Goal: Transaction & Acquisition: Purchase product/service

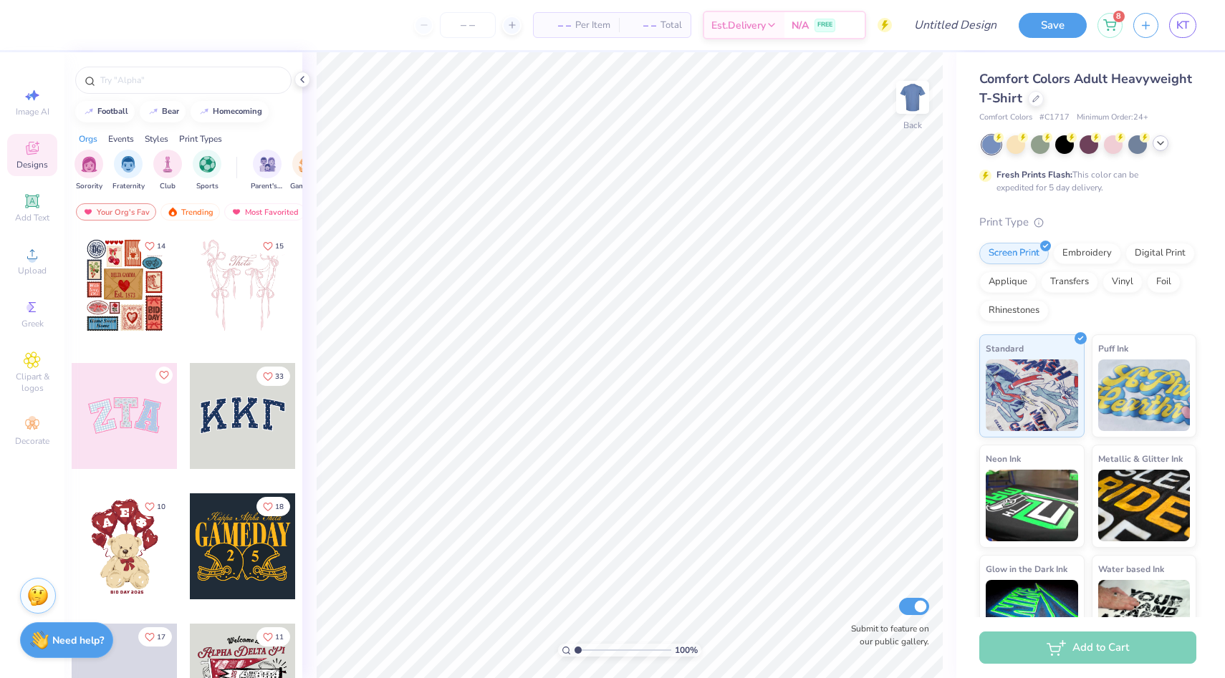
click at [1160, 143] on icon at bounding box center [1160, 143] width 11 height 11
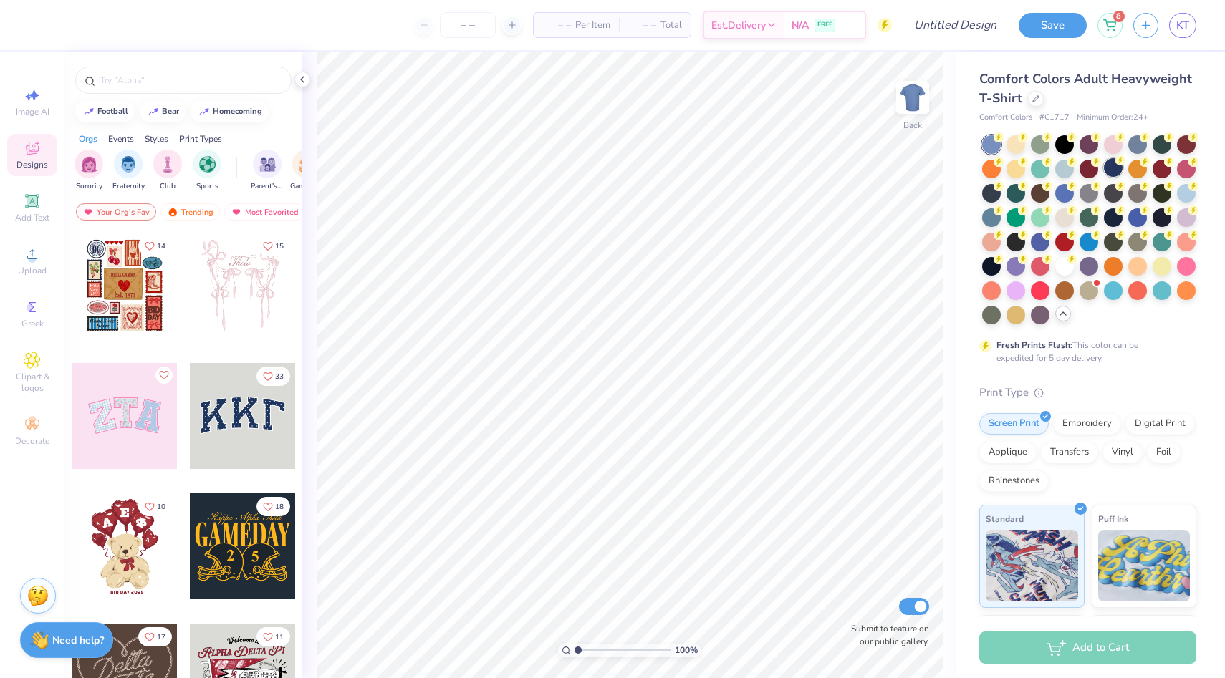
click at [1113, 168] on div at bounding box center [1113, 167] width 19 height 19
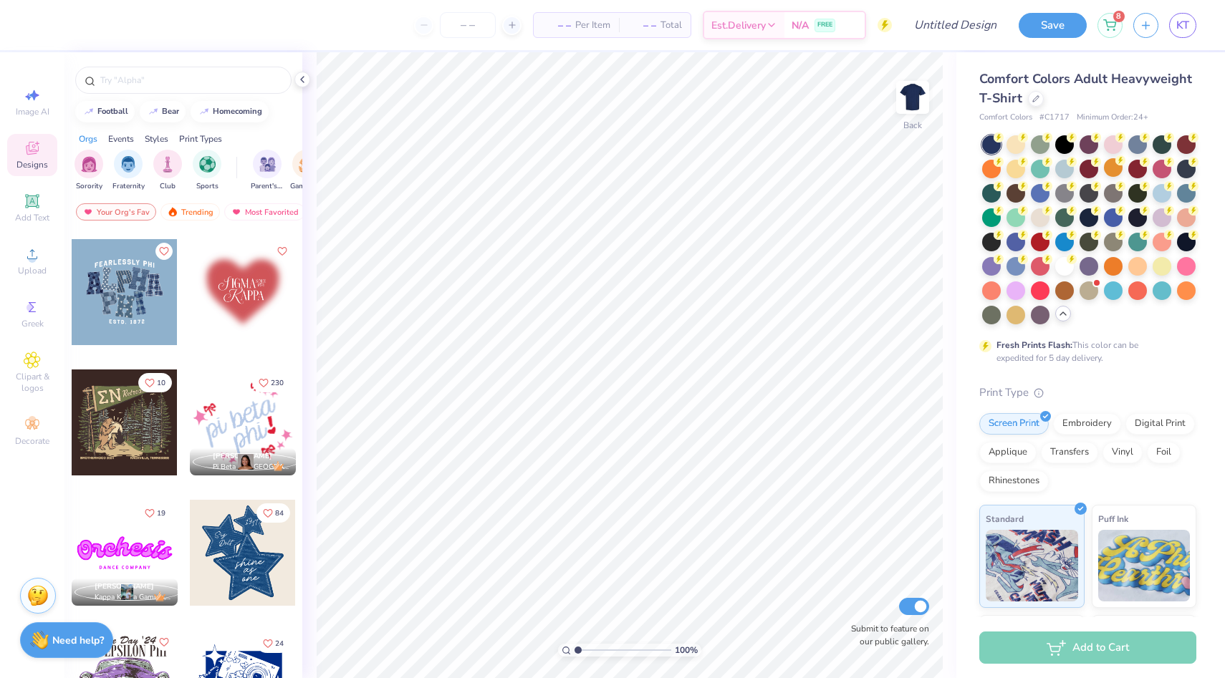
scroll to position [1691, 0]
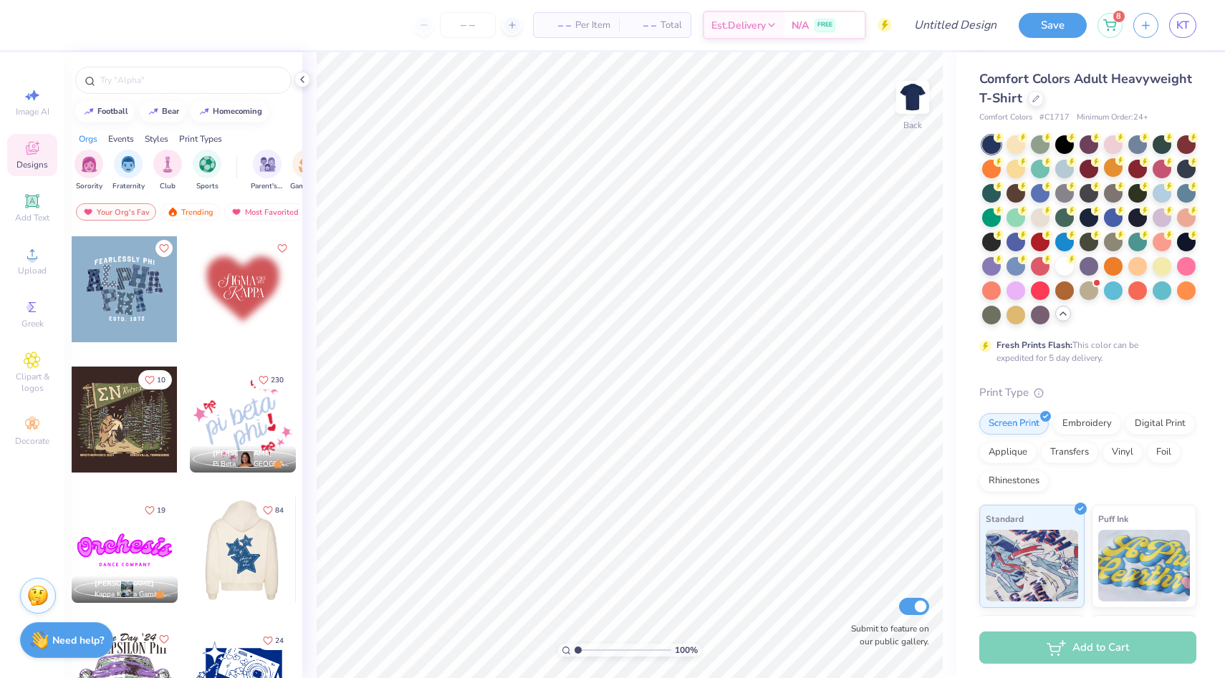
click at [232, 534] on div at bounding box center [243, 550] width 318 height 106
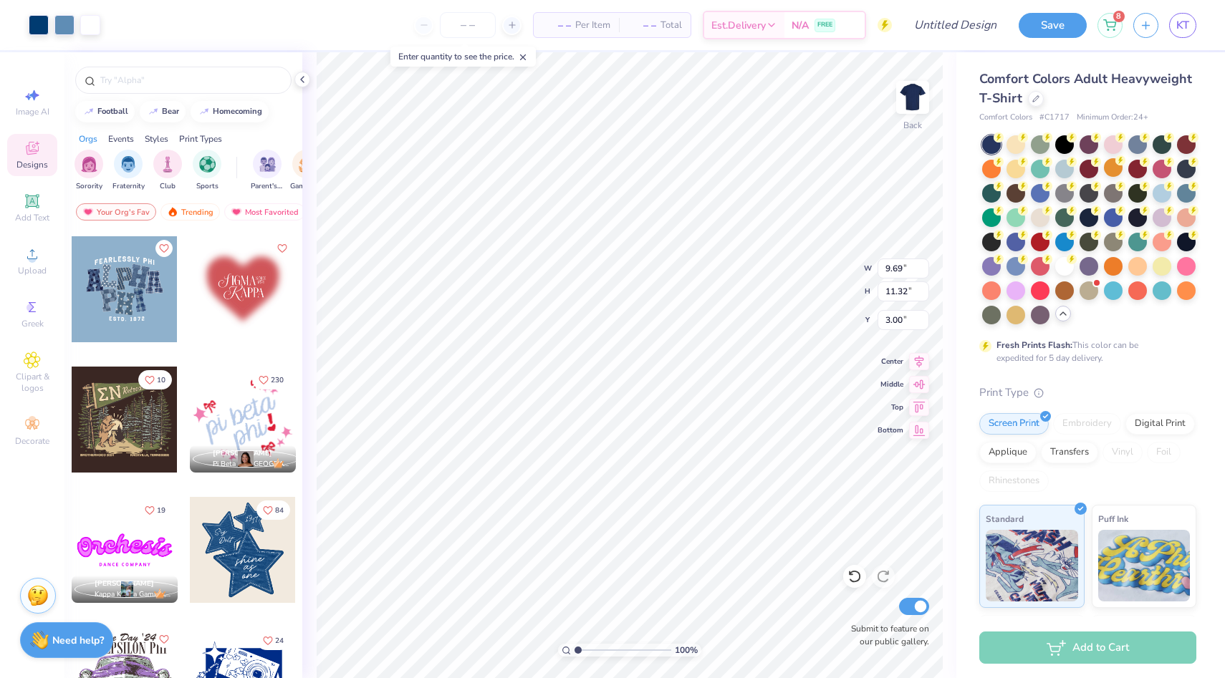
click at [1149, 264] on div at bounding box center [1089, 229] width 214 height 189
click at [1157, 269] on div at bounding box center [1162, 265] width 19 height 19
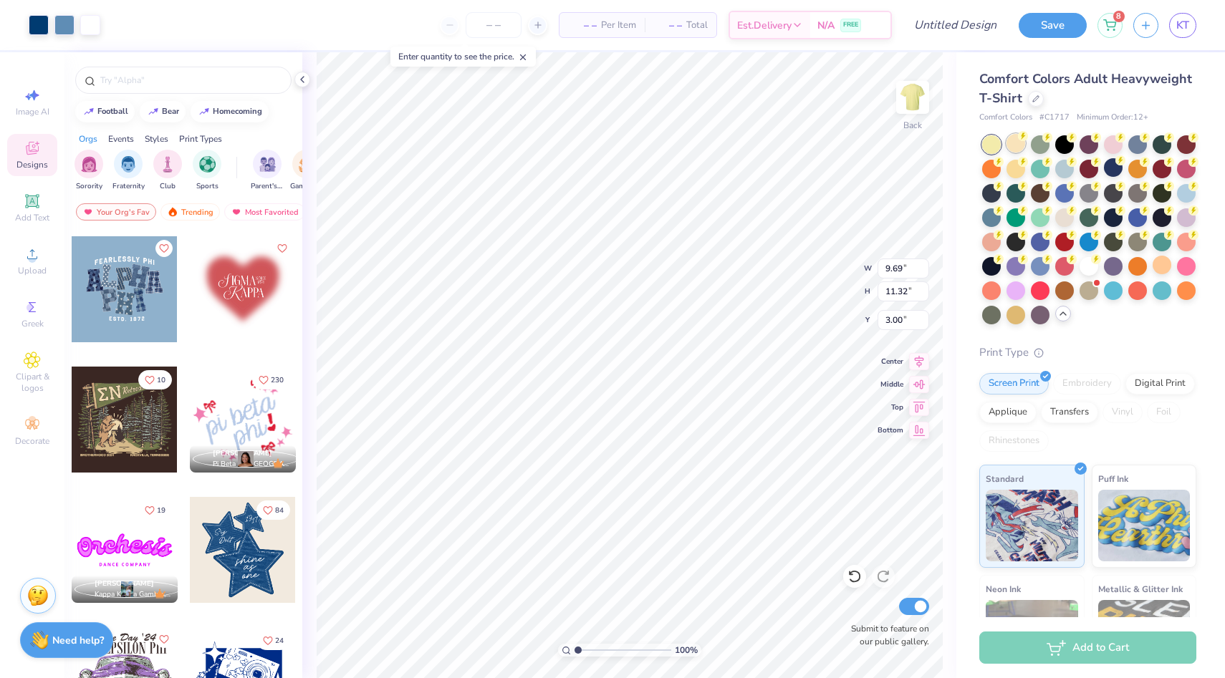
click at [1014, 143] on div at bounding box center [1015, 143] width 19 height 19
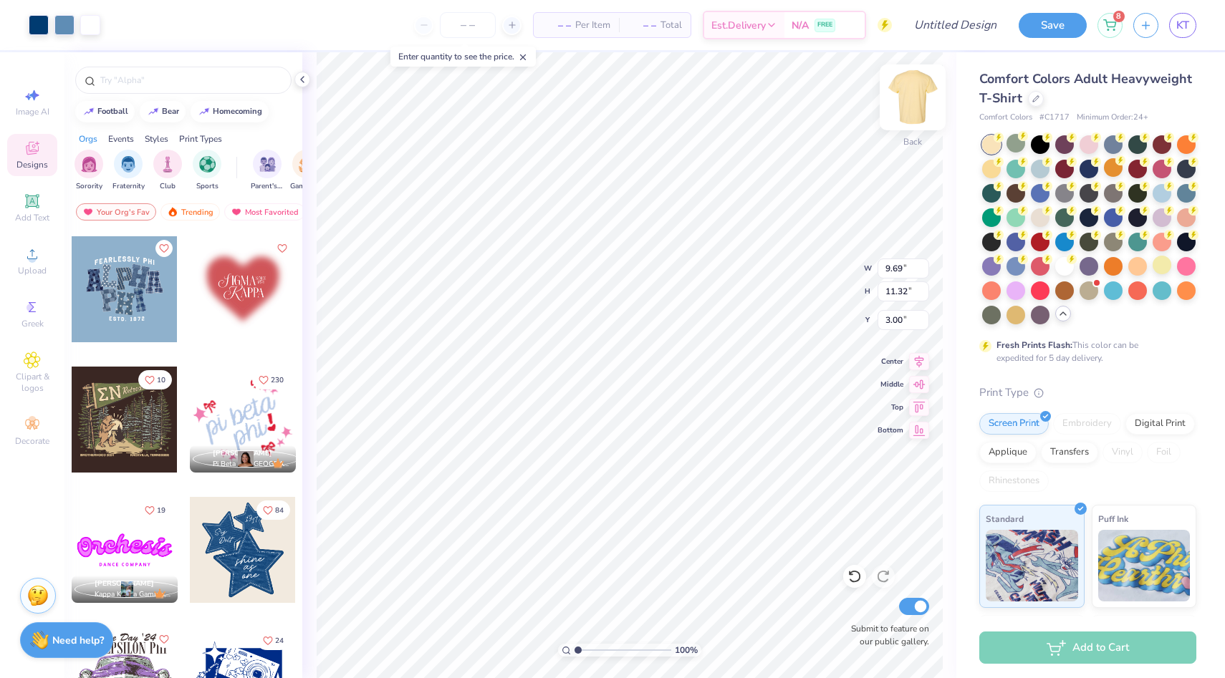
click at [904, 104] on img at bounding box center [912, 97] width 57 height 57
click at [904, 104] on img at bounding box center [912, 97] width 29 height 29
click at [905, 120] on div at bounding box center [913, 97] width 66 height 66
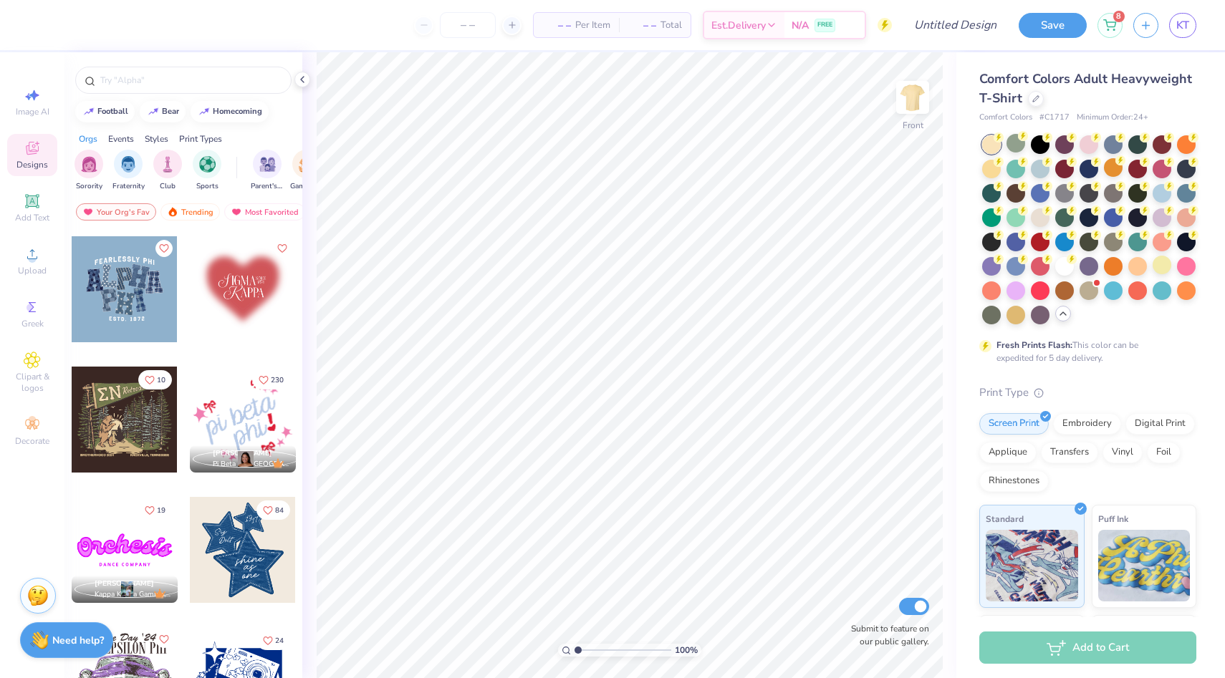
click at [253, 532] on div at bounding box center [243, 550] width 106 height 106
type input "7.09"
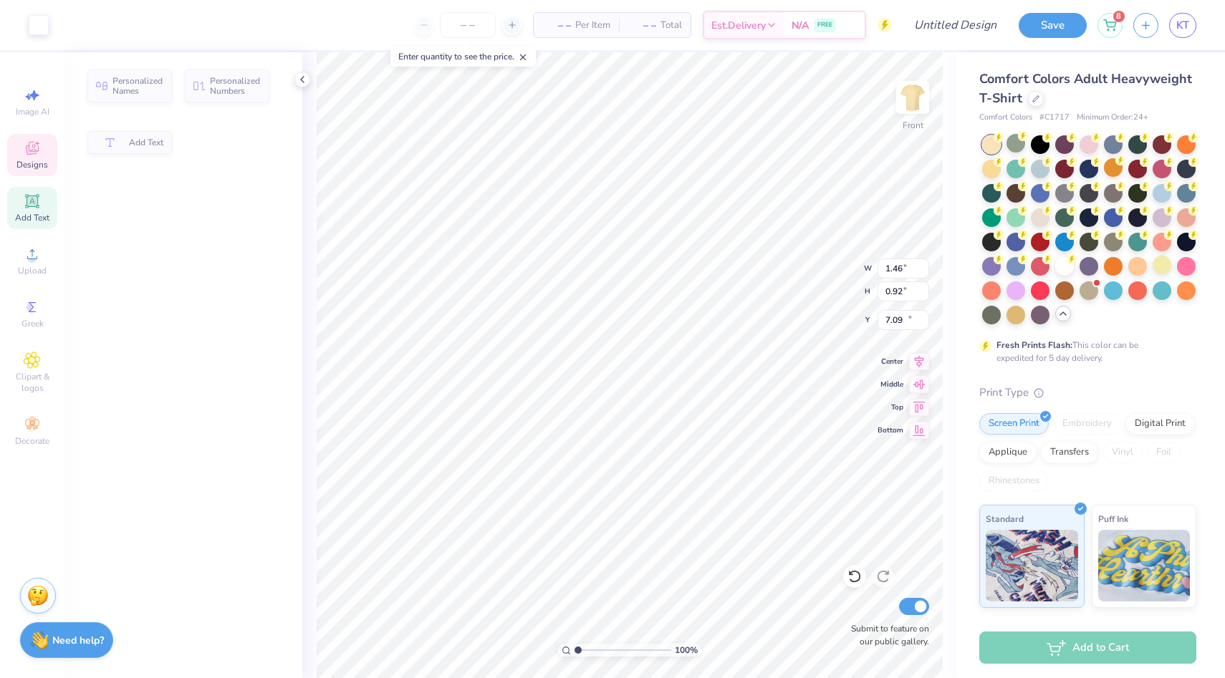
type input "1.46"
type input "0.92"
type input "10.26"
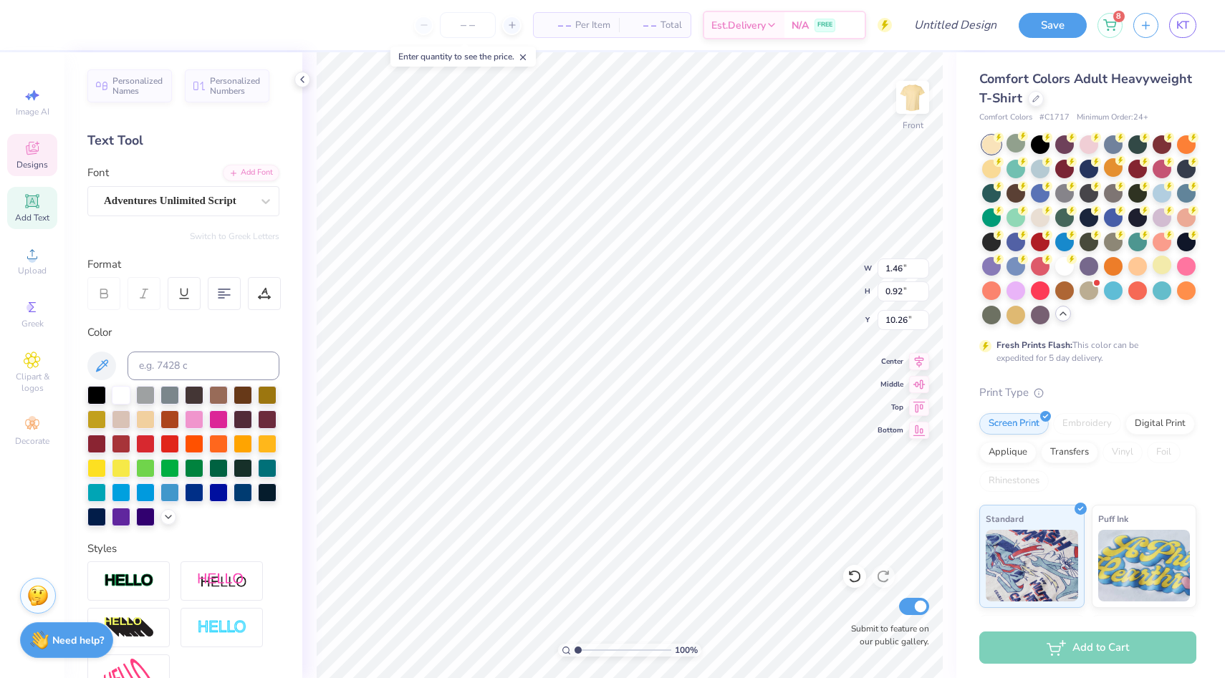
type textarea "g"
type input "1.87"
type input "0.81"
type input "11.24"
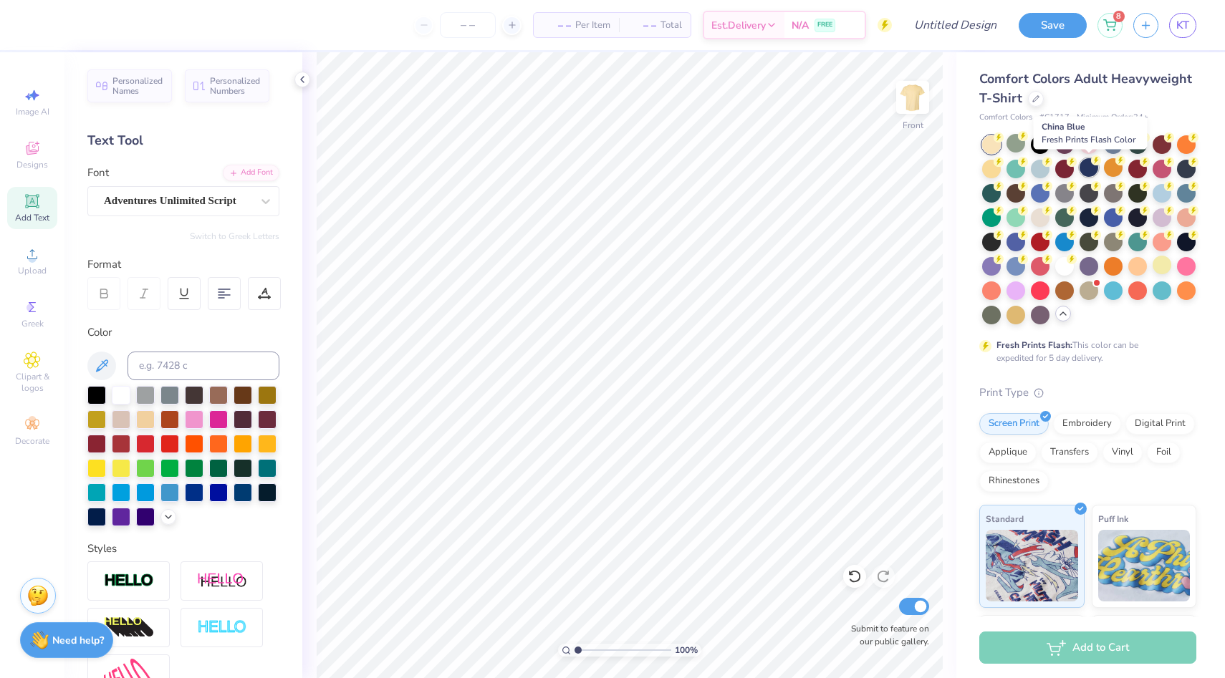
click at [1089, 170] on div at bounding box center [1089, 167] width 19 height 19
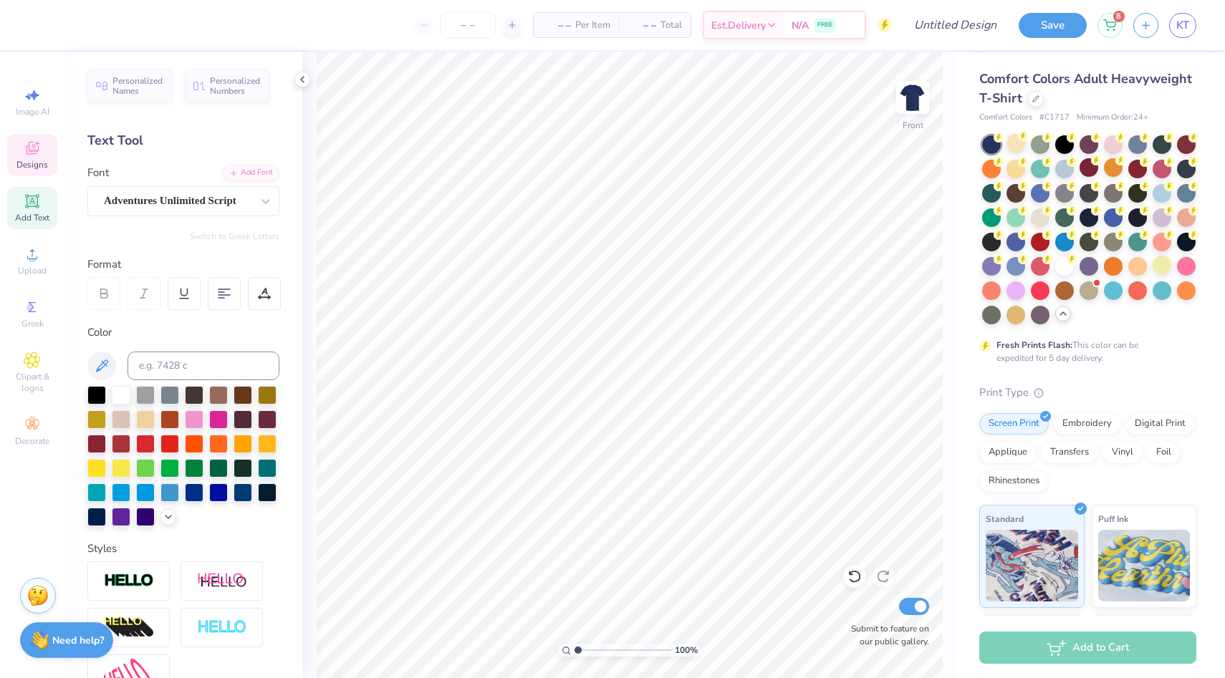
click at [39, 153] on icon at bounding box center [32, 148] width 17 height 17
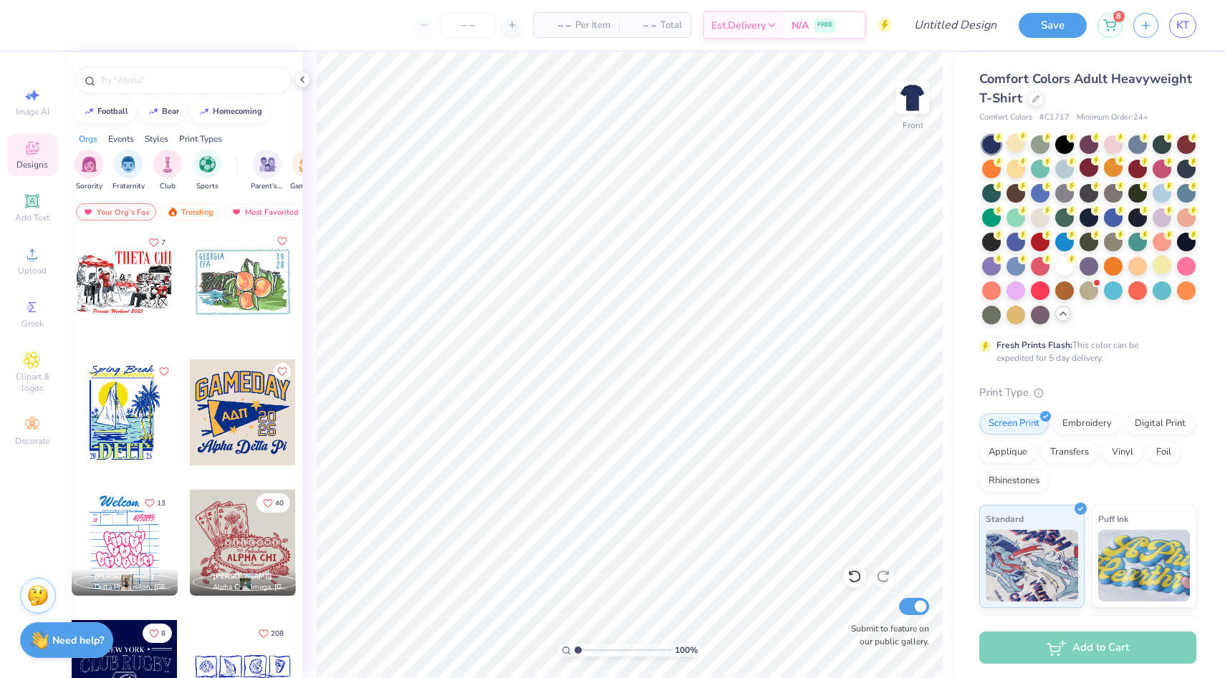
scroll to position [3947, 0]
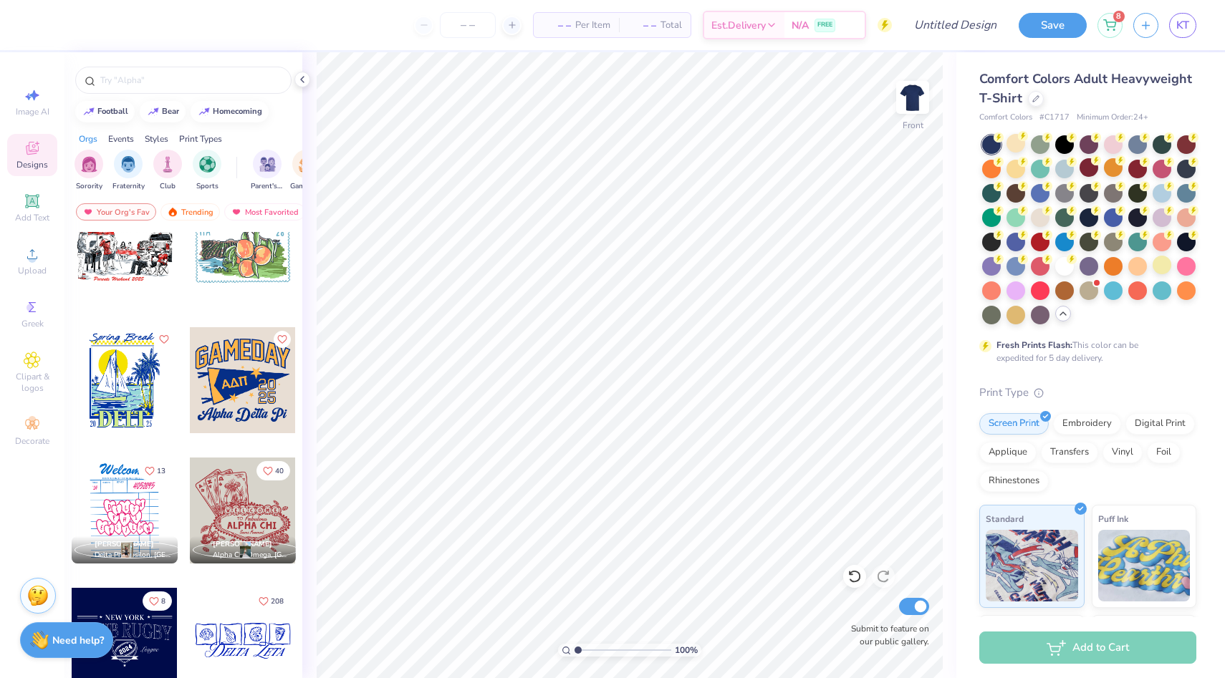
click at [134, 500] on div at bounding box center [125, 511] width 106 height 106
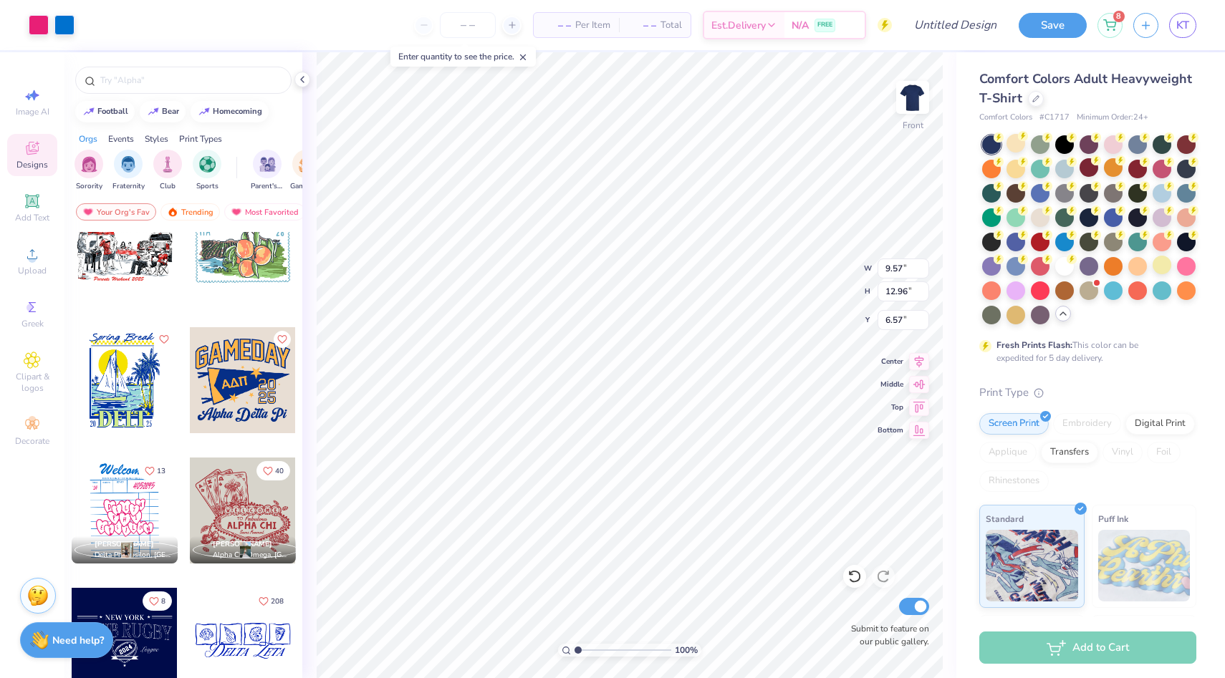
type input "6.57"
click at [1009, 140] on div at bounding box center [1015, 143] width 19 height 19
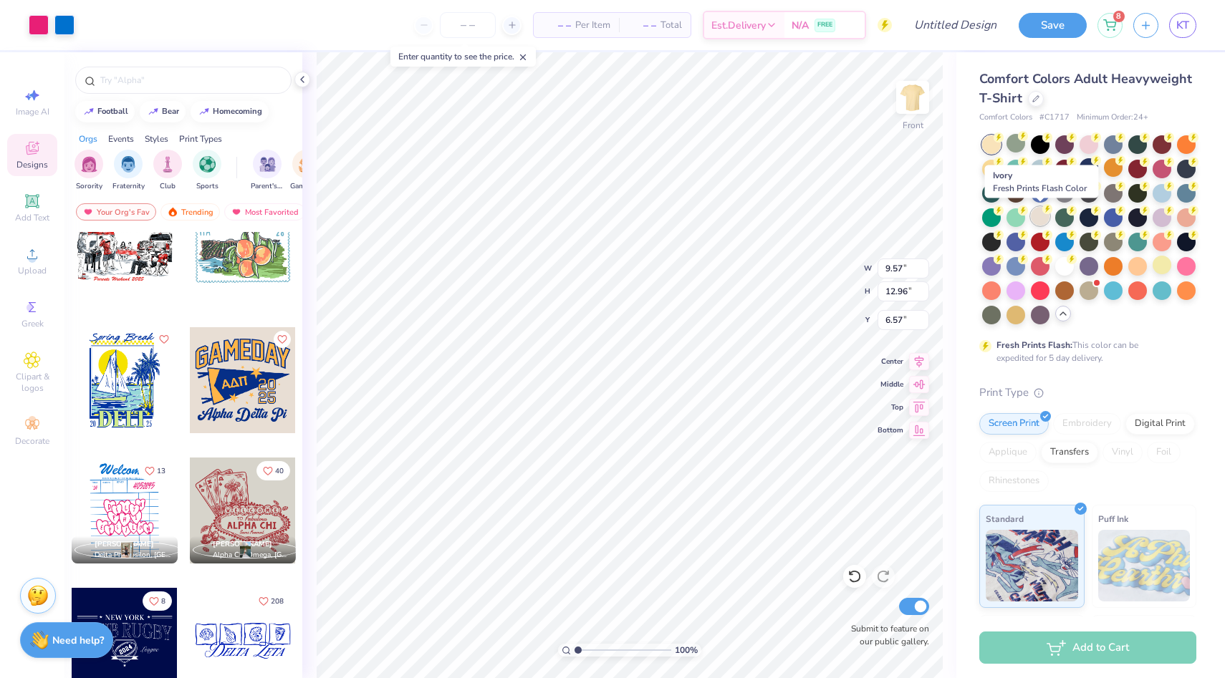
click at [1044, 219] on div at bounding box center [1040, 216] width 19 height 19
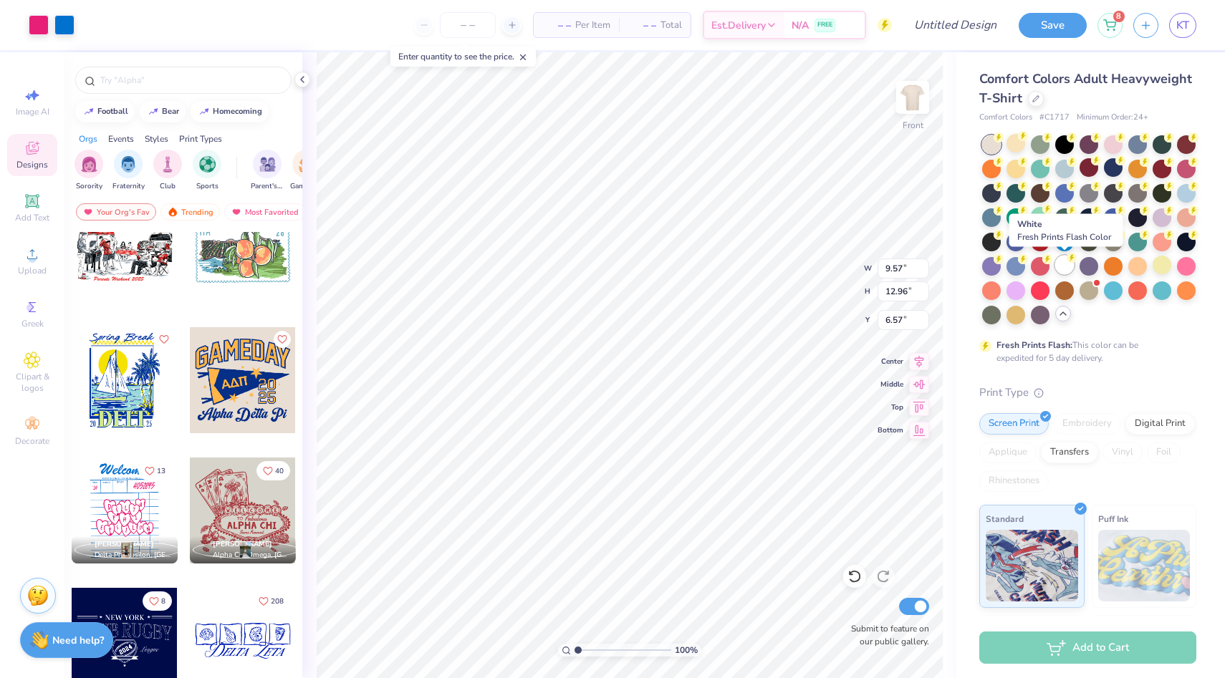
click at [1067, 265] on div at bounding box center [1064, 265] width 19 height 19
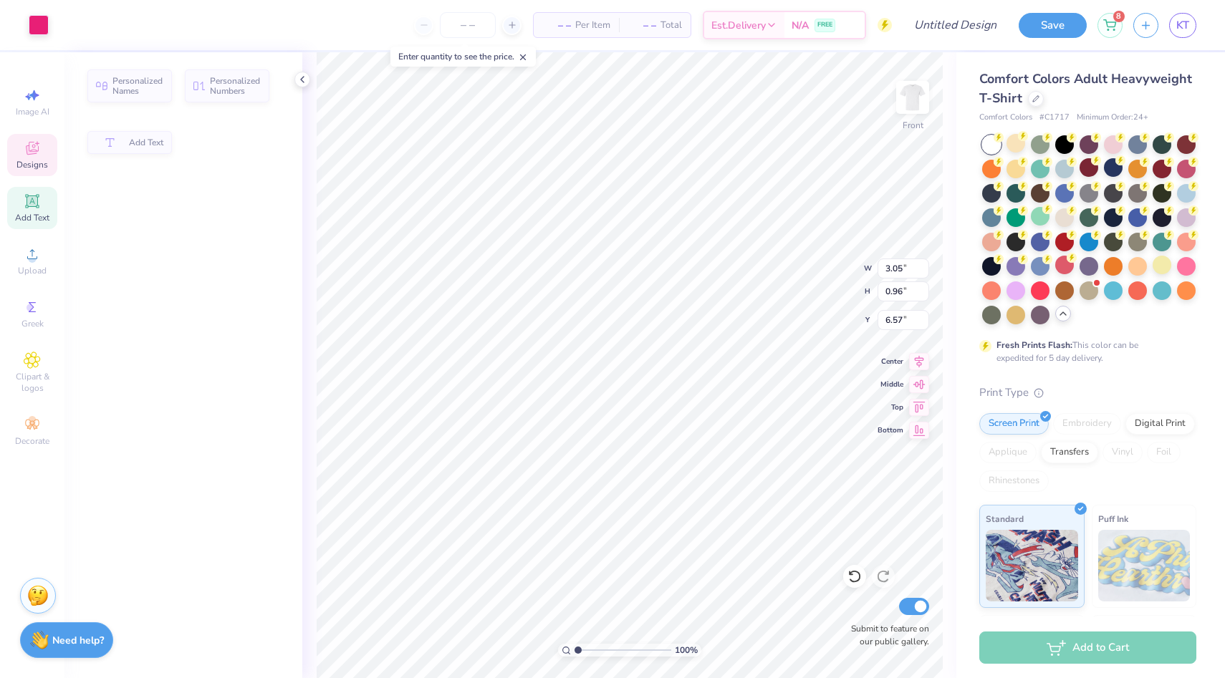
type input "3.05"
type input "0.96"
type input "9.13"
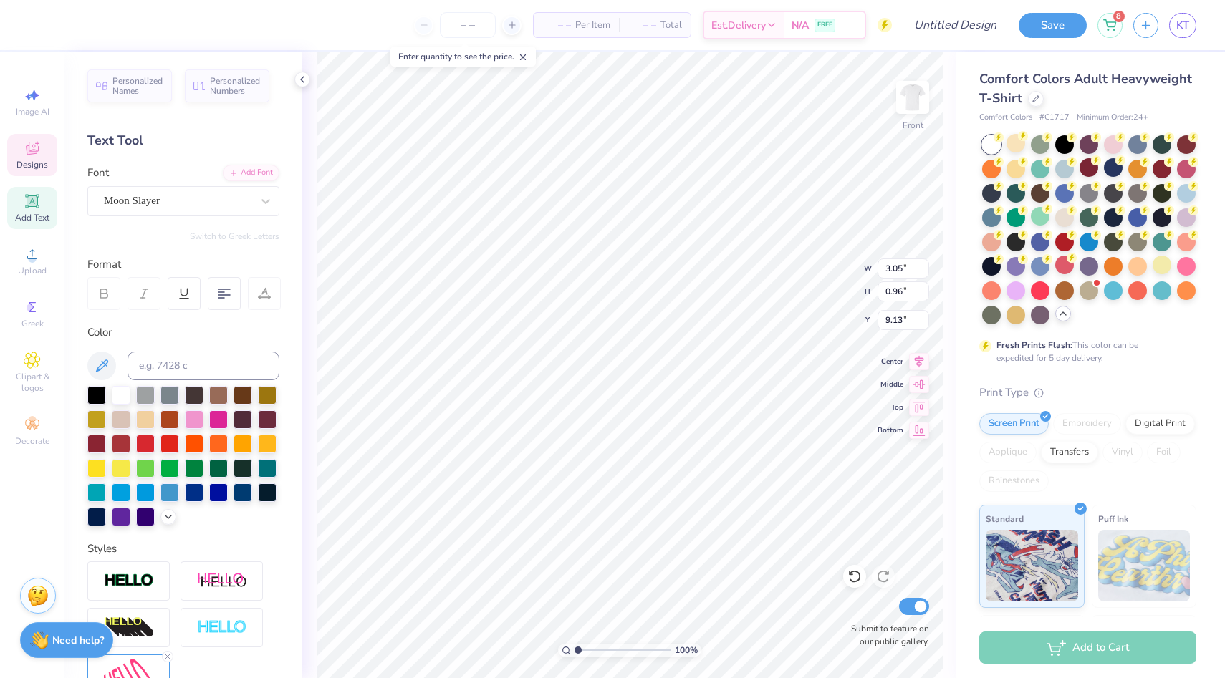
type input "0.70"
type input "0.61"
type input "9.62"
type textarea "'25"
type input "3.05"
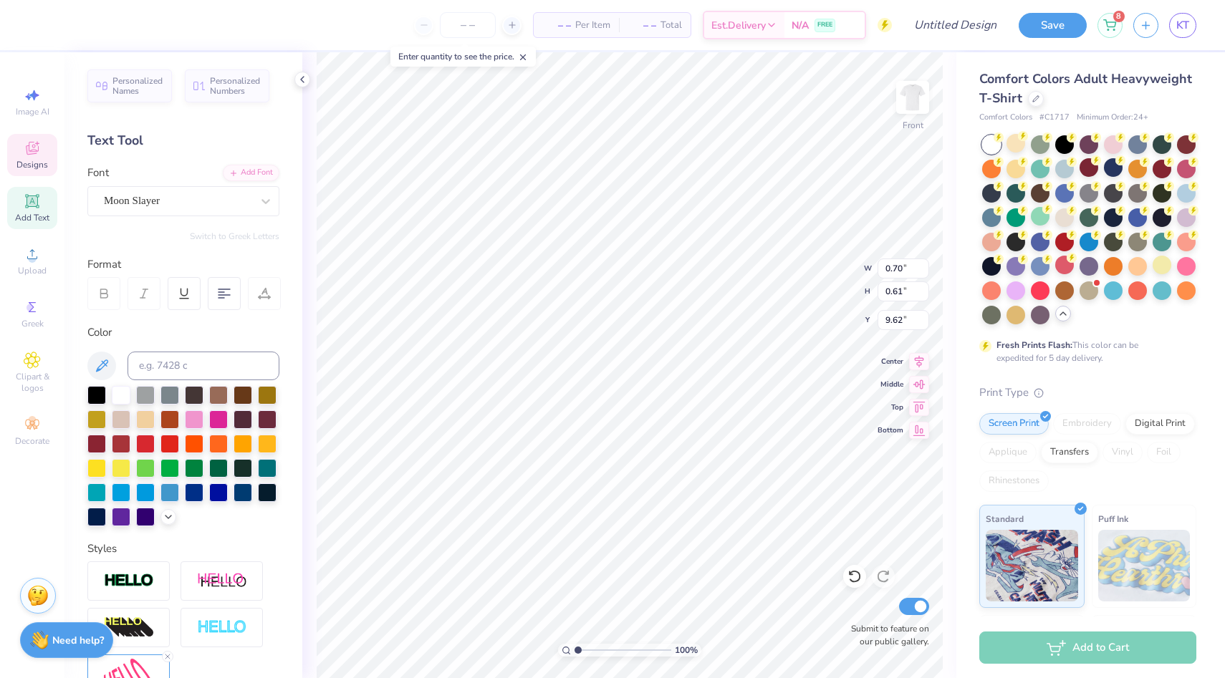
type input "0.96"
type input "9.13"
type input "9.57"
type input "12.96"
type input "6.57"
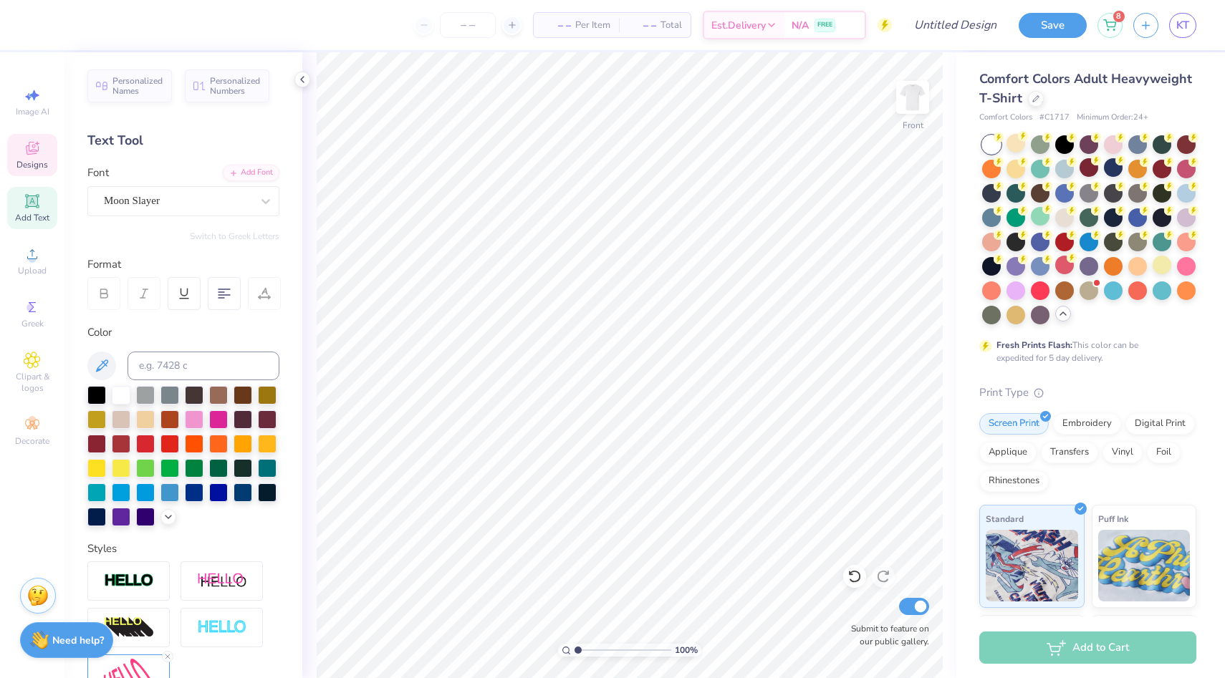
click at [27, 156] on icon at bounding box center [32, 148] width 17 height 17
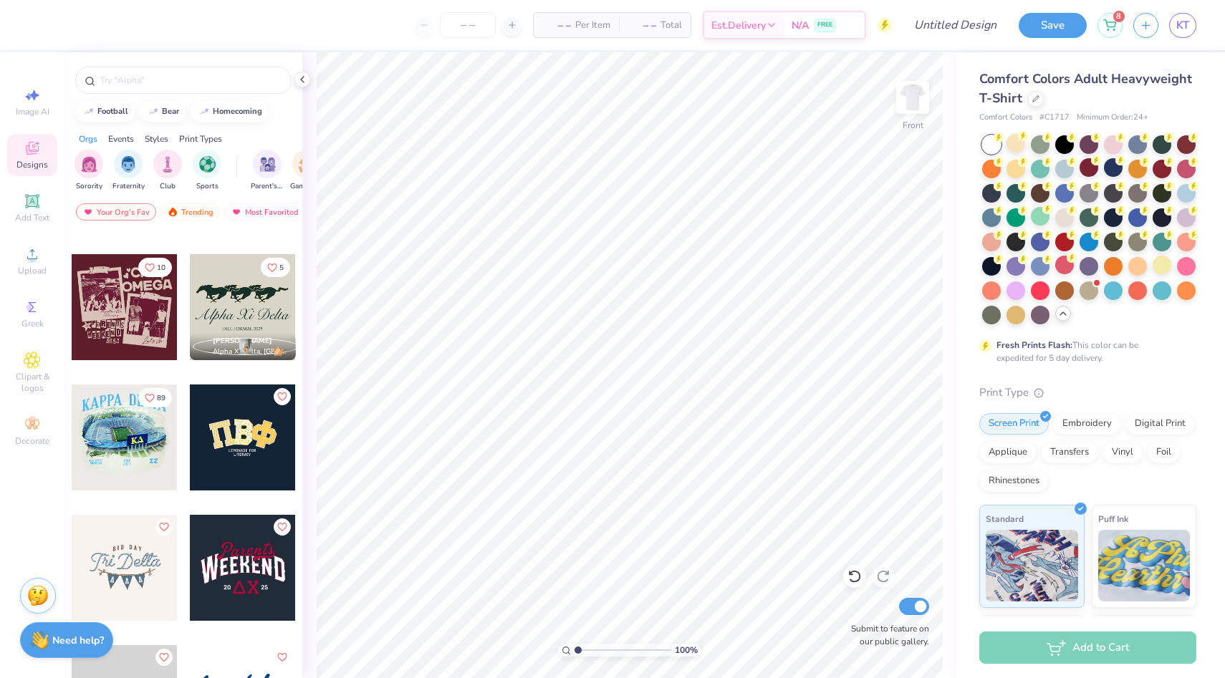
scroll to position [3097, 0]
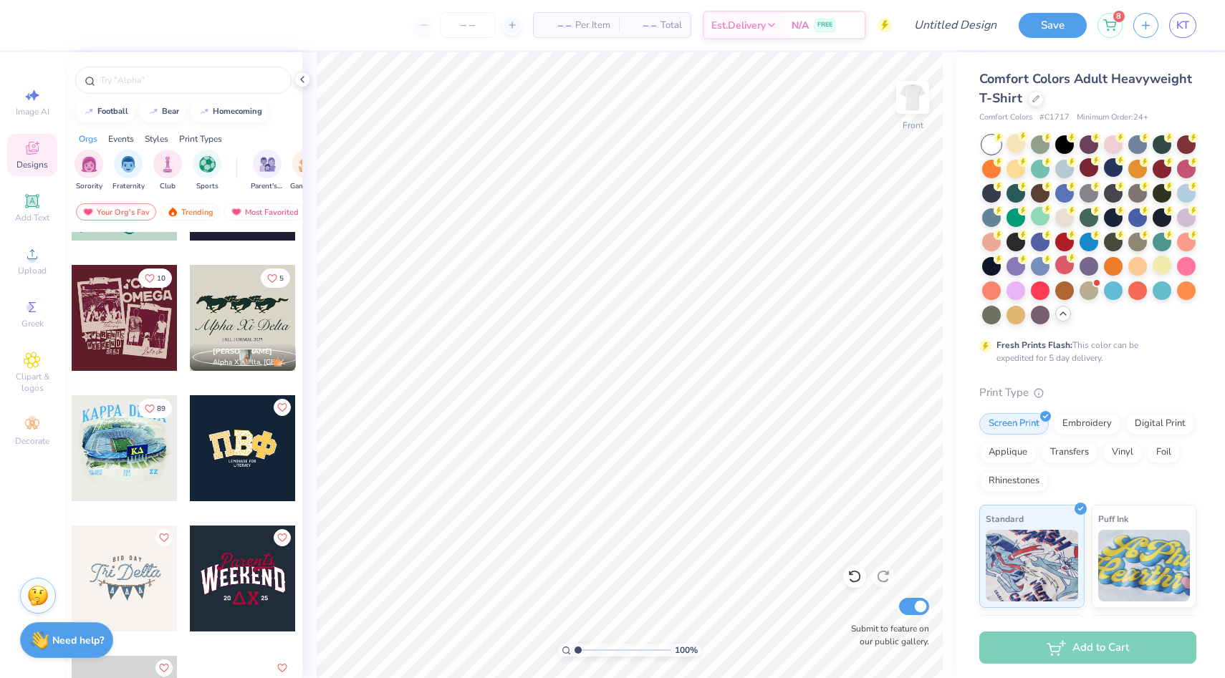
click at [125, 324] on div at bounding box center [125, 318] width 106 height 106
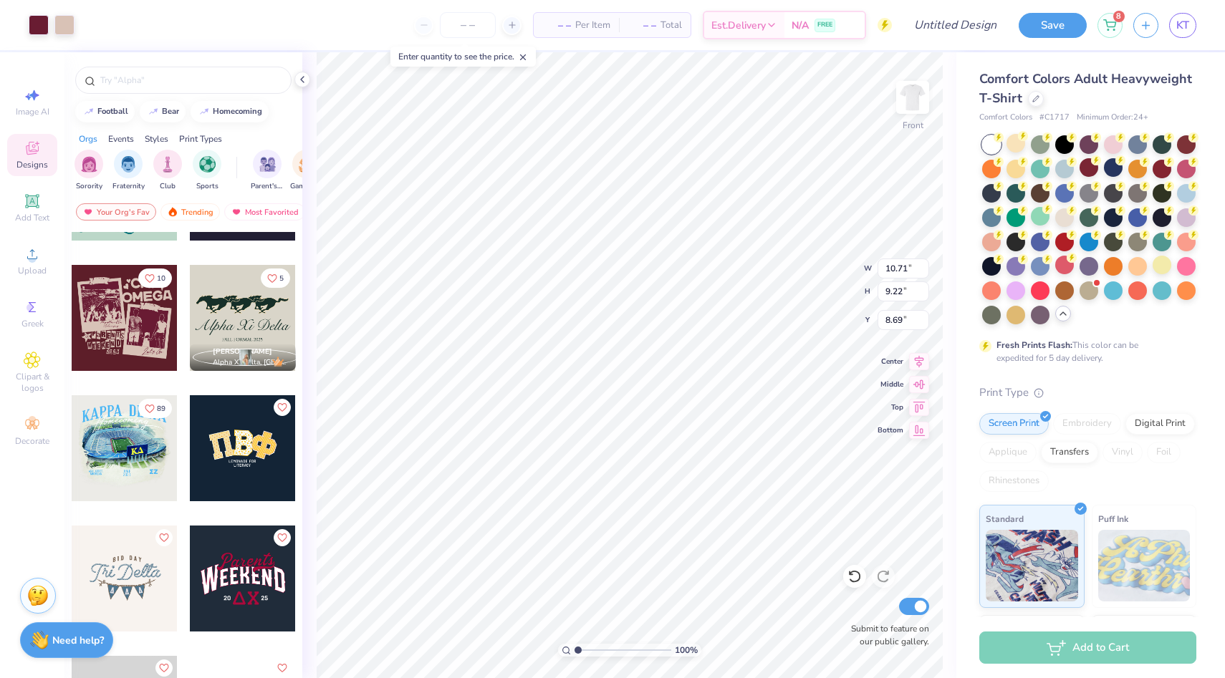
type input "8.69"
click at [1186, 152] on div at bounding box center [1186, 143] width 19 height 19
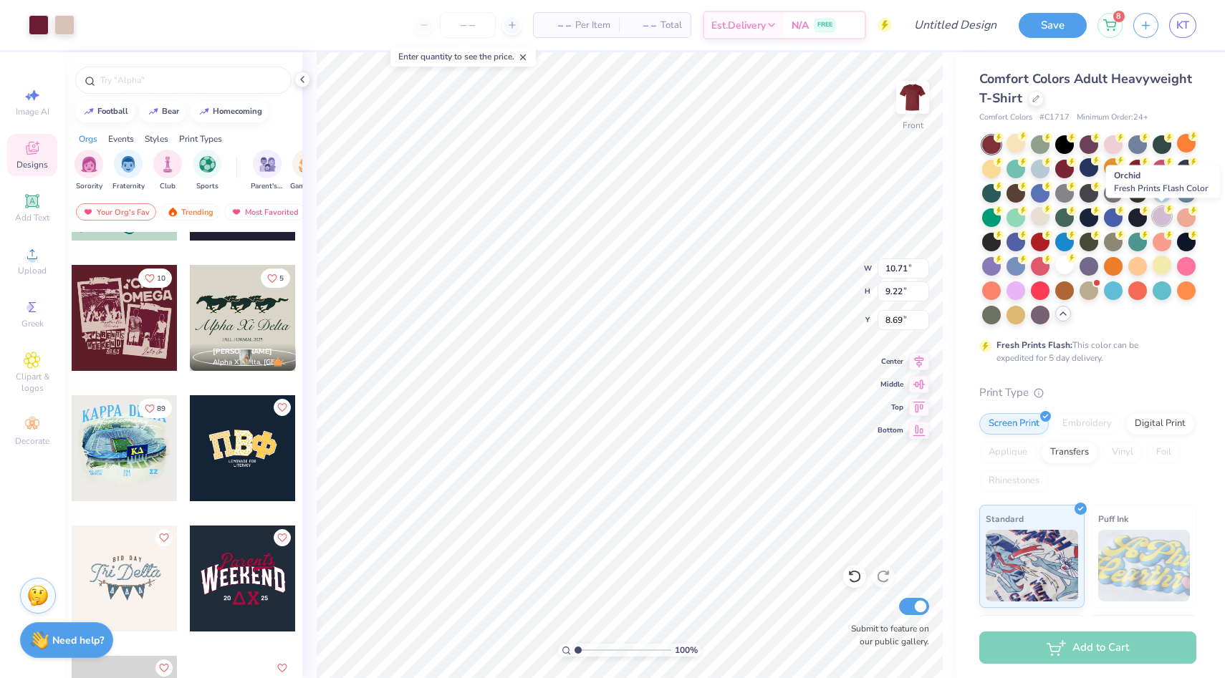
click at [1157, 221] on div at bounding box center [1162, 216] width 19 height 19
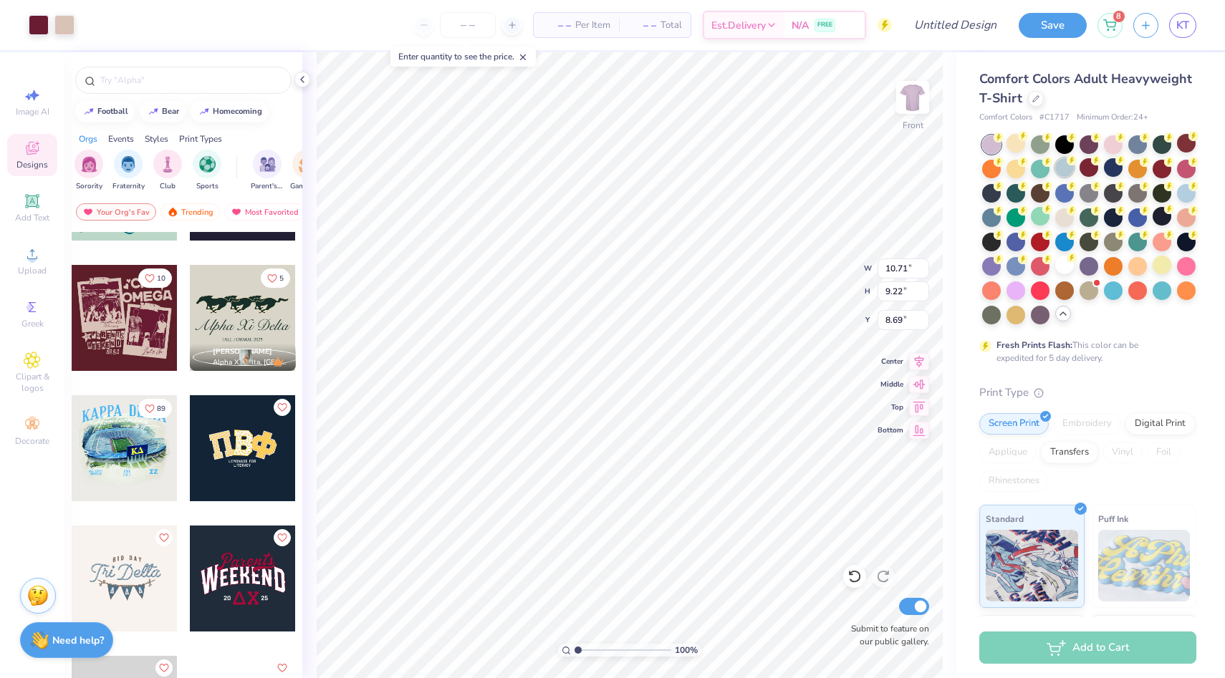
click at [1062, 173] on div at bounding box center [1064, 167] width 19 height 19
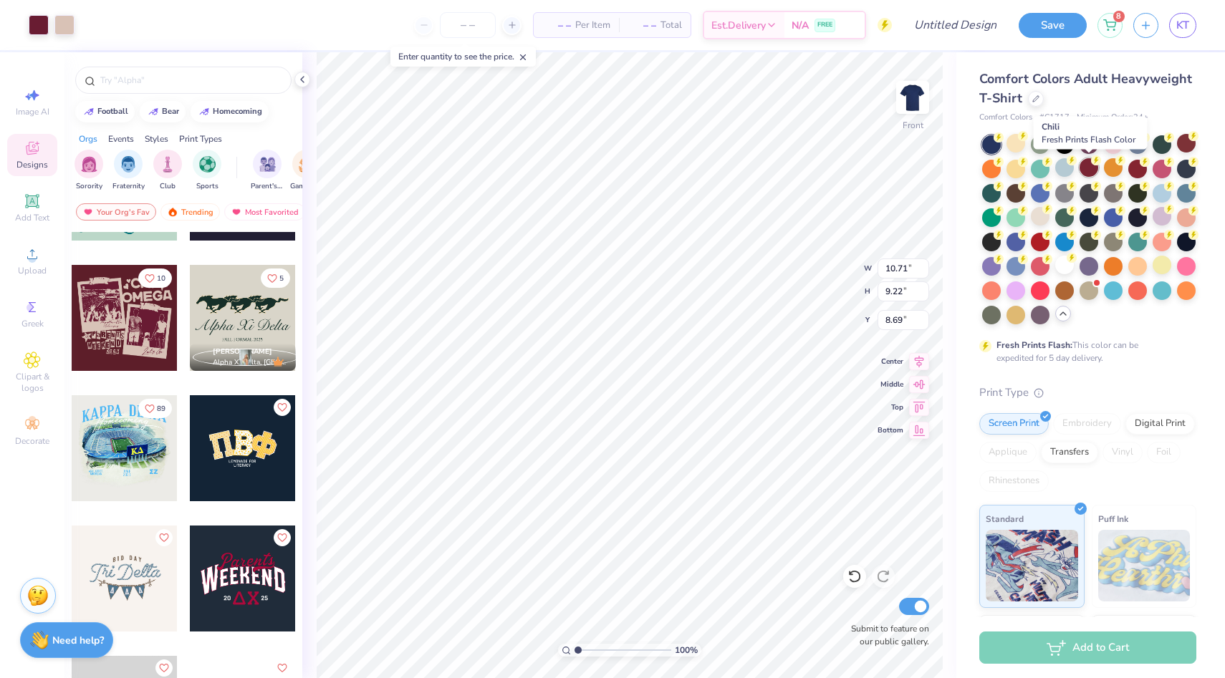
click at [1090, 173] on div at bounding box center [1089, 167] width 19 height 19
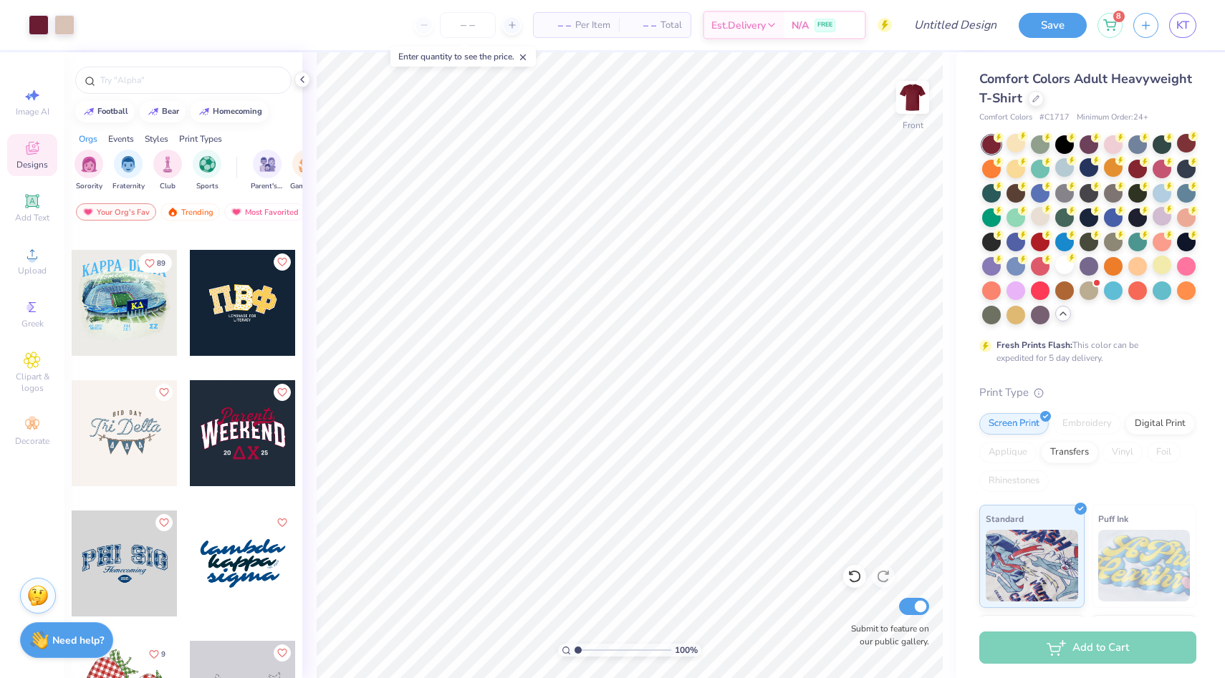
scroll to position [3238, 0]
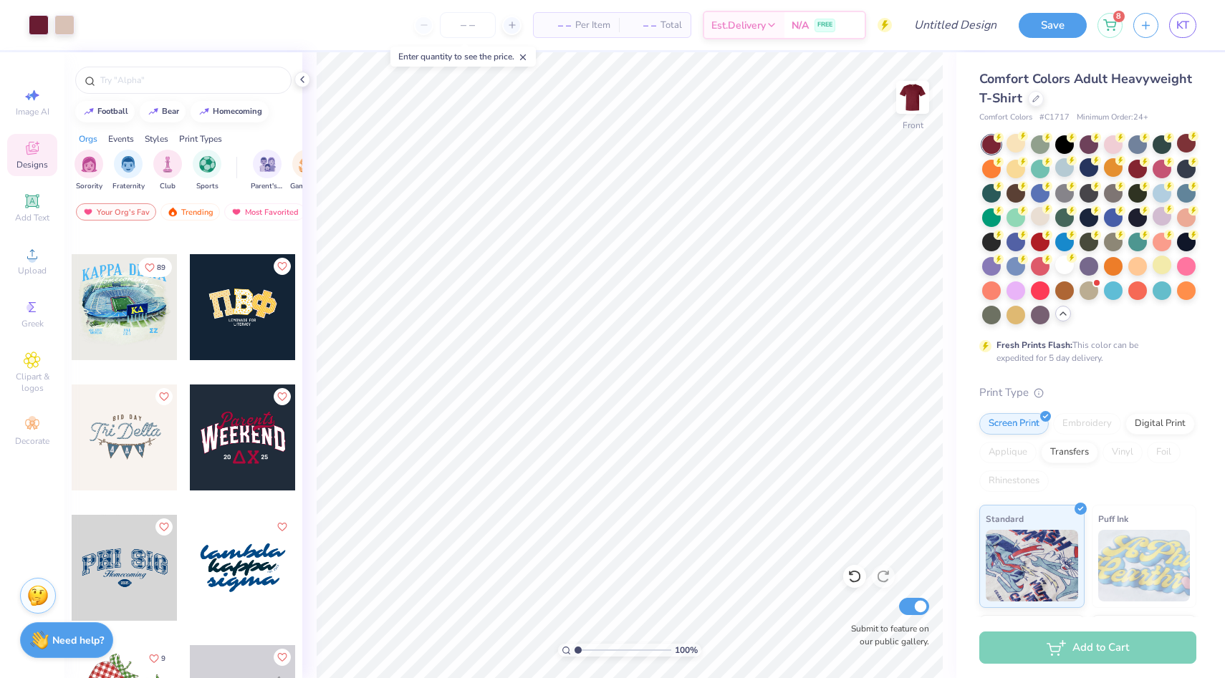
click at [123, 434] on div at bounding box center [125, 438] width 106 height 106
type input "4.34"
type input "4.49"
type input "12.14"
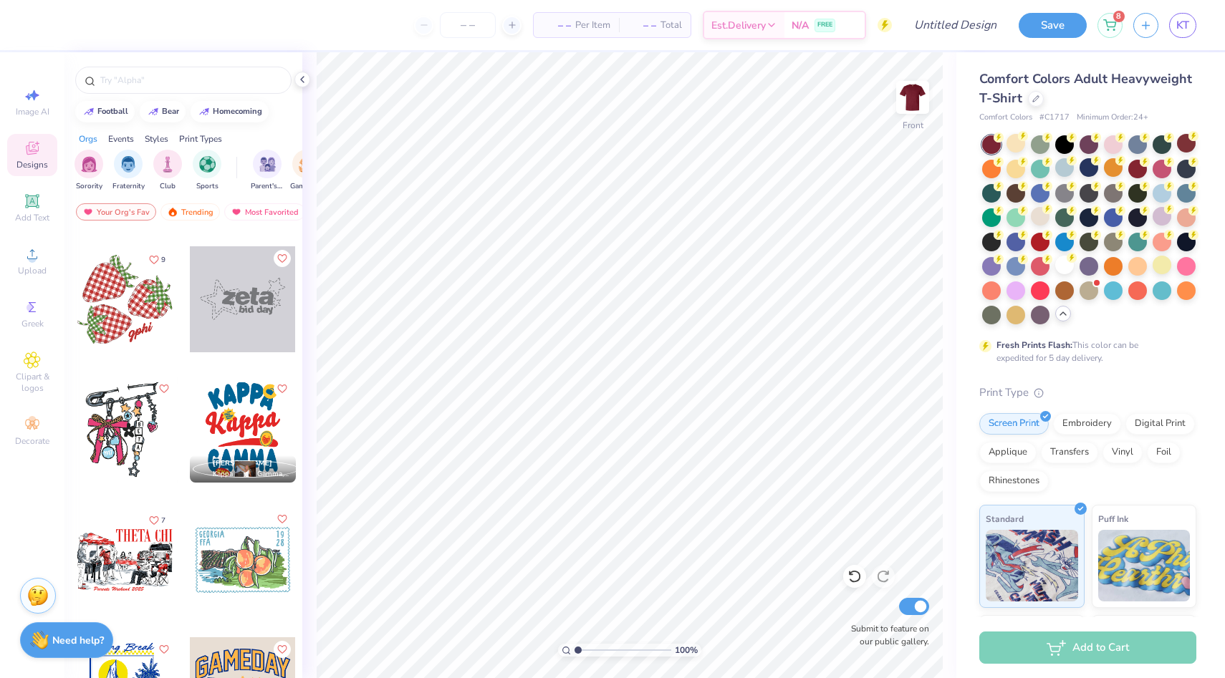
scroll to position [3640, 0]
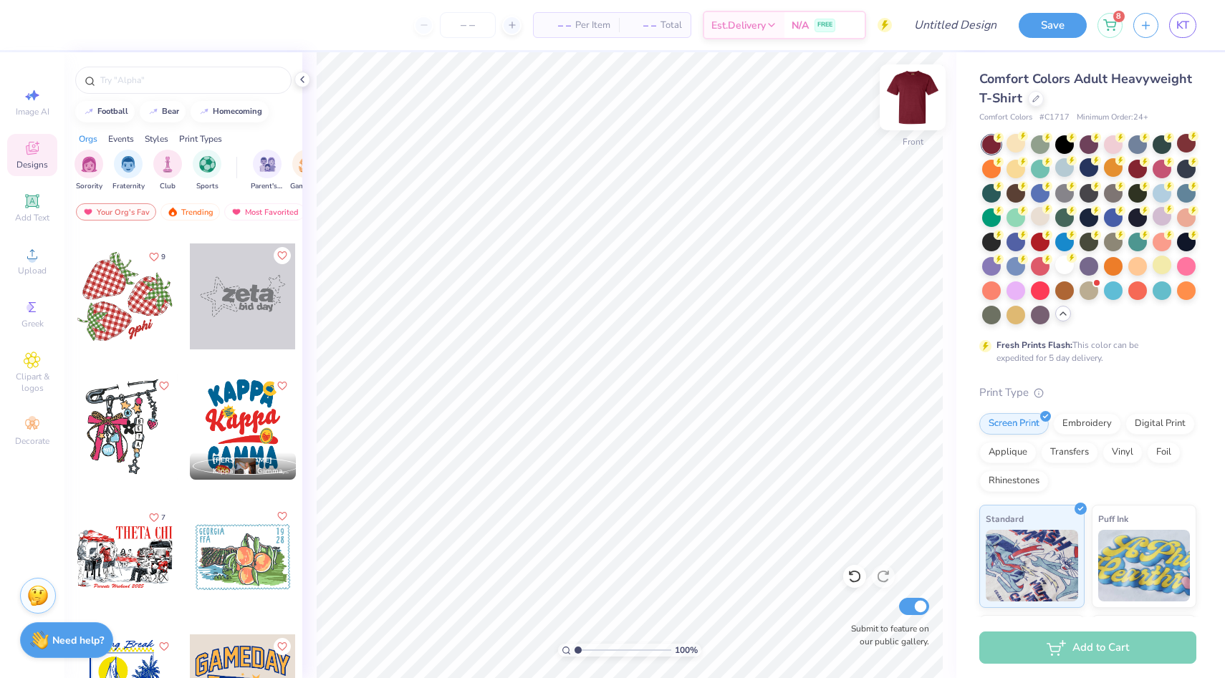
click at [928, 108] on div at bounding box center [913, 97] width 66 height 66
click at [1062, 263] on div at bounding box center [1064, 265] width 19 height 19
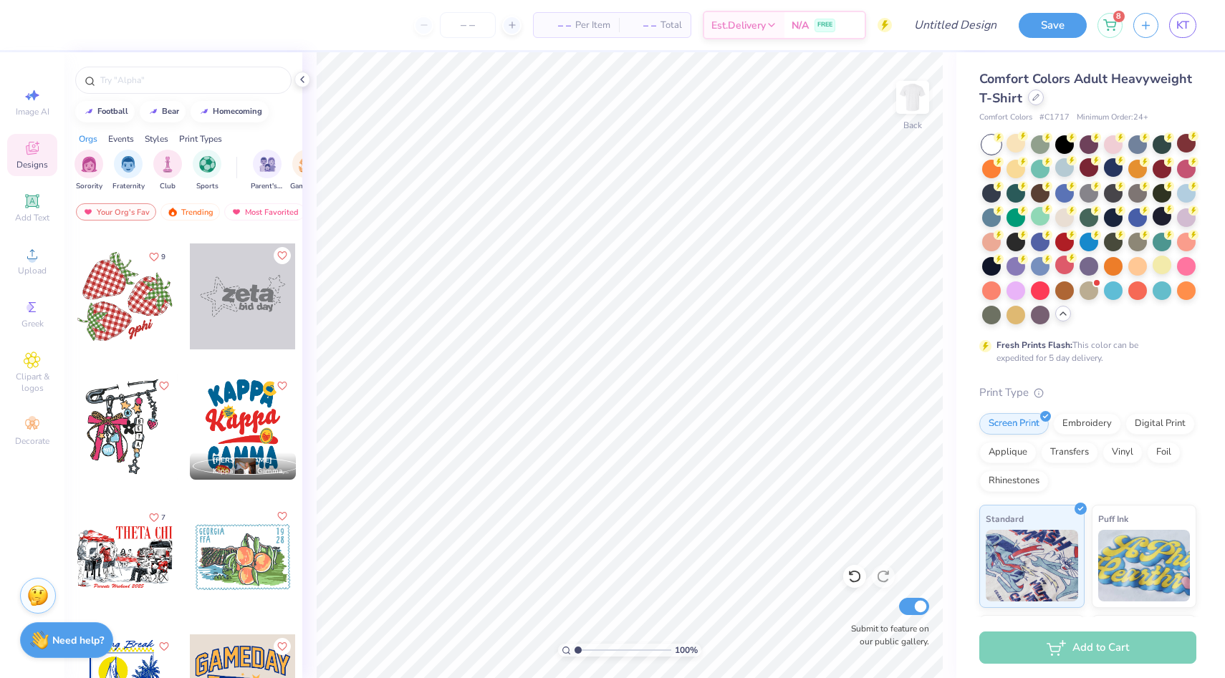
click at [1037, 96] on icon at bounding box center [1035, 97] width 7 height 7
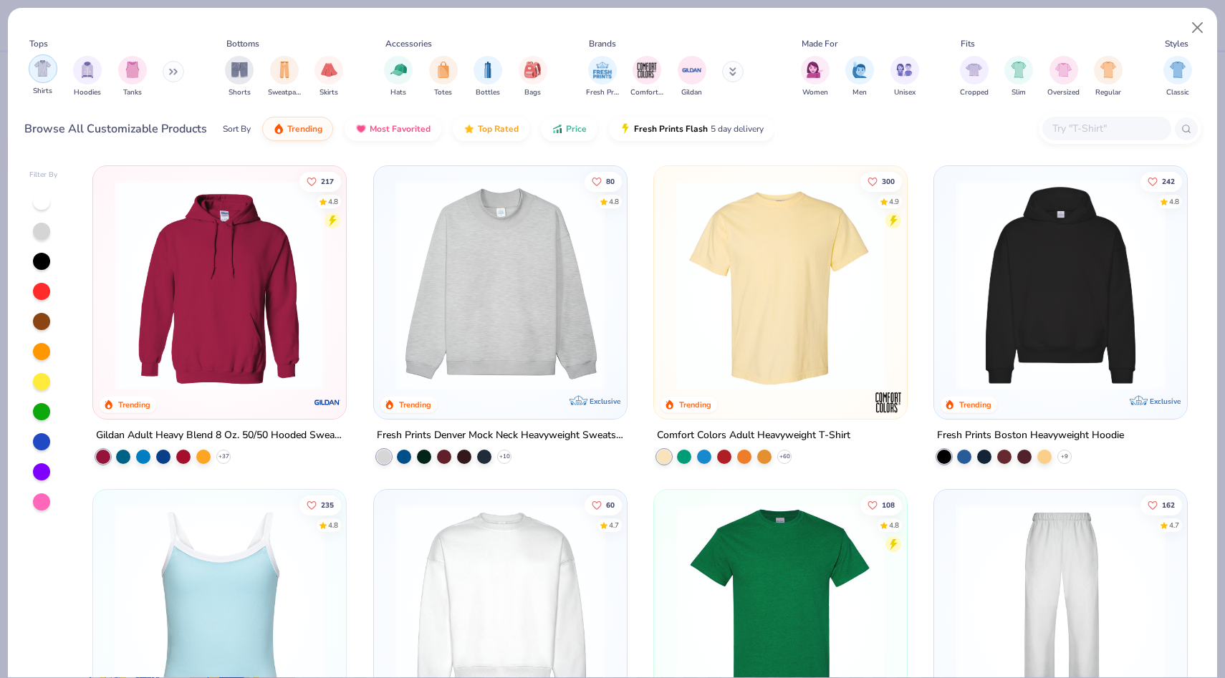
click at [43, 69] on img "filter for Shirts" at bounding box center [42, 68] width 16 height 16
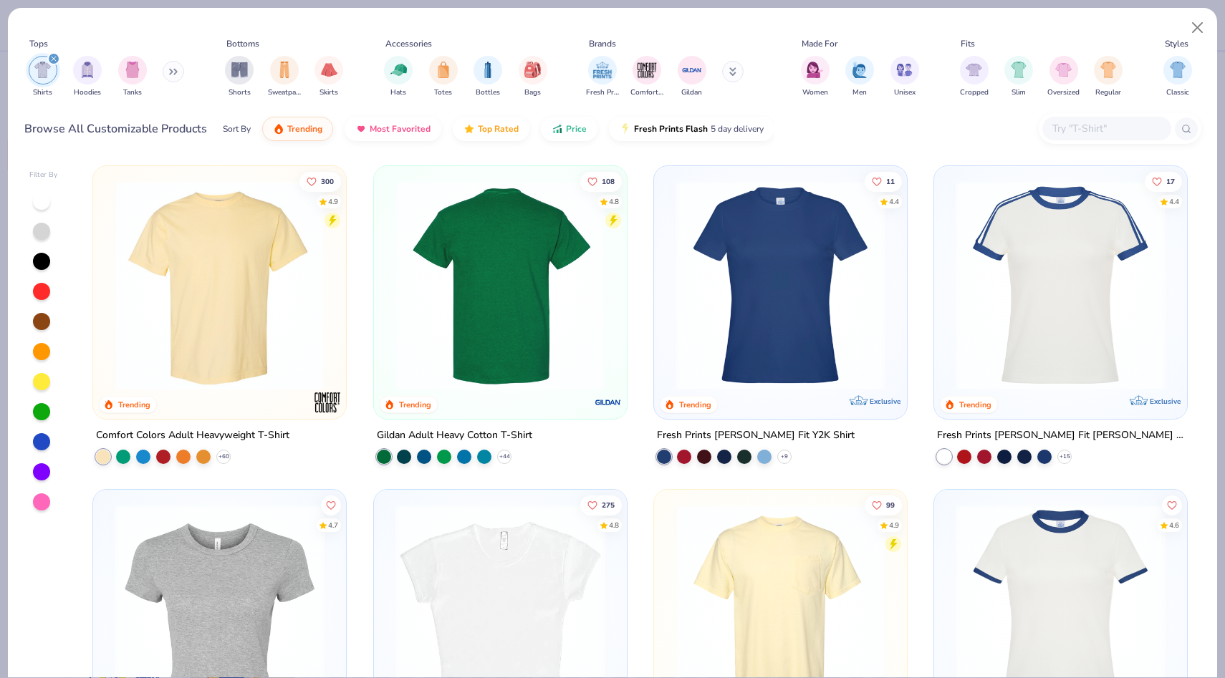
click at [512, 355] on img at bounding box center [500, 286] width 224 height 210
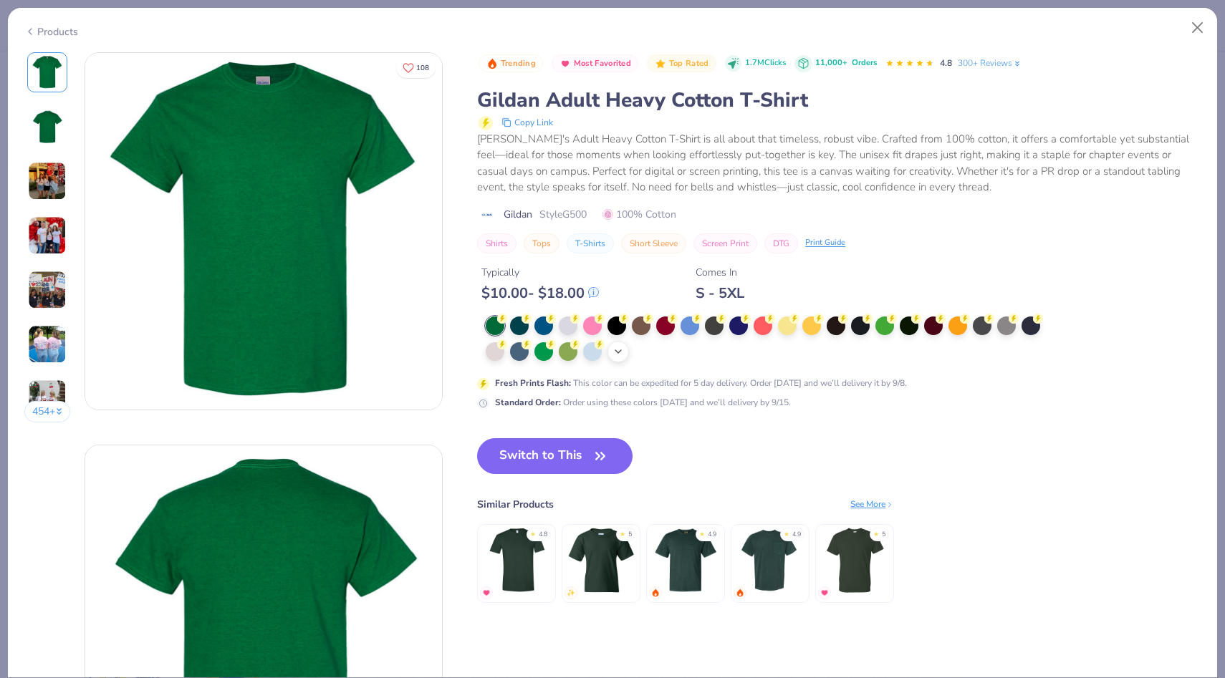
click at [618, 356] on icon at bounding box center [617, 351] width 11 height 11
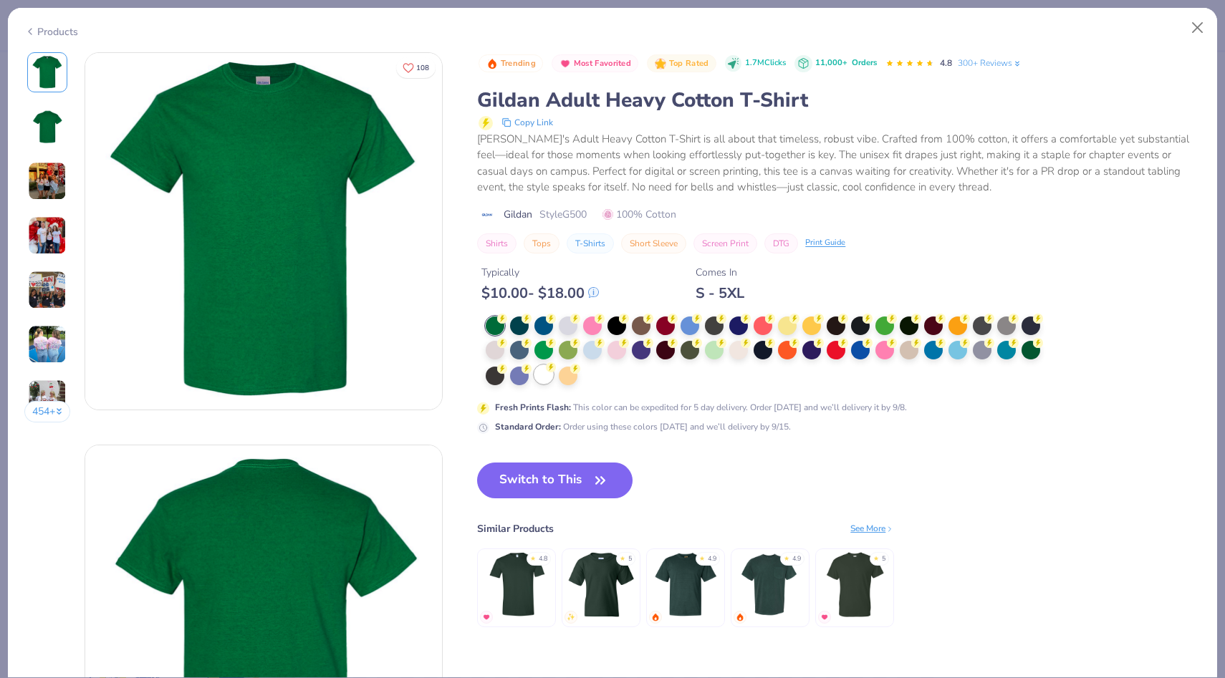
click at [540, 376] on div at bounding box center [543, 374] width 19 height 19
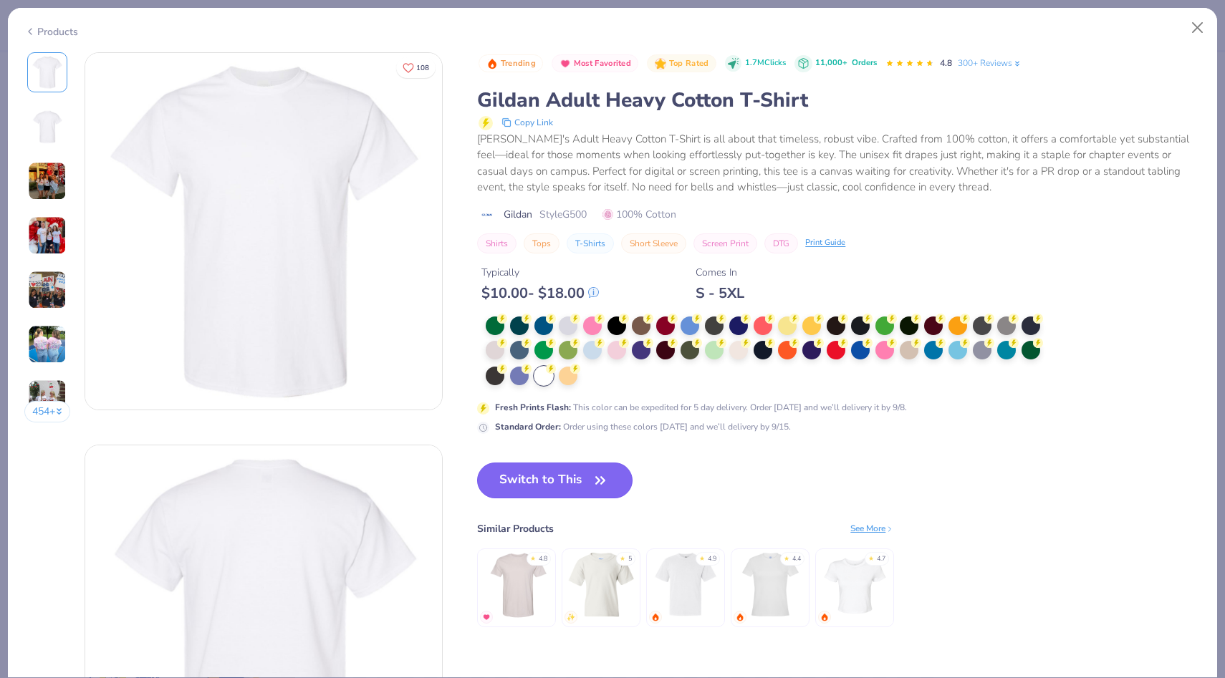
click at [497, 481] on button "Switch to This" at bounding box center [554, 481] width 155 height 36
click at [531, 486] on button "Switch to This" at bounding box center [554, 481] width 155 height 36
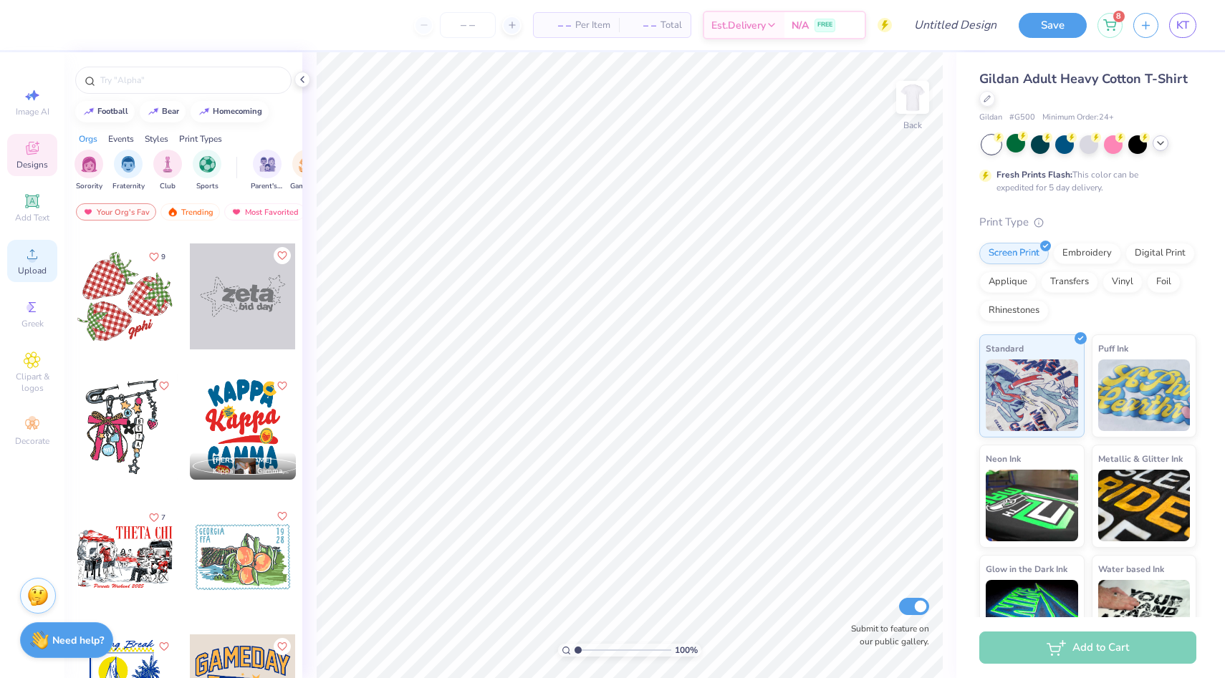
click at [31, 262] on circle at bounding box center [32, 259] width 8 height 8
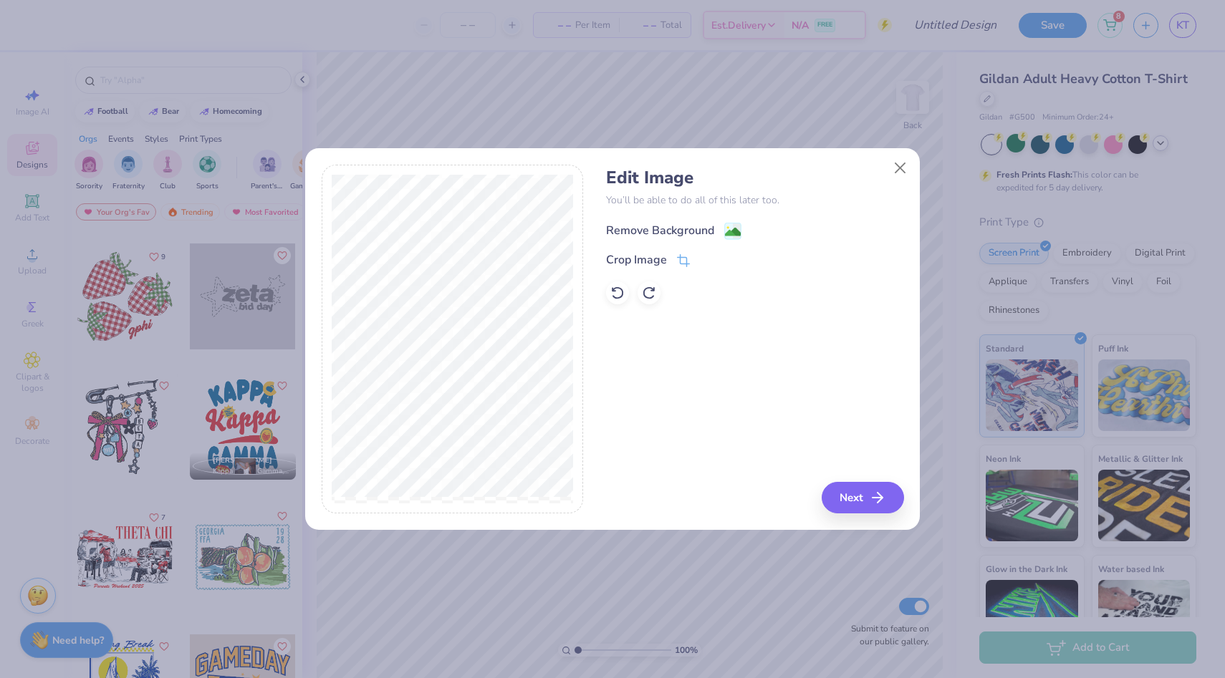
click at [733, 221] on div "Remove Background" at bounding box center [754, 230] width 297 height 18
click at [732, 224] on rect at bounding box center [733, 231] width 16 height 16
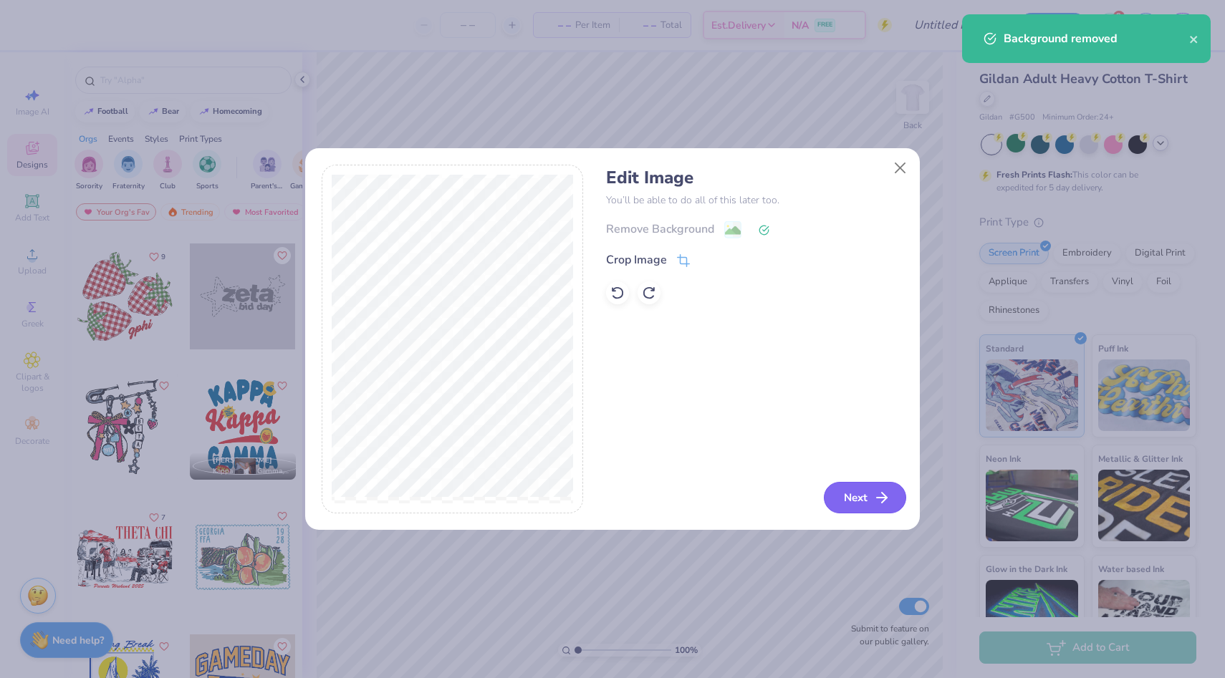
click at [842, 509] on button "Next" at bounding box center [865, 498] width 82 height 32
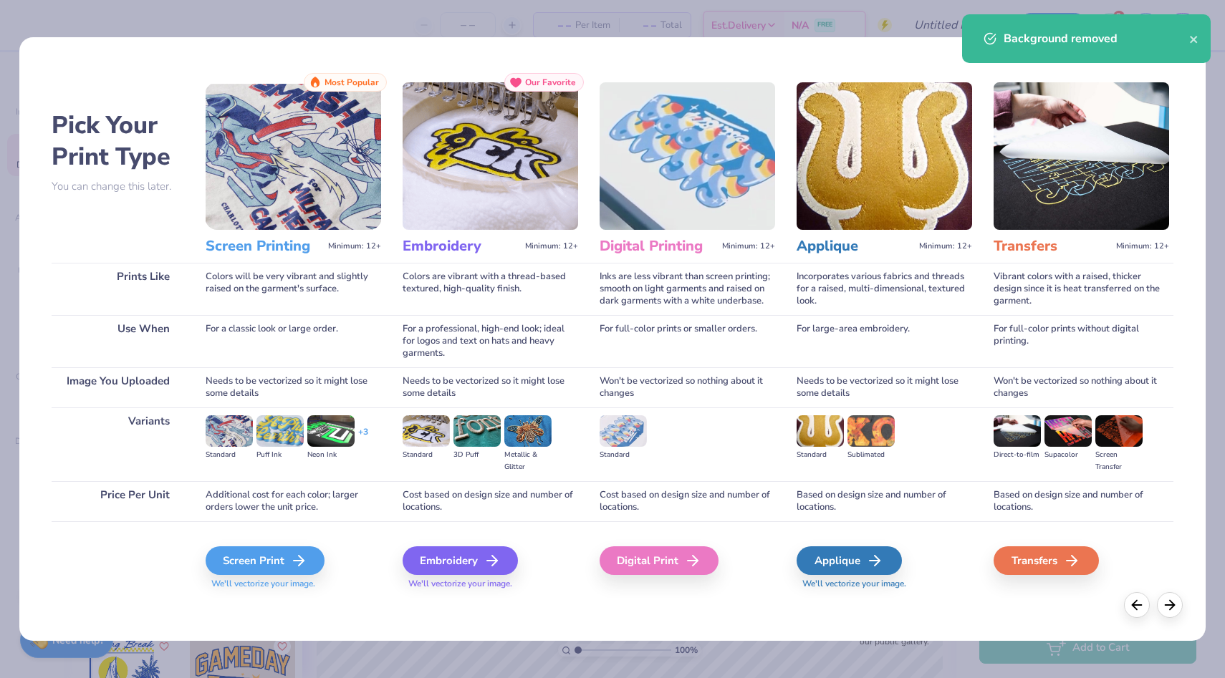
click at [272, 575] on div "Screen Print We'll vectorize your image." at bounding box center [294, 569] width 176 height 44
click at [277, 556] on div "Screen Print" at bounding box center [267, 561] width 119 height 29
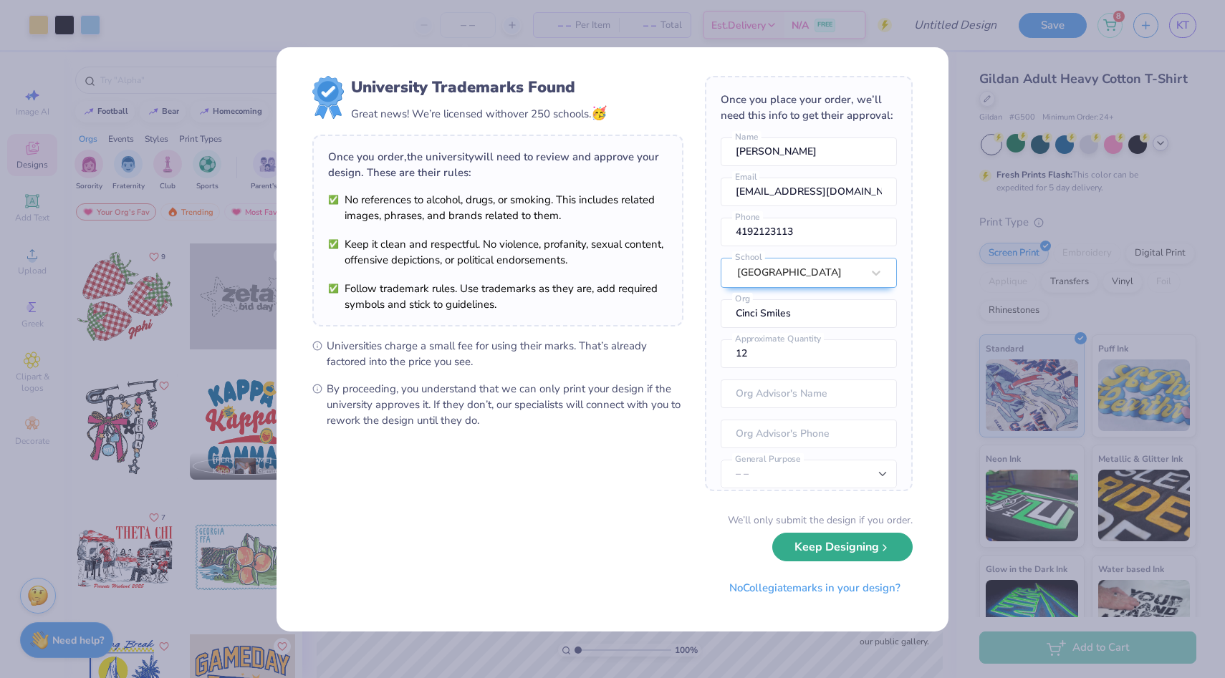
click at [787, 558] on button "Keep Designing" at bounding box center [842, 547] width 140 height 29
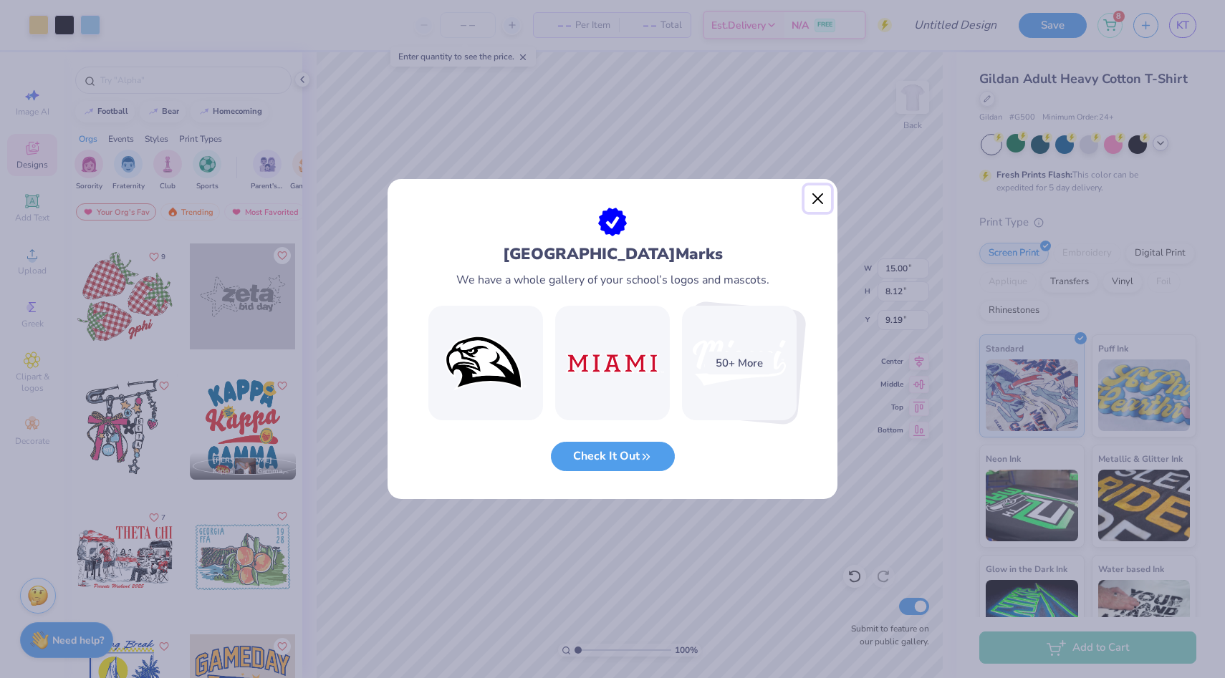
click at [822, 195] on button "Close" at bounding box center [817, 199] width 27 height 27
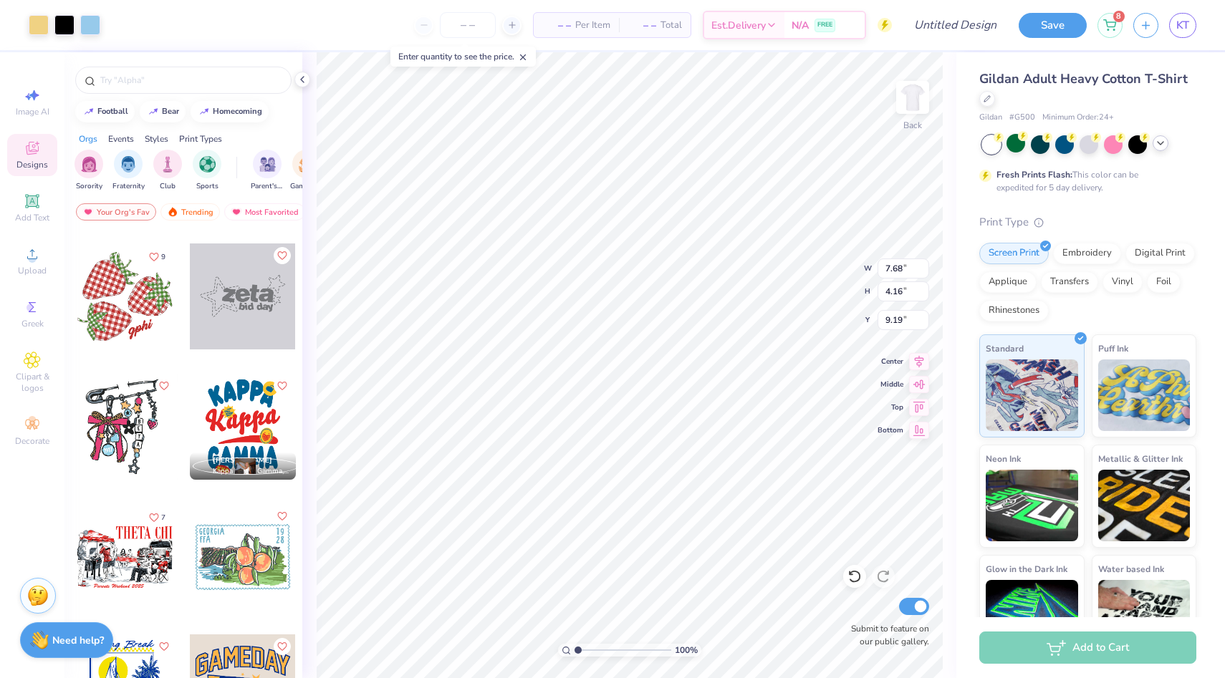
type input "7.68"
type input "4.16"
type input "3.95"
click at [916, 107] on img at bounding box center [912, 97] width 57 height 57
click at [916, 109] on img at bounding box center [912, 97] width 57 height 57
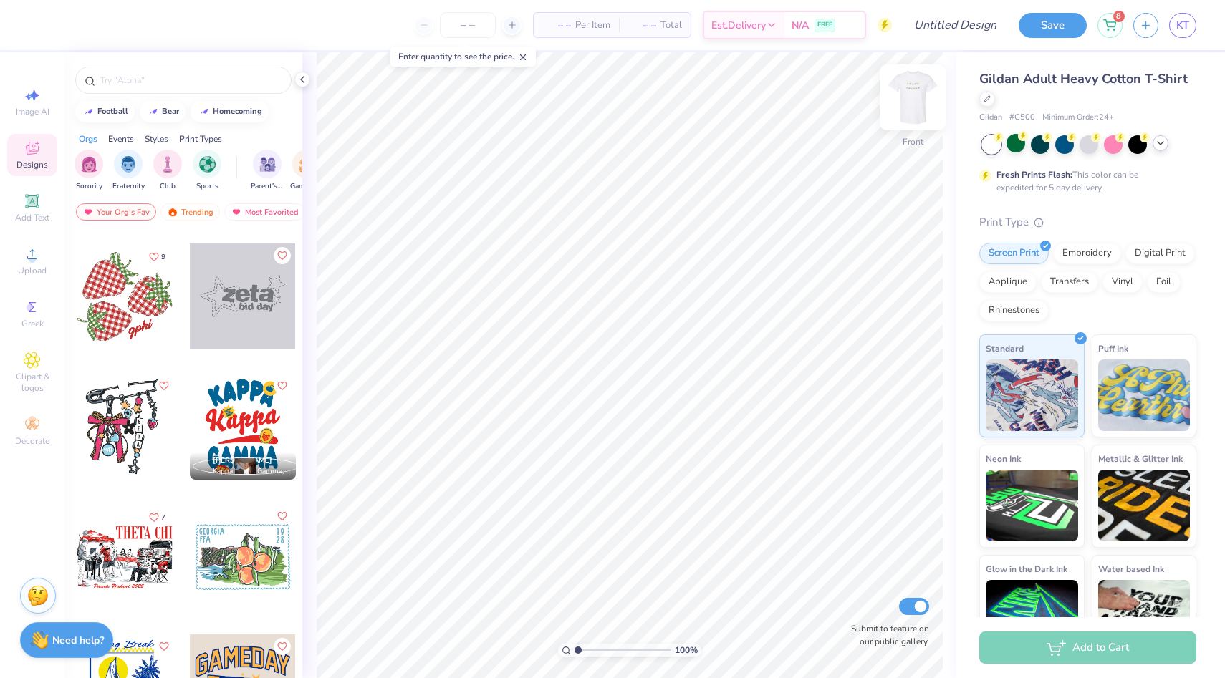
click at [908, 120] on img at bounding box center [912, 97] width 57 height 57
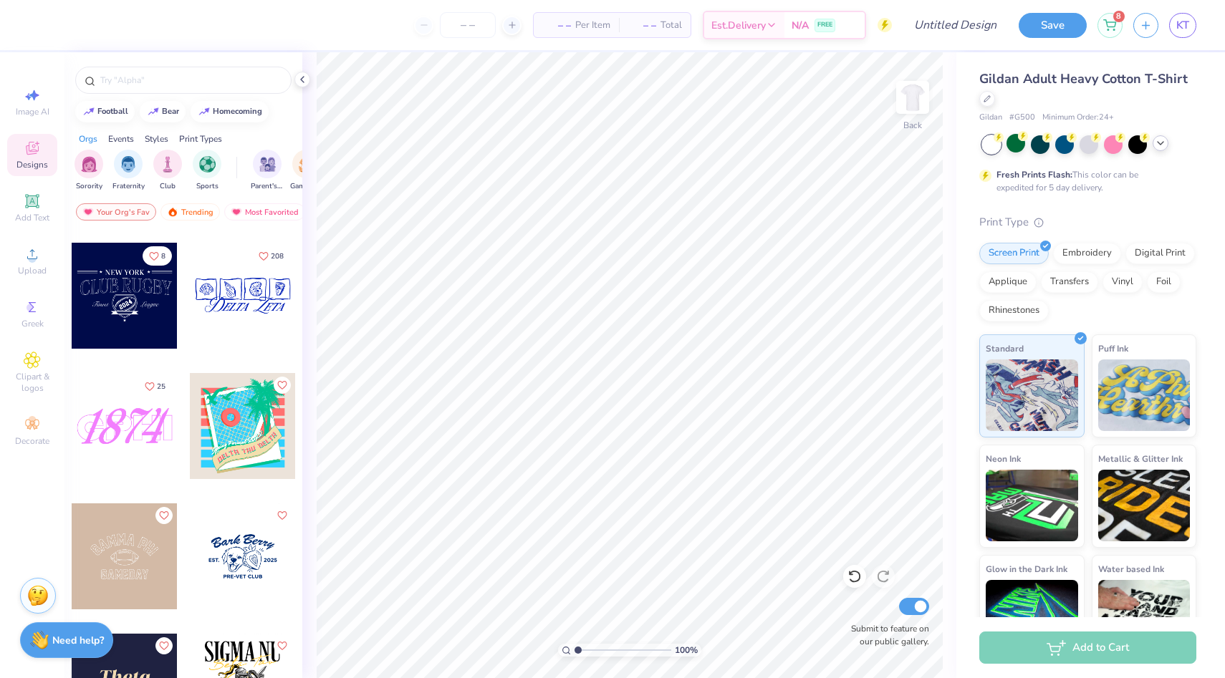
scroll to position [4292, 0]
click at [255, 556] on div at bounding box center [243, 557] width 106 height 106
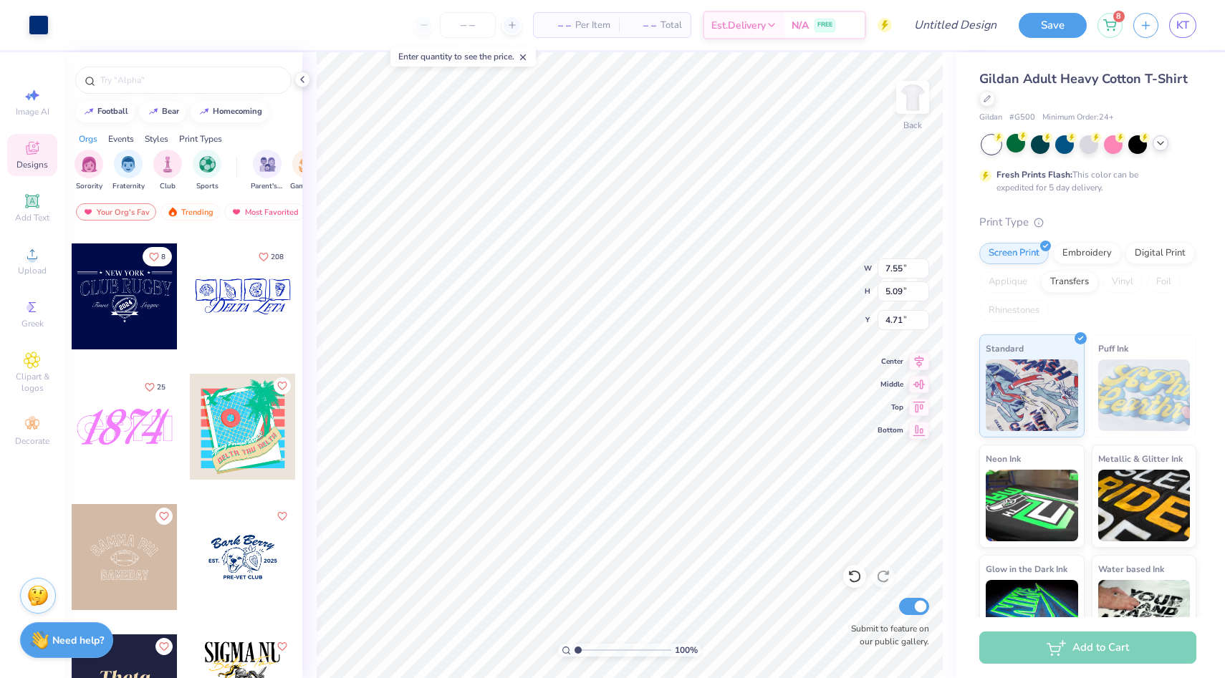
type input "7.55"
type input "5.09"
type input "4.71"
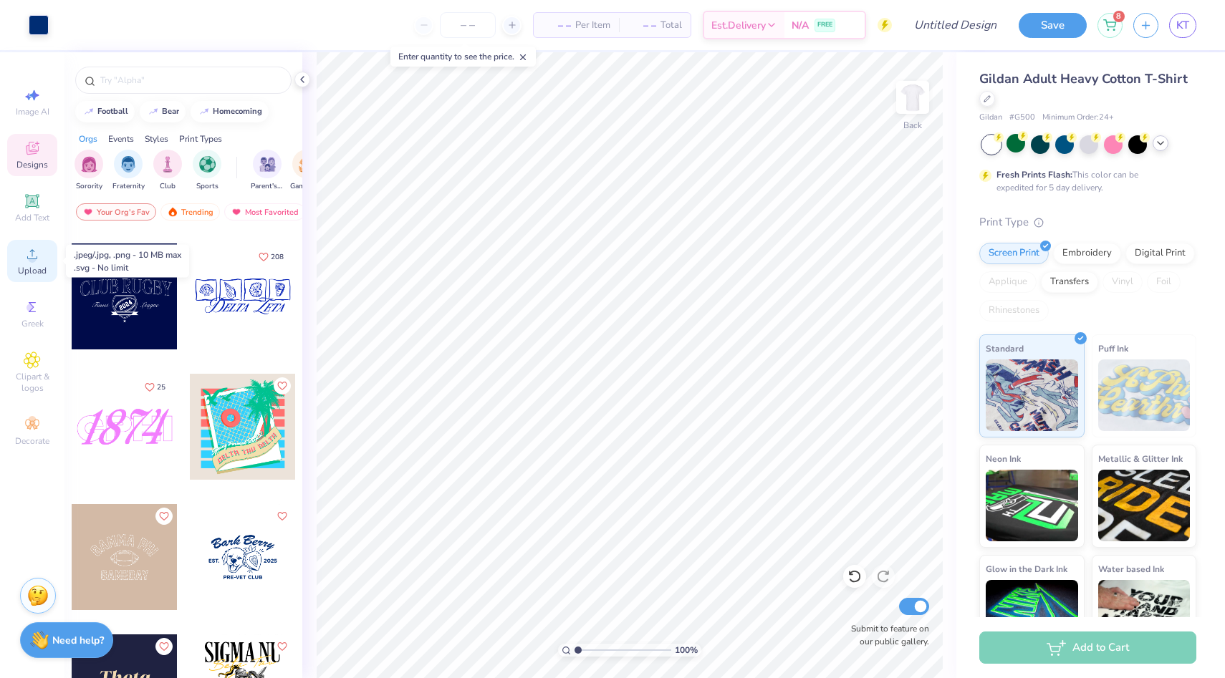
click at [36, 263] on div "Upload" at bounding box center [32, 261] width 50 height 42
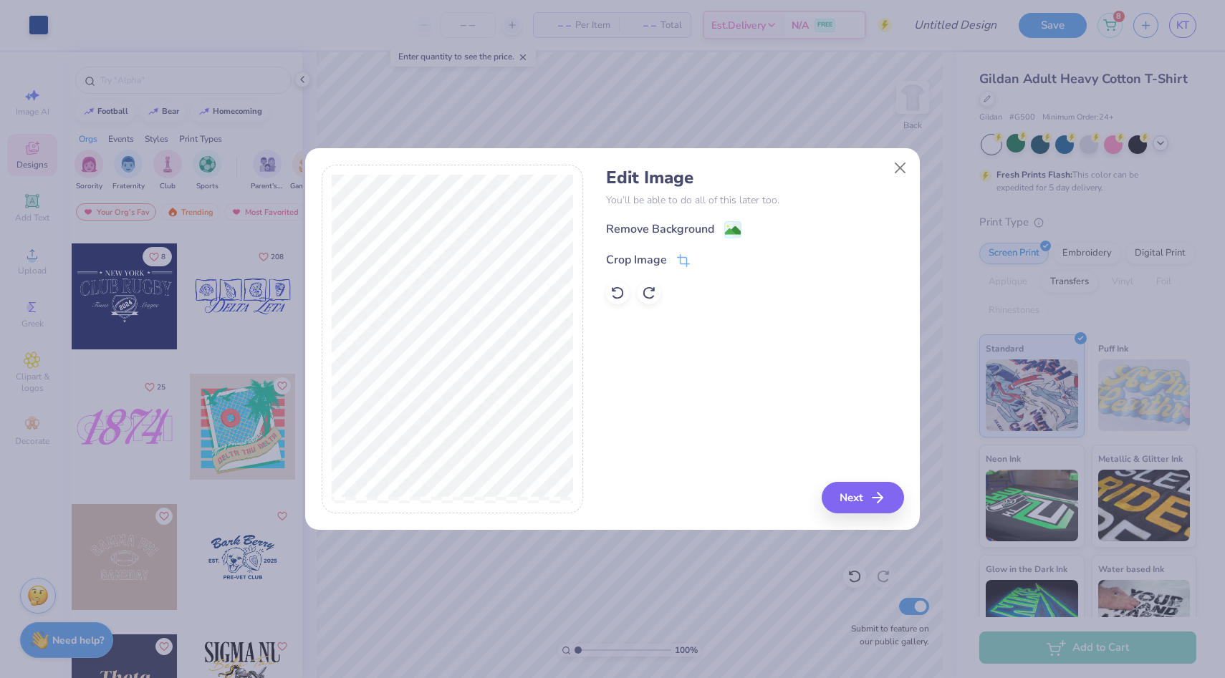
click at [672, 211] on div "Edit Image You’ll be able to do all of this later too. Remove Background Crop I…" at bounding box center [754, 236] width 297 height 137
click at [672, 229] on div "Remove Background" at bounding box center [660, 230] width 108 height 17
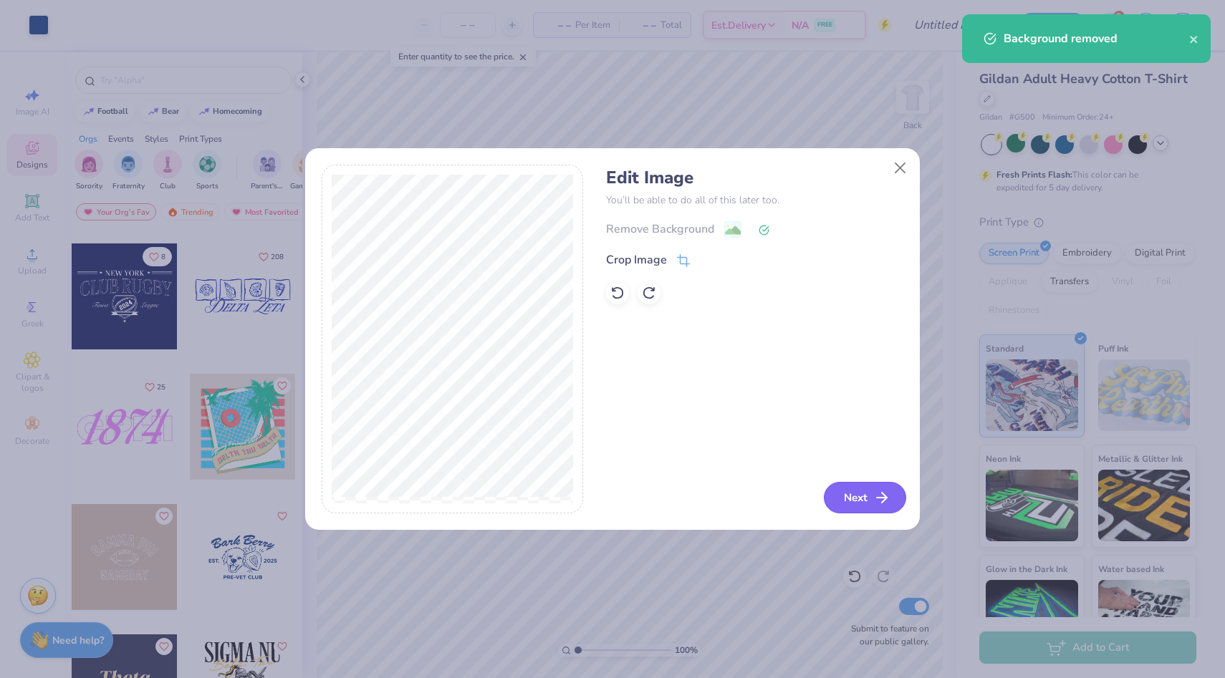
click at [855, 500] on button "Next" at bounding box center [865, 498] width 82 height 32
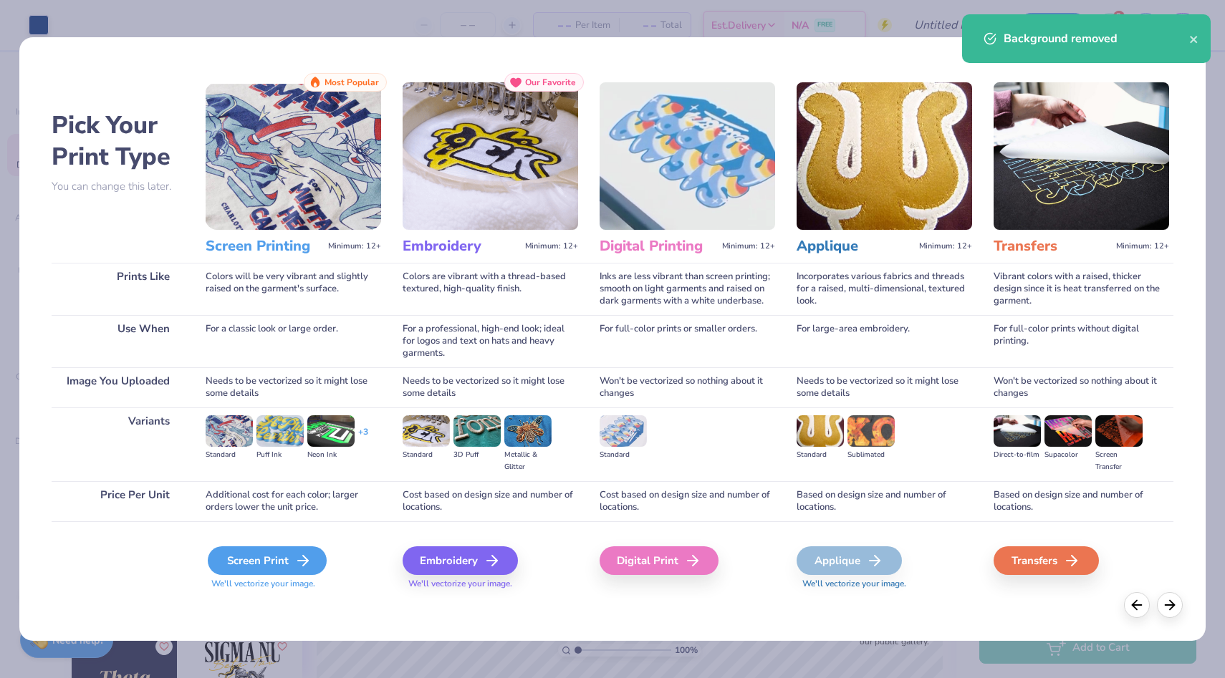
click at [306, 554] on icon at bounding box center [302, 560] width 17 height 17
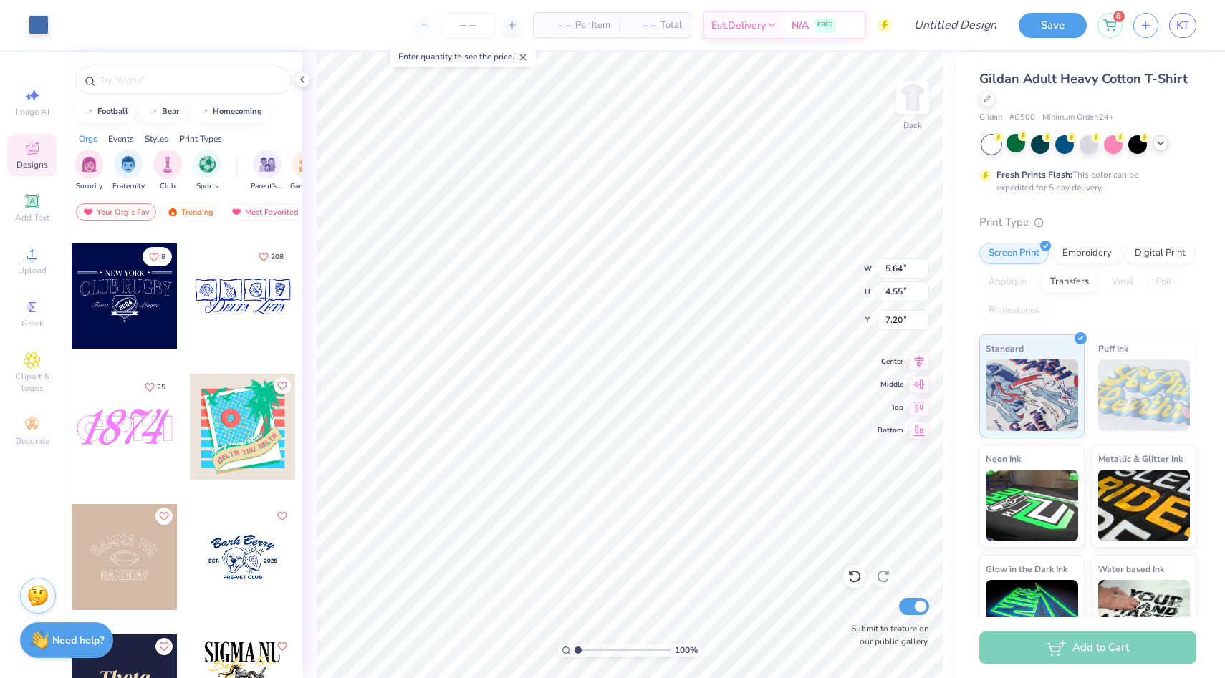
type input "5.64"
type input "4.55"
type input "5.32"
click at [34, 23] on div at bounding box center [39, 24] width 20 height 20
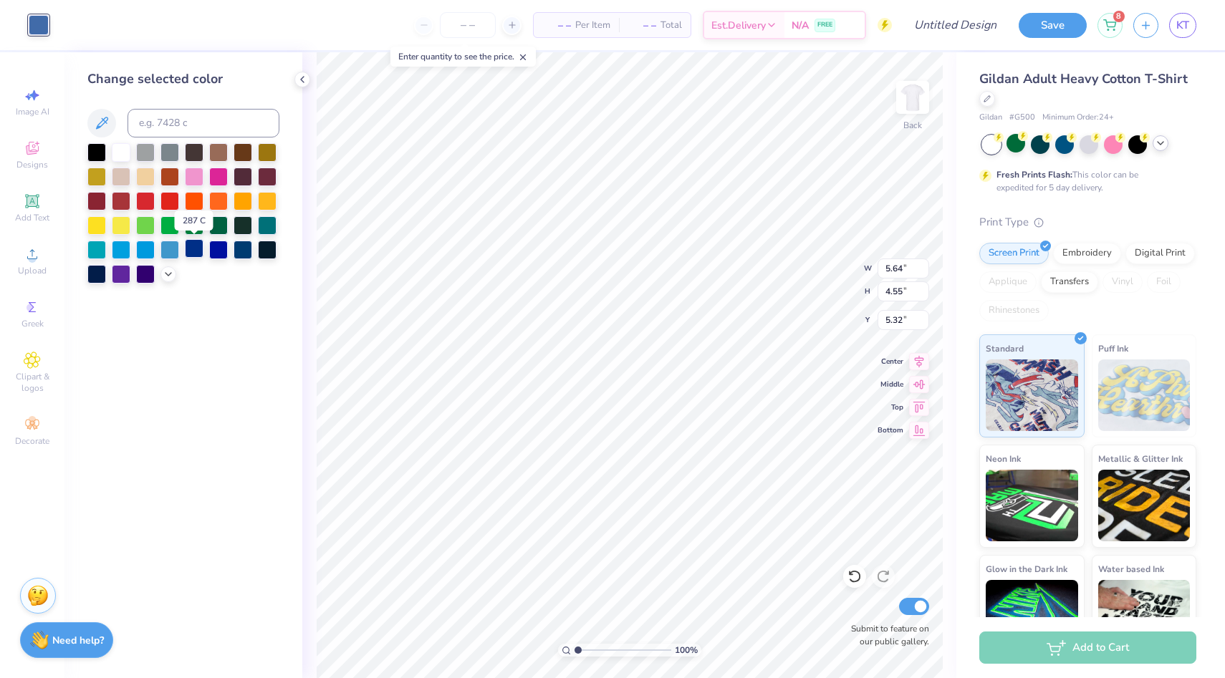
click at [196, 249] on div at bounding box center [194, 248] width 19 height 19
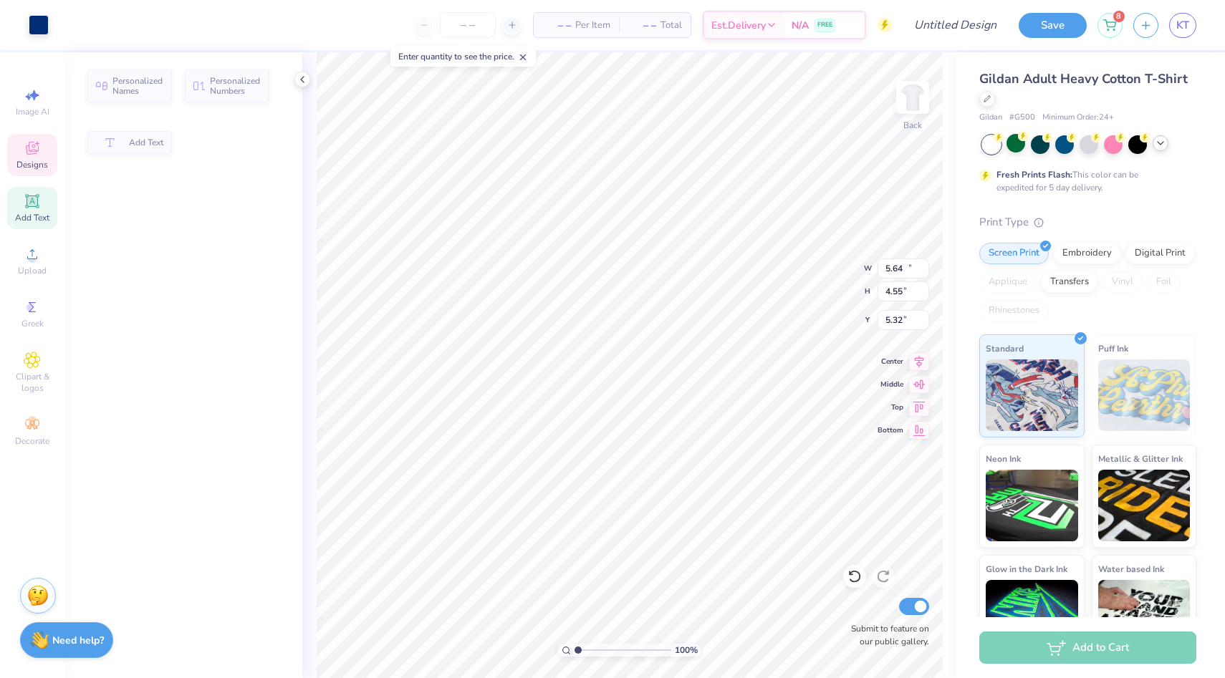
type input "11.32"
type input "2.75"
type input "3.00"
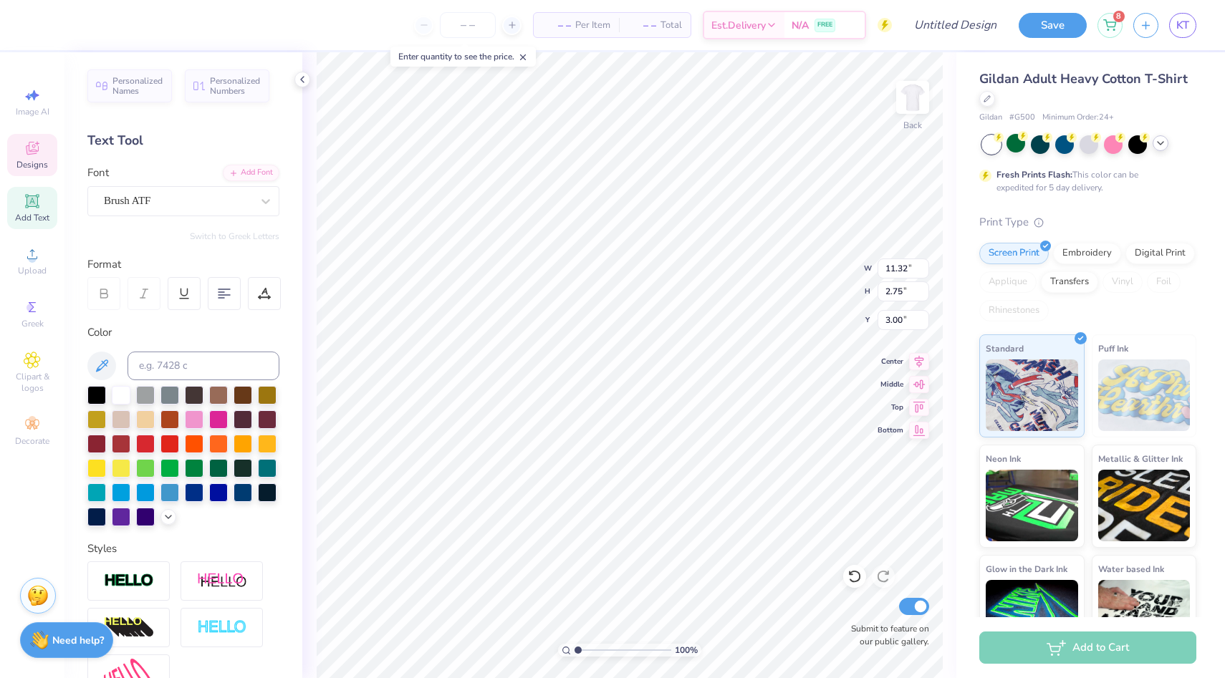
type input "6.90"
type input "0.67"
type input "10.48"
type input "5.64"
type input "4.55"
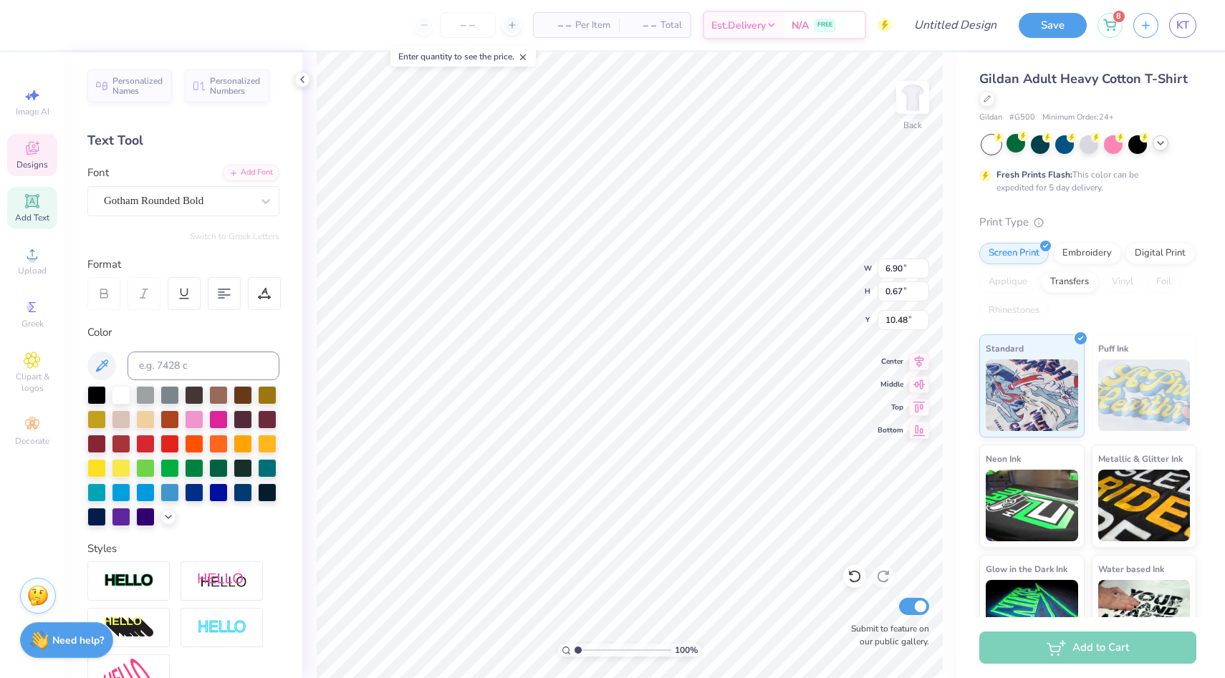
type input "5.32"
type input "5.01"
type input "4.04"
type input "5.57"
click at [1004, 188] on div "Fresh Prints Flash: This color can be expedited for 5 day delivery." at bounding box center [1084, 181] width 176 height 26
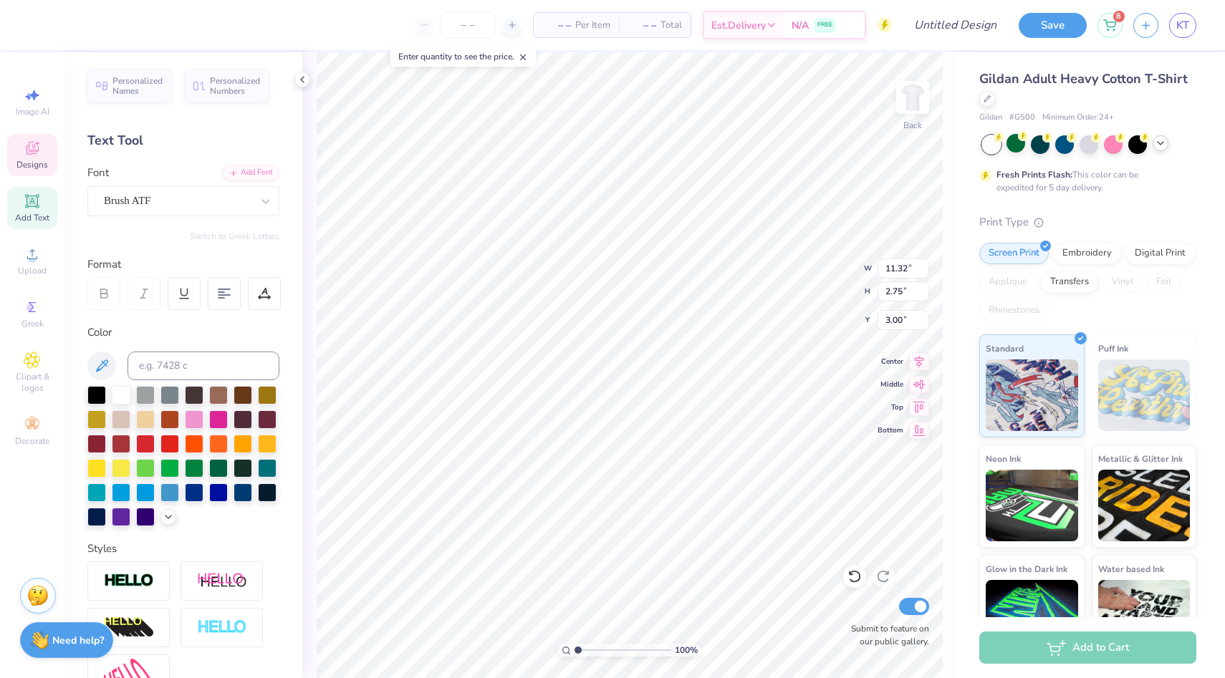
click at [1004, 188] on div "Fresh Prints Flash: This color can be expedited for 5 day delivery." at bounding box center [1084, 181] width 176 height 26
type textarea "C"
type textarea "CINCI SMILES"
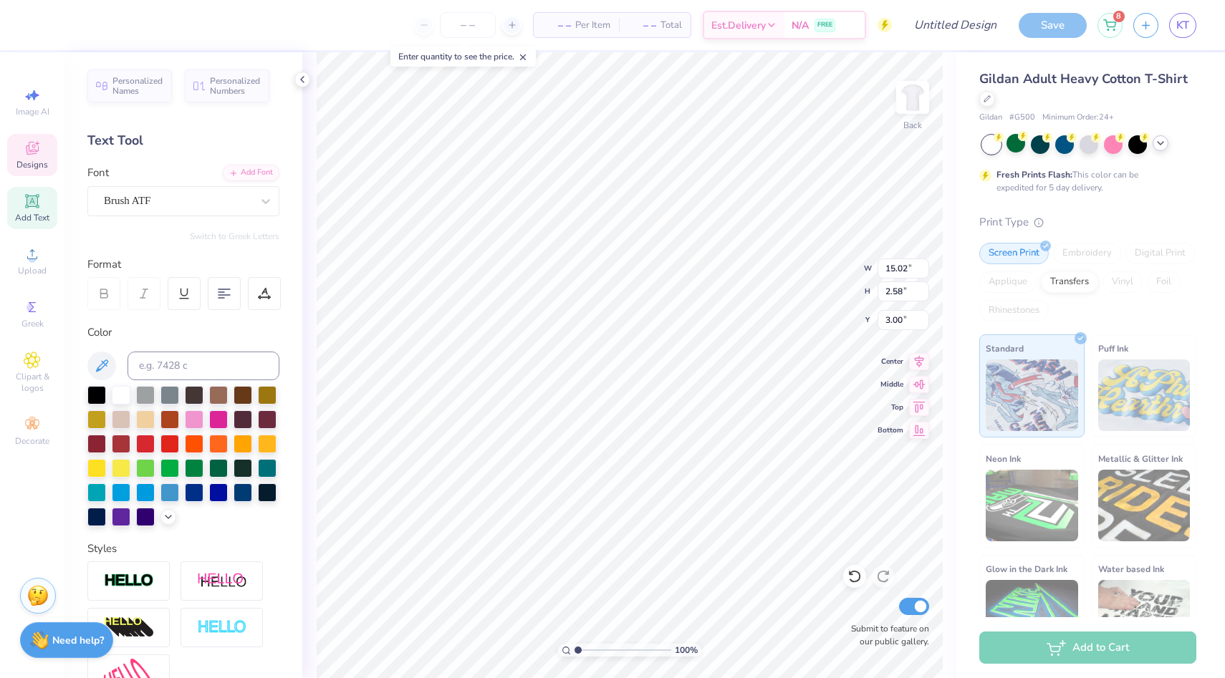
scroll to position [0, 3]
click at [267, 203] on icon at bounding box center [266, 201] width 14 height 14
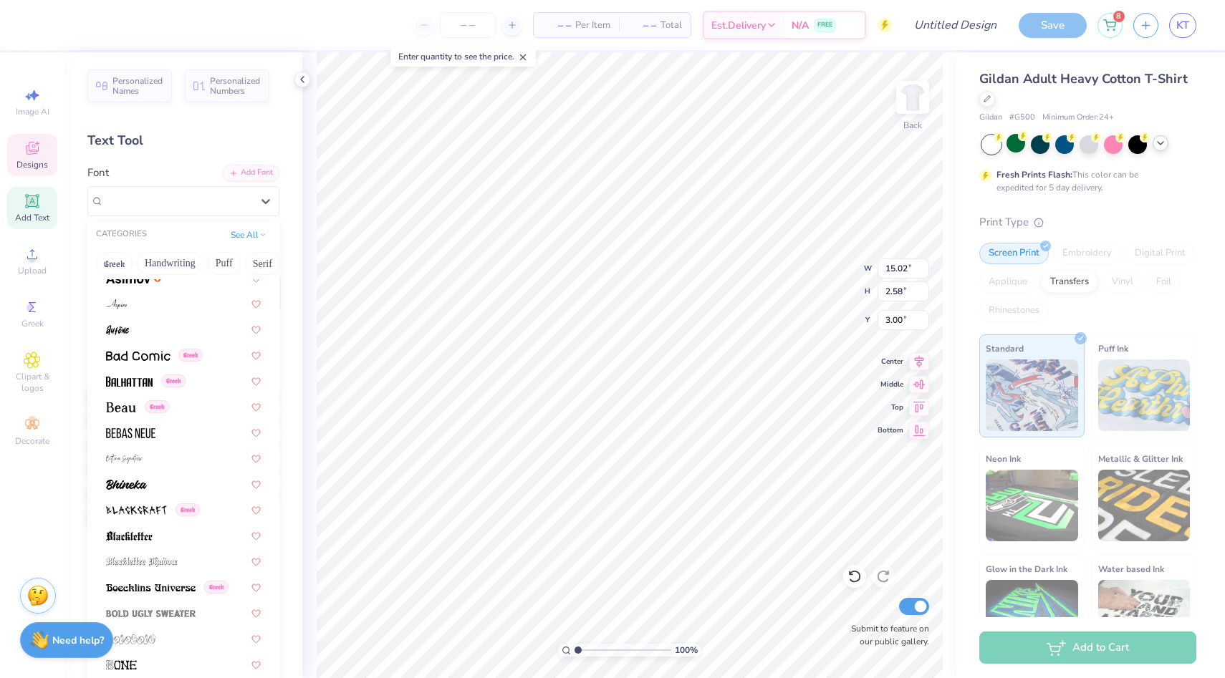
scroll to position [923, 0]
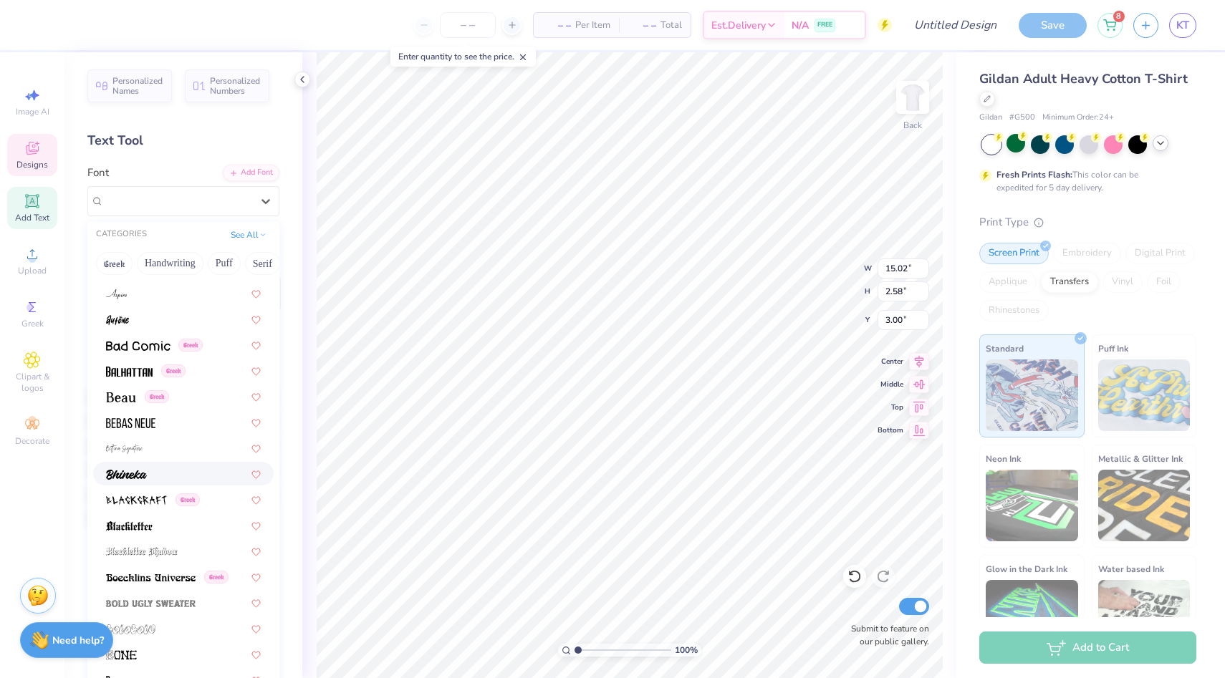
click at [194, 471] on div at bounding box center [183, 473] width 155 height 15
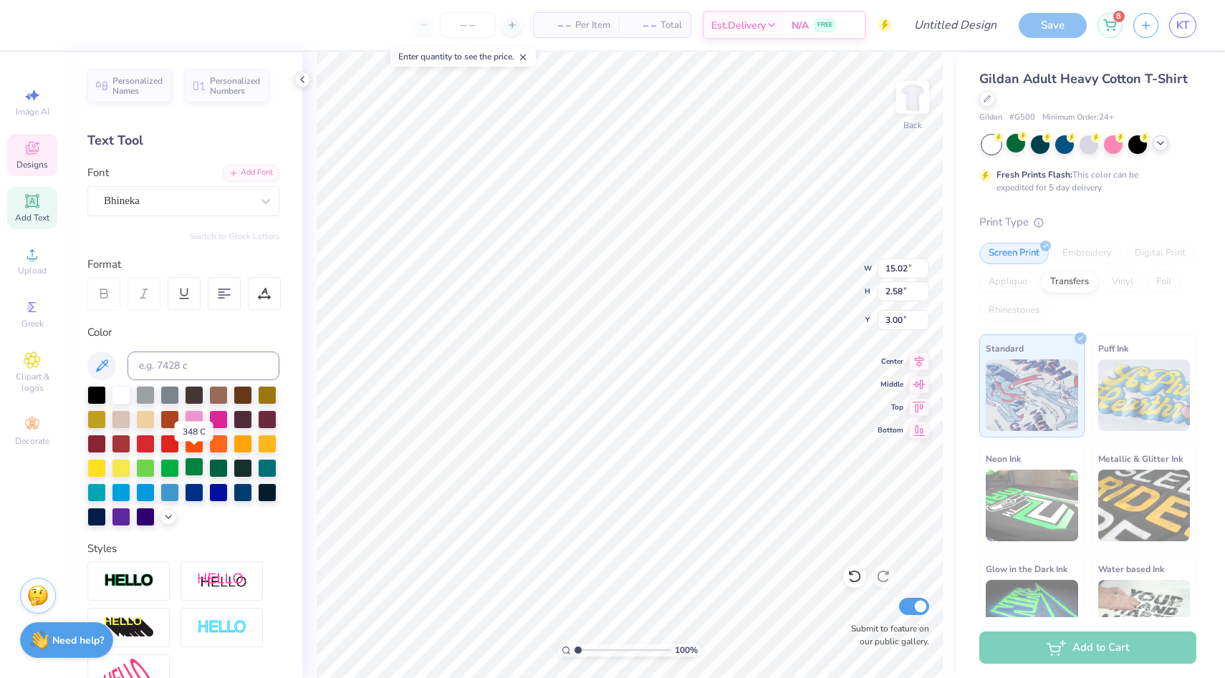
scroll to position [7, 0]
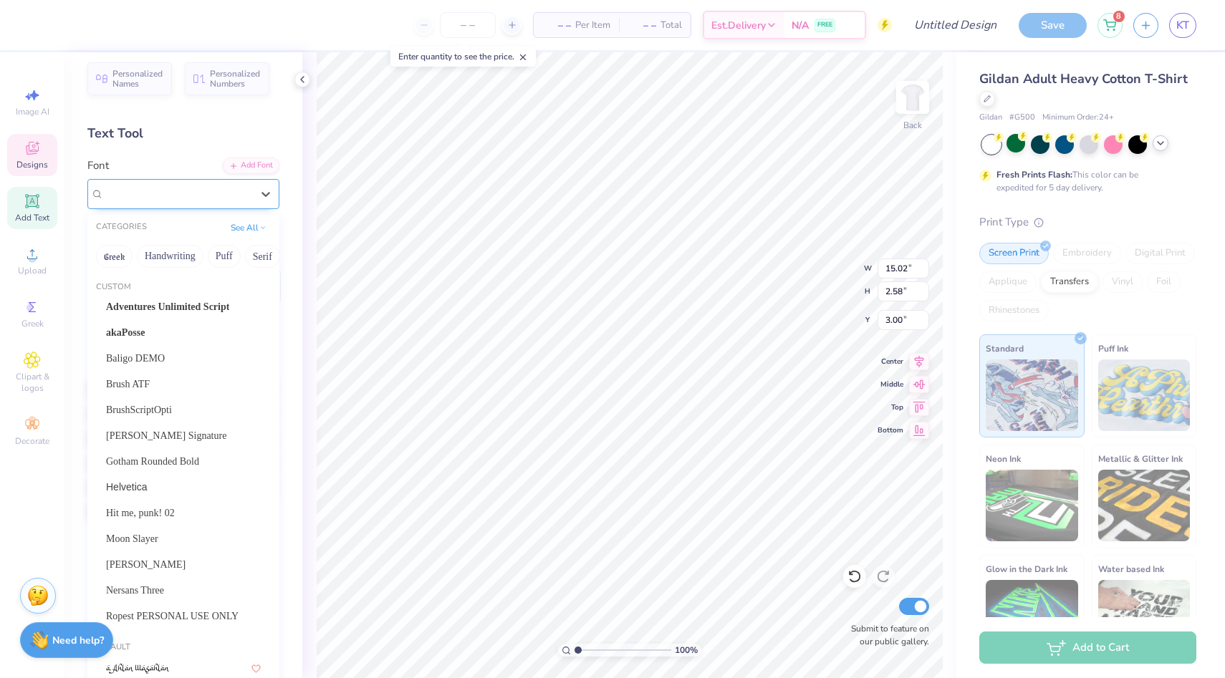
click at [207, 205] on div "Bhineka" at bounding box center [183, 194] width 192 height 30
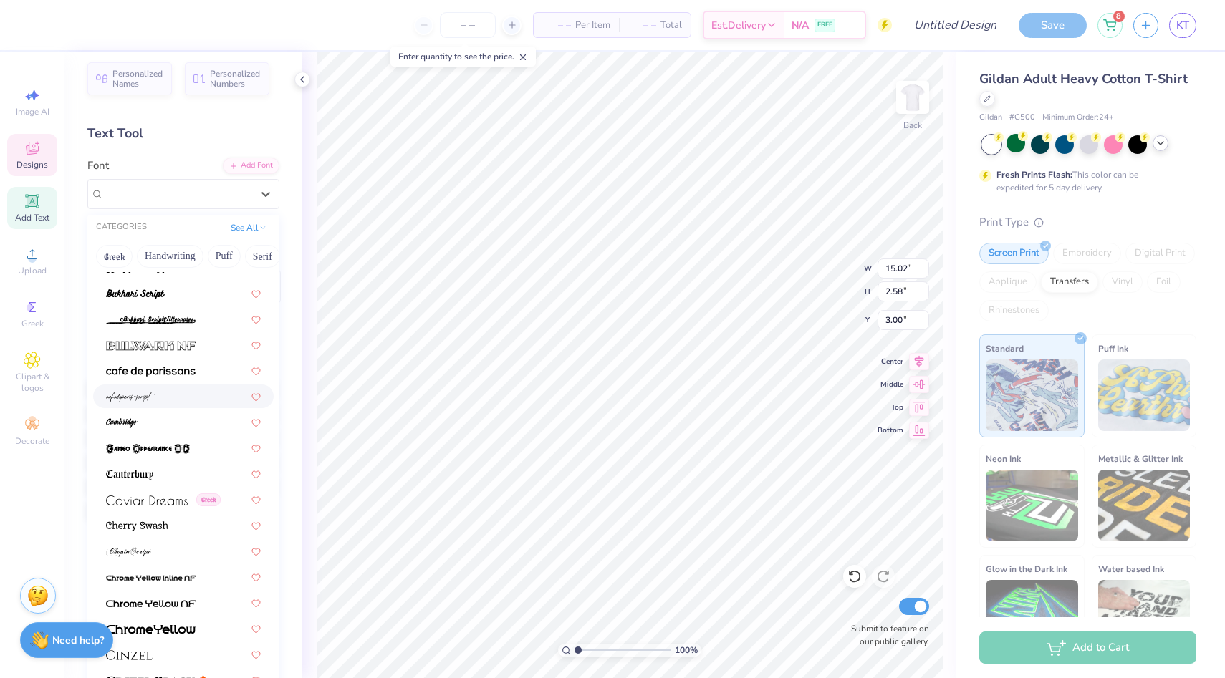
scroll to position [1718, 0]
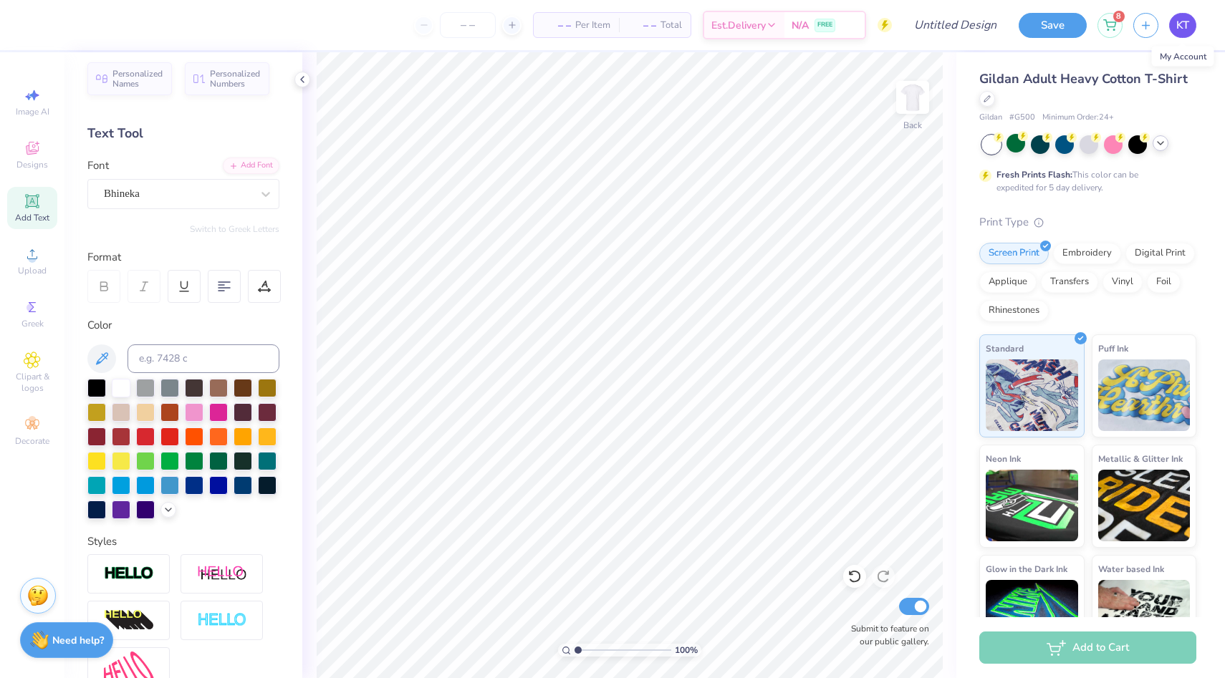
click at [1186, 31] on span "KT" at bounding box center [1182, 25] width 13 height 16
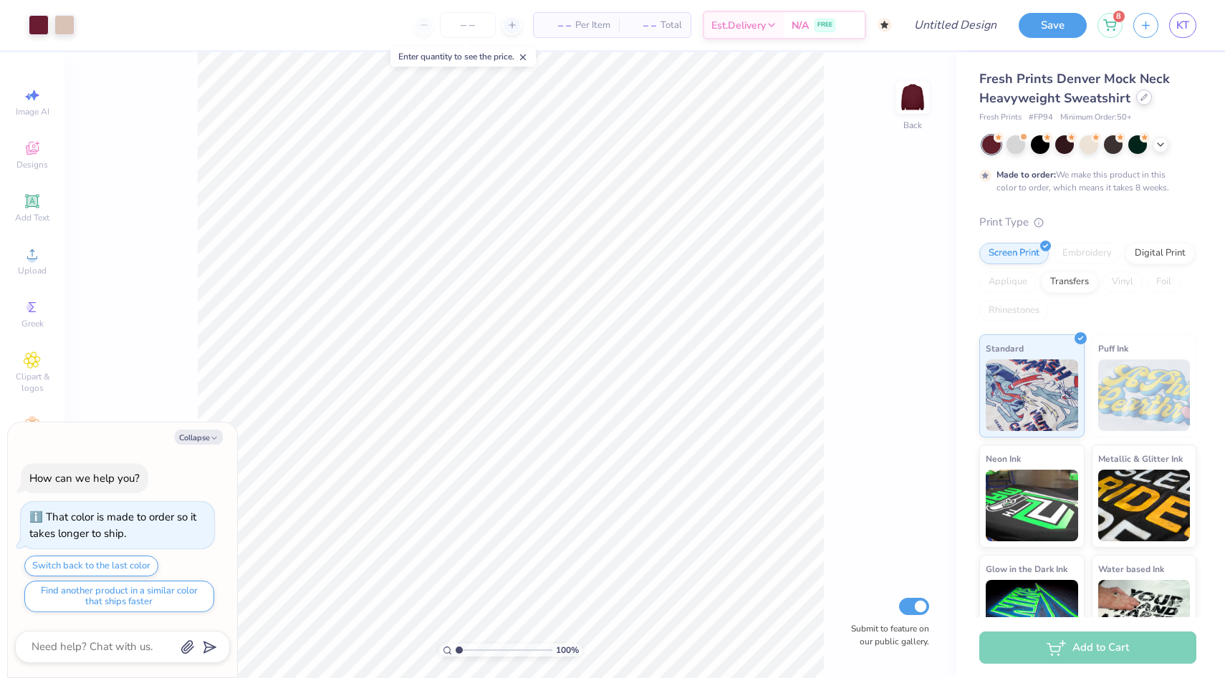
click at [1138, 98] on div at bounding box center [1144, 98] width 16 height 16
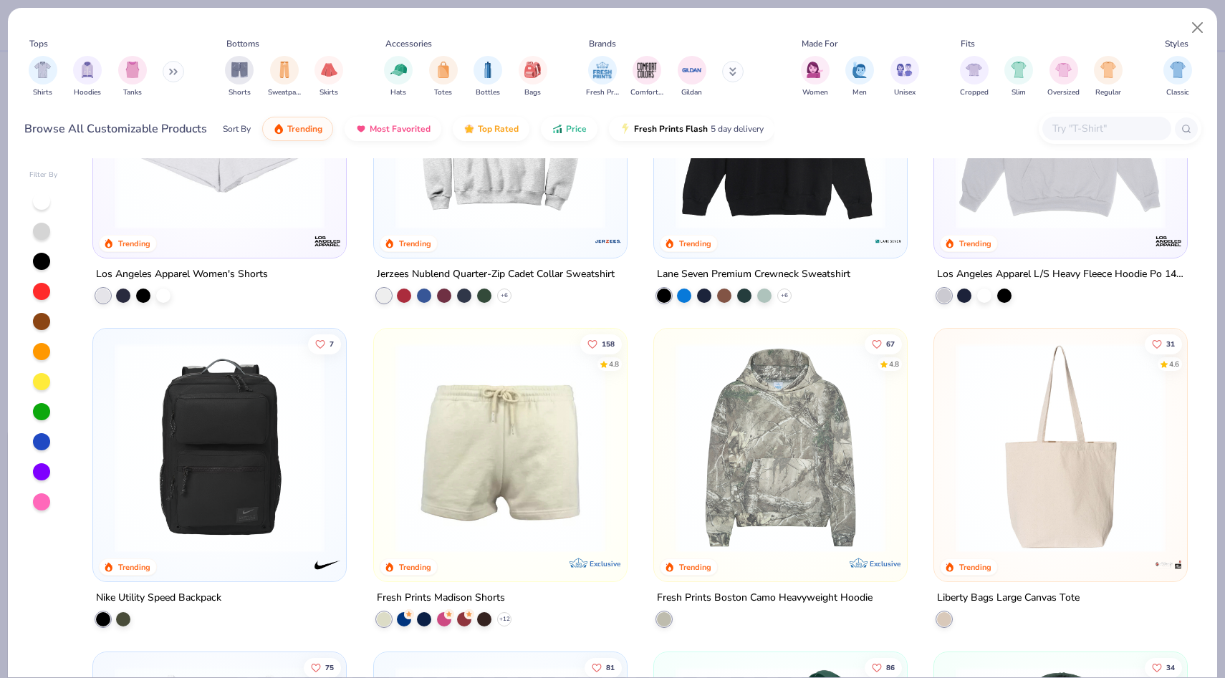
scroll to position [2428, 0]
click at [50, 80] on div "filter for Shirts" at bounding box center [43, 68] width 29 height 29
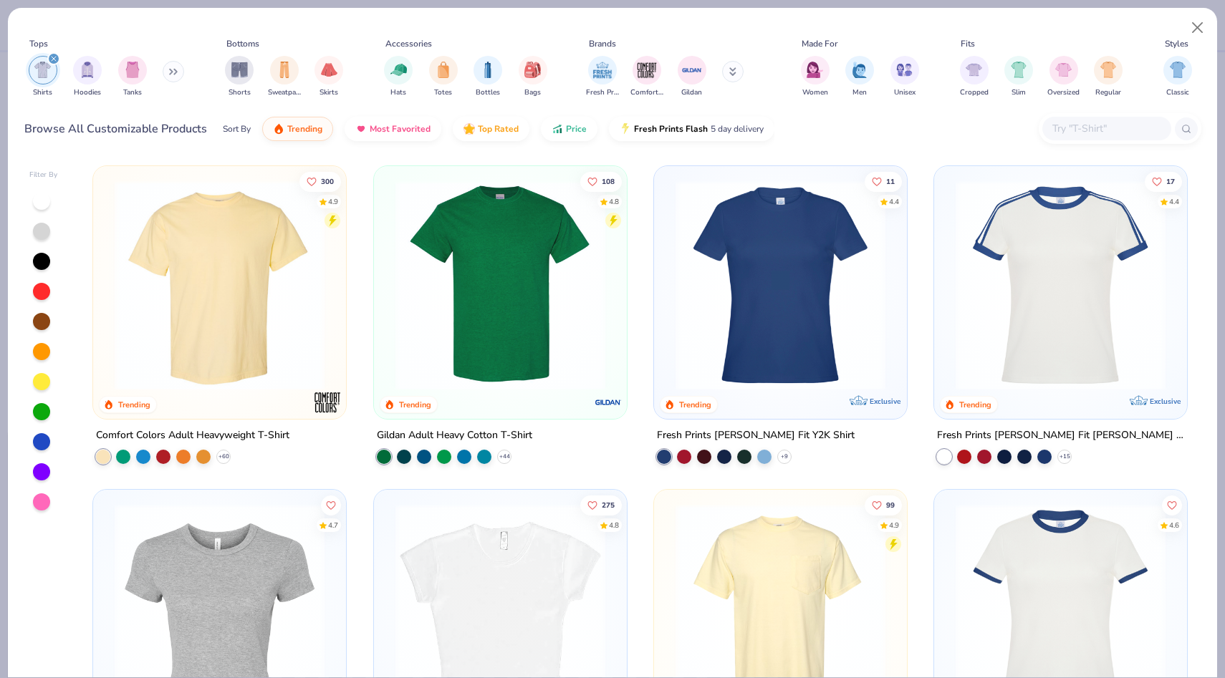
click at [468, 294] on img at bounding box center [500, 286] width 224 height 210
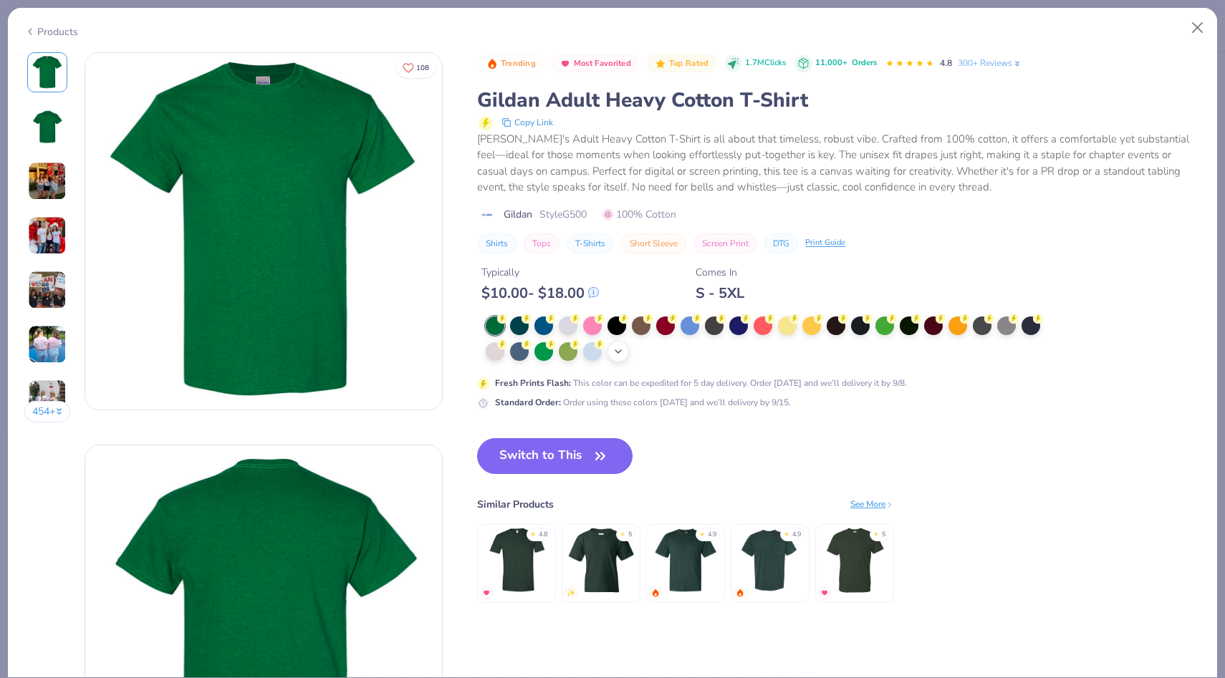
click at [612, 355] on div "+ 22" at bounding box center [617, 351] width 21 height 21
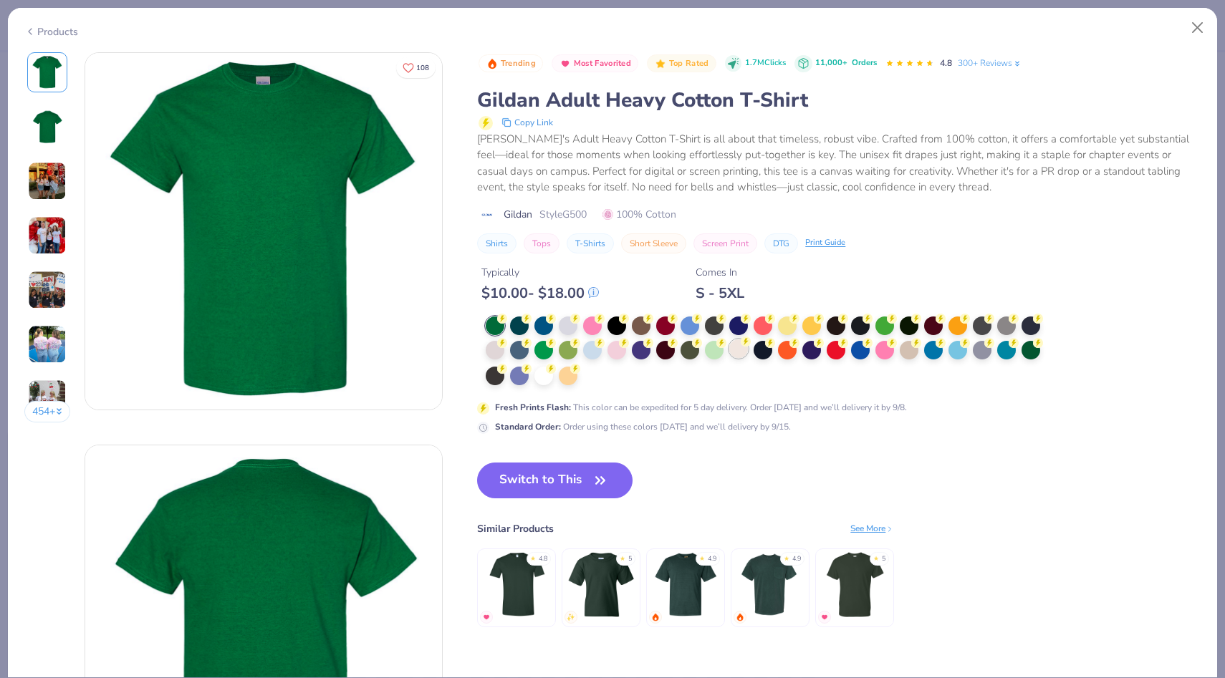
click at [737, 357] on div at bounding box center [738, 349] width 19 height 19
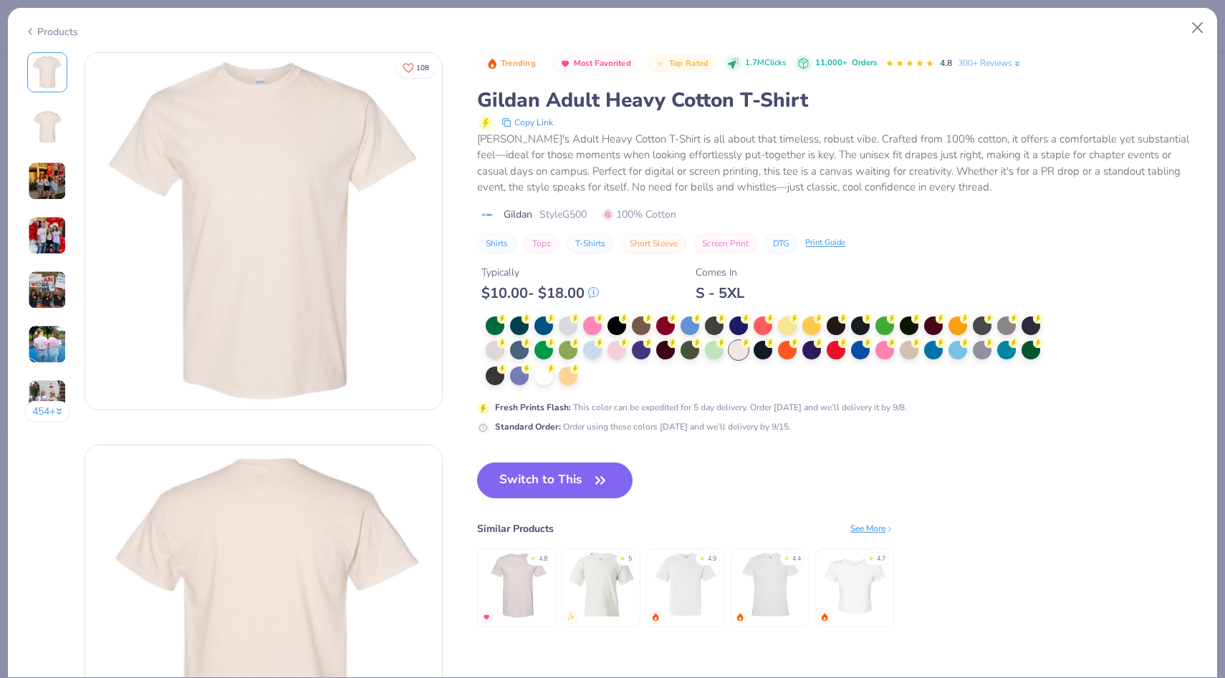
drag, startPoint x: 588, startPoint y: 482, endPoint x: 446, endPoint y: 266, distance: 258.5
click at [588, 482] on button "Switch to This" at bounding box center [554, 481] width 155 height 36
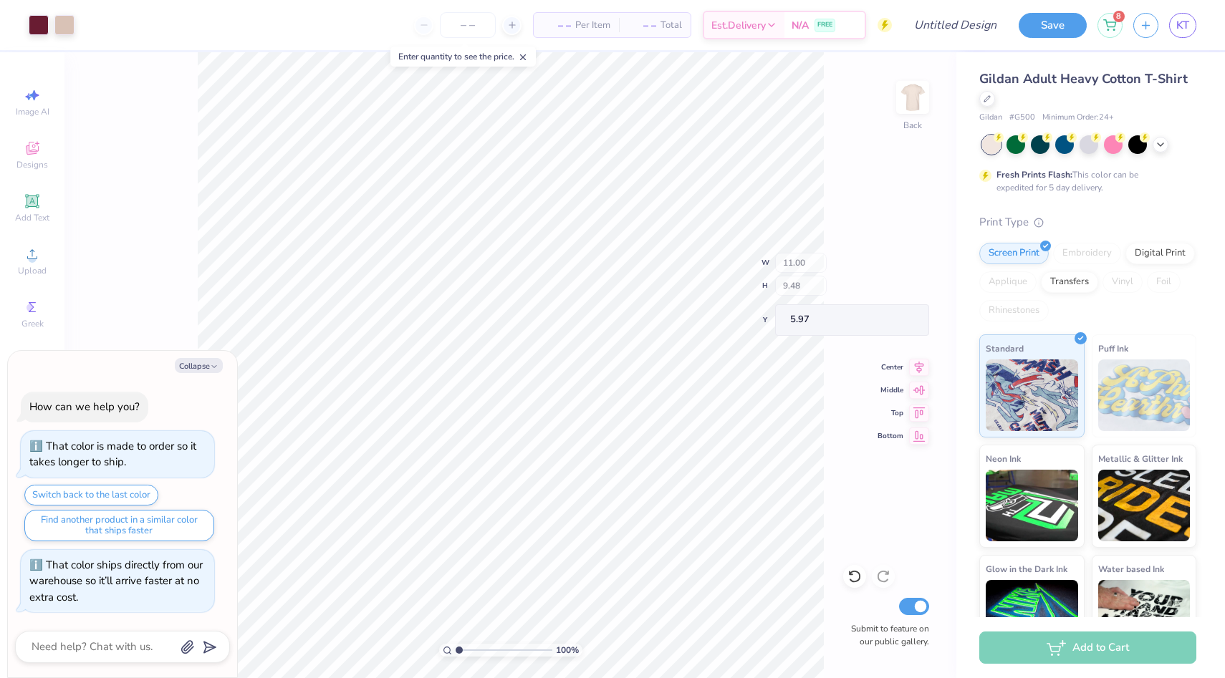
type textarea "x"
type input "5.97"
click at [865, 579] on div at bounding box center [854, 576] width 23 height 23
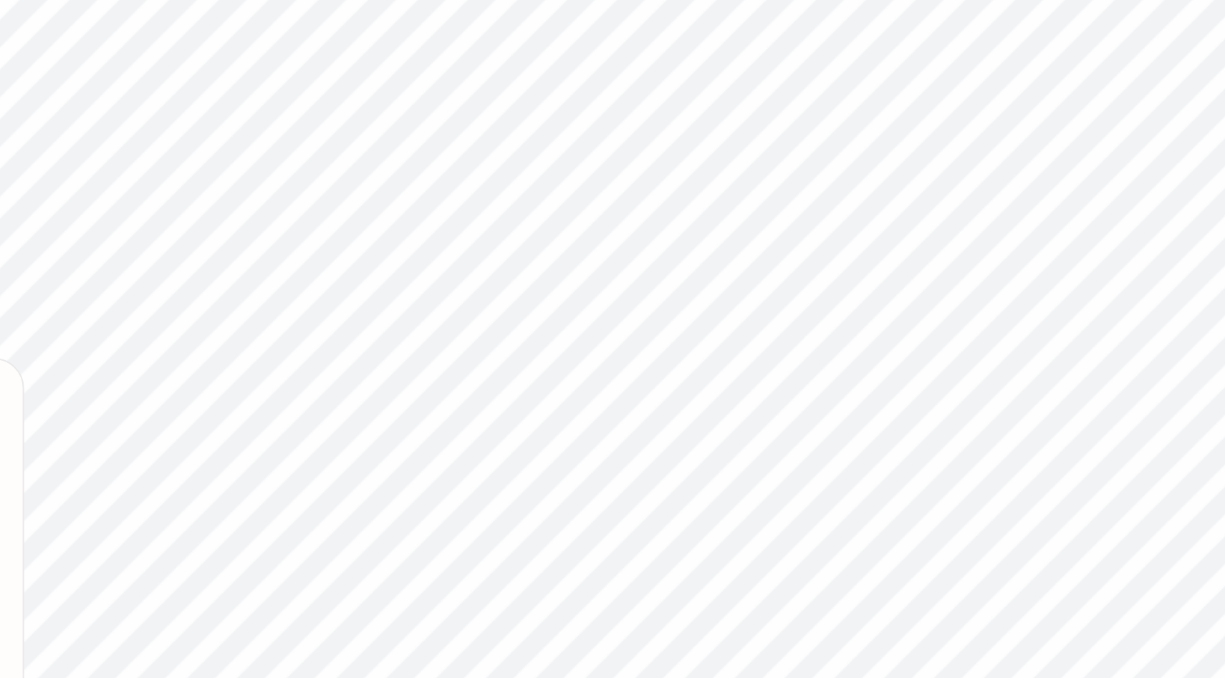
type textarea "x"
type input "4.46"
type input "4.62"
type input "9.63"
type textarea "x"
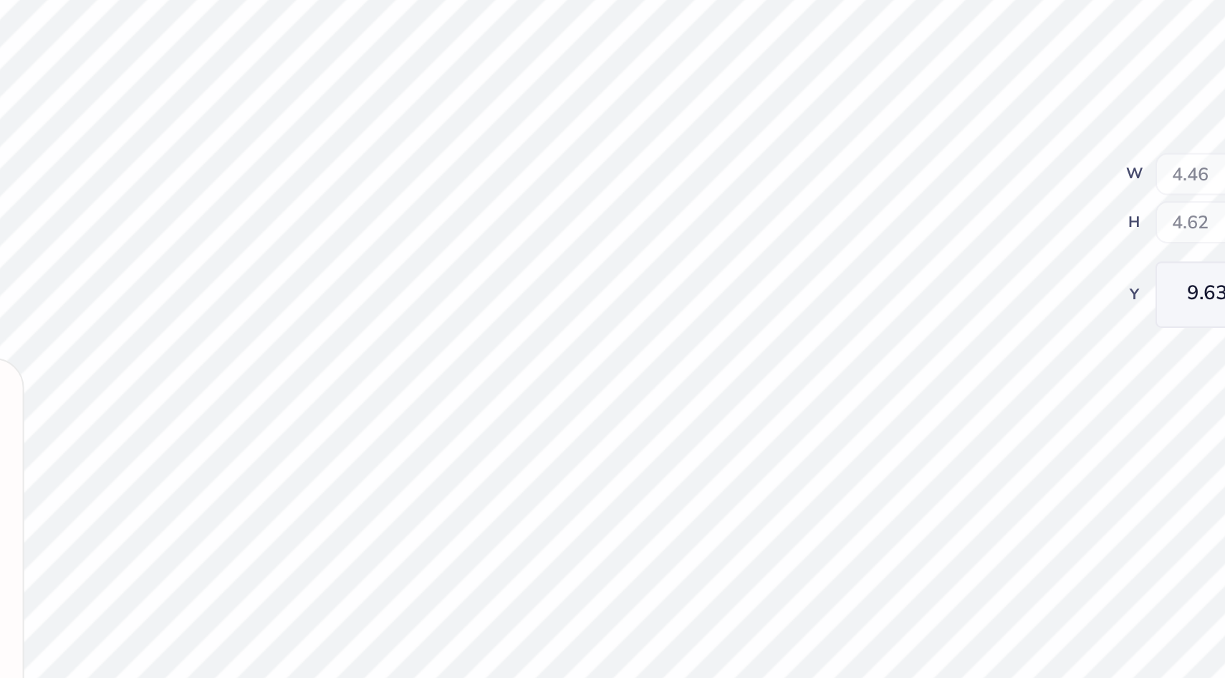
type input "10.30"
type textarea "x"
type input "5.04"
type input "5.62"
type textarea "x"
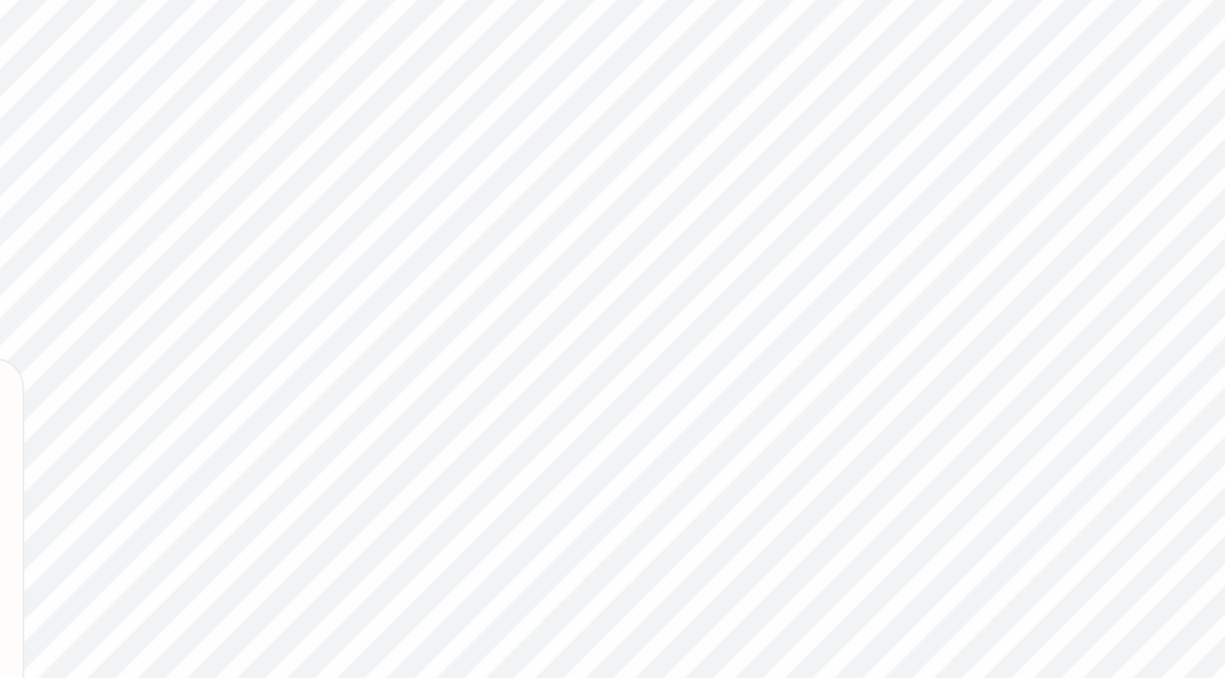
type input "9.00"
type textarea "x"
type input "4.60"
type input "5.13"
type input "9.01"
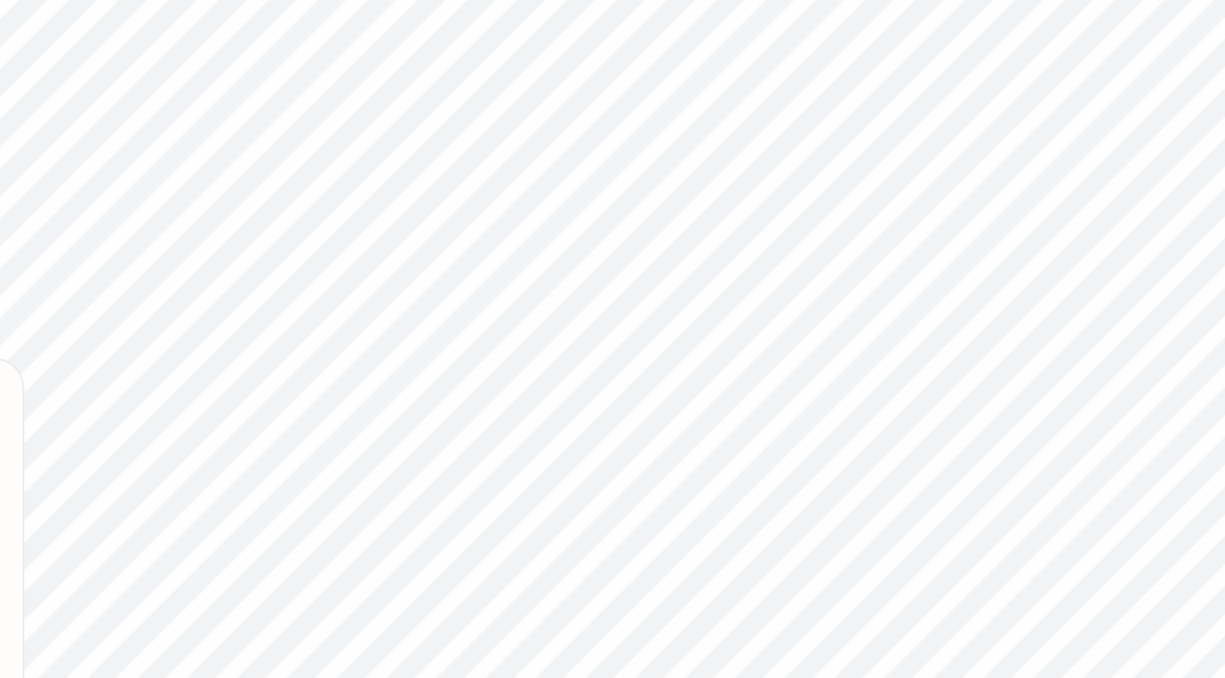
type textarea "x"
type input "8.66"
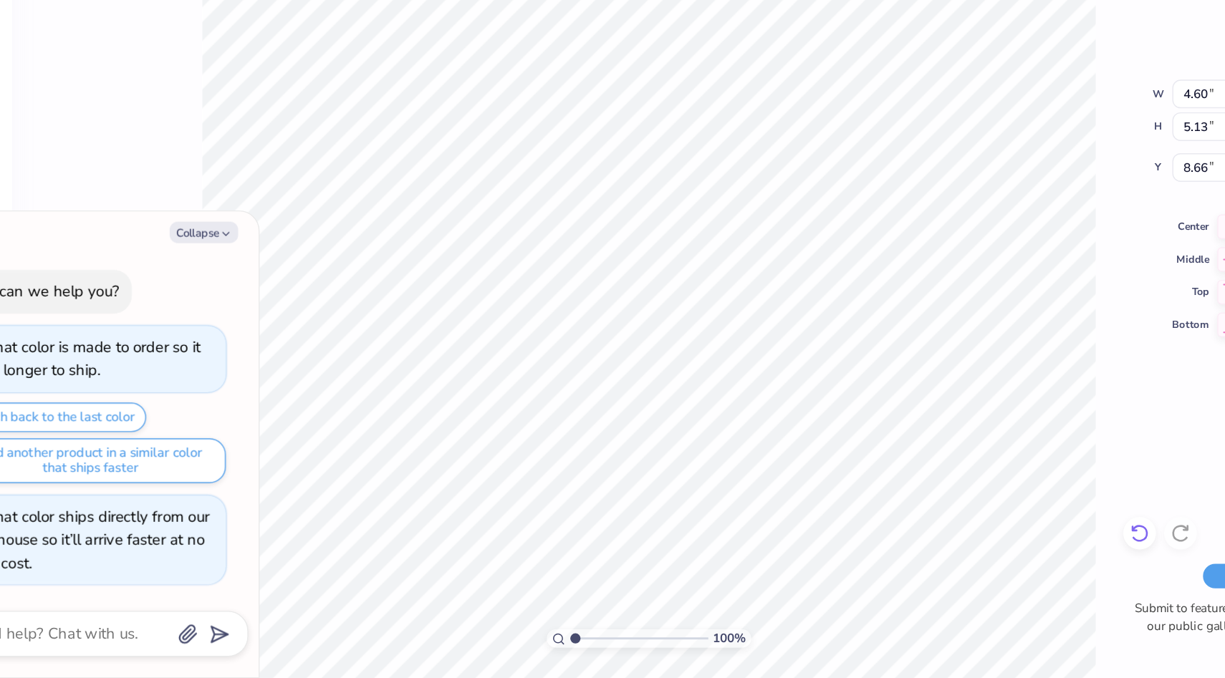
click at [850, 584] on icon at bounding box center [854, 577] width 14 height 14
type textarea "x"
type input "9.01"
click at [850, 584] on icon at bounding box center [854, 577] width 14 height 14
type textarea "x"
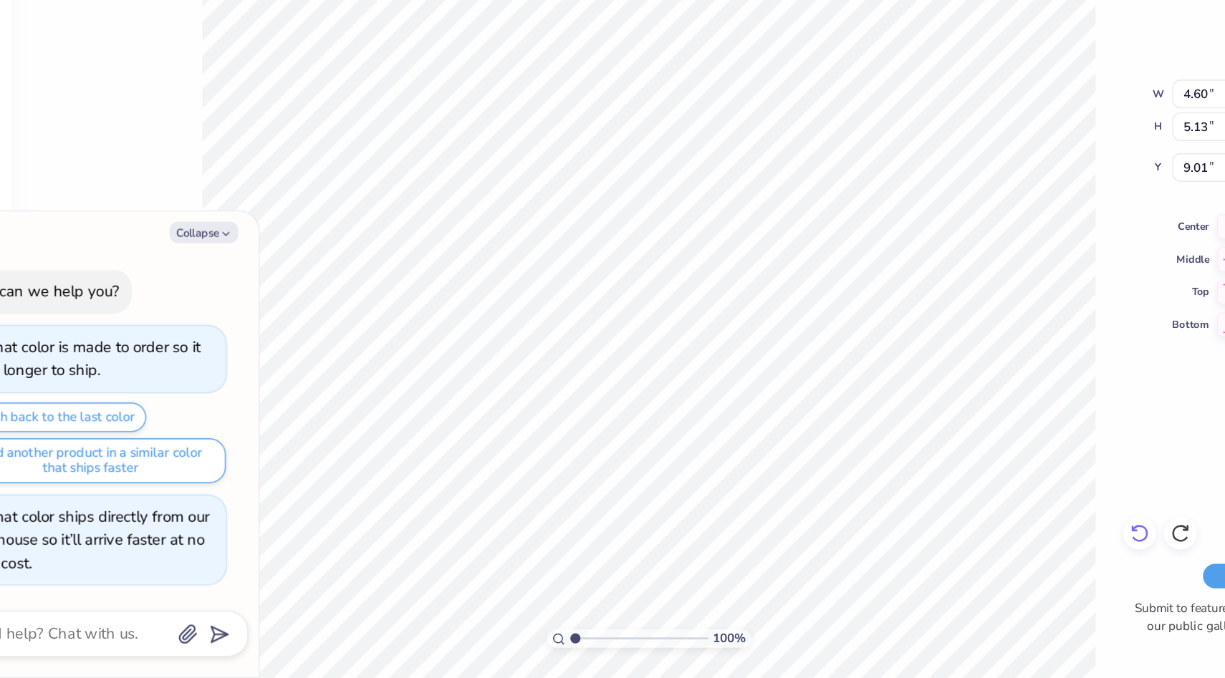
type input "5.04"
type input "5.62"
type input "9.00"
click at [850, 584] on icon at bounding box center [854, 577] width 14 height 14
type textarea "x"
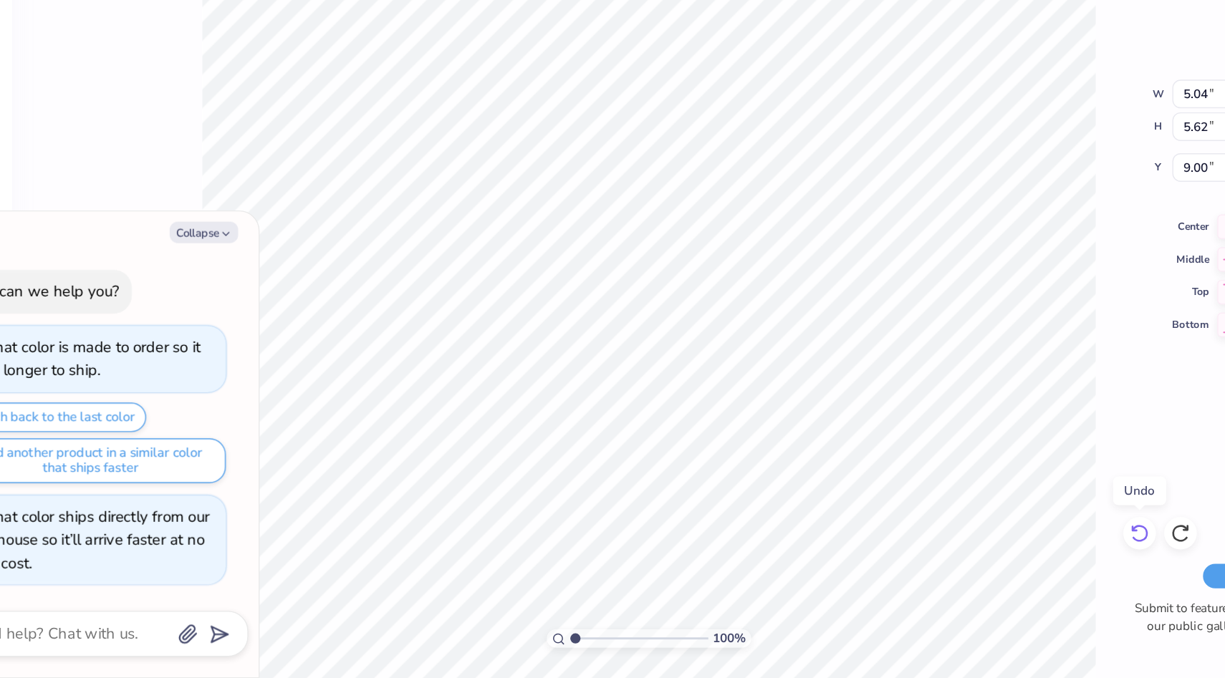
type input "8.83"
click at [850, 584] on icon at bounding box center [854, 577] width 14 height 14
type textarea "x"
type input "4.83"
type input "5.38"
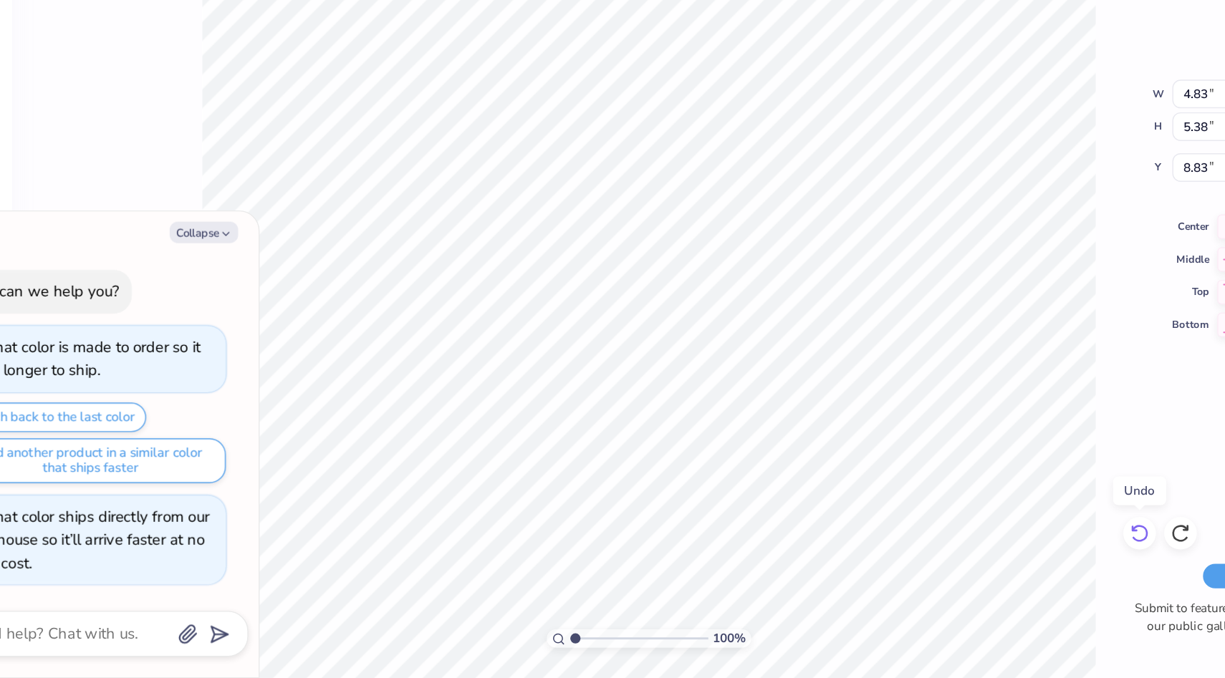
click at [850, 584] on icon at bounding box center [854, 577] width 14 height 14
click at [850, 584] on div at bounding box center [854, 576] width 23 height 23
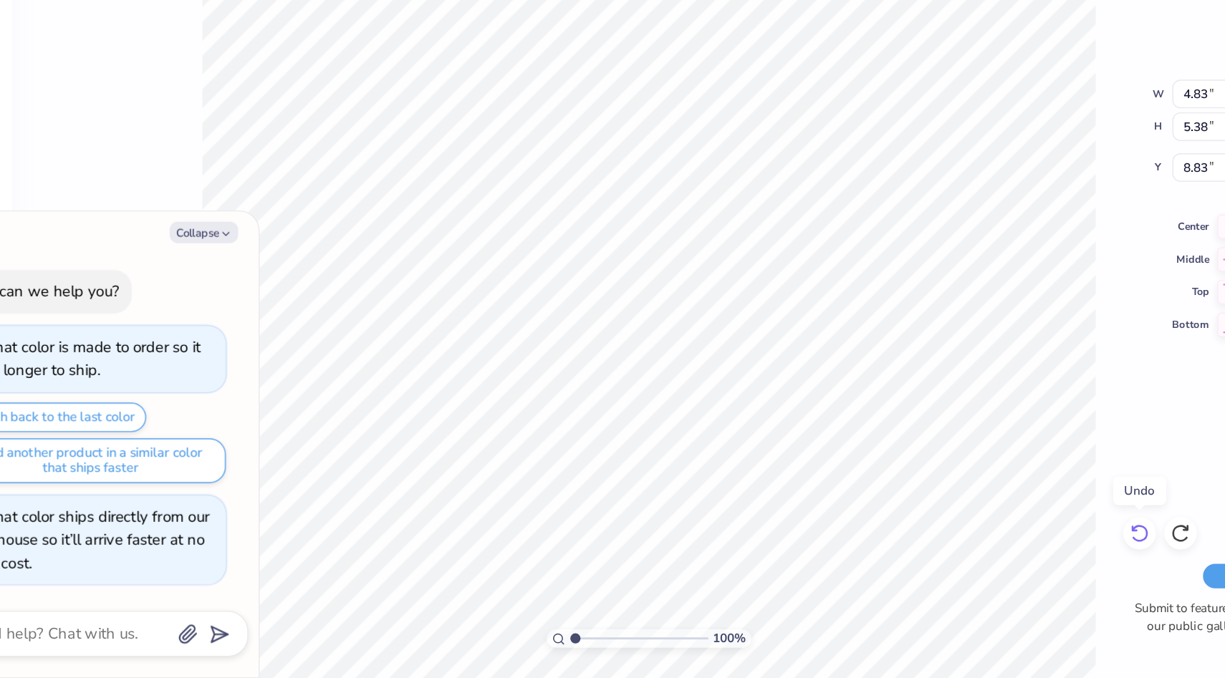
click at [856, 577] on icon at bounding box center [854, 577] width 14 height 14
click at [825, 616] on div "100 % Back W 4.83 H 5.38 Y 8.83 Center Middle Top Bottom Submit to feature on o…" at bounding box center [510, 365] width 892 height 626
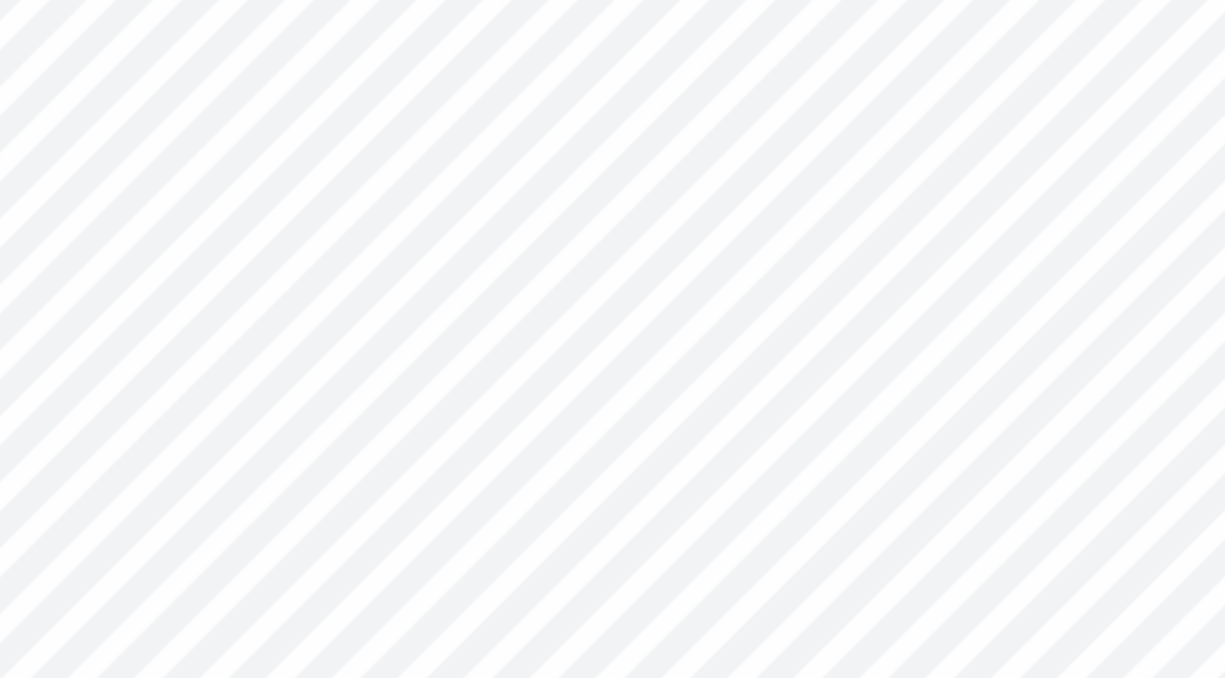
type textarea "x"
type input "4.83"
type input "5.38"
type input "8.88"
type textarea "x"
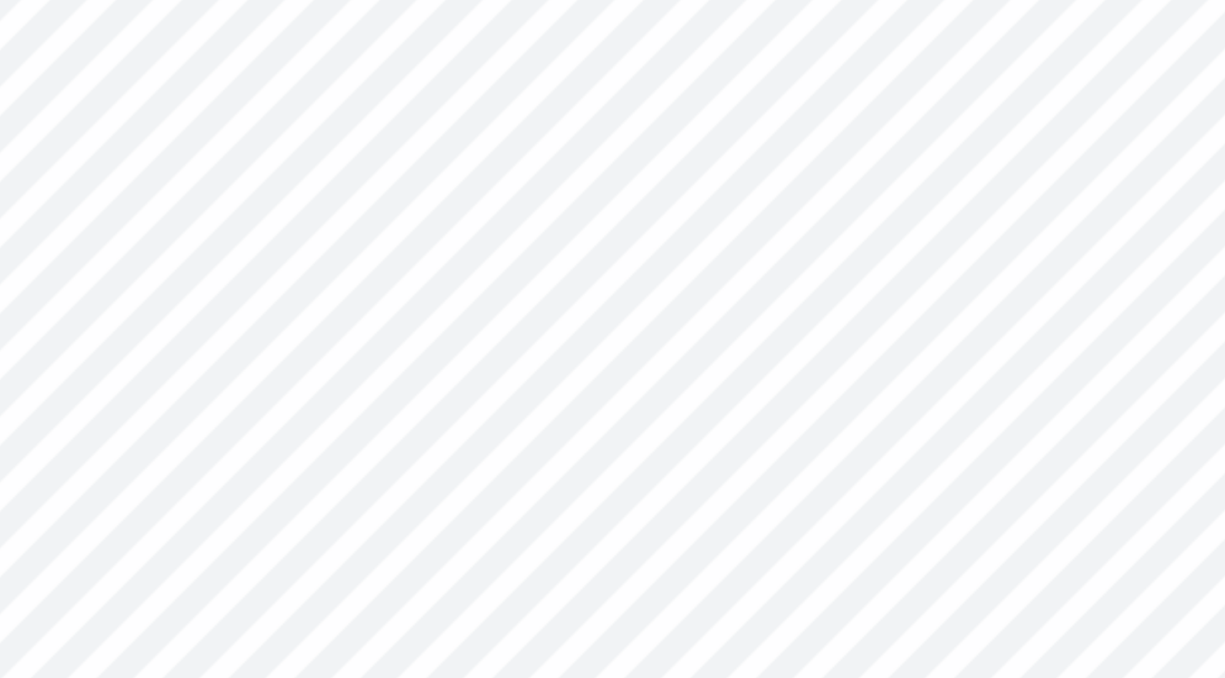
type input "8.83"
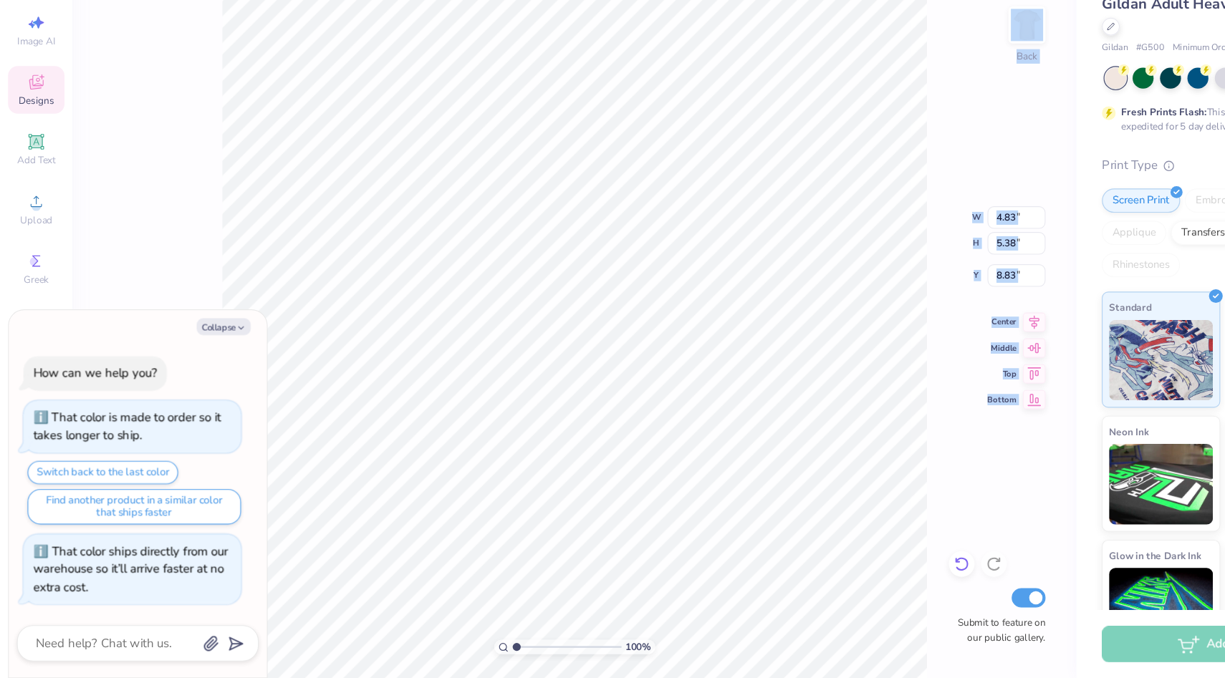
click at [848, 567] on div "100 % Back W 4.83 4.83 " H 5.38 5.38 " Y 8.83 8.83 " Center Middle Top Bottom S…" at bounding box center [510, 365] width 892 height 626
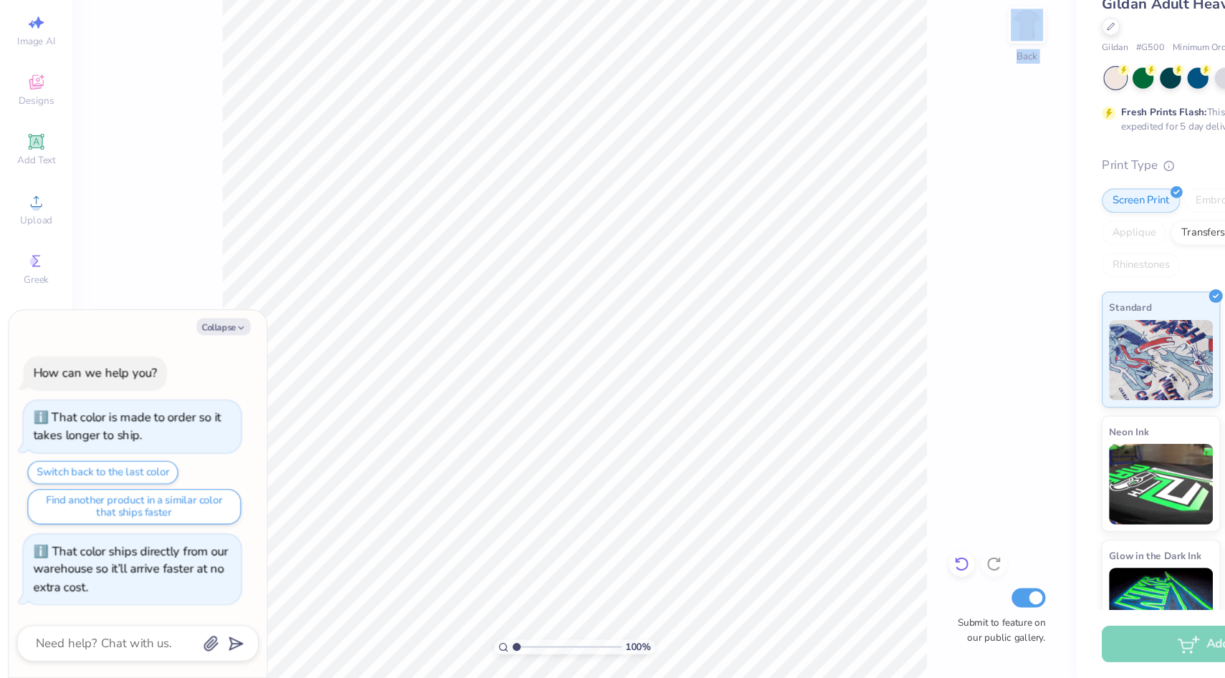
click at [849, 575] on icon at bounding box center [854, 577] width 14 height 14
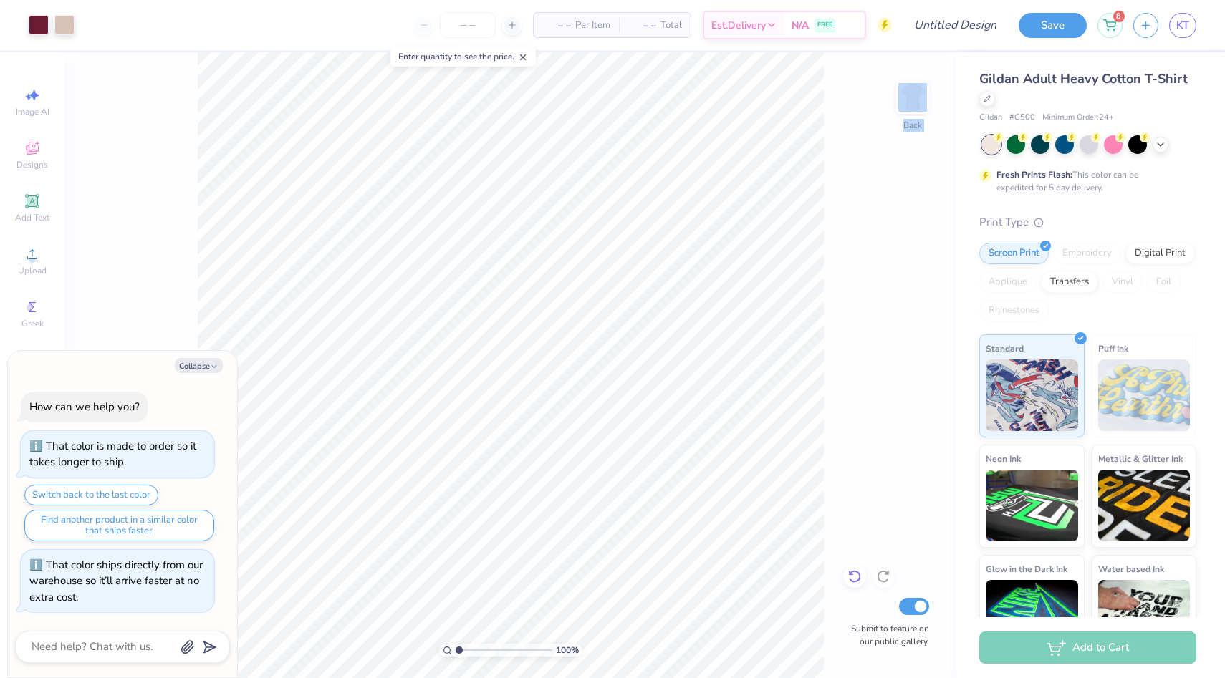
click at [854, 582] on icon at bounding box center [854, 577] width 14 height 14
type textarea "x"
type input "2.47"
type input "0.50"
type input "10.94"
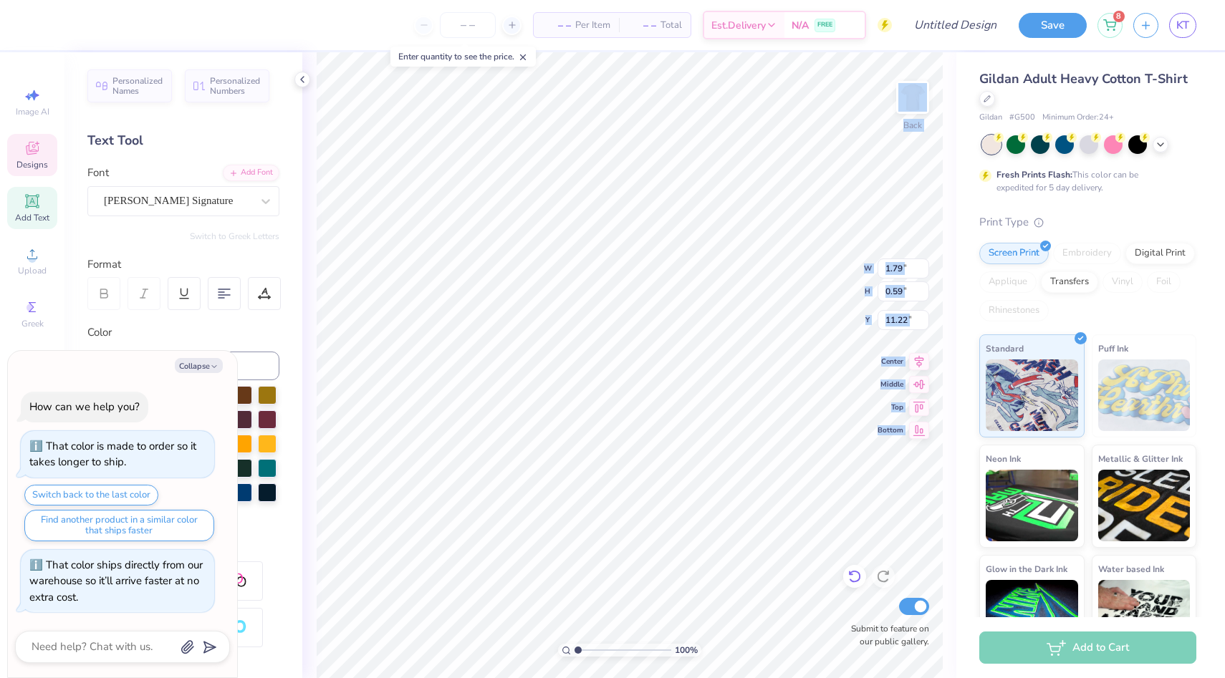
type textarea "x"
type input "11.19"
type textarea "x"
type input "8.93"
click at [862, 580] on div at bounding box center [854, 576] width 23 height 23
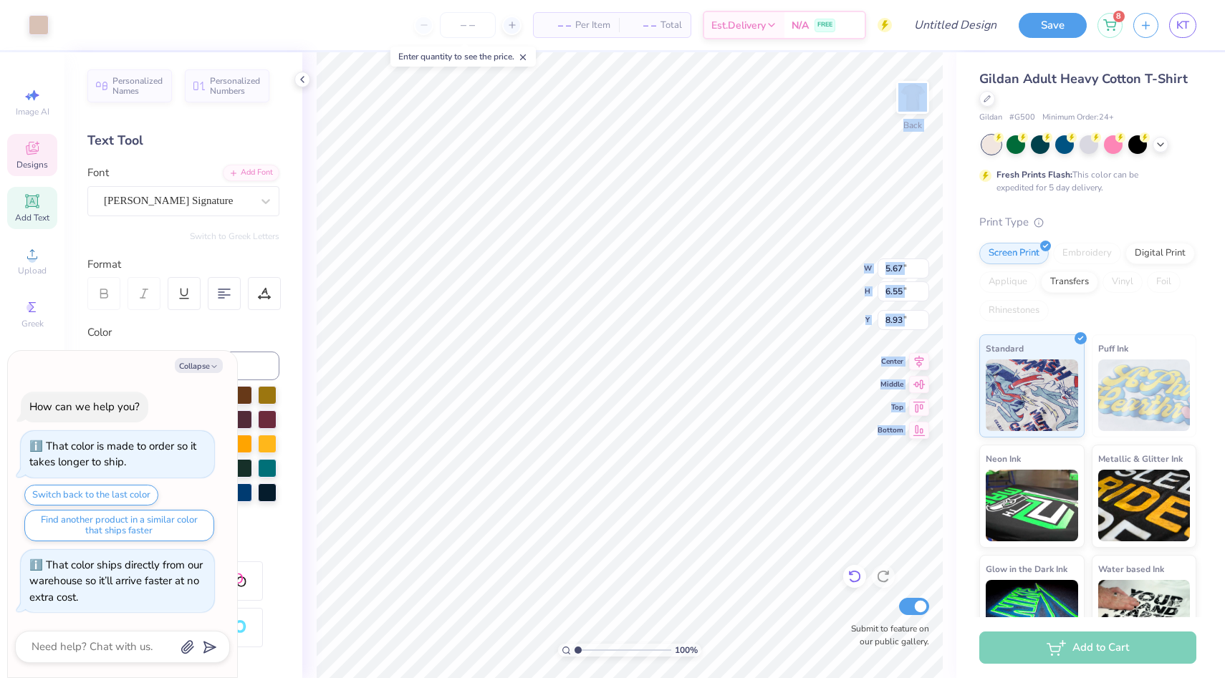
type textarea "x"
type input "8.80"
click at [862, 580] on div at bounding box center [854, 576] width 23 height 23
type textarea "x"
type input "8.89"
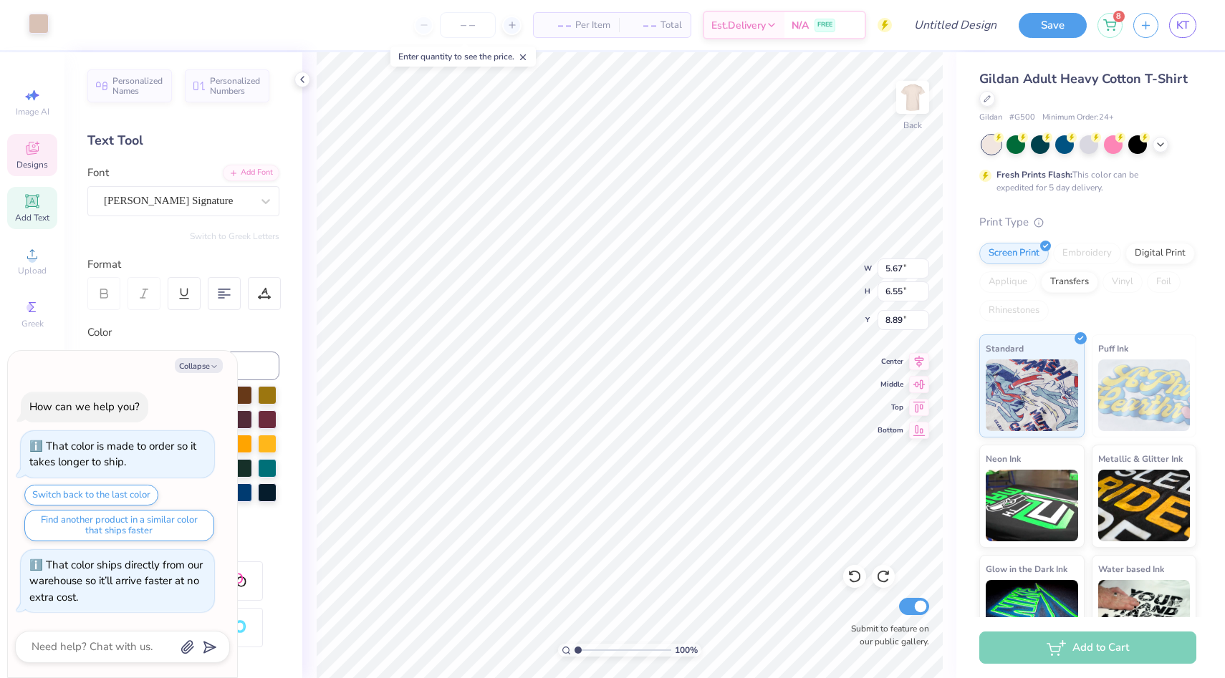
click at [34, 21] on div at bounding box center [39, 24] width 20 height 20
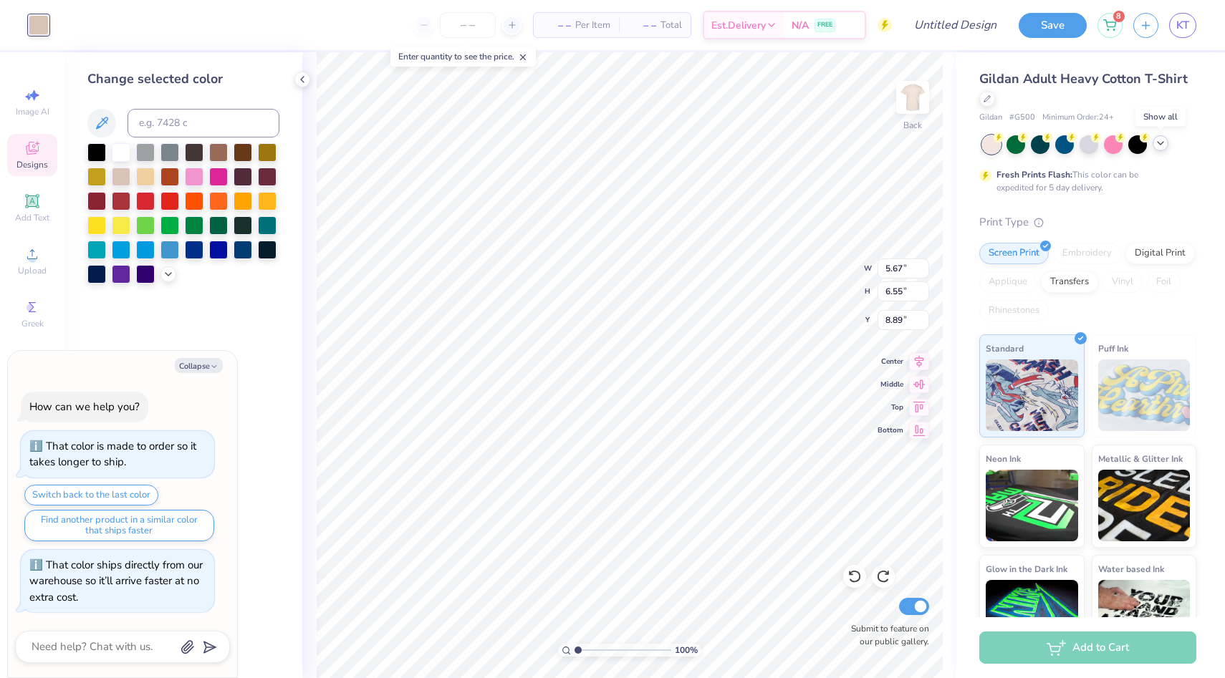
click at [1160, 148] on icon at bounding box center [1160, 143] width 11 height 11
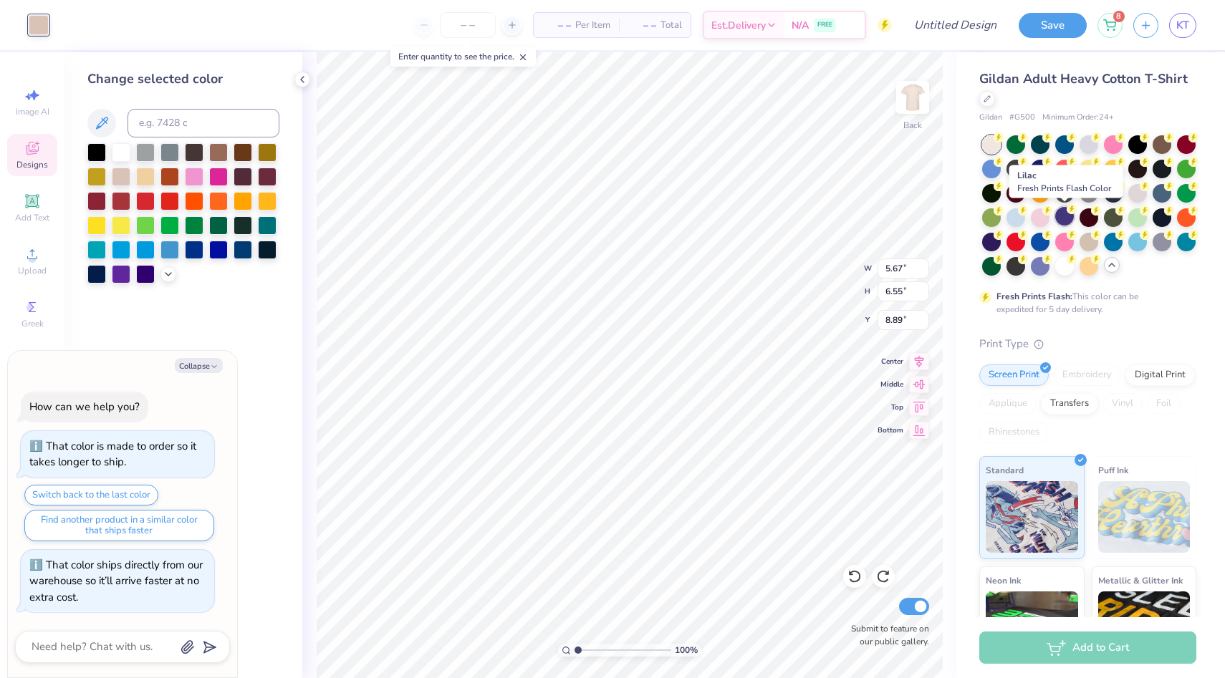
click at [1067, 221] on div at bounding box center [1064, 216] width 19 height 19
click at [1041, 167] on div at bounding box center [1040, 167] width 19 height 19
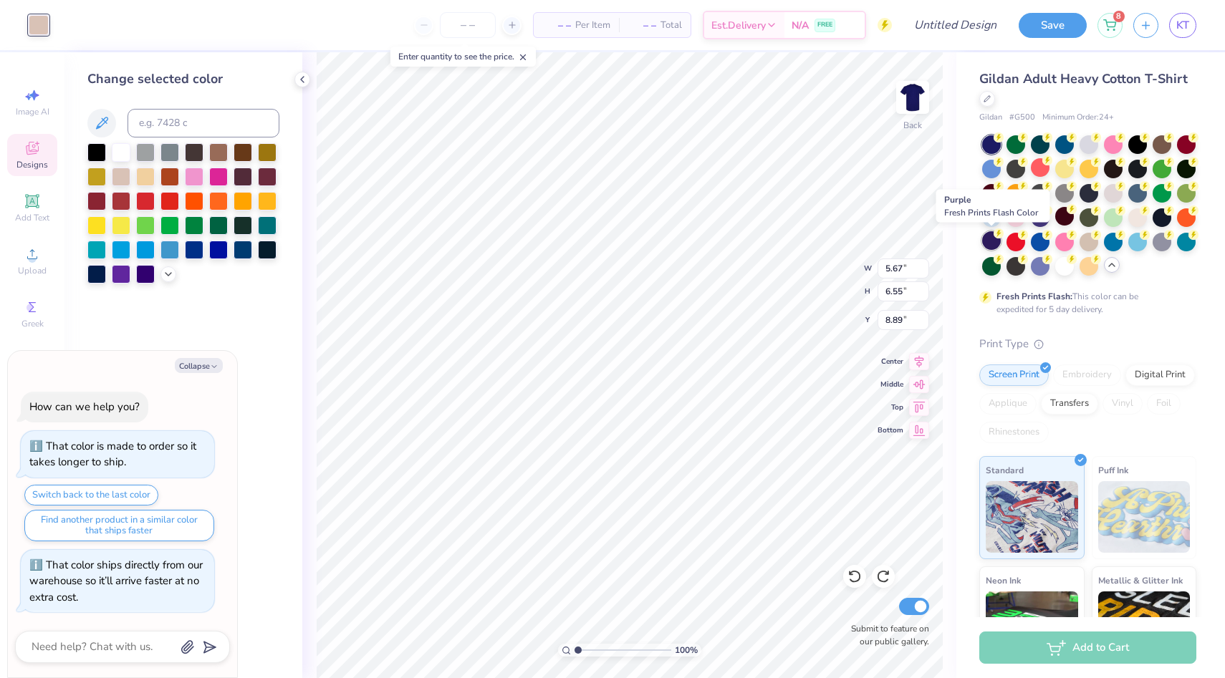
click at [994, 143] on circle at bounding box center [999, 138] width 10 height 10
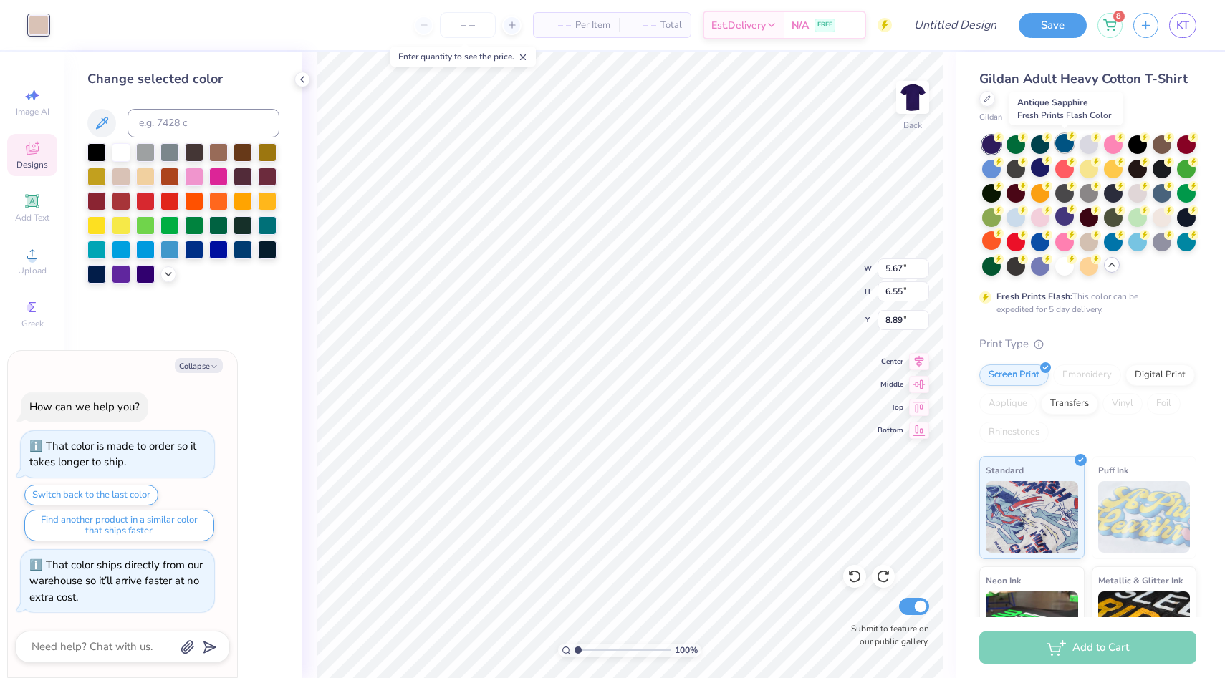
click at [1060, 148] on div at bounding box center [1064, 143] width 19 height 19
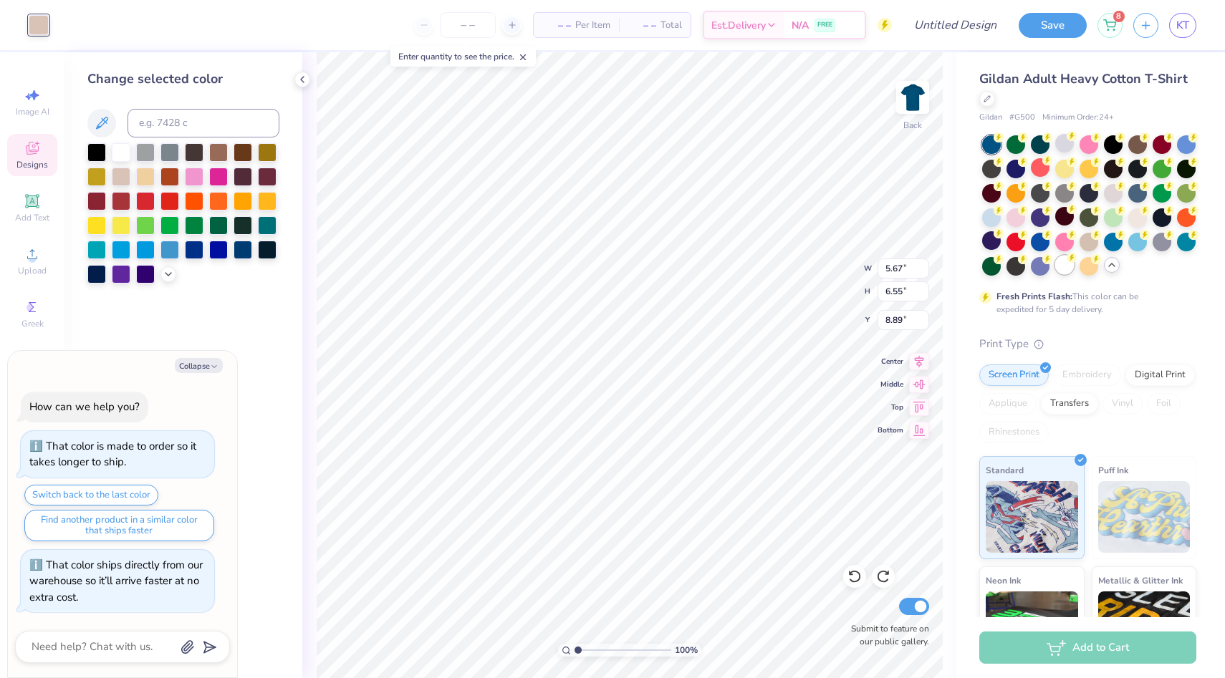
click at [1070, 270] on div at bounding box center [1064, 265] width 19 height 19
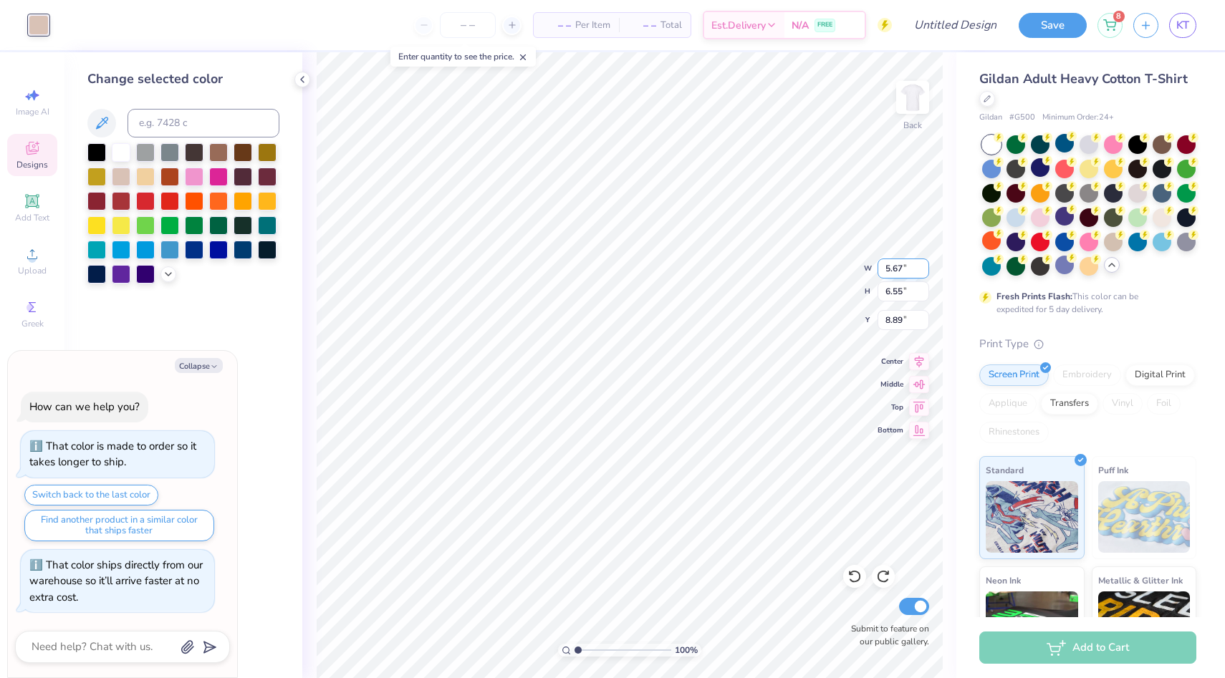
type textarea "x"
type input "2.68"
type input "1.19"
type input "6.08"
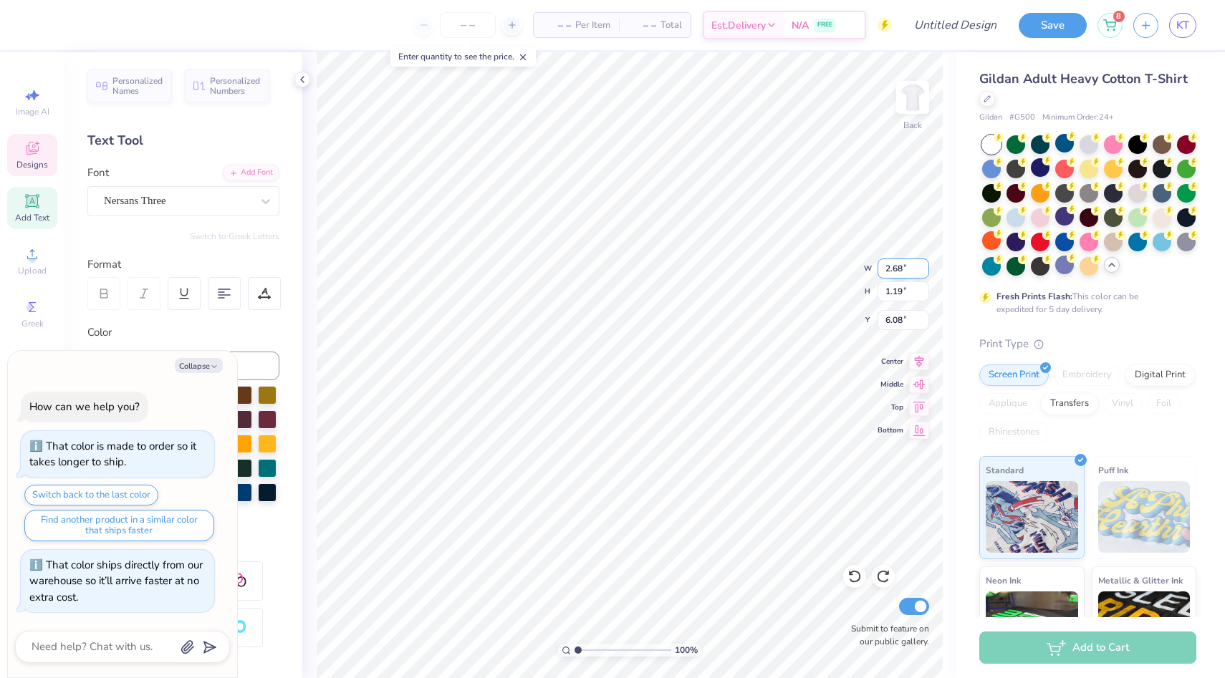
type textarea "x"
type input "5.96"
type textarea "x"
type textarea "C"
type textarea "x"
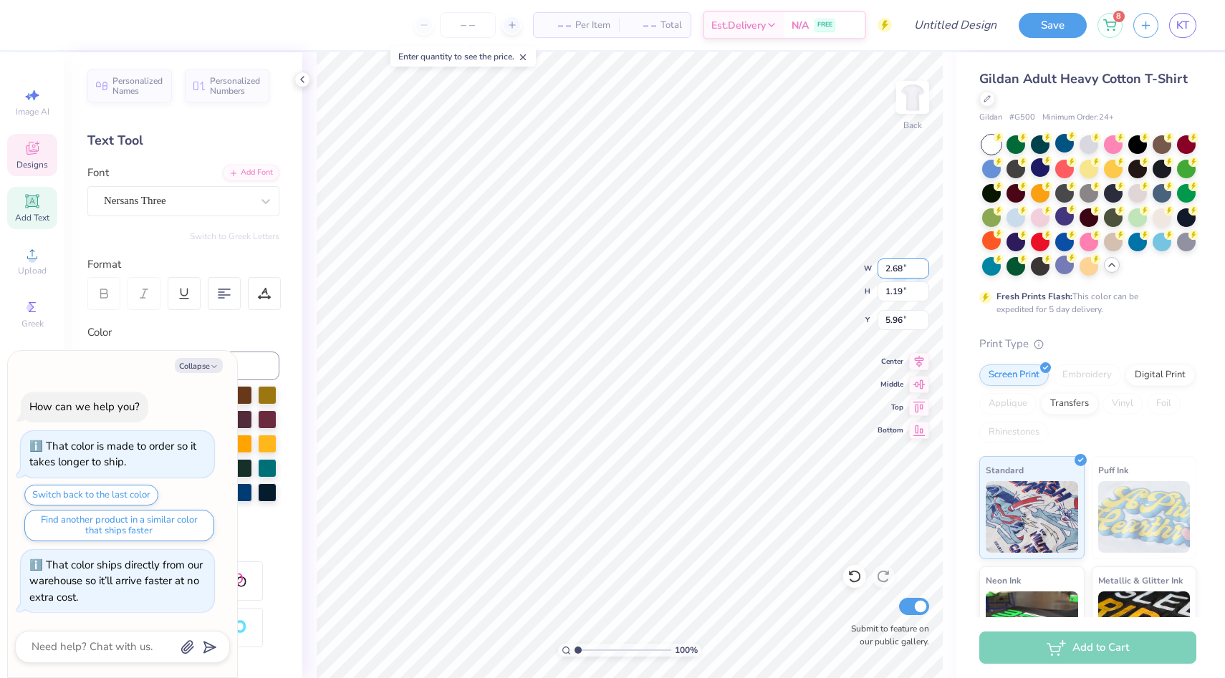
type textarea "CI"
type textarea "x"
type textarea "CIN"
type textarea "x"
type textarea "CINC"
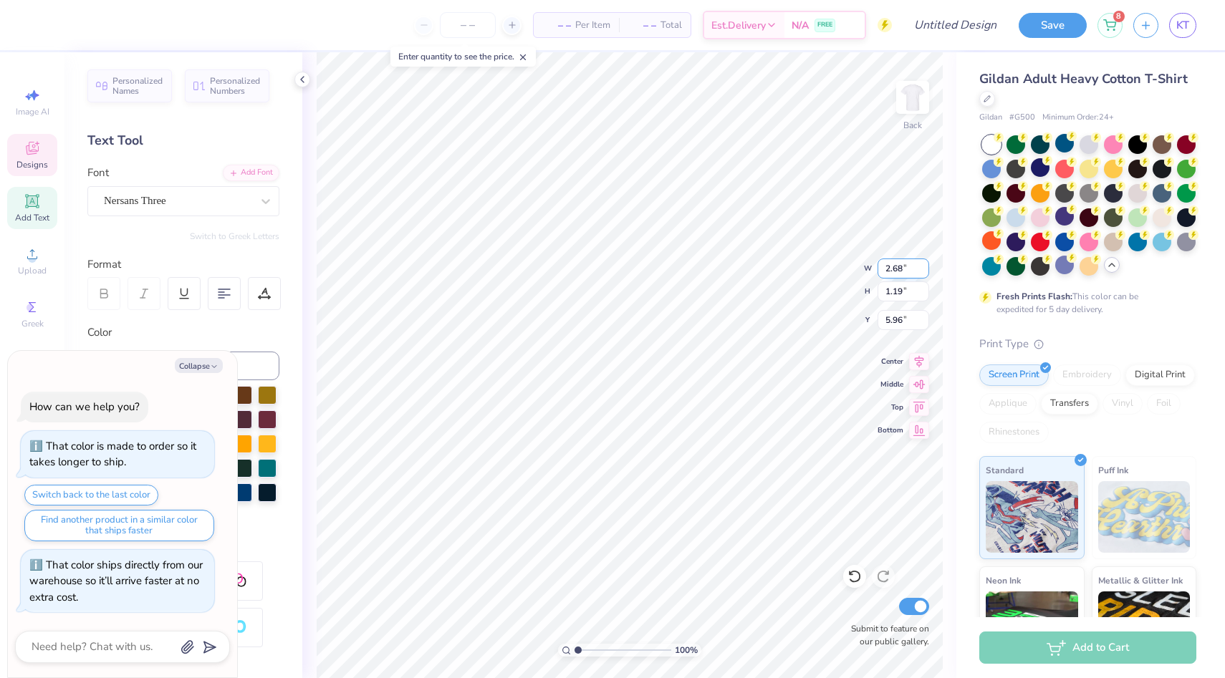
type textarea "x"
type textarea "CINCI"
type textarea "x"
type input "0.60"
type input "0.65"
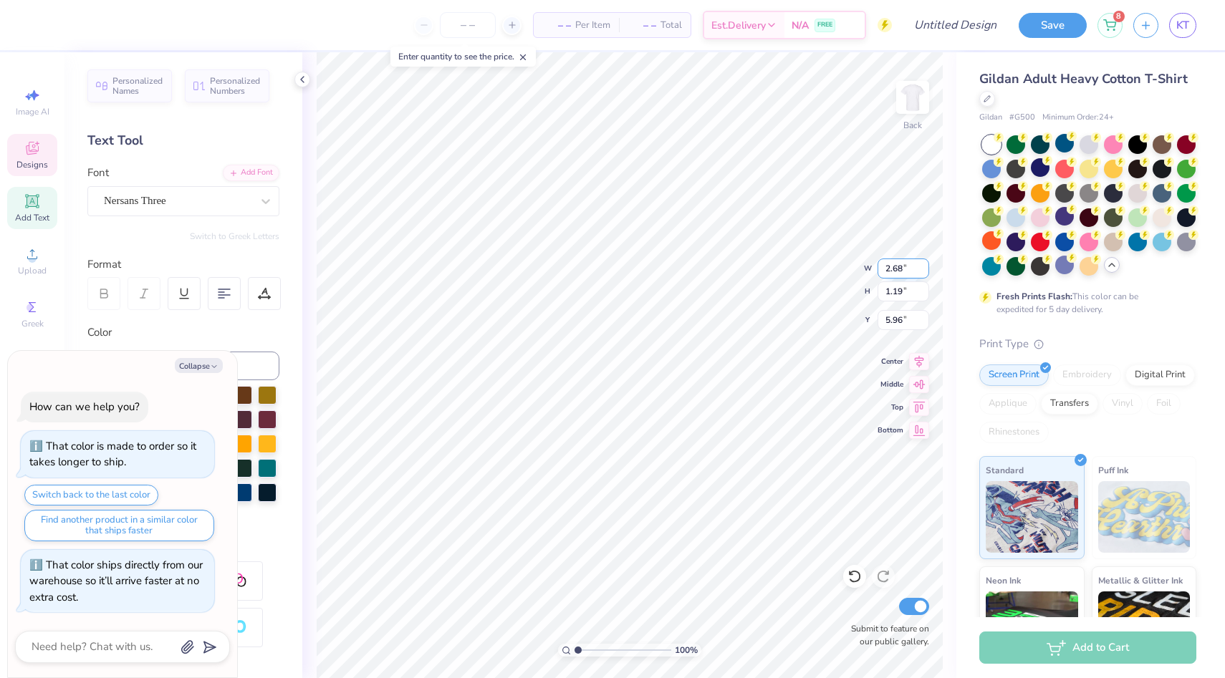
type input "6.73"
type textarea "x"
type input "4.22"
type input "1.19"
type input "5.96"
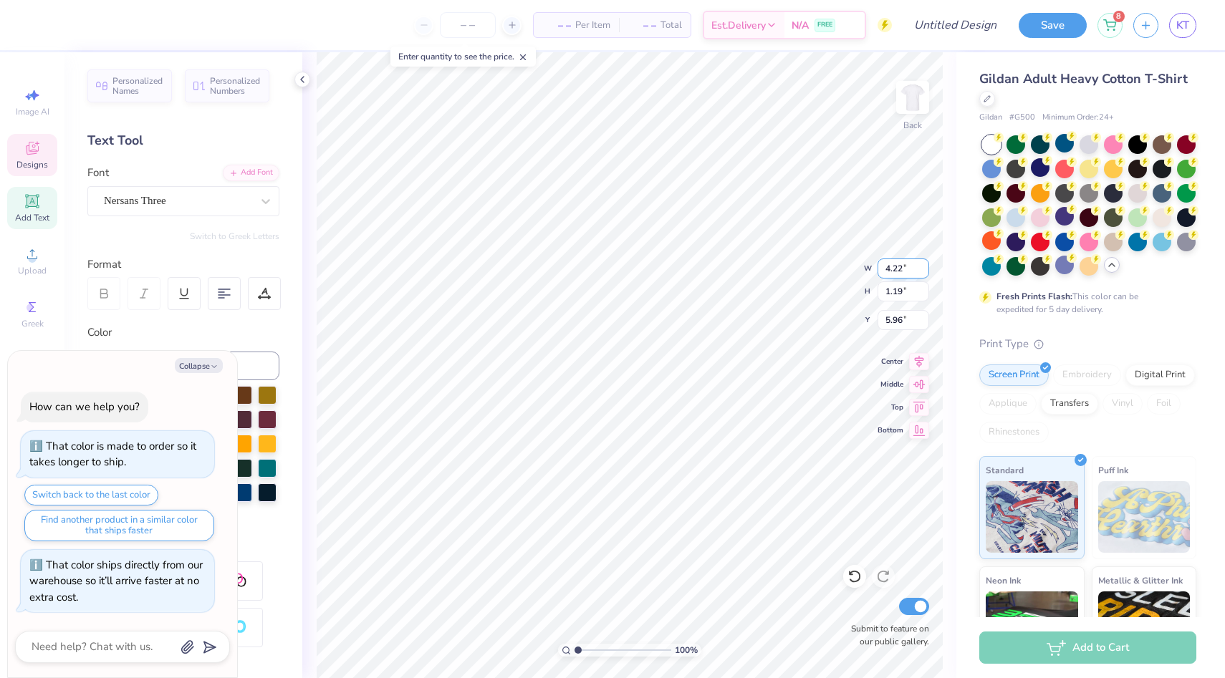
type textarea "x"
type input "4.23"
type textarea "x"
type input "6.26"
type textarea "x"
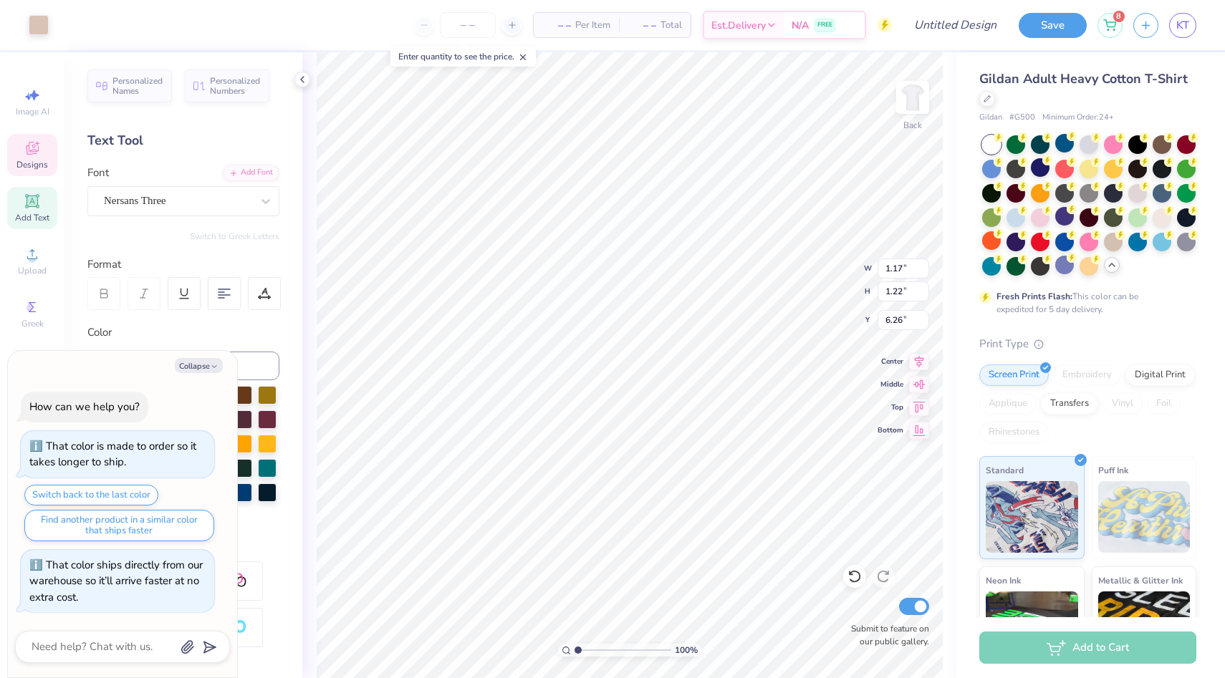
type input "4.22"
type input "1.19"
type input "4.23"
type textarea "x"
type input "6.29"
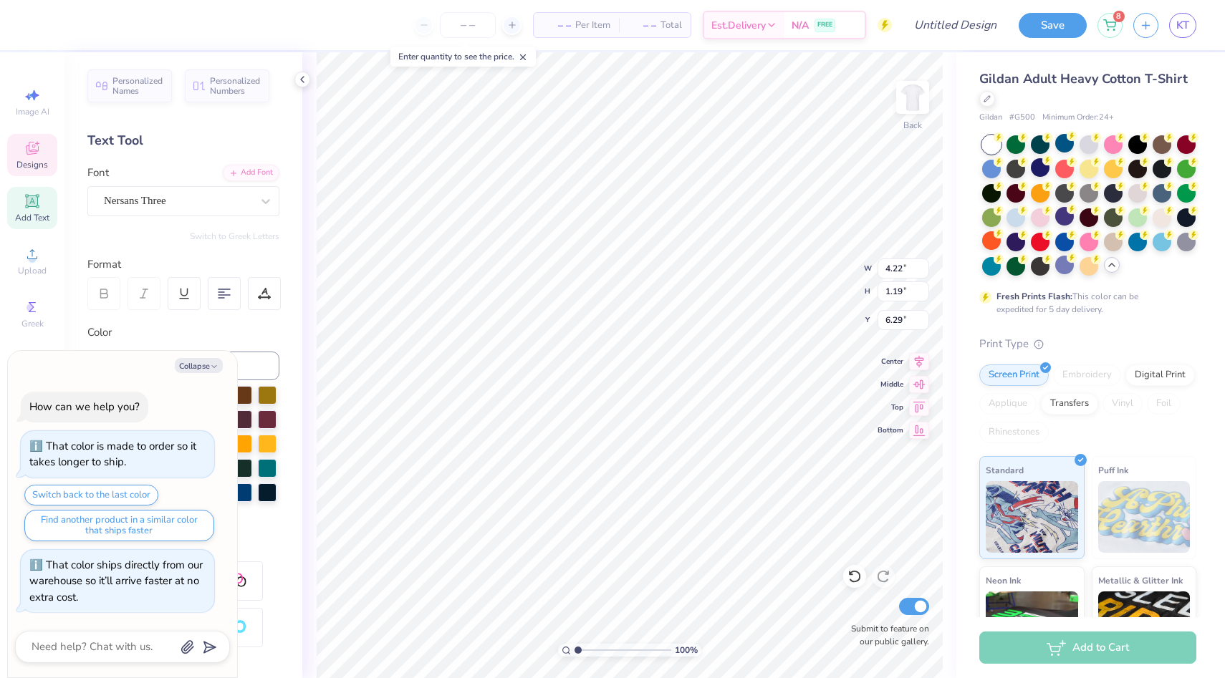
type textarea "x"
type input "4.24"
type input "1.45"
type input "6.15"
type textarea "x"
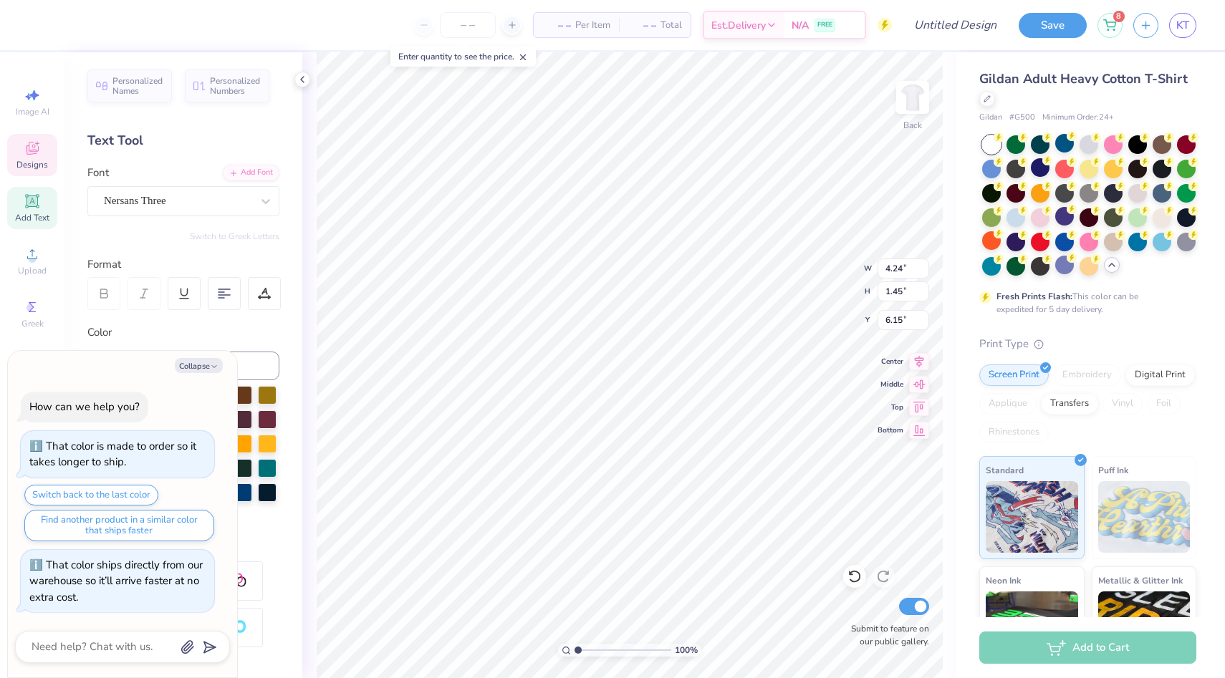
type input "6.03"
click at [212, 369] on icon "button" at bounding box center [214, 366] width 9 height 9
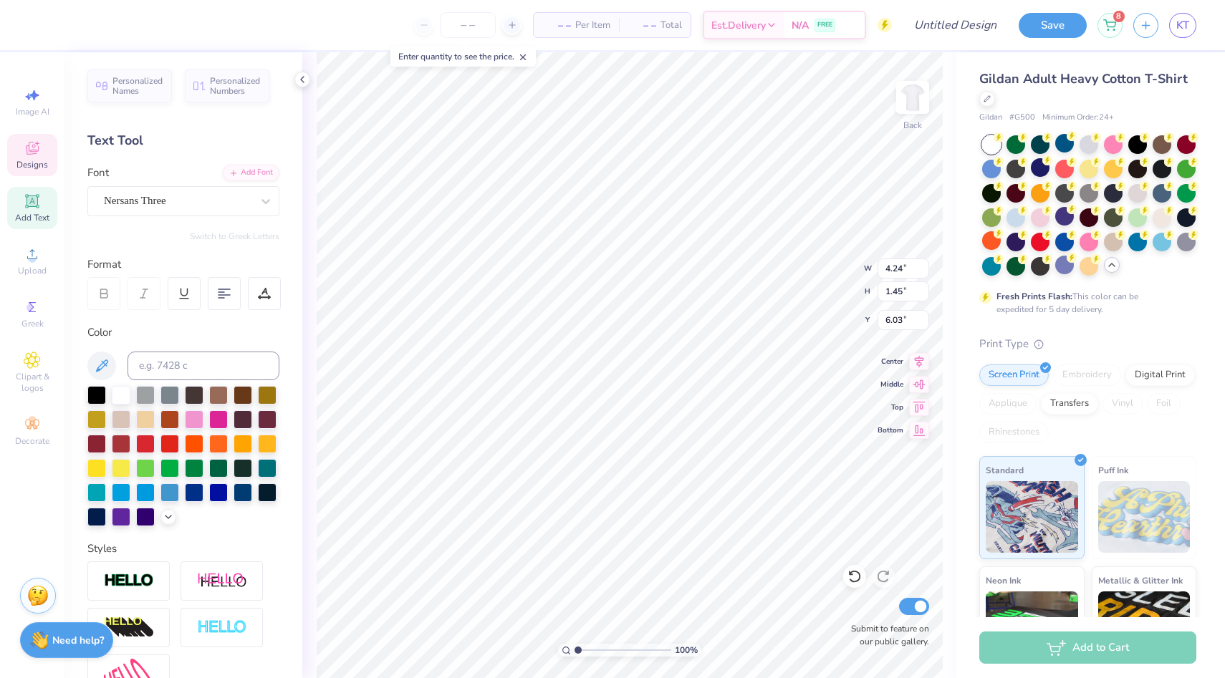
type textarea "x"
click at [148, 421] on div at bounding box center [145, 418] width 19 height 19
click at [170, 517] on icon at bounding box center [168, 515] width 11 height 11
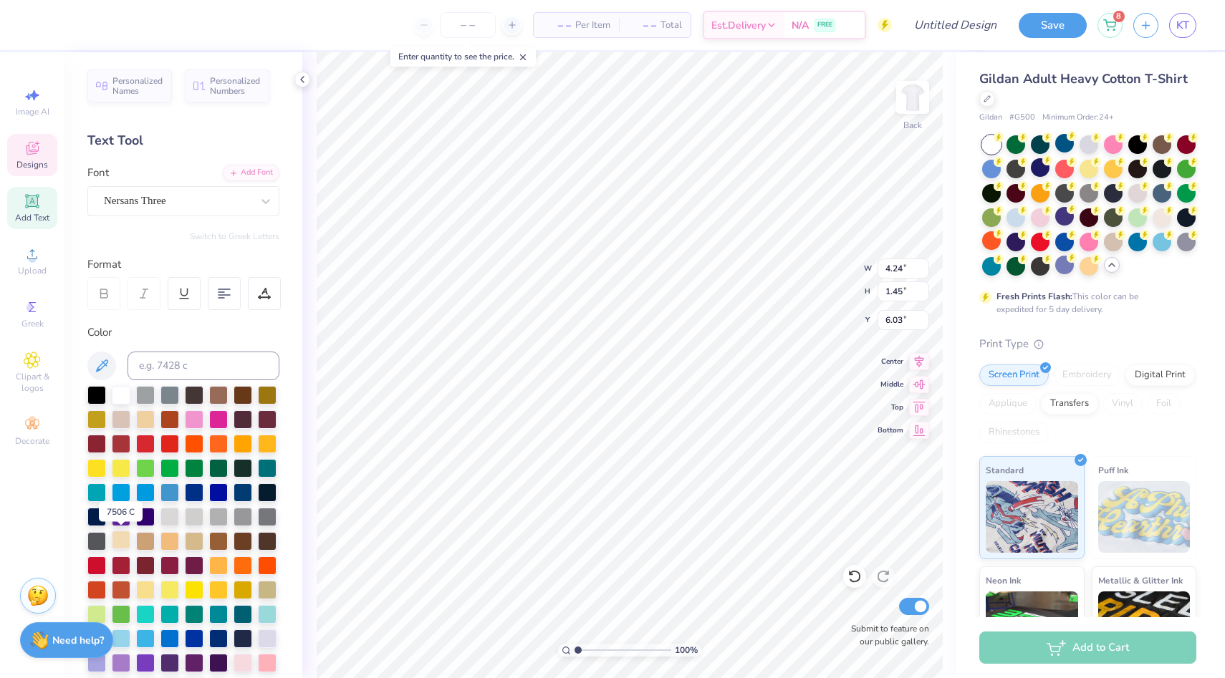
click at [123, 548] on div at bounding box center [121, 540] width 19 height 19
type input "5.81"
type input "7.48"
type textarea "SMILES"
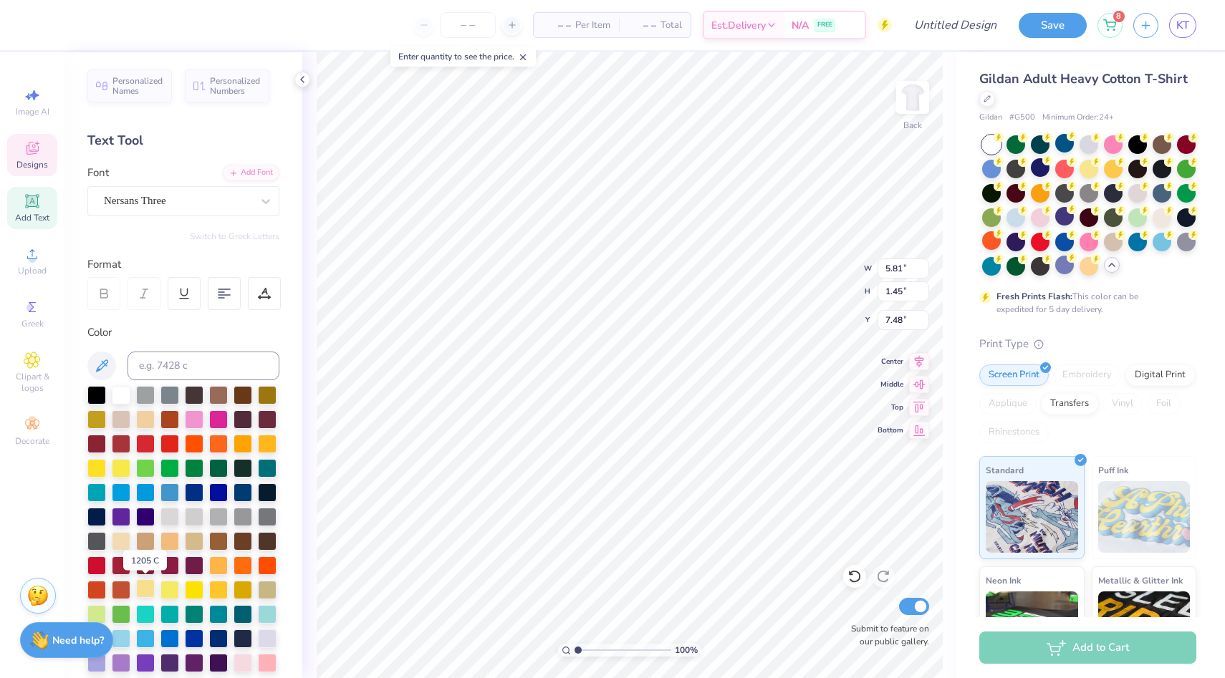
click at [149, 585] on div at bounding box center [145, 589] width 19 height 19
type input "4.24"
type input "6.03"
click at [151, 587] on div at bounding box center [145, 589] width 19 height 19
type input "7.48"
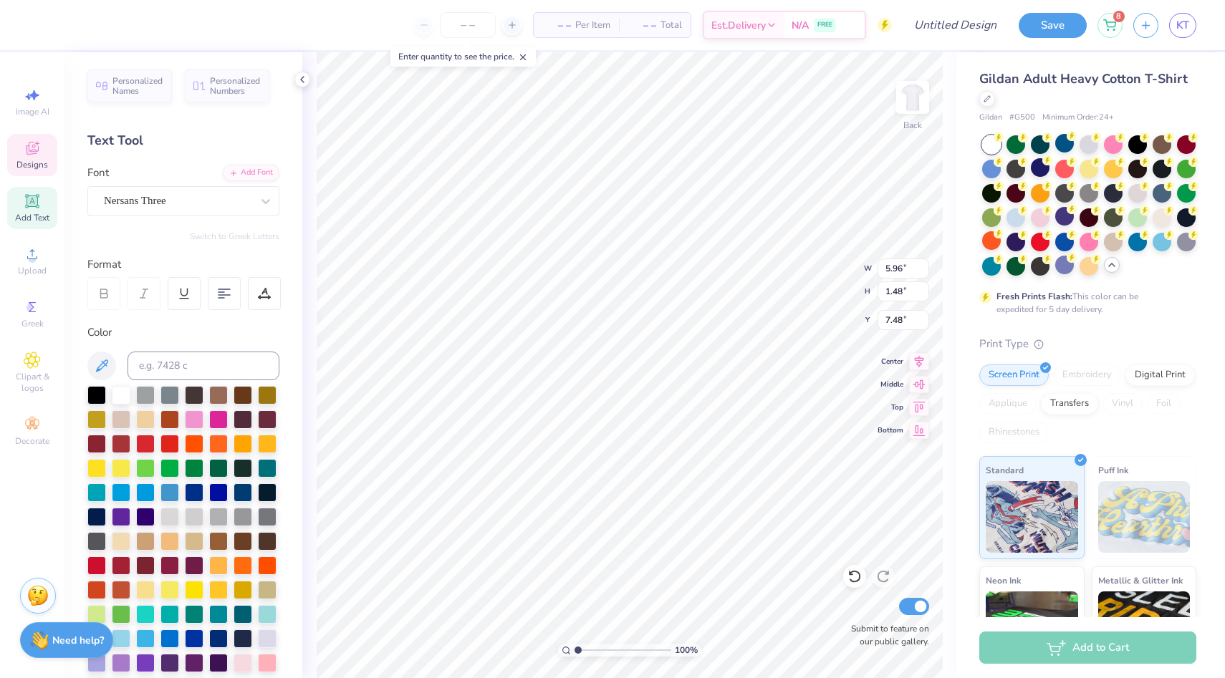
type input "4.24"
type input "1.45"
type input "6.03"
type input "0.96"
type input "0.99"
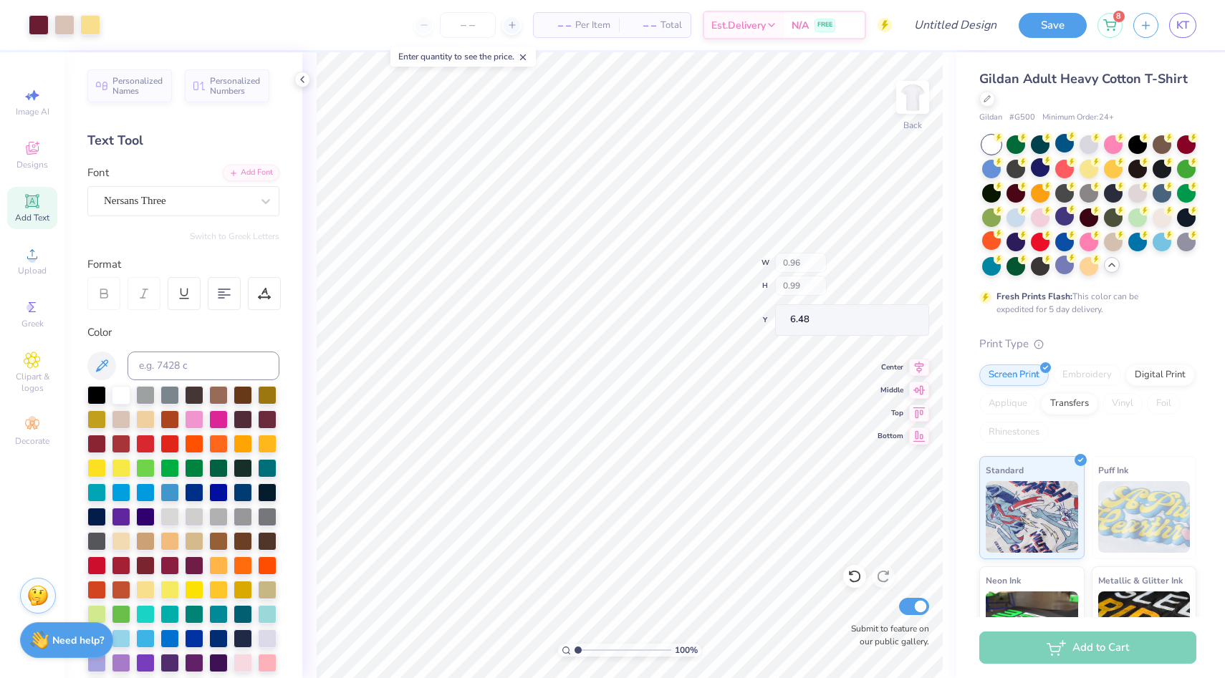
type input "6.48"
type input "6.26"
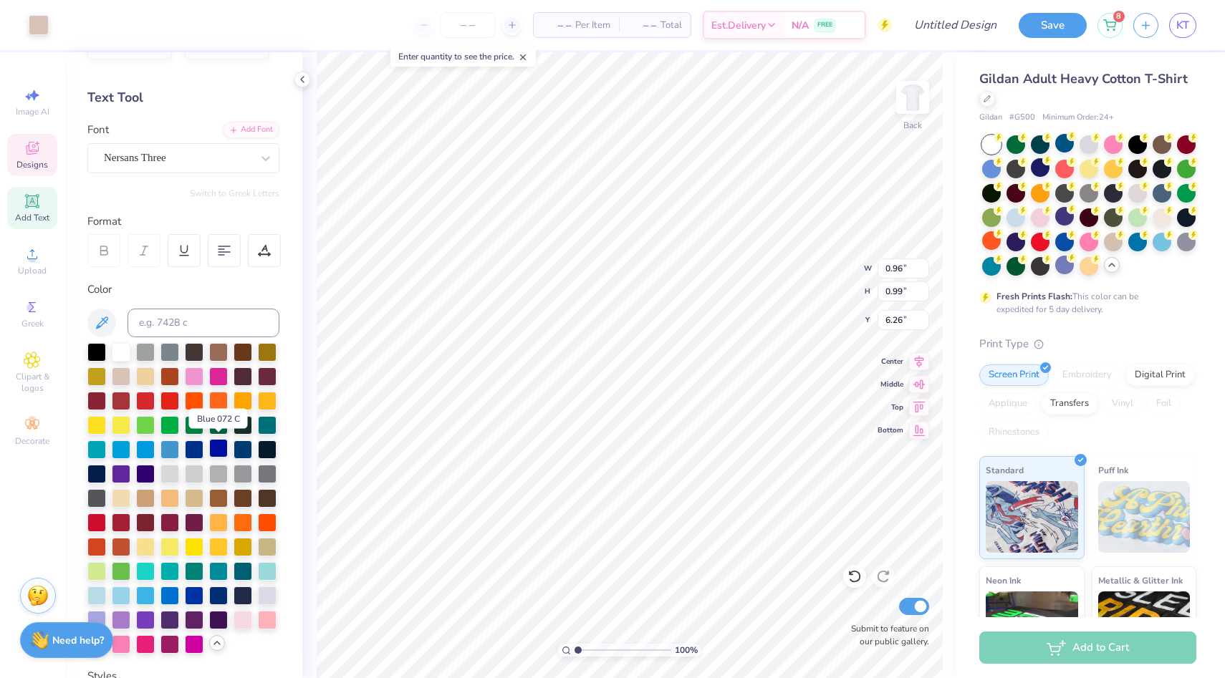
scroll to position [44, 0]
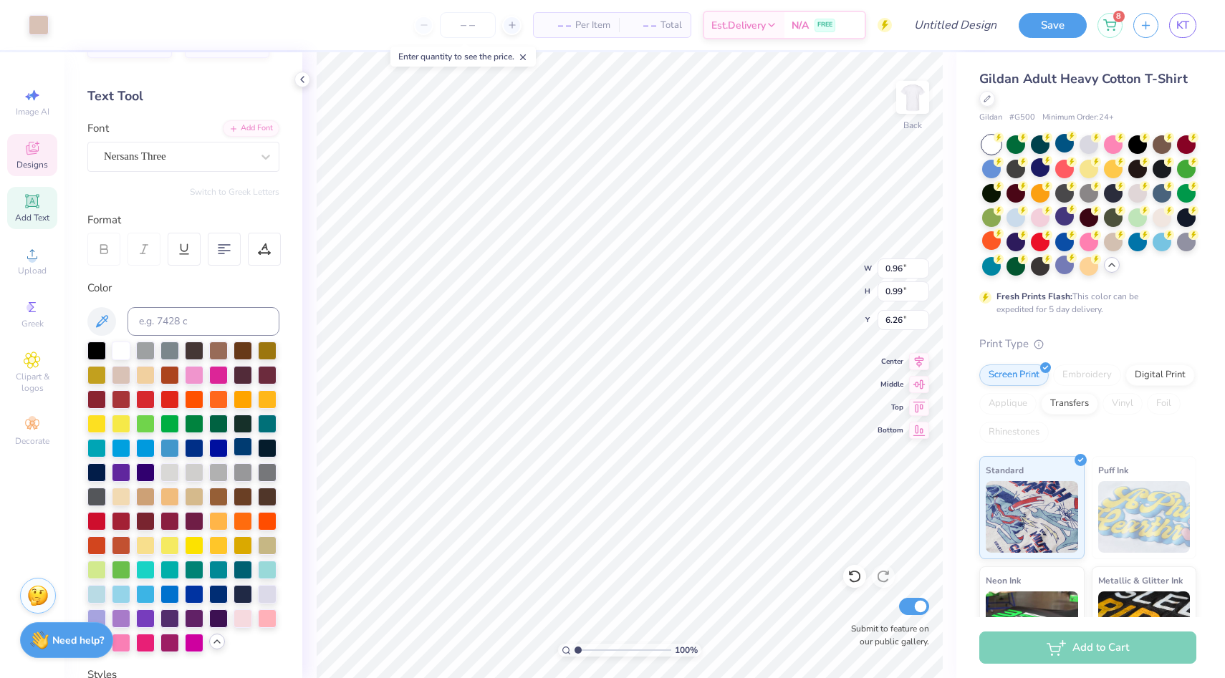
click at [239, 448] on div at bounding box center [243, 447] width 19 height 19
click at [148, 552] on div at bounding box center [145, 544] width 19 height 19
click at [35, 27] on div at bounding box center [39, 24] width 20 height 20
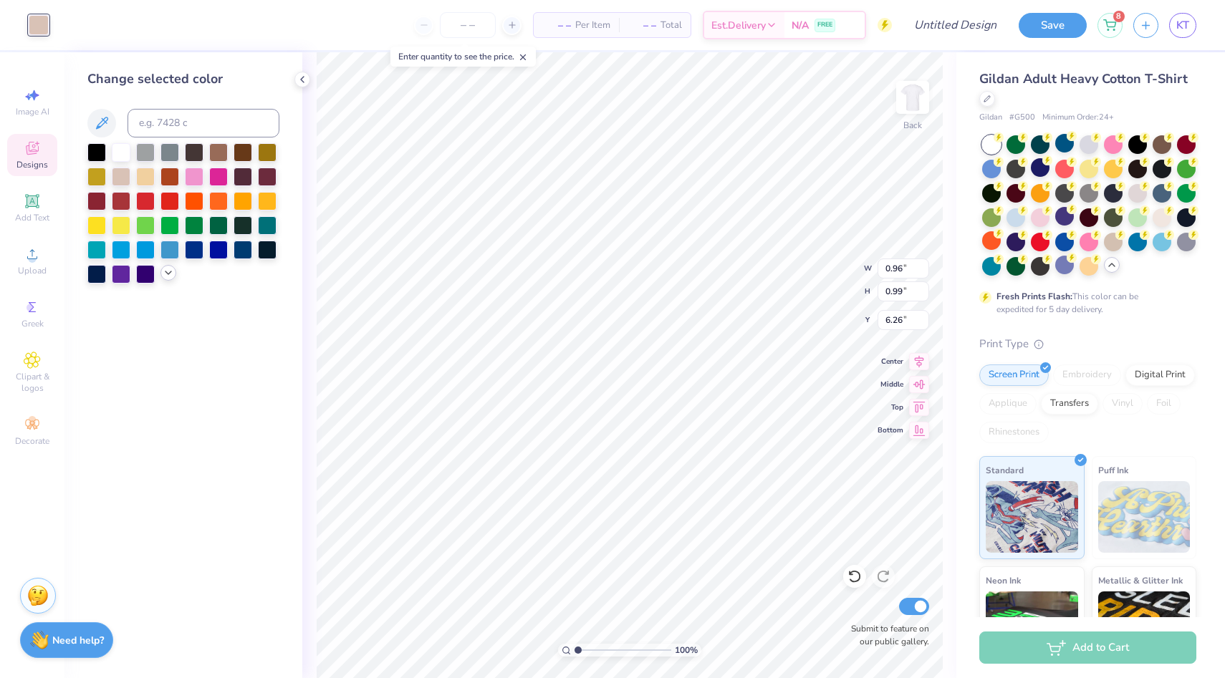
click at [170, 279] on div at bounding box center [168, 273] width 16 height 16
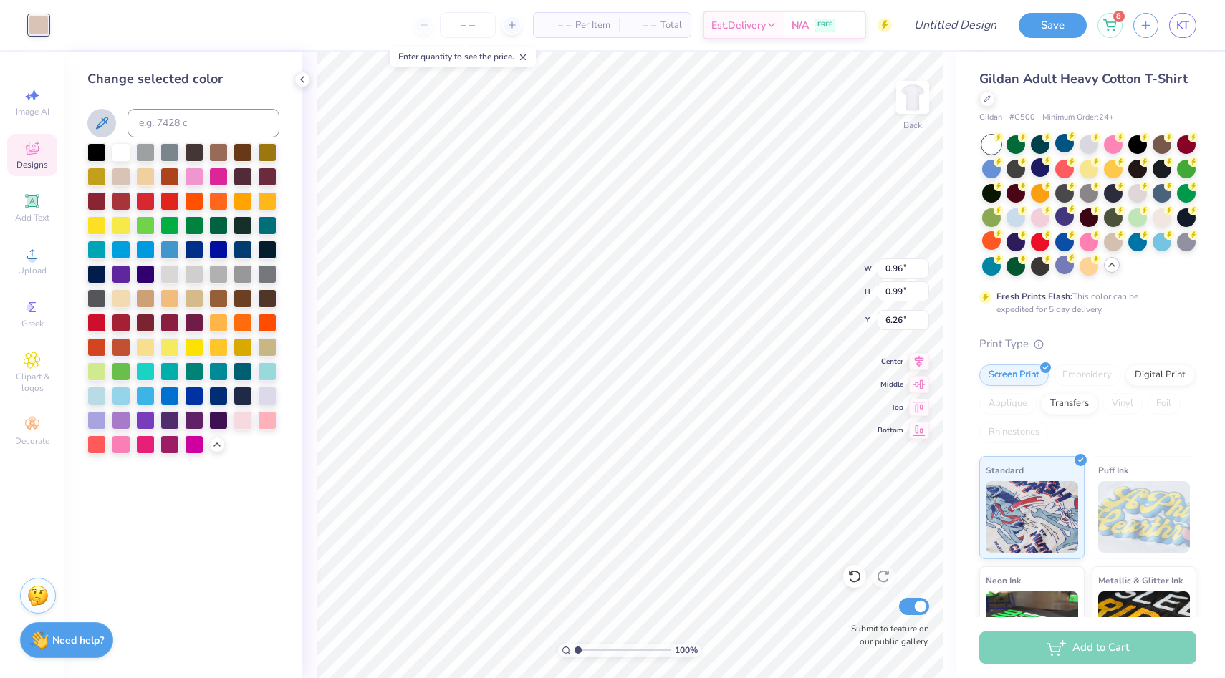
click at [102, 118] on icon at bounding box center [101, 123] width 17 height 17
click at [149, 127] on input at bounding box center [204, 123] width 152 height 29
click at [201, 323] on div at bounding box center [194, 321] width 19 height 19
click at [249, 248] on div at bounding box center [243, 248] width 19 height 19
click at [170, 244] on div at bounding box center [169, 248] width 19 height 19
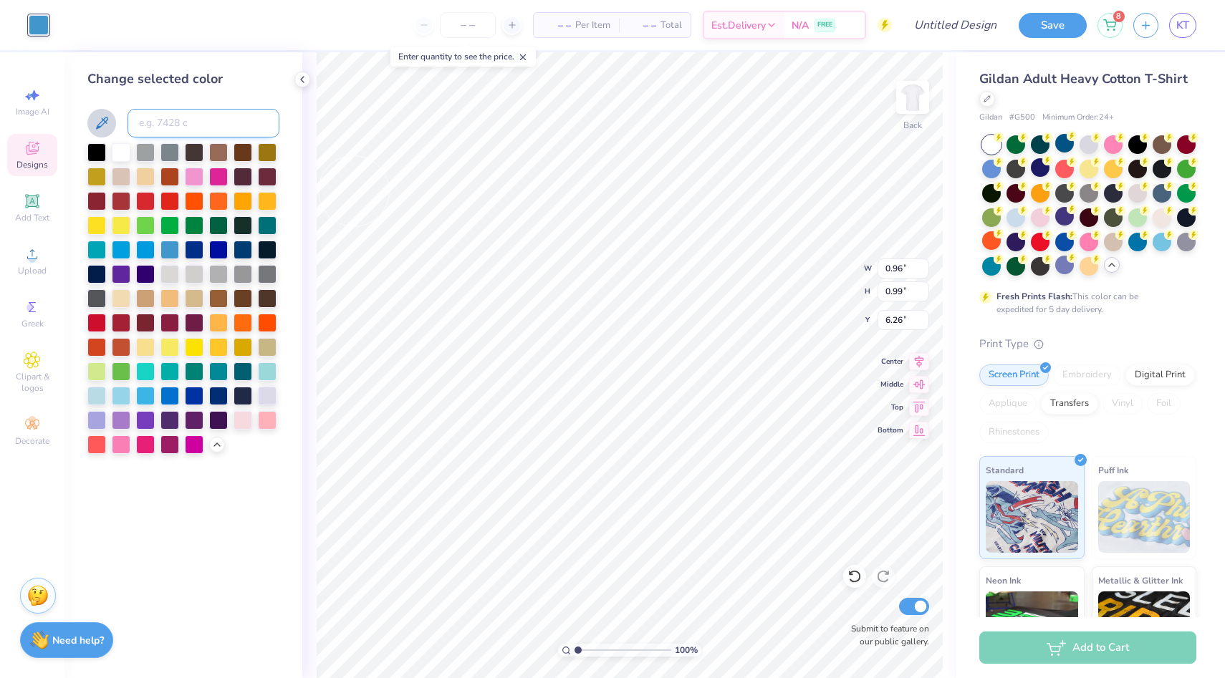
click at [194, 120] on input at bounding box center [204, 123] width 152 height 29
type input "√"
click at [163, 115] on input at bounding box center [204, 123] width 152 height 29
click at [97, 401] on div at bounding box center [96, 394] width 19 height 19
click at [169, 254] on div at bounding box center [169, 248] width 19 height 19
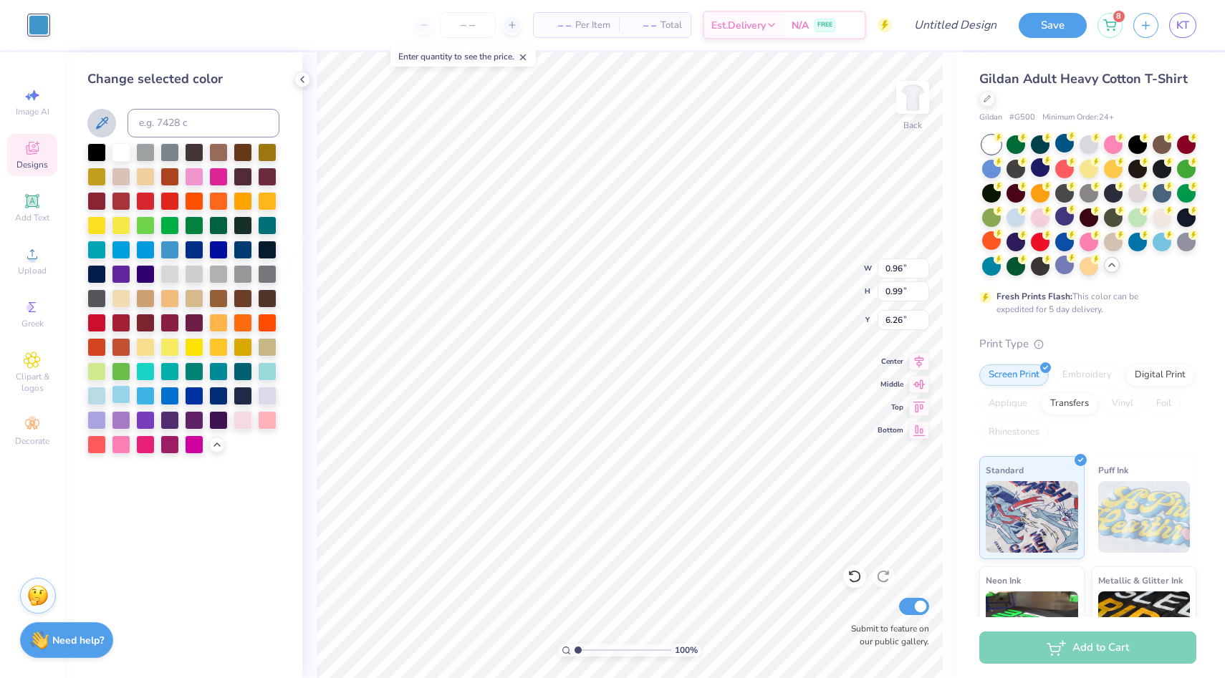
click at [121, 393] on div at bounding box center [121, 394] width 19 height 19
click at [97, 396] on div at bounding box center [96, 394] width 19 height 19
click at [117, 394] on div at bounding box center [121, 394] width 19 height 19
click at [140, 394] on div at bounding box center [145, 394] width 19 height 19
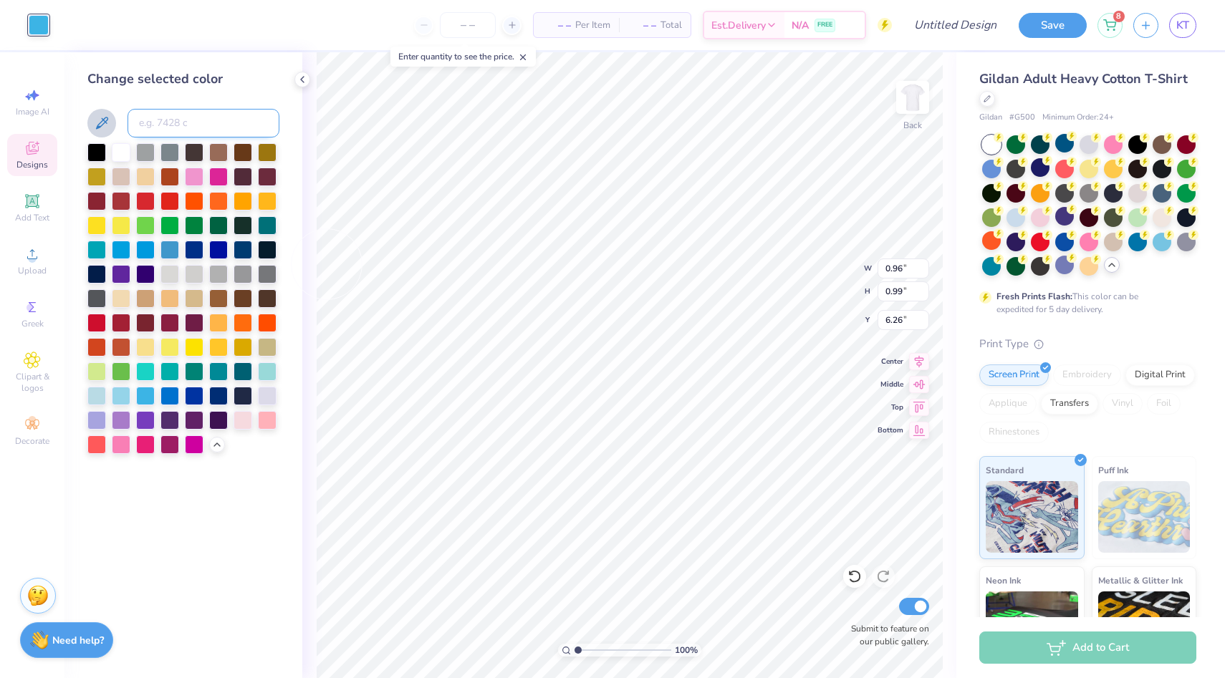
click at [181, 120] on input at bounding box center [204, 123] width 152 height 29
type input "2"
click at [303, 79] on icon at bounding box center [302, 79] width 11 height 11
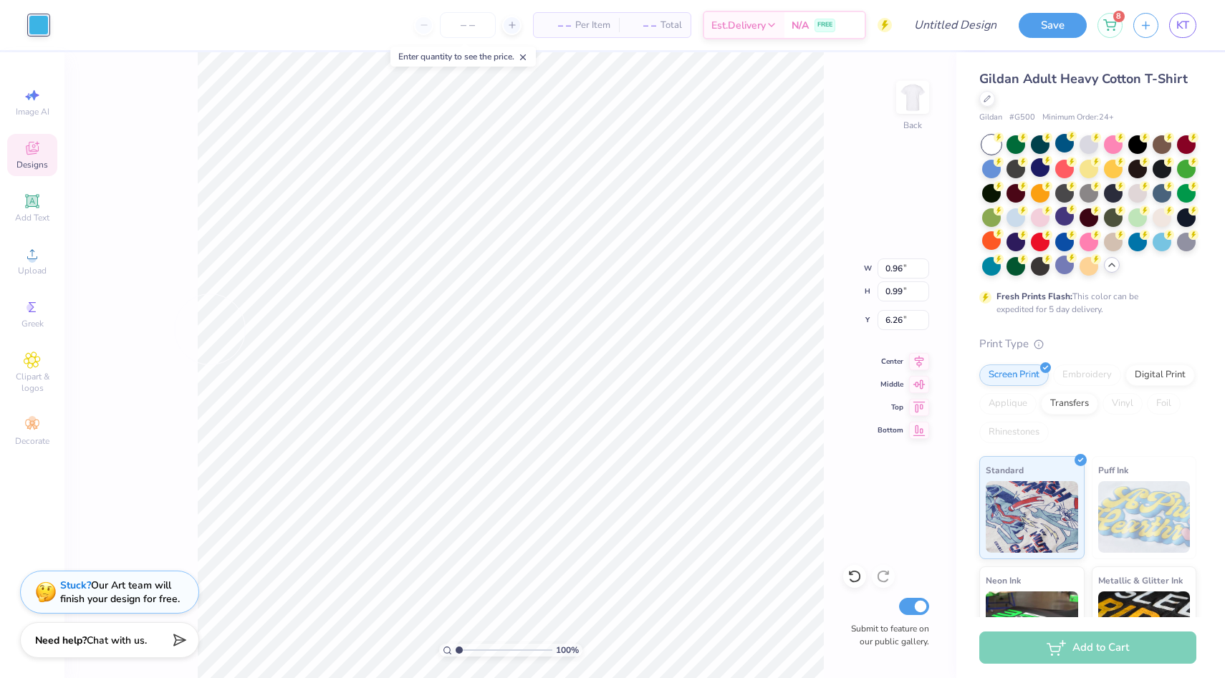
click at [163, 385] on div "100 % Back W 0.96 0.96 " H 0.99 0.99 " Y 6.26 6.26 " Center Middle Top Bottom S…" at bounding box center [510, 365] width 892 height 626
click at [95, 32] on div at bounding box center [90, 24] width 20 height 20
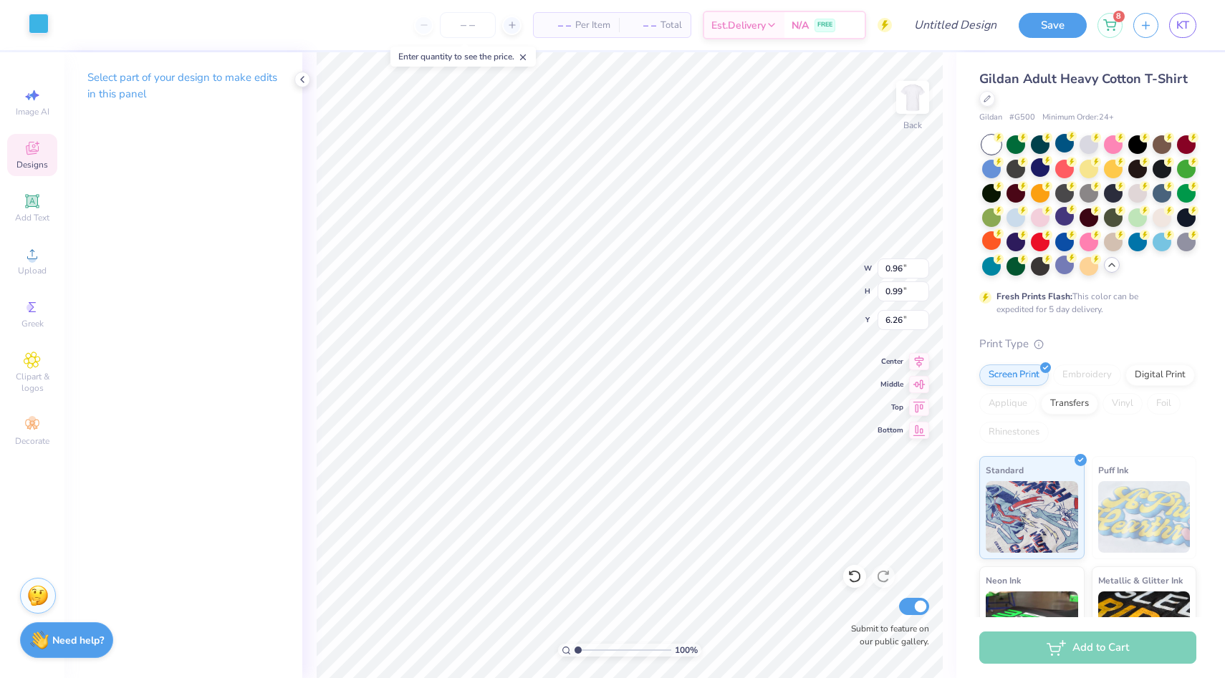
click at [30, 32] on div at bounding box center [39, 24] width 20 height 20
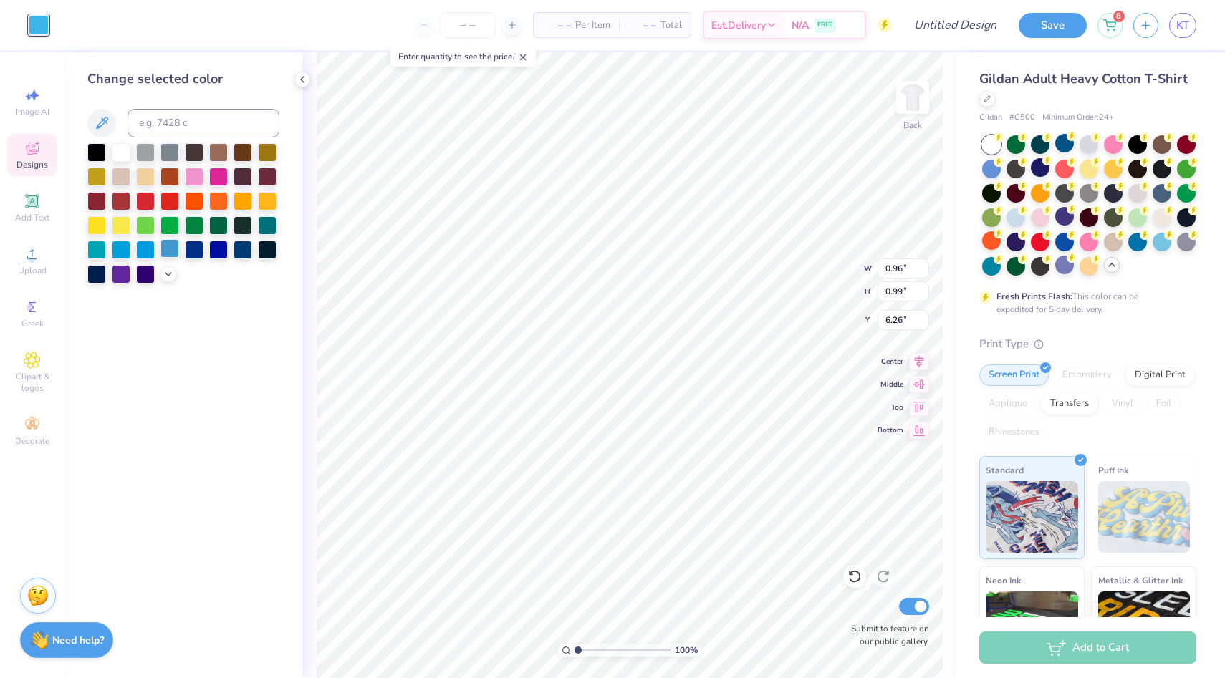
click at [168, 253] on div at bounding box center [169, 248] width 19 height 19
type input "5.65"
type input "6.44"
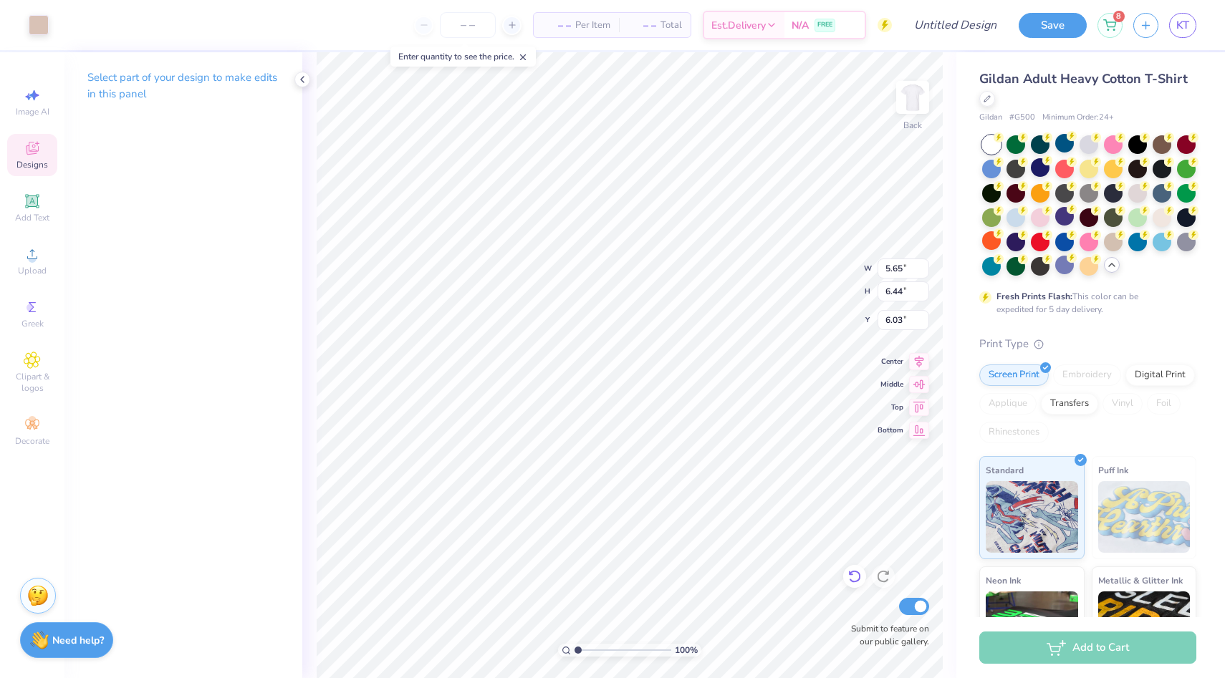
click at [860, 575] on icon at bounding box center [854, 577] width 12 height 13
type input "5.96"
click at [39, 29] on div at bounding box center [39, 24] width 20 height 20
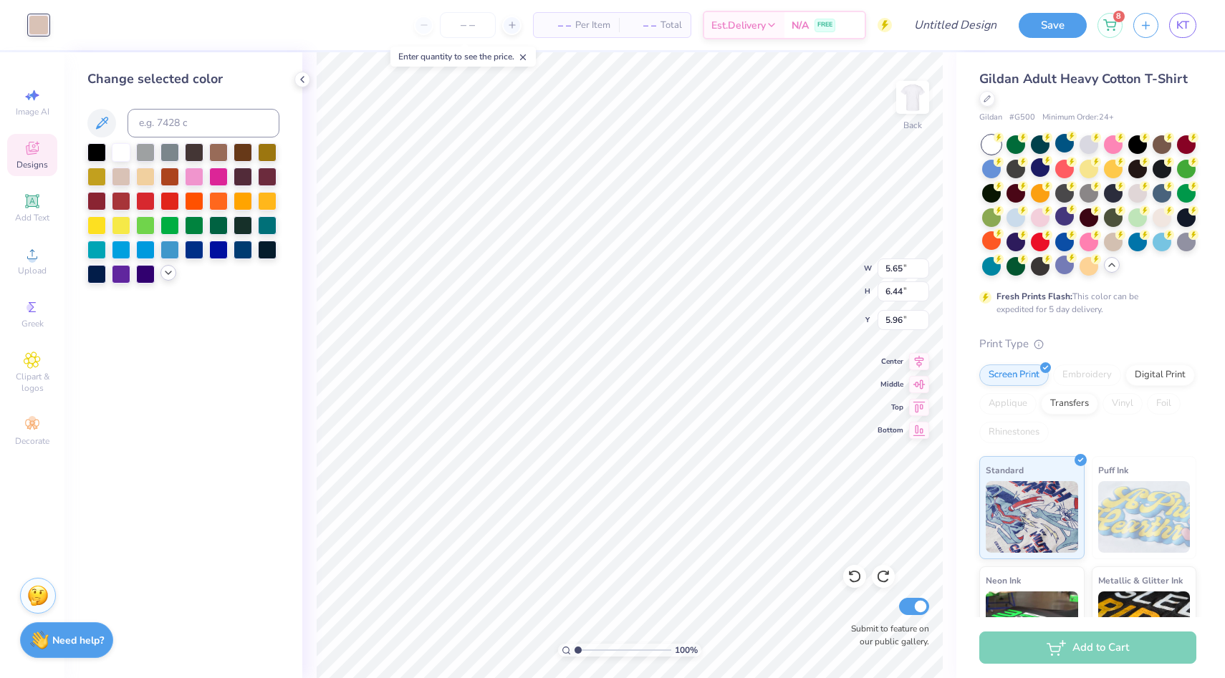
click at [173, 276] on icon at bounding box center [168, 272] width 11 height 11
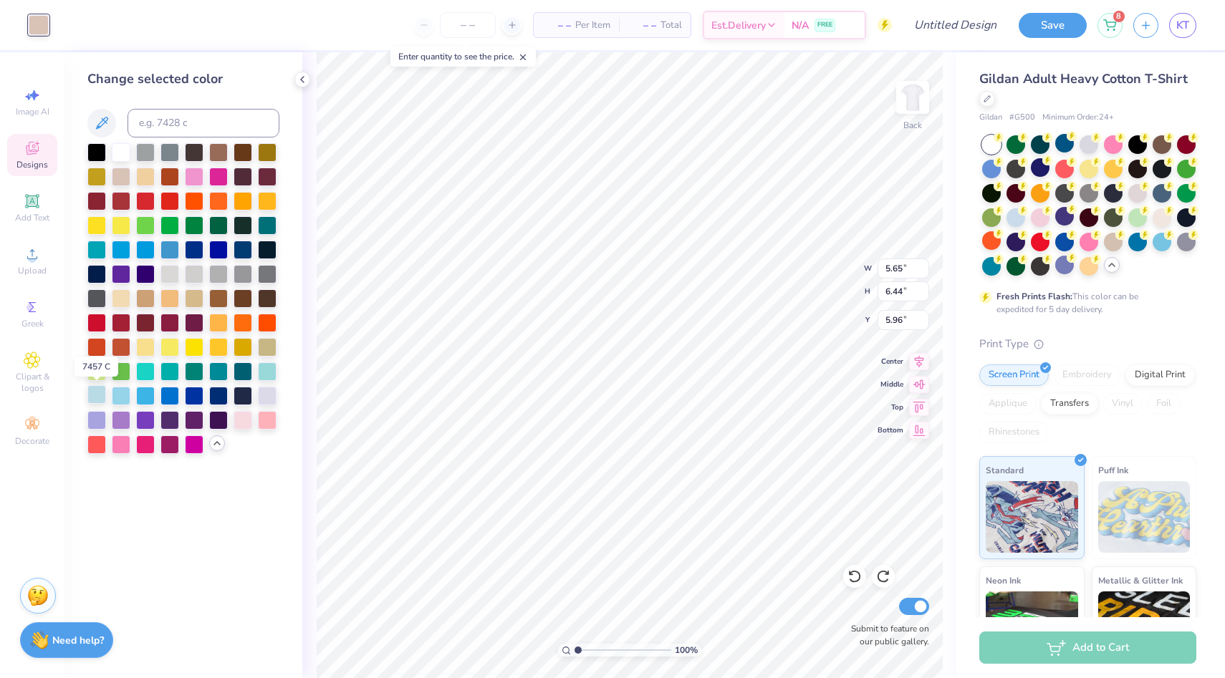
click at [92, 398] on div at bounding box center [96, 394] width 19 height 19
click at [122, 392] on div at bounding box center [121, 394] width 19 height 19
click at [216, 399] on div at bounding box center [218, 394] width 19 height 19
click at [244, 254] on div at bounding box center [243, 248] width 19 height 19
type input "5.67"
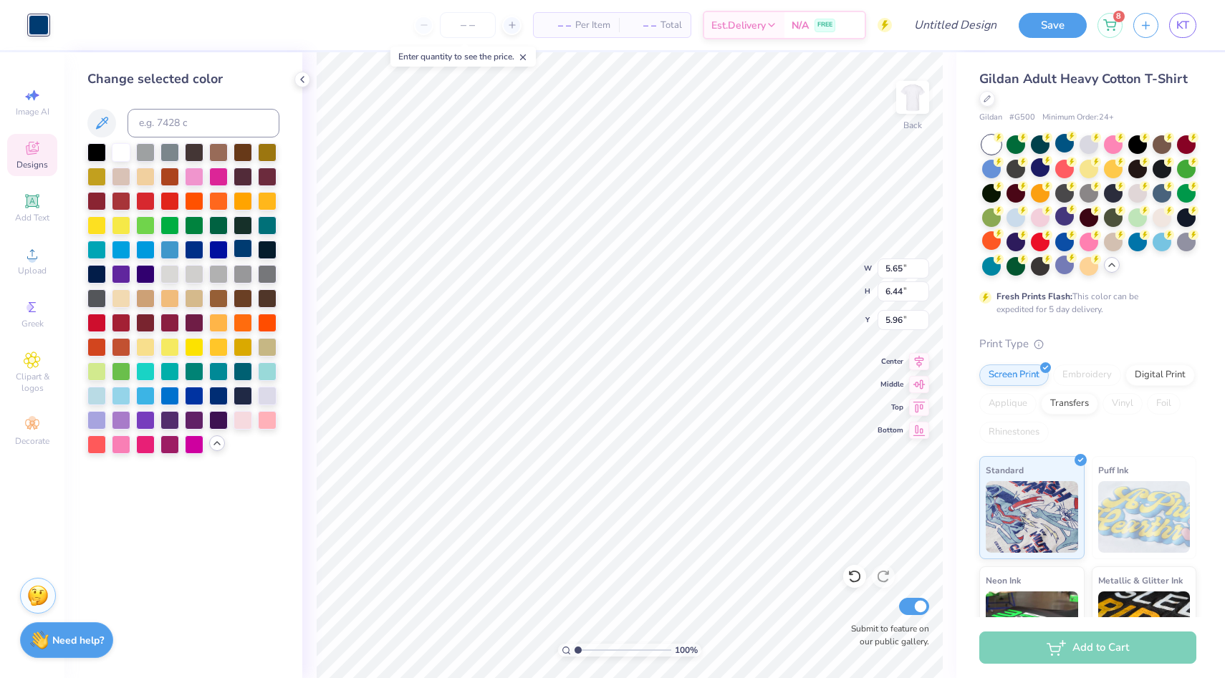
type input "6.55"
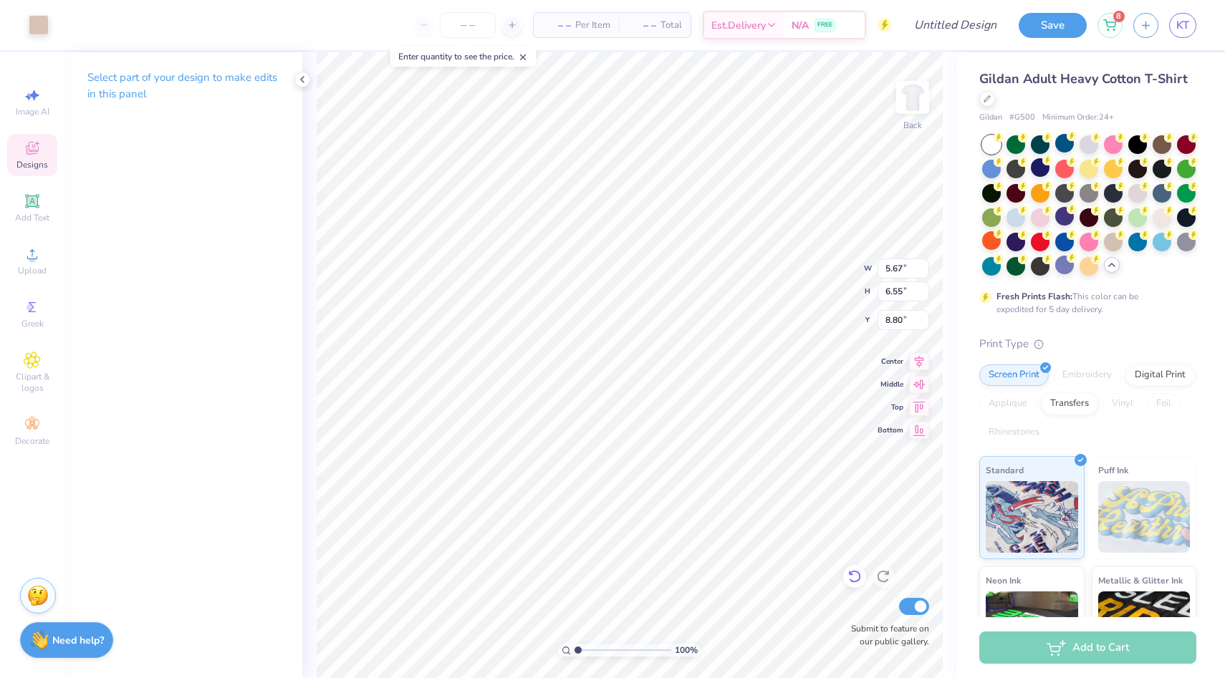
click at [852, 570] on icon at bounding box center [854, 577] width 14 height 14
type input "8.89"
click at [44, 26] on div at bounding box center [39, 24] width 20 height 20
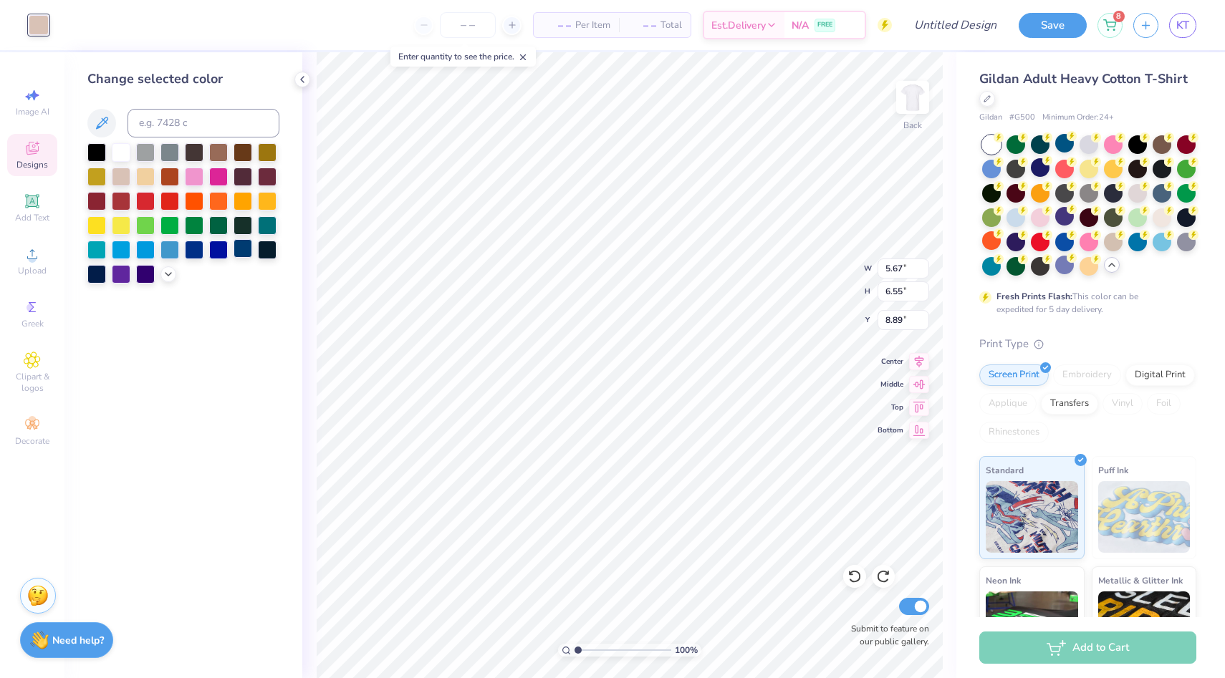
click at [241, 251] on div at bounding box center [243, 248] width 19 height 19
type input "0.96"
type input "0.99"
type input "6.26"
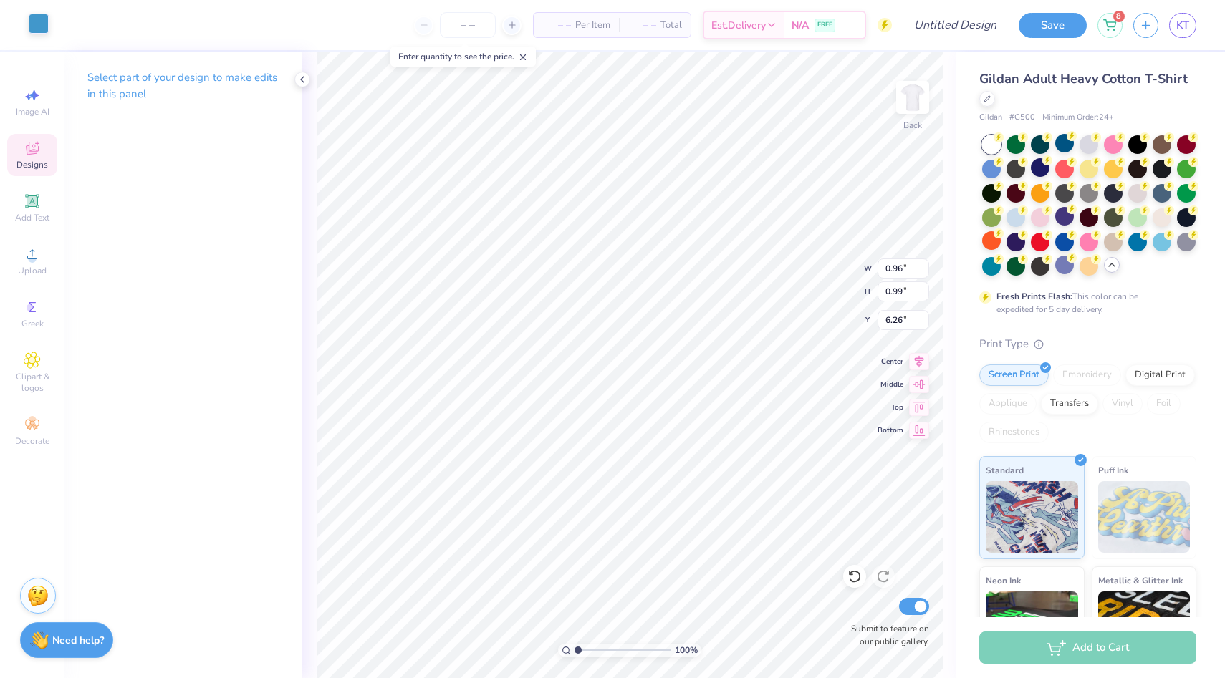
click at [40, 32] on div at bounding box center [39, 24] width 20 height 20
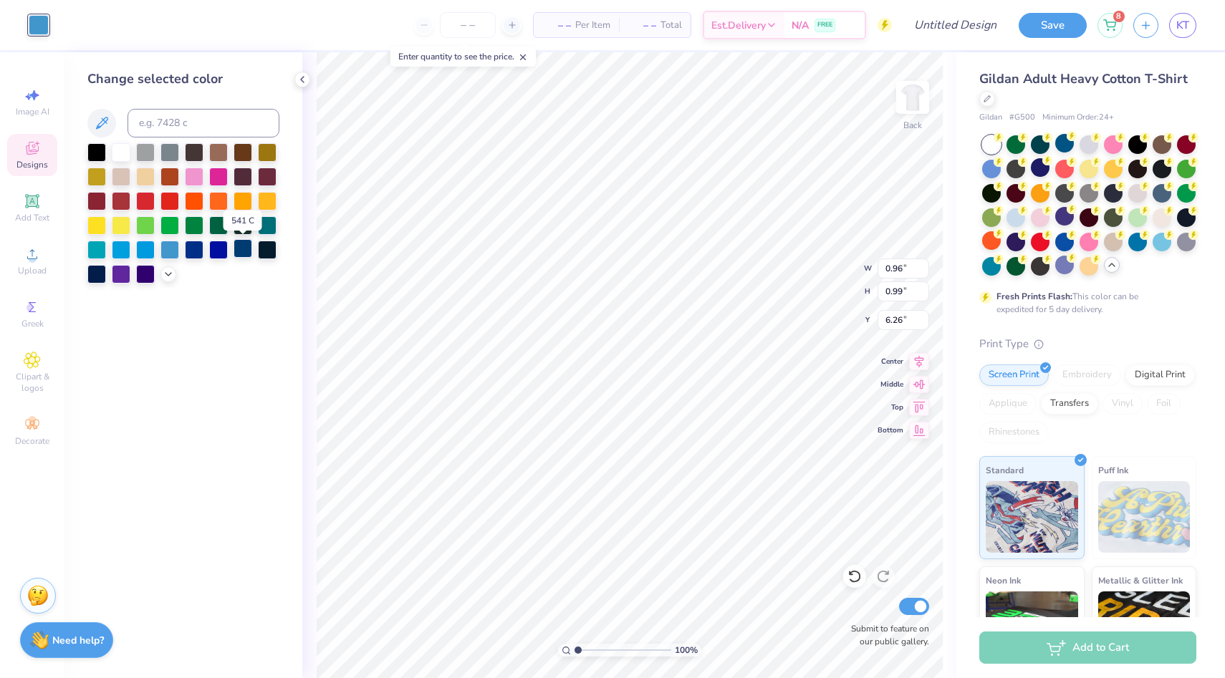
click at [240, 247] on div at bounding box center [243, 248] width 19 height 19
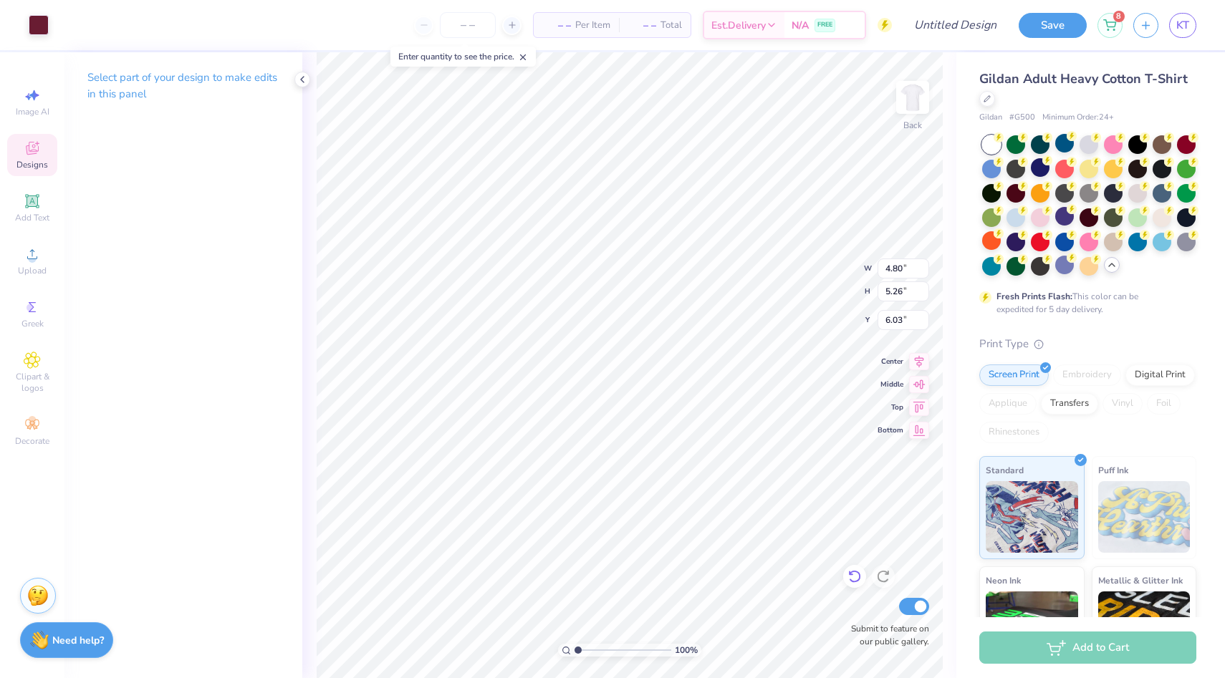
click at [851, 578] on icon at bounding box center [854, 577] width 14 height 14
type input "5.96"
click at [39, 24] on div at bounding box center [39, 24] width 20 height 20
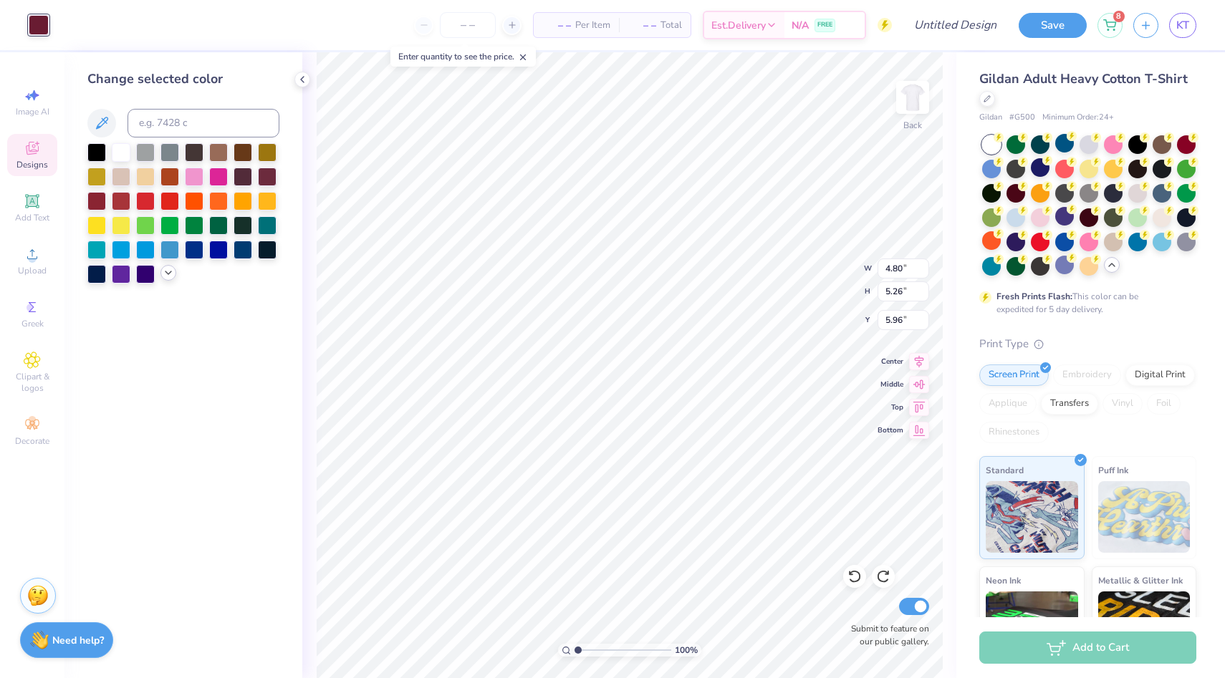
click at [168, 272] on icon at bounding box center [168, 272] width 11 height 11
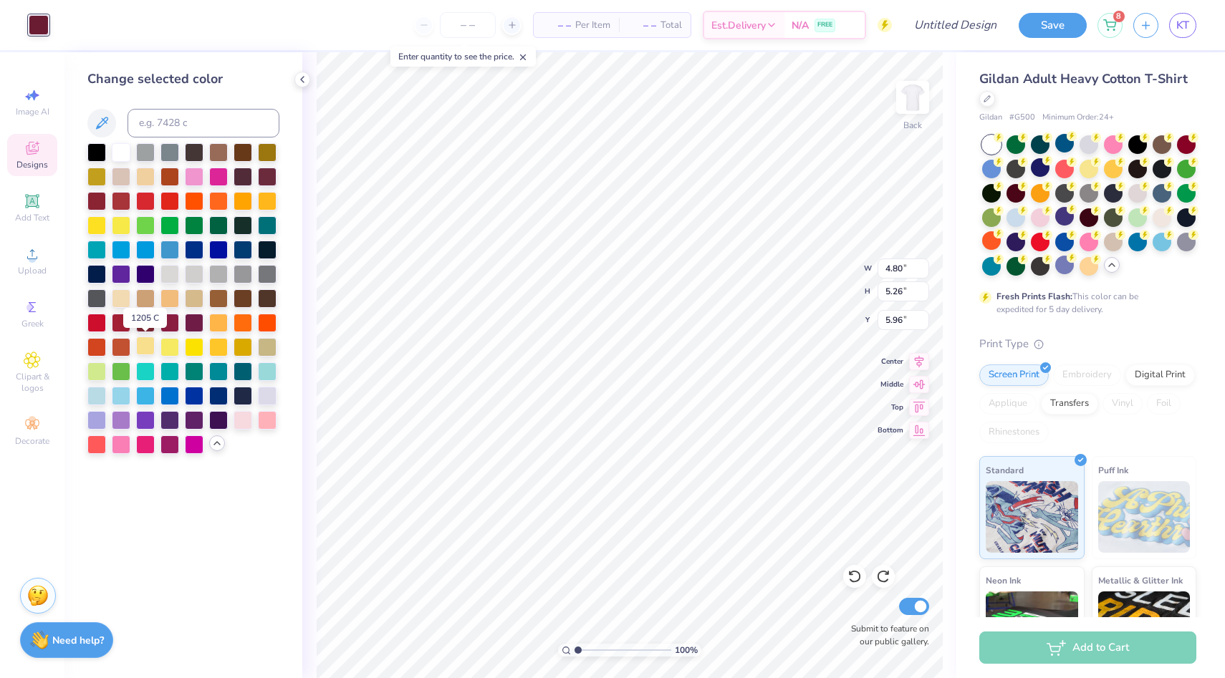
click at [150, 350] on div at bounding box center [145, 346] width 19 height 19
type input "4.83"
type input "5.38"
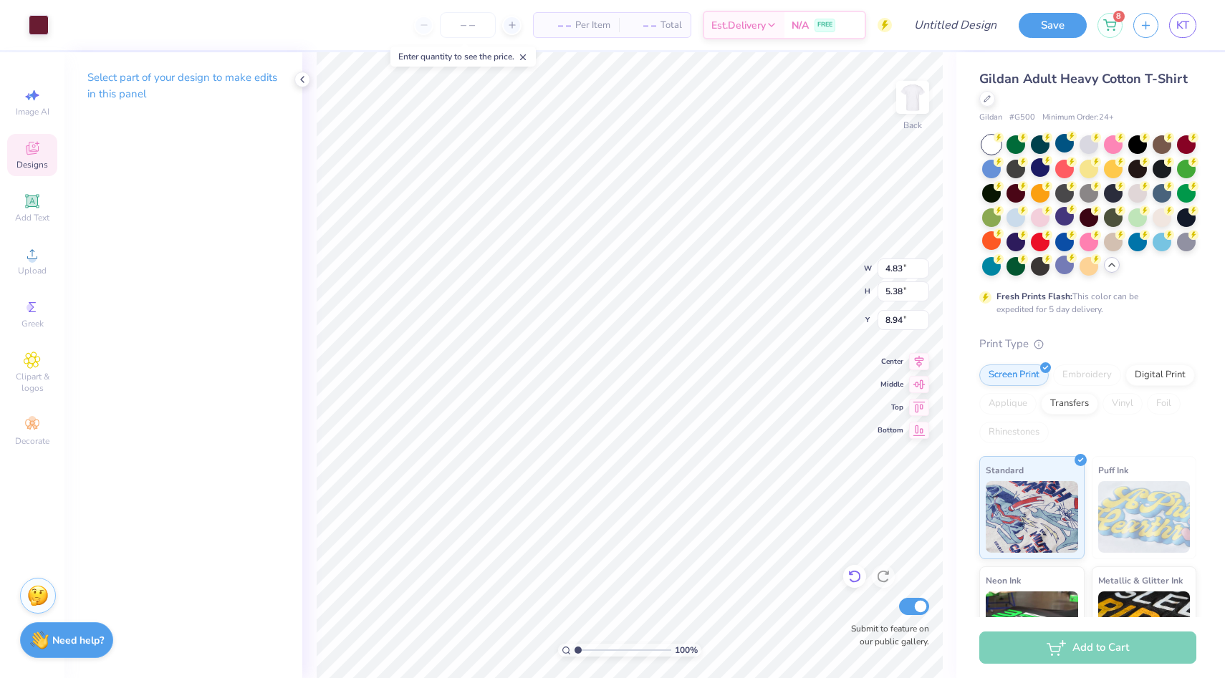
click at [859, 572] on icon at bounding box center [854, 577] width 14 height 14
type input "8.88"
click at [34, 24] on div at bounding box center [39, 24] width 20 height 20
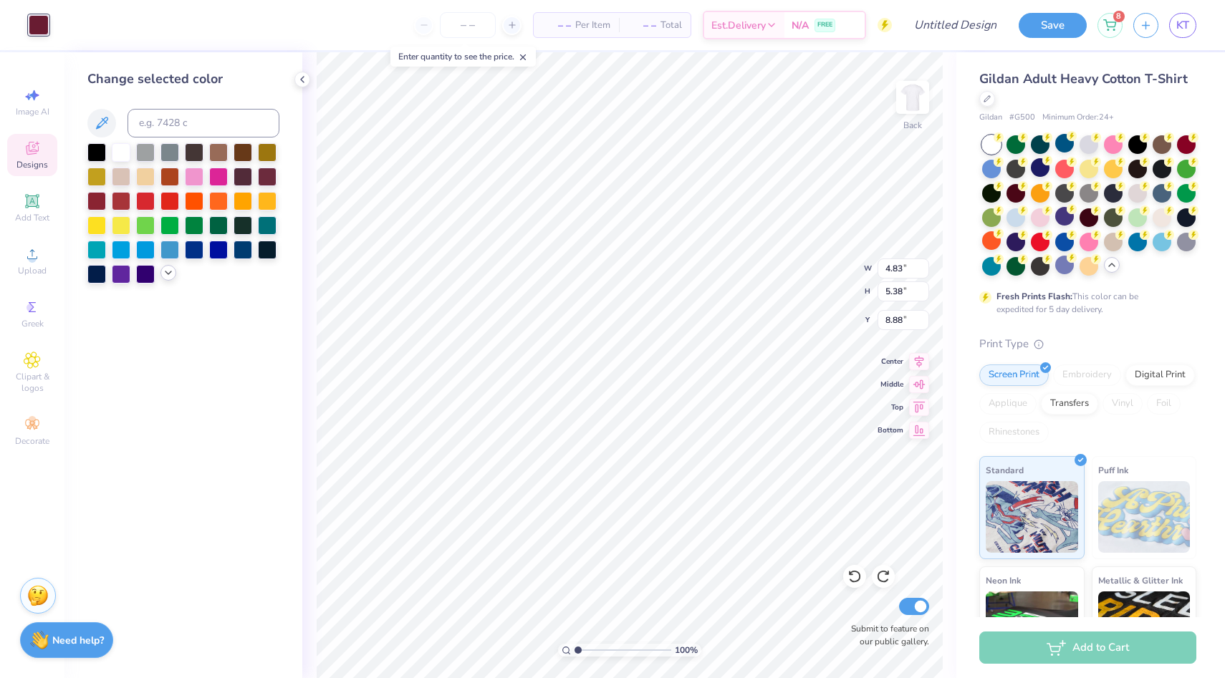
click at [169, 274] on icon at bounding box center [168, 272] width 11 height 11
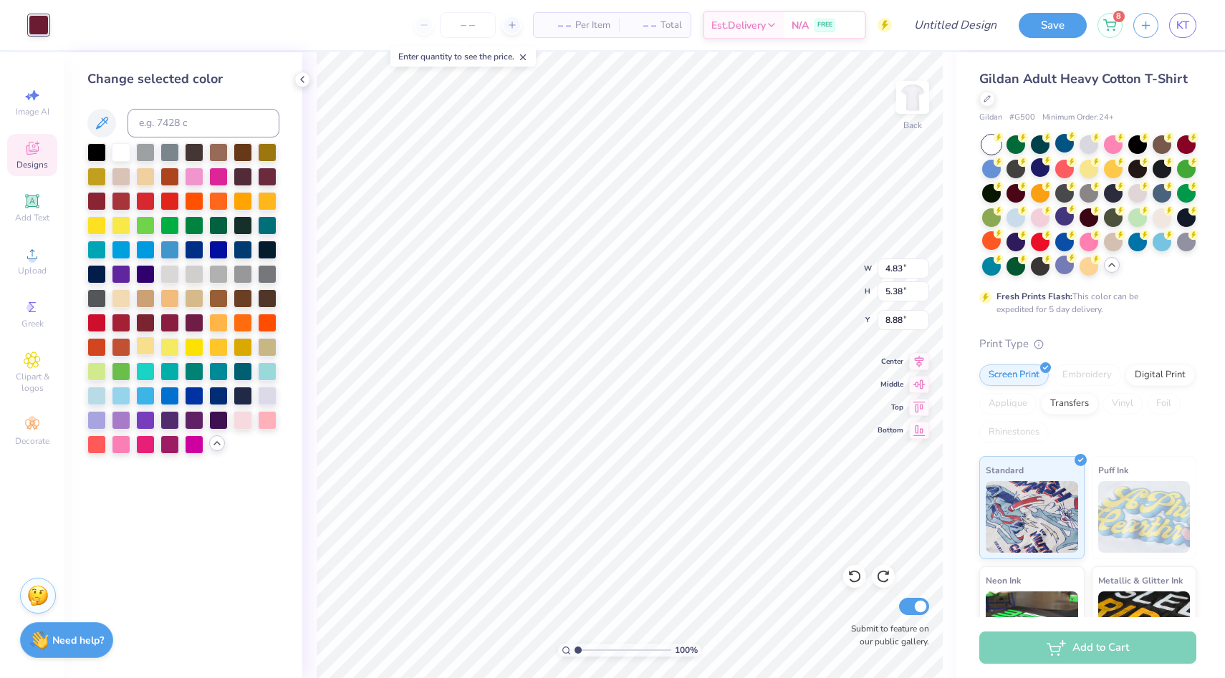
click at [144, 352] on div at bounding box center [145, 346] width 19 height 19
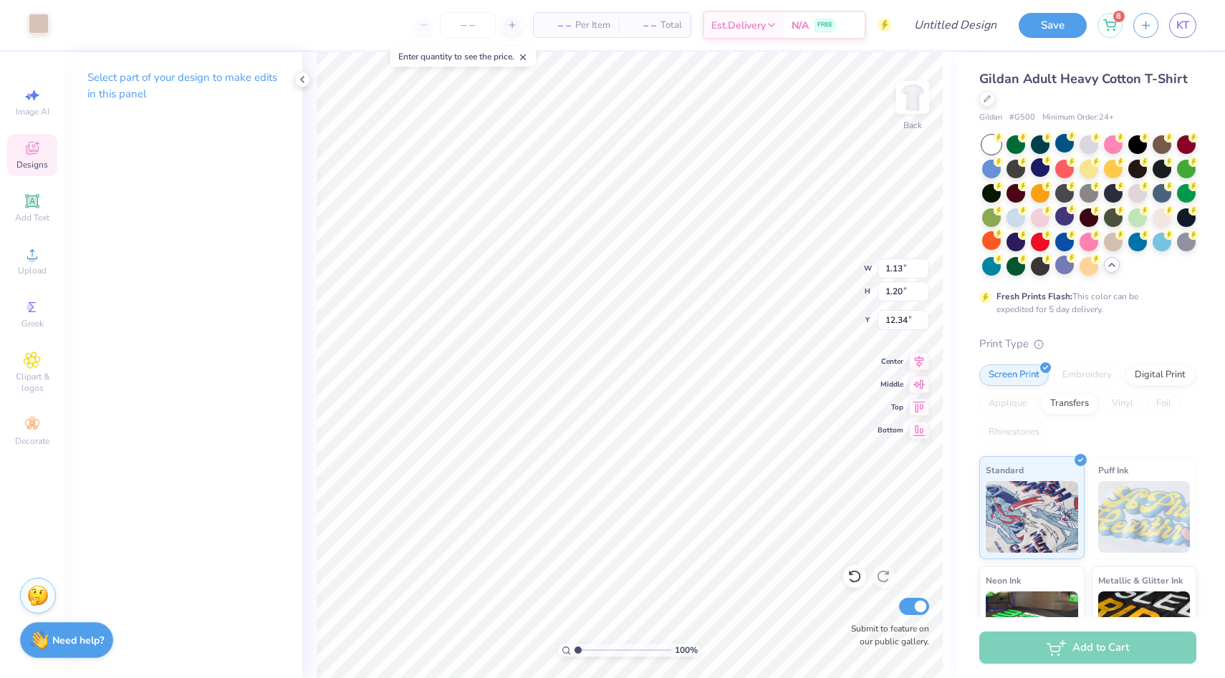
click at [41, 25] on div at bounding box center [39, 24] width 20 height 20
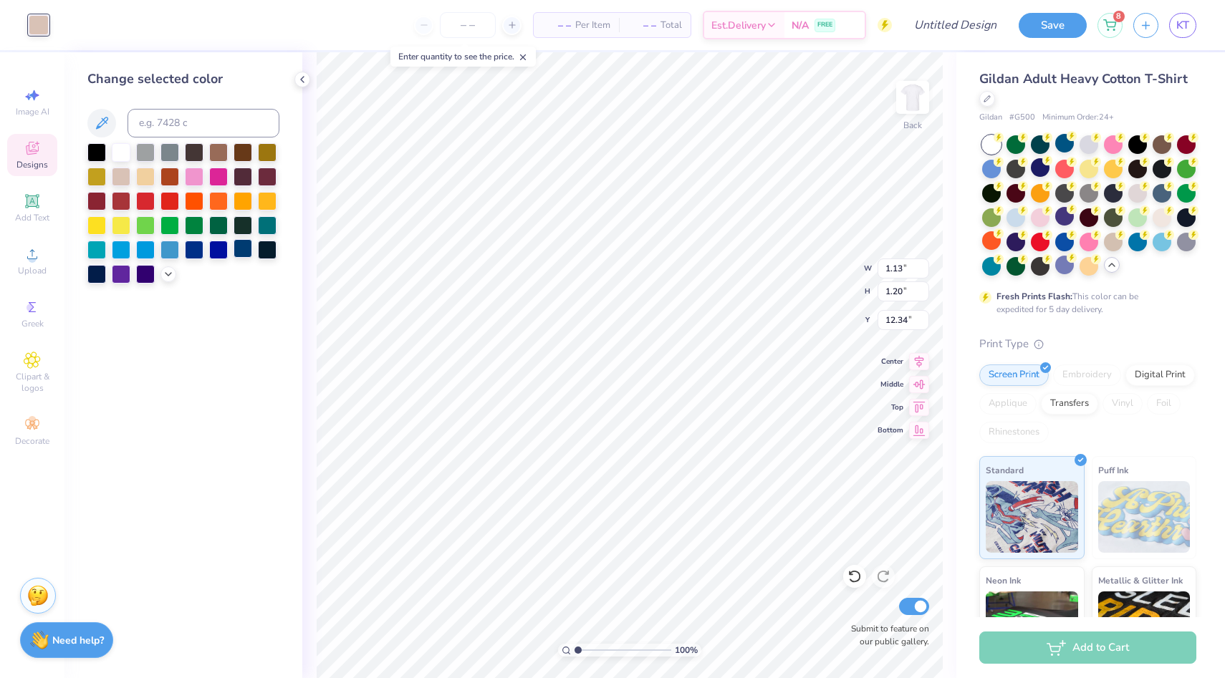
click at [245, 254] on div at bounding box center [243, 248] width 19 height 19
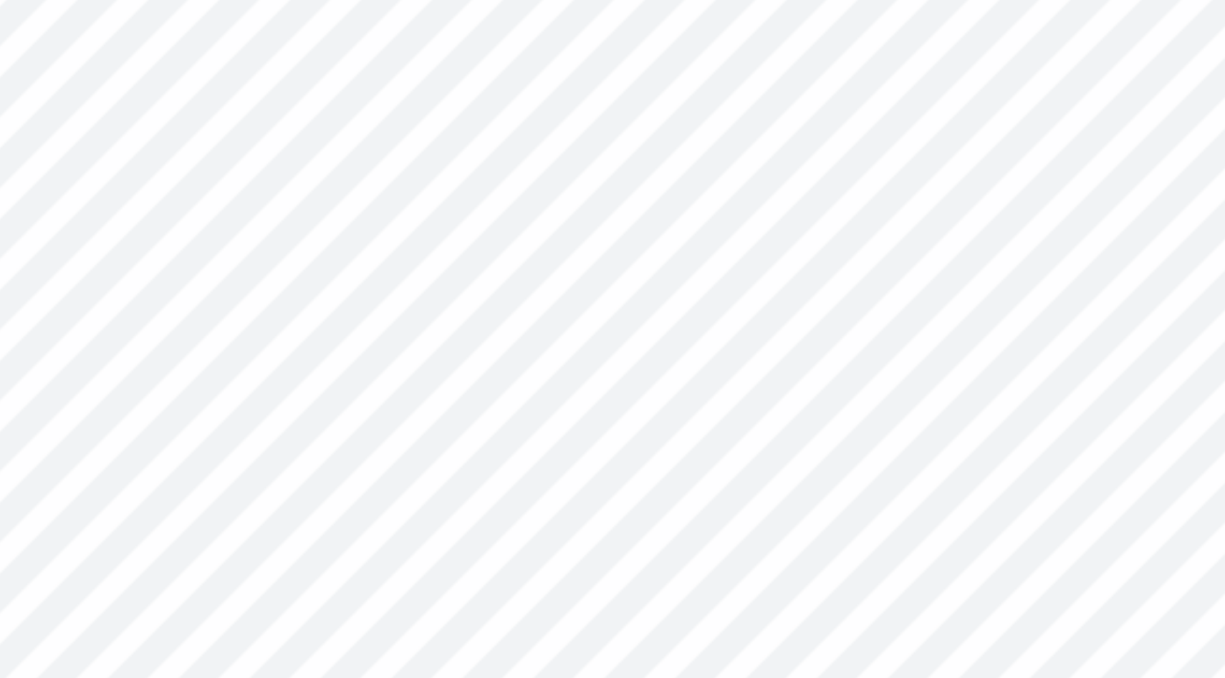
type input "12.65"
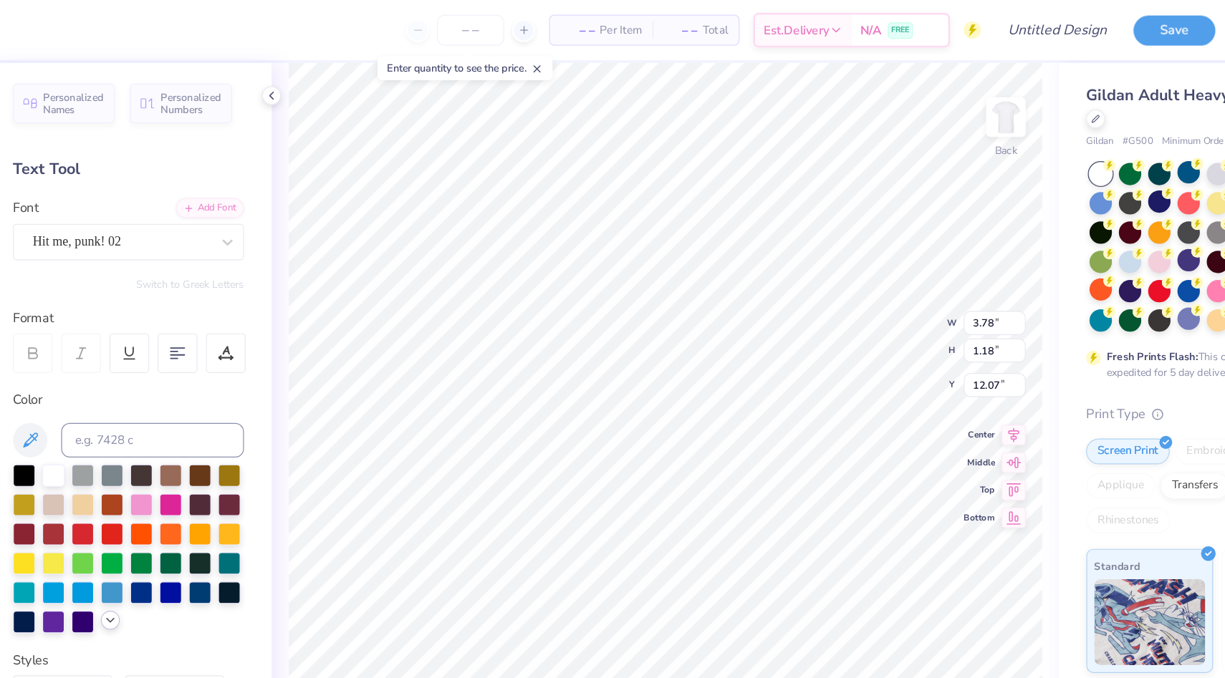
click at [170, 515] on polyline at bounding box center [168, 515] width 6 height 3
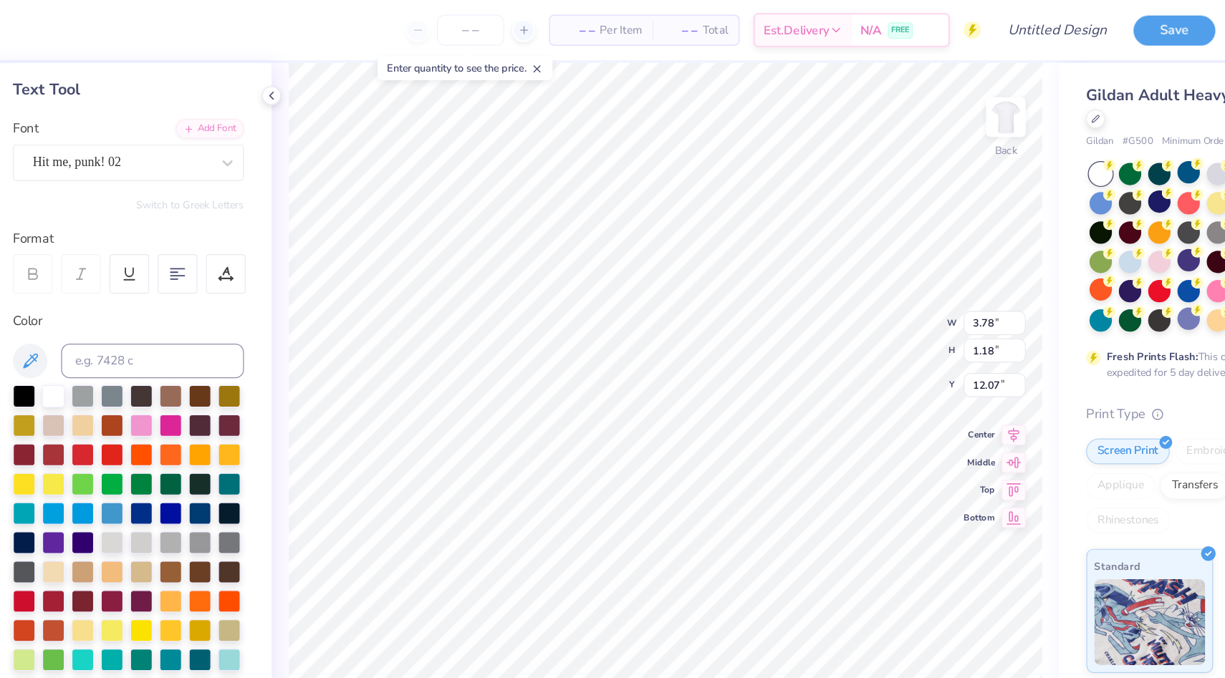
scroll to position [75, 0]
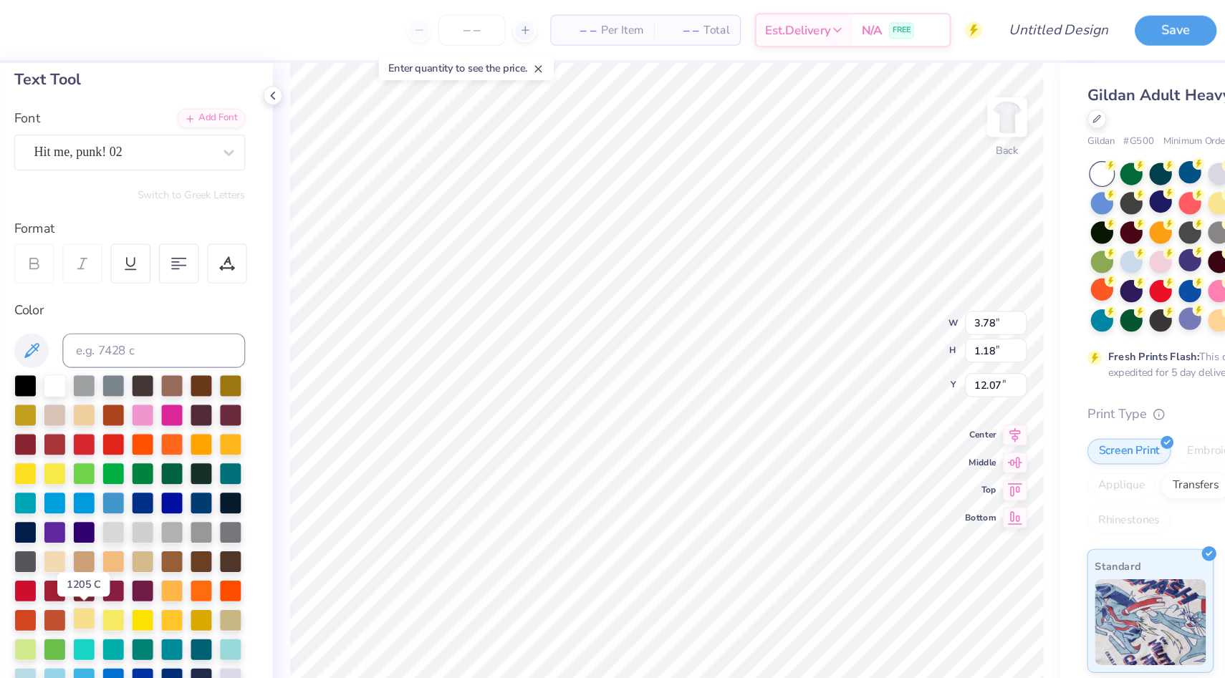
click at [143, 513] on div at bounding box center [145, 514] width 19 height 19
type textarea "O"
type textarea "est"
type input "1.82"
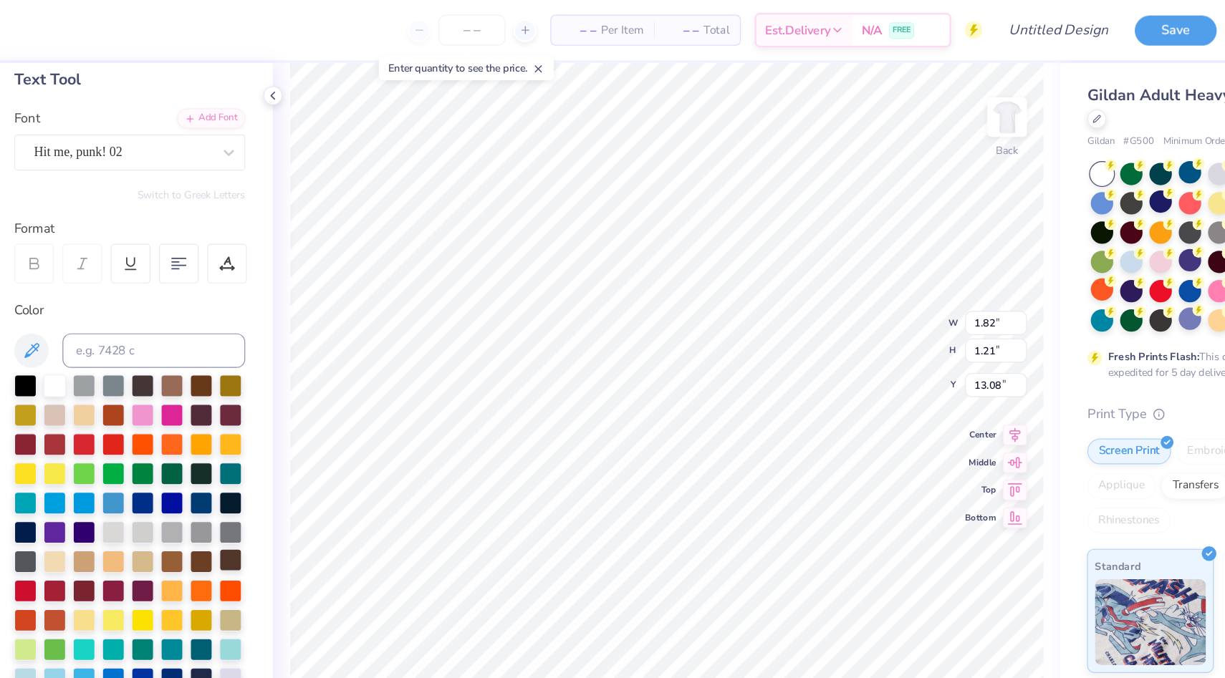
type input "1.21"
type input "13.08"
type input "1.51"
type input "0.97"
type input "13.40"
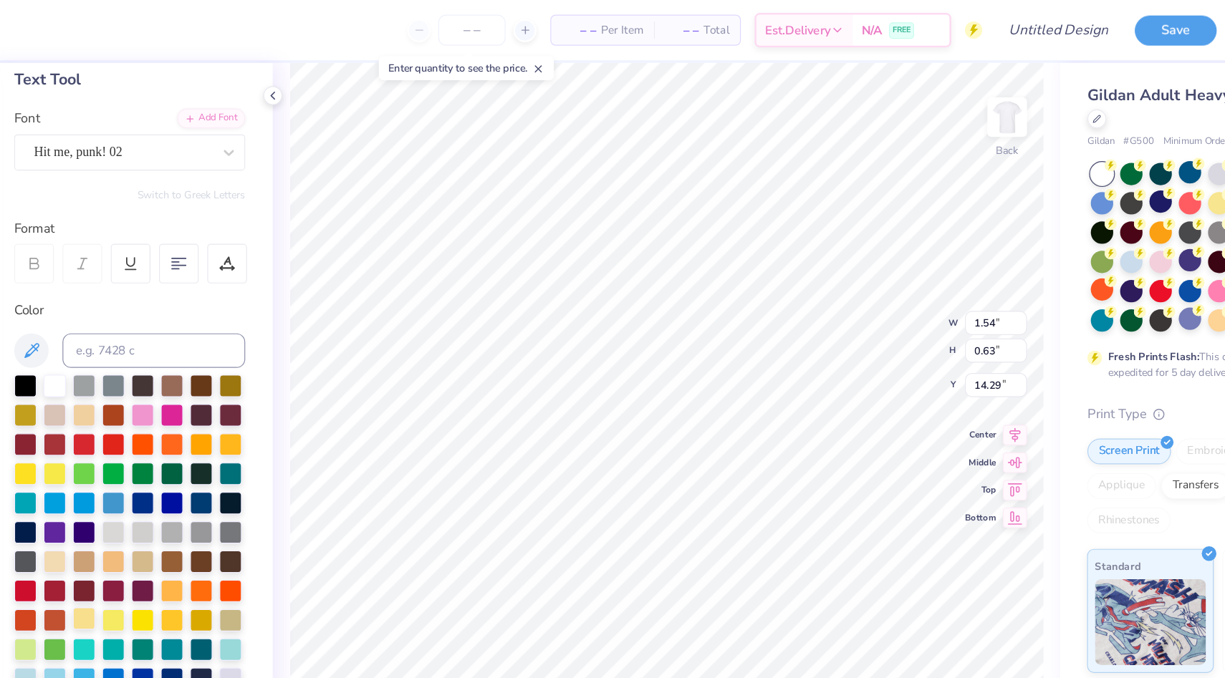
type textarea "2022"
click at [146, 517] on div at bounding box center [145, 514] width 19 height 19
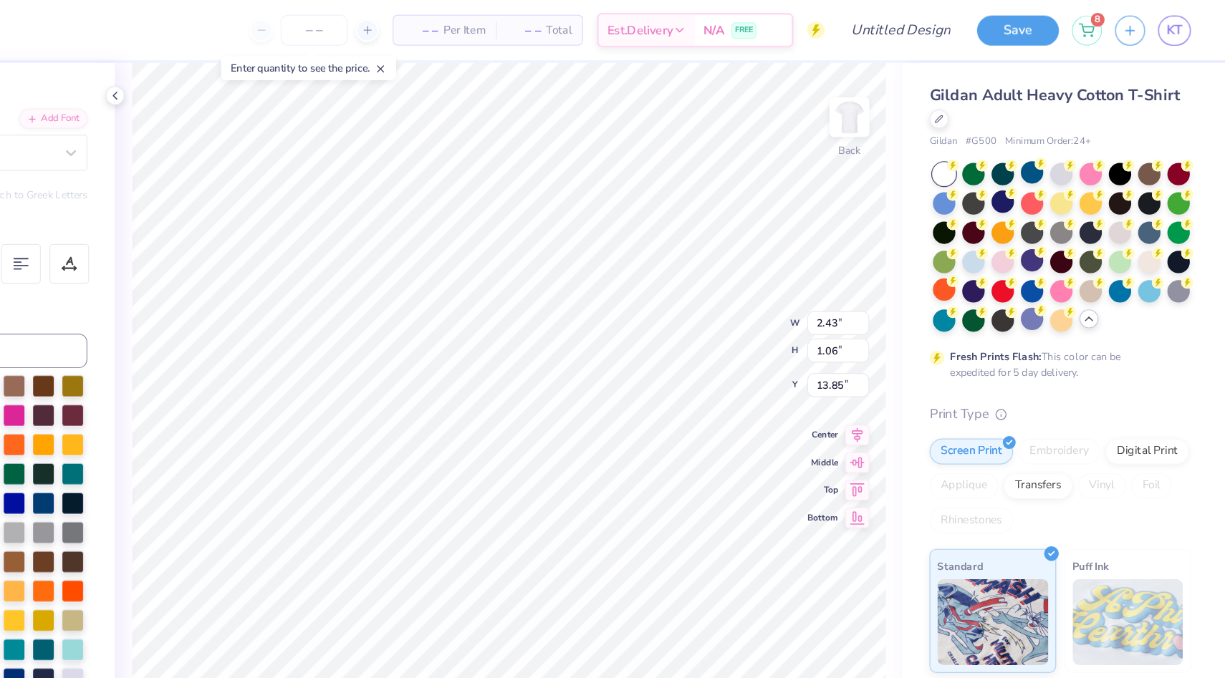
type input "2.43"
type input "1.06"
type input "13.25"
click at [1167, 215] on div at bounding box center [1162, 216] width 19 height 19
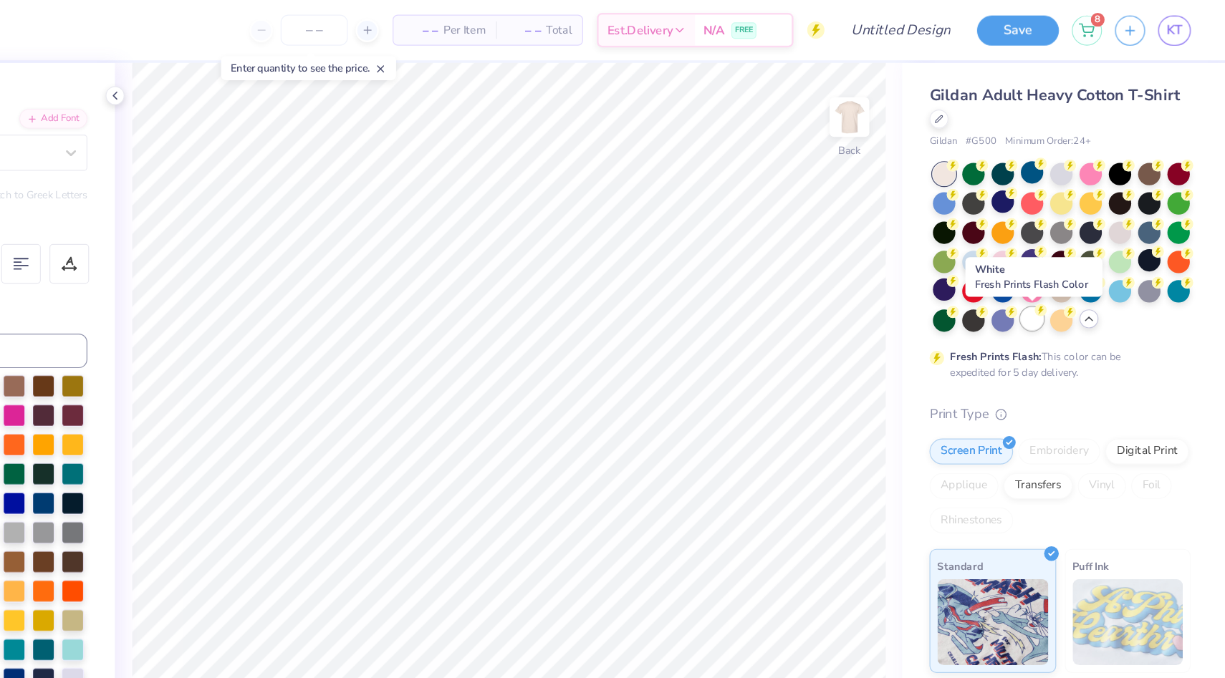
click at [1070, 266] on div at bounding box center [1064, 265] width 19 height 19
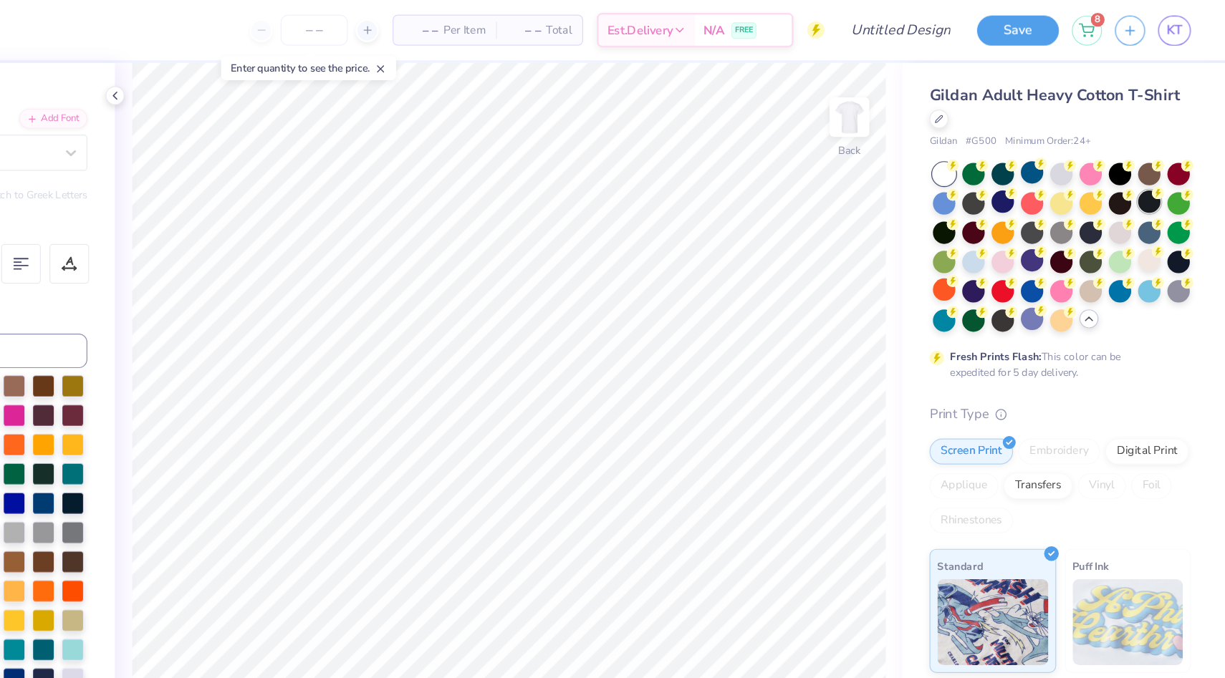
click at [1161, 174] on div at bounding box center [1162, 167] width 19 height 19
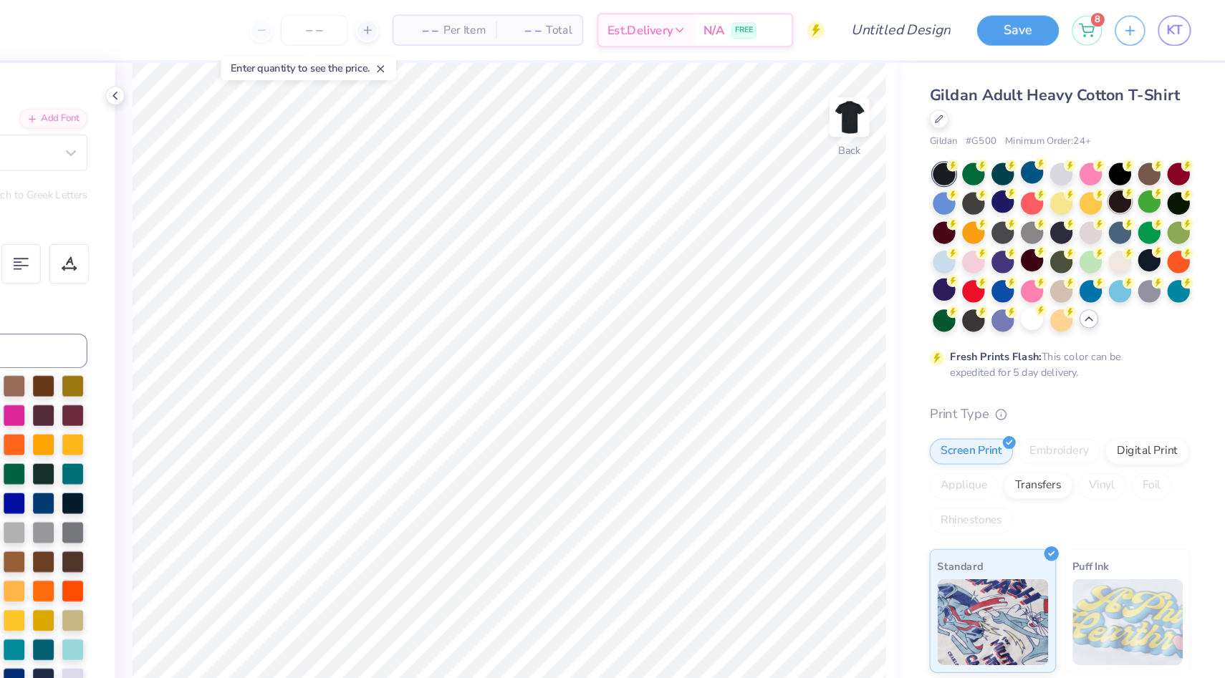
click at [1138, 168] on div at bounding box center [1137, 167] width 19 height 19
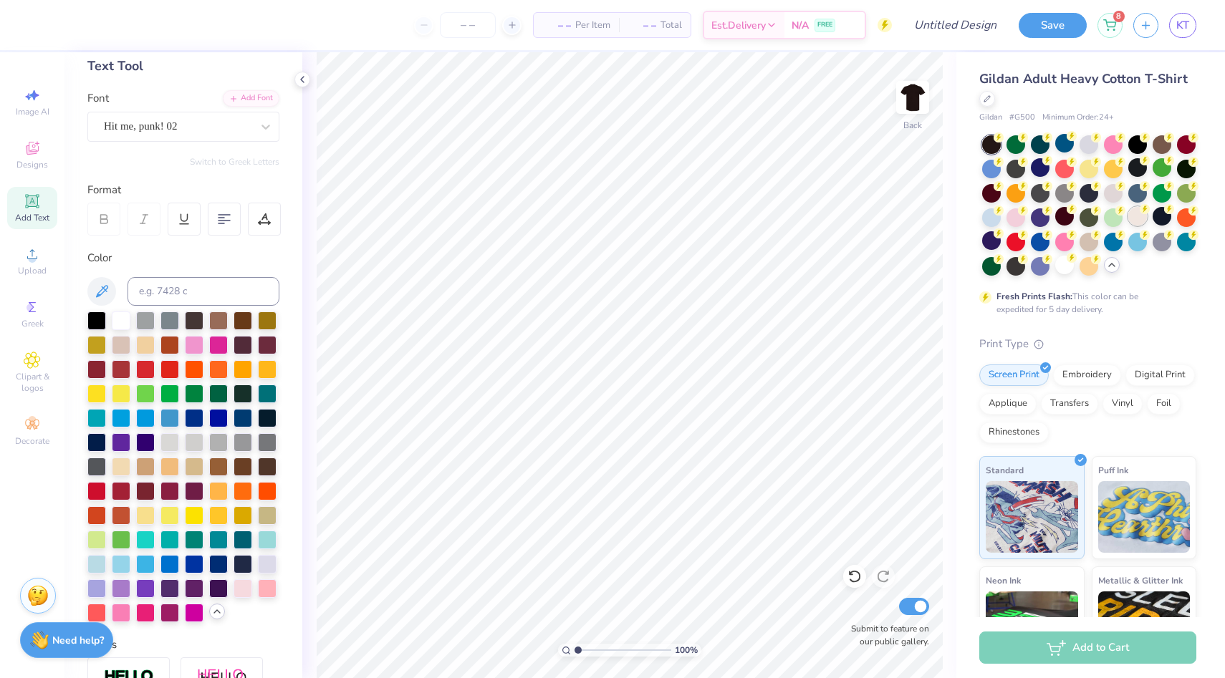
click at [1140, 220] on div at bounding box center [1137, 216] width 19 height 19
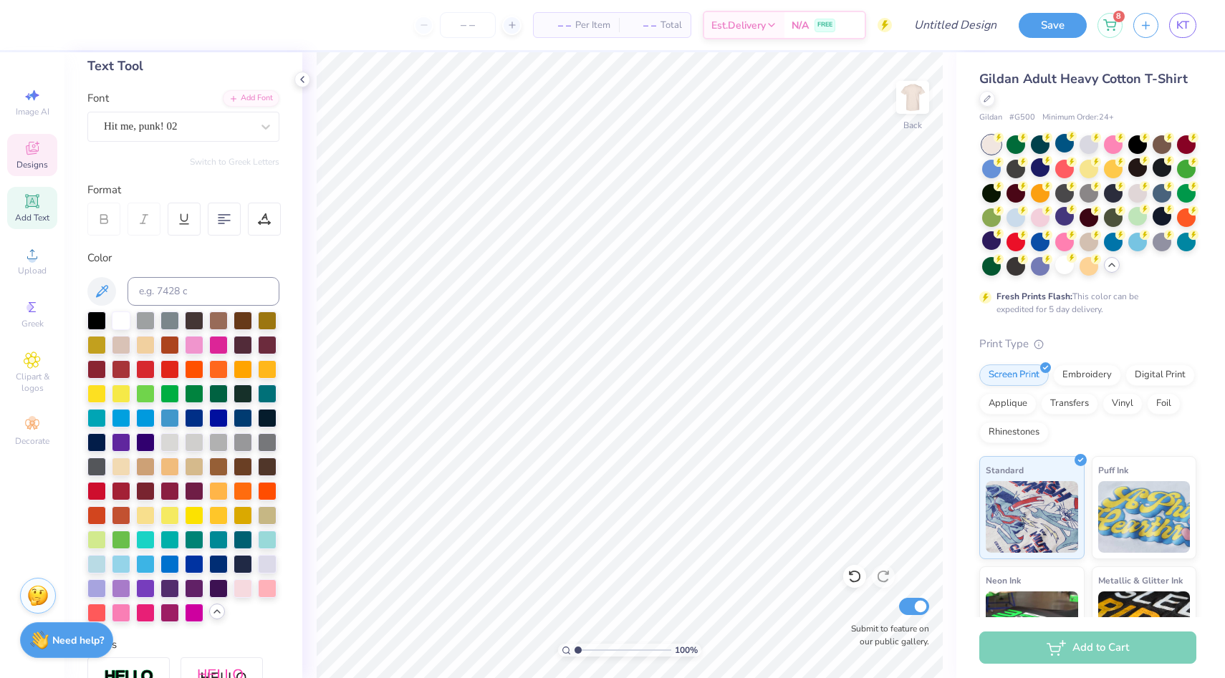
click at [18, 159] on span "Designs" at bounding box center [32, 164] width 32 height 11
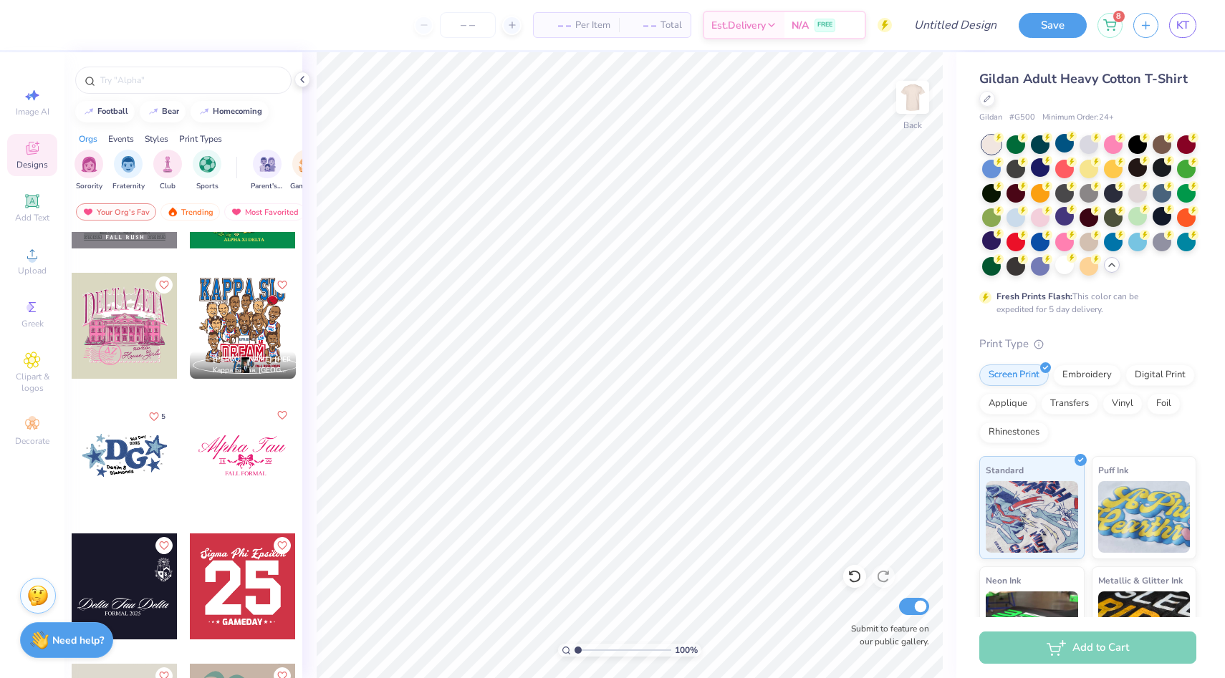
scroll to position [17041, 0]
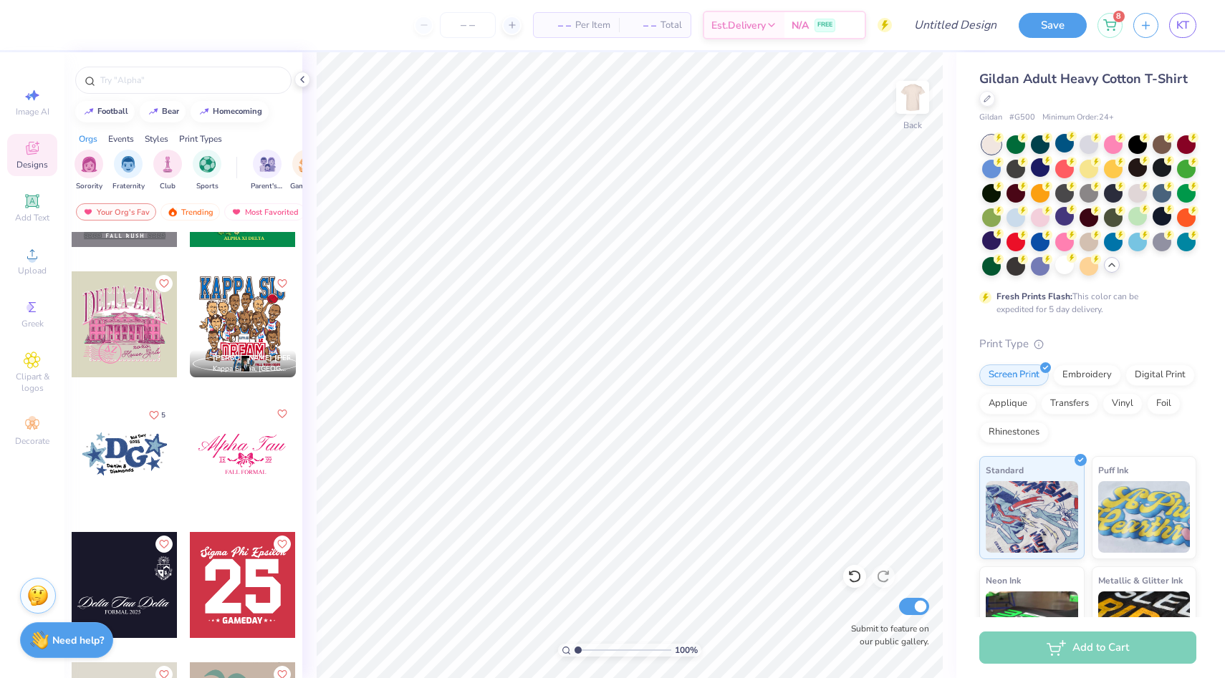
click at [129, 466] on div at bounding box center [125, 455] width 106 height 106
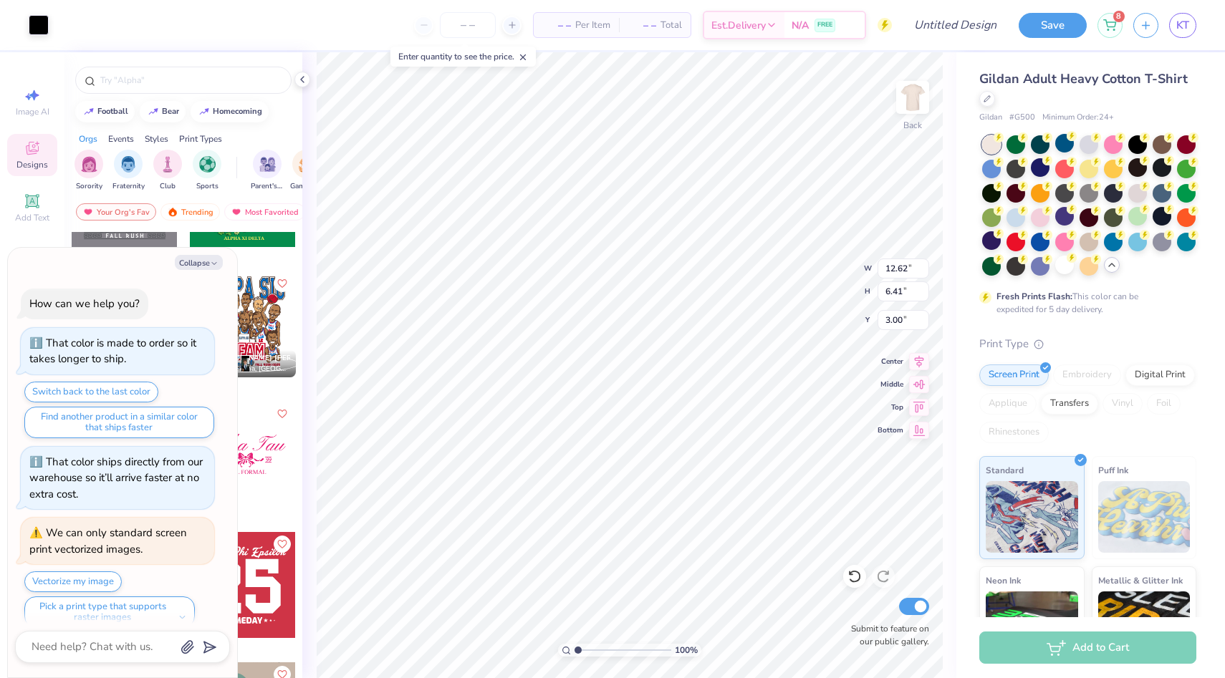
scroll to position [16, 0]
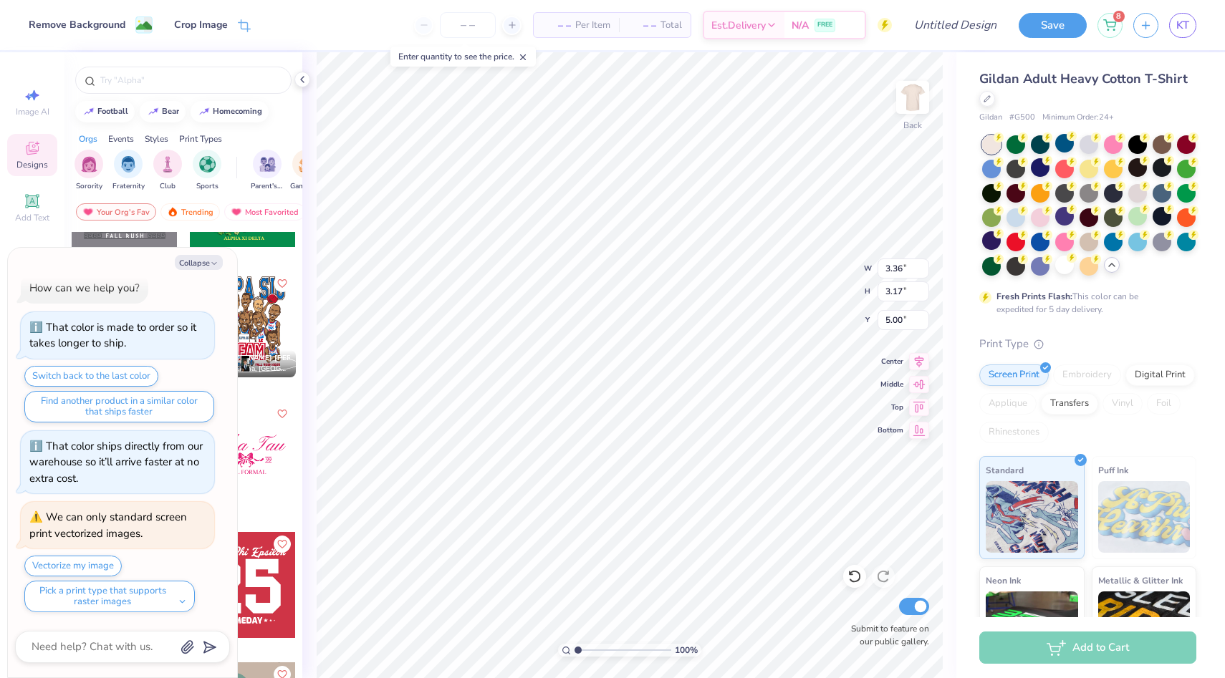
type textarea "x"
type input "4.99"
type textarea "x"
type input "3.35"
type input "2.97"
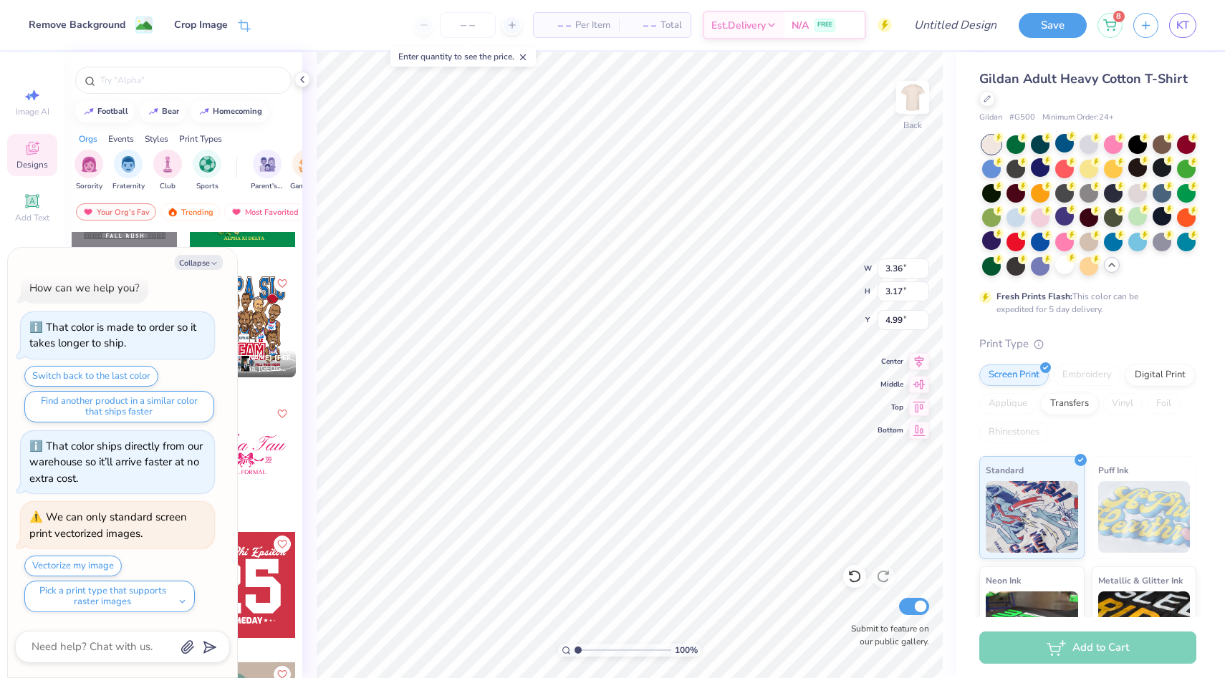
type input "3.84"
type textarea "x"
type input "12.62"
type input "6.41"
type input "3.00"
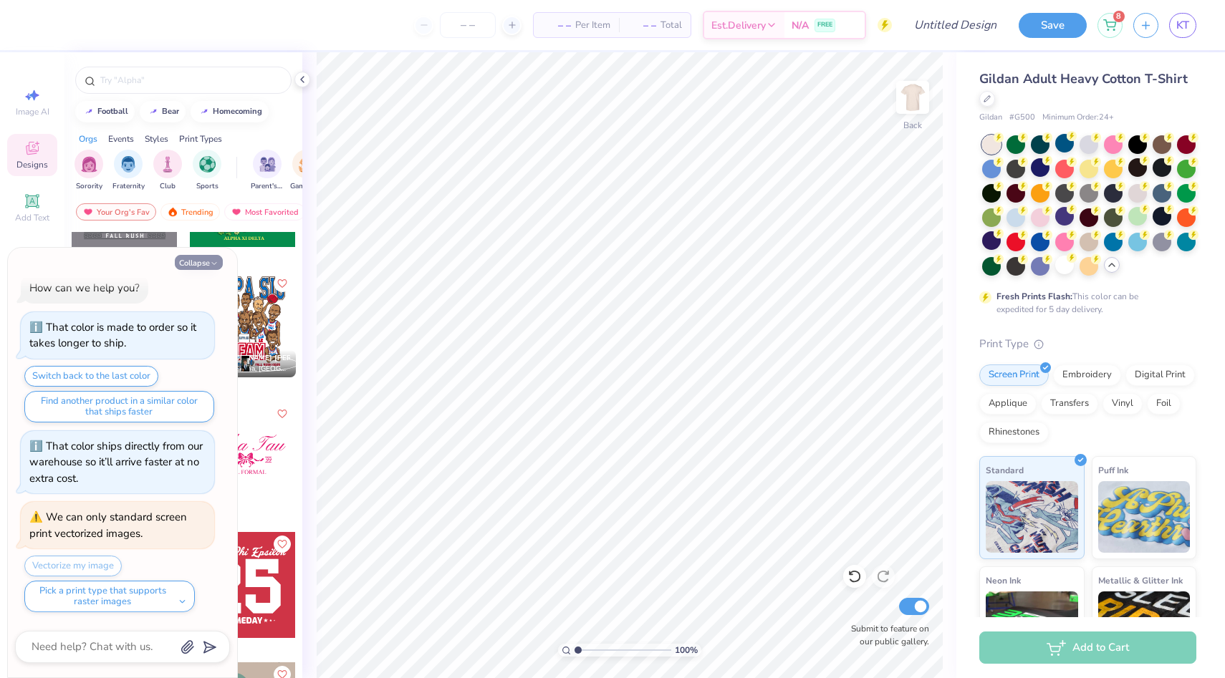
click at [198, 263] on button "Collapse" at bounding box center [199, 262] width 48 height 15
type textarea "x"
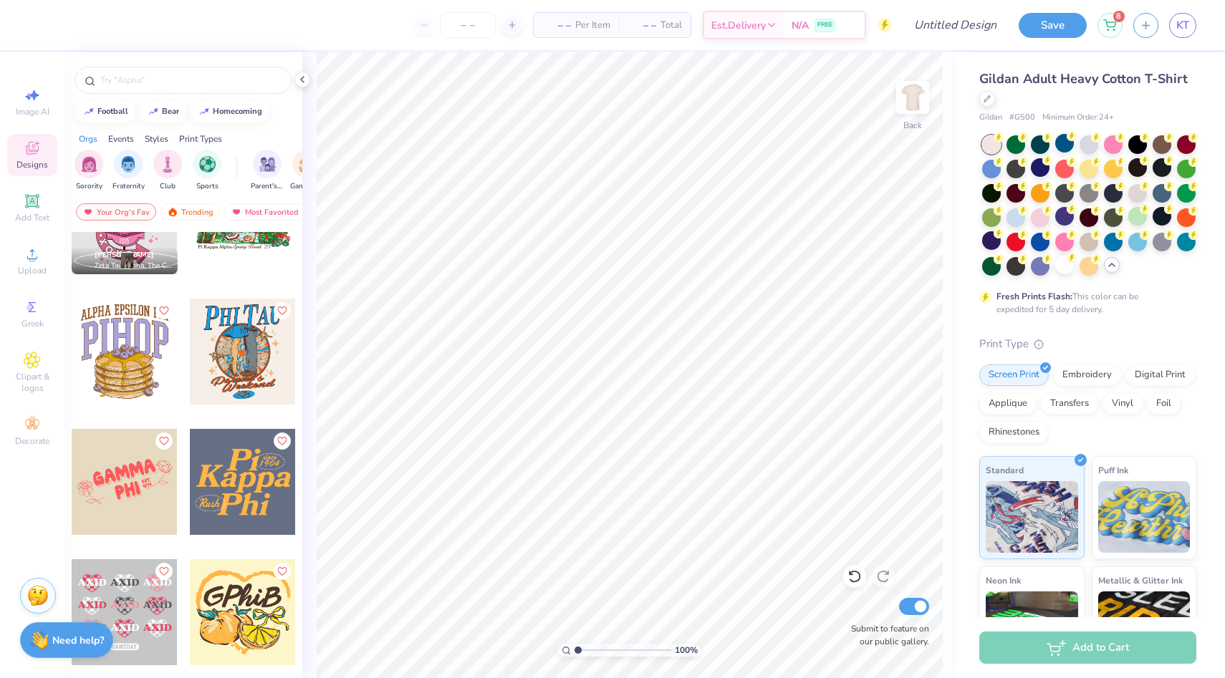
scroll to position [20686, 0]
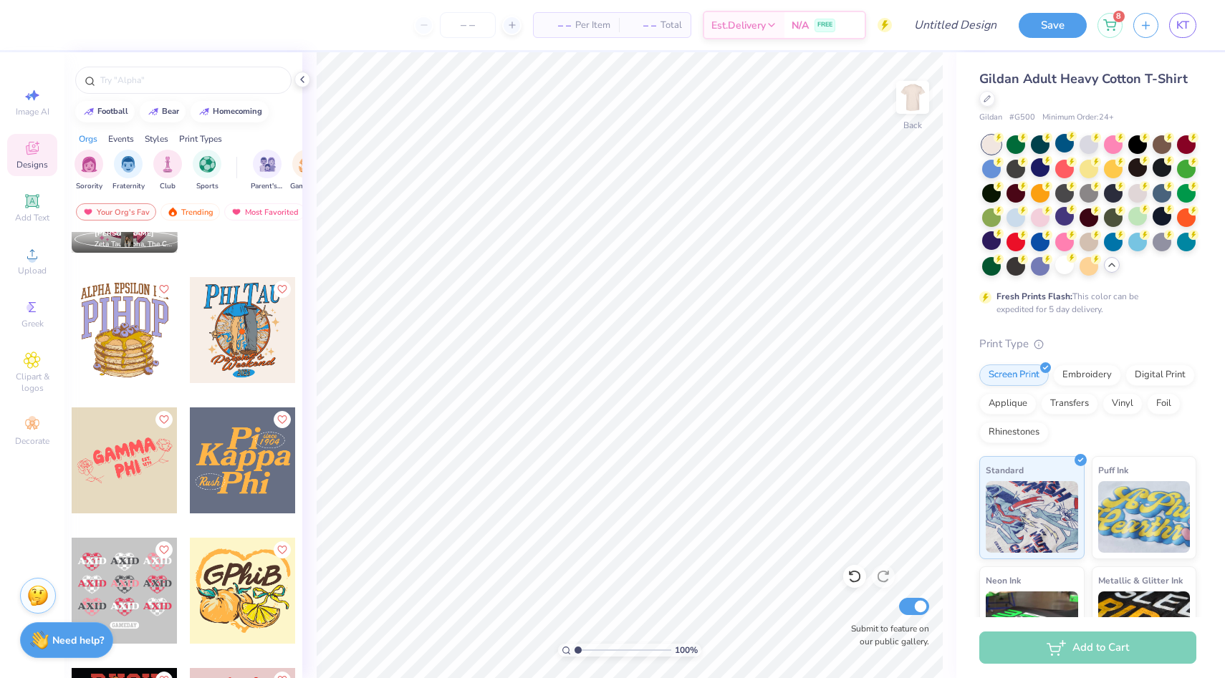
click at [261, 486] on div at bounding box center [243, 461] width 106 height 106
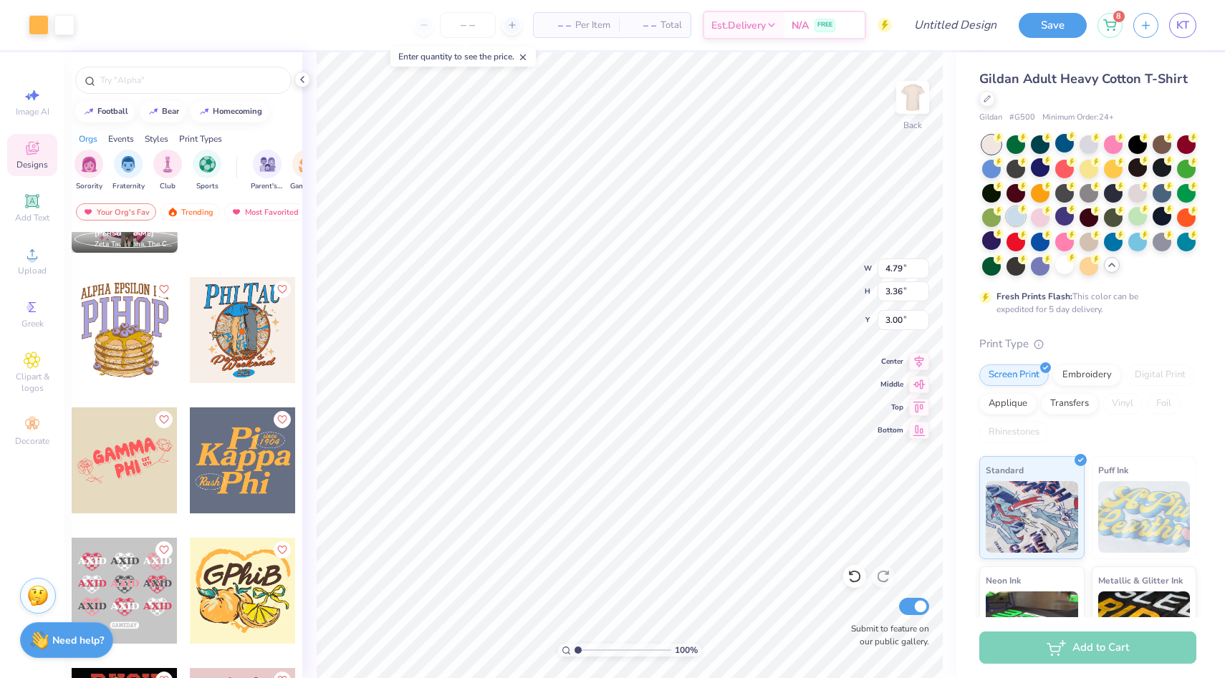
click at [1021, 214] on div at bounding box center [1015, 216] width 19 height 19
type input "7.03"
type input "12.40"
type input "8.71"
type input "3.00"
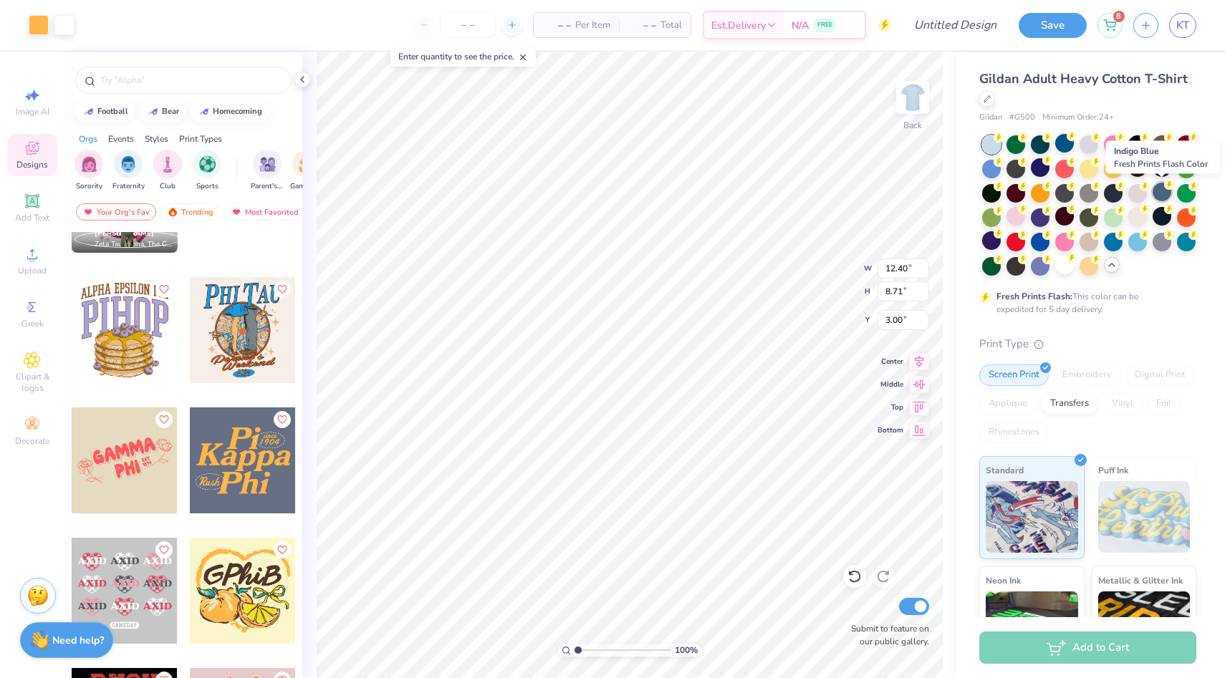
click at [1158, 199] on div at bounding box center [1162, 192] width 19 height 19
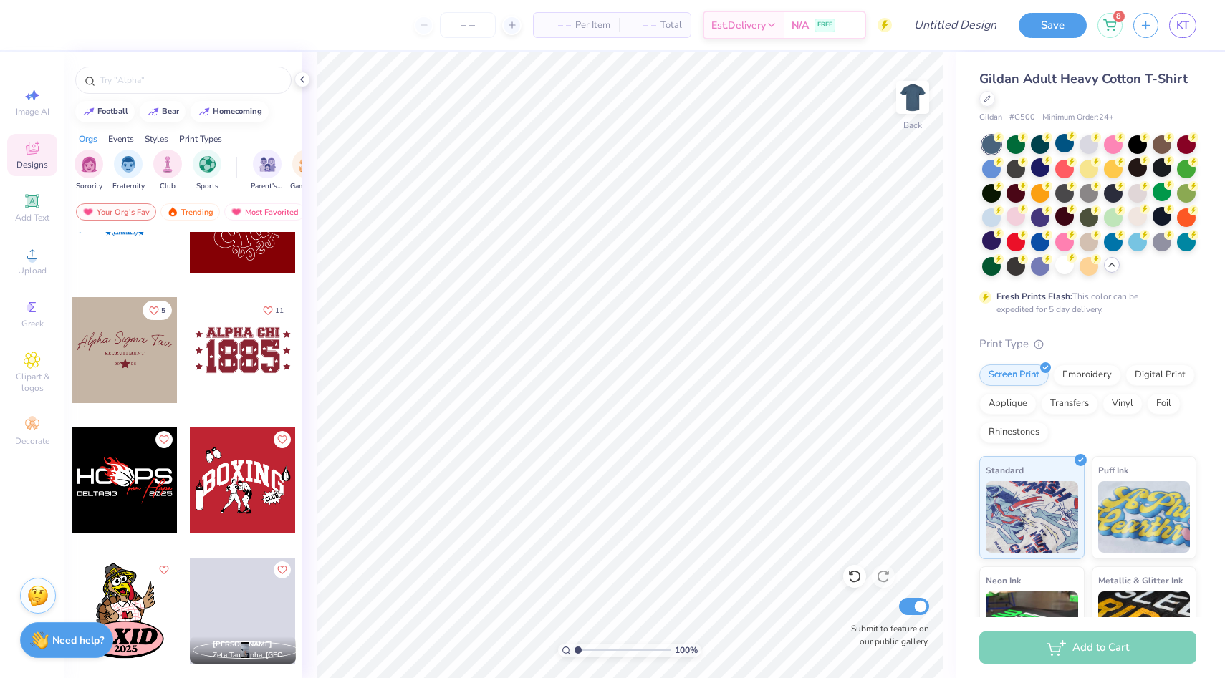
scroll to position [22494, 0]
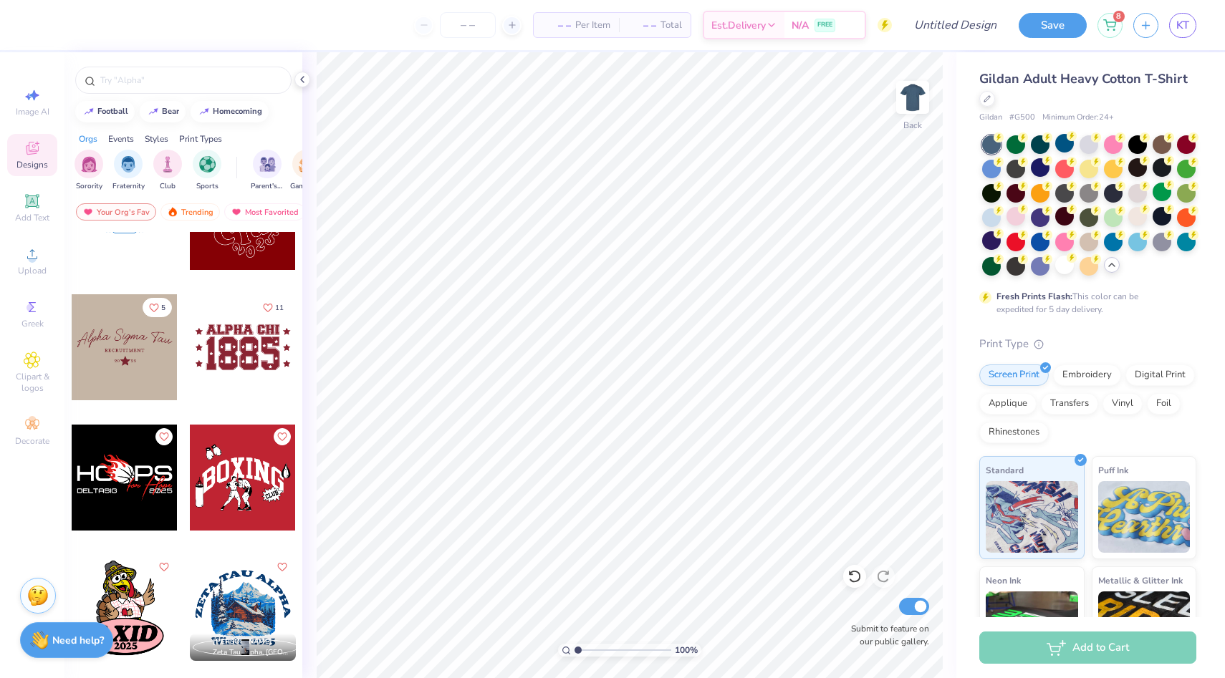
click at [115, 383] on div at bounding box center [125, 347] width 106 height 106
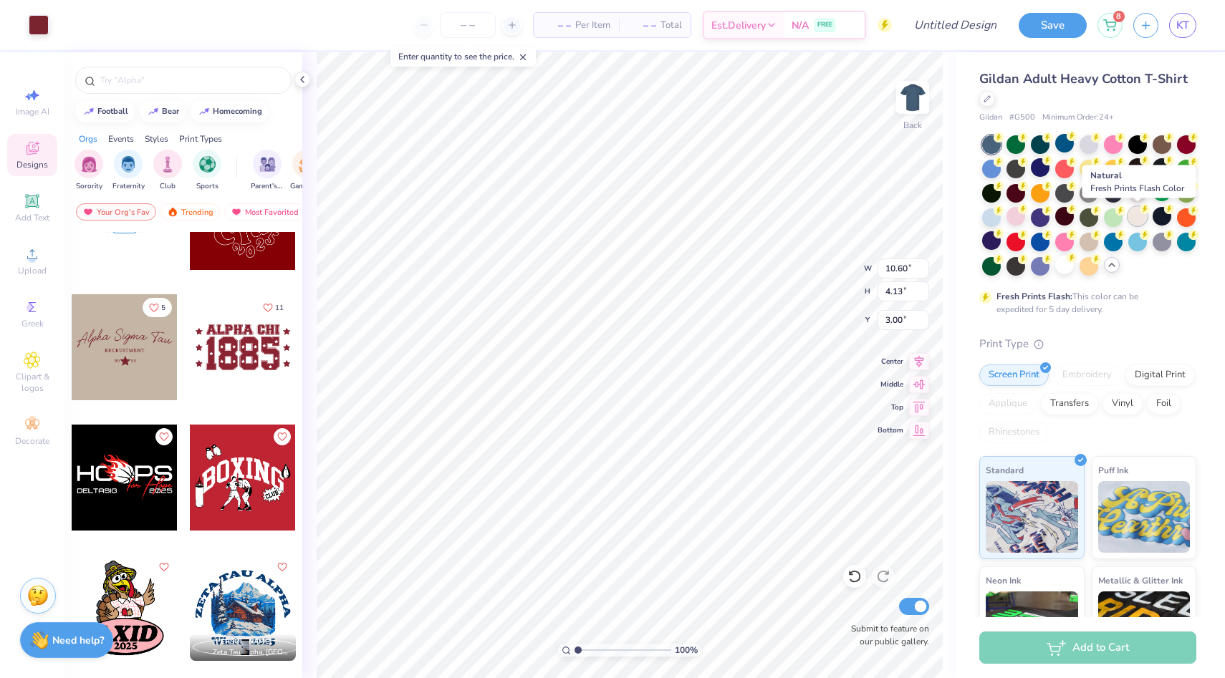
click at [1140, 220] on div at bounding box center [1137, 216] width 19 height 19
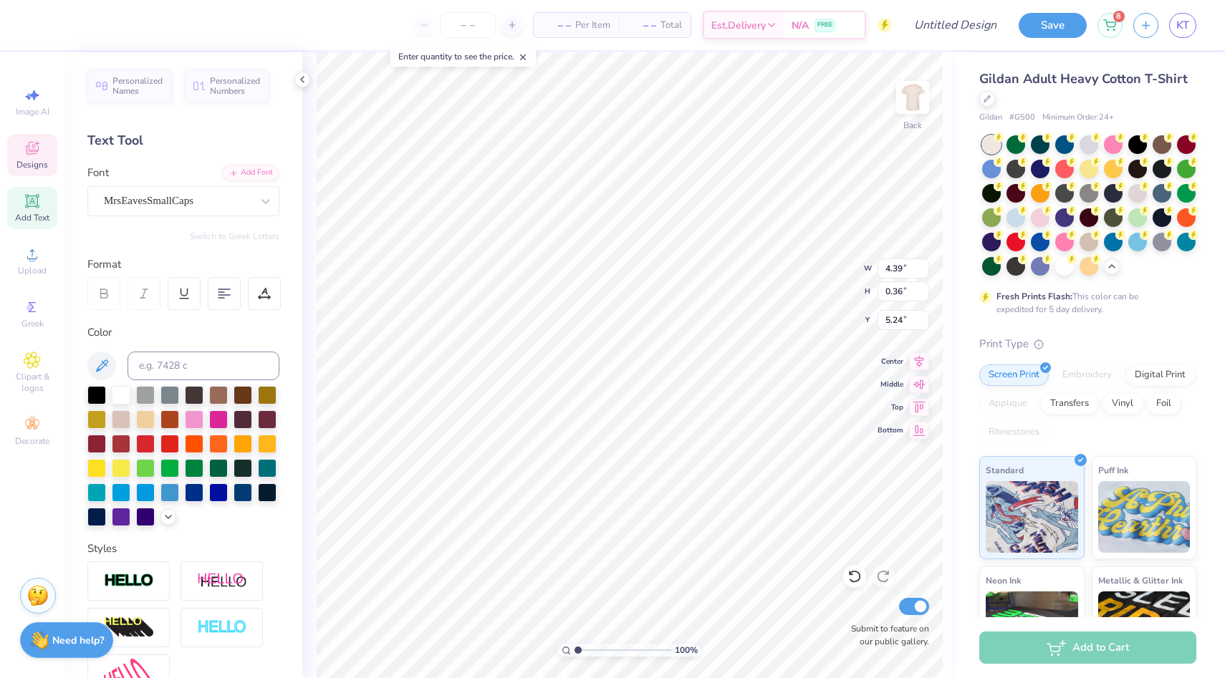
type textarea "One Smile at a time"
type input "1.17"
type input "1.11"
type input "6.02"
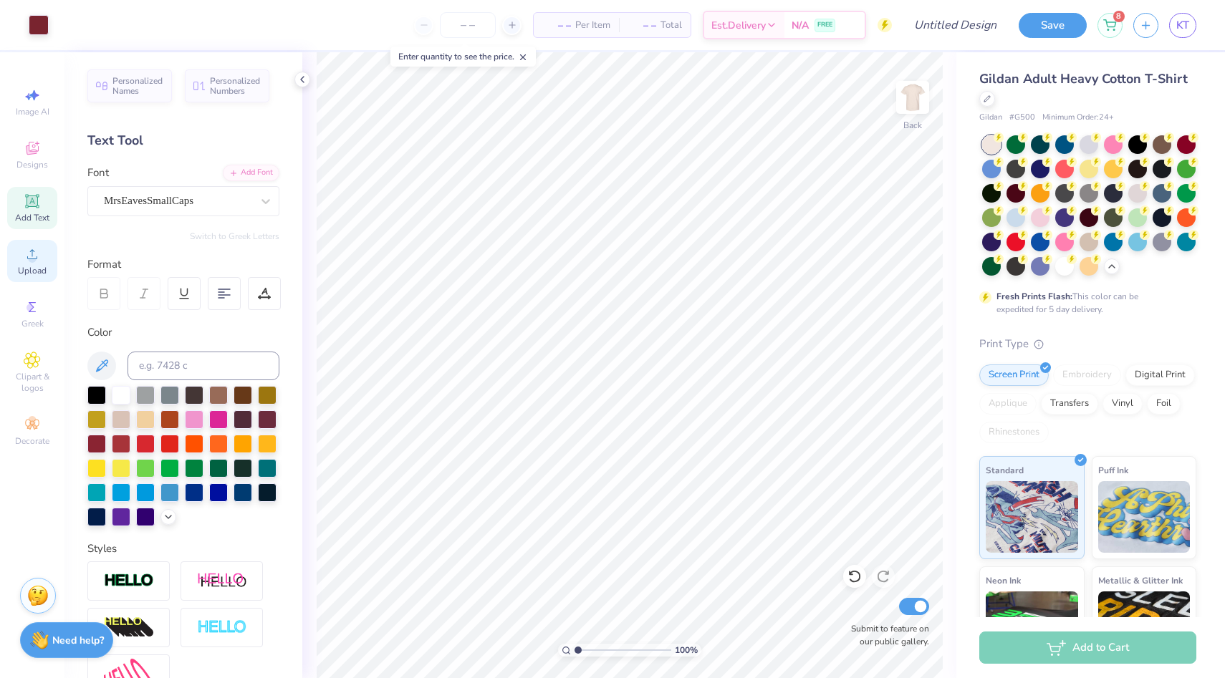
click at [32, 261] on circle at bounding box center [32, 259] width 8 height 8
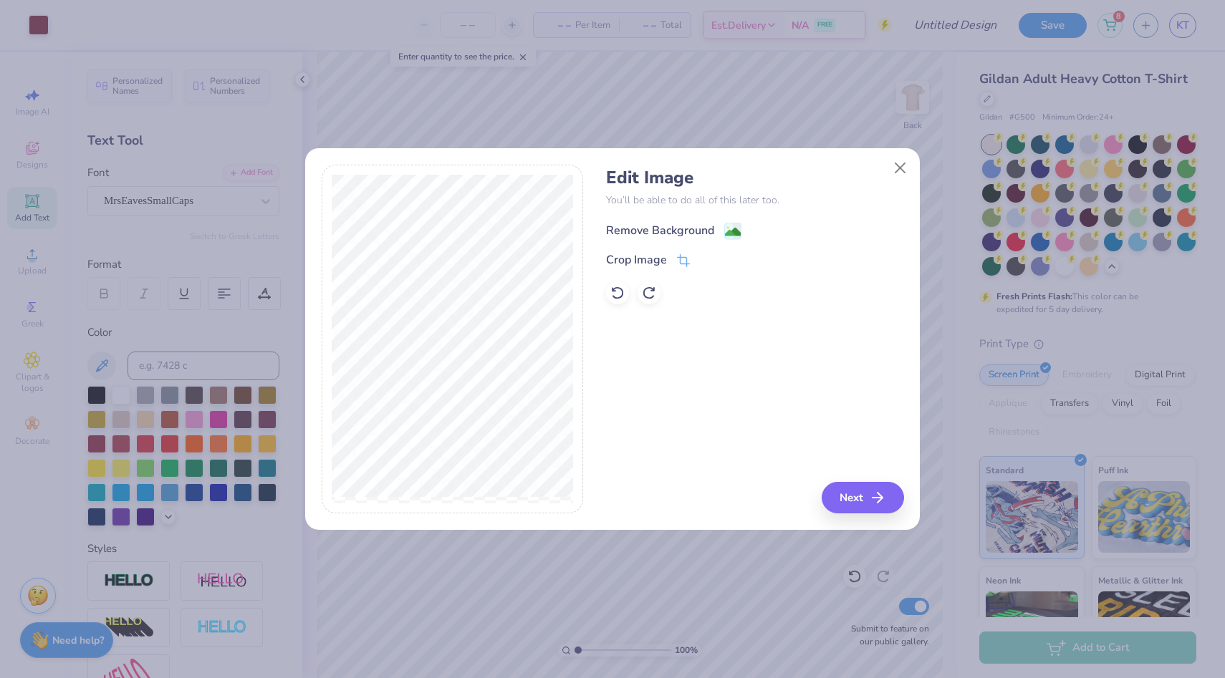
click at [687, 225] on div "Remove Background" at bounding box center [660, 230] width 108 height 17
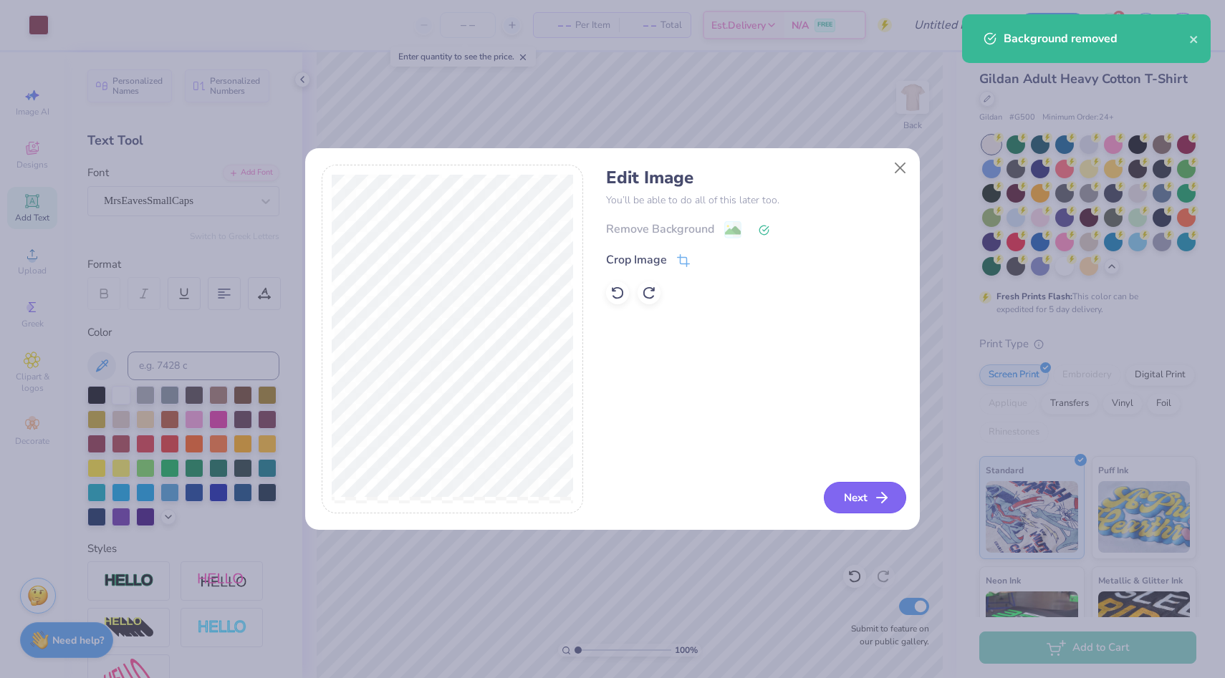
click at [854, 492] on button "Next" at bounding box center [865, 498] width 82 height 32
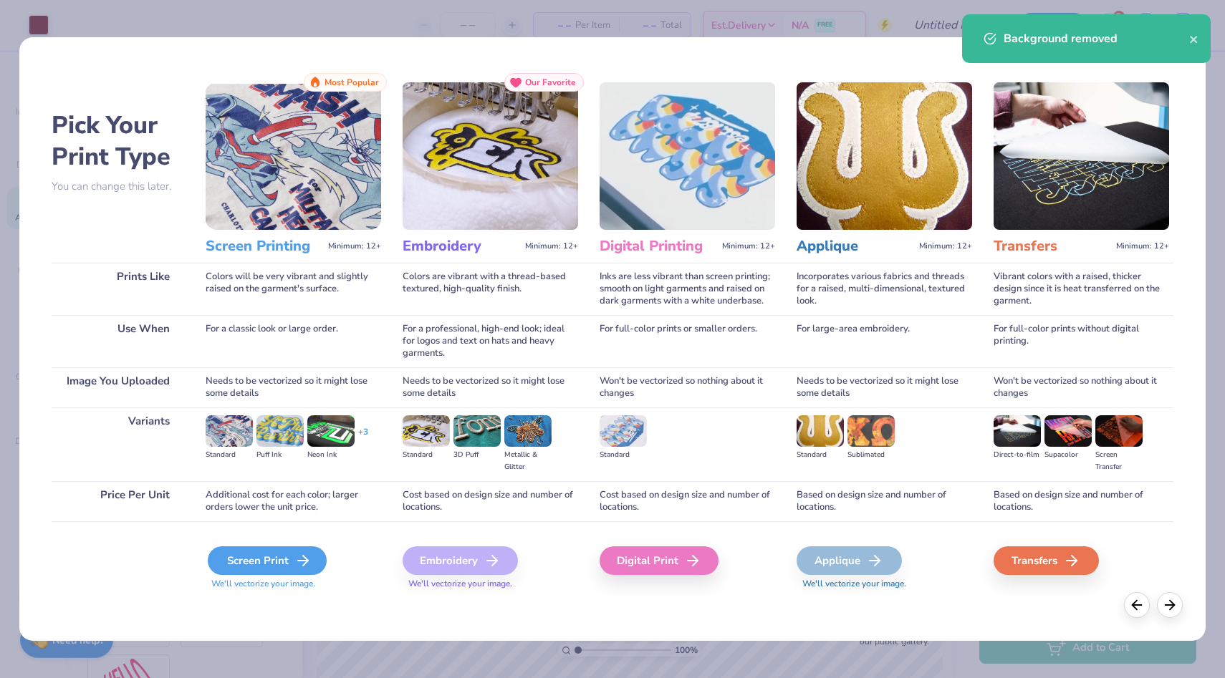
click at [306, 570] on div "Screen Print" at bounding box center [267, 561] width 119 height 29
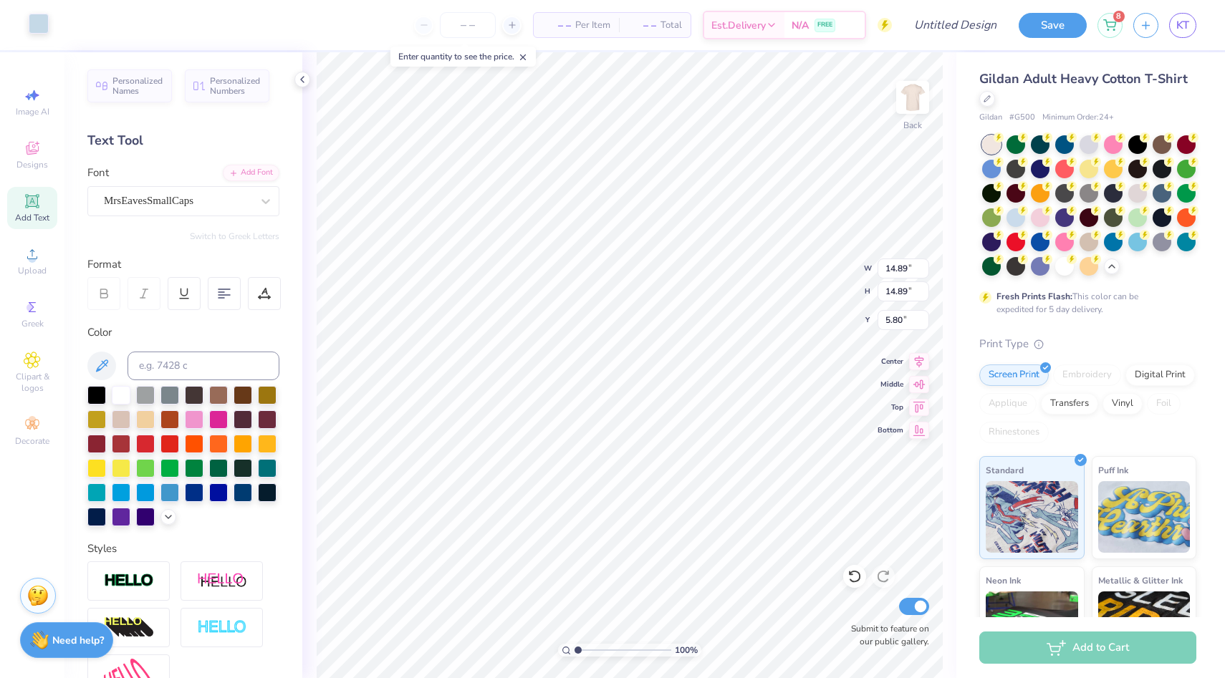
click at [34, 27] on div at bounding box center [39, 24] width 20 height 20
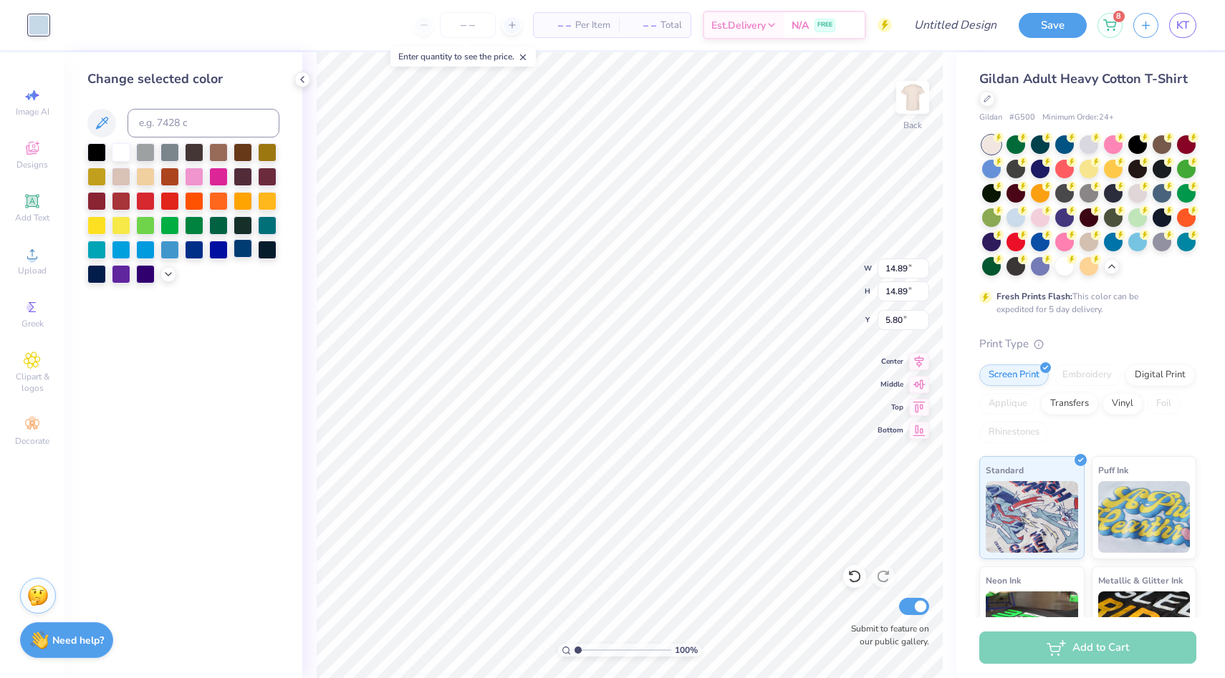
click at [236, 251] on div at bounding box center [243, 248] width 19 height 19
type input "1.06"
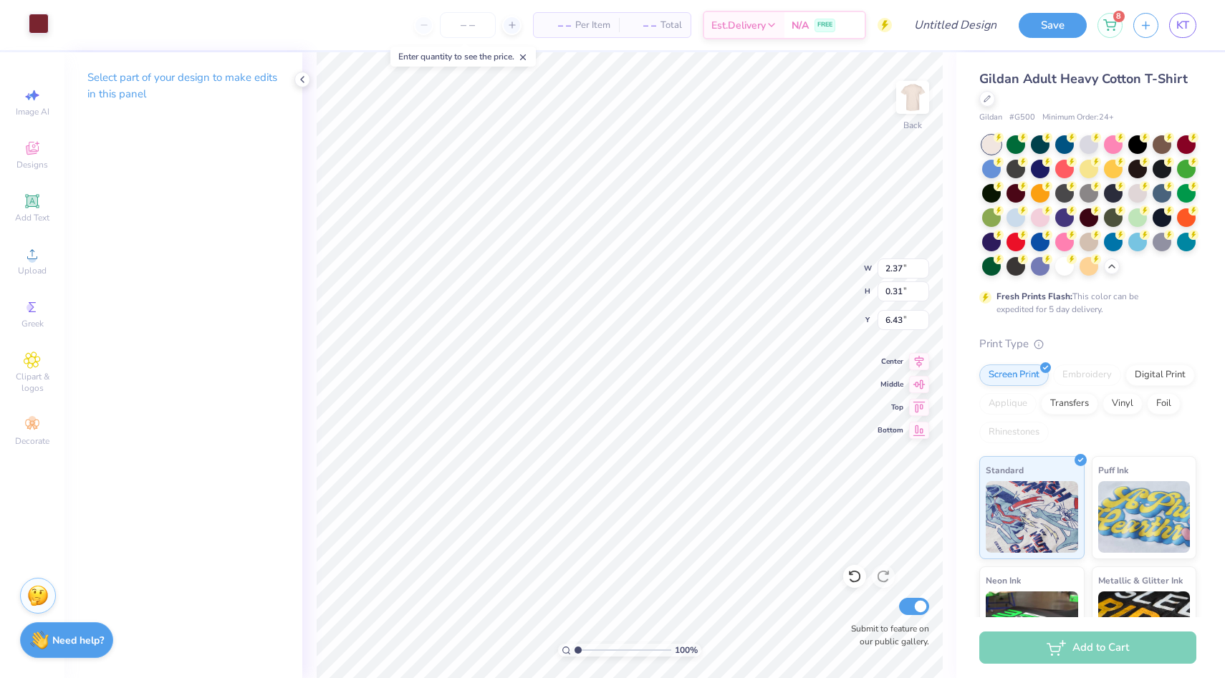
click at [49, 27] on div at bounding box center [39, 24] width 20 height 20
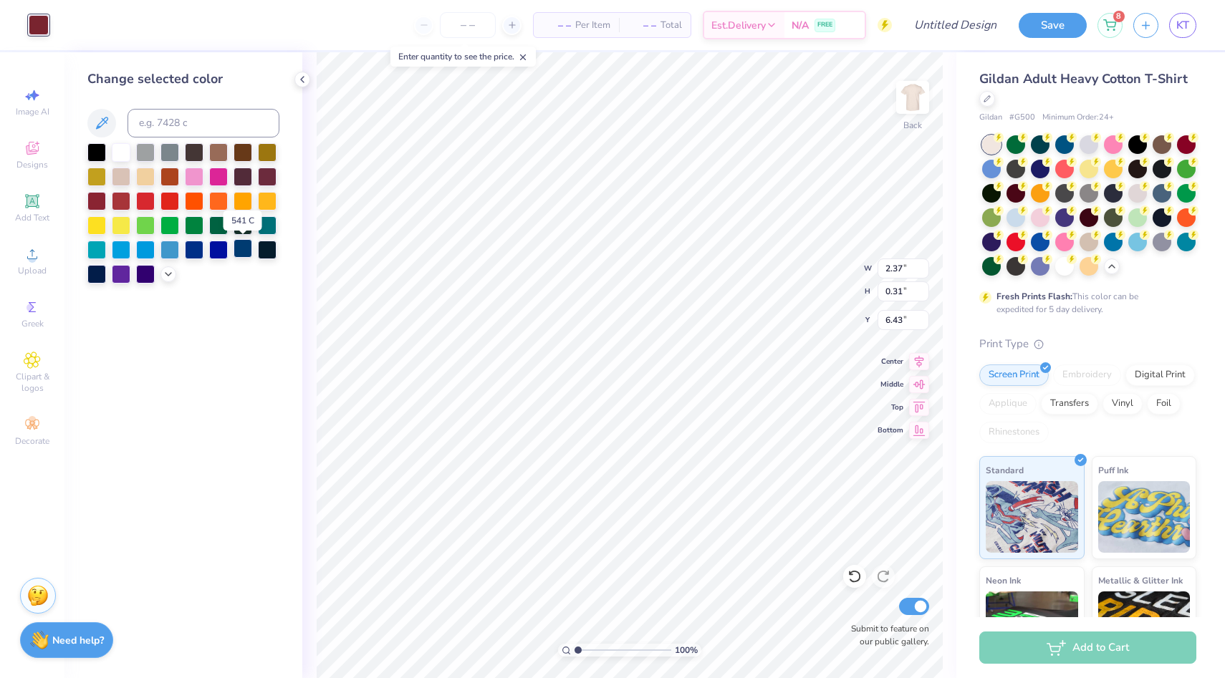
click at [249, 250] on div at bounding box center [243, 248] width 19 height 19
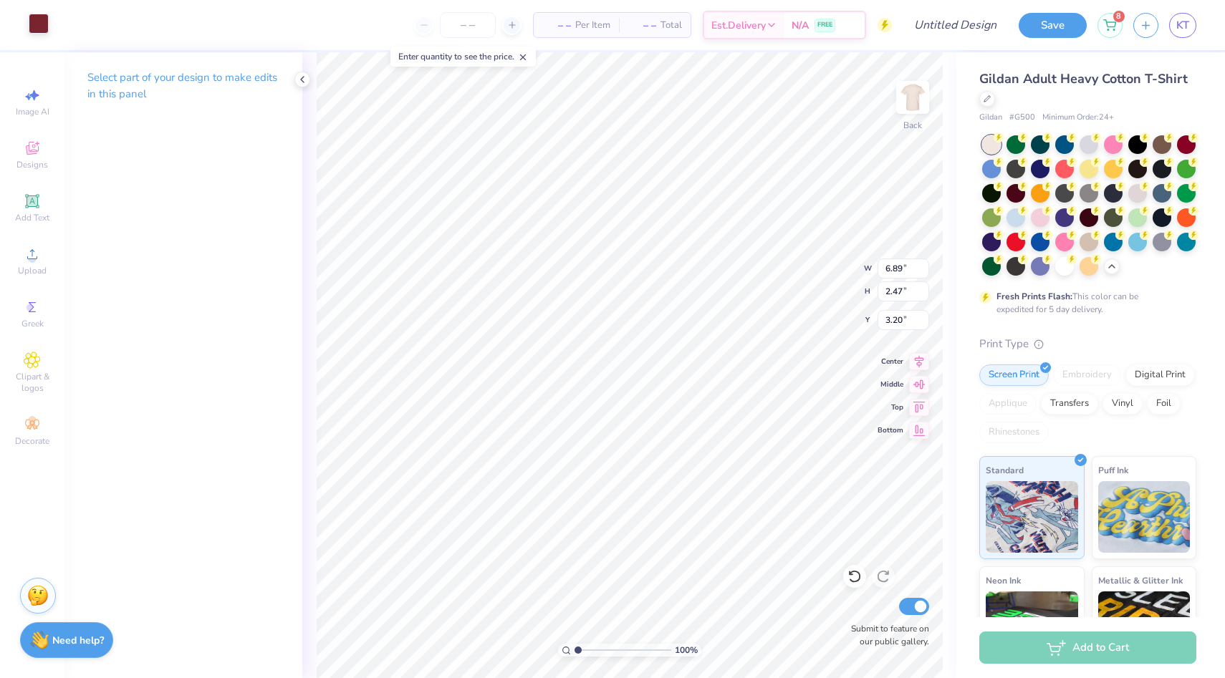
click at [36, 28] on div at bounding box center [39, 24] width 20 height 20
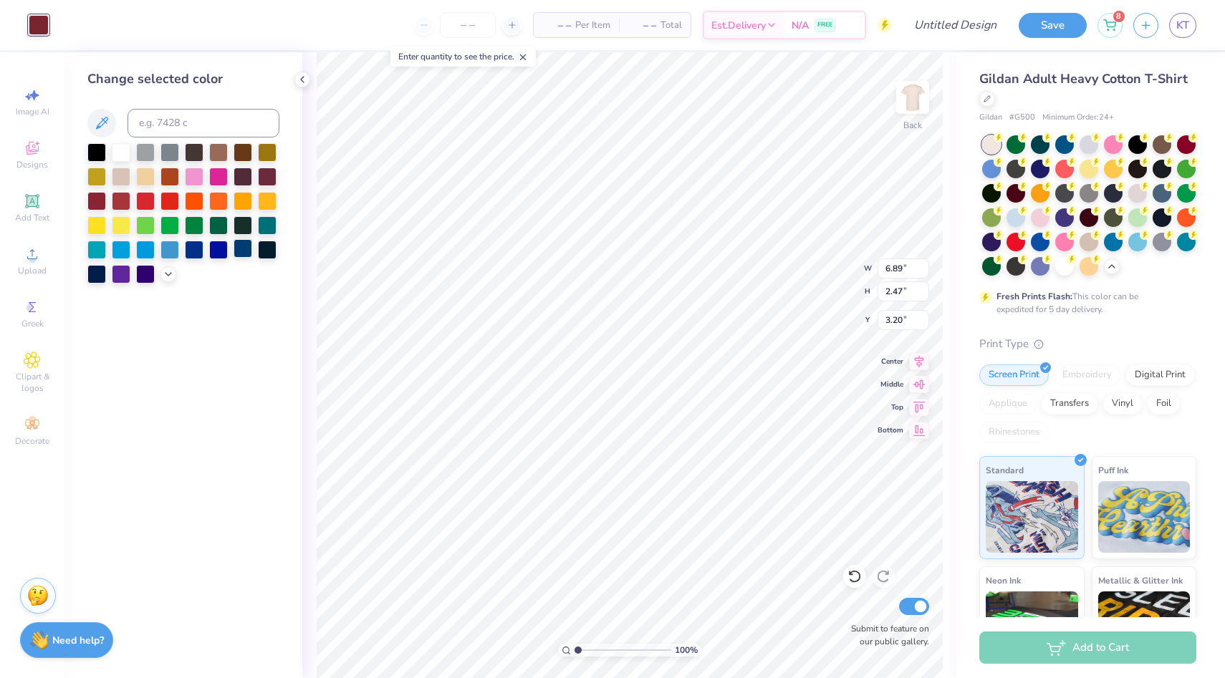
click at [238, 251] on div at bounding box center [243, 248] width 19 height 19
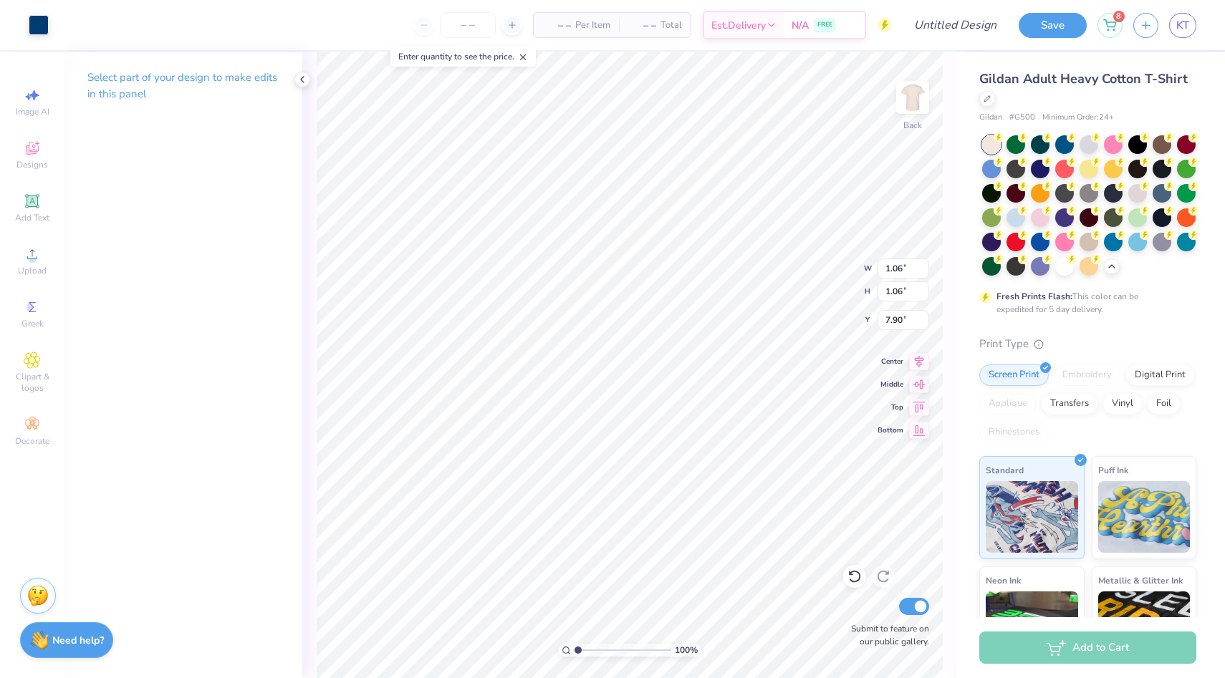
type input "0.87"
type input "7.91"
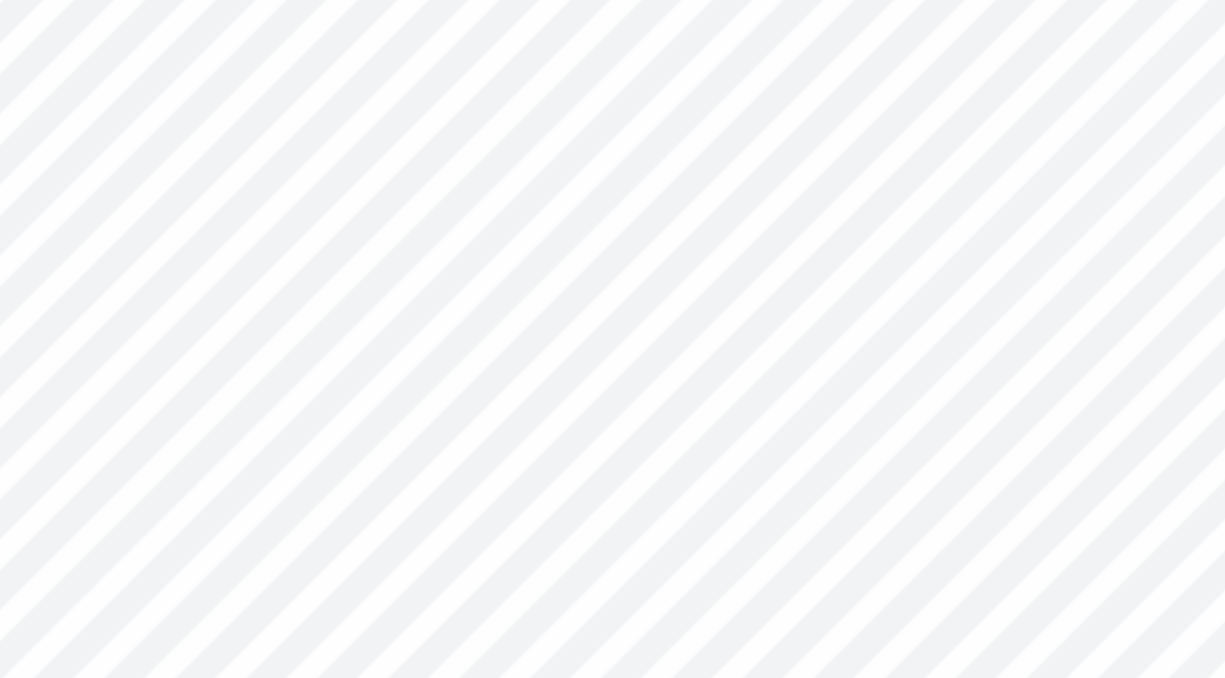
type input "1.49"
type input "7.08"
type input "1.34"
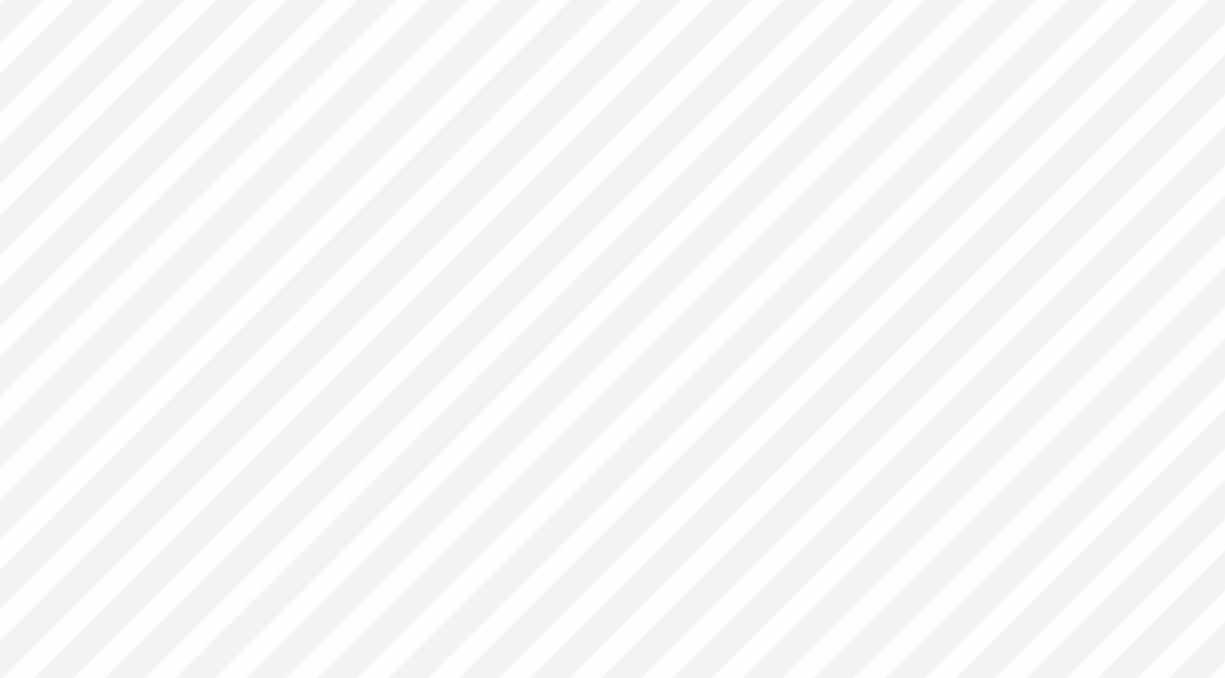
type input "6.59"
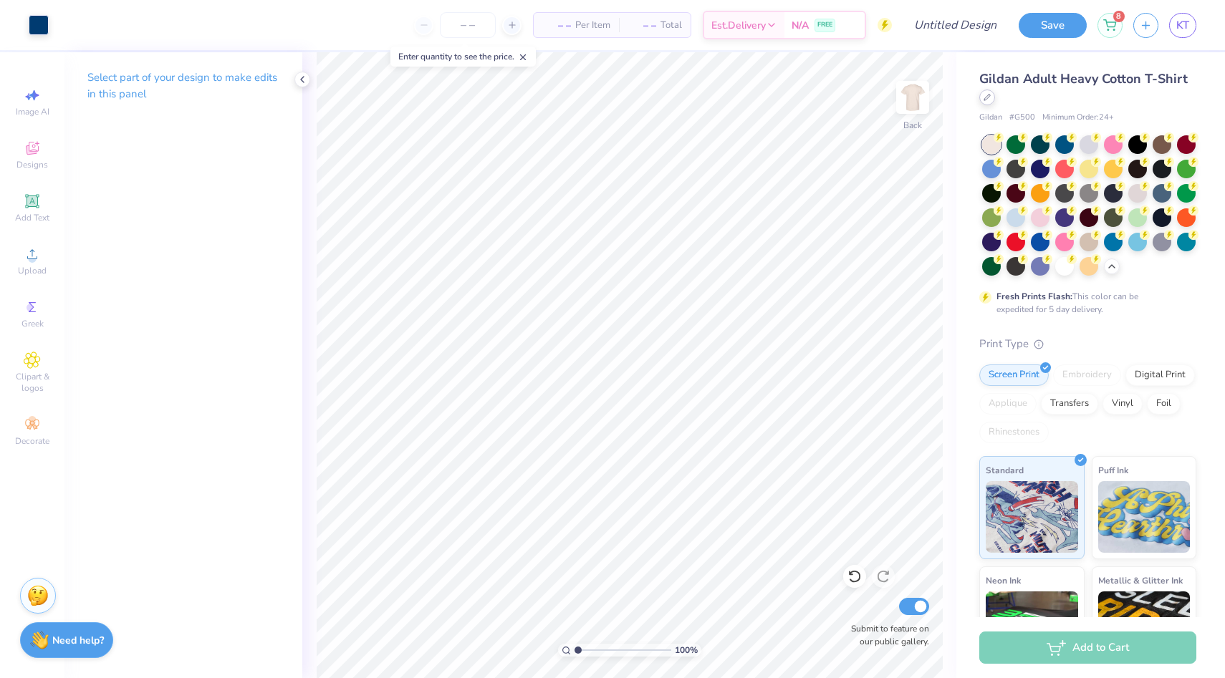
click at [980, 100] on div at bounding box center [987, 98] width 16 height 16
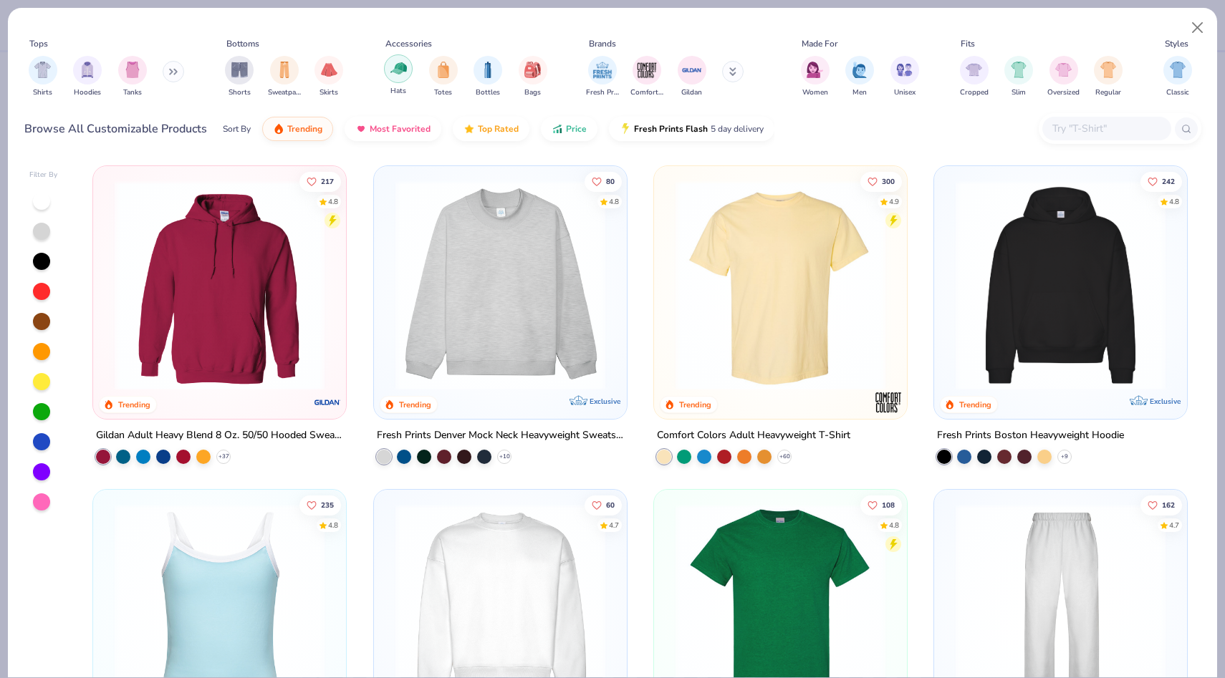
click at [399, 74] on img "filter for Hats" at bounding box center [398, 68] width 16 height 16
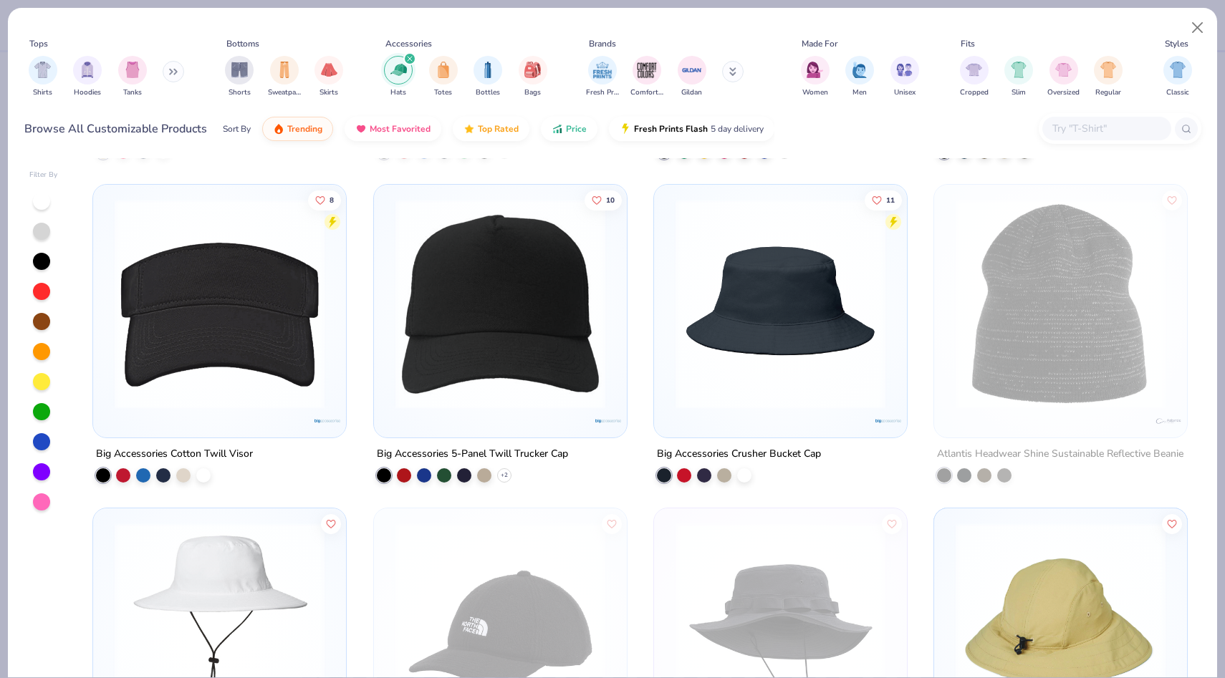
scroll to position [2227, 0]
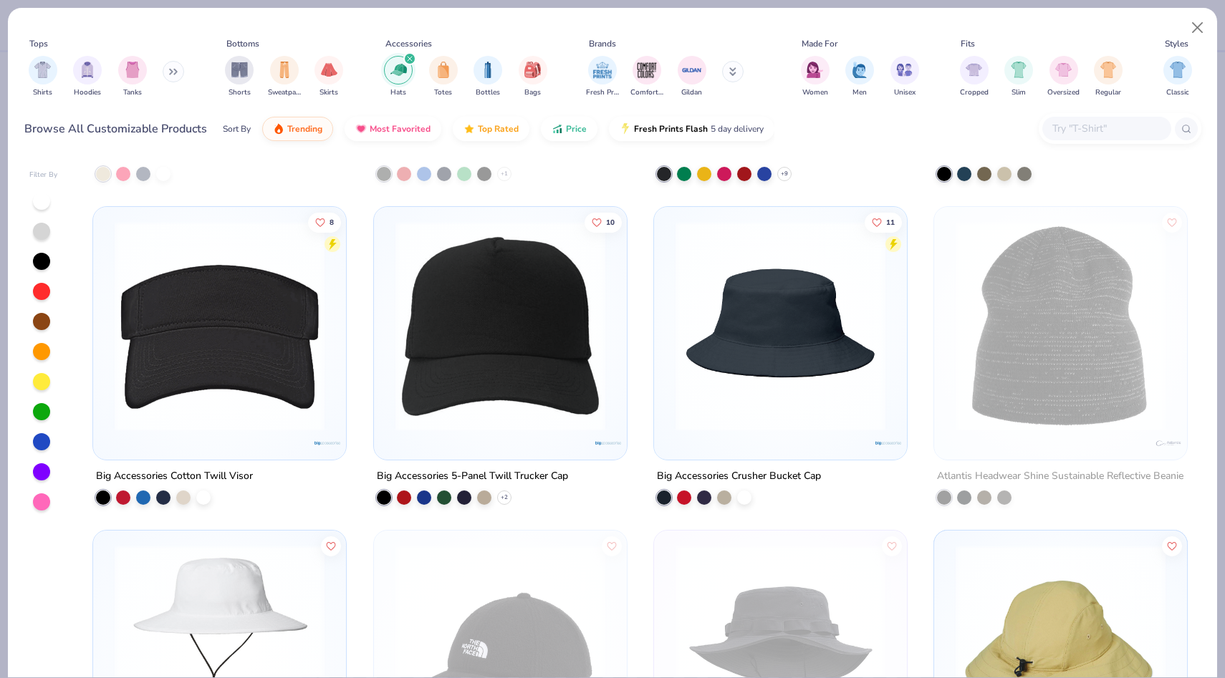
click at [482, 413] on img at bounding box center [500, 326] width 224 height 210
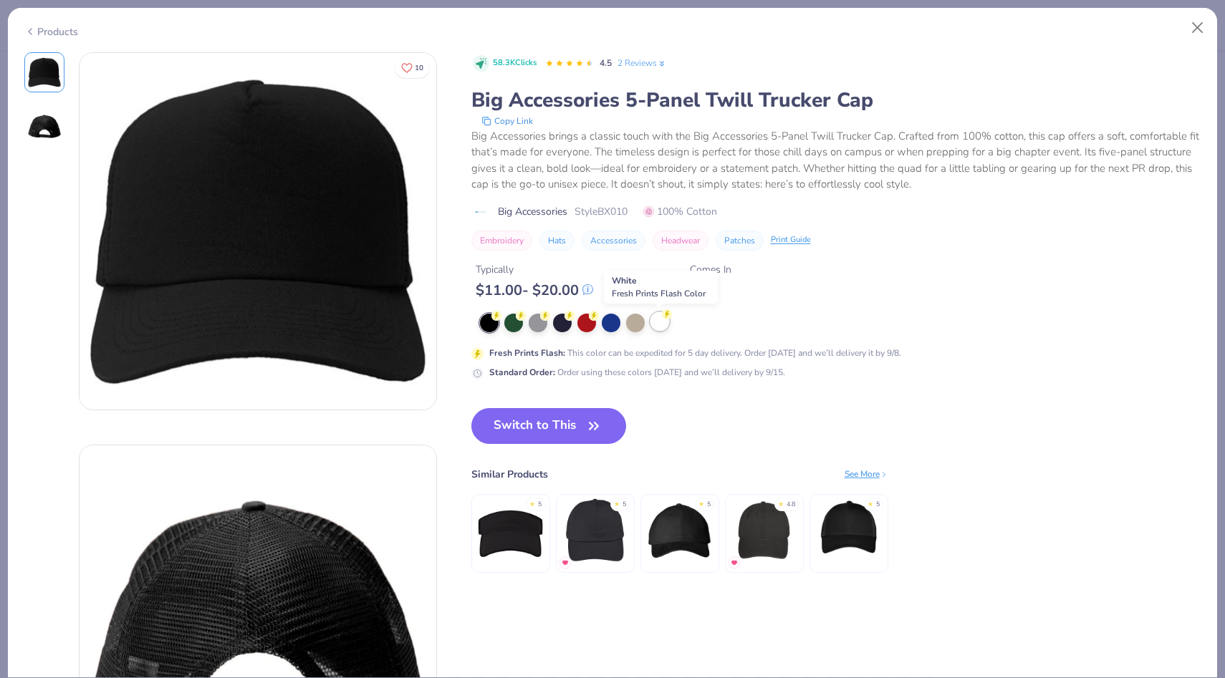
click at [660, 327] on div at bounding box center [659, 321] width 19 height 19
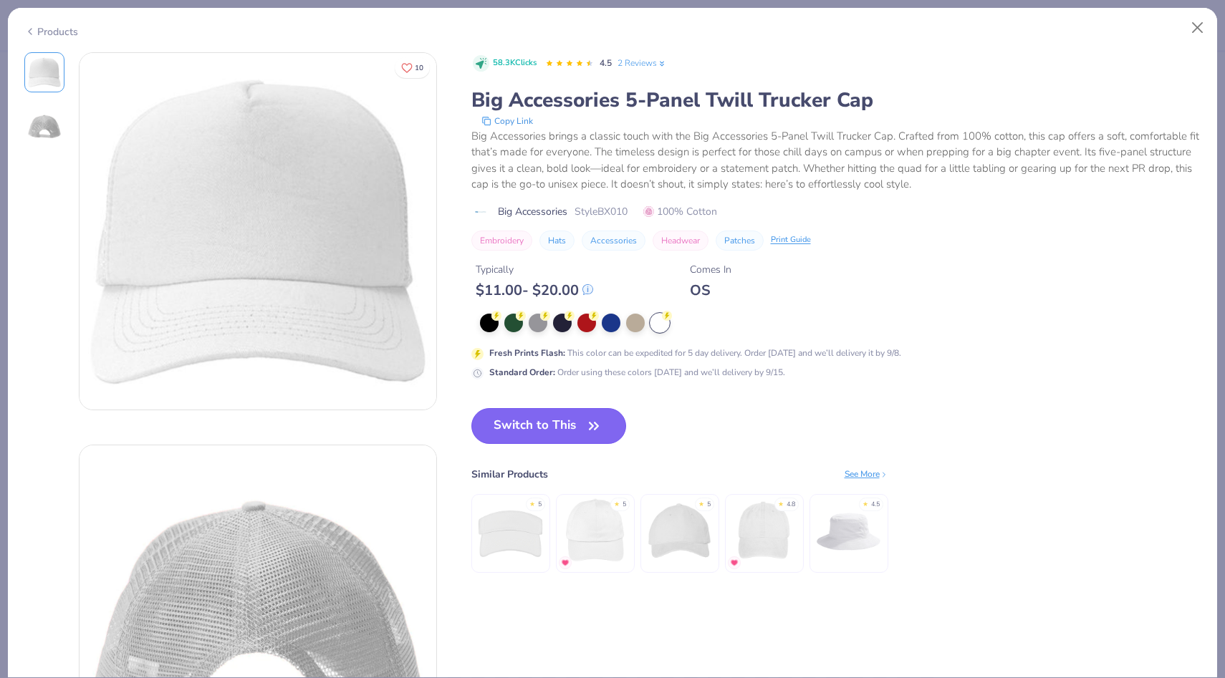
click at [553, 428] on button "Switch to This" at bounding box center [548, 426] width 155 height 36
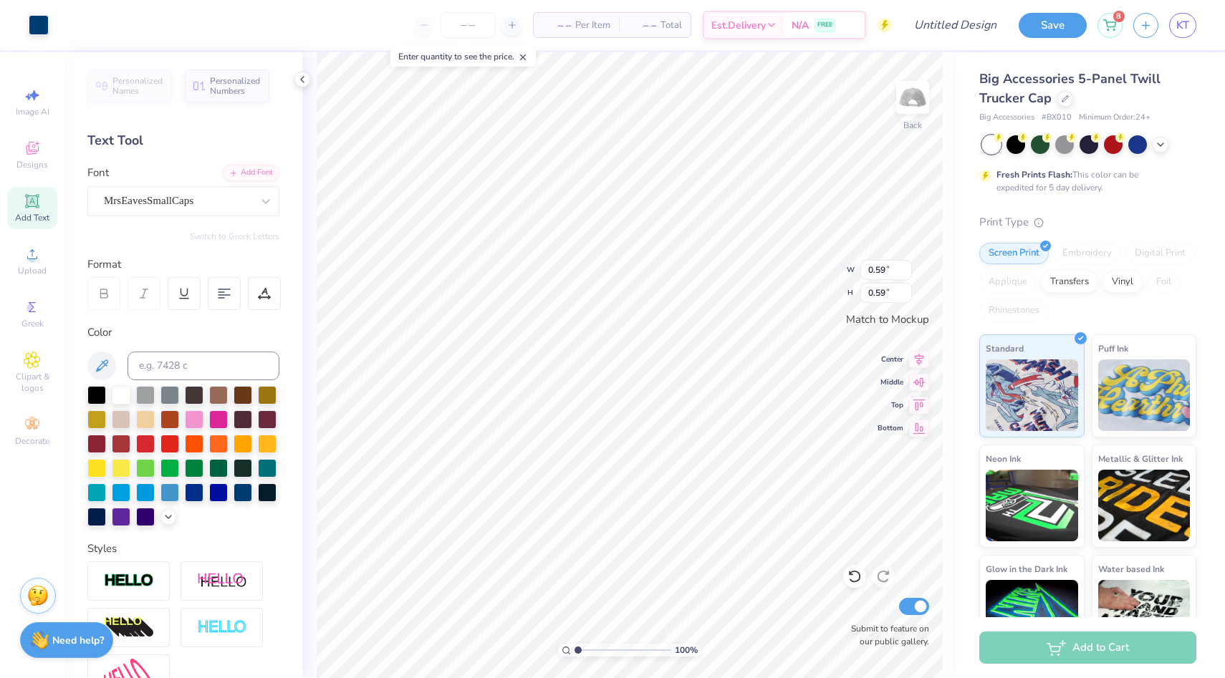
type input "0.40"
click at [956, 469] on div "Art colors – – Per Item – – Total Est. Delivery N/A FREE Design Title Save 8 KT…" at bounding box center [612, 339] width 1225 height 678
click at [1057, 108] on div "Big Accessories 5-Panel Twill Trucker Cap Big Accessories # BX010 Minimum Order…" at bounding box center [1087, 96] width 217 height 54
click at [1064, 96] on icon at bounding box center [1065, 98] width 6 height 6
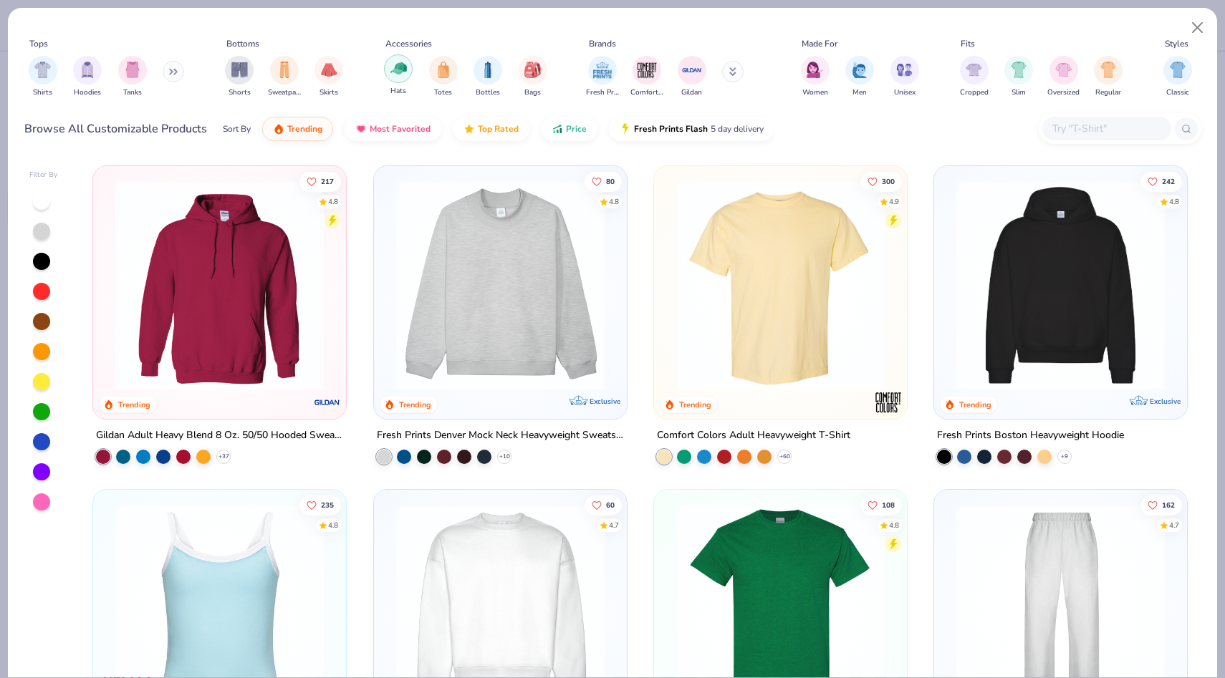
click at [391, 77] on div "filter for Hats" at bounding box center [398, 68] width 29 height 29
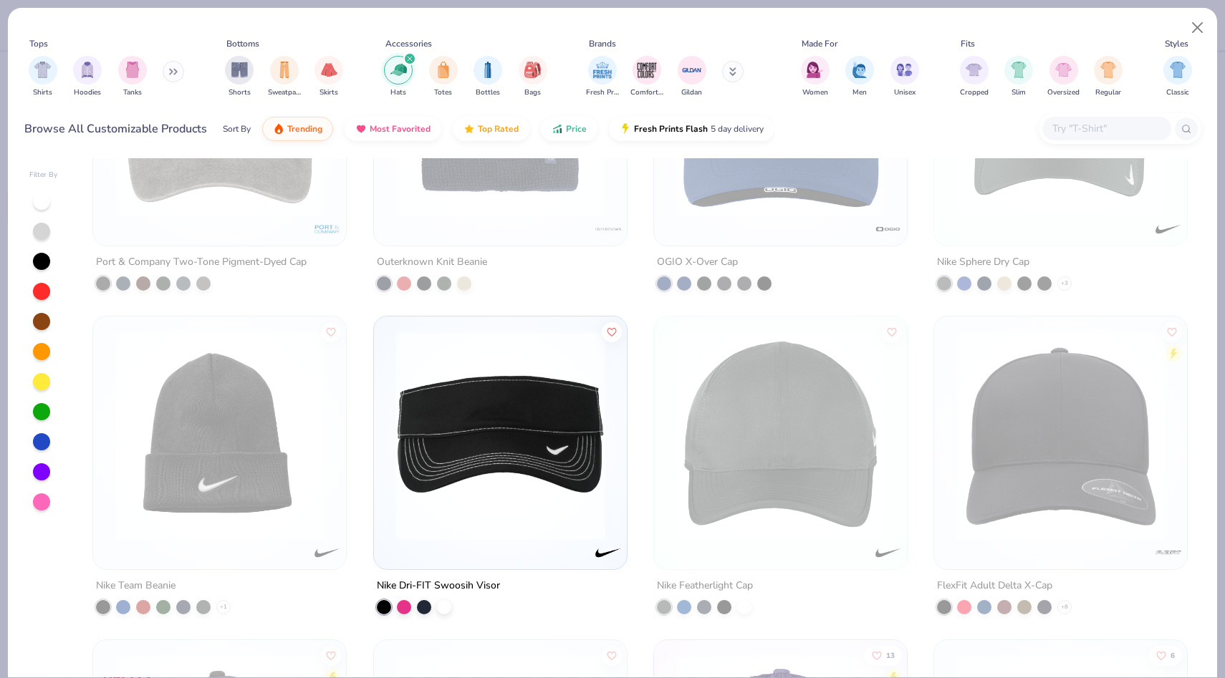
scroll to position [4713, 0]
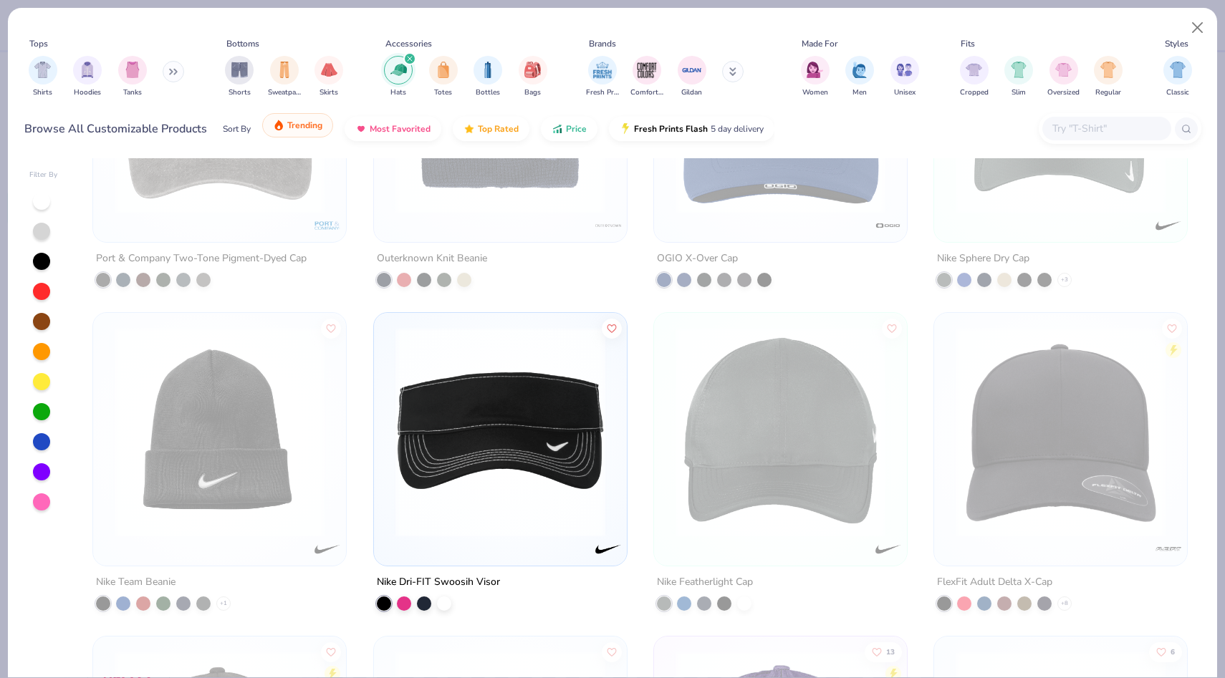
click at [314, 130] on span "Trending" at bounding box center [304, 125] width 35 height 11
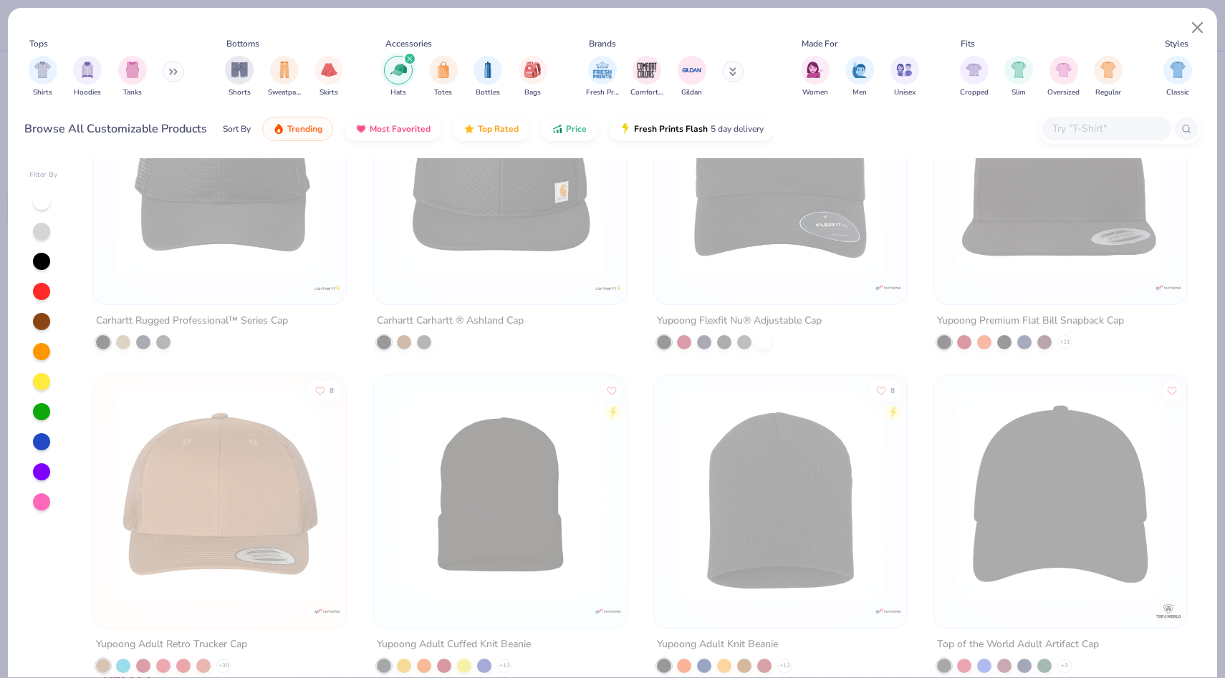
scroll to position [1413, 0]
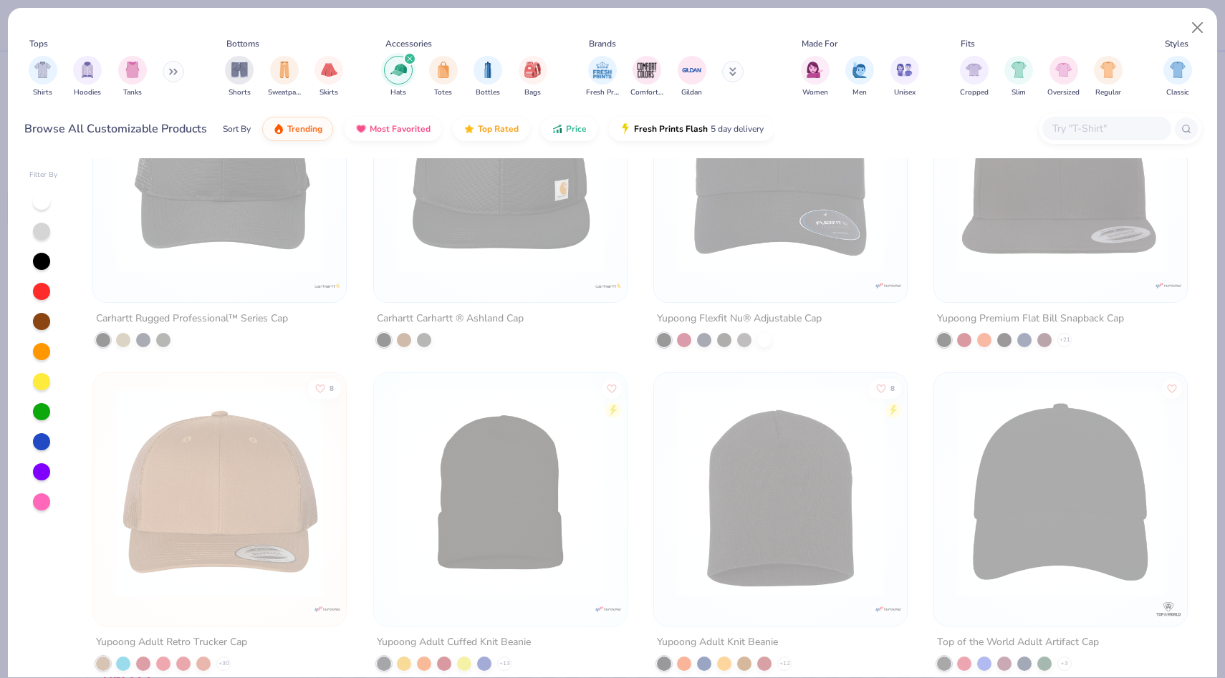
click at [408, 416] on img at bounding box center [500, 493] width 224 height 210
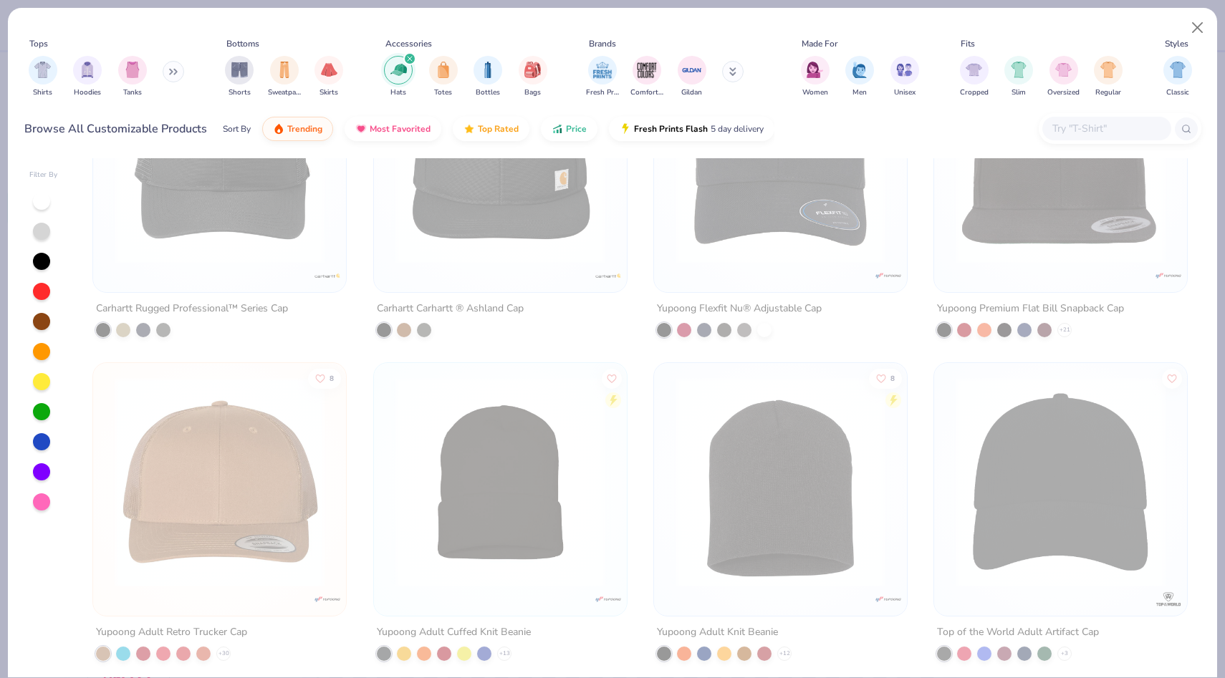
scroll to position [1423, 0]
click at [408, 416] on img at bounding box center [500, 482] width 224 height 210
click at [1201, 25] on button "Close" at bounding box center [1197, 27] width 27 height 27
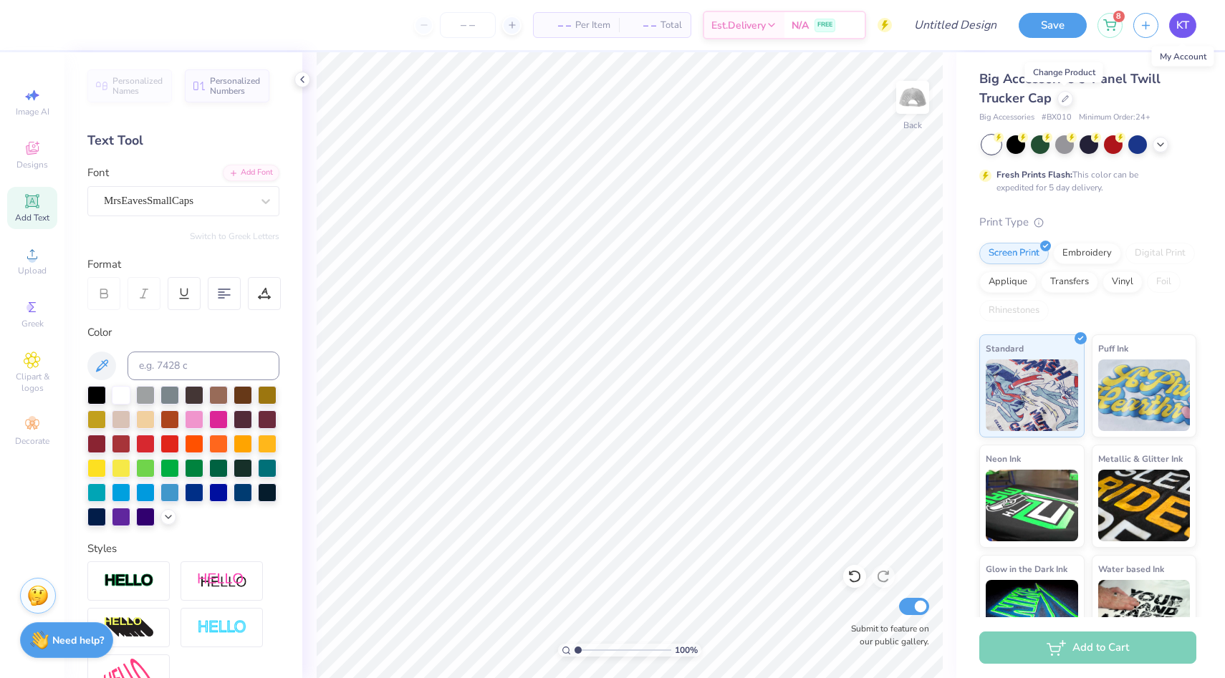
click at [1180, 29] on span "KT" at bounding box center [1182, 25] width 13 height 16
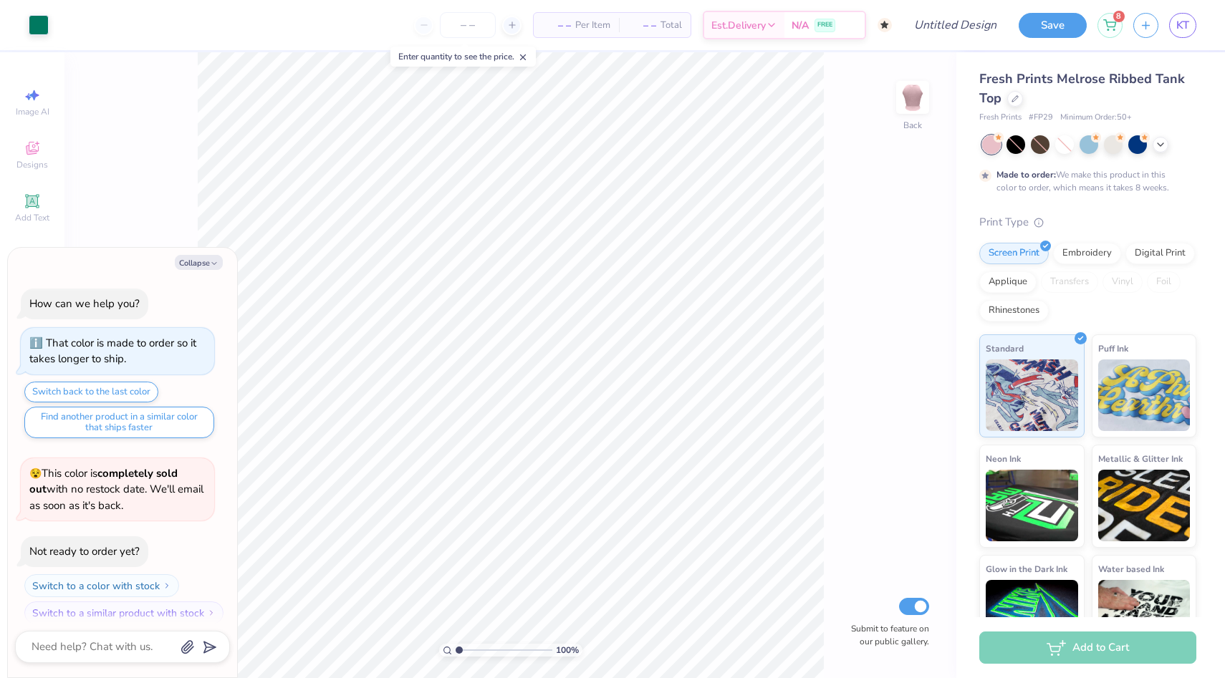
scroll to position [11, 0]
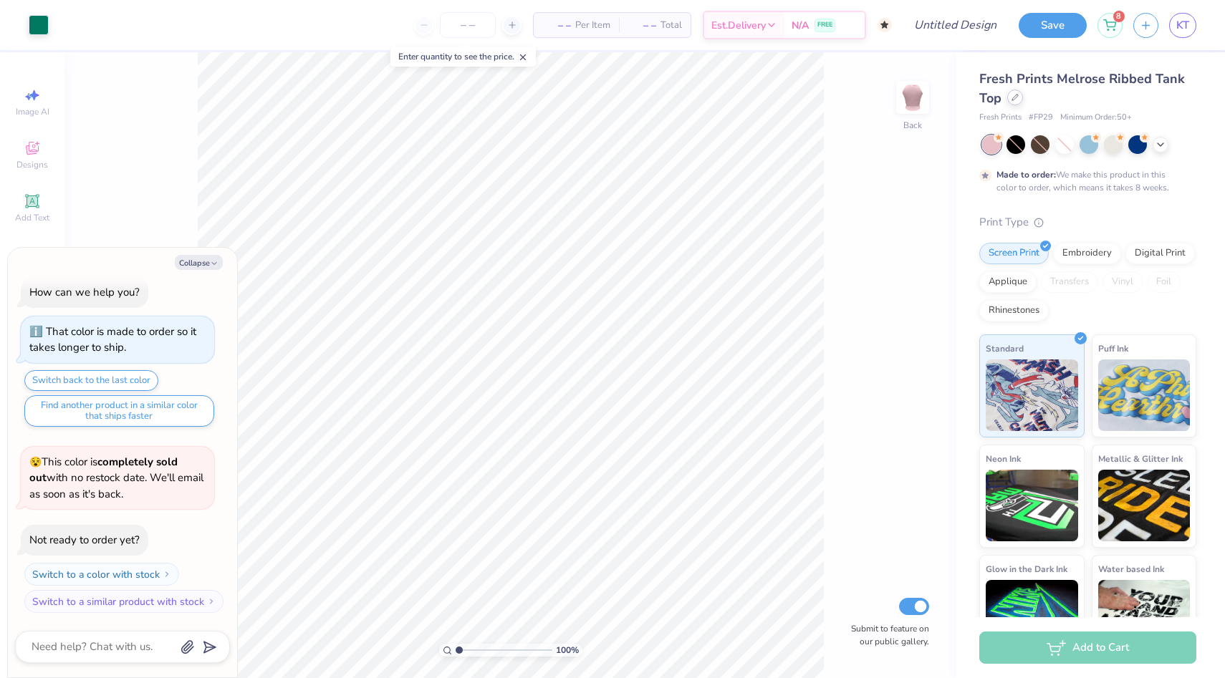
click at [1014, 103] on div at bounding box center [1015, 98] width 16 height 16
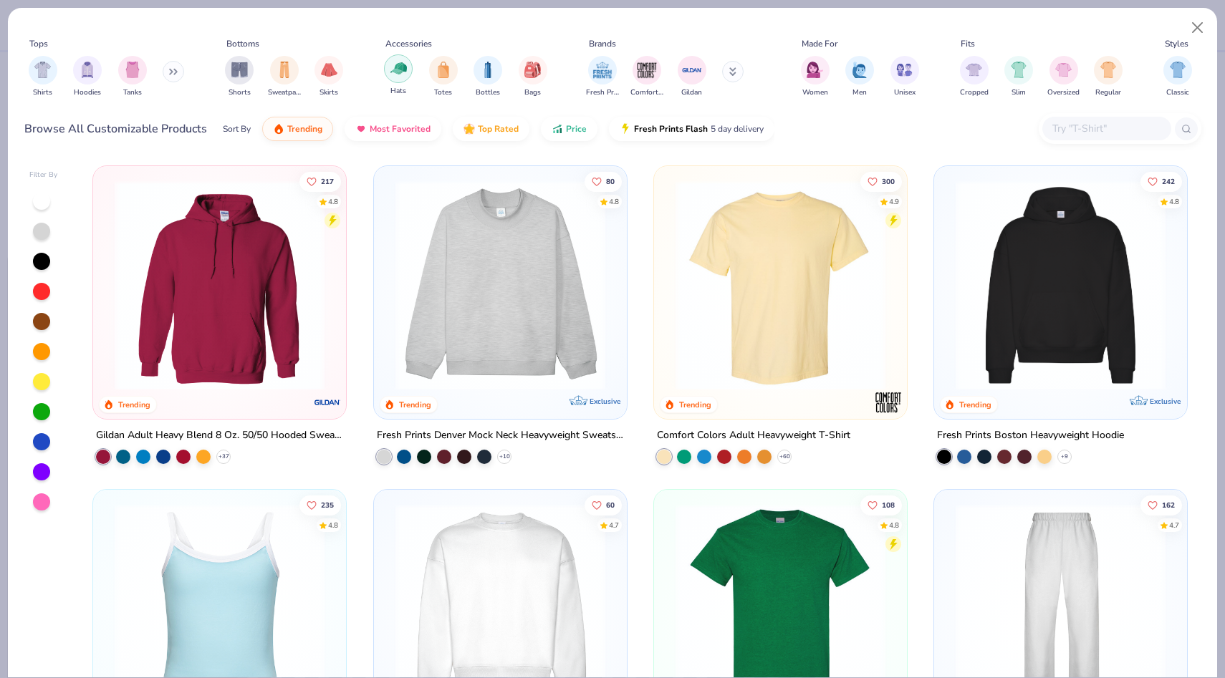
click at [408, 67] on div "filter for Hats" at bounding box center [398, 68] width 29 height 29
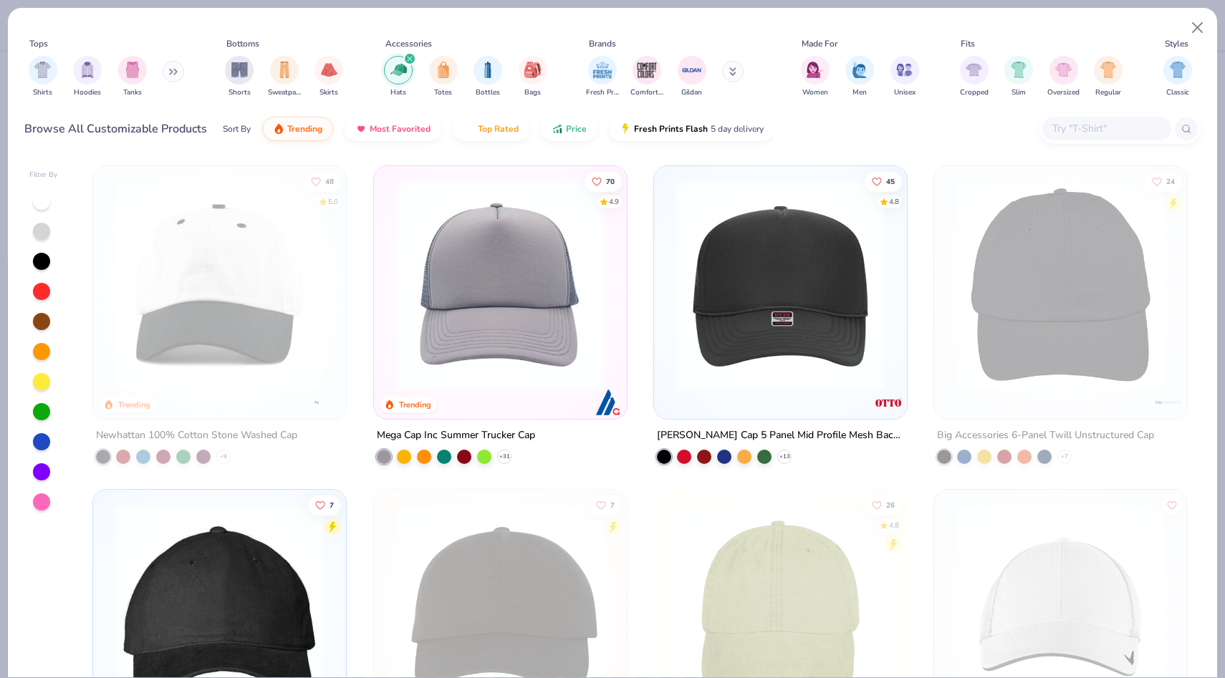
click at [475, 279] on img at bounding box center [500, 286] width 224 height 210
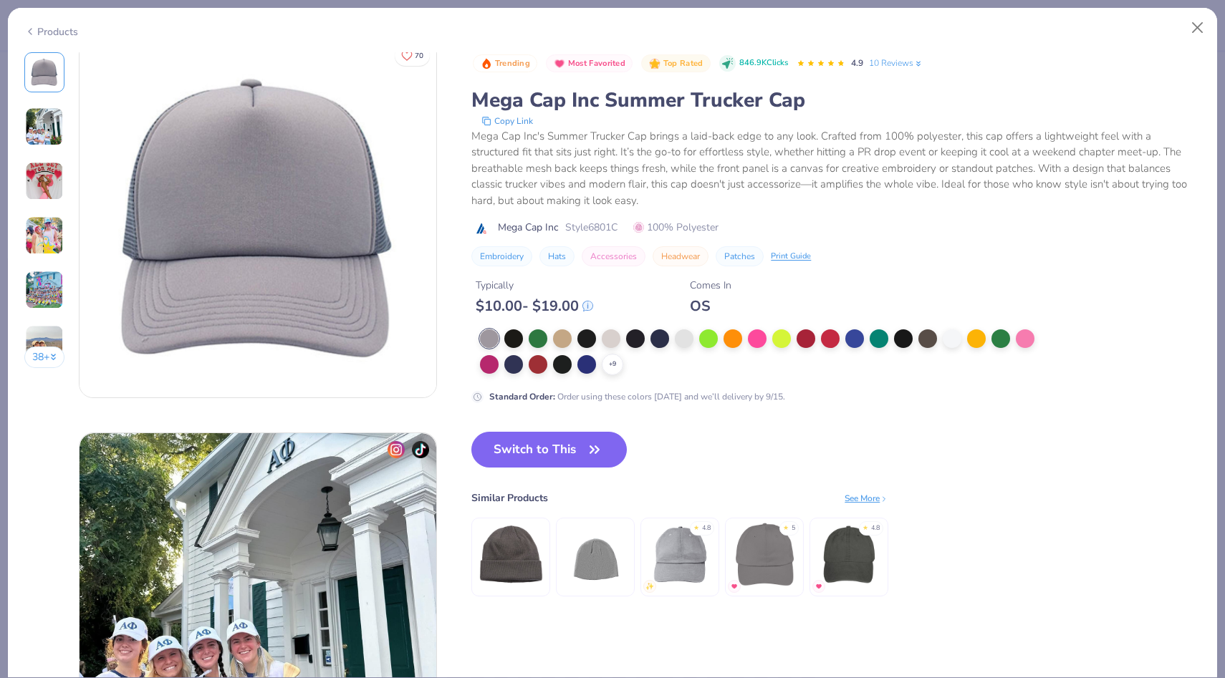
scroll to position [10, 0]
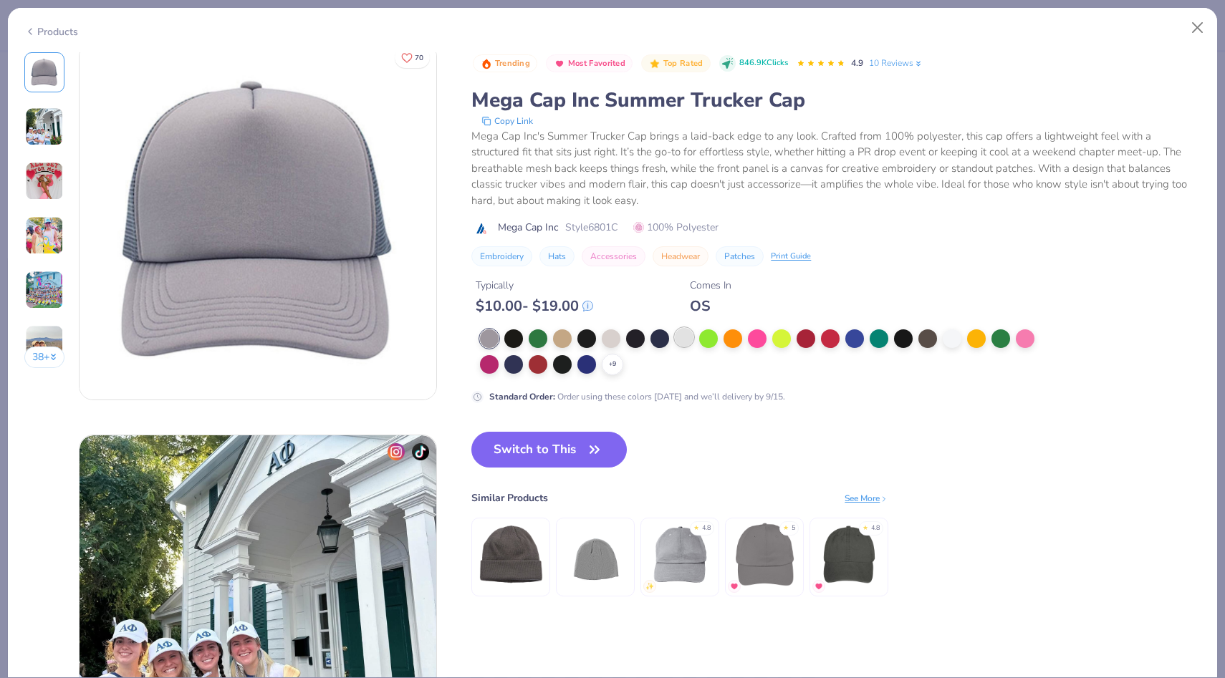
click at [682, 343] on div at bounding box center [684, 337] width 19 height 19
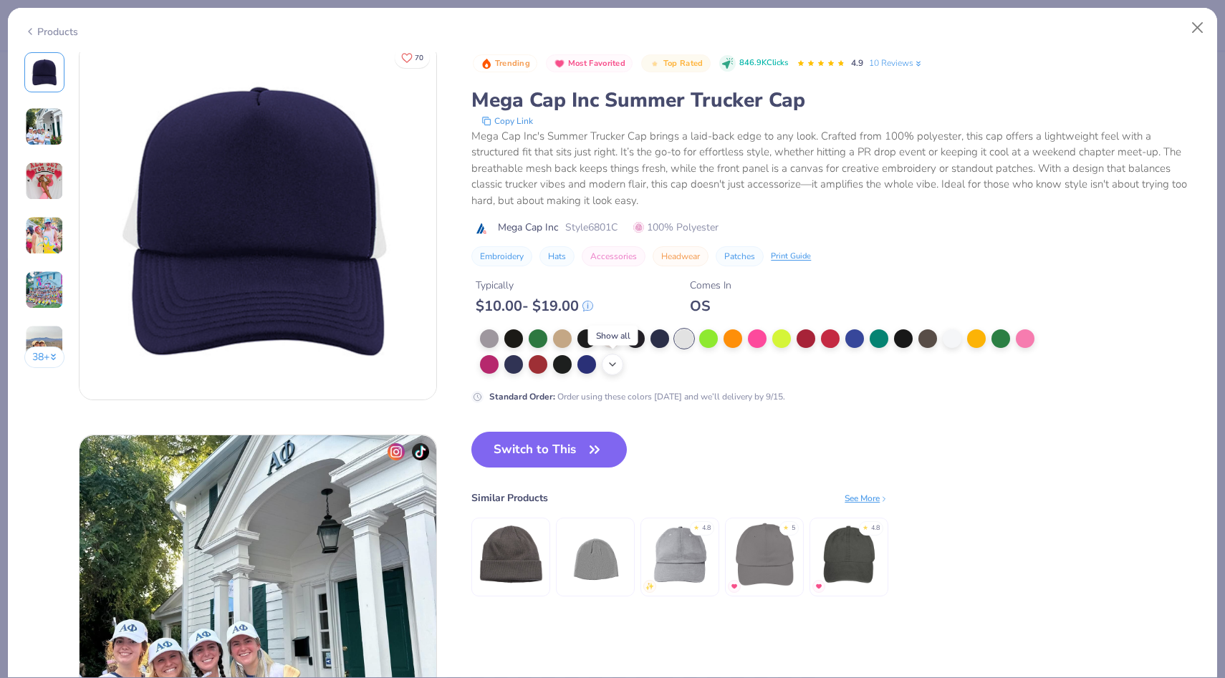
click at [615, 367] on icon at bounding box center [612, 364] width 11 height 11
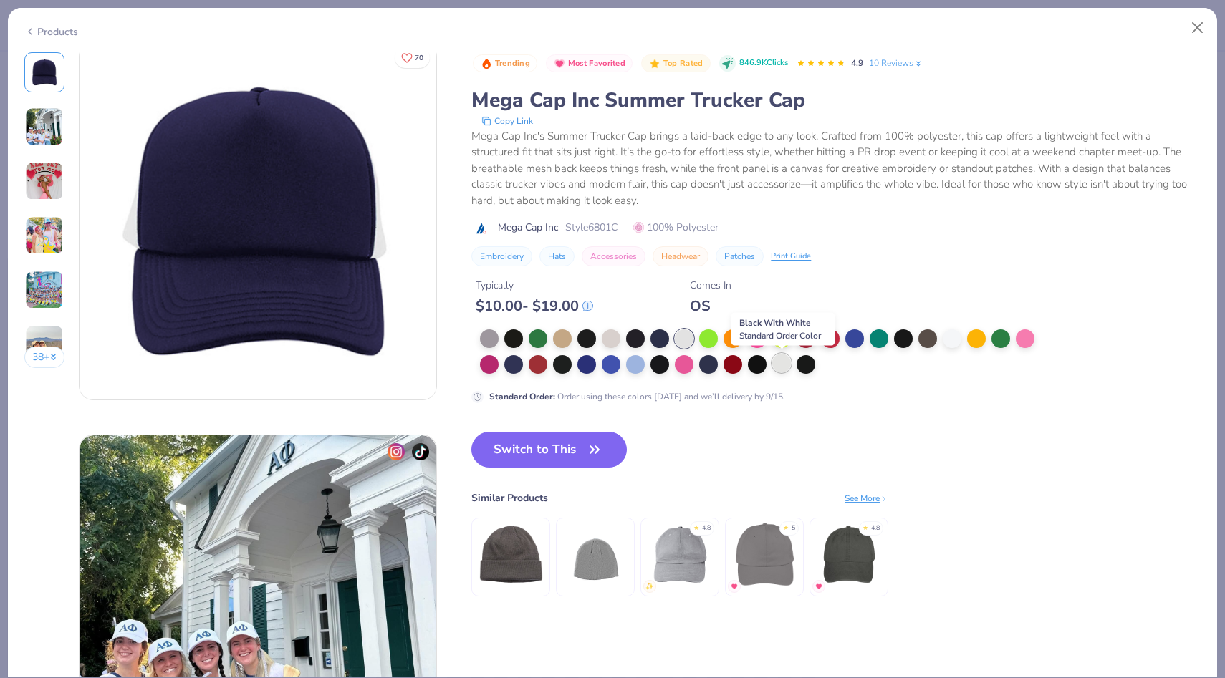
click at [777, 370] on div at bounding box center [781, 363] width 19 height 19
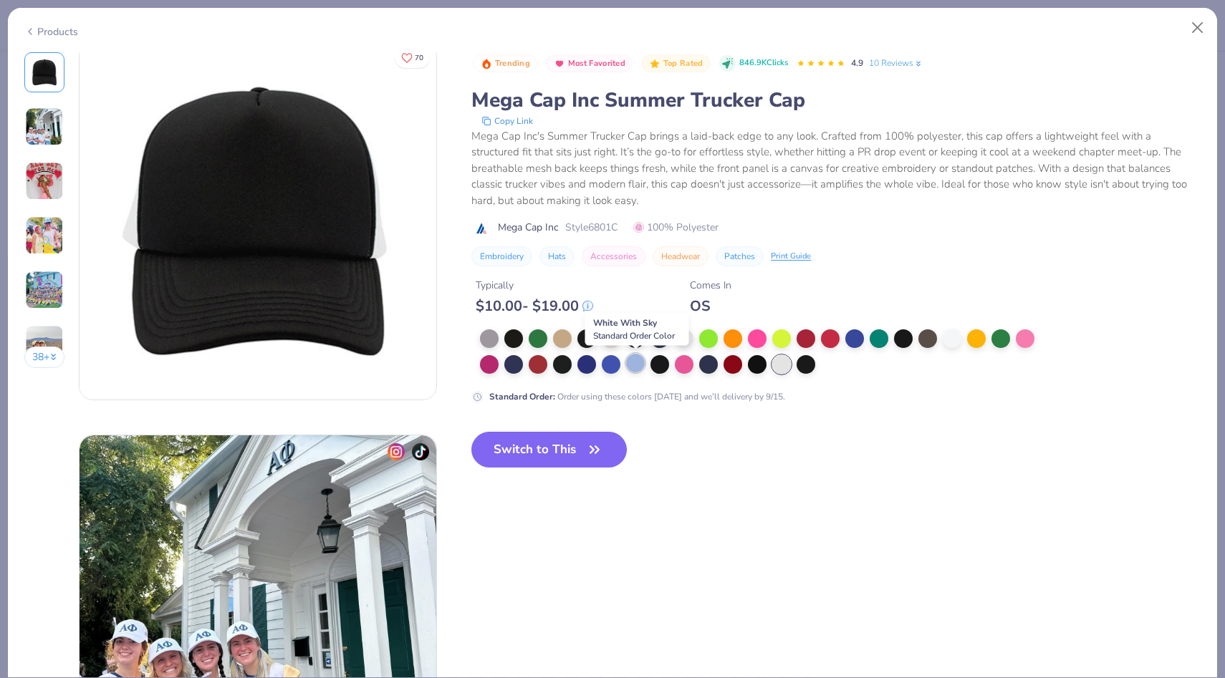
click at [643, 366] on div at bounding box center [635, 363] width 19 height 19
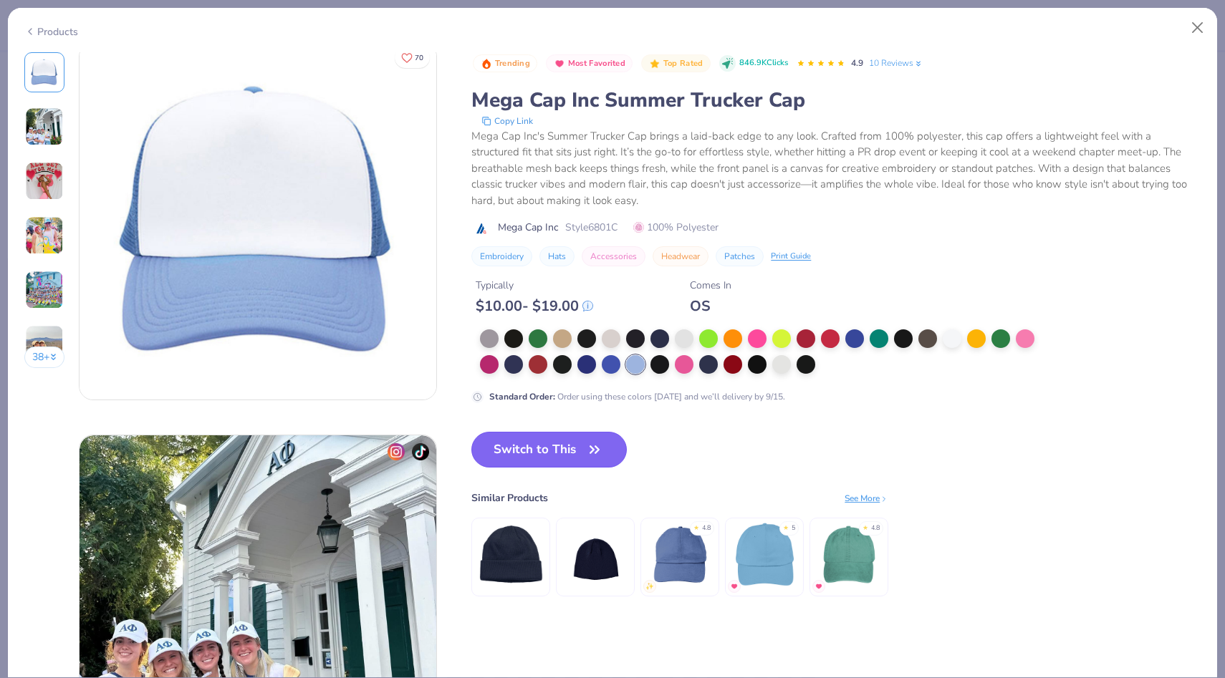
click at [510, 444] on button "Switch to This" at bounding box center [548, 450] width 155 height 36
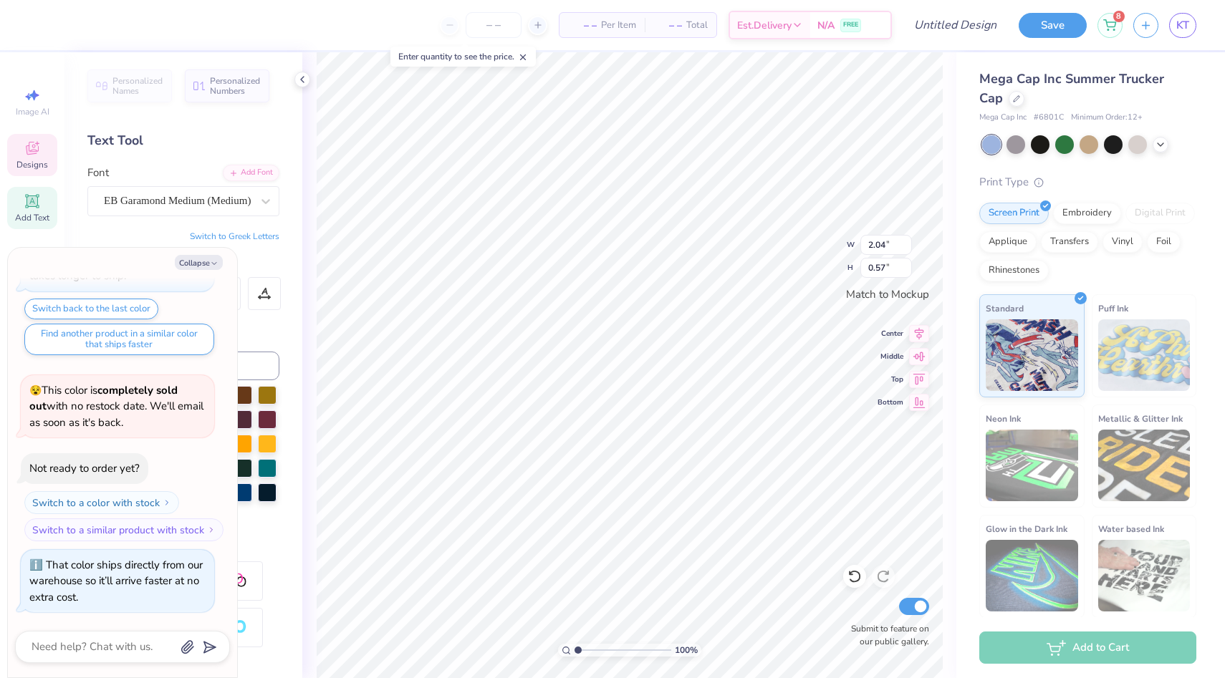
type textarea "x"
type textarea "C"
type textarea "x"
type textarea "Ci"
type textarea "x"
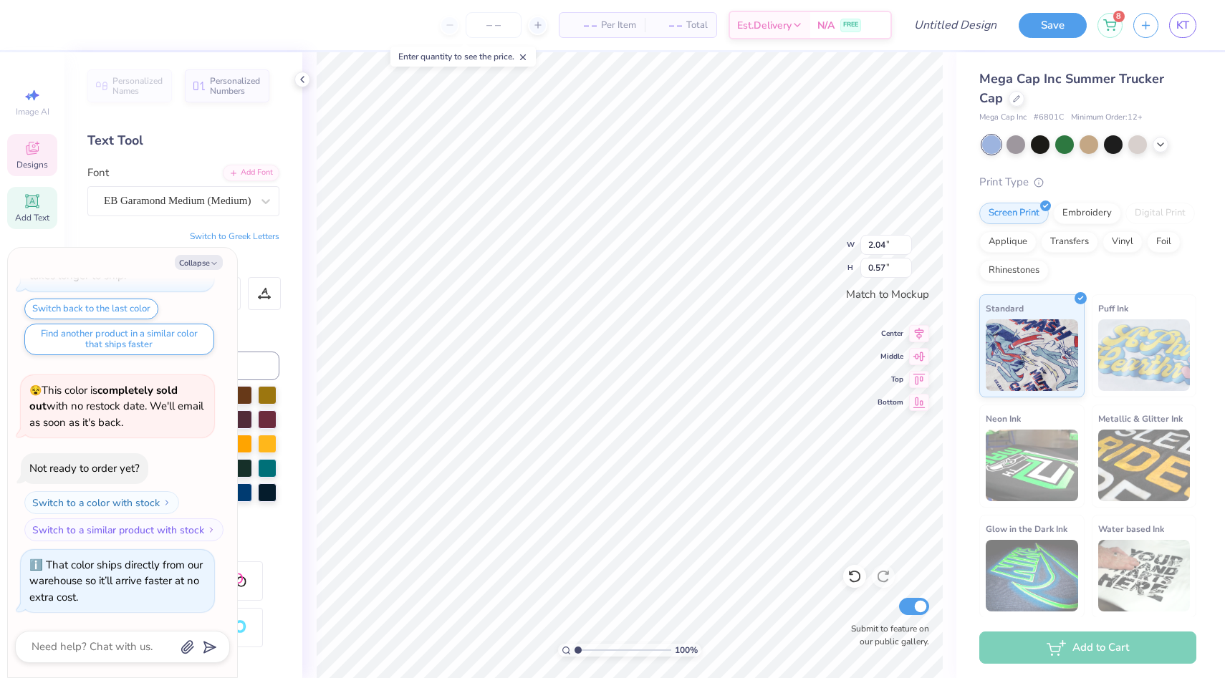
type textarea "Cin"
type textarea "x"
type textarea "Cinc"
type textarea "x"
type textarea "Cinci"
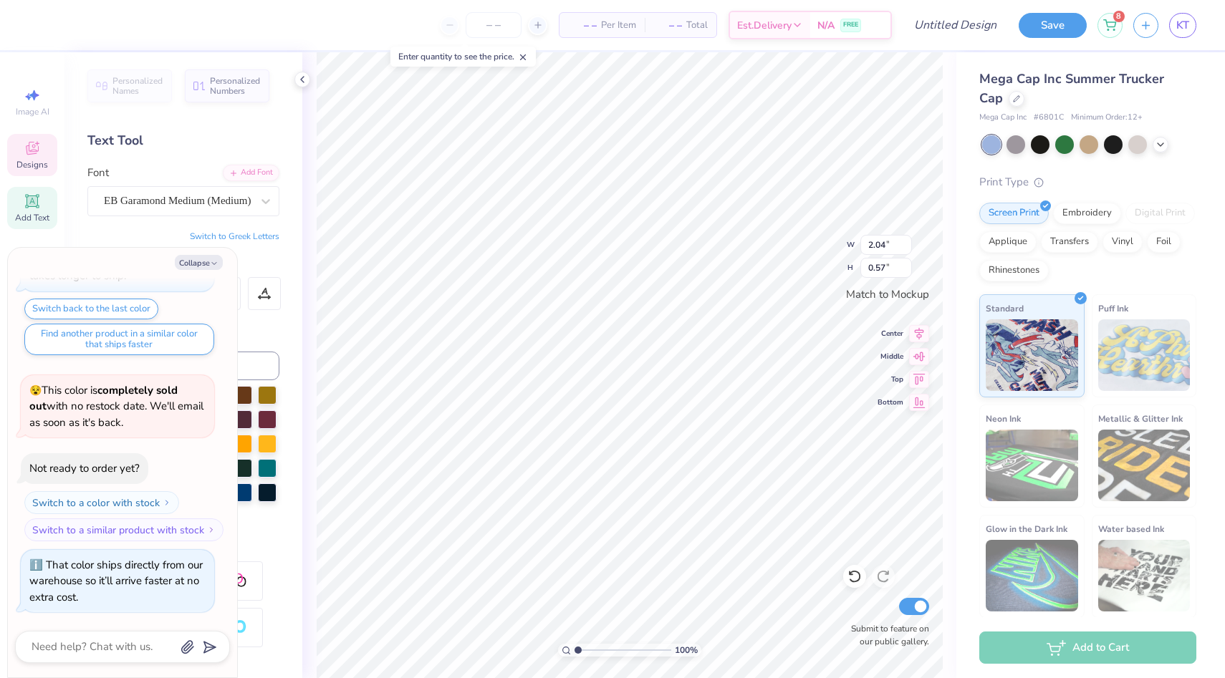
type textarea "x"
type input "1.49"
type textarea "x"
type textarea "S"
type textarea "x"
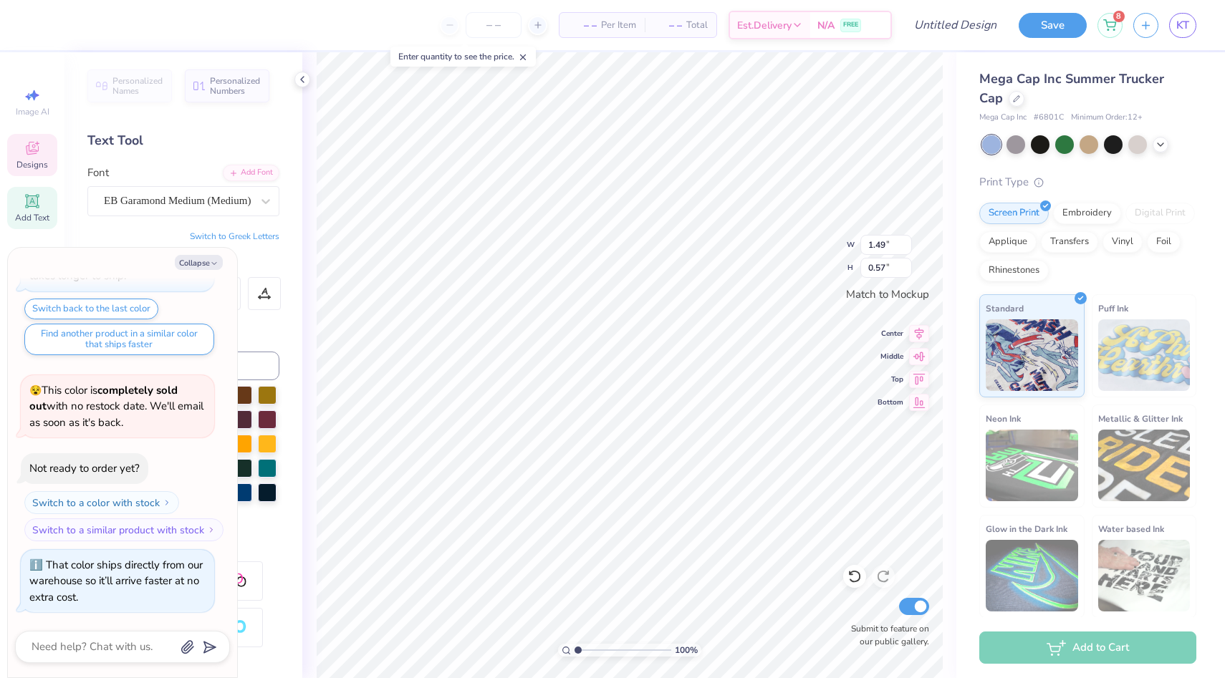
type textarea "Sm"
type textarea "x"
type textarea "Smi"
type textarea "x"
type textarea "Smil"
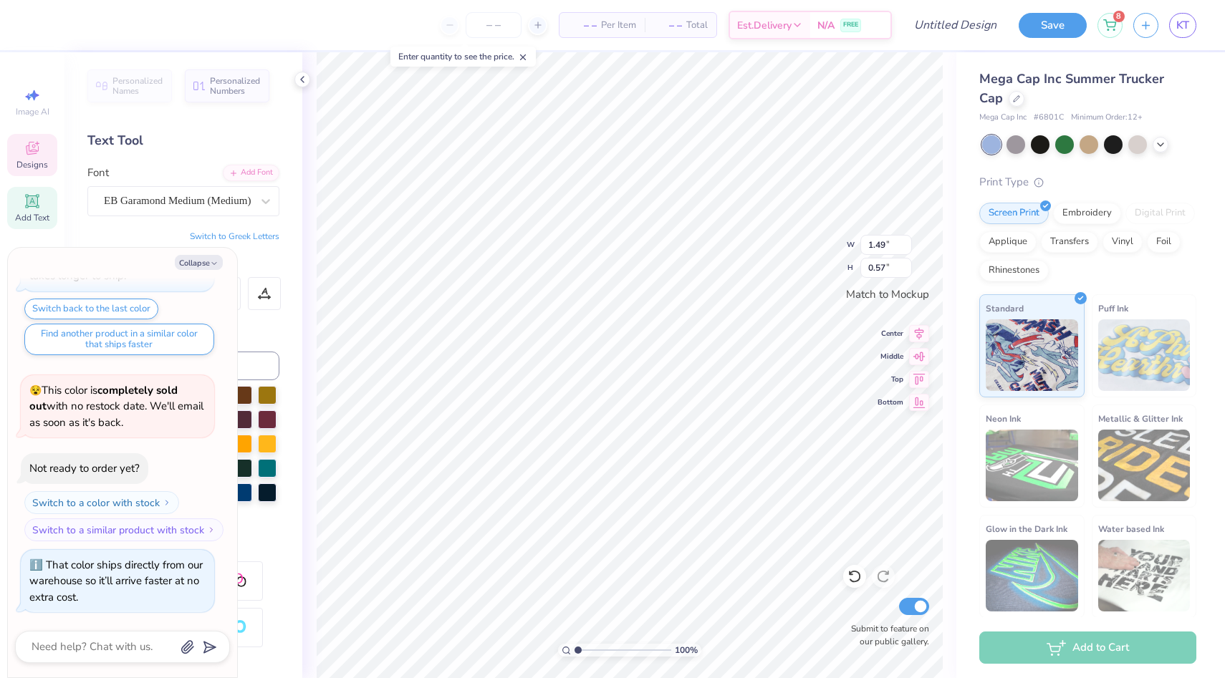
type textarea "x"
type textarea "Smilw"
type textarea "x"
type textarea "Smile"
type textarea "x"
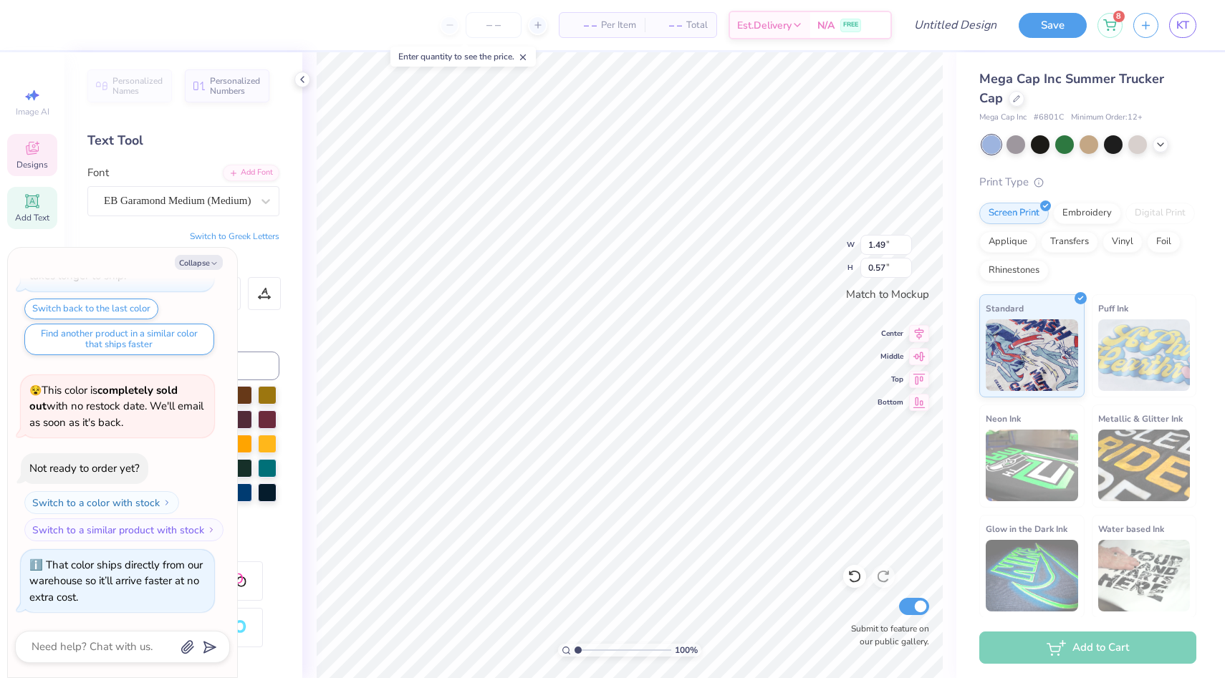
type textarea "Smiles"
click at [34, 27] on div at bounding box center [39, 24] width 20 height 20
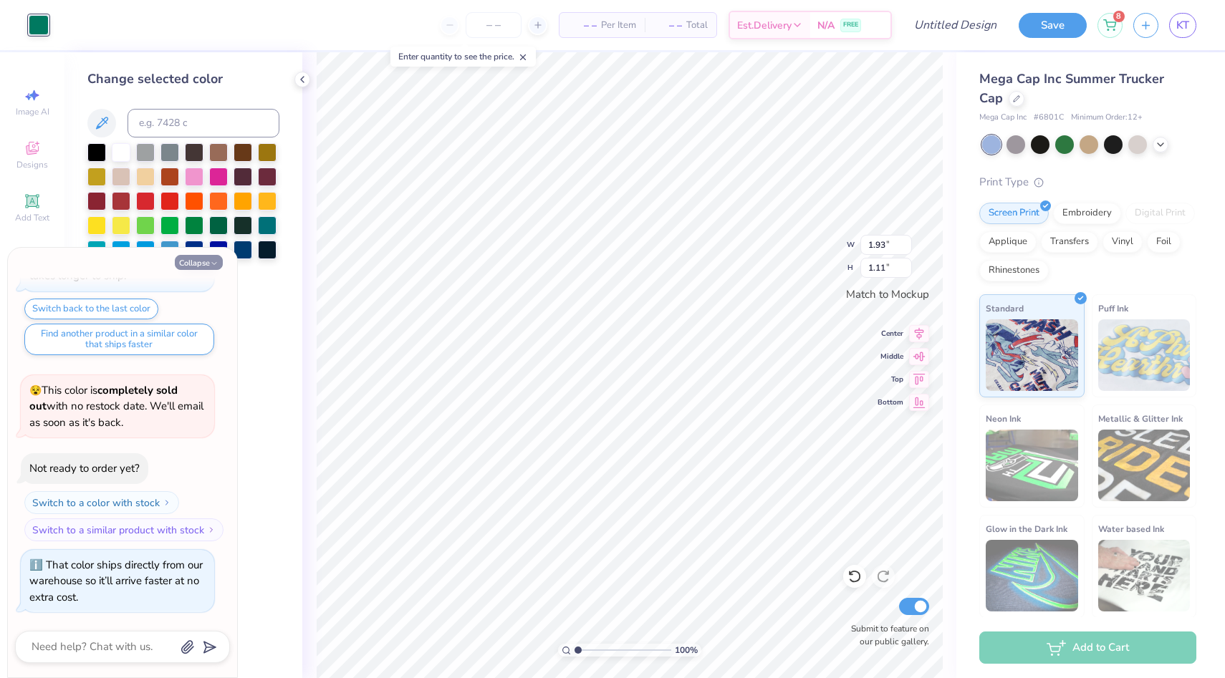
click at [207, 267] on button "Collapse" at bounding box center [199, 262] width 48 height 15
type textarea "x"
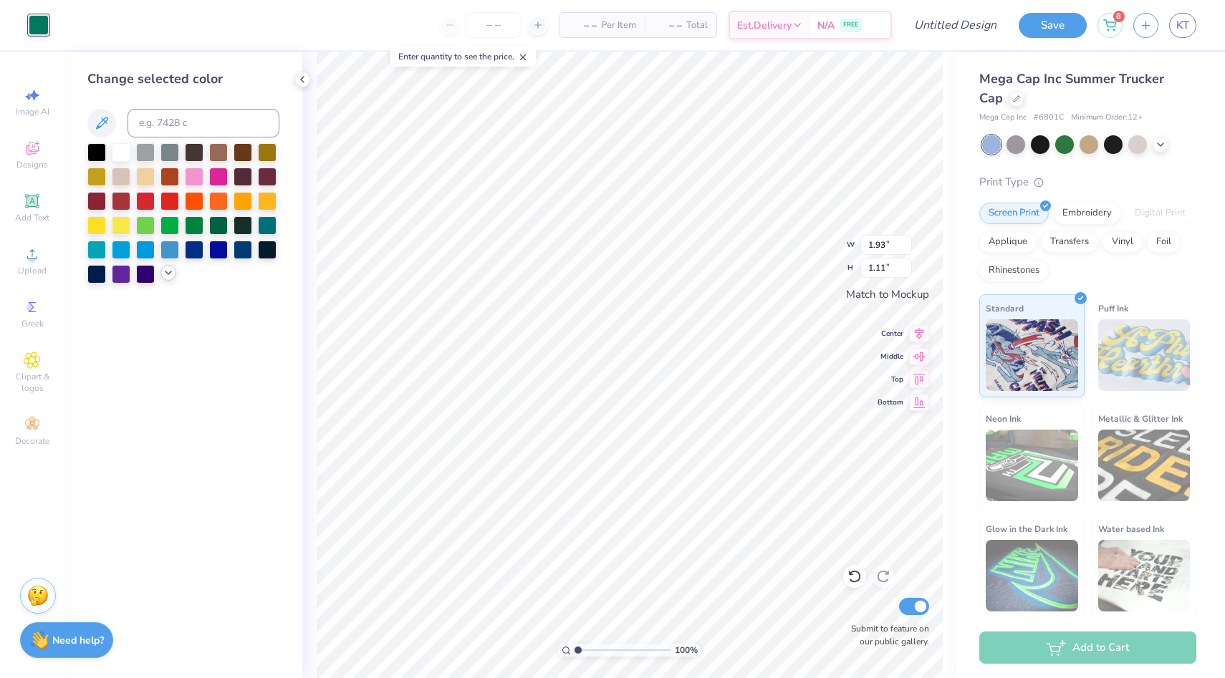
click at [169, 277] on icon at bounding box center [168, 272] width 11 height 11
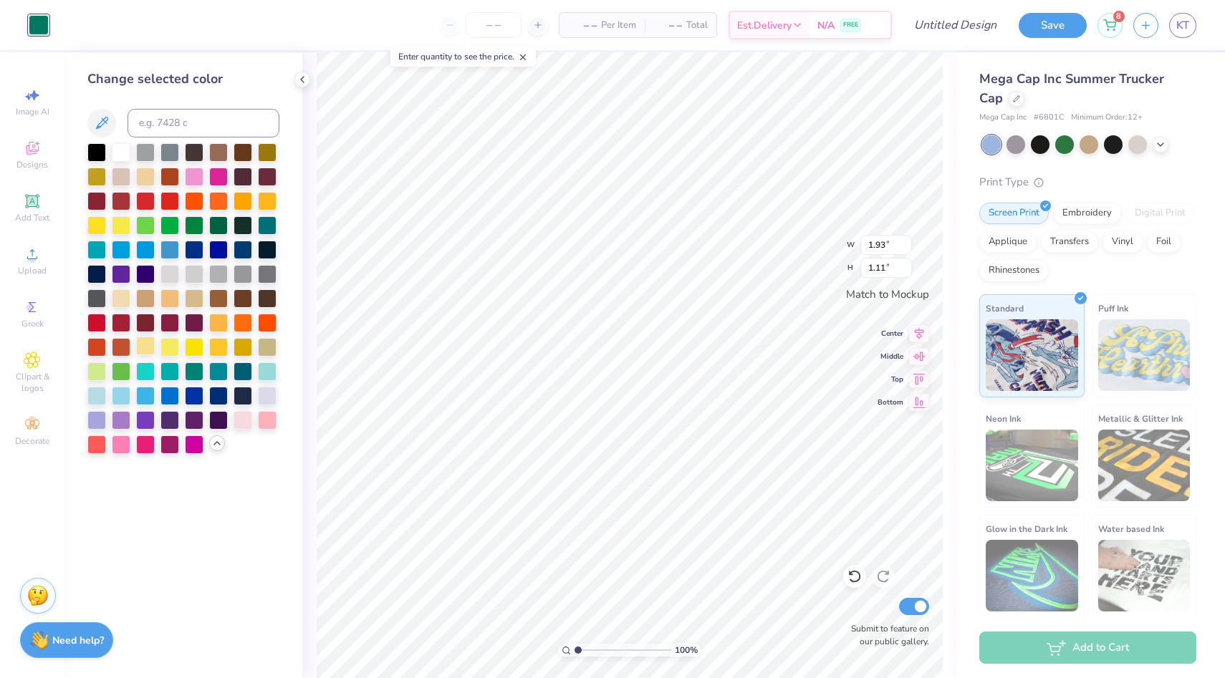
click at [145, 343] on div at bounding box center [145, 346] width 19 height 19
click at [143, 182] on div at bounding box center [145, 175] width 19 height 19
click at [192, 347] on div at bounding box center [194, 346] width 19 height 19
click at [171, 352] on div at bounding box center [169, 346] width 19 height 19
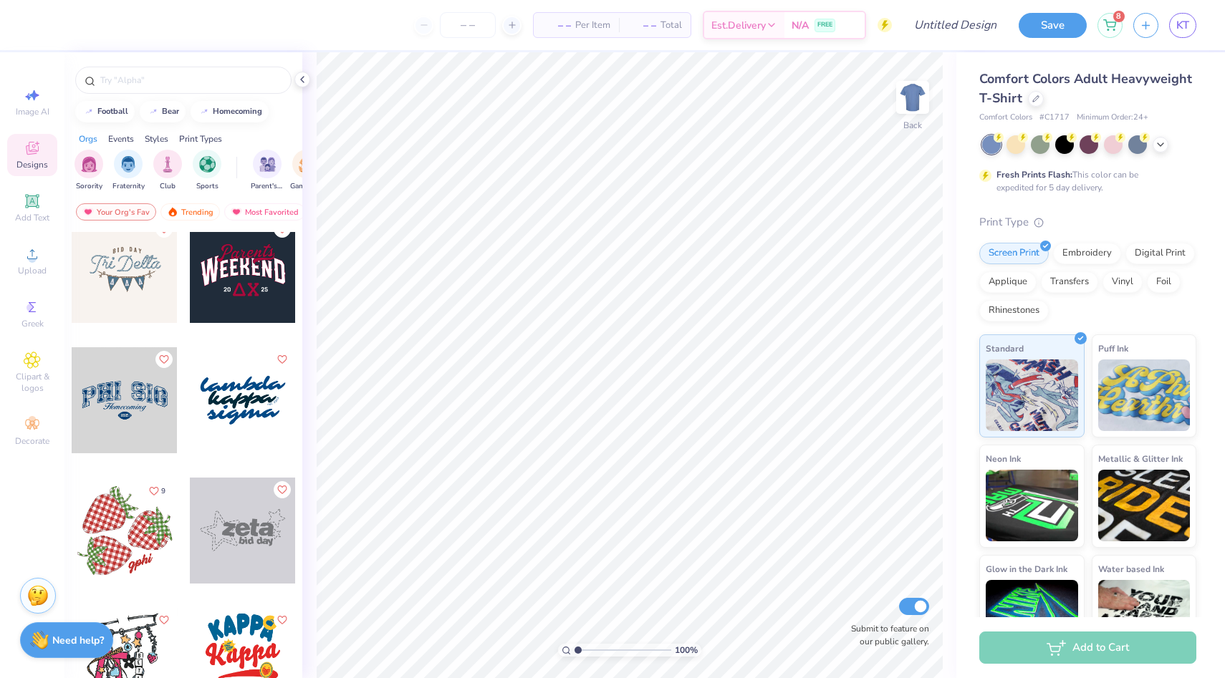
scroll to position [3410, 0]
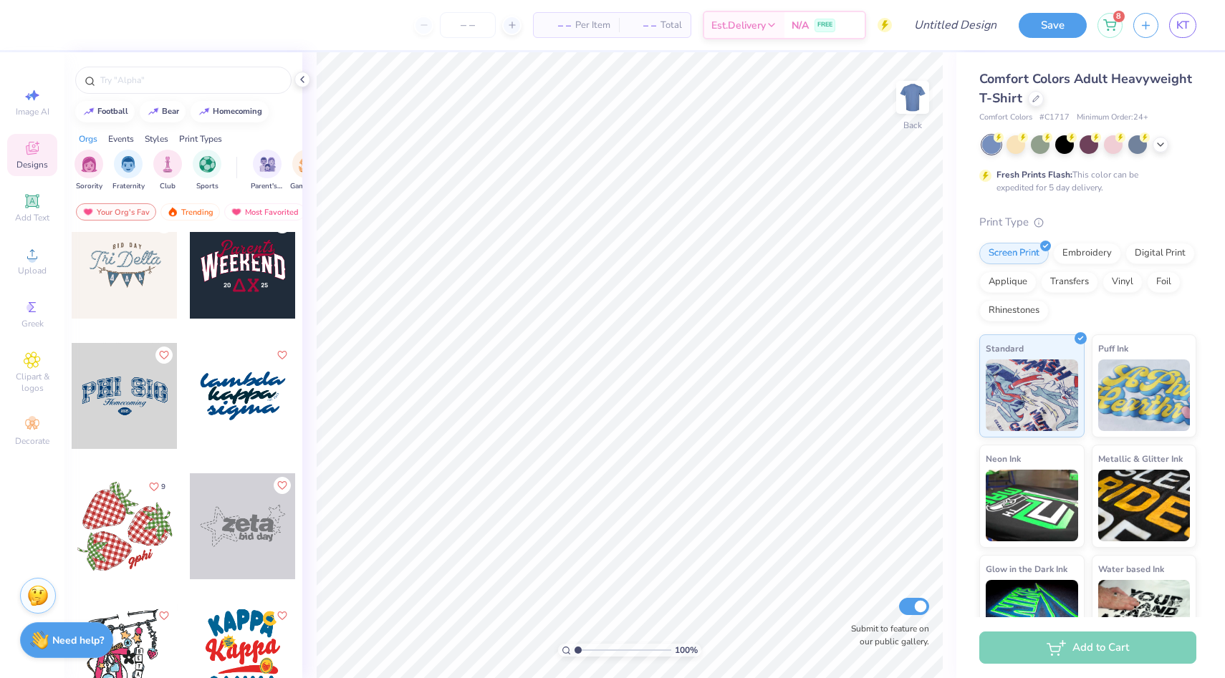
click at [1029, 111] on div "Comfort Colors Adult Heavyweight T-Shirt Comfort Colors # C1717 Minimum Order: …" at bounding box center [1087, 96] width 217 height 54
click at [1029, 102] on div at bounding box center [1036, 98] width 16 height 16
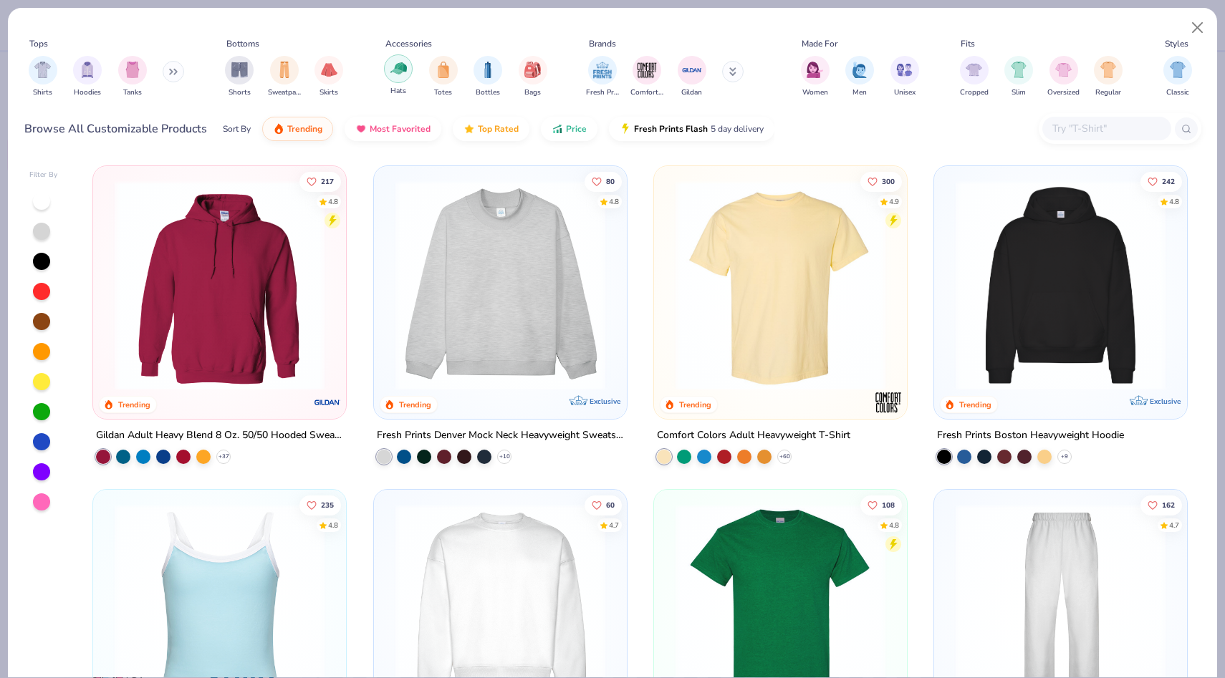
click at [405, 74] on img "filter for Hats" at bounding box center [398, 68] width 16 height 16
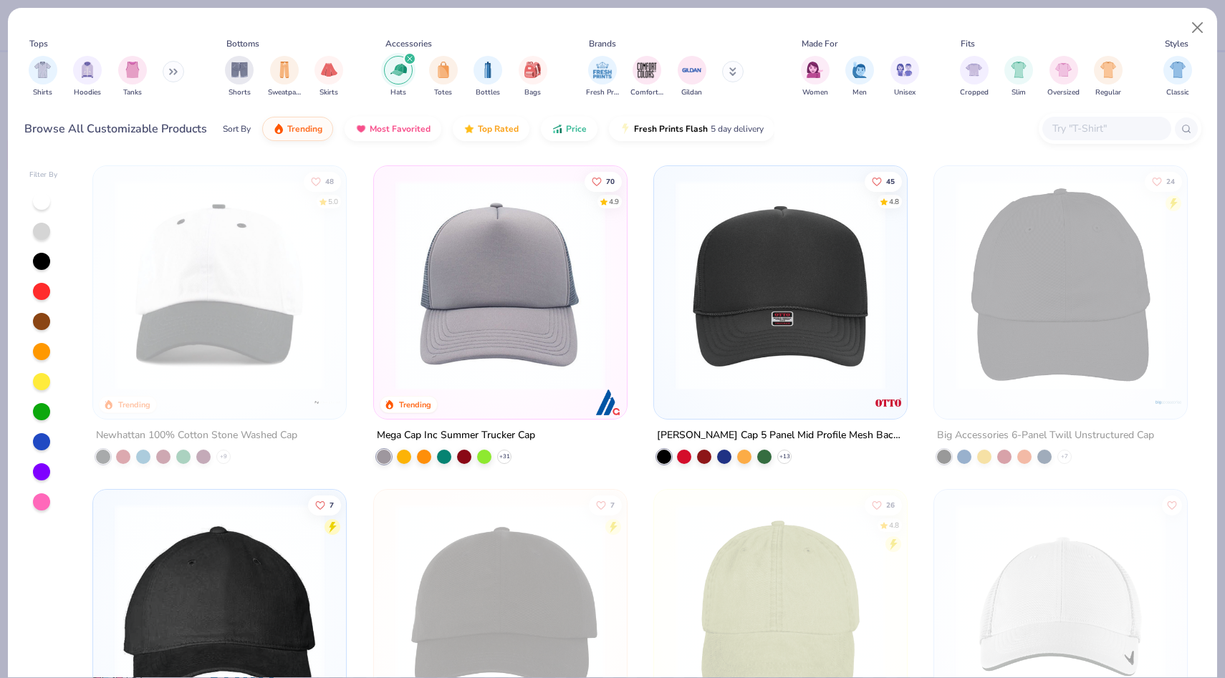
click at [456, 223] on img at bounding box center [500, 286] width 224 height 210
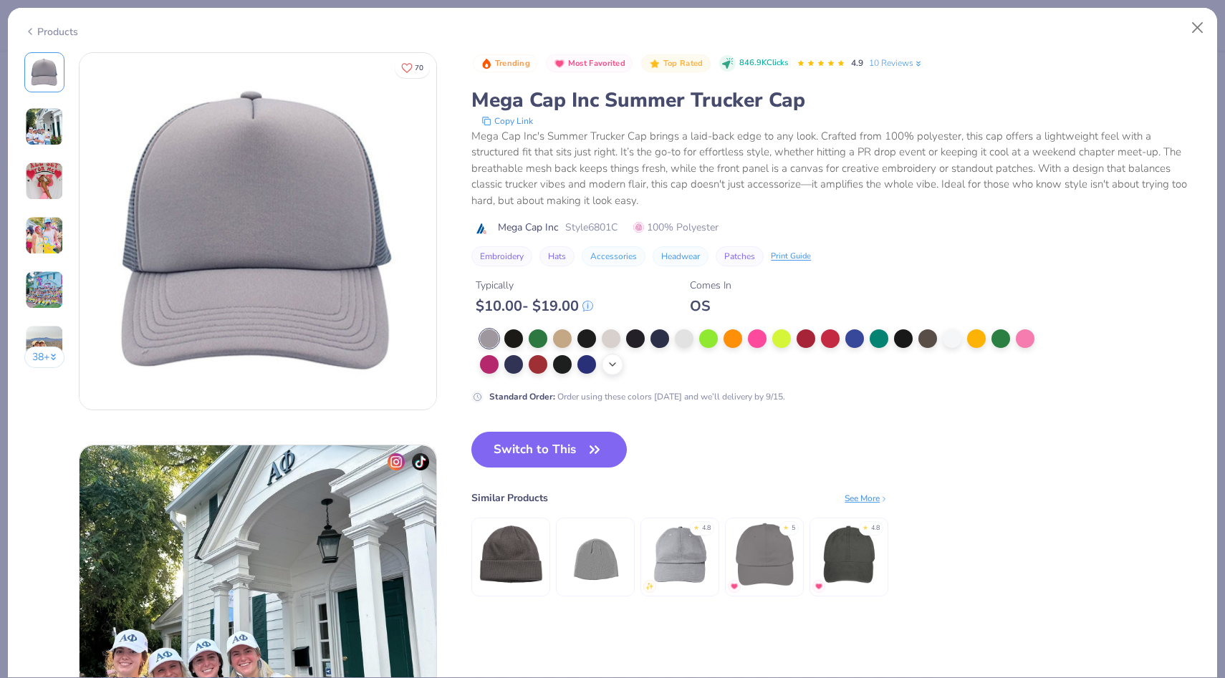
click at [610, 369] on icon at bounding box center [612, 364] width 11 height 11
click at [635, 368] on div at bounding box center [635, 363] width 19 height 19
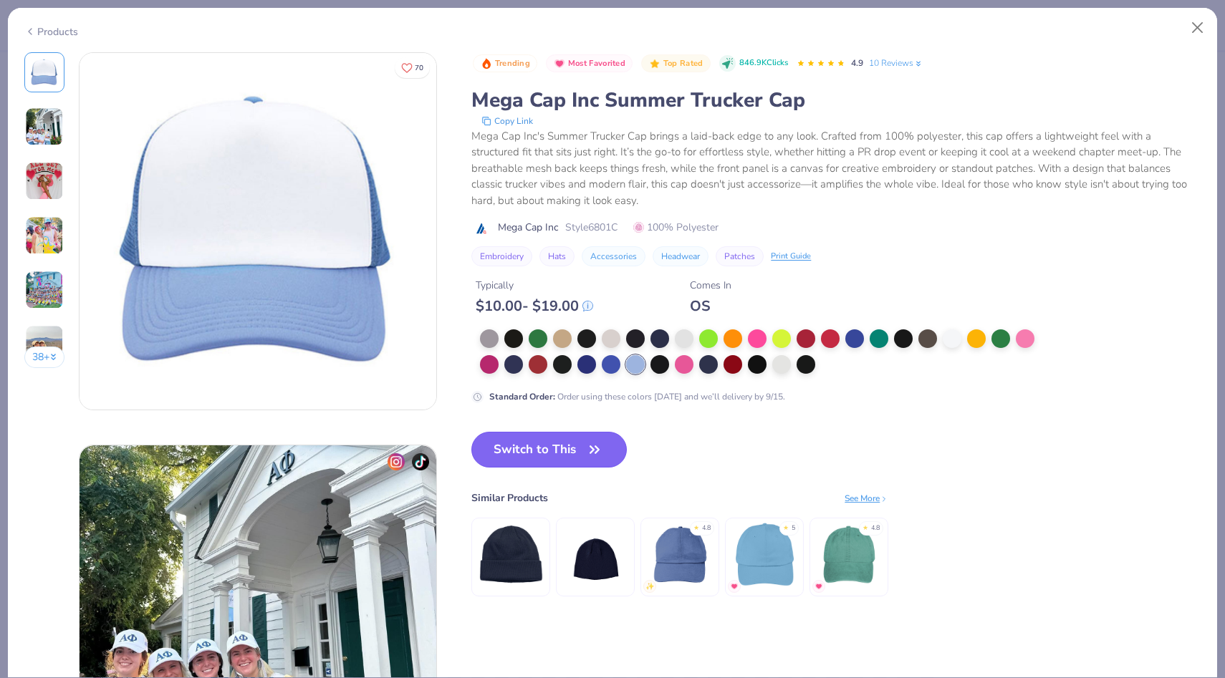
click at [521, 442] on button "Switch to This" at bounding box center [548, 450] width 155 height 36
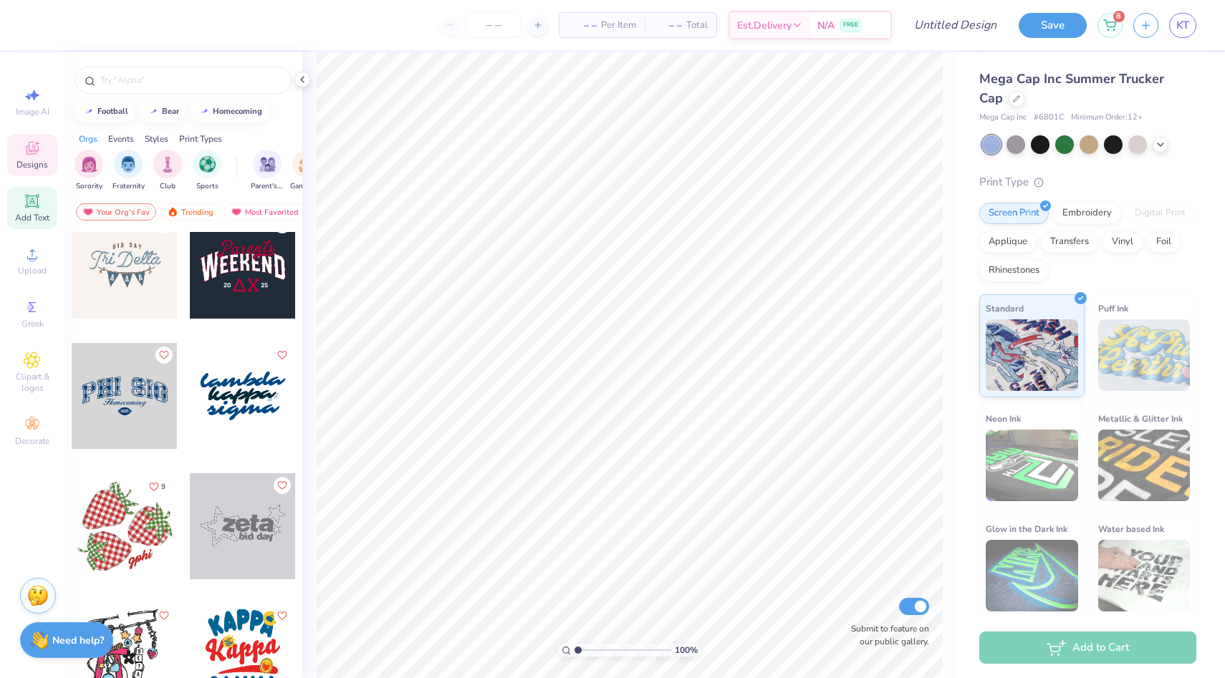
click at [41, 208] on div "Add Text" at bounding box center [32, 208] width 50 height 42
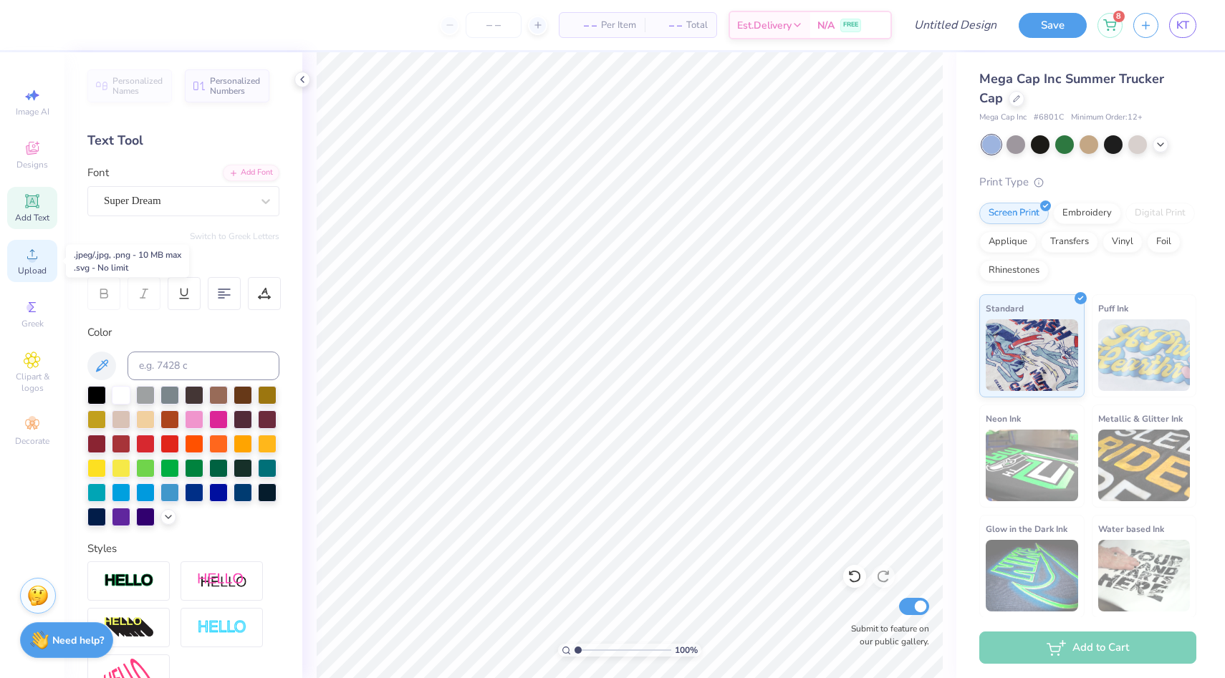
click at [39, 250] on icon at bounding box center [32, 254] width 17 height 17
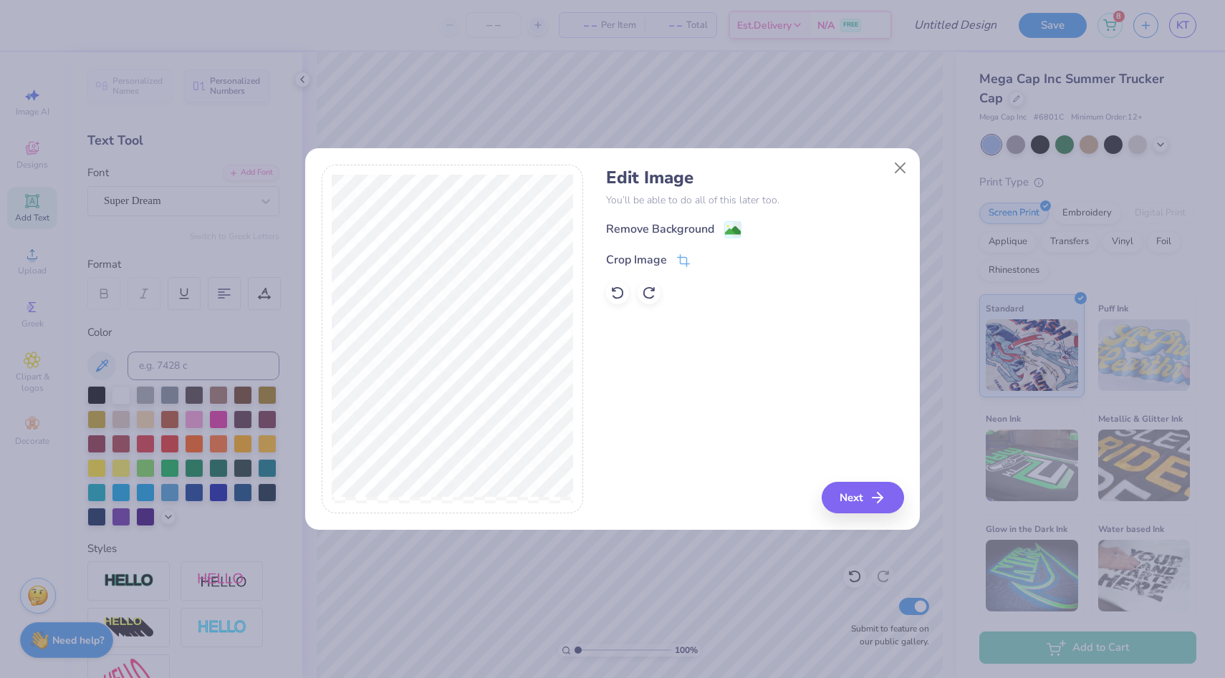
click at [735, 221] on div "Remove Background" at bounding box center [754, 230] width 297 height 18
click at [710, 231] on div "Remove Background" at bounding box center [660, 230] width 108 height 17
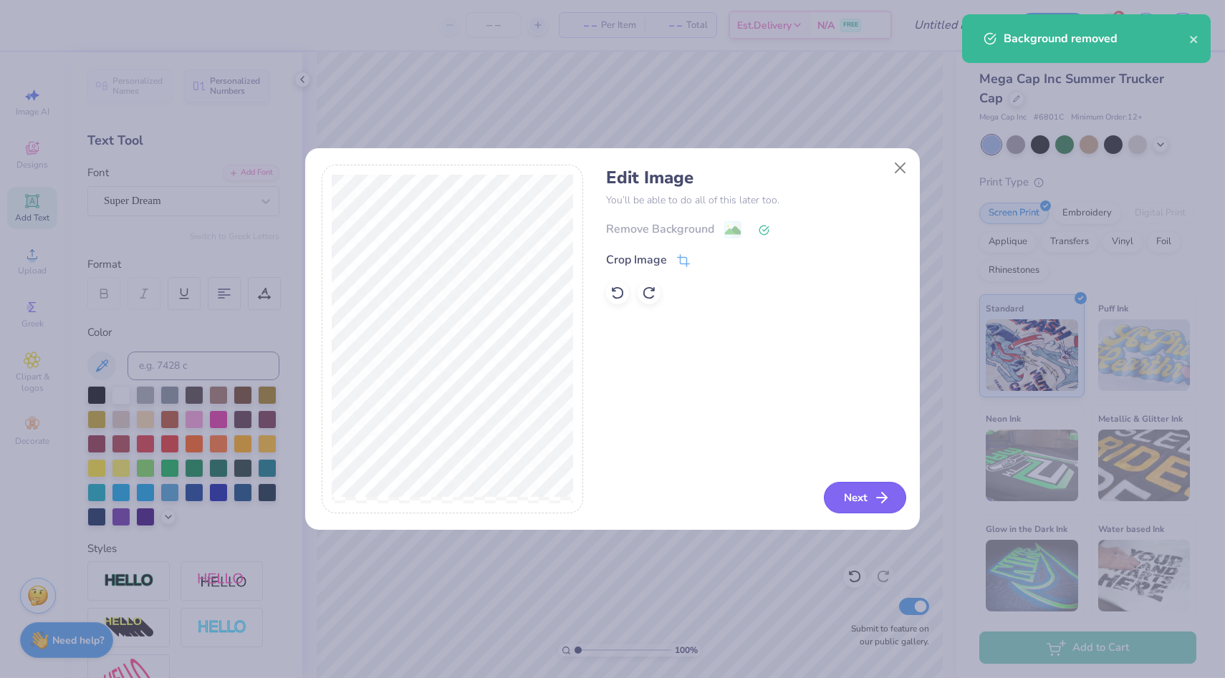
click at [879, 508] on button "Next" at bounding box center [865, 498] width 82 height 32
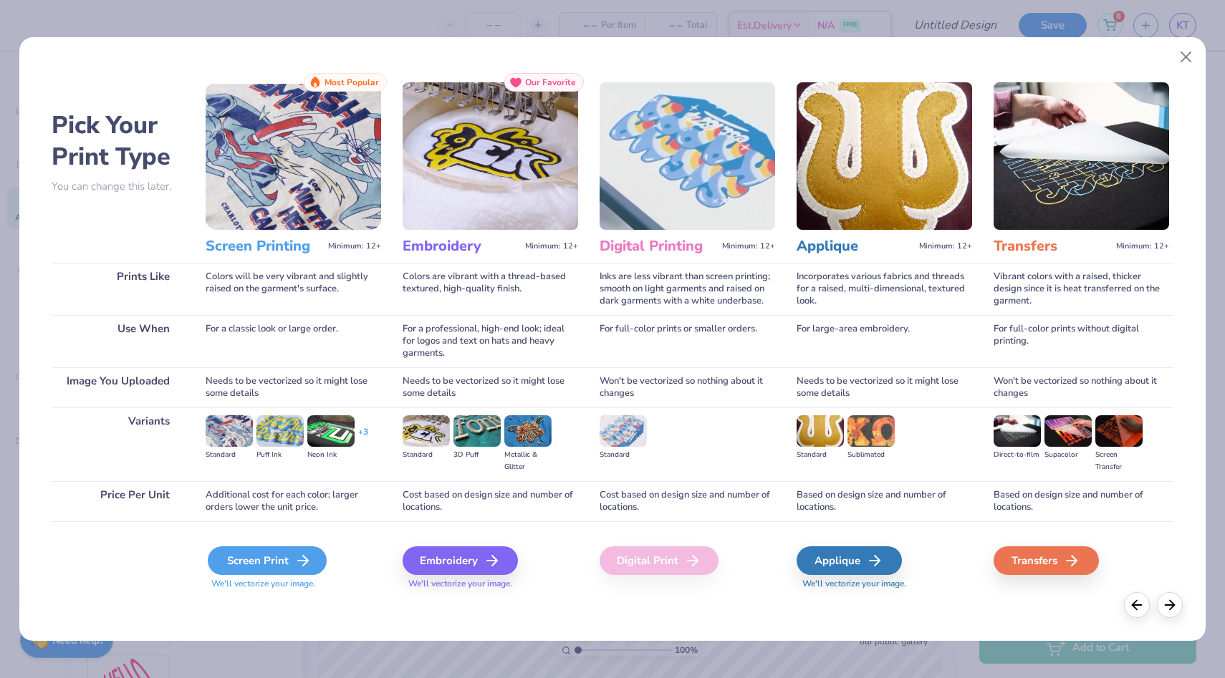
click at [222, 561] on div "Screen Print" at bounding box center [267, 561] width 119 height 29
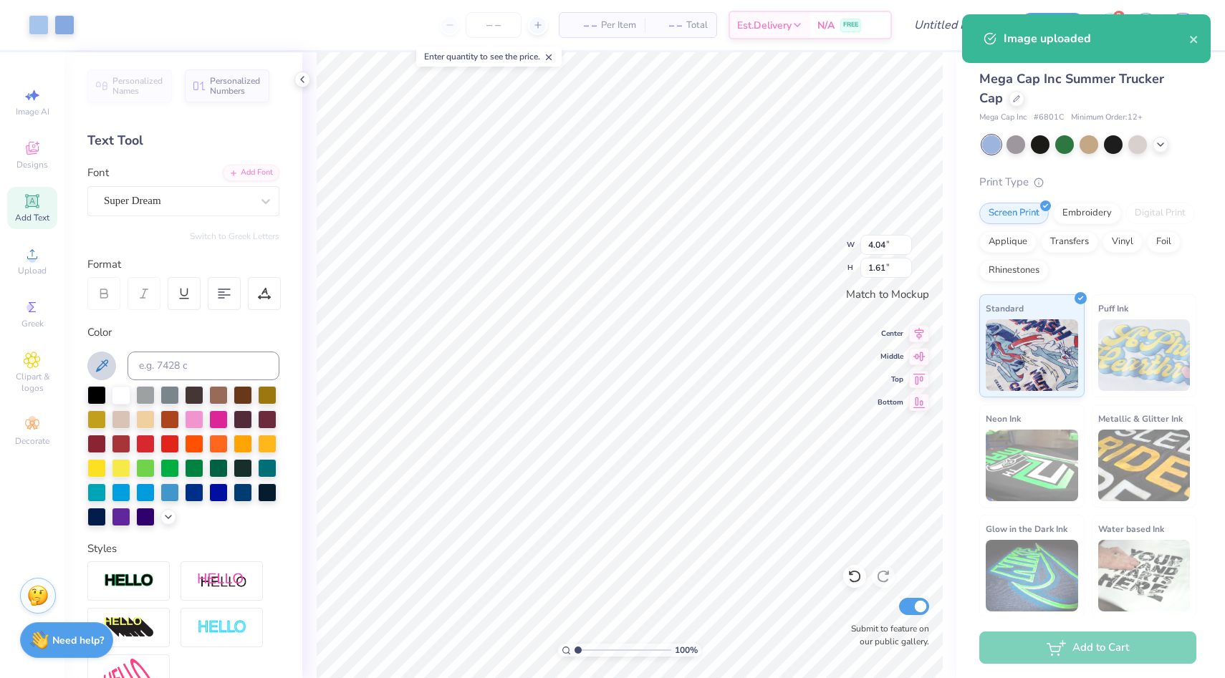
click at [102, 367] on icon at bounding box center [102, 366] width 12 height 12
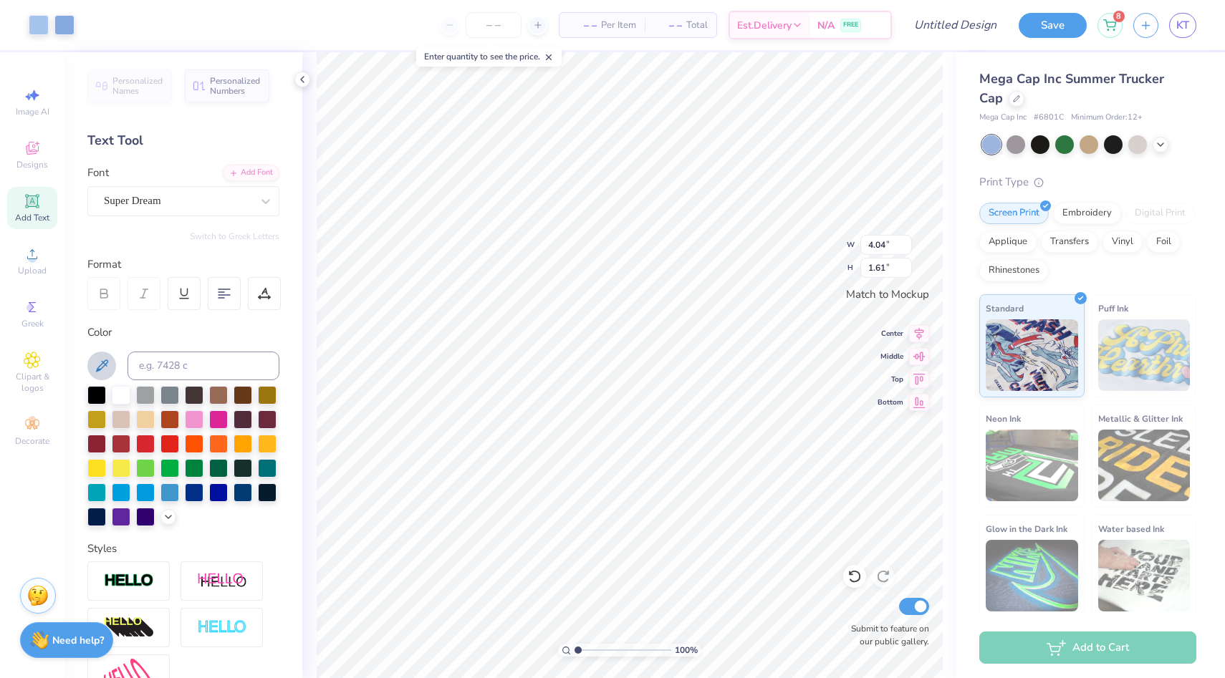
click at [102, 368] on icon at bounding box center [101, 365] width 17 height 17
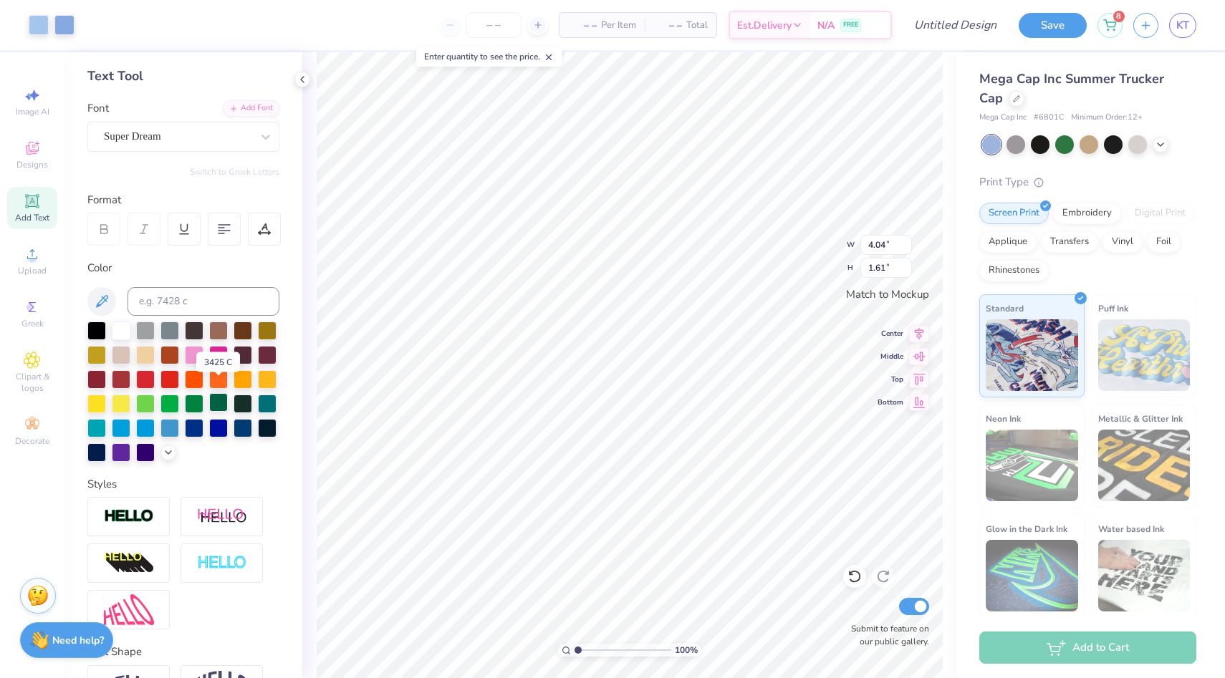
scroll to position [81, 0]
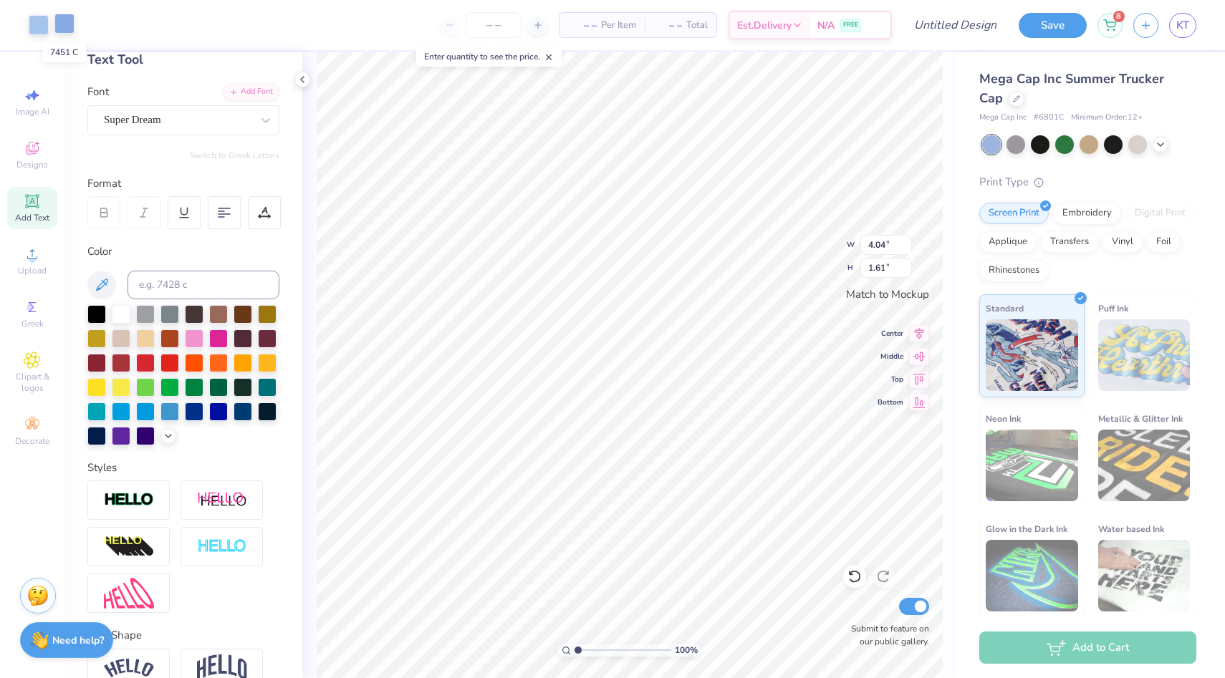
click at [66, 25] on div at bounding box center [64, 24] width 20 height 20
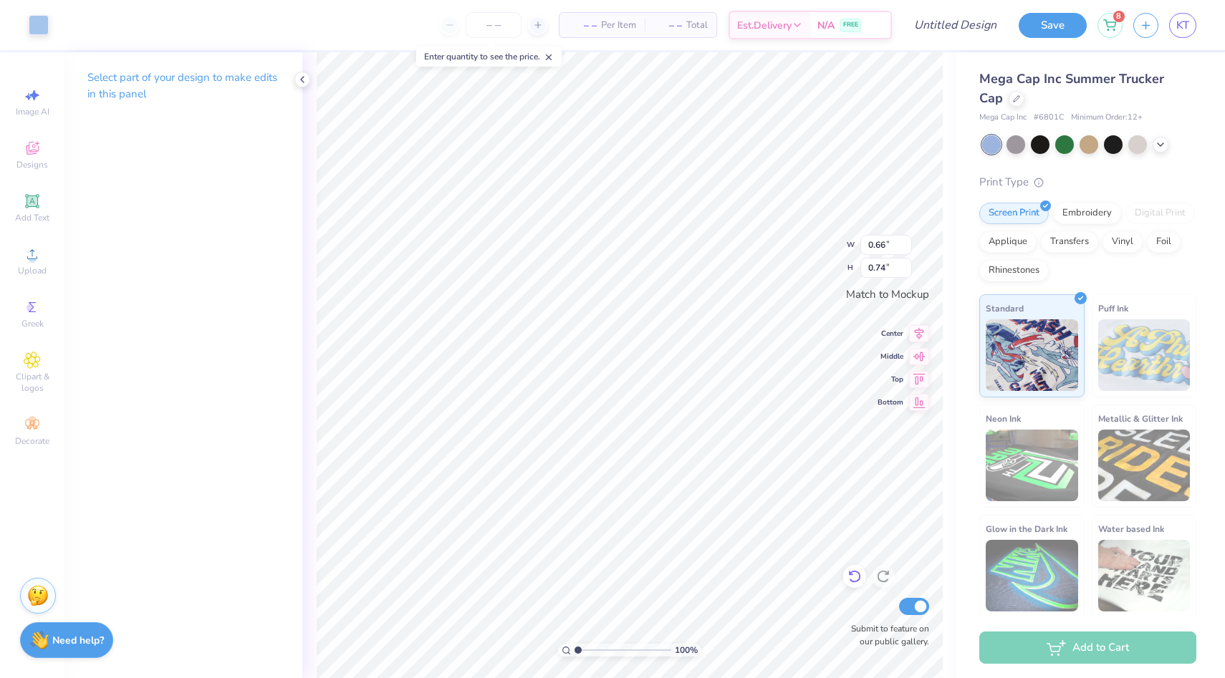
click at [860, 582] on icon at bounding box center [854, 577] width 14 height 14
click at [66, 29] on div at bounding box center [64, 24] width 20 height 20
click at [42, 26] on div at bounding box center [39, 24] width 20 height 20
click at [39, 27] on div at bounding box center [39, 24] width 20 height 20
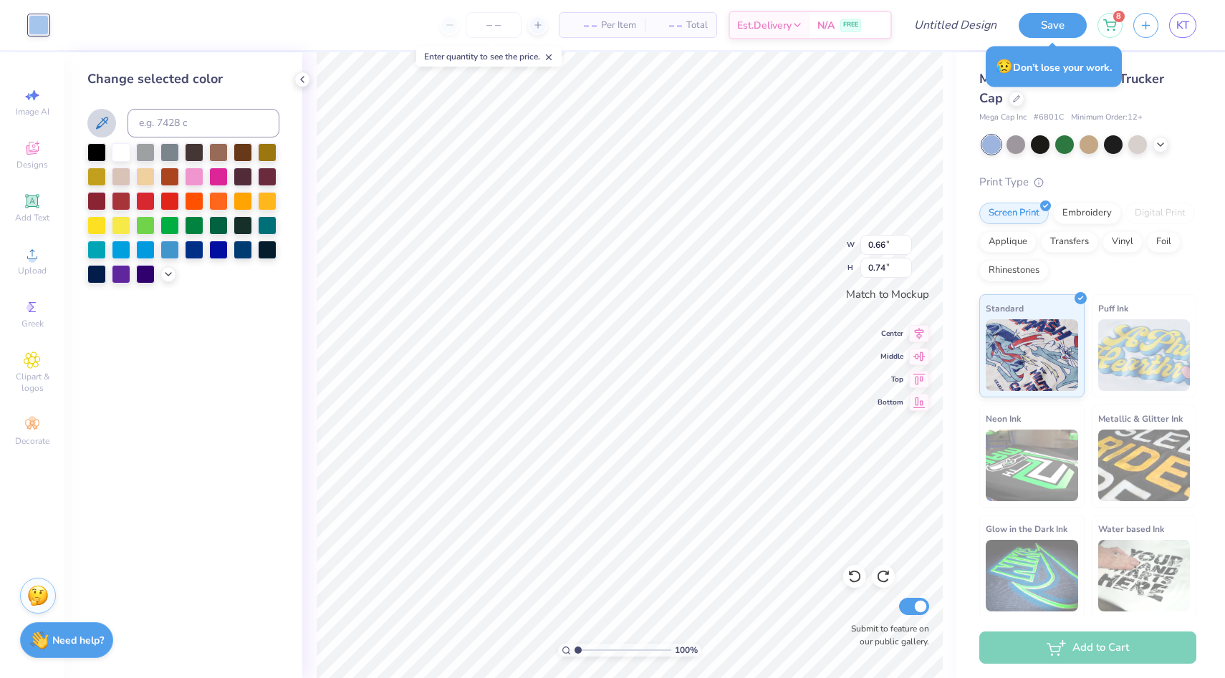
click at [100, 130] on icon at bounding box center [101, 123] width 17 height 17
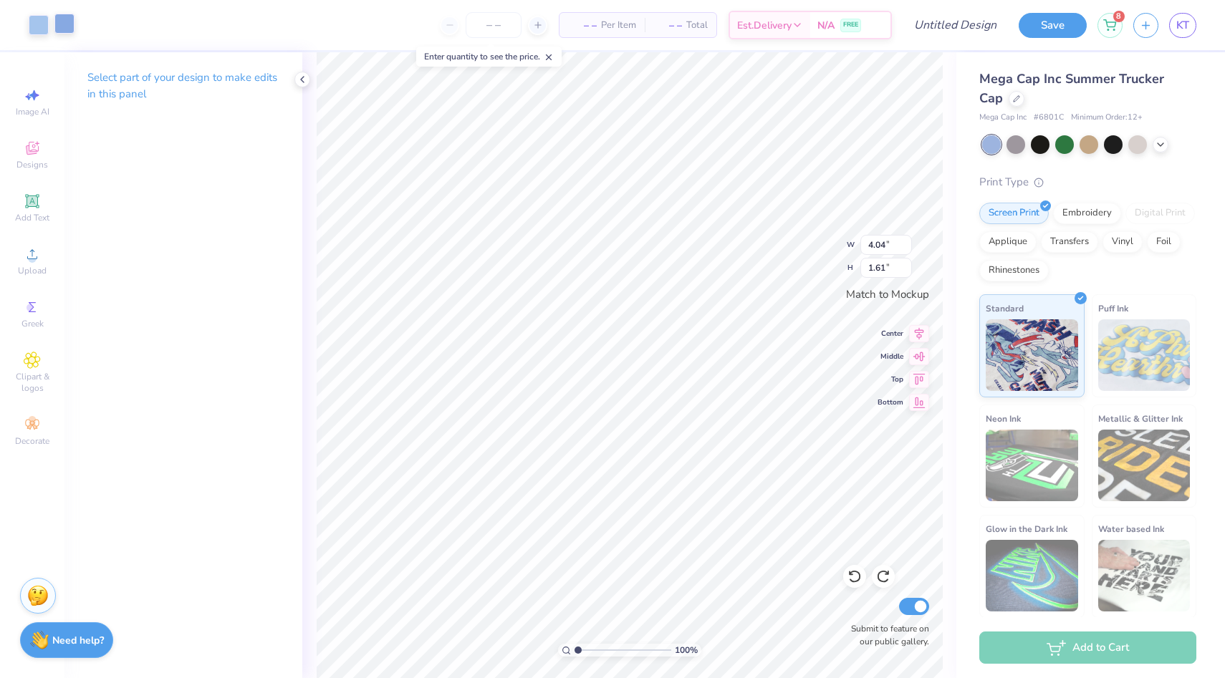
click at [54, 29] on div at bounding box center [64, 24] width 20 height 20
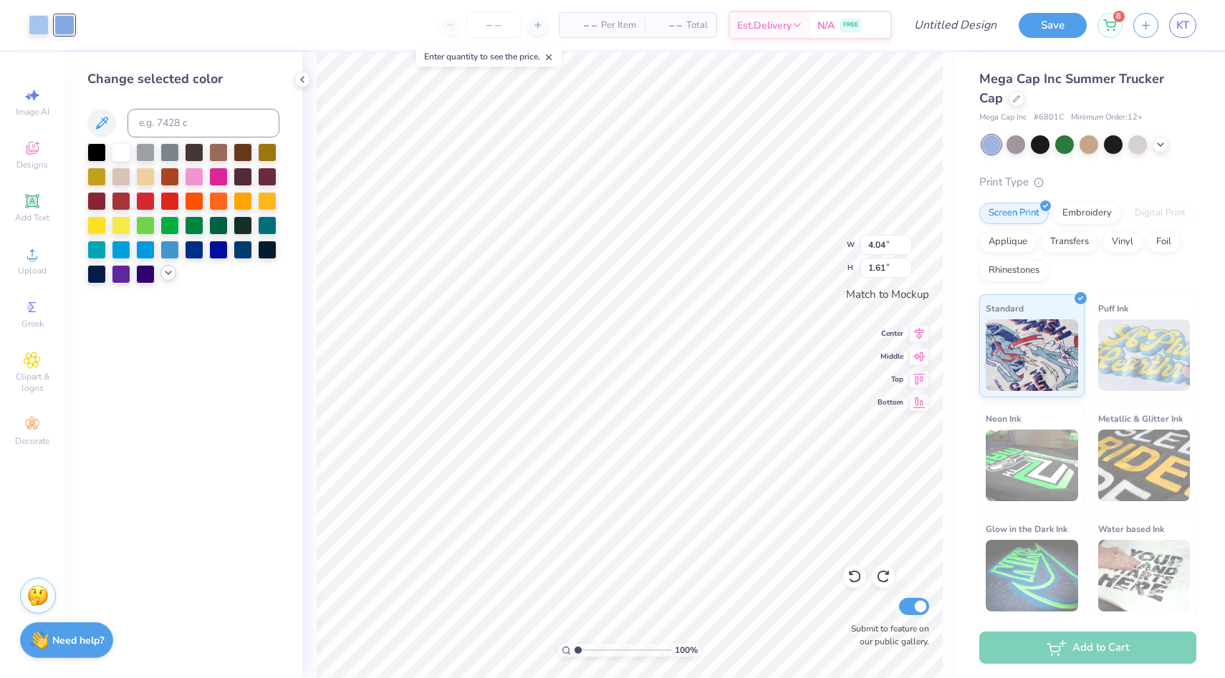
click at [170, 281] on div at bounding box center [183, 213] width 192 height 140
click at [203, 258] on div at bounding box center [194, 248] width 19 height 19
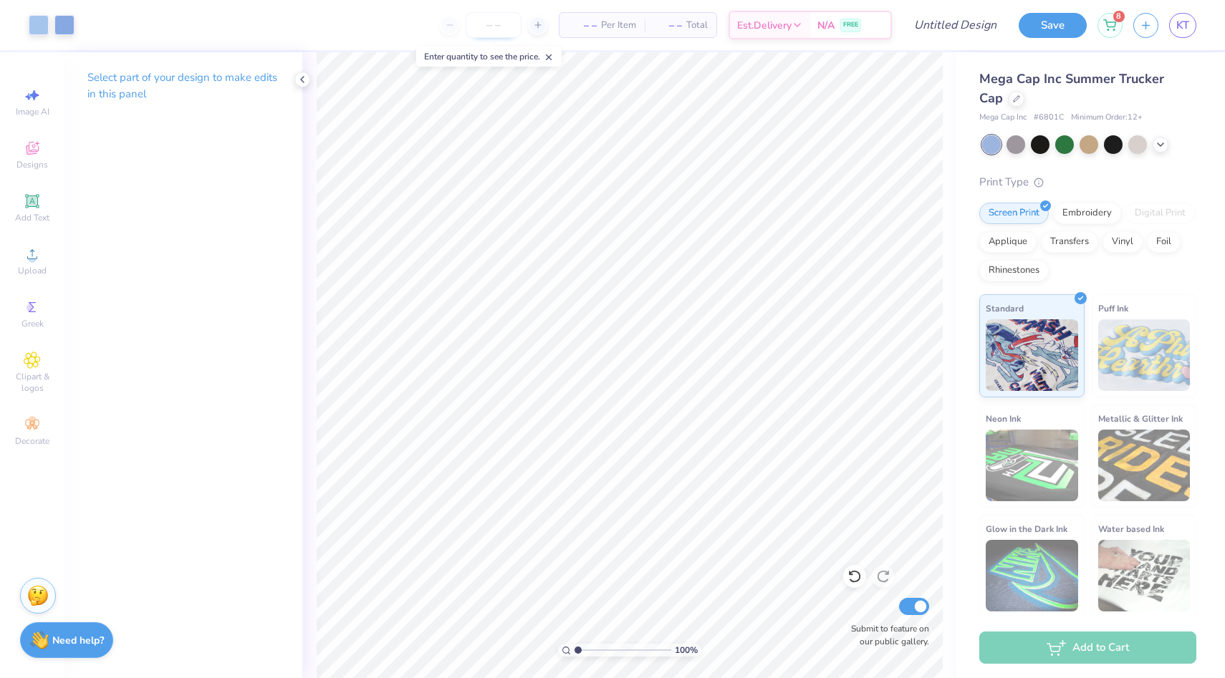
click at [481, 24] on input "number" at bounding box center [494, 25] width 56 height 26
type input "30"
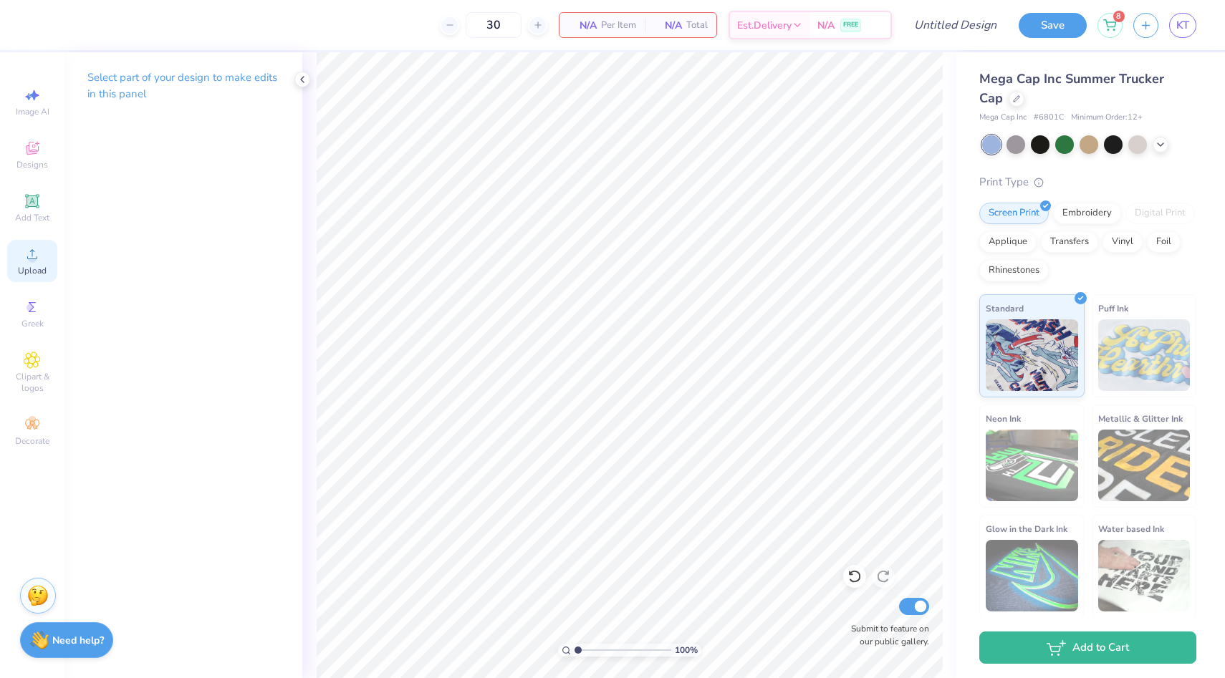
click at [34, 260] on circle at bounding box center [32, 259] width 8 height 8
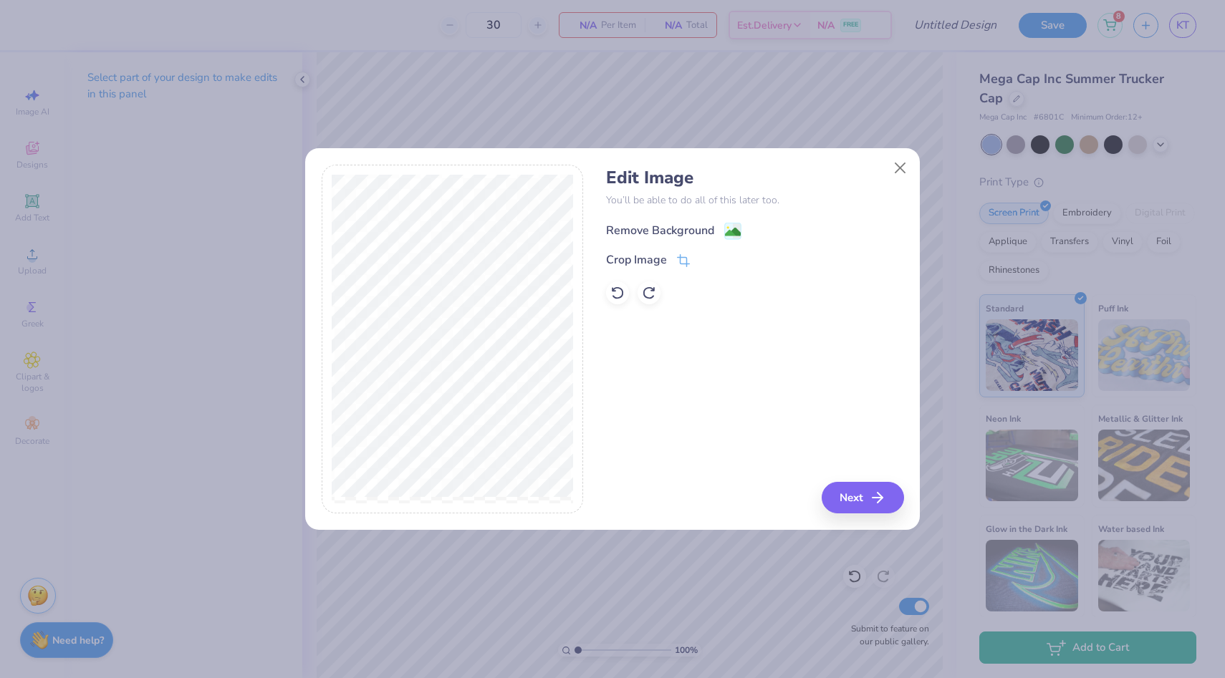
click at [706, 224] on div "Remove Background" at bounding box center [660, 230] width 108 height 17
click at [865, 497] on button "Next" at bounding box center [865, 498] width 82 height 32
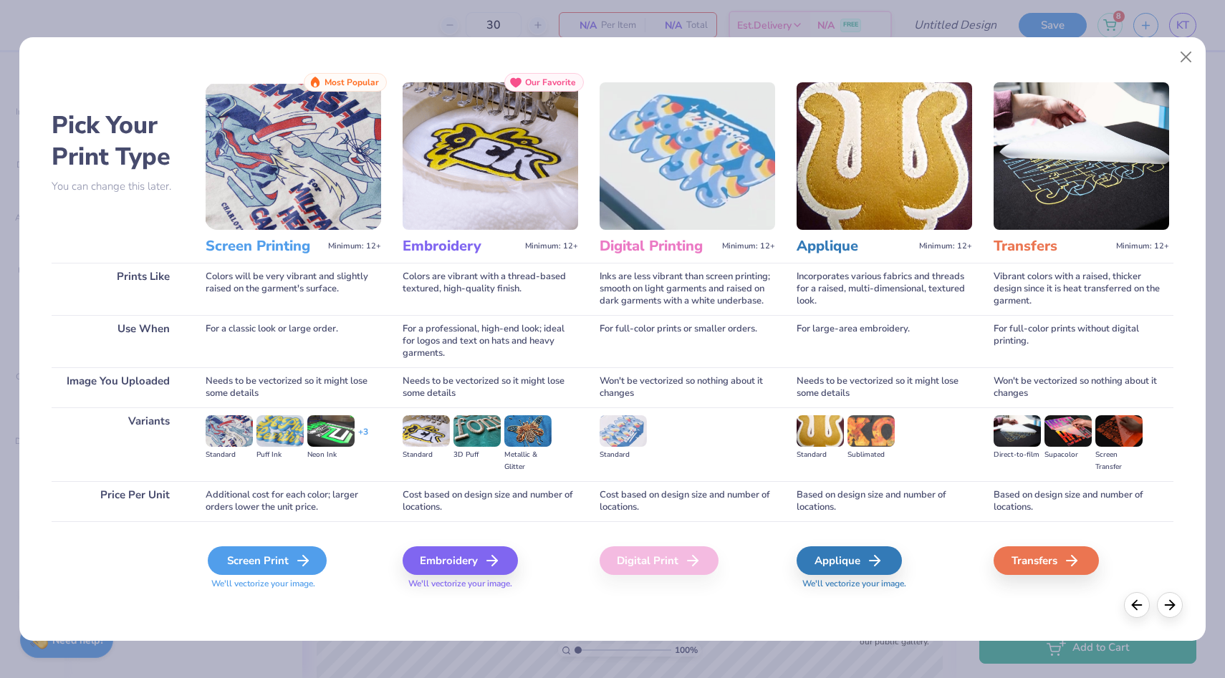
click at [307, 563] on icon at bounding box center [302, 560] width 17 height 17
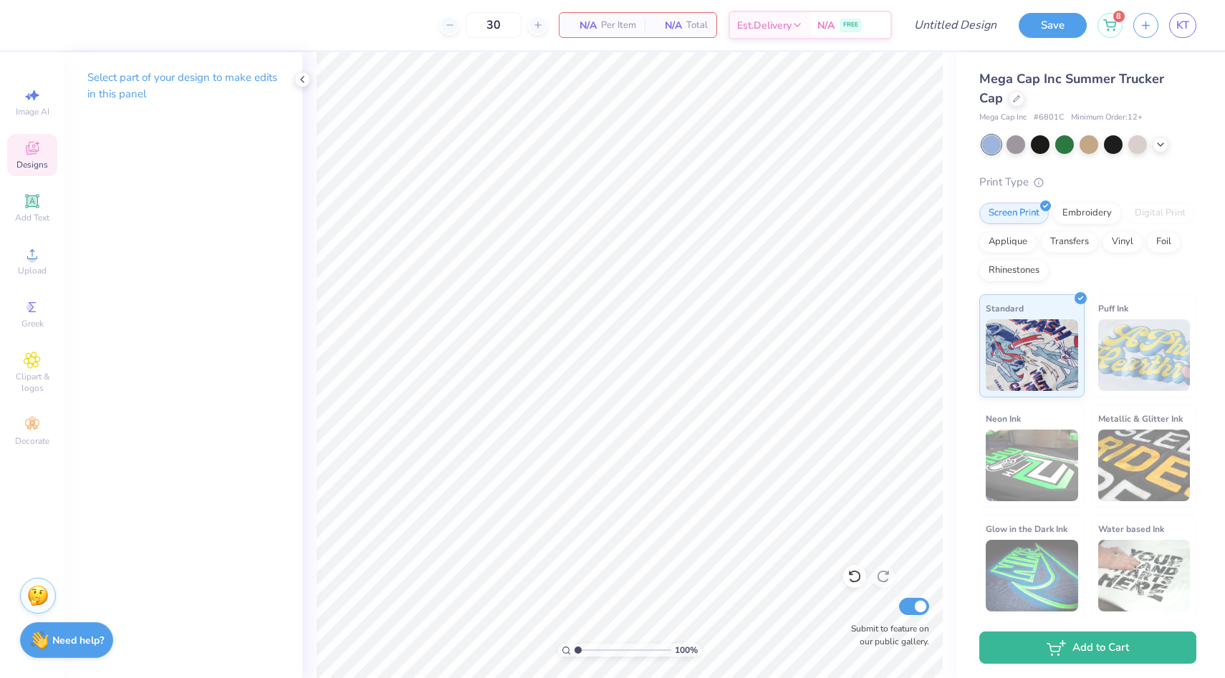
click at [21, 159] on span "Designs" at bounding box center [32, 164] width 32 height 11
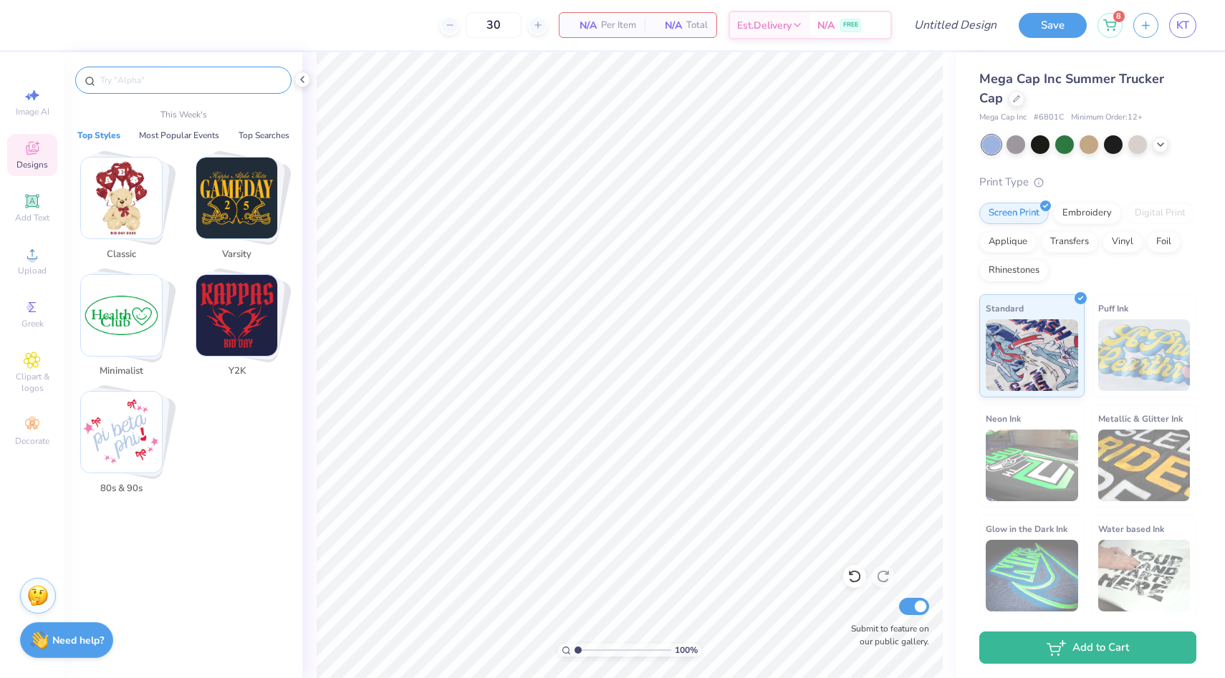
click at [178, 81] on input "text" at bounding box center [190, 80] width 183 height 14
click at [133, 304] on img "Stack Card Button Minimalist" at bounding box center [121, 315] width 81 height 81
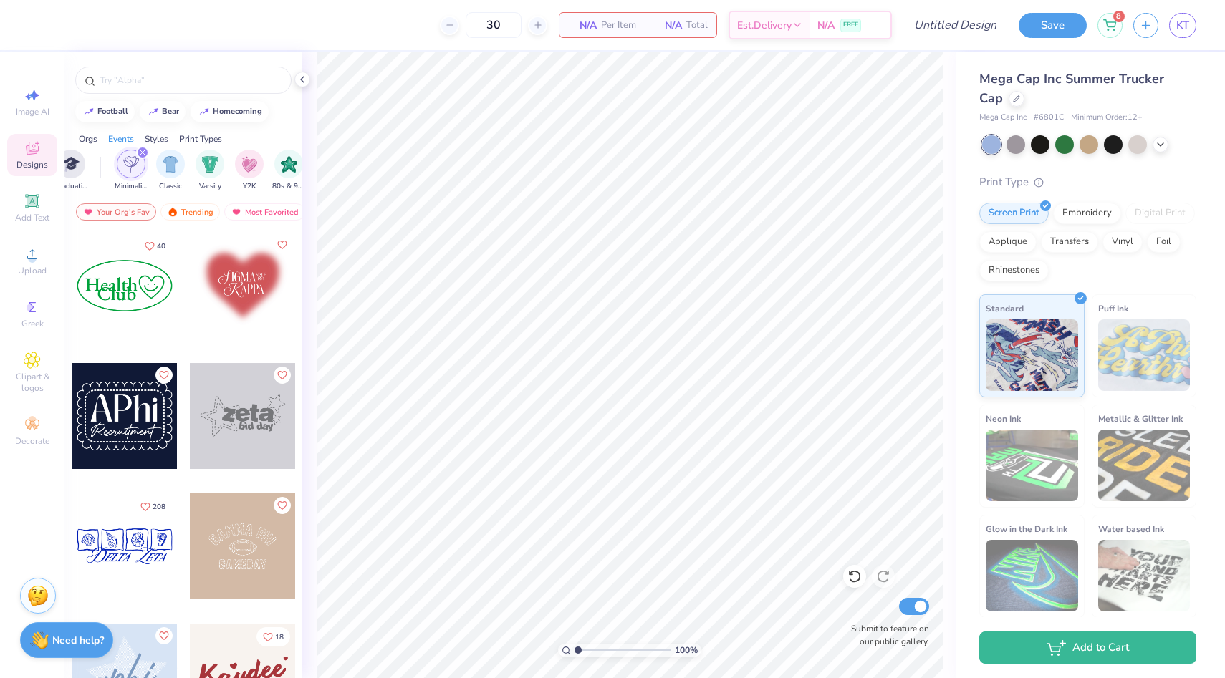
scroll to position [0, 751]
click at [150, 282] on div at bounding box center [125, 286] width 106 height 106
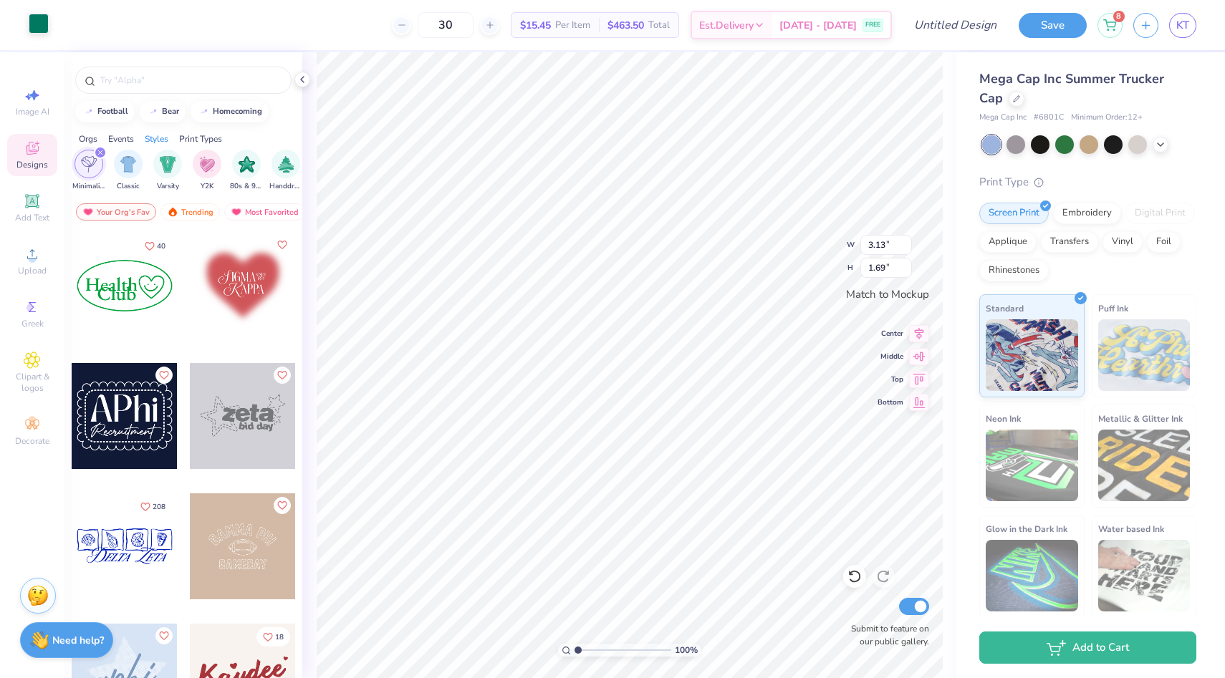
click at [39, 21] on div at bounding box center [39, 24] width 20 height 20
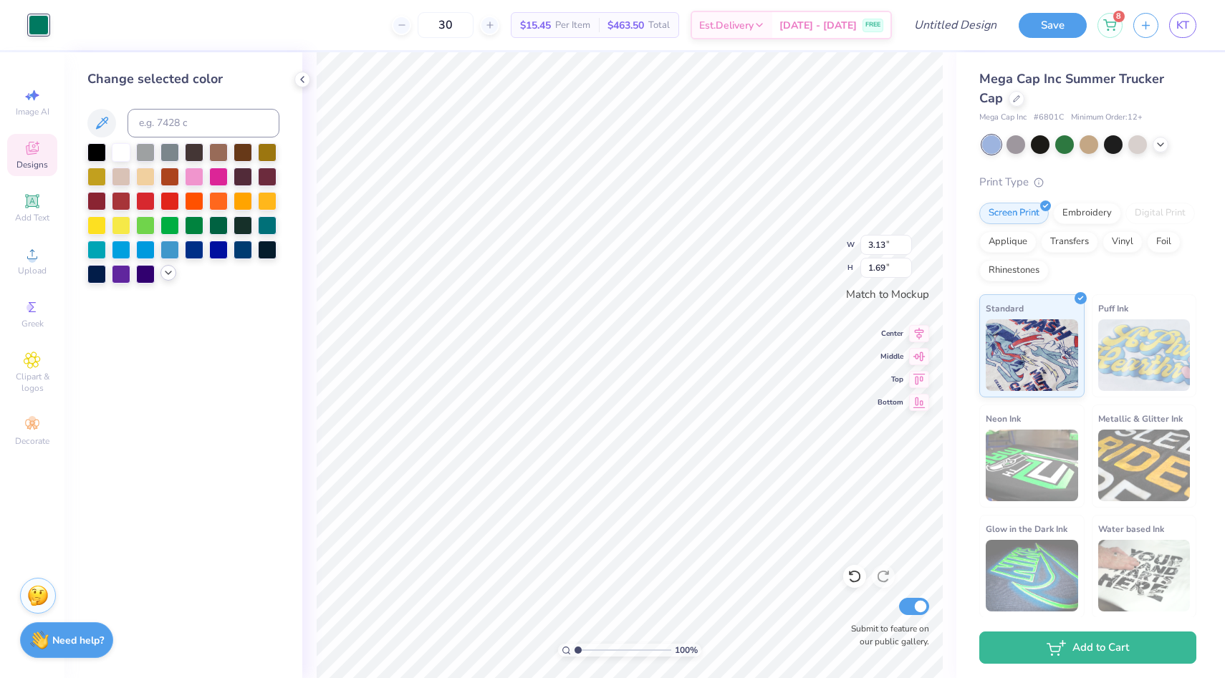
click at [165, 273] on icon at bounding box center [168, 272] width 11 height 11
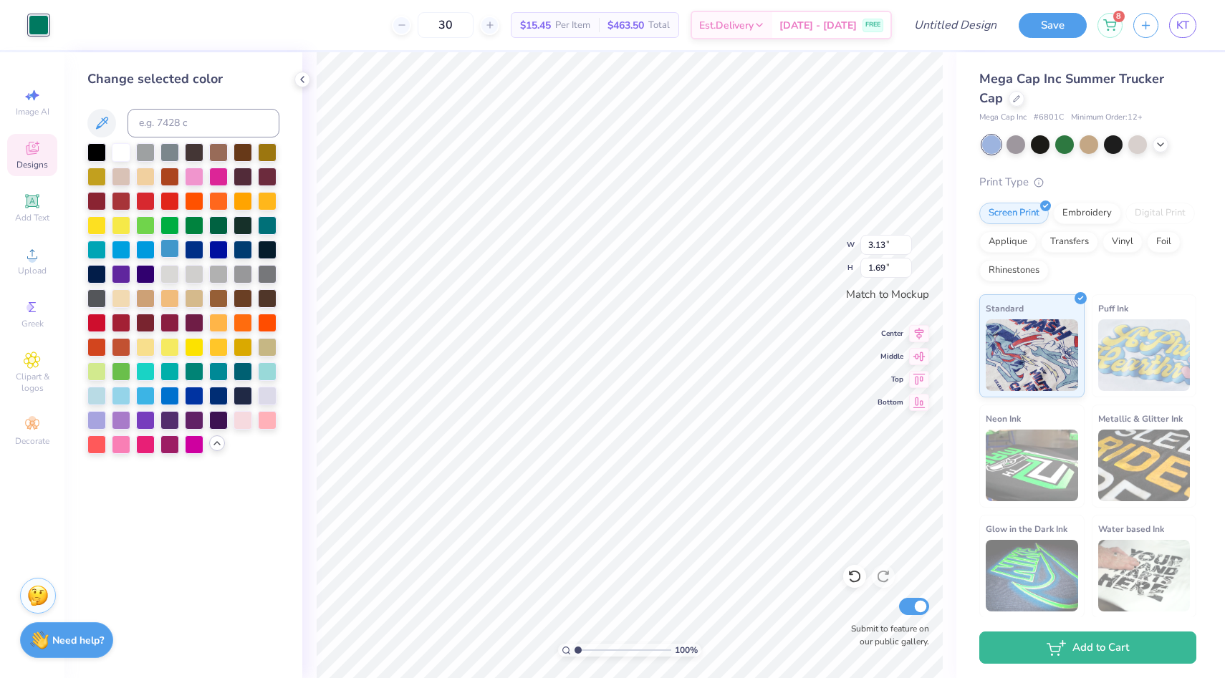
click at [167, 254] on div at bounding box center [169, 248] width 19 height 19
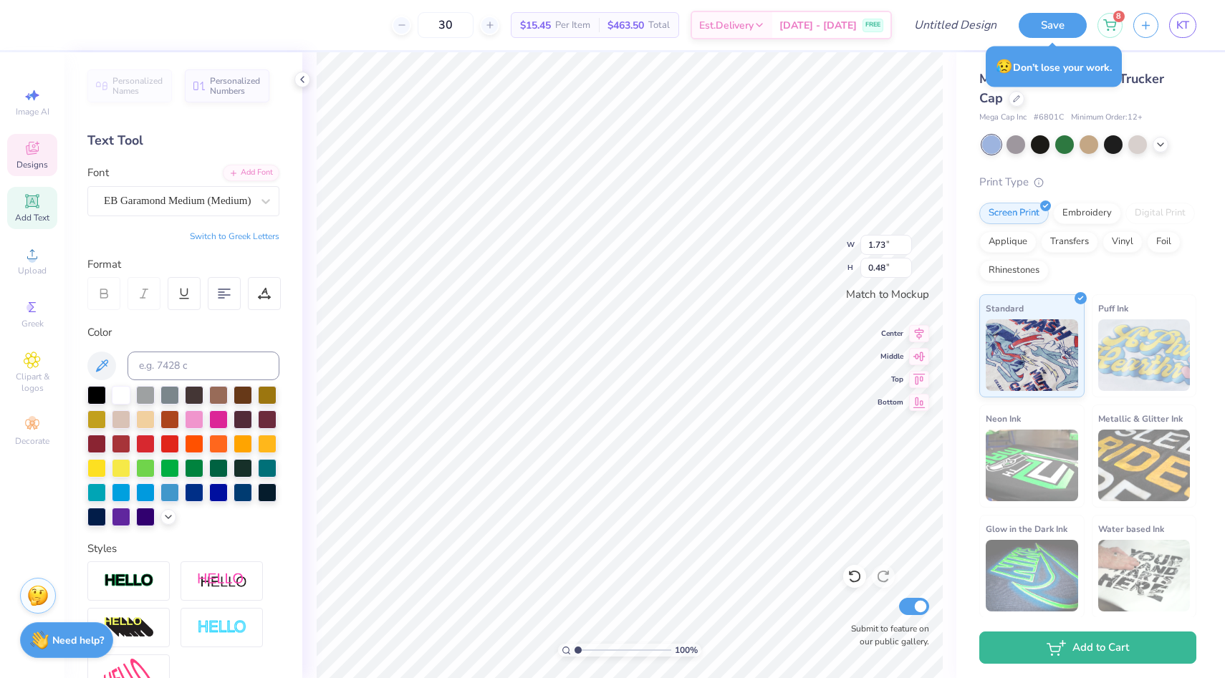
type textarea "Cinci"
type input "1.26"
type textarea "Smiles"
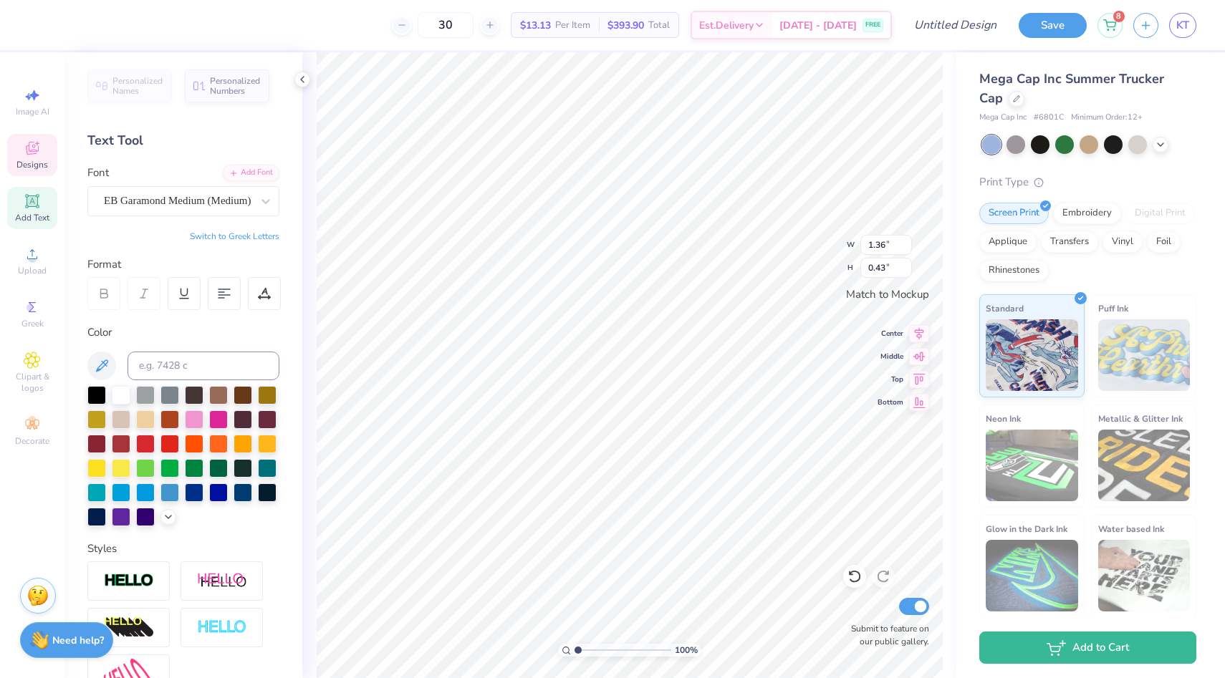
type input "1.57"
type input "0.46"
type input "3.37"
type input "1.82"
type input "1.57"
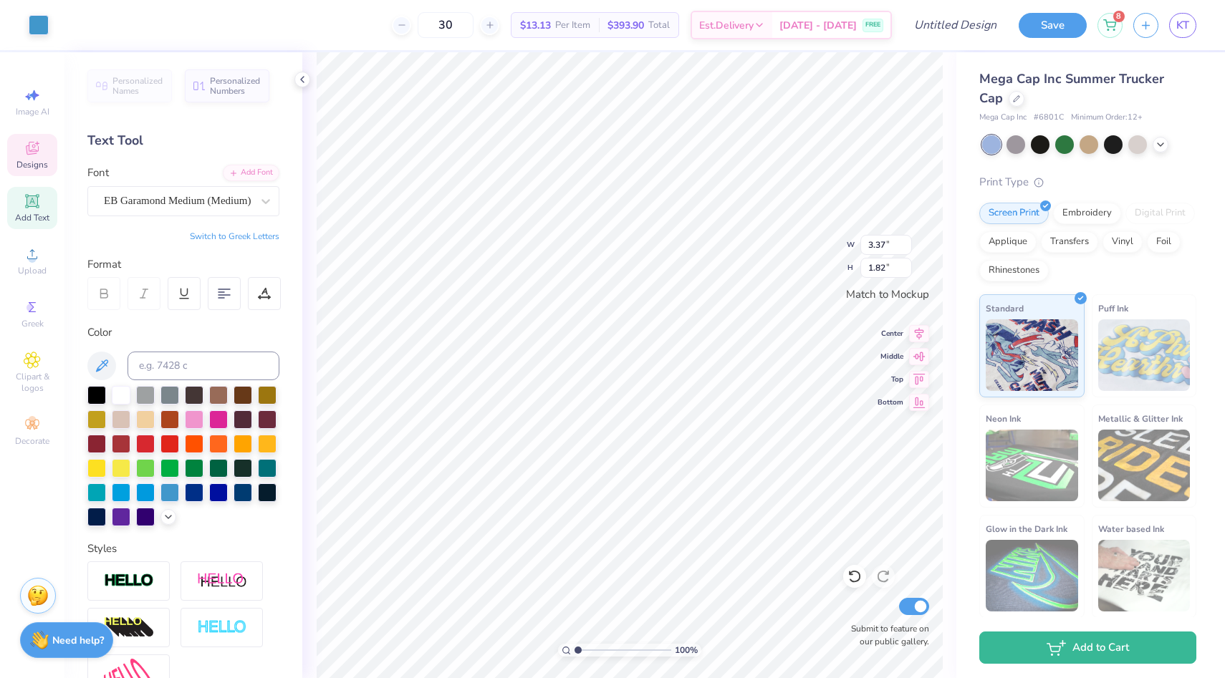
type input "0.46"
type input "1.36"
type input "0.43"
type input "1.57"
type input "0.46"
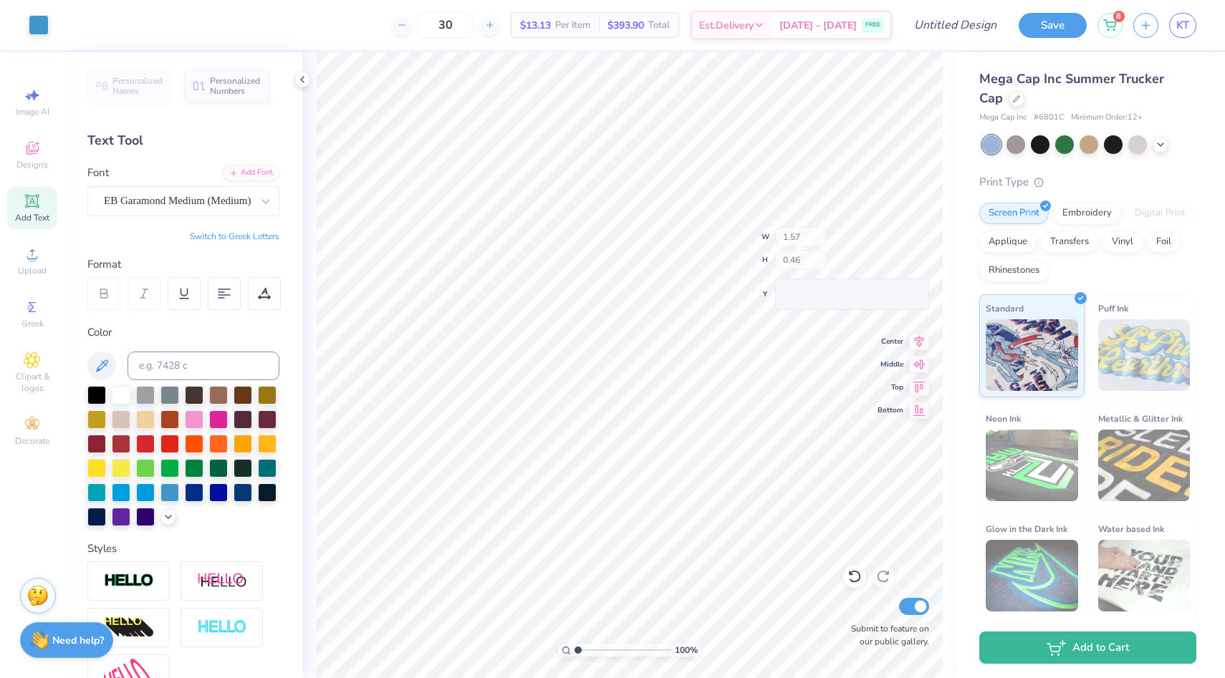
type input "3.37"
type input "1.82"
type input "0.45"
type input "0.24"
click at [47, 255] on div "Upload" at bounding box center [32, 261] width 50 height 42
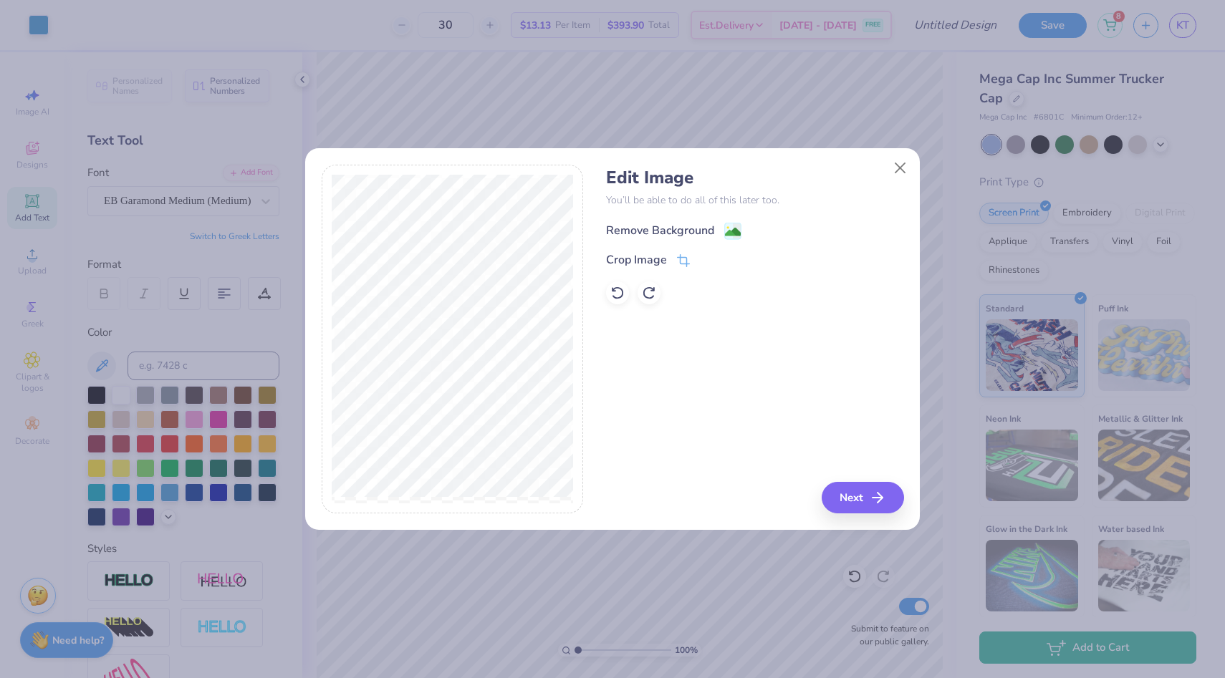
click at [721, 229] on div "Remove Background" at bounding box center [673, 231] width 135 height 18
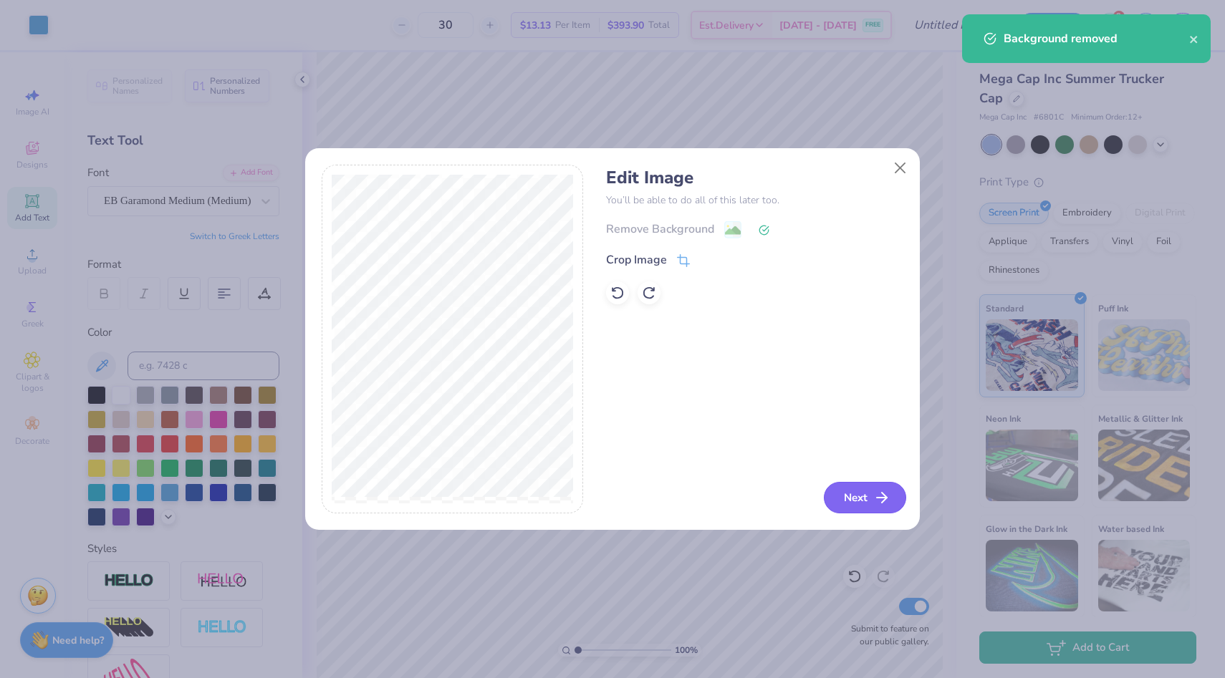
click at [855, 505] on button "Next" at bounding box center [865, 498] width 82 height 32
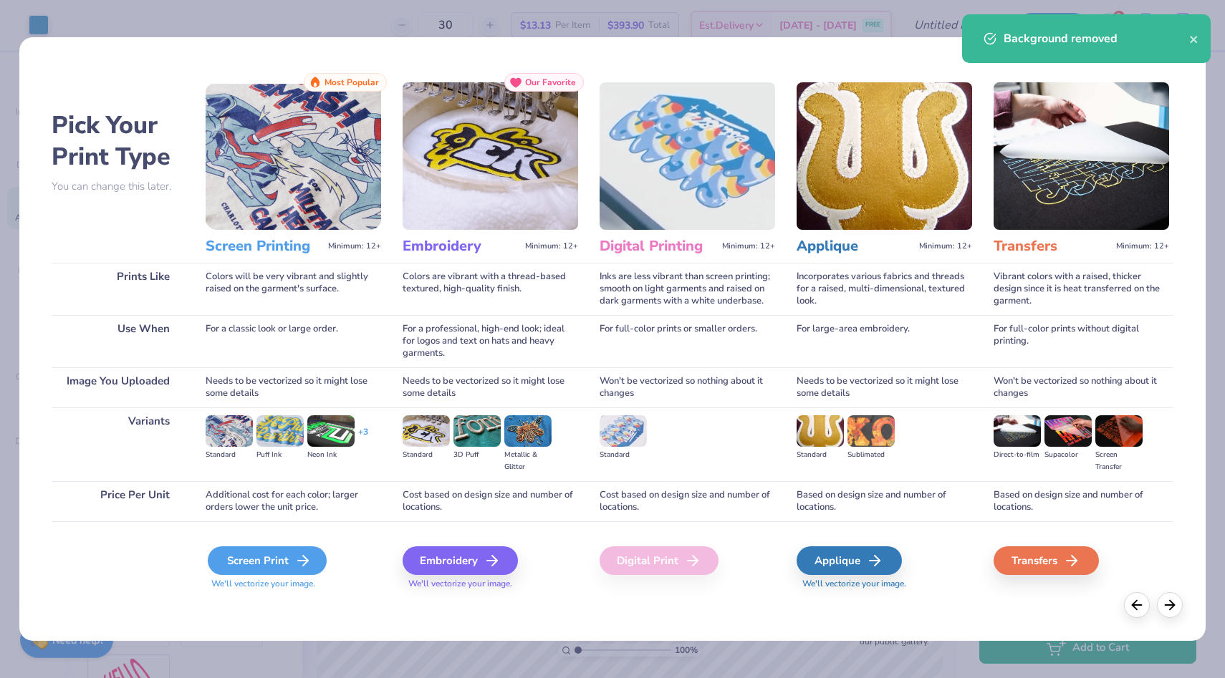
click at [264, 555] on div "Screen Print" at bounding box center [267, 561] width 119 height 29
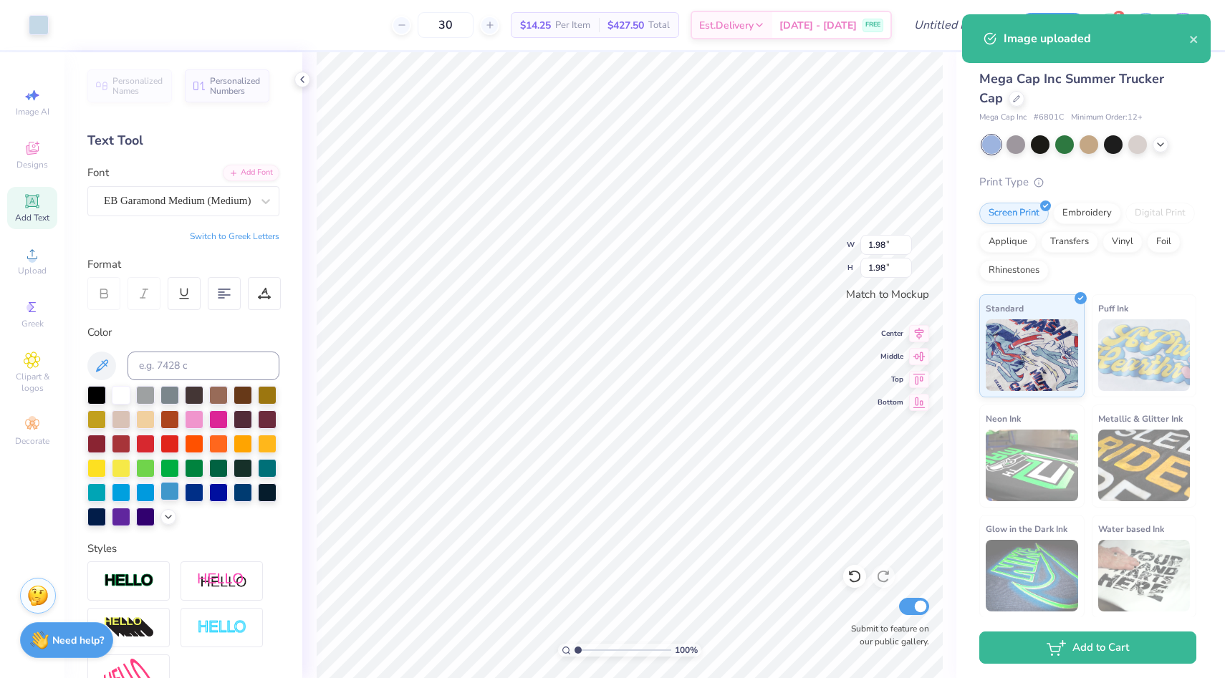
click at [172, 492] on div at bounding box center [169, 491] width 19 height 19
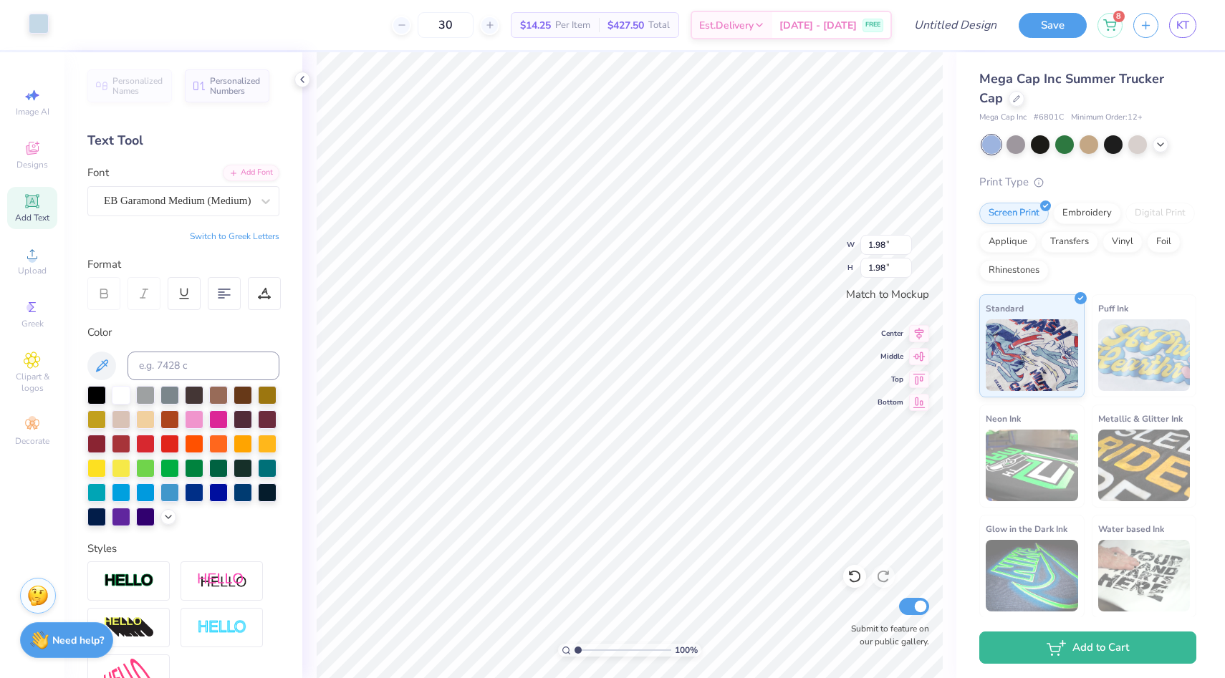
click at [47, 17] on div at bounding box center [39, 24] width 20 height 20
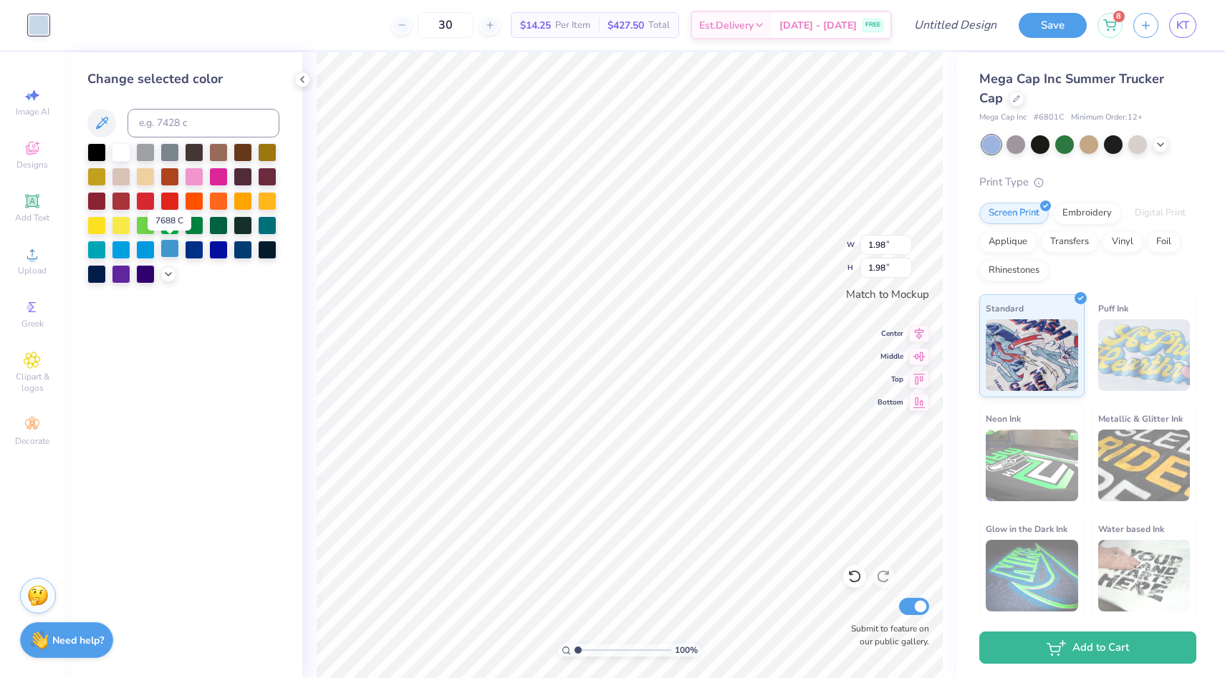
click at [168, 249] on div at bounding box center [169, 248] width 19 height 19
type input "1.07"
type input "0.78"
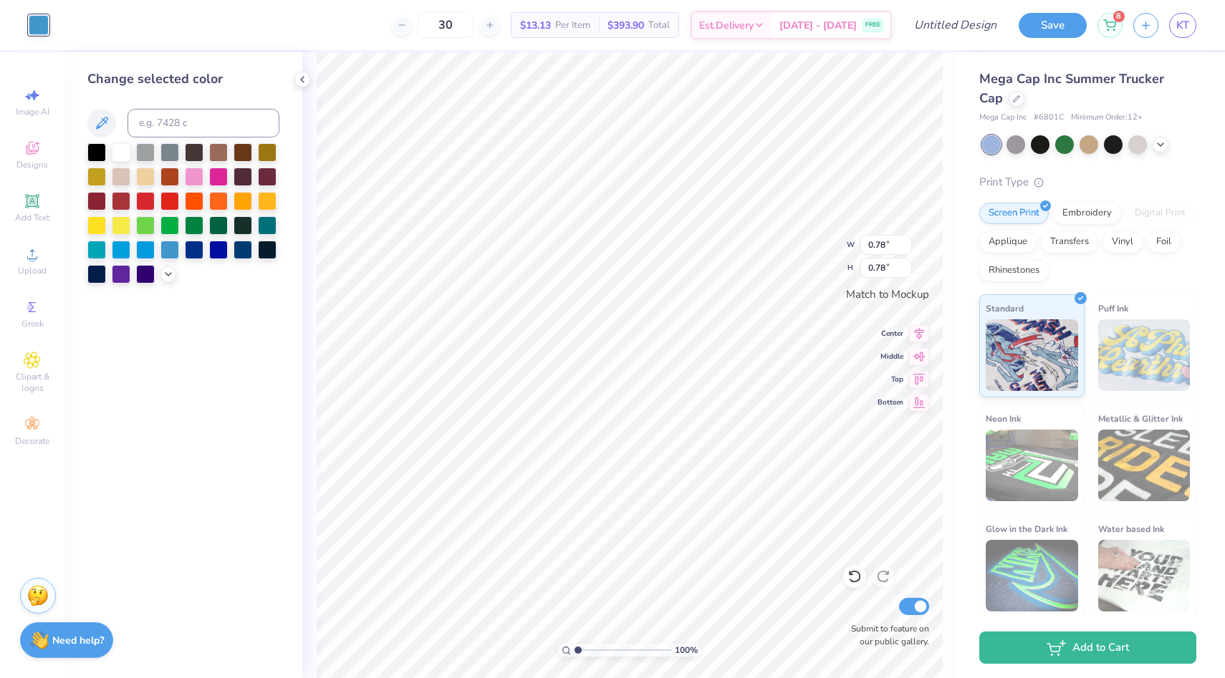
type input "3.37"
type input "1.82"
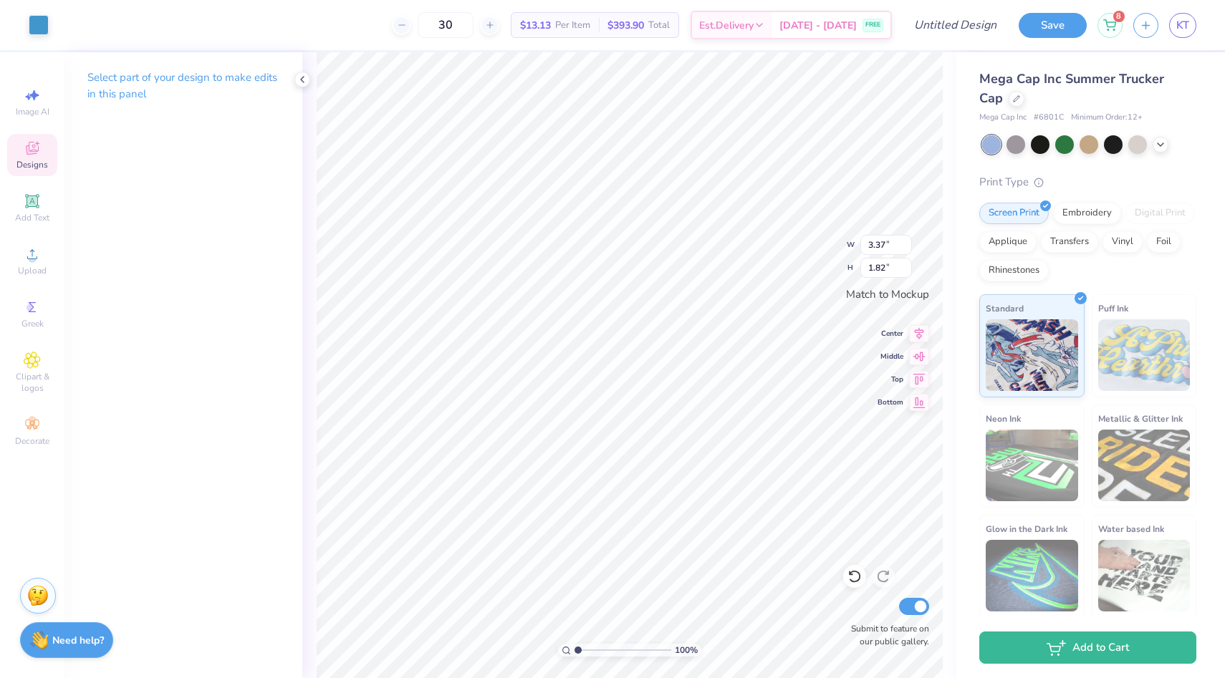
type input "0.78"
click at [40, 258] on icon at bounding box center [32, 254] width 17 height 17
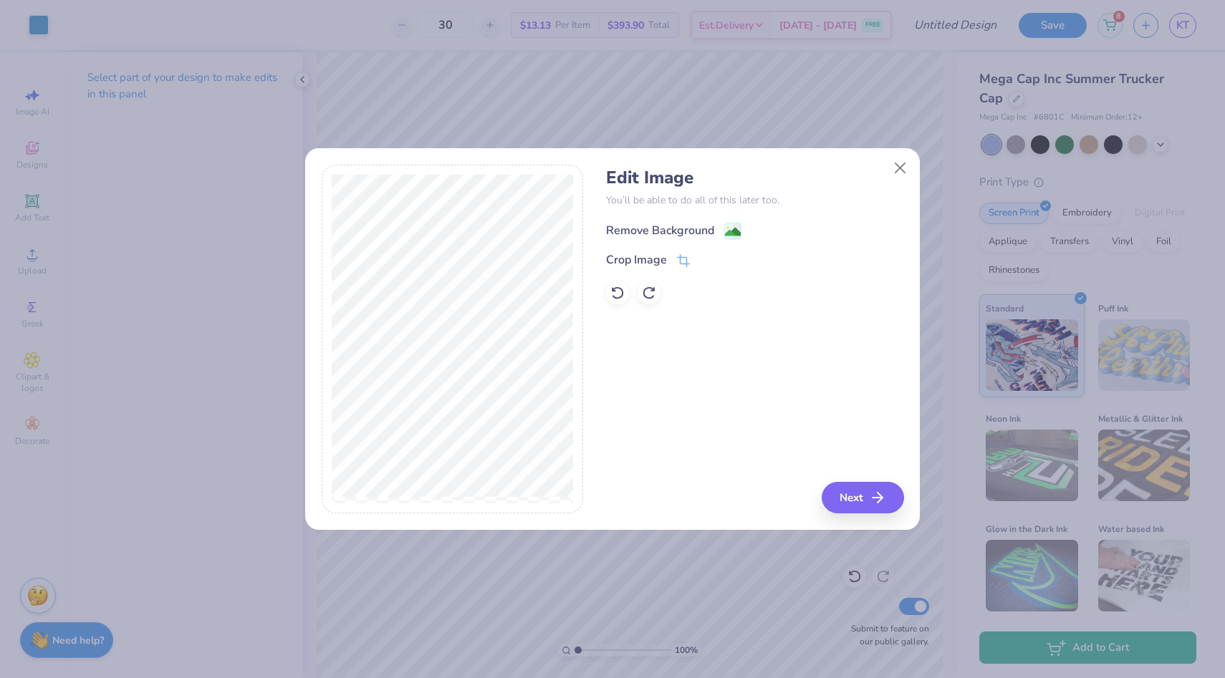
click at [706, 232] on div "Remove Background" at bounding box center [660, 230] width 108 height 17
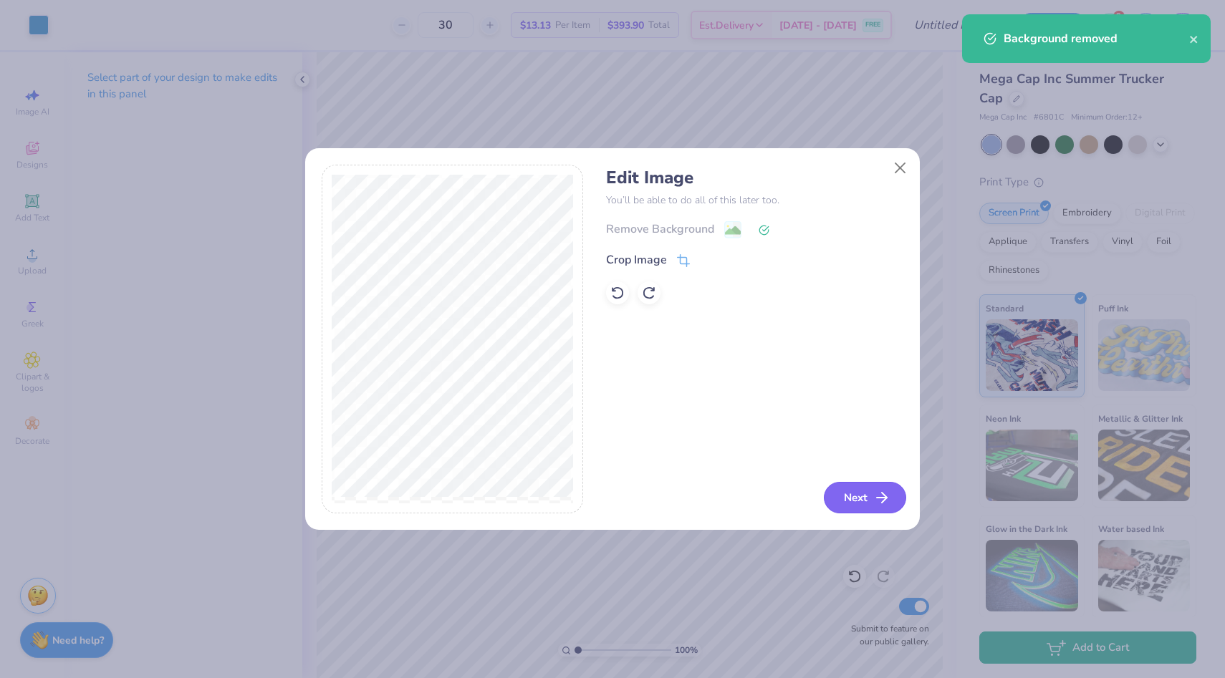
click at [877, 496] on icon "button" at bounding box center [881, 497] width 17 height 17
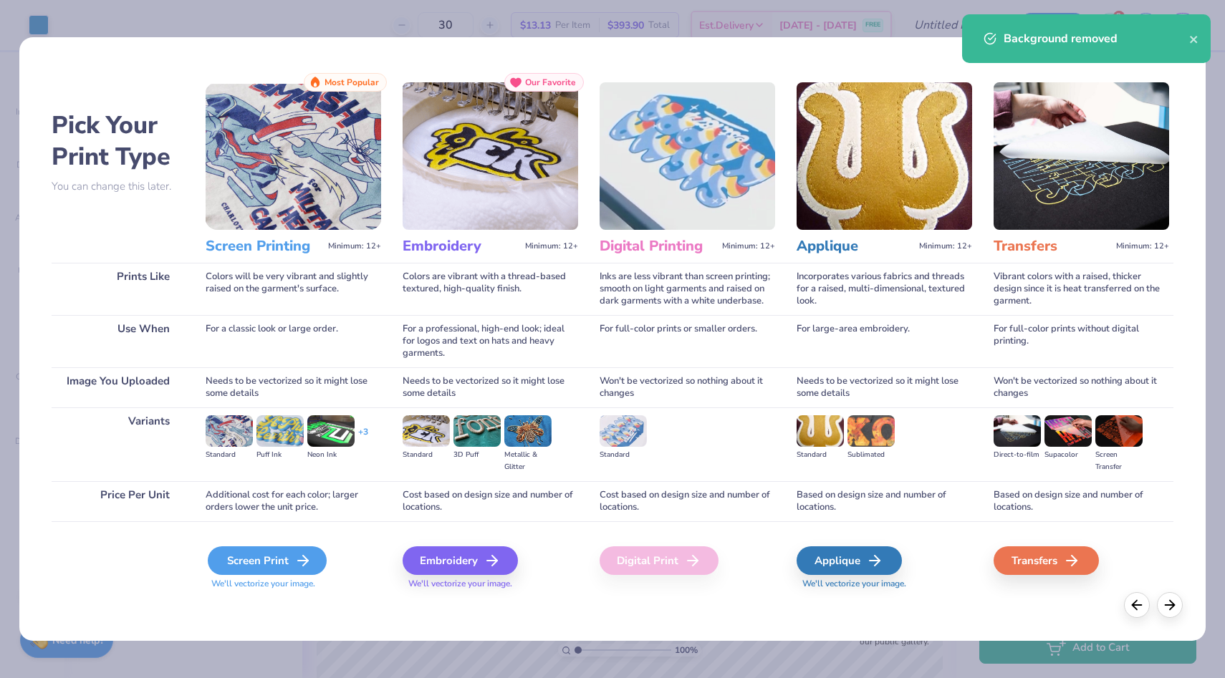
click at [246, 566] on div "Screen Print" at bounding box center [267, 561] width 119 height 29
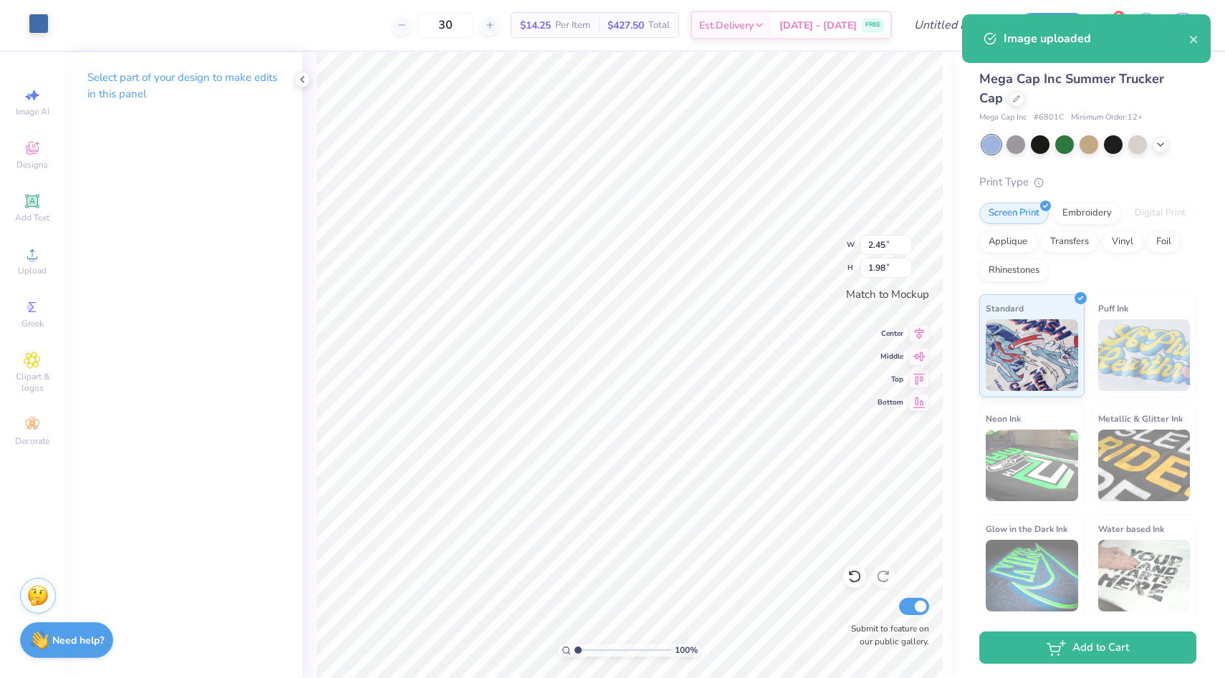
click at [39, 26] on div at bounding box center [39, 24] width 20 height 20
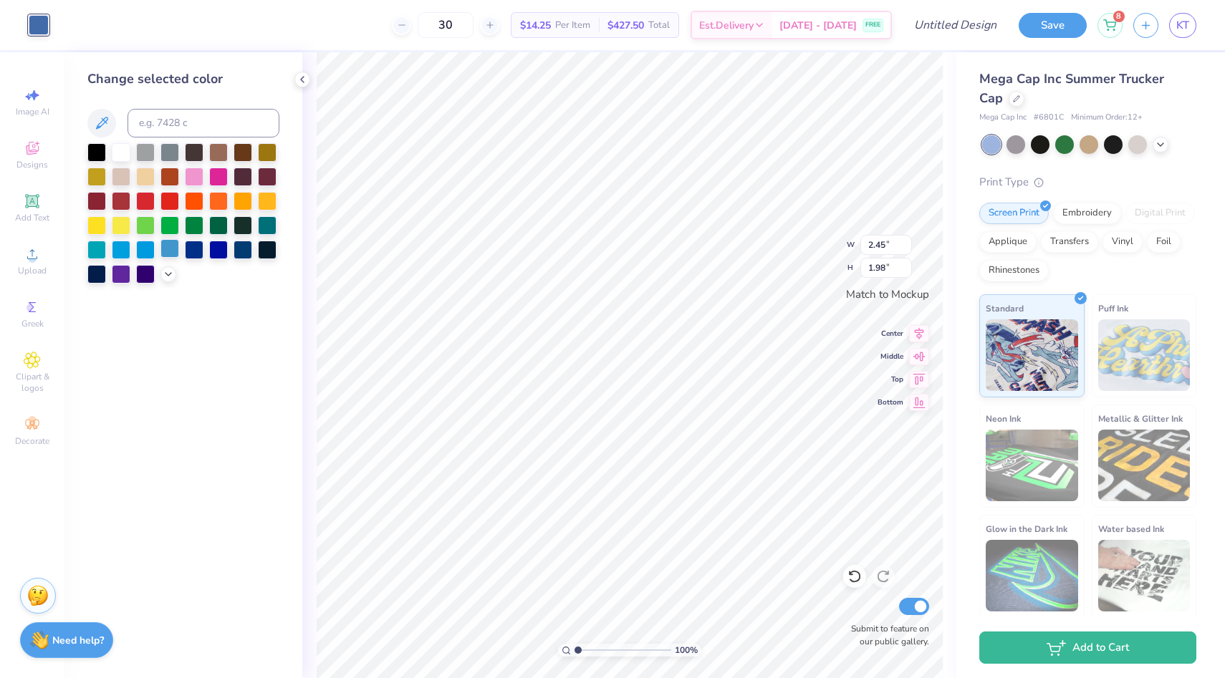
click at [175, 243] on div at bounding box center [169, 248] width 19 height 19
type input "1.14"
type input "0.92"
type input "0.86"
type input "0.69"
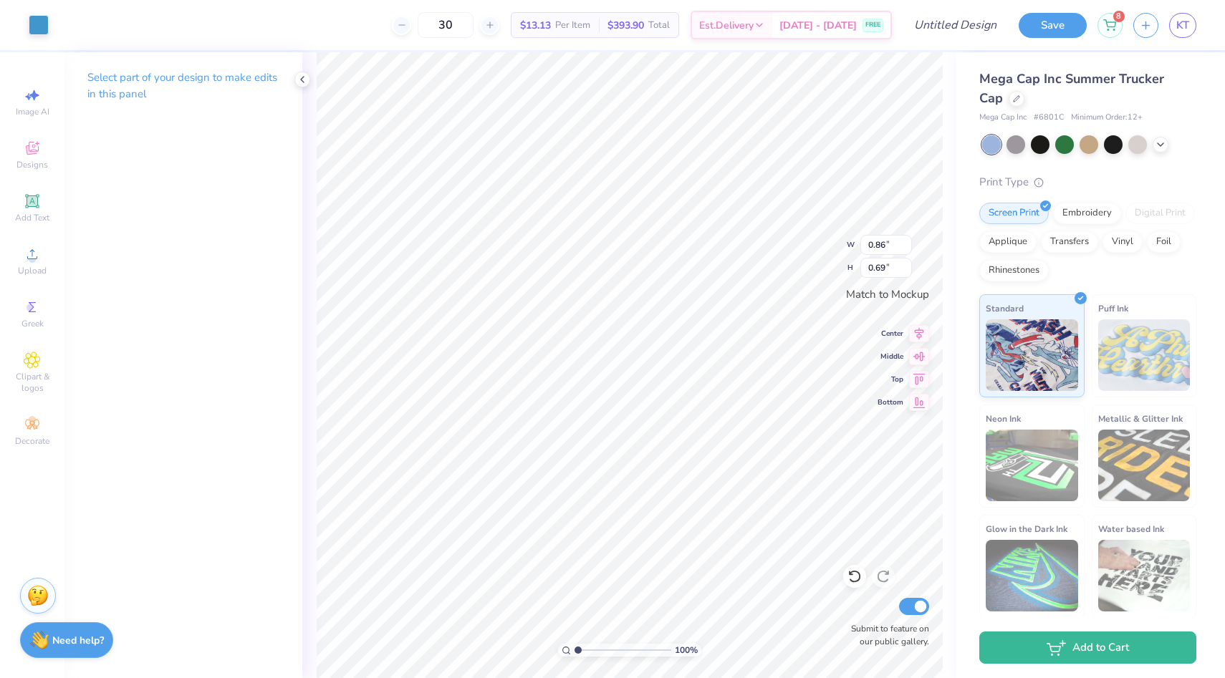
type input "0.81"
type input "0.65"
click at [1054, 27] on button "Save" at bounding box center [1053, 23] width 68 height 25
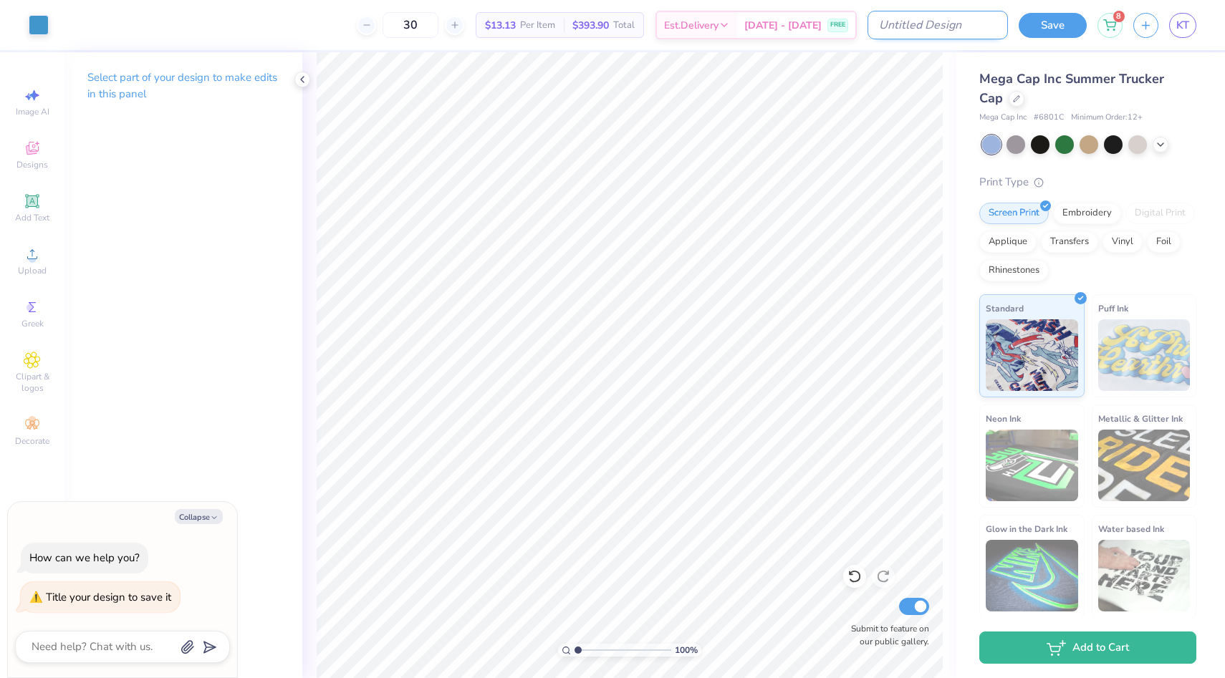
type textarea "x"
click at [963, 19] on input "Design Title" at bounding box center [938, 25] width 140 height 29
type input "h"
type textarea "x"
type input "ha"
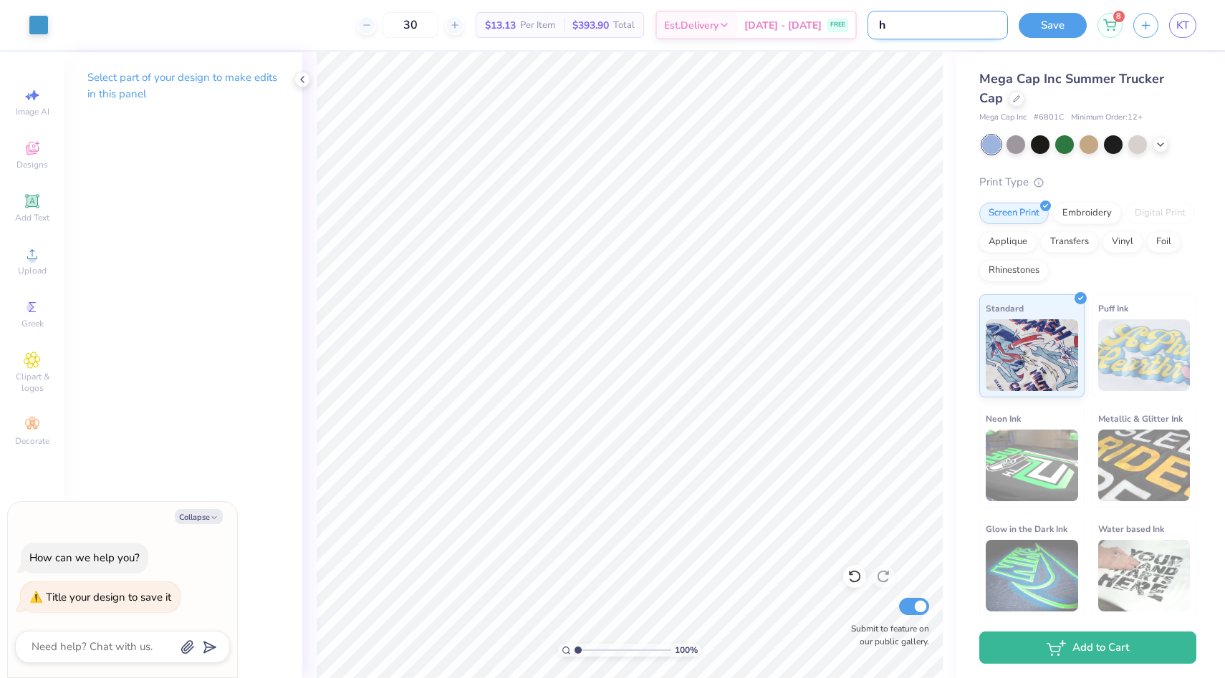
type textarea "x"
type input "hat"
type textarea "x"
type input "hat"
click at [1054, 19] on button "Save" at bounding box center [1053, 23] width 68 height 25
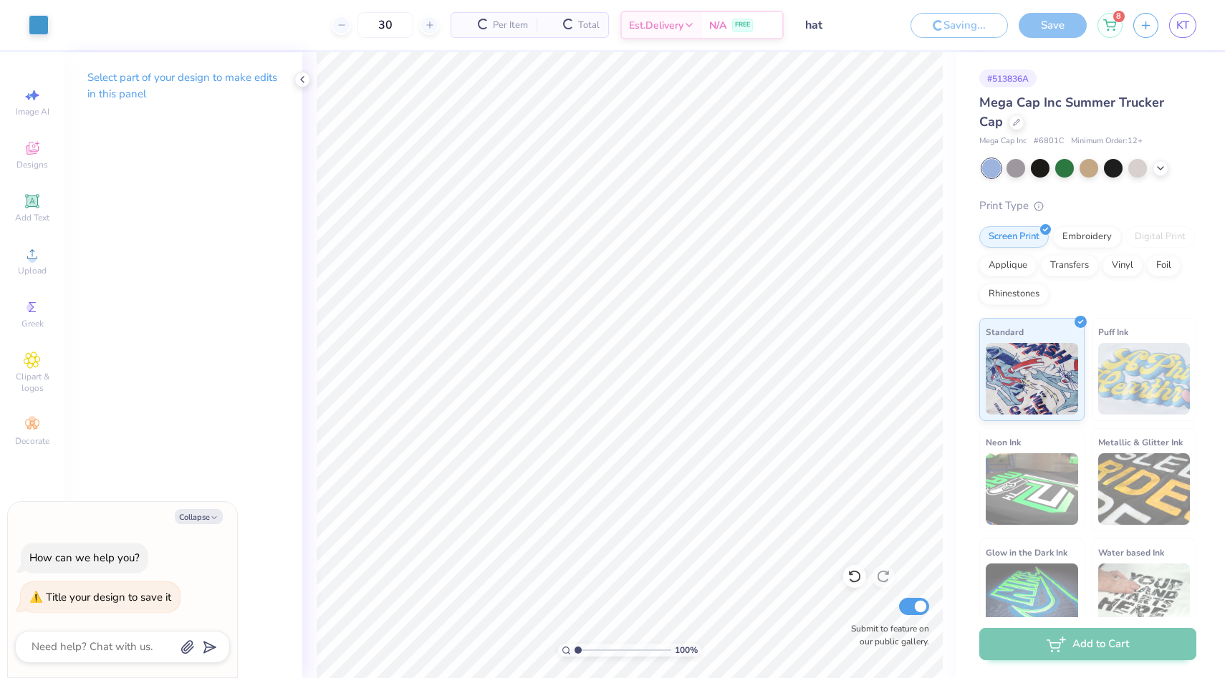
type textarea "x"
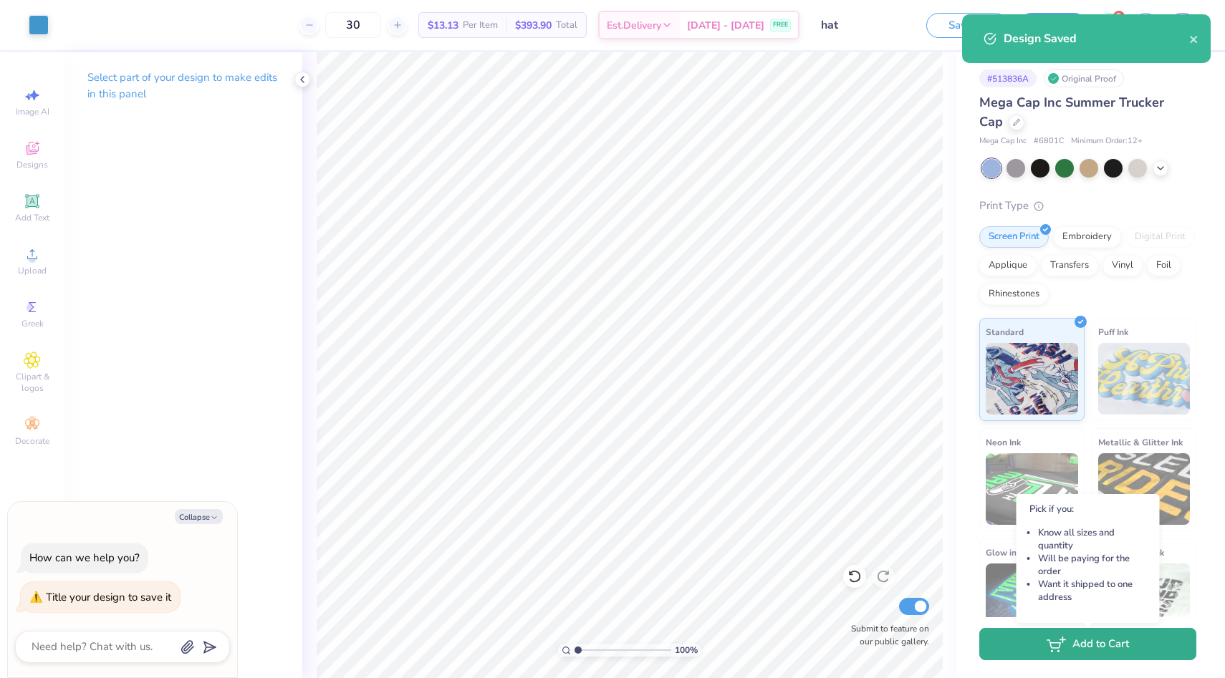
click at [1100, 648] on button "Add to Cart" at bounding box center [1087, 644] width 217 height 32
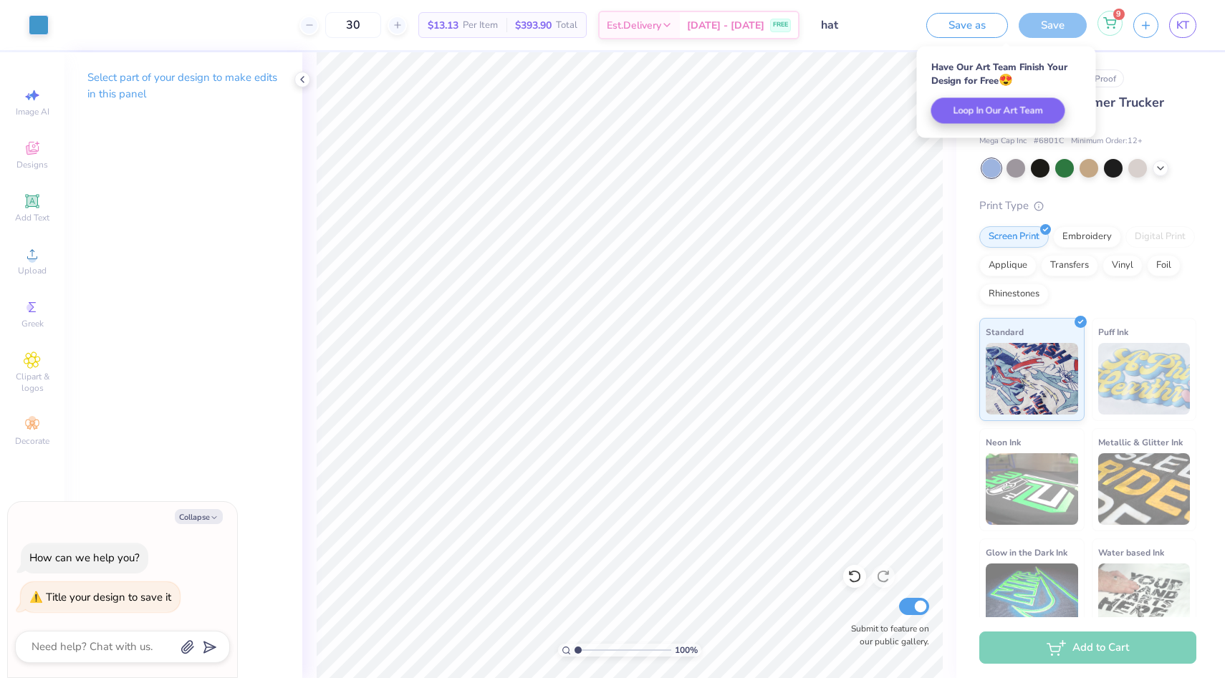
click at [1113, 31] on div "9" at bounding box center [1109, 23] width 25 height 25
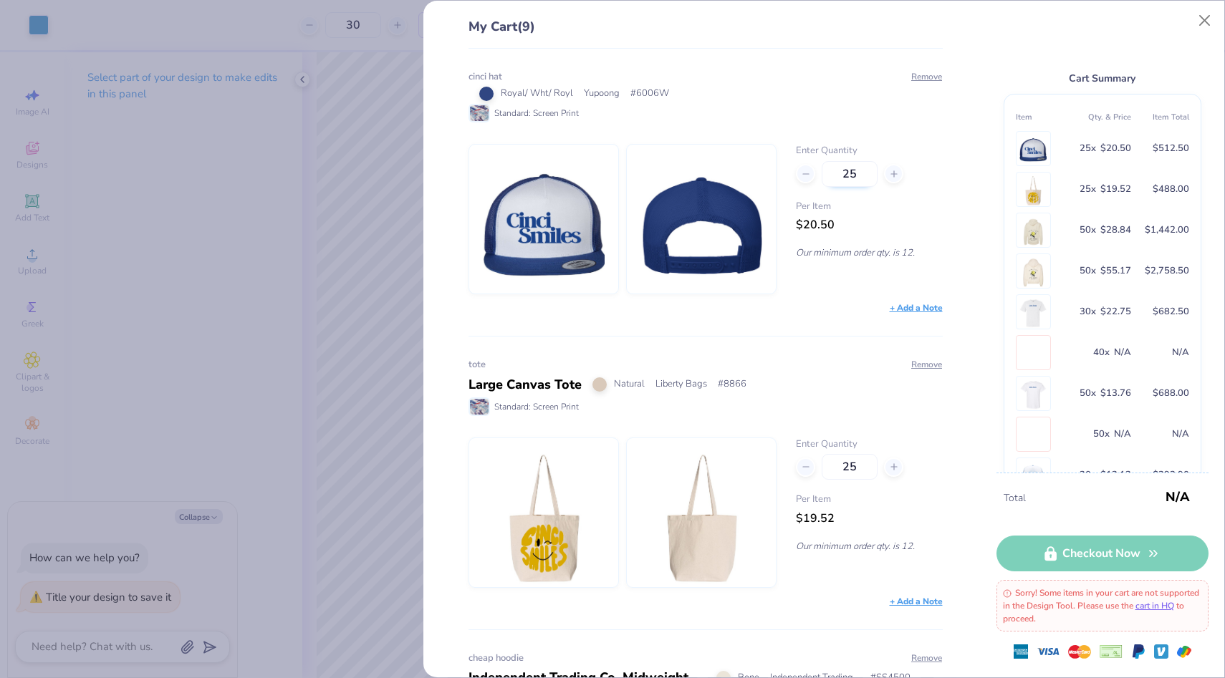
click at [853, 169] on input "25" at bounding box center [850, 174] width 56 height 26
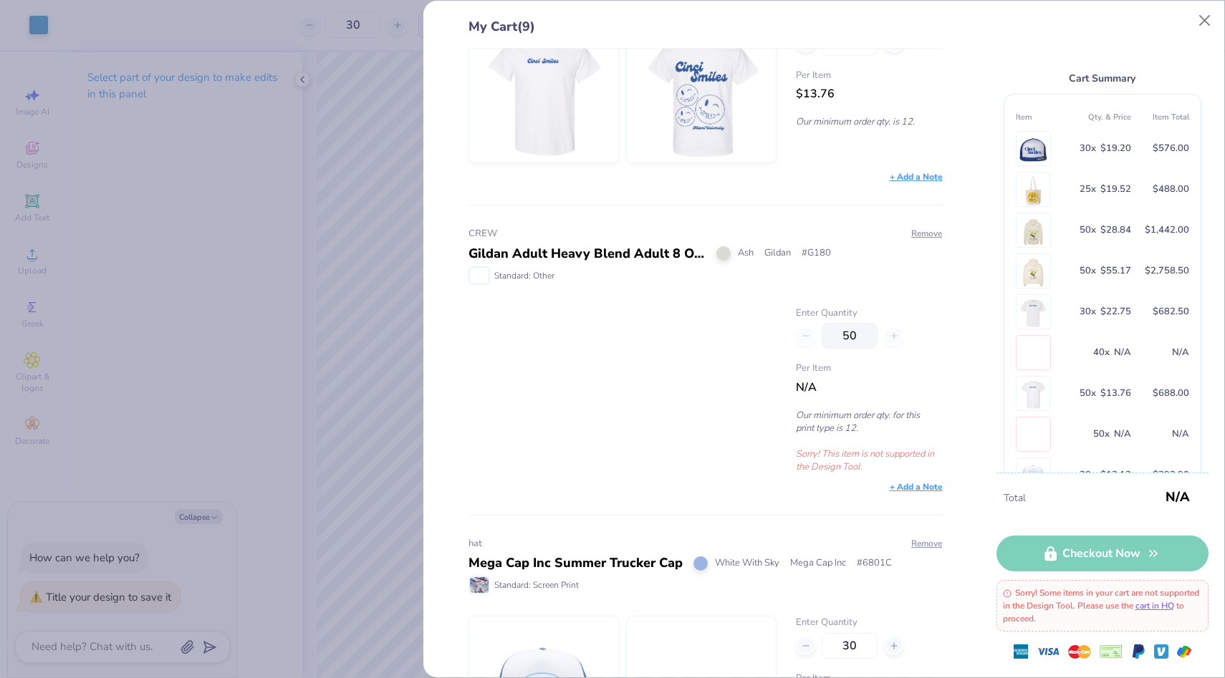
scroll to position [2031, 0]
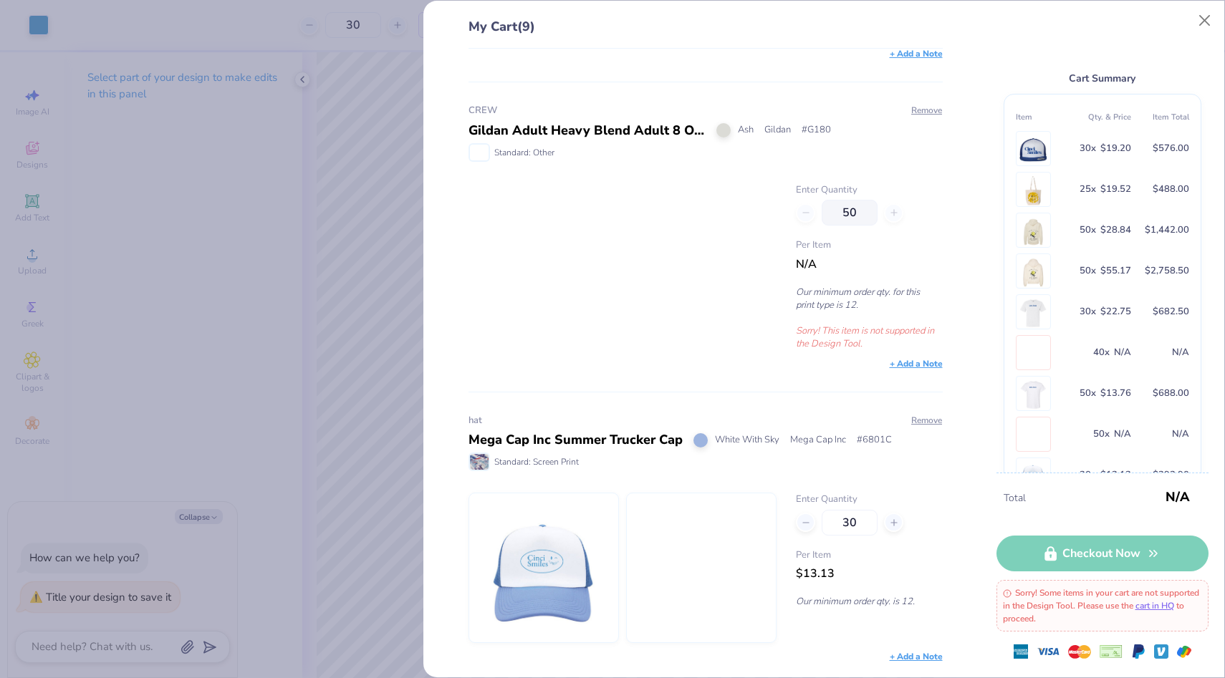
type input "30"
click at [397, 473] on div "My Cart (9) cinci hat Royal/ Wht/ Royl Yupoong # 6006W Standard: Screen Print R…" at bounding box center [612, 339] width 1225 height 678
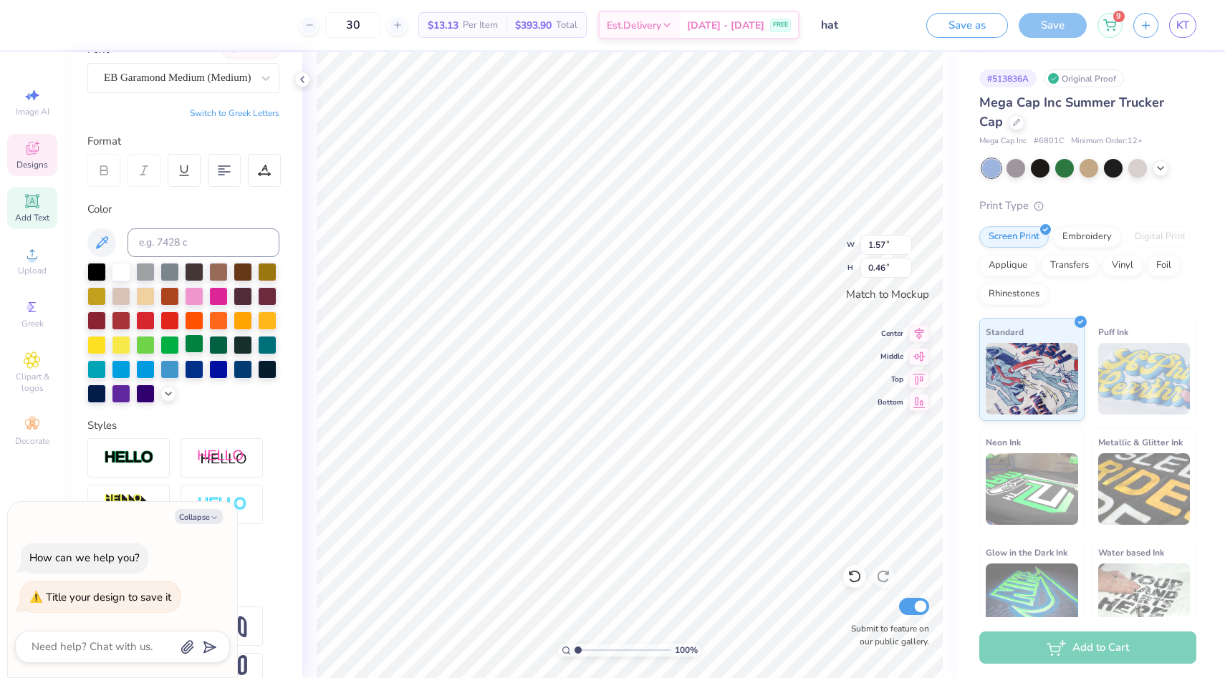
scroll to position [154, 0]
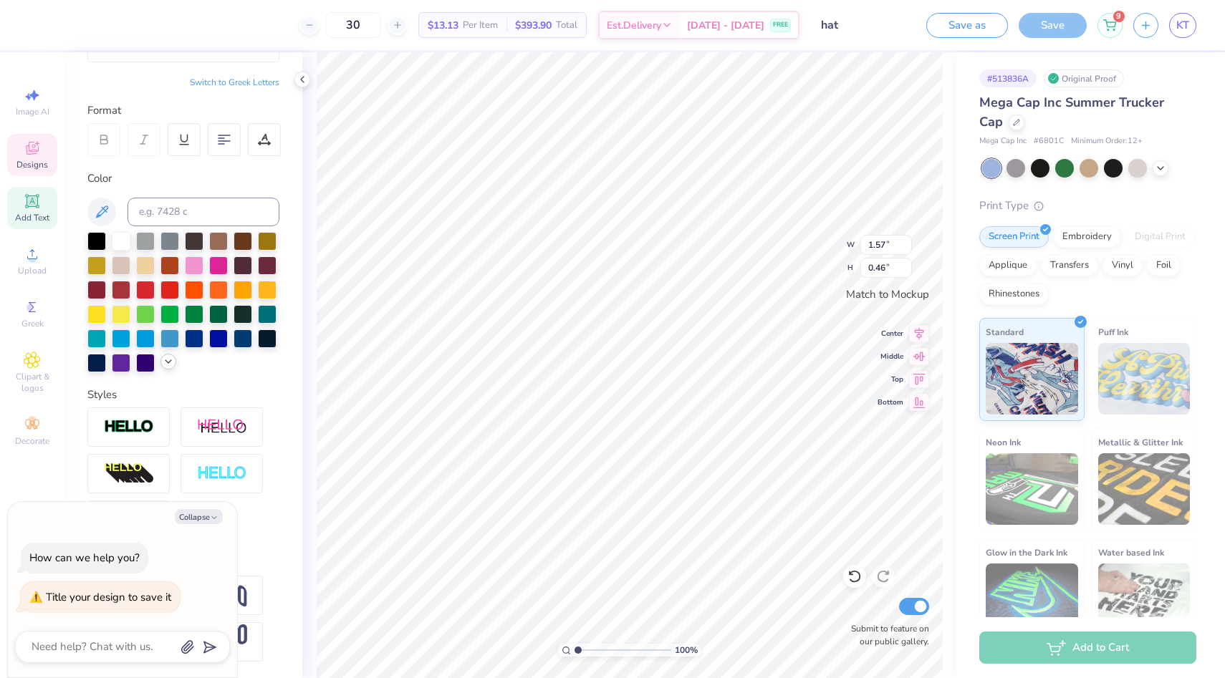
click at [169, 363] on icon at bounding box center [168, 361] width 11 height 11
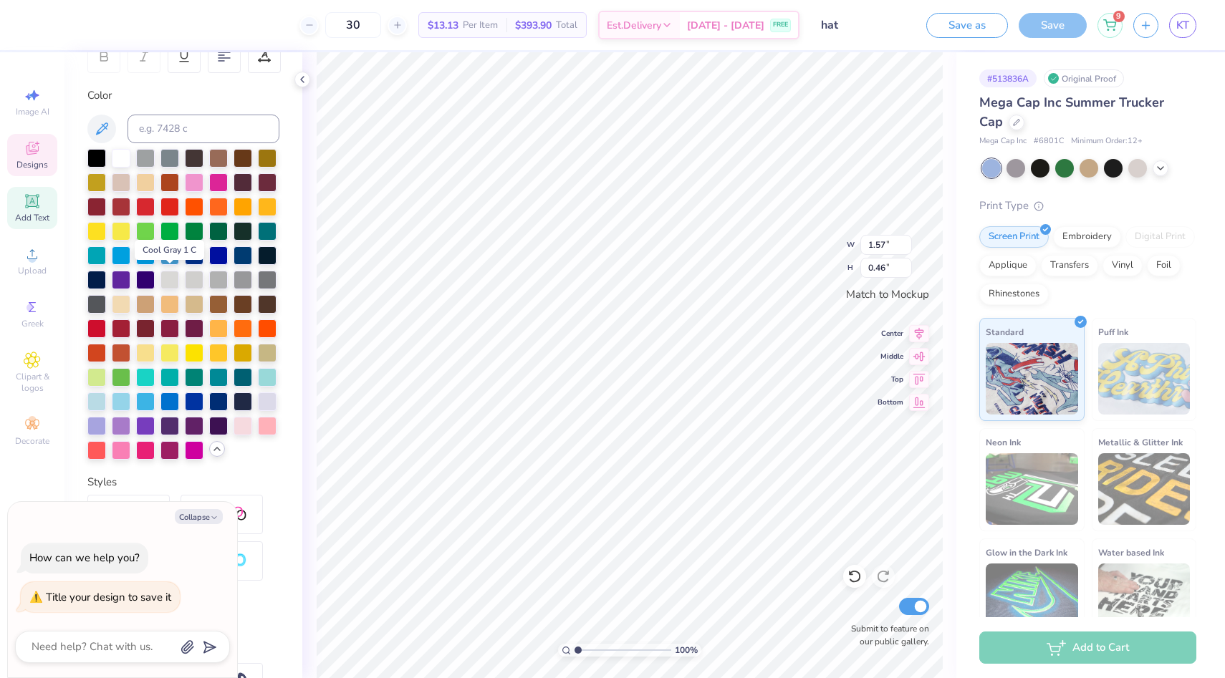
scroll to position [240, 0]
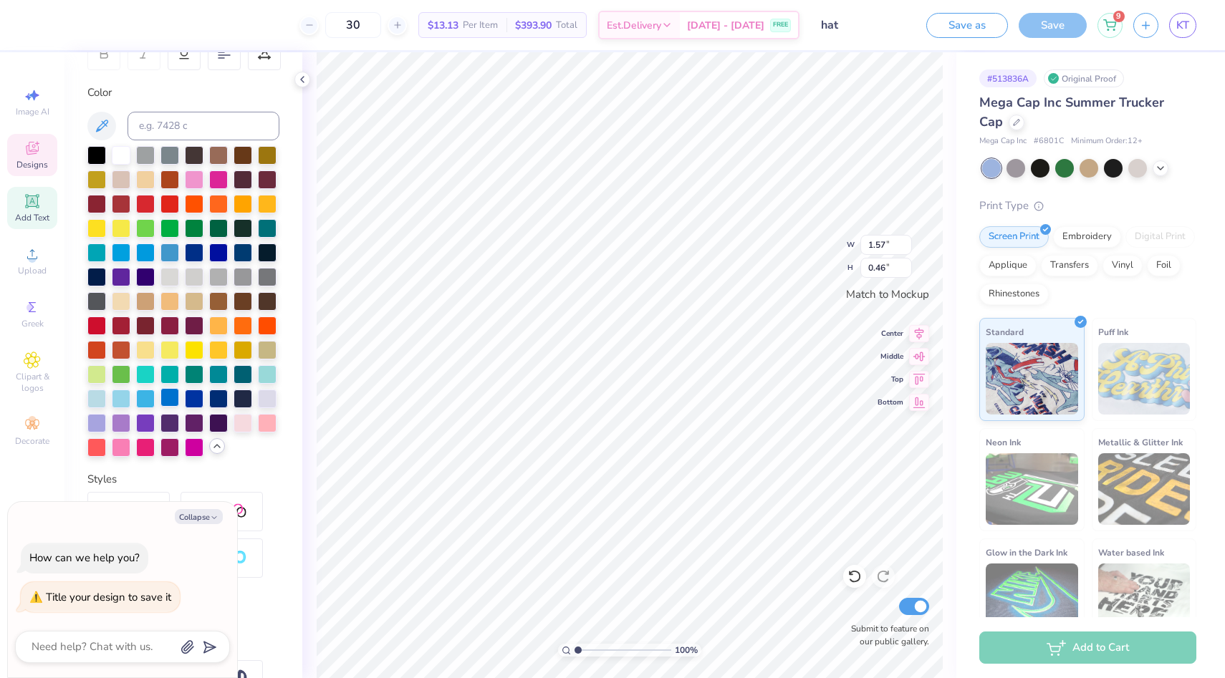
click at [167, 390] on div at bounding box center [169, 397] width 19 height 19
type textarea "x"
type input "1.36"
type input "0.43"
click at [174, 399] on div at bounding box center [169, 397] width 19 height 19
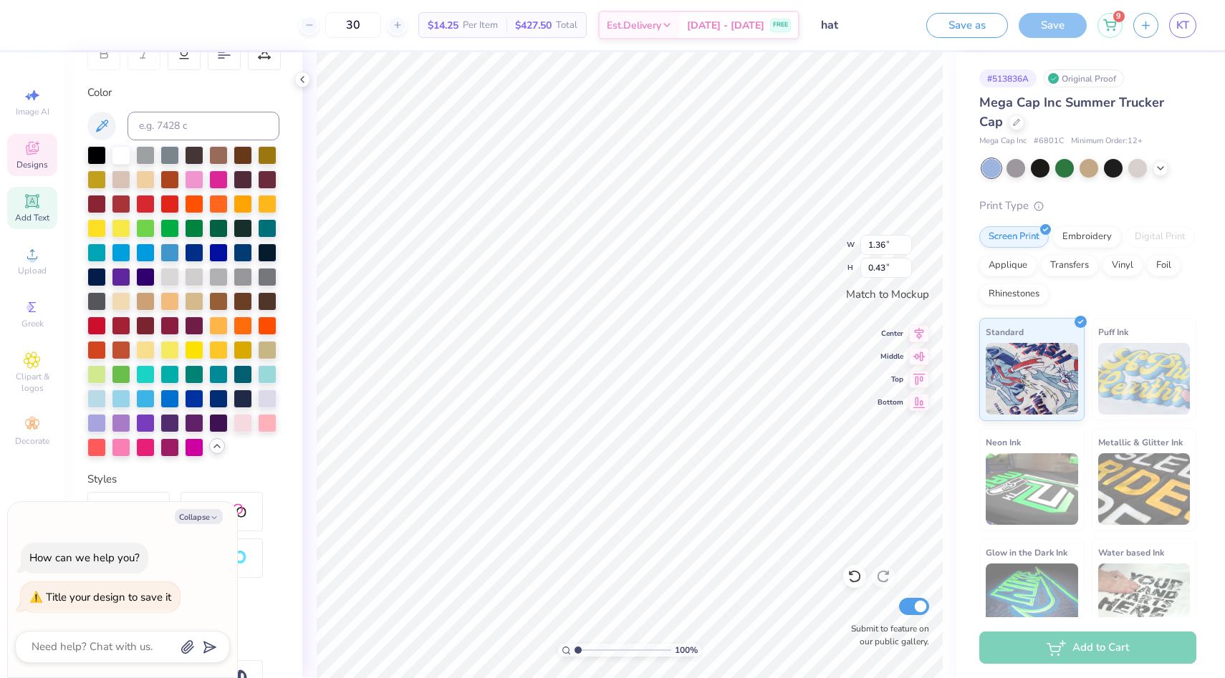
type textarea "x"
type input "3.37"
type input "1.82"
click at [172, 397] on div at bounding box center [169, 397] width 19 height 19
type textarea "x"
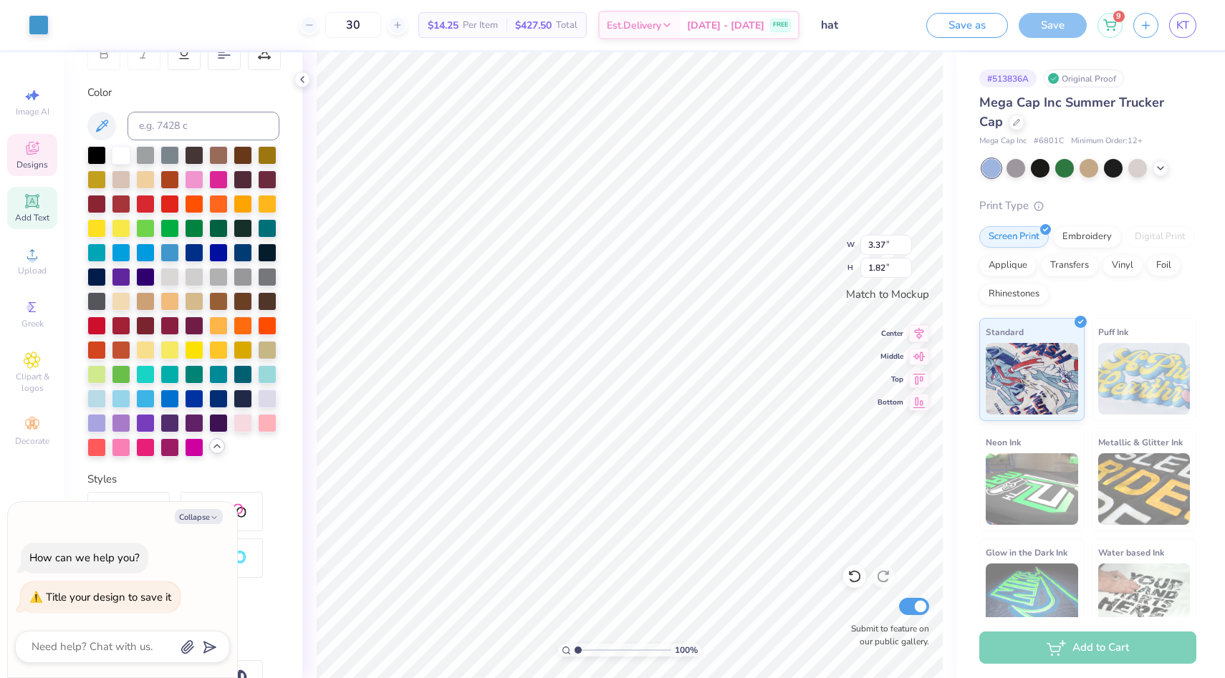
type input "0.81"
type input "0.65"
click at [171, 396] on div at bounding box center [169, 397] width 19 height 19
click at [34, 21] on div at bounding box center [39, 24] width 20 height 20
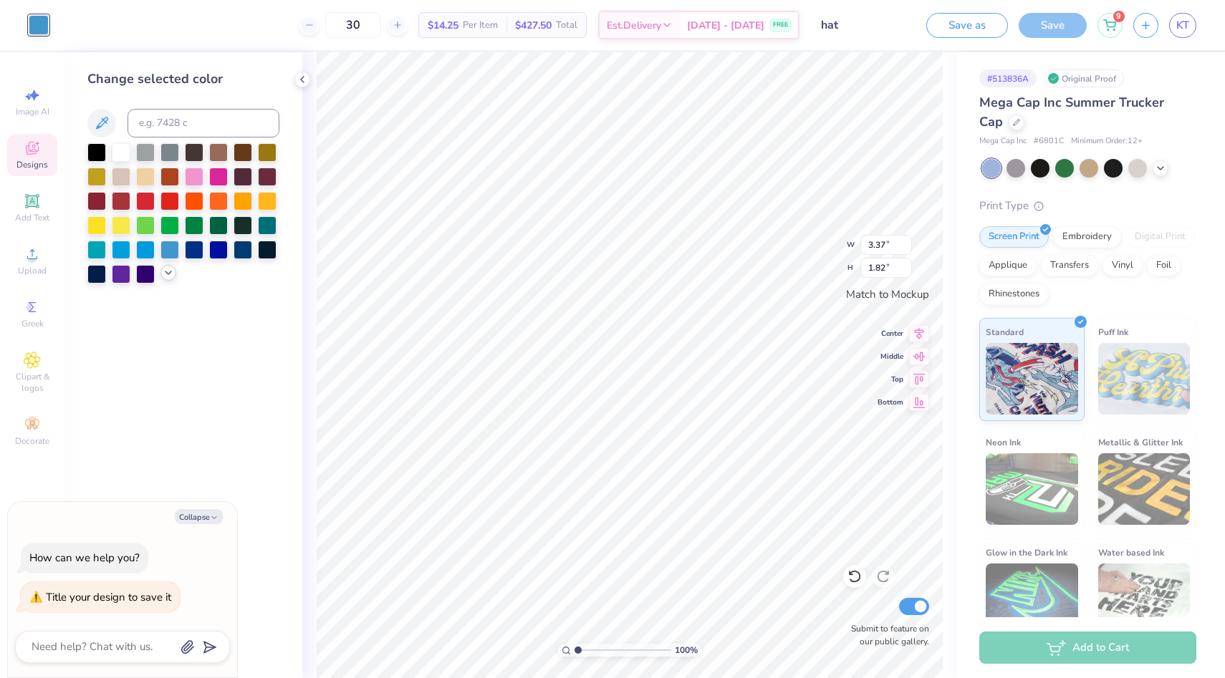
click at [163, 277] on icon at bounding box center [168, 272] width 11 height 11
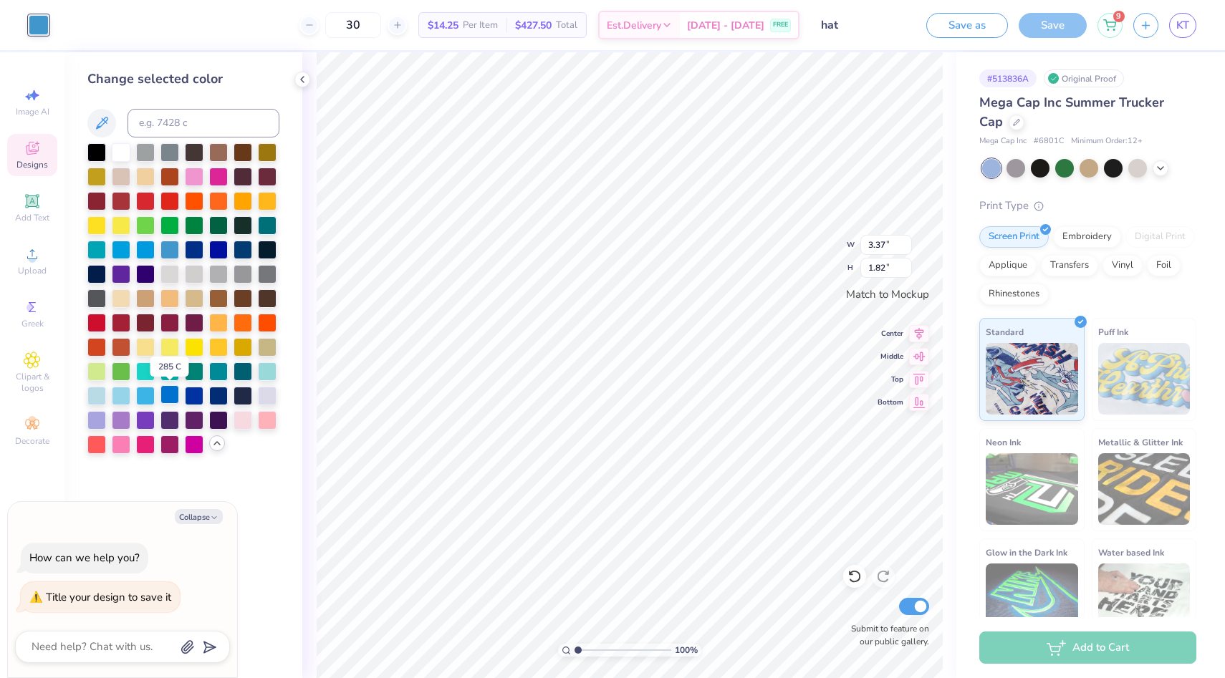
click at [169, 395] on div at bounding box center [169, 394] width 19 height 19
type textarea "x"
type input "0.81"
type input "0.65"
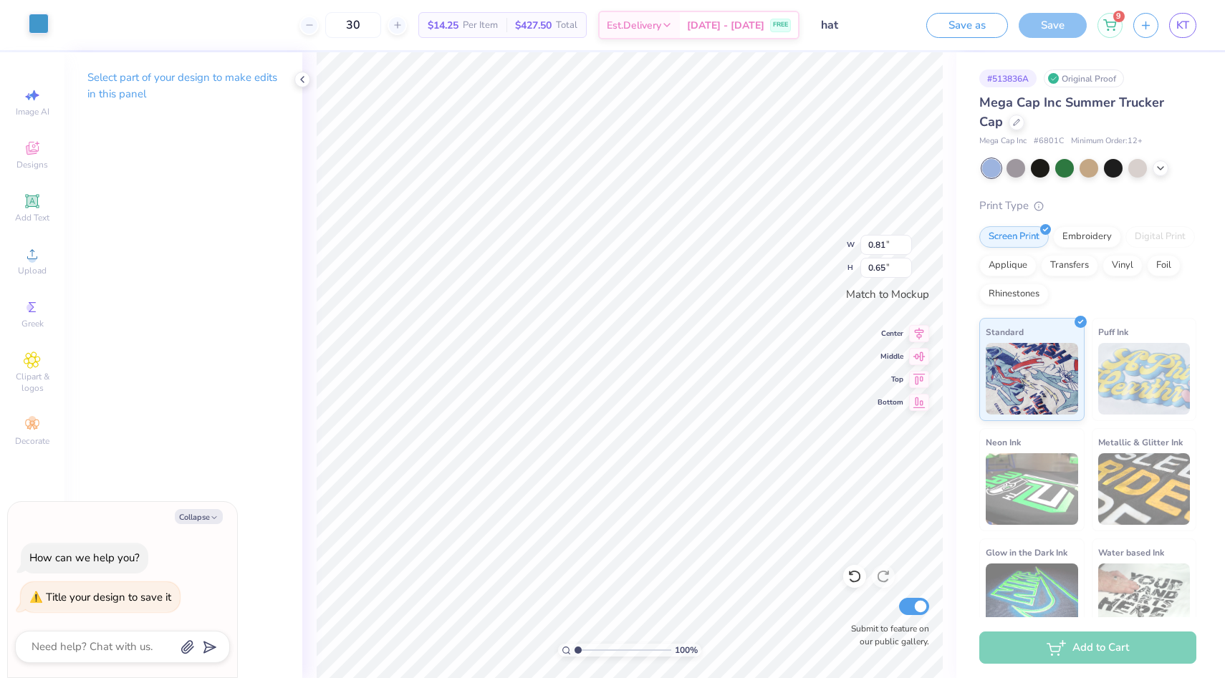
click at [31, 24] on div at bounding box center [39, 24] width 20 height 20
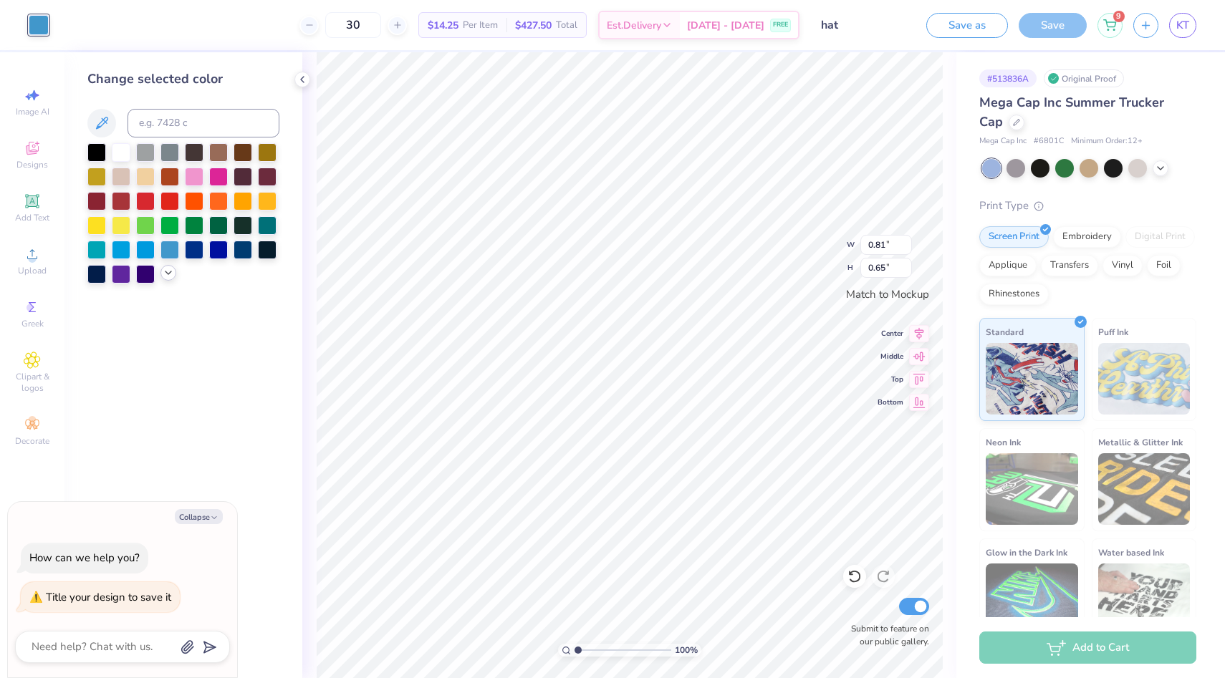
click at [166, 269] on icon at bounding box center [168, 272] width 11 height 11
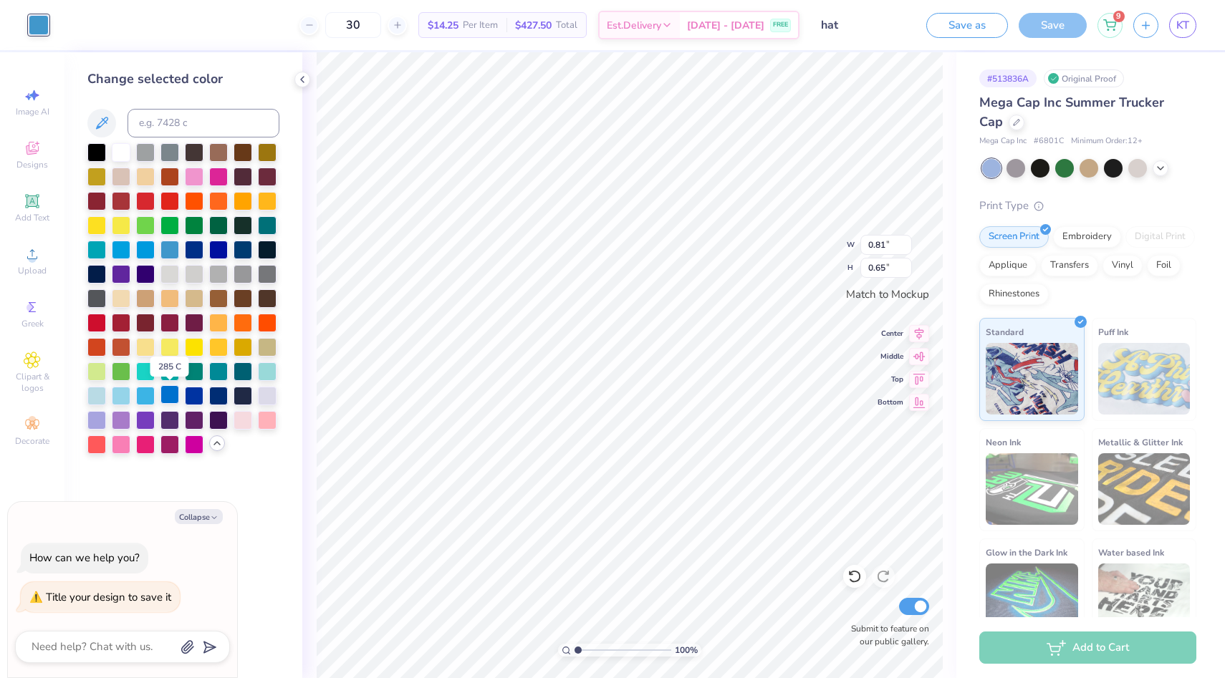
click at [169, 394] on div at bounding box center [169, 394] width 19 height 19
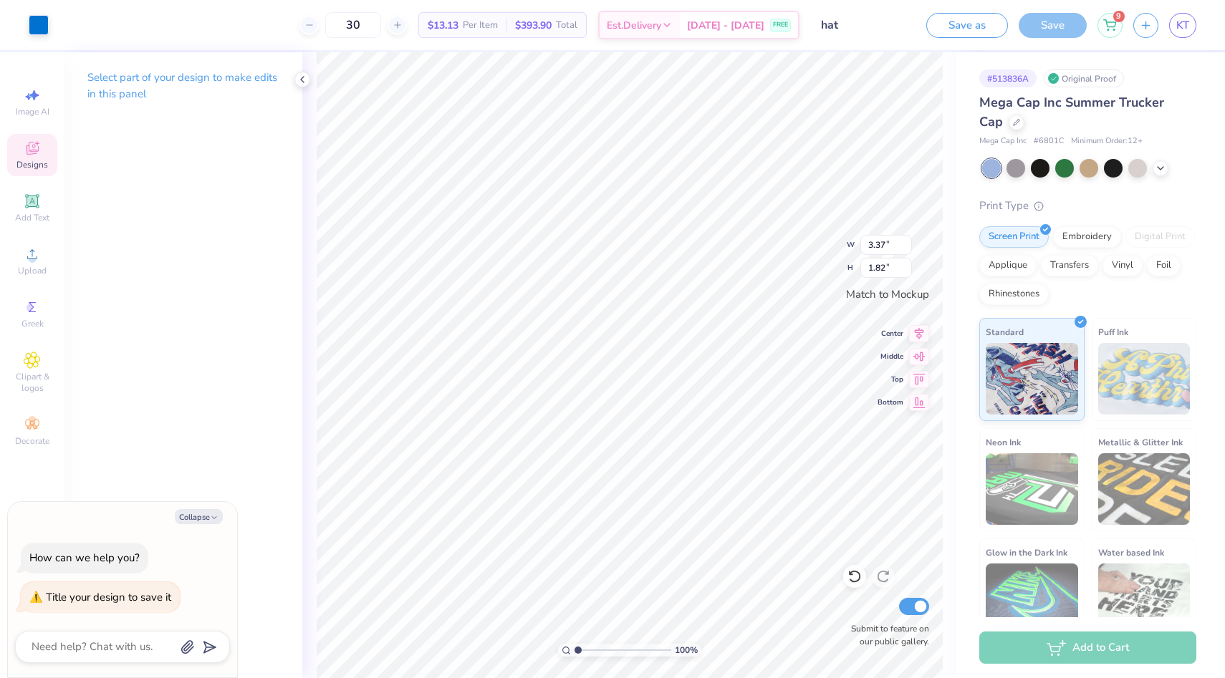
type textarea "x"
type input "4.02"
type textarea "x"
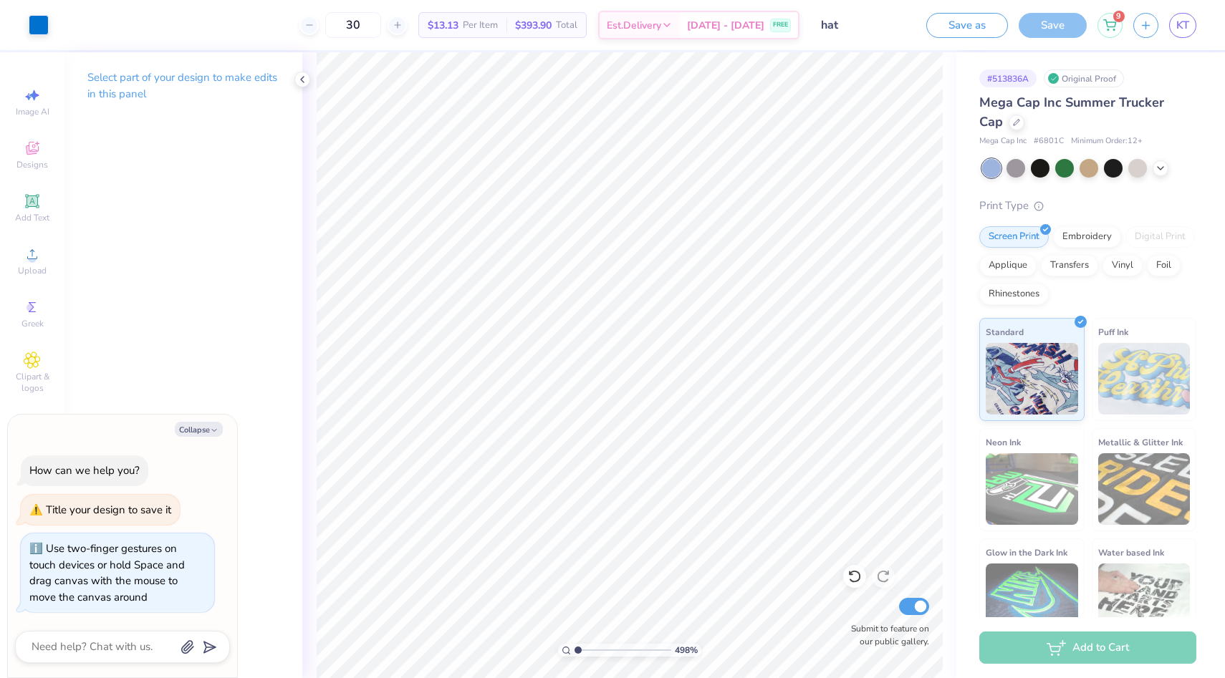
type input "1"
drag, startPoint x: 577, startPoint y: 650, endPoint x: 527, endPoint y: 651, distance: 50.2
click at [575, 651] on input "range" at bounding box center [623, 650] width 97 height 13
click at [1013, 120] on icon at bounding box center [1016, 120] width 7 height 7
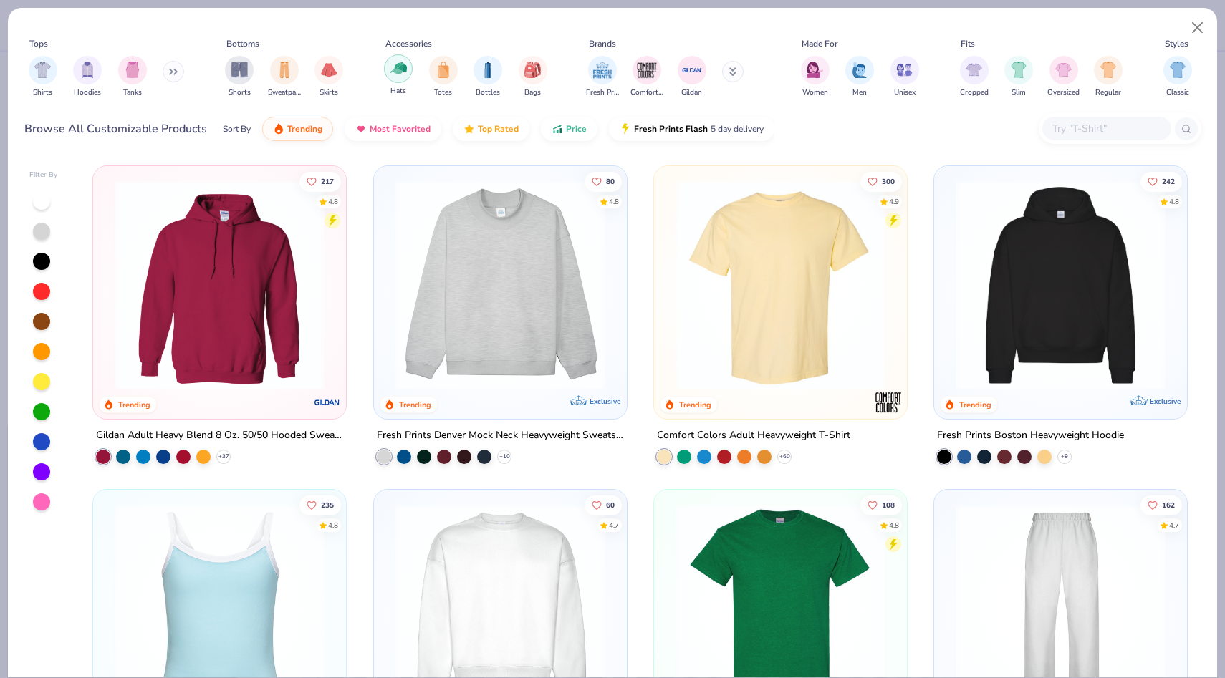
click at [398, 76] on img "filter for Hats" at bounding box center [398, 68] width 16 height 16
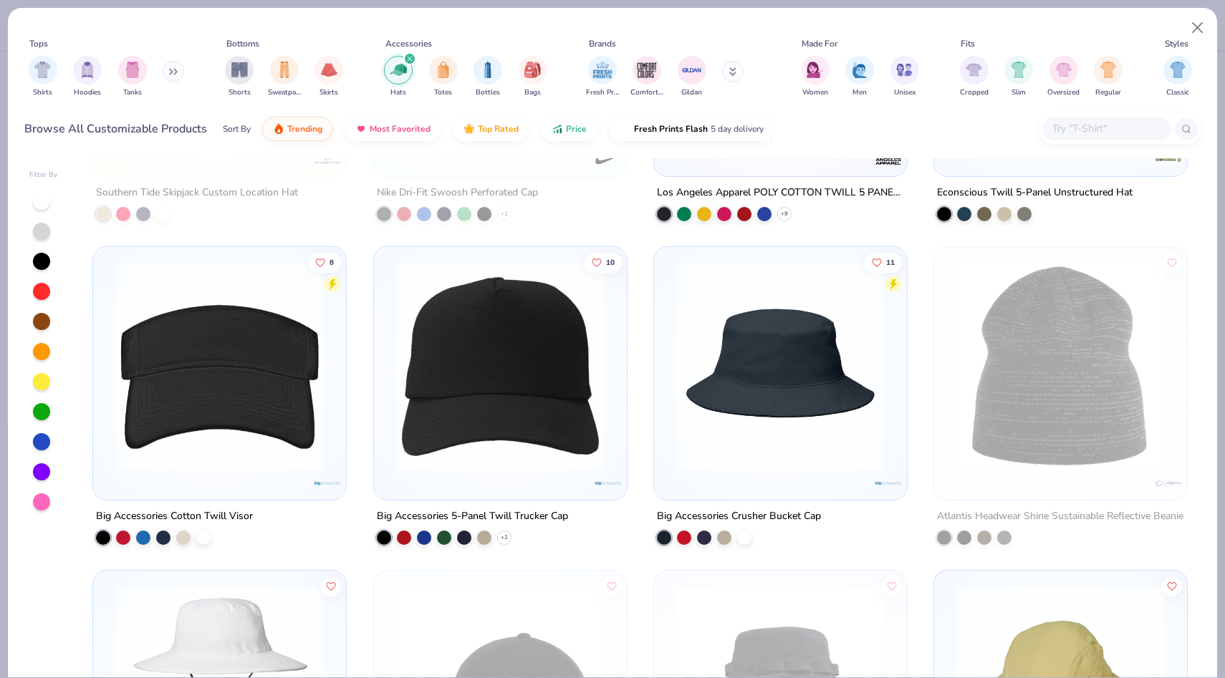
scroll to position [2186, 0]
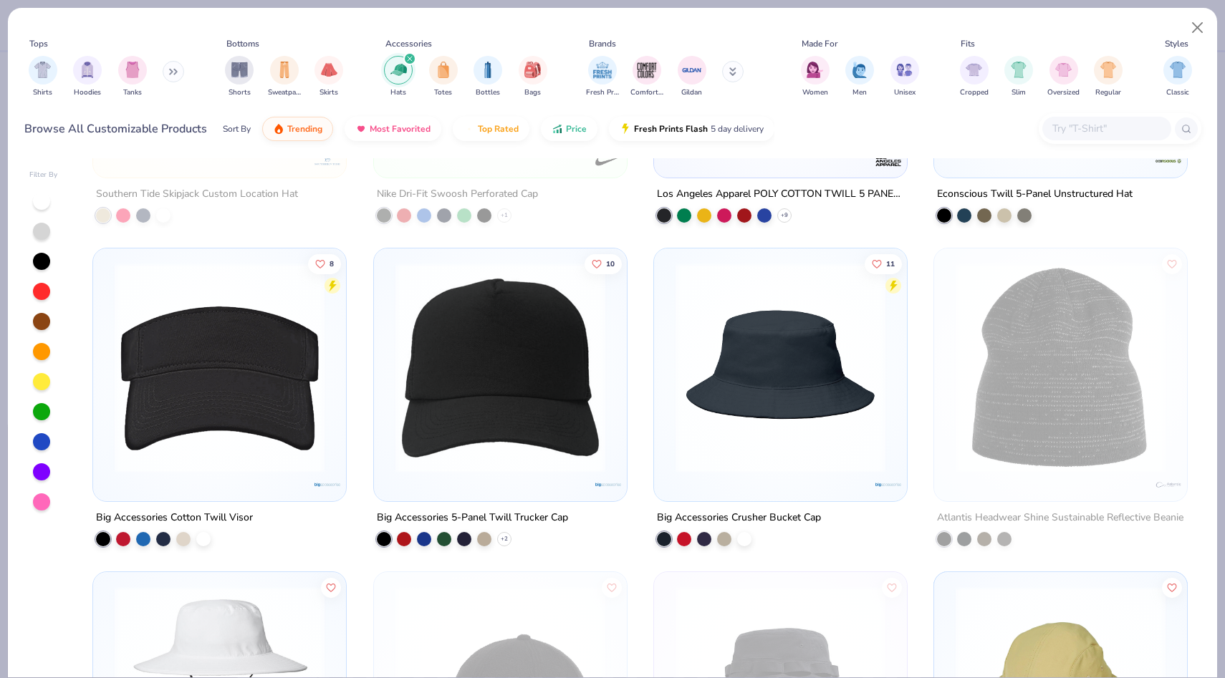
click at [431, 406] on img at bounding box center [500, 368] width 224 height 210
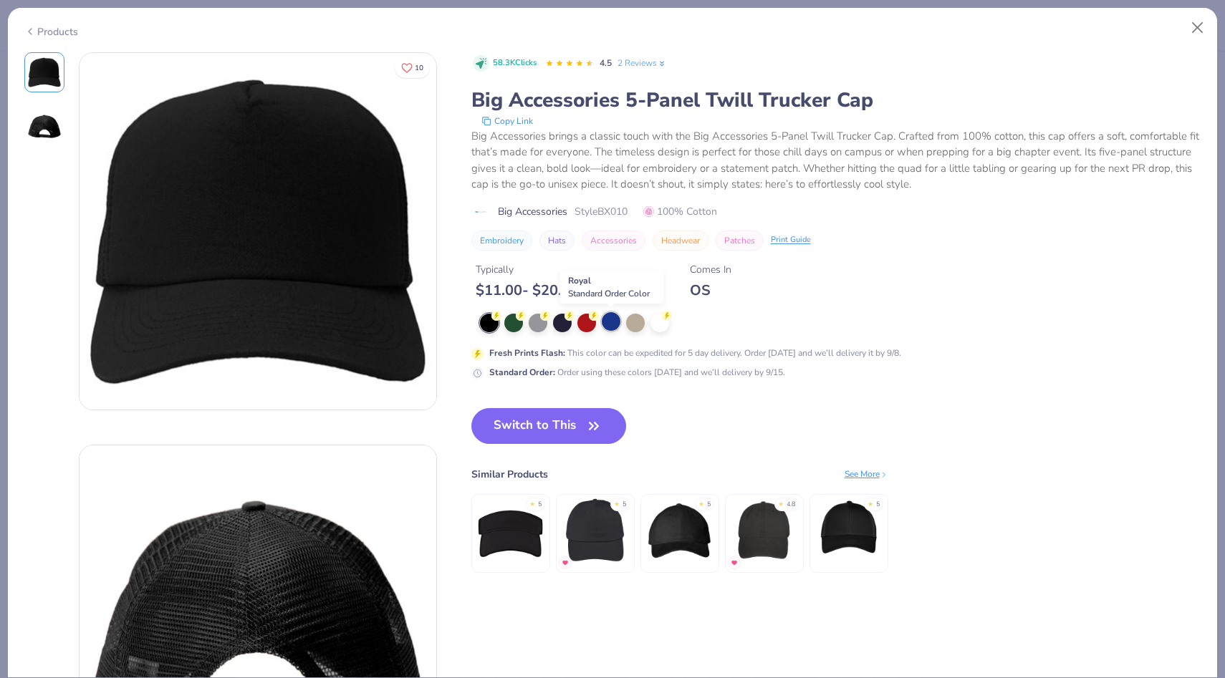
click at [607, 323] on div at bounding box center [611, 321] width 19 height 19
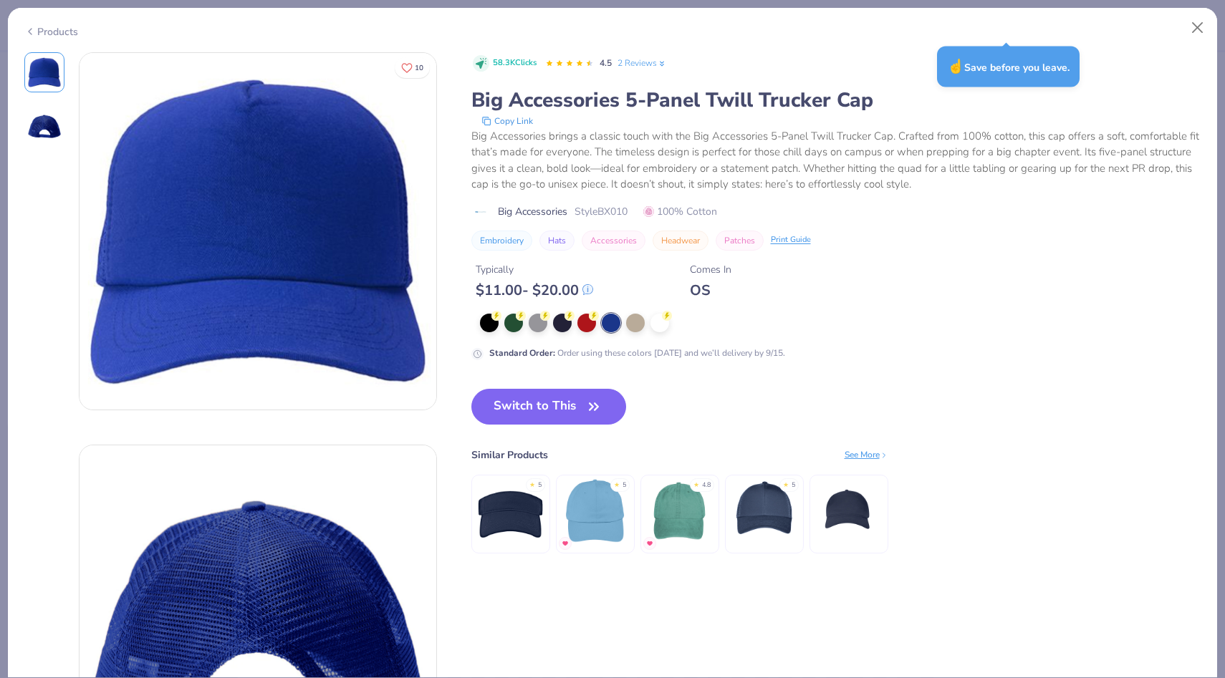
click at [49, 29] on div "Products" at bounding box center [51, 31] width 54 height 15
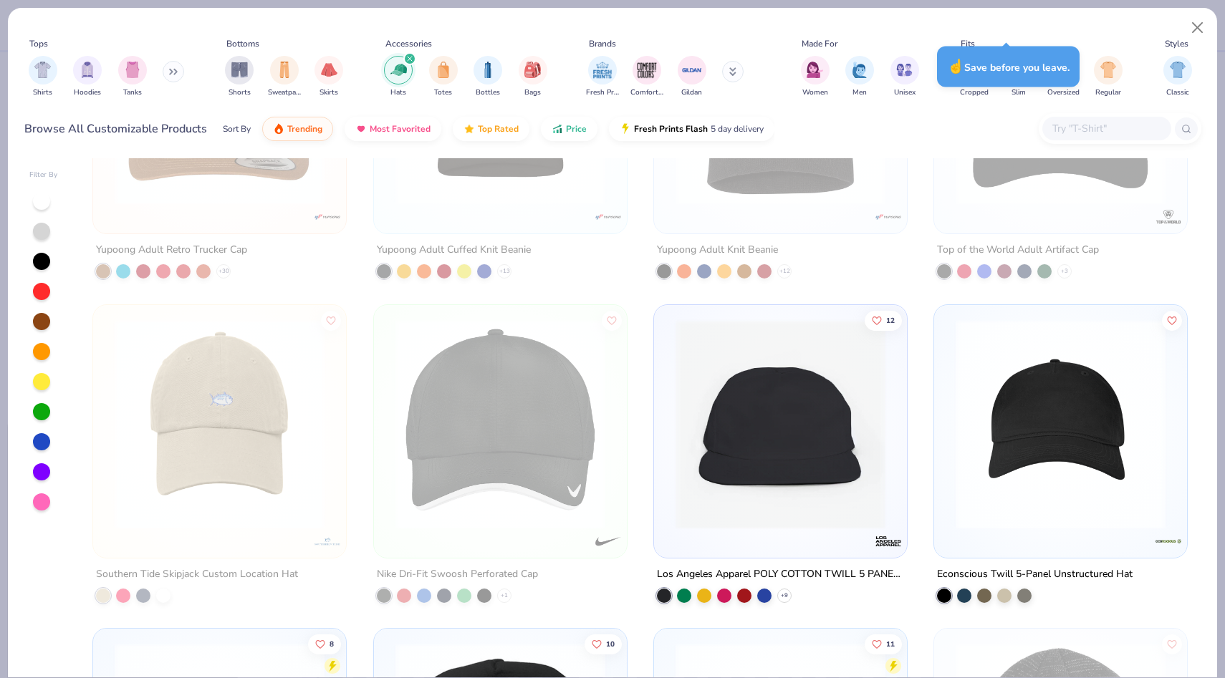
scroll to position [1815, 0]
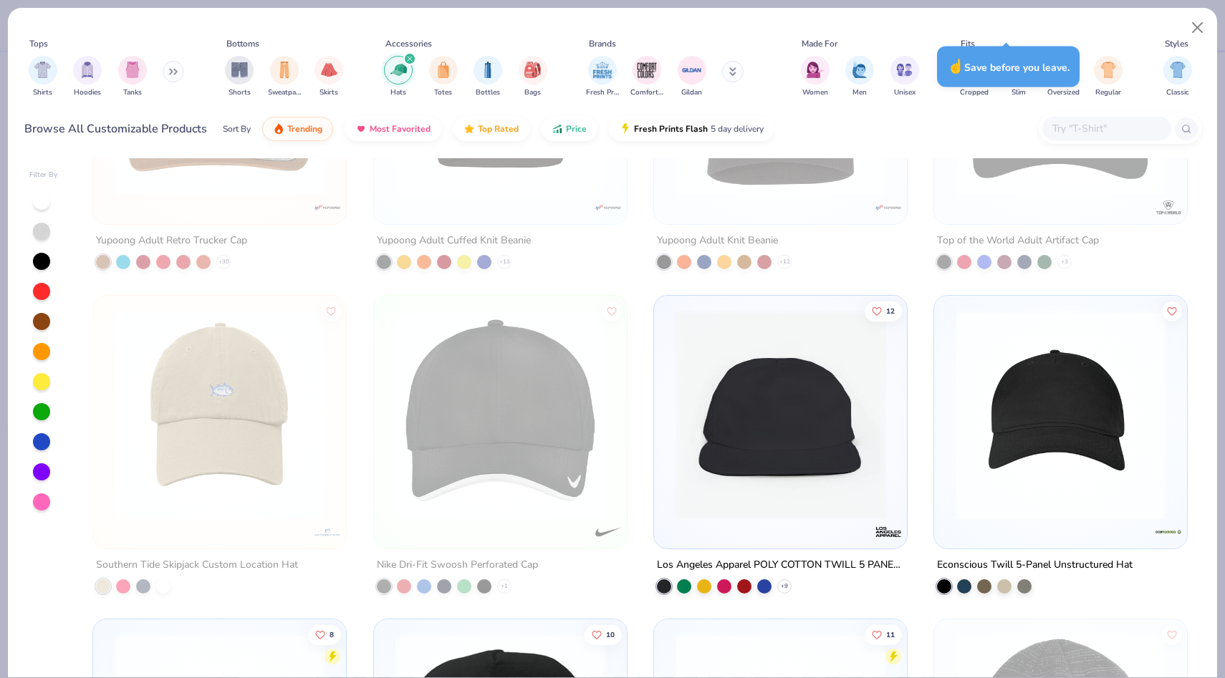
click at [712, 488] on img at bounding box center [780, 414] width 224 height 210
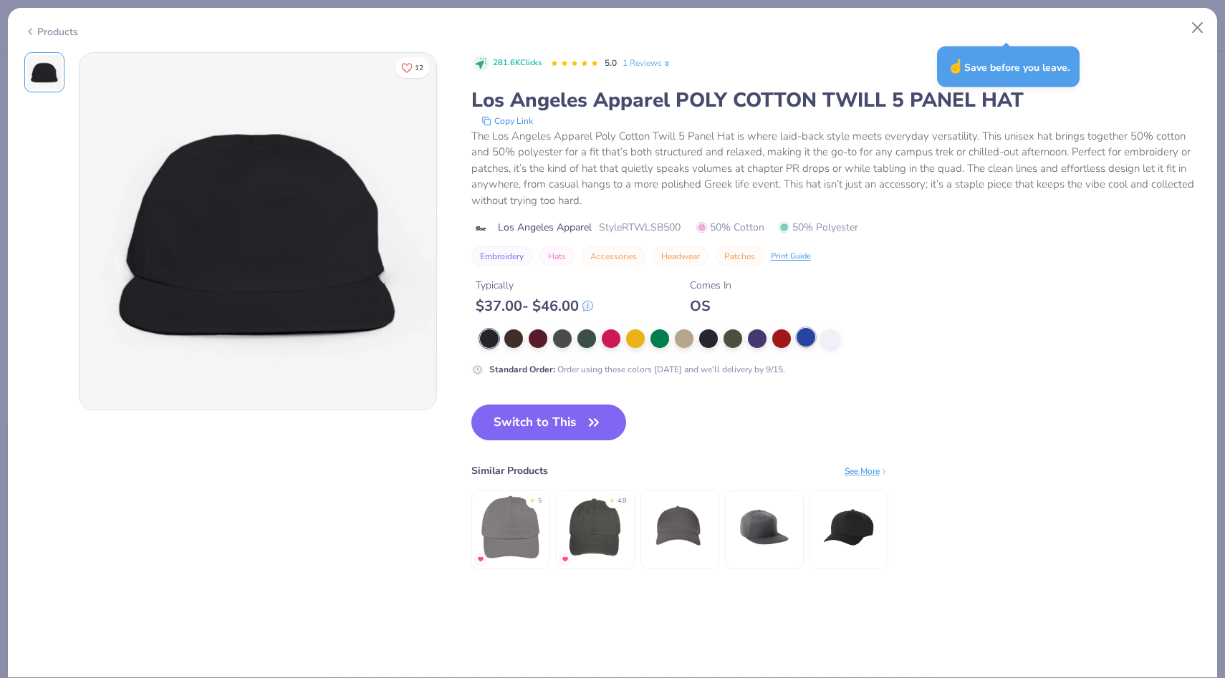
click at [800, 337] on div at bounding box center [806, 337] width 19 height 19
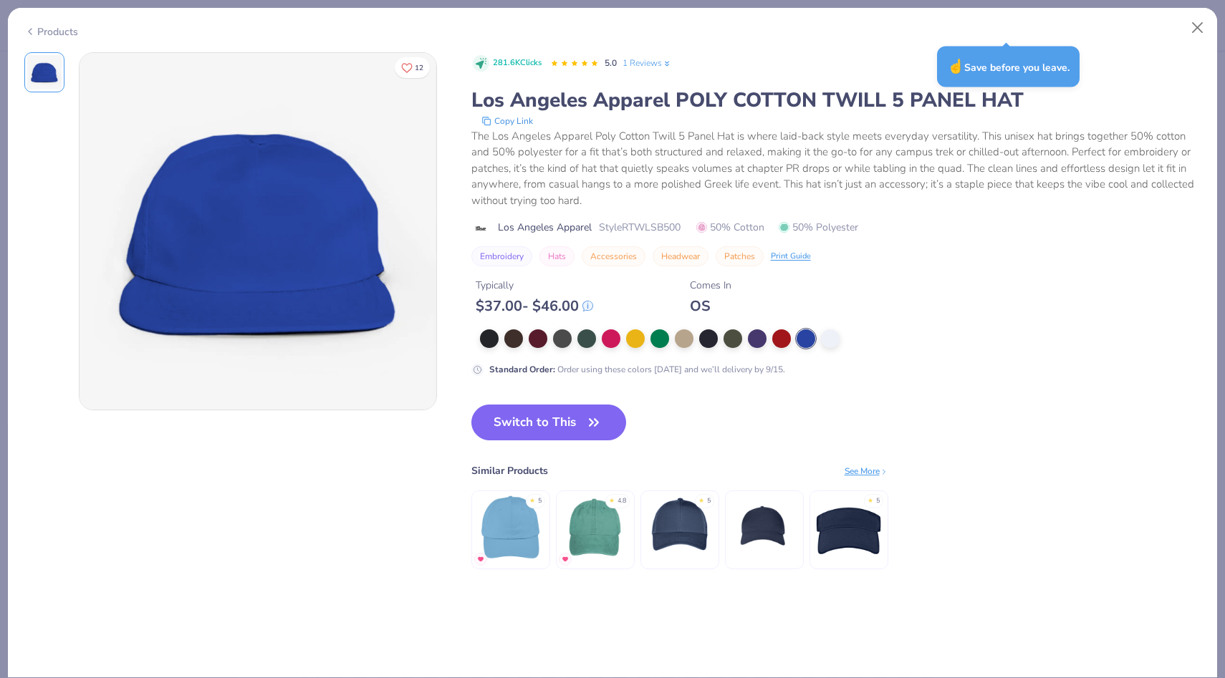
click at [35, 30] on div "Products" at bounding box center [51, 31] width 54 height 15
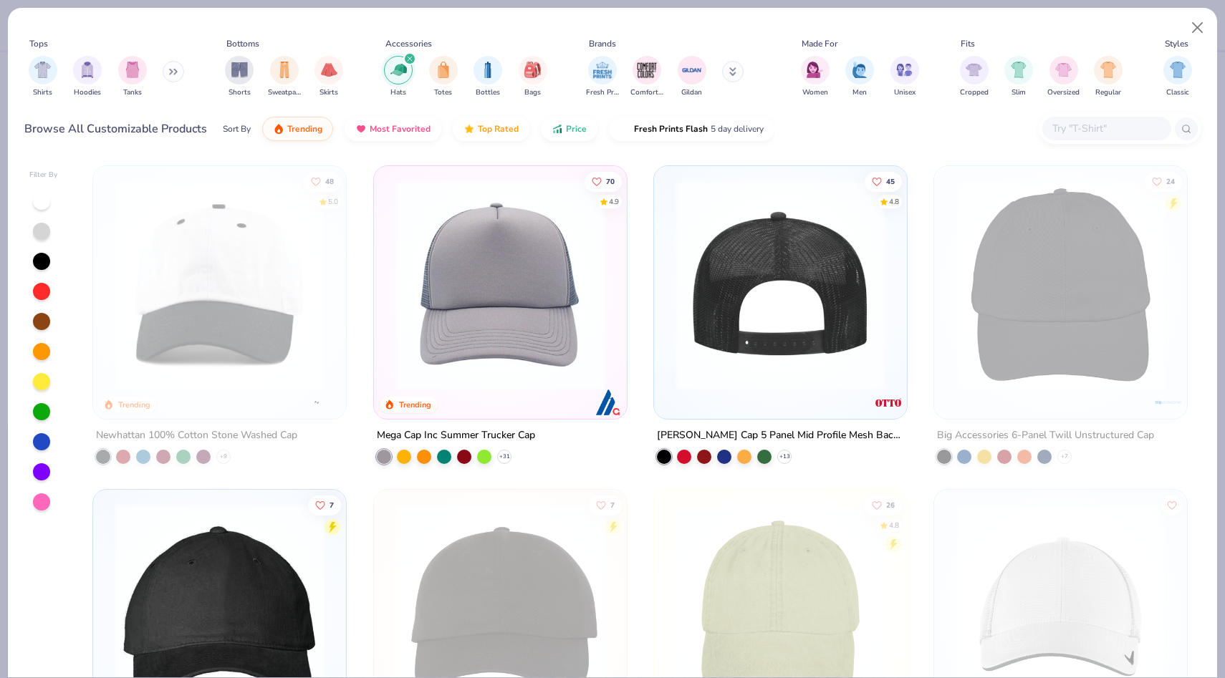
click at [847, 244] on img at bounding box center [780, 286] width 224 height 210
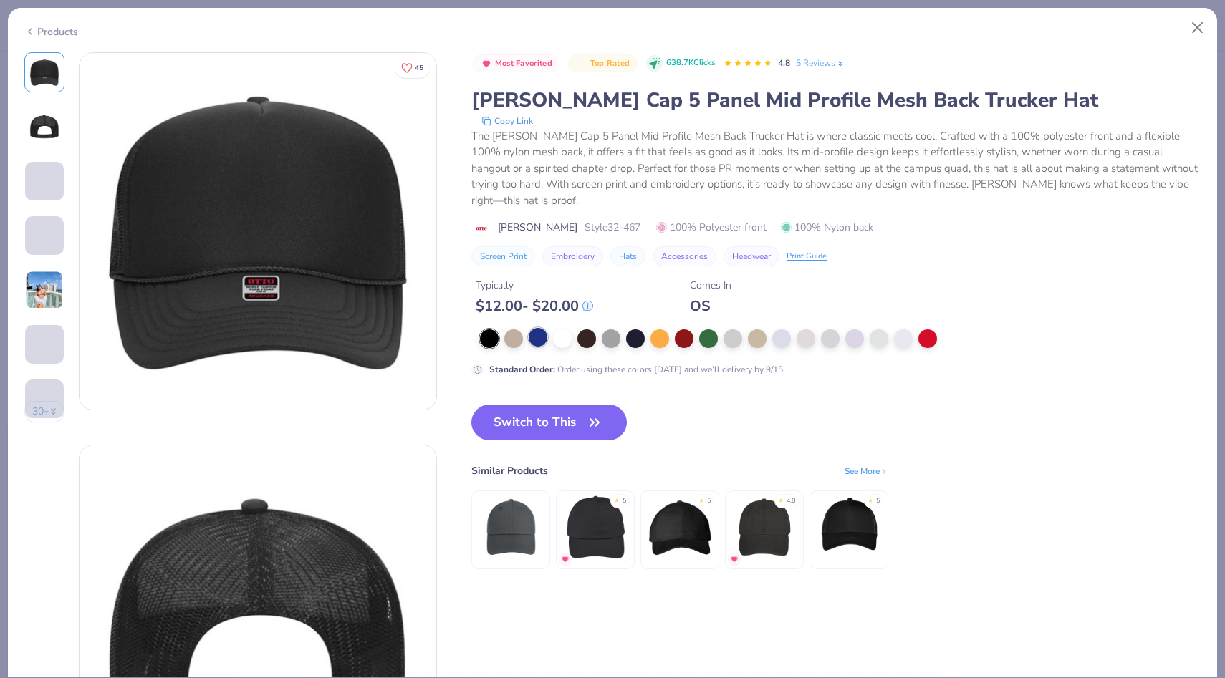
click at [537, 328] on div at bounding box center [538, 337] width 19 height 19
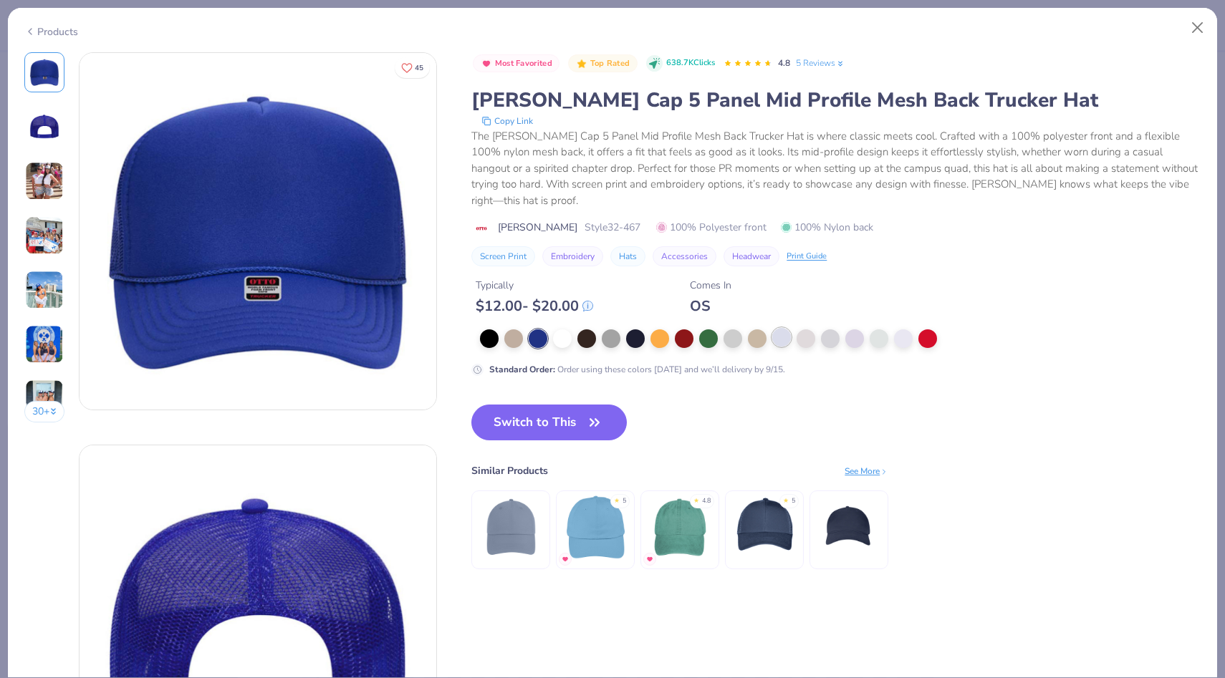
click at [782, 328] on div at bounding box center [781, 337] width 19 height 19
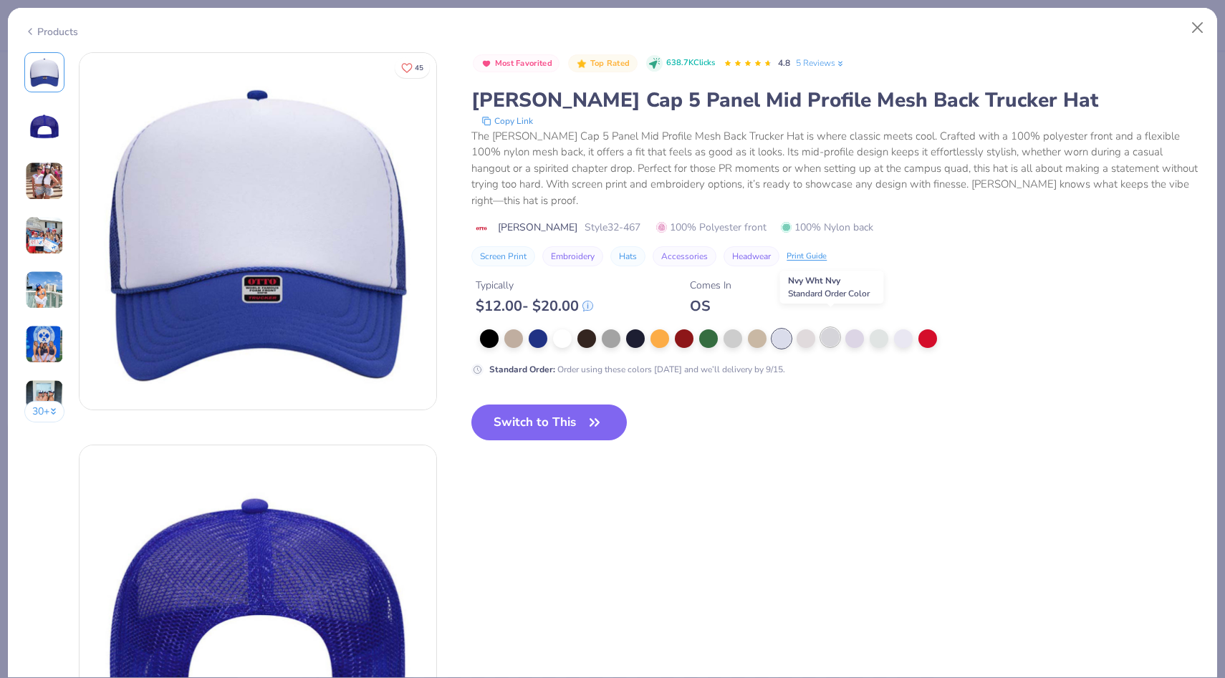
click at [828, 328] on div at bounding box center [830, 337] width 19 height 19
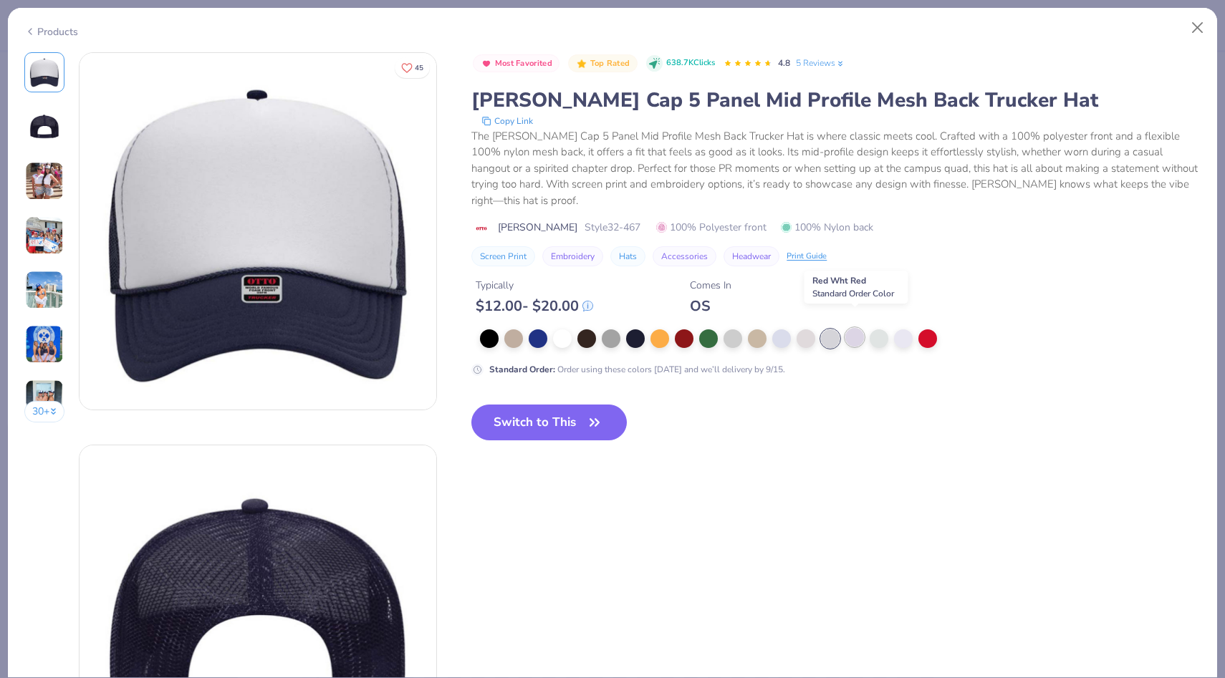
click at [854, 328] on div at bounding box center [854, 337] width 19 height 19
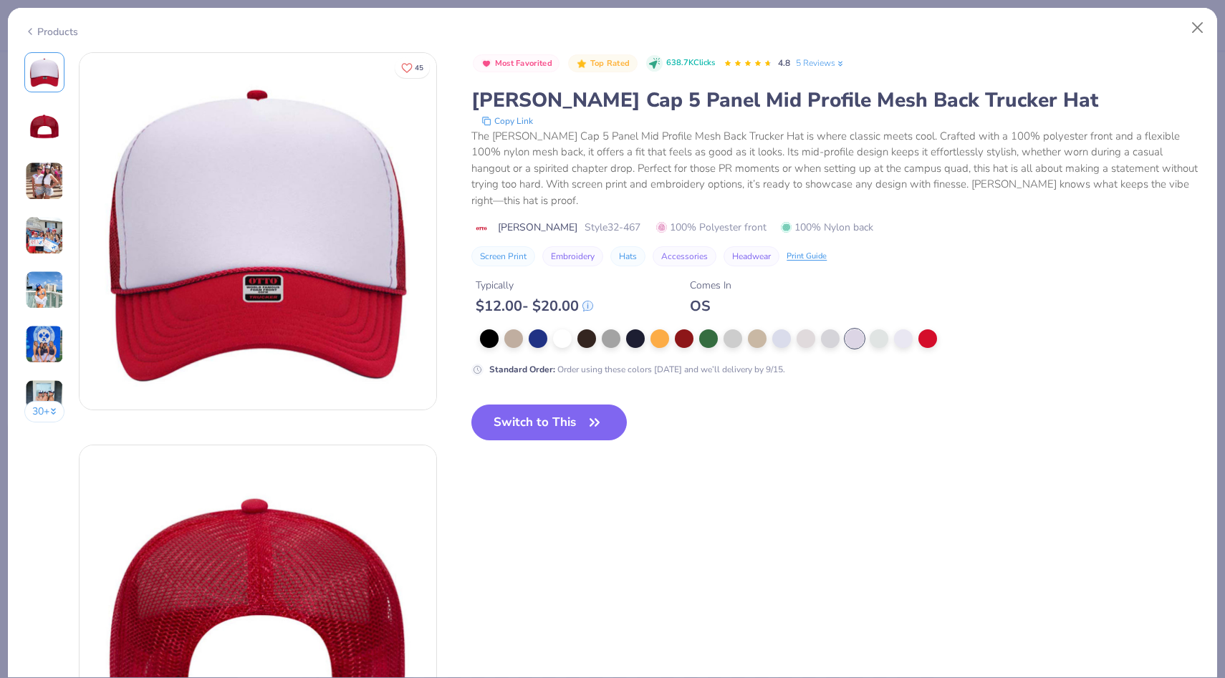
click at [870, 330] on div at bounding box center [879, 339] width 19 height 19
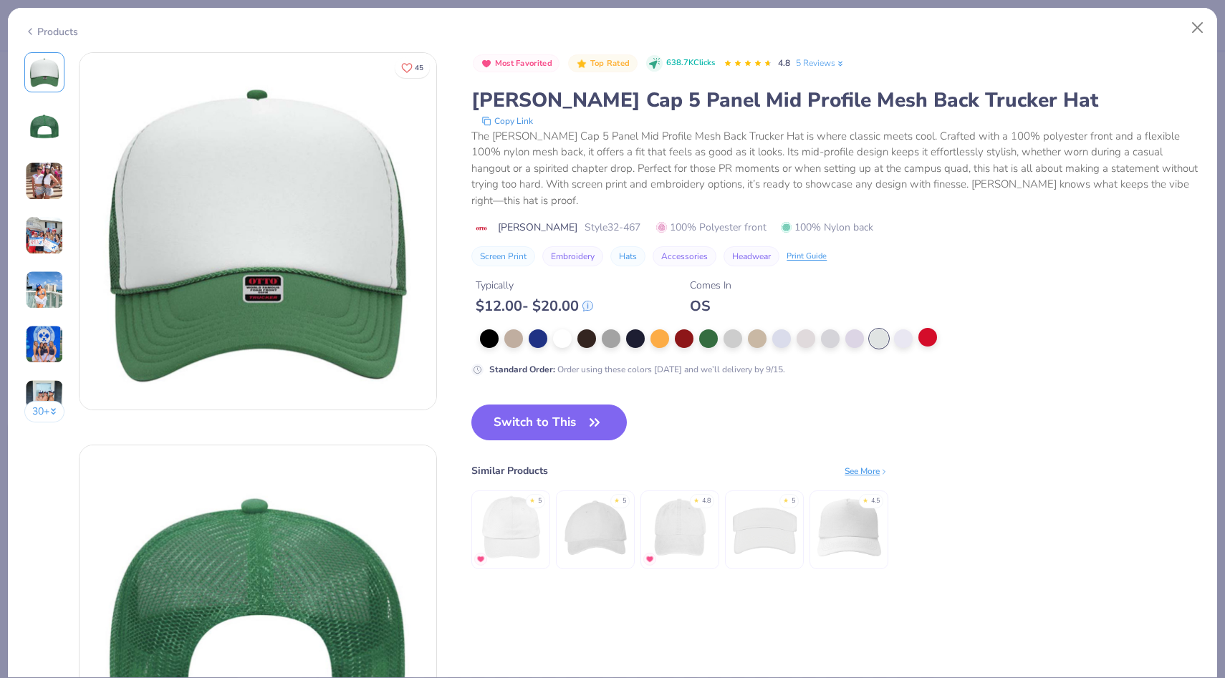
click at [921, 331] on div at bounding box center [762, 339] width 564 height 19
click at [915, 330] on div at bounding box center [762, 339] width 564 height 19
click at [907, 329] on div at bounding box center [903, 337] width 19 height 19
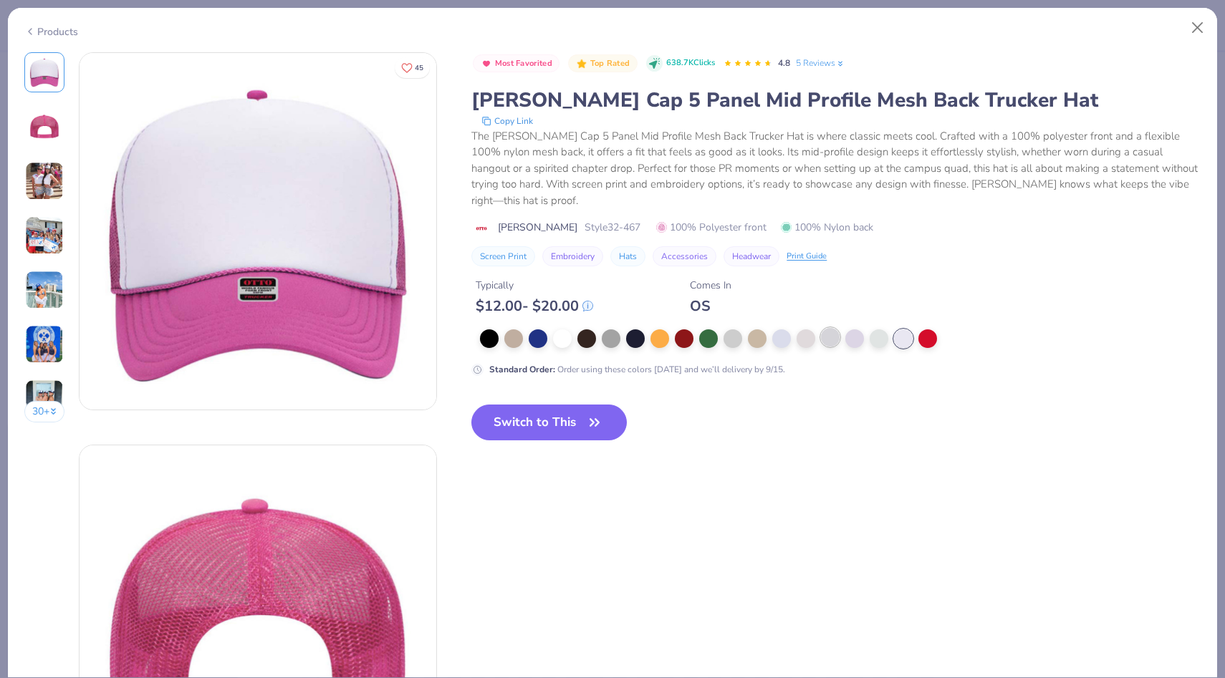
click at [840, 328] on div at bounding box center [830, 337] width 19 height 19
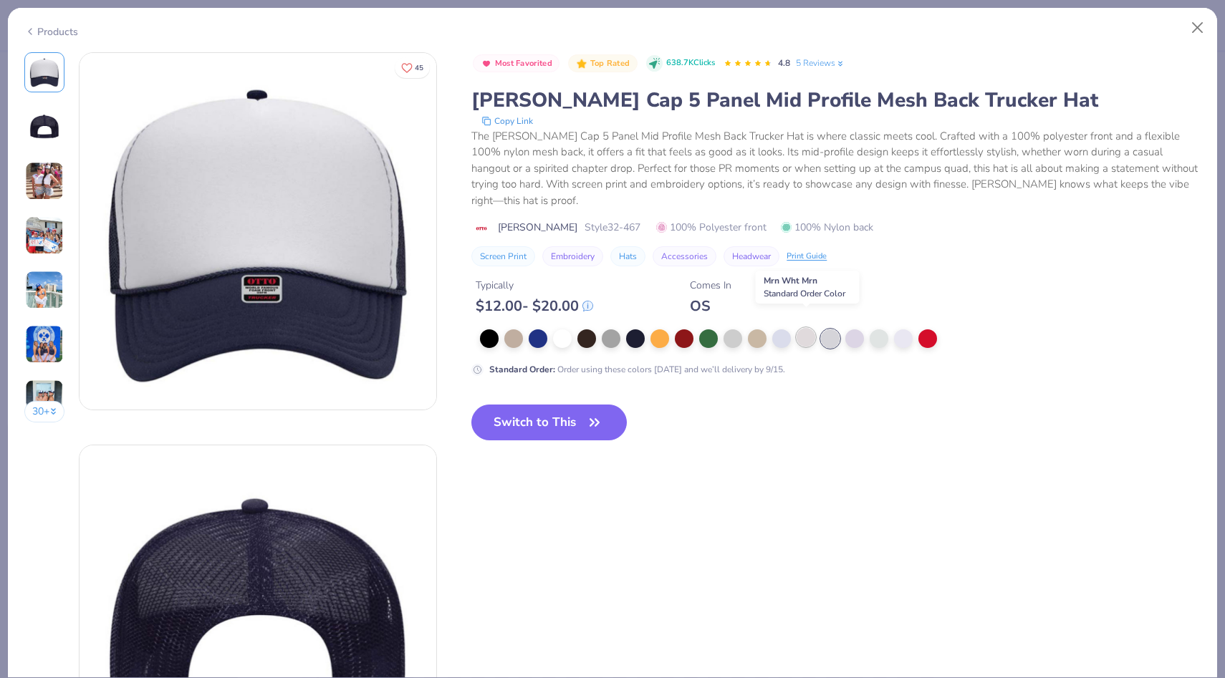
click at [808, 328] on div at bounding box center [806, 337] width 19 height 19
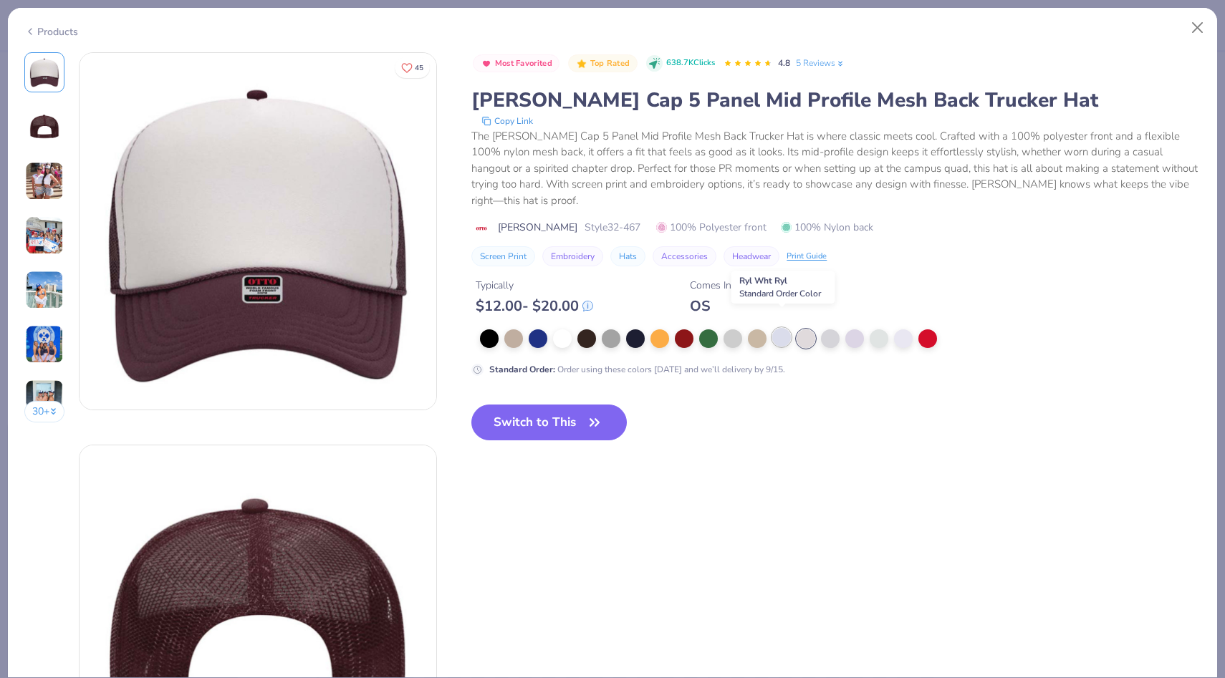
click at [782, 328] on div at bounding box center [781, 337] width 19 height 19
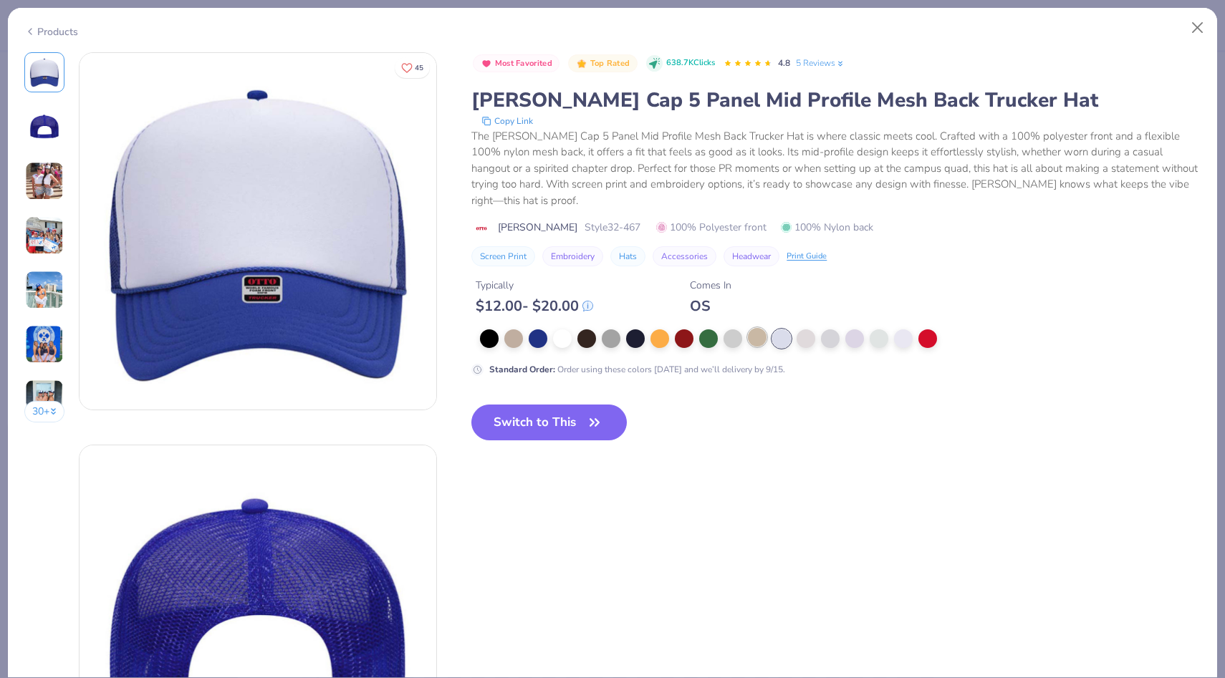
click at [758, 328] on div at bounding box center [757, 337] width 19 height 19
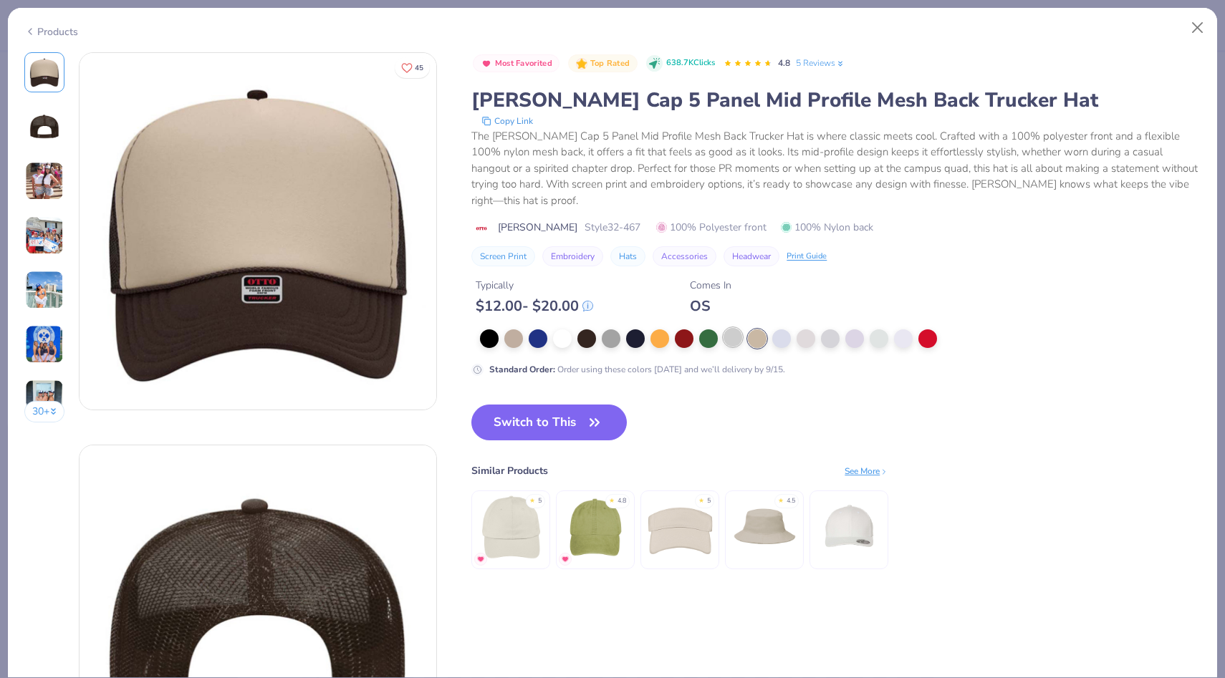
click at [734, 328] on div at bounding box center [733, 337] width 19 height 19
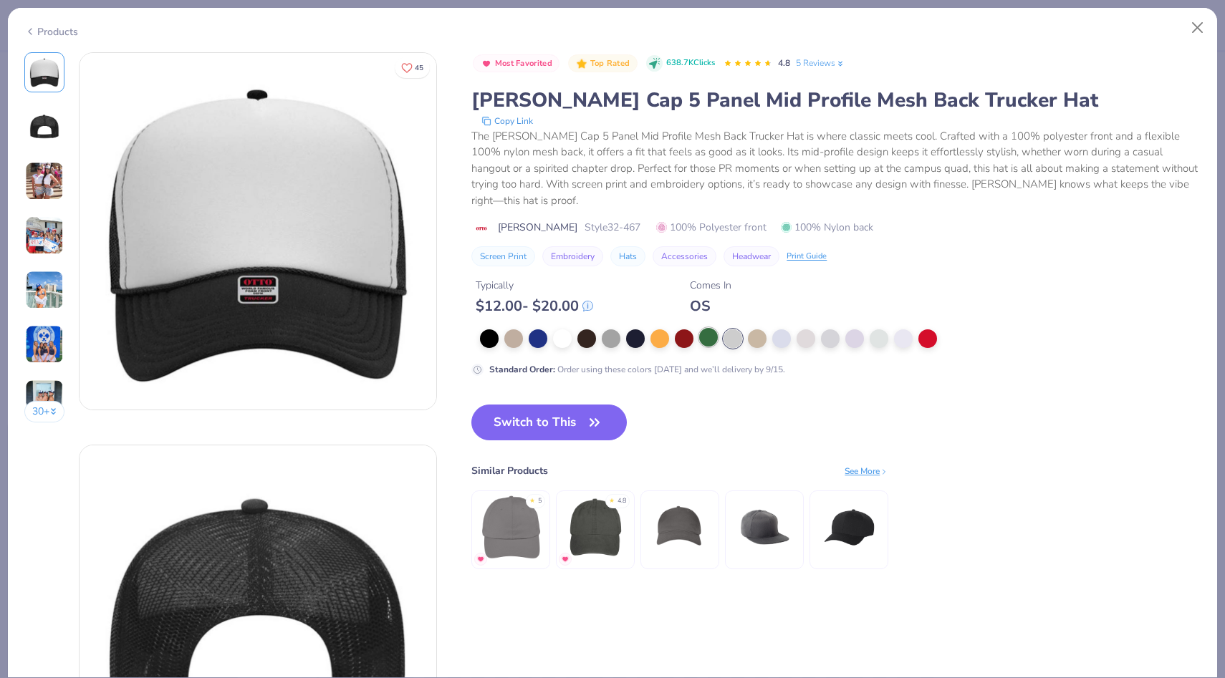
click at [712, 328] on div at bounding box center [708, 337] width 19 height 19
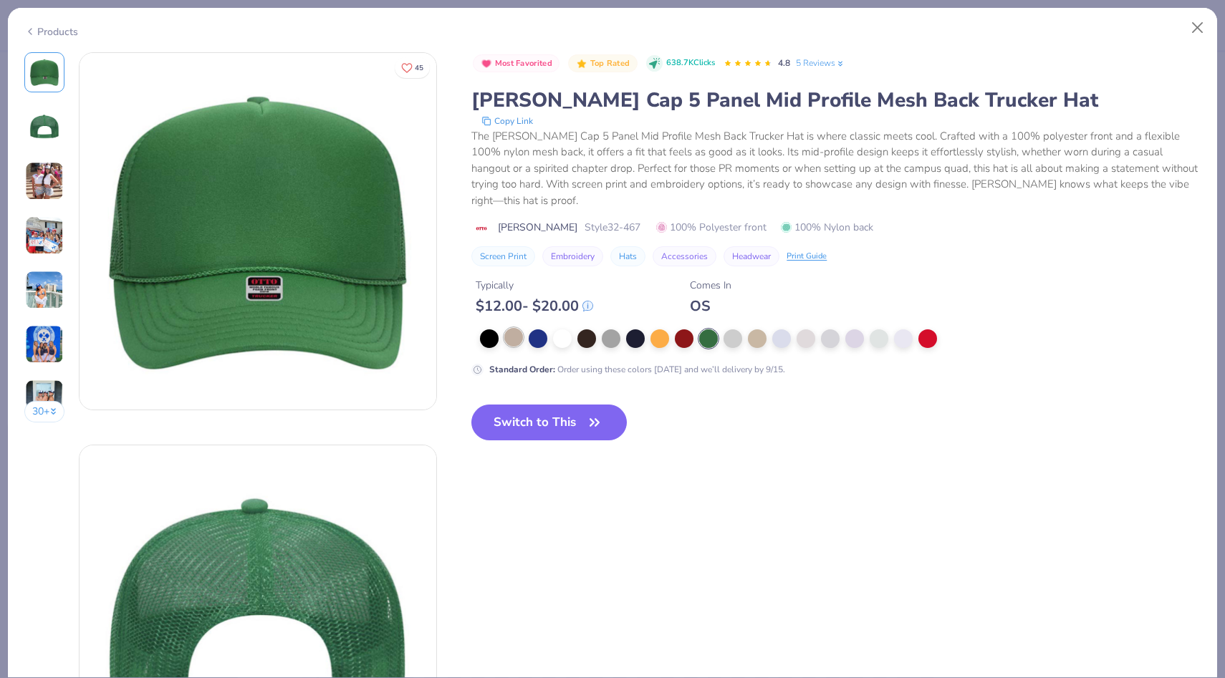
click at [519, 328] on div at bounding box center [513, 337] width 19 height 19
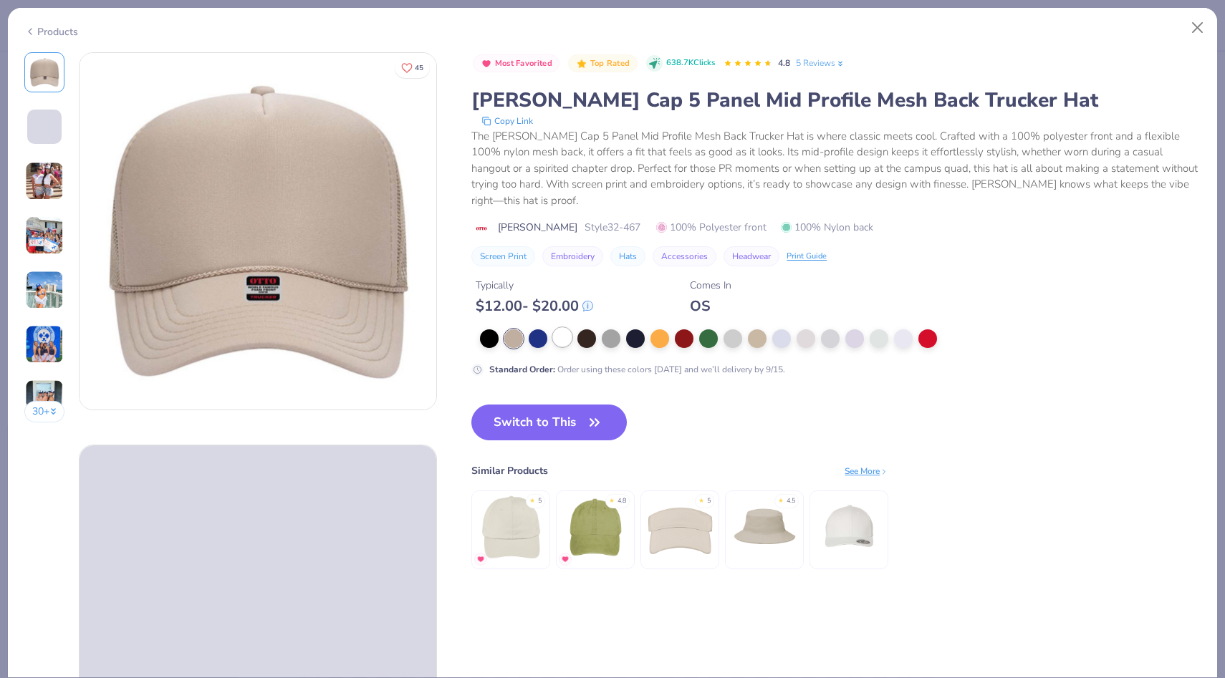
click at [560, 328] on div at bounding box center [562, 337] width 19 height 19
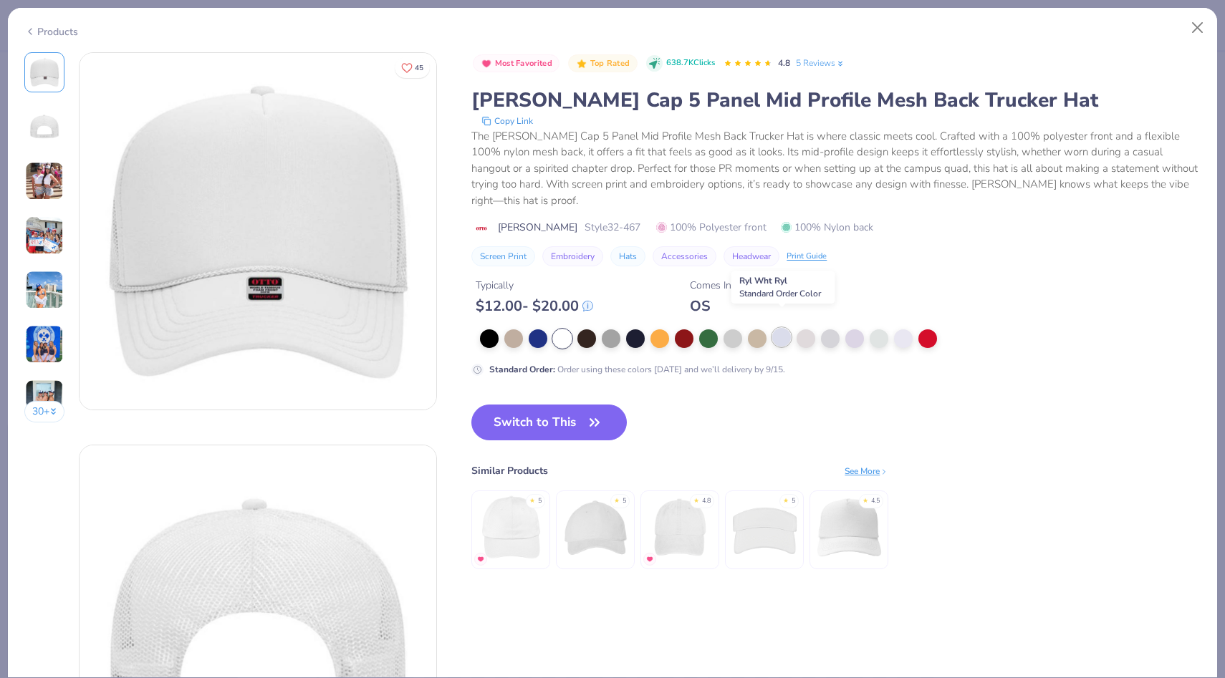
click at [789, 328] on div at bounding box center [781, 337] width 19 height 19
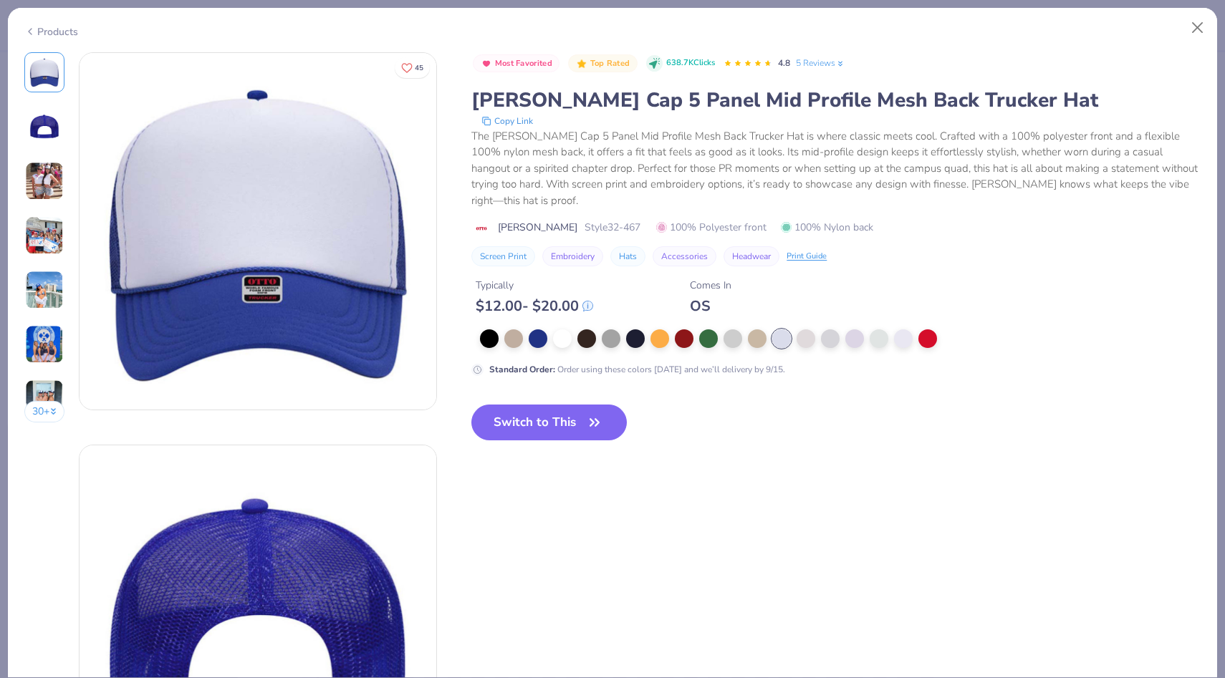
click at [40, 284] on img at bounding box center [44, 290] width 39 height 39
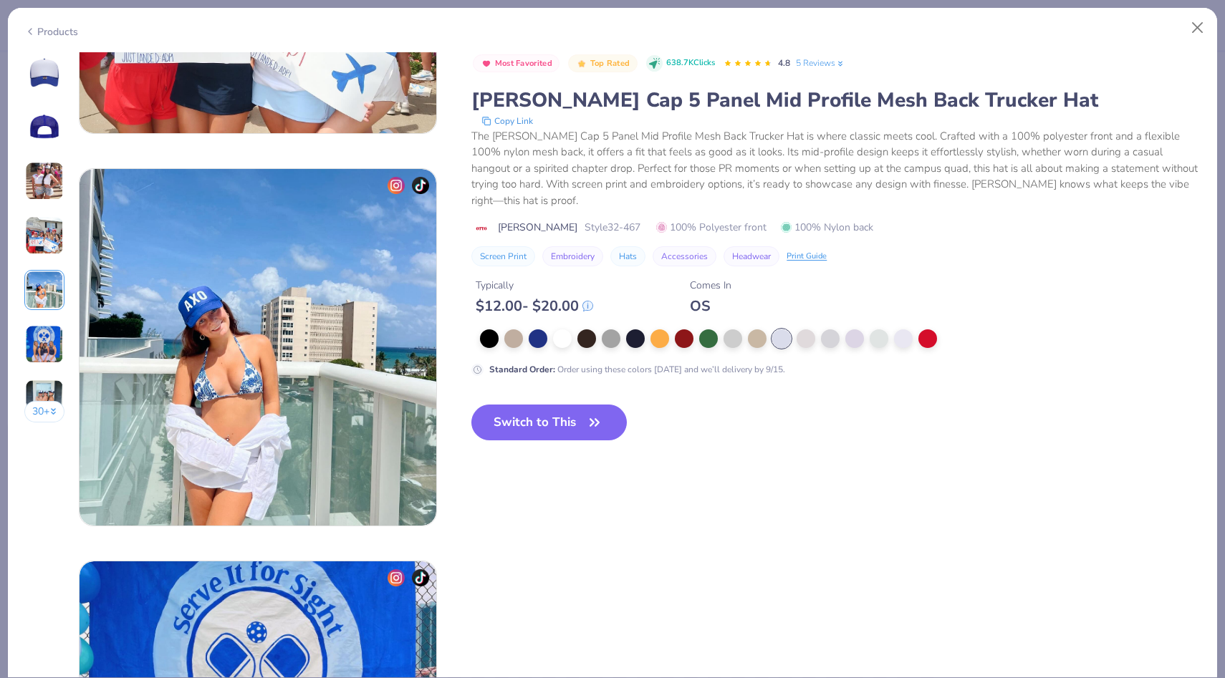
scroll to position [1570, 0]
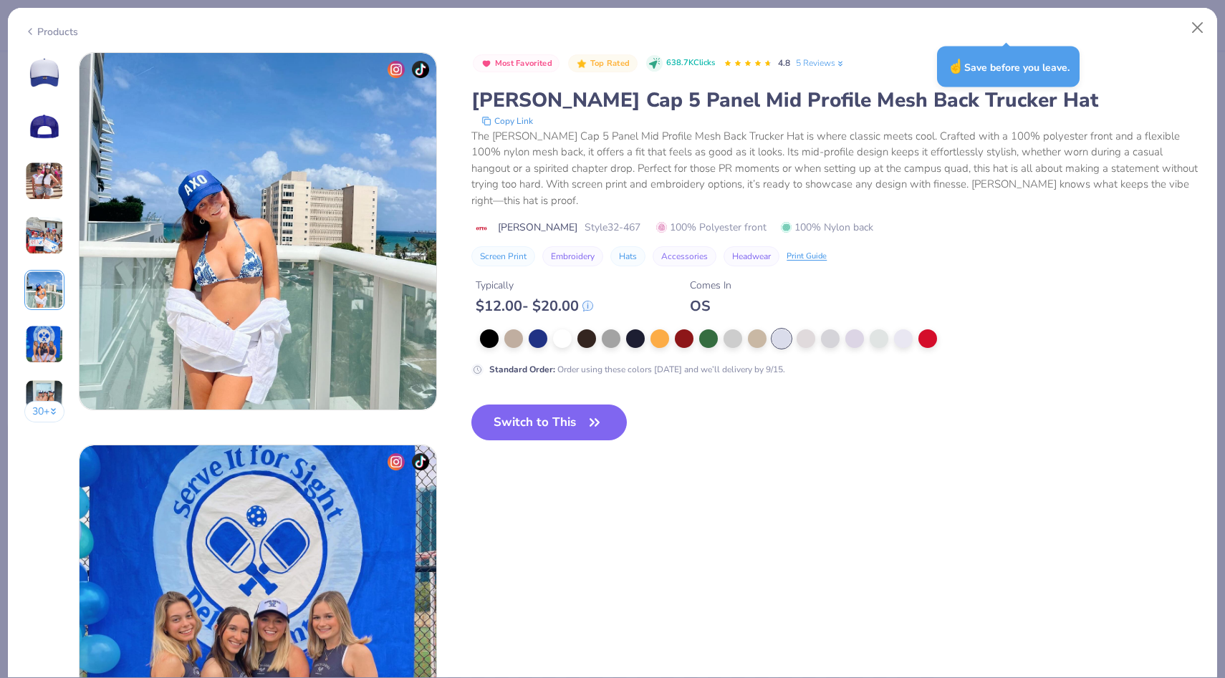
click at [57, 26] on div "Products" at bounding box center [51, 31] width 54 height 15
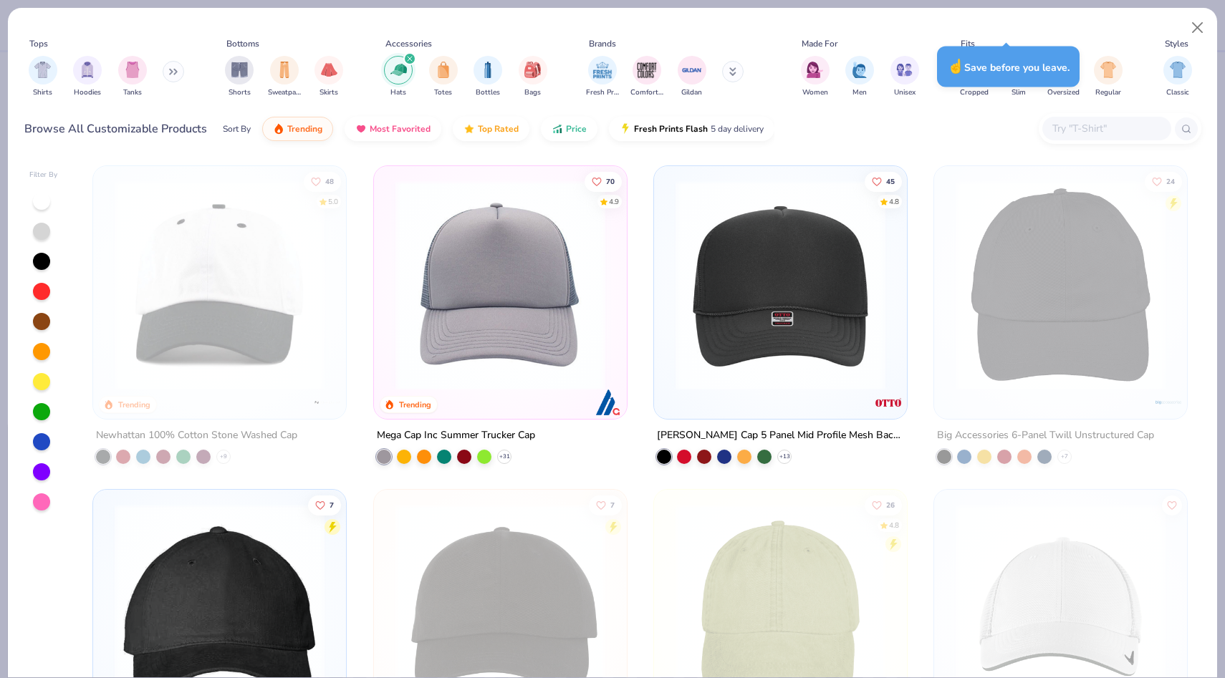
click at [479, 390] on div at bounding box center [500, 288] width 239 height 231
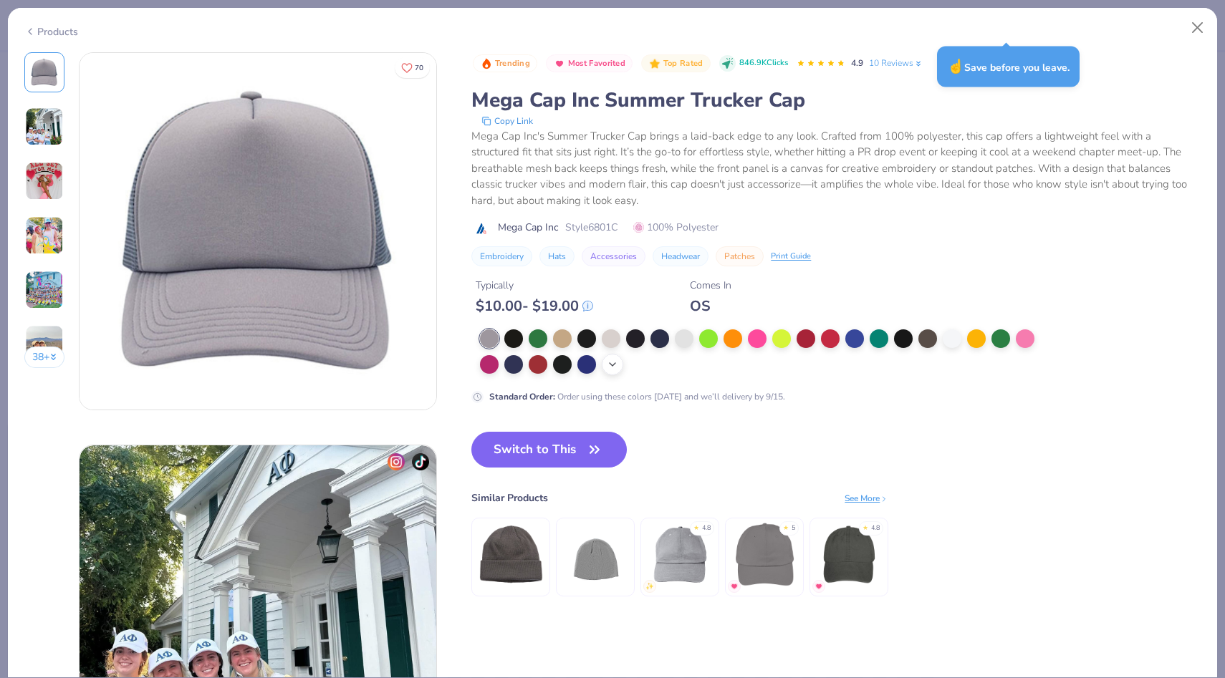
click at [611, 363] on icon at bounding box center [612, 364] width 11 height 11
click at [636, 365] on div at bounding box center [635, 363] width 19 height 19
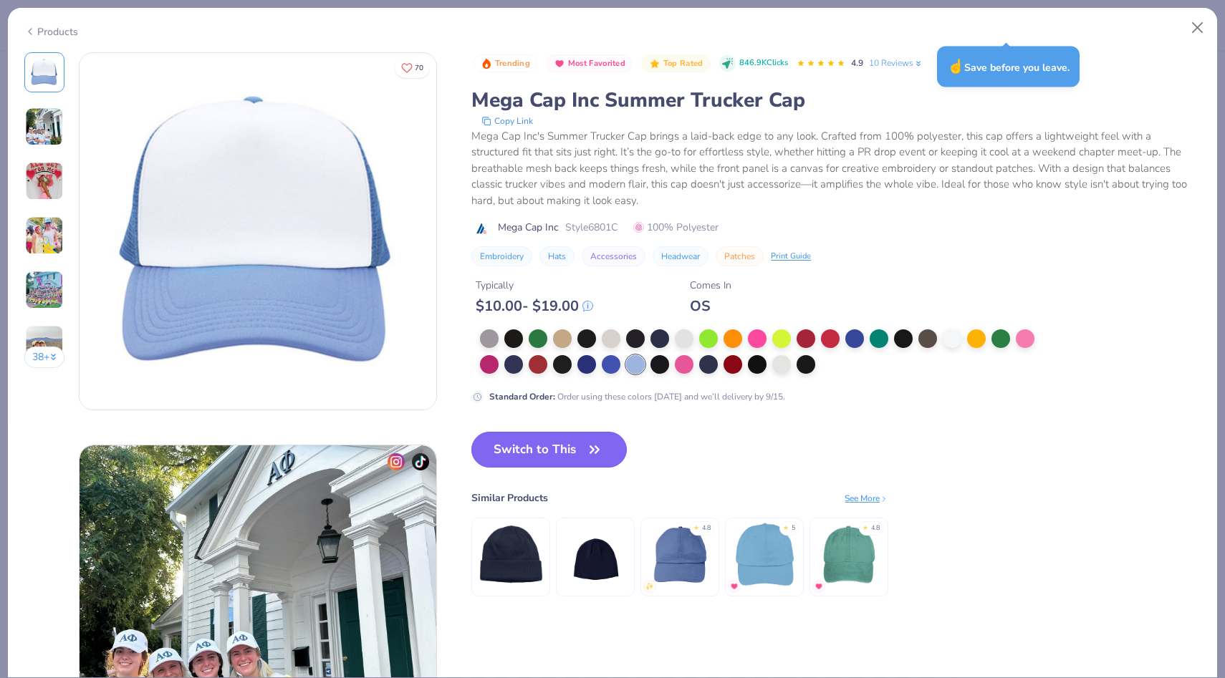
click at [583, 455] on button "Switch to This" at bounding box center [548, 450] width 155 height 36
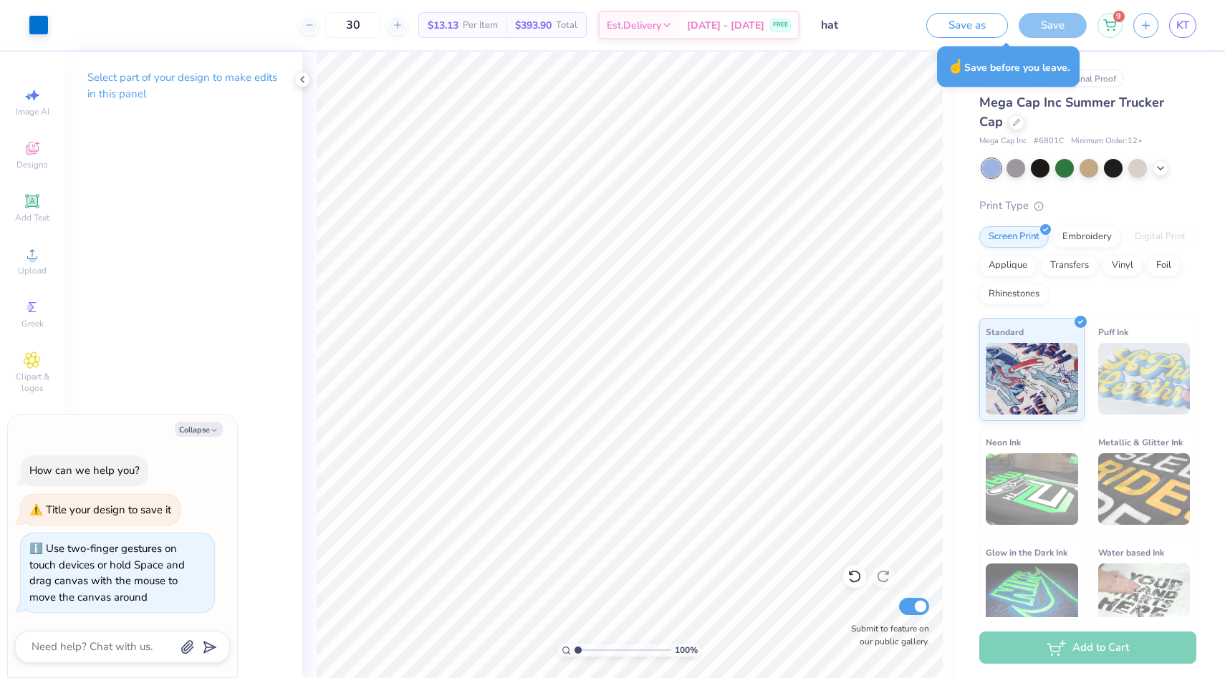
click at [970, 71] on div "☝️ Save before you leave." at bounding box center [1008, 67] width 143 height 41
click at [974, 35] on button "Save as" at bounding box center [967, 23] width 82 height 25
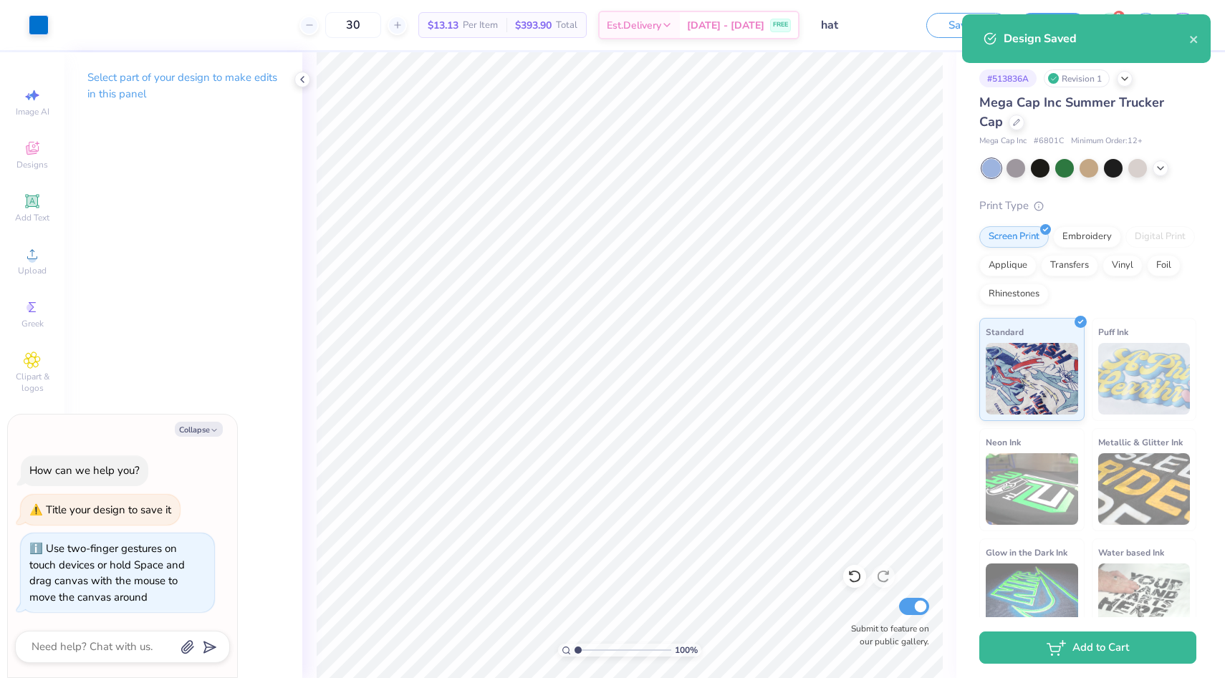
click at [1116, 16] on div "Design Saved" at bounding box center [1086, 38] width 249 height 49
click at [1198, 46] on button "close" at bounding box center [1194, 38] width 10 height 17
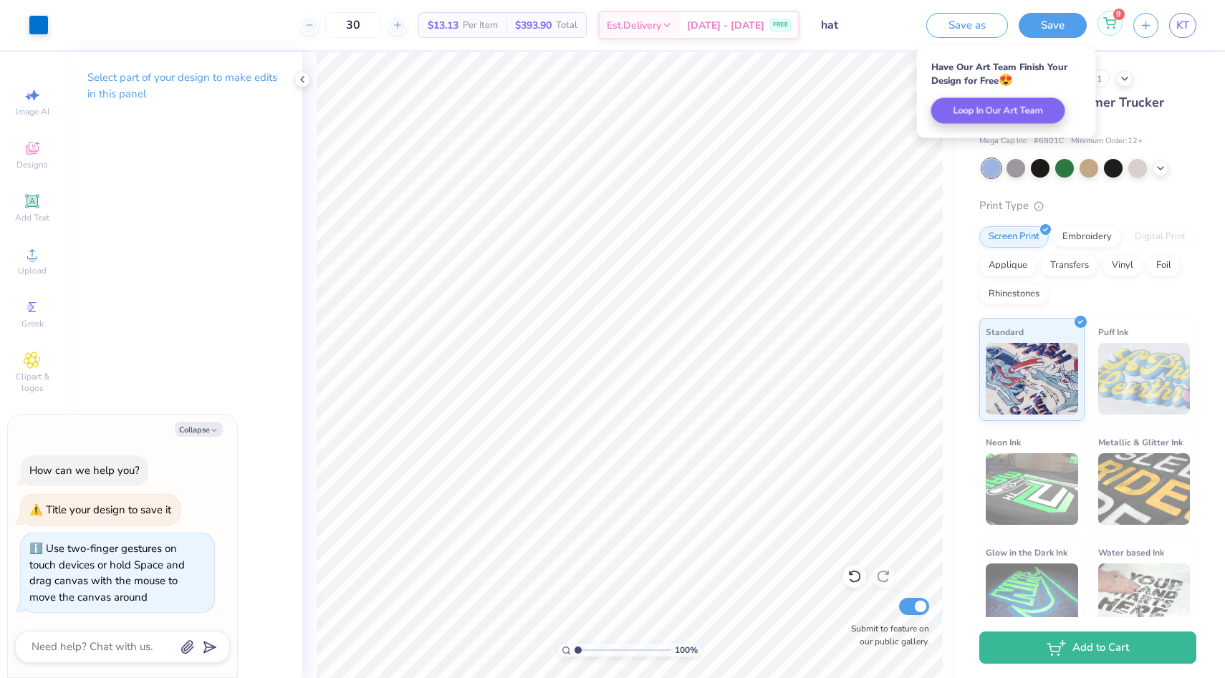
click at [1118, 14] on span "9" at bounding box center [1118, 14] width 11 height 11
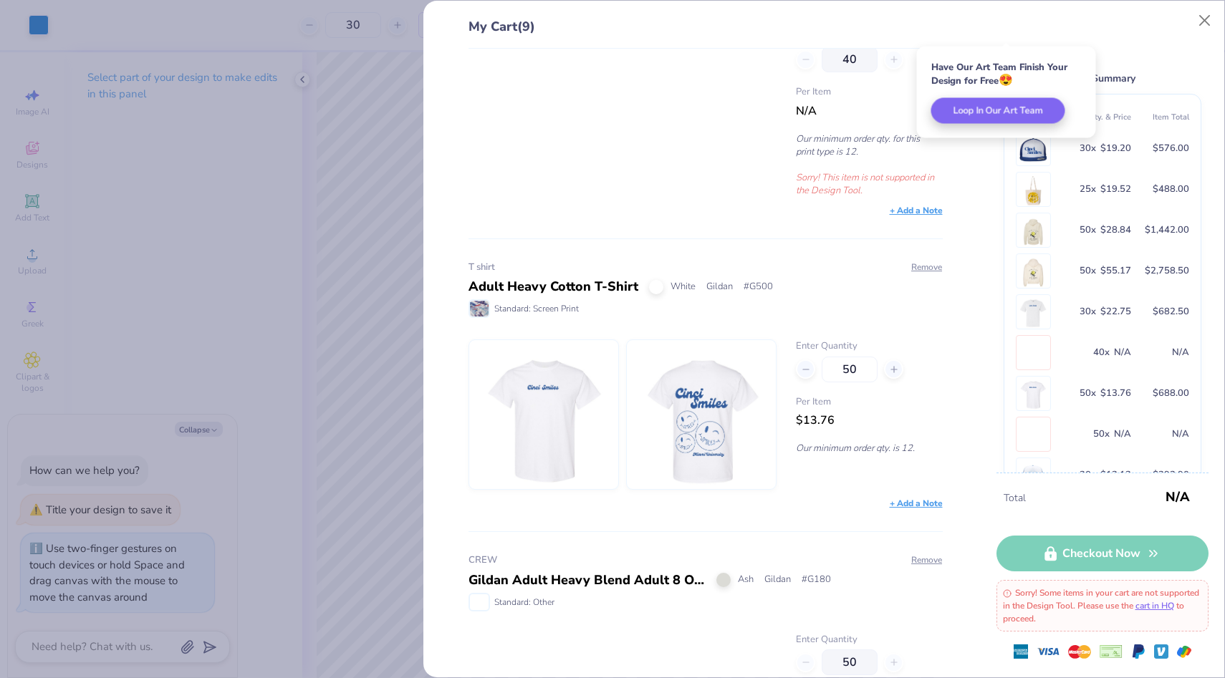
scroll to position [2031, 0]
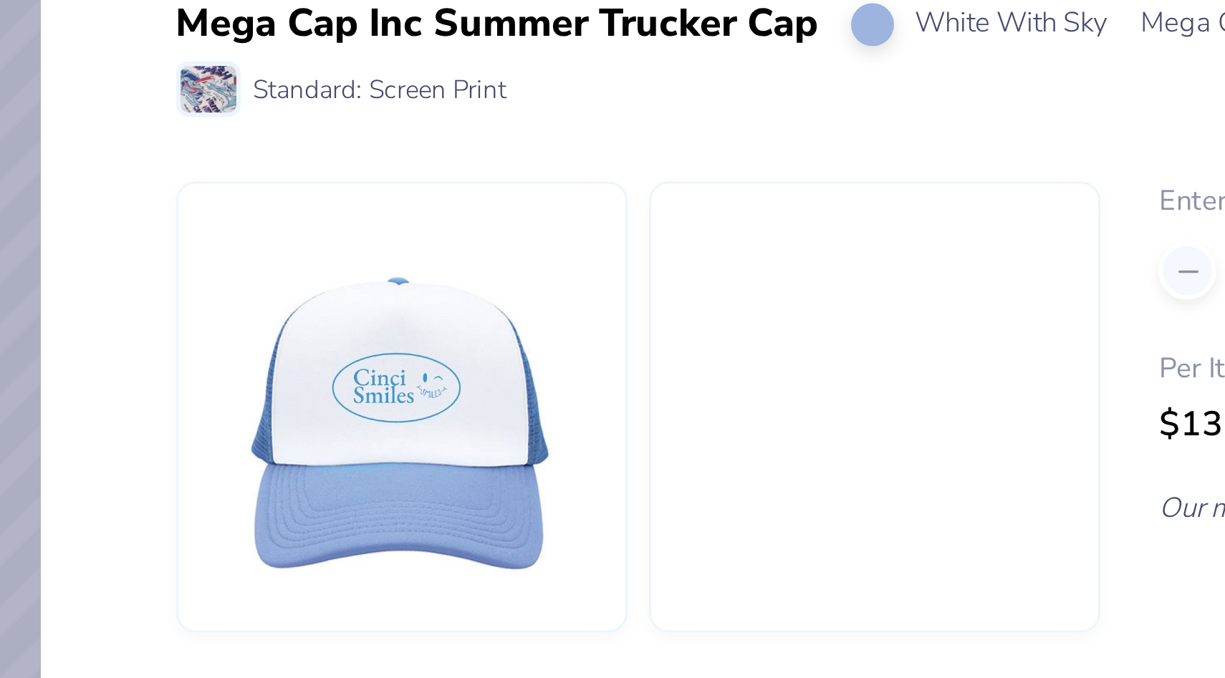
click at [419, 511] on div "My Cart (9) cinci hat Royal/ Wht/ Royl Yupoong # 6006W Standard: Screen Print R…" at bounding box center [612, 339] width 1225 height 678
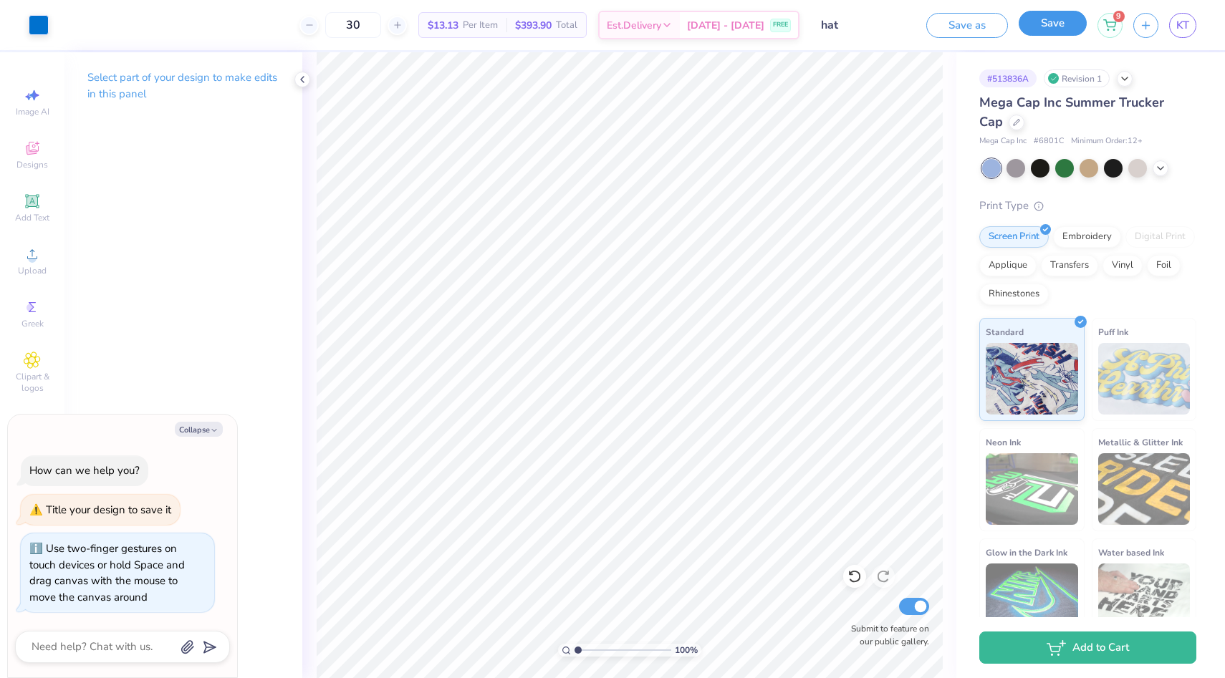
click at [1029, 24] on button "Save" at bounding box center [1053, 23] width 68 height 25
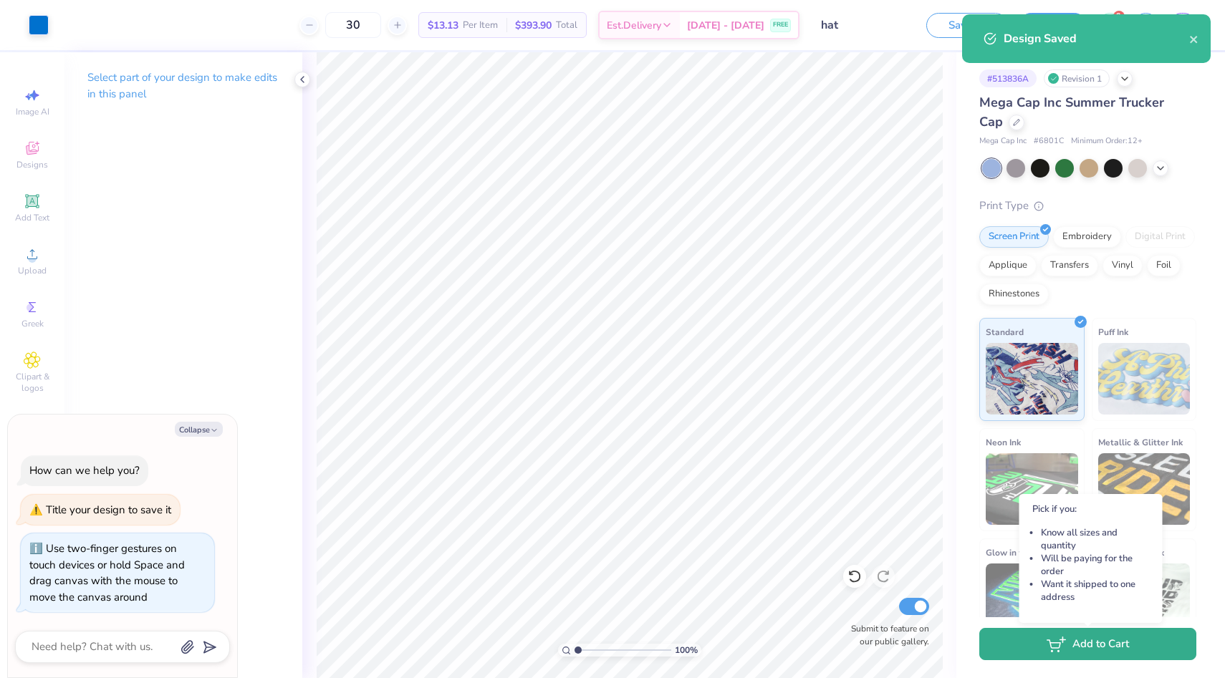
click at [1047, 648] on icon "button" at bounding box center [1056, 645] width 19 height 16
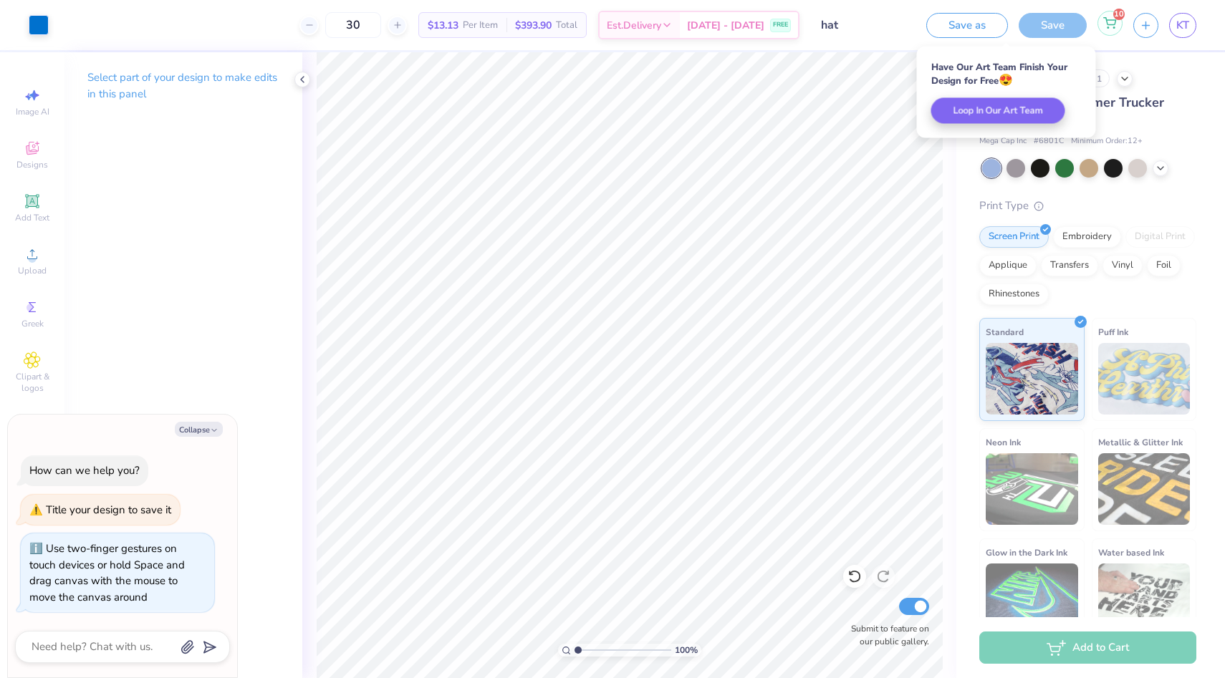
click at [1110, 32] on div "10" at bounding box center [1109, 23] width 25 height 25
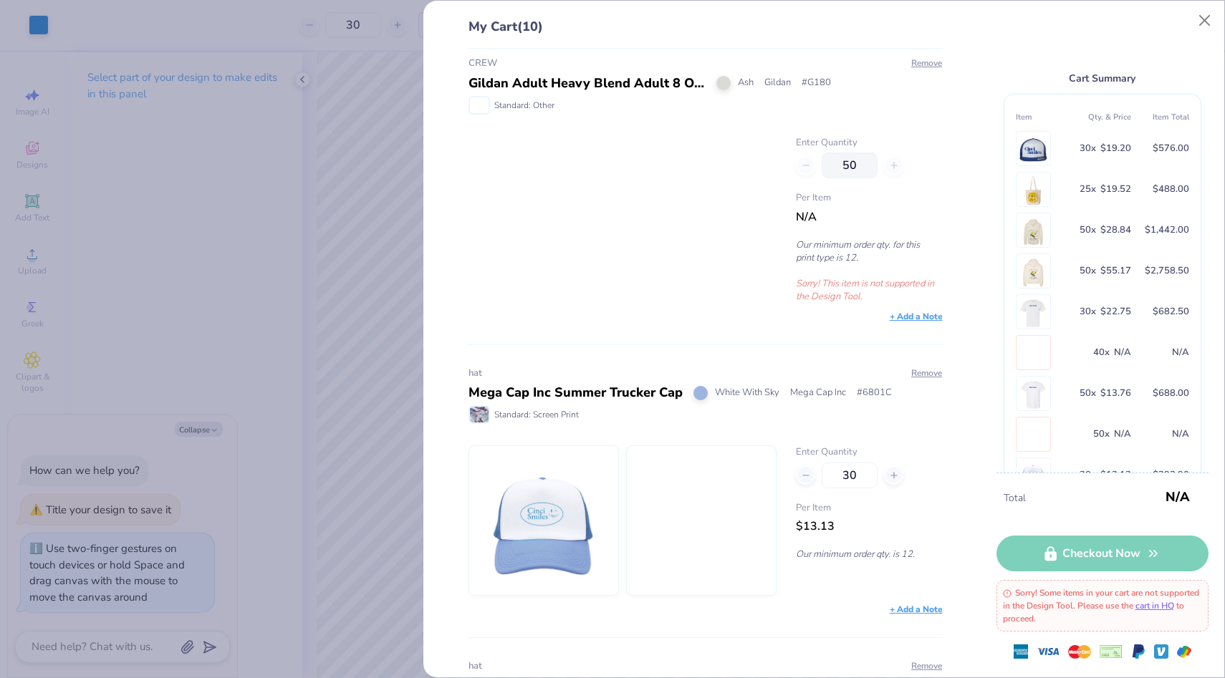
scroll to position [2324, 0]
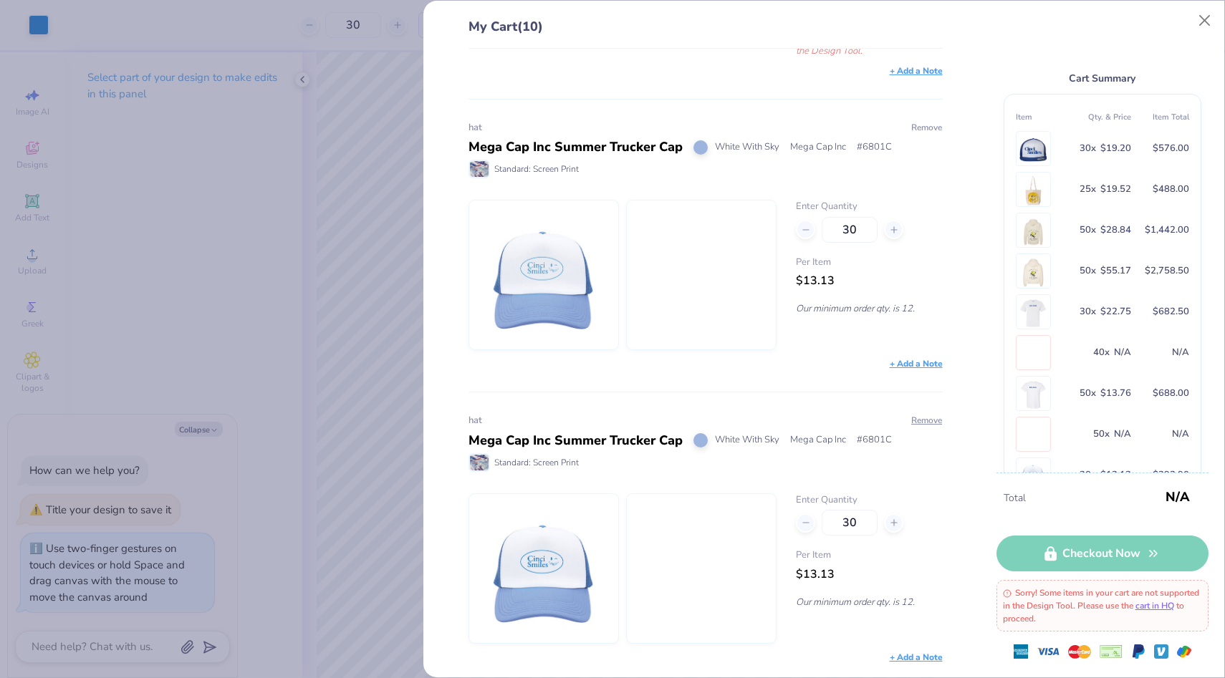
click at [928, 125] on button "Remove" at bounding box center [926, 127] width 32 height 13
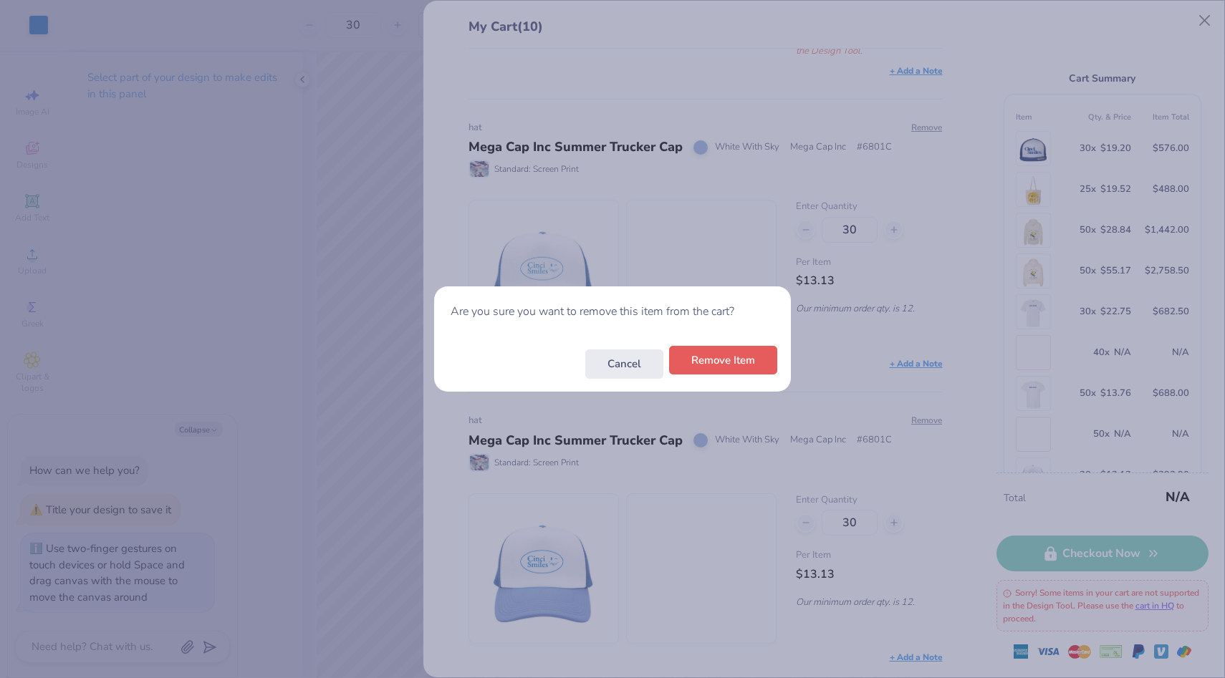
click at [740, 364] on button "Remove Item" at bounding box center [723, 360] width 108 height 29
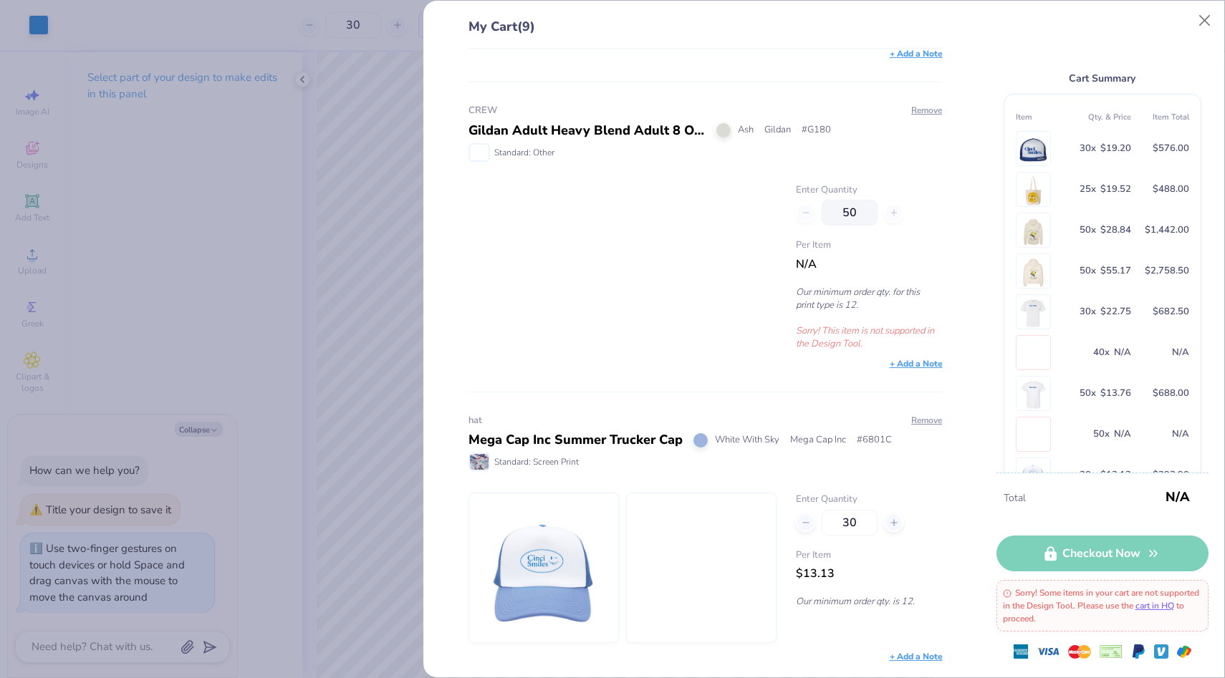
scroll to position [2031, 0]
click at [544, 562] on img at bounding box center [543, 568] width 123 height 149
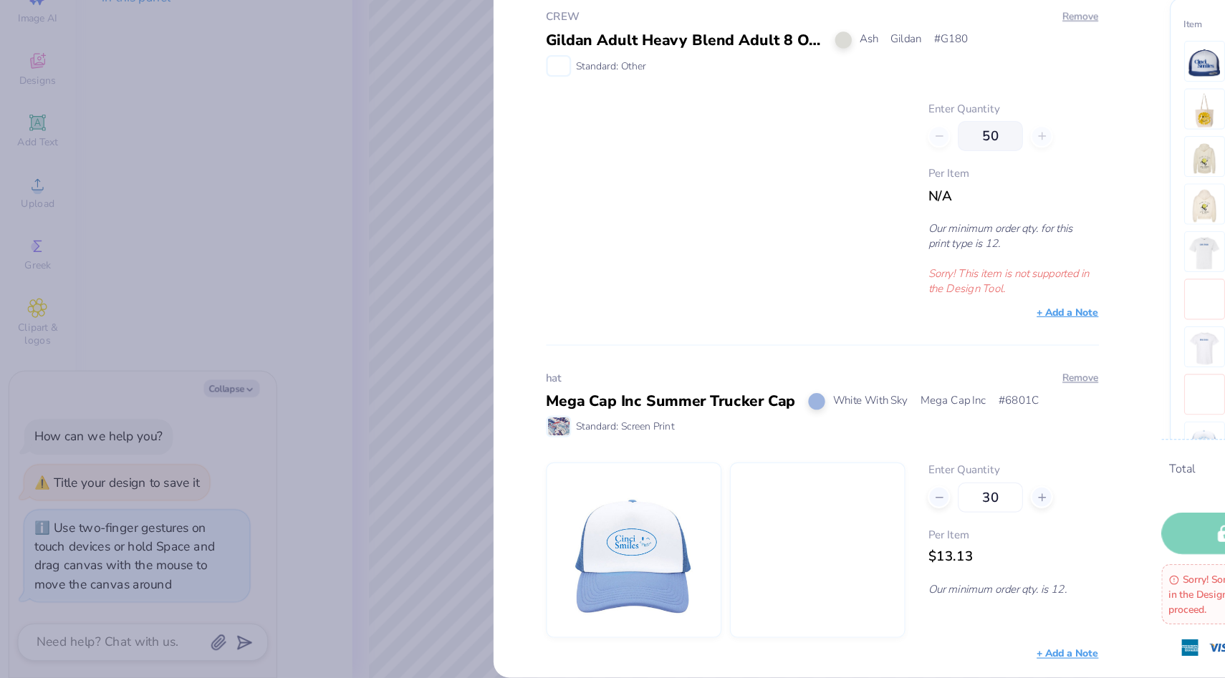
type textarea "x"
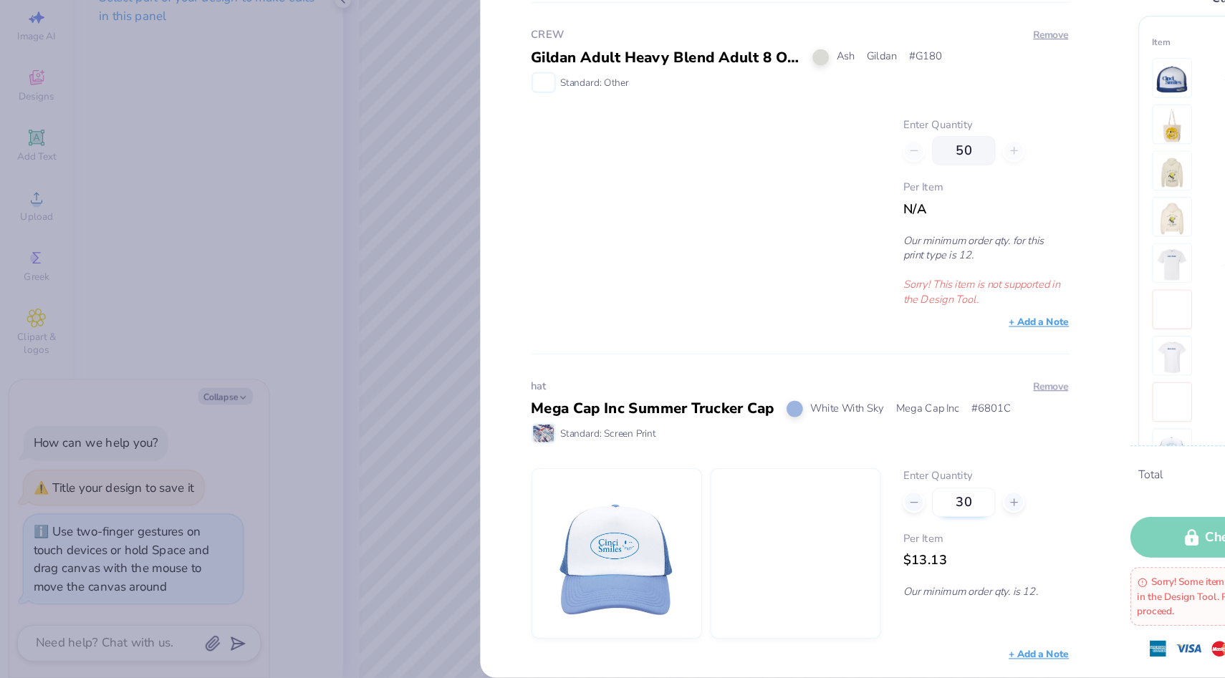
click at [849, 518] on input "30" at bounding box center [850, 523] width 56 height 26
type input "40"
type input "50"
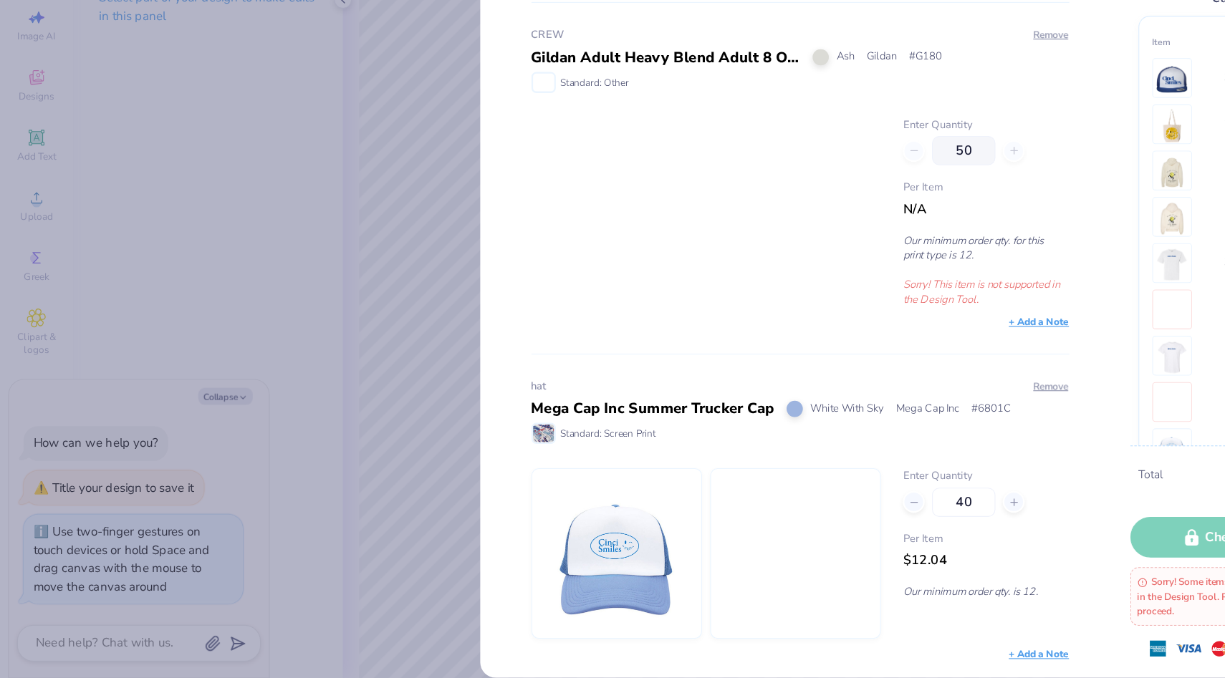
type input "50"
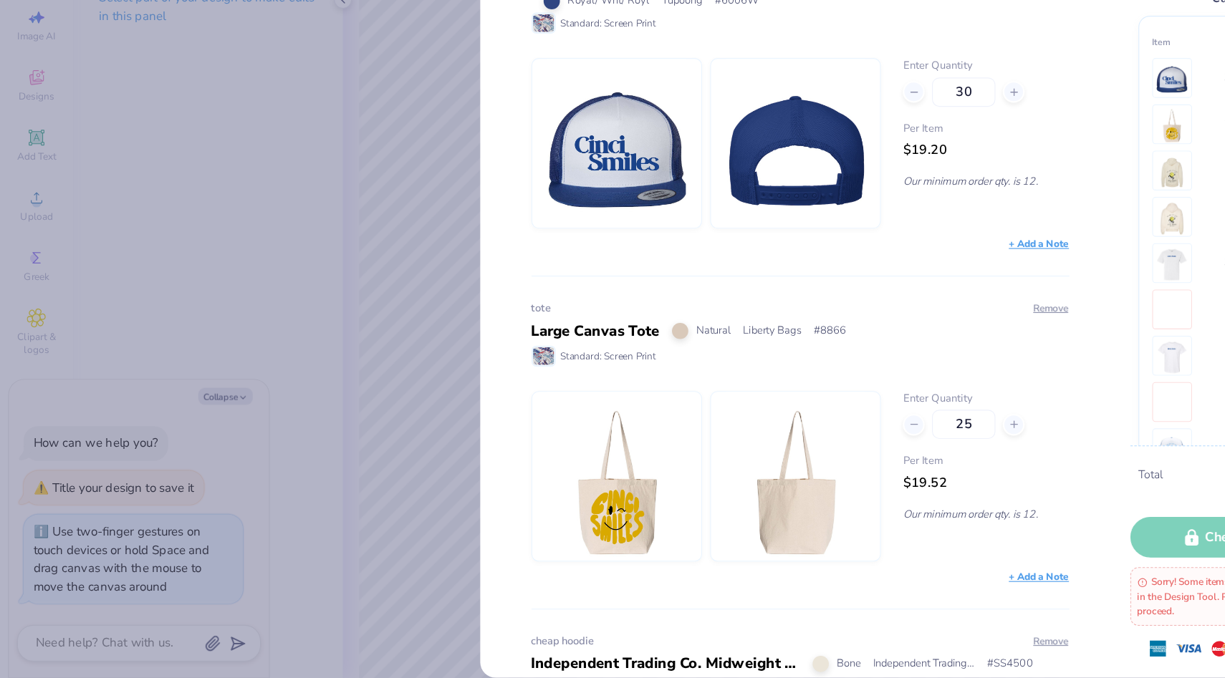
scroll to position [0, 0]
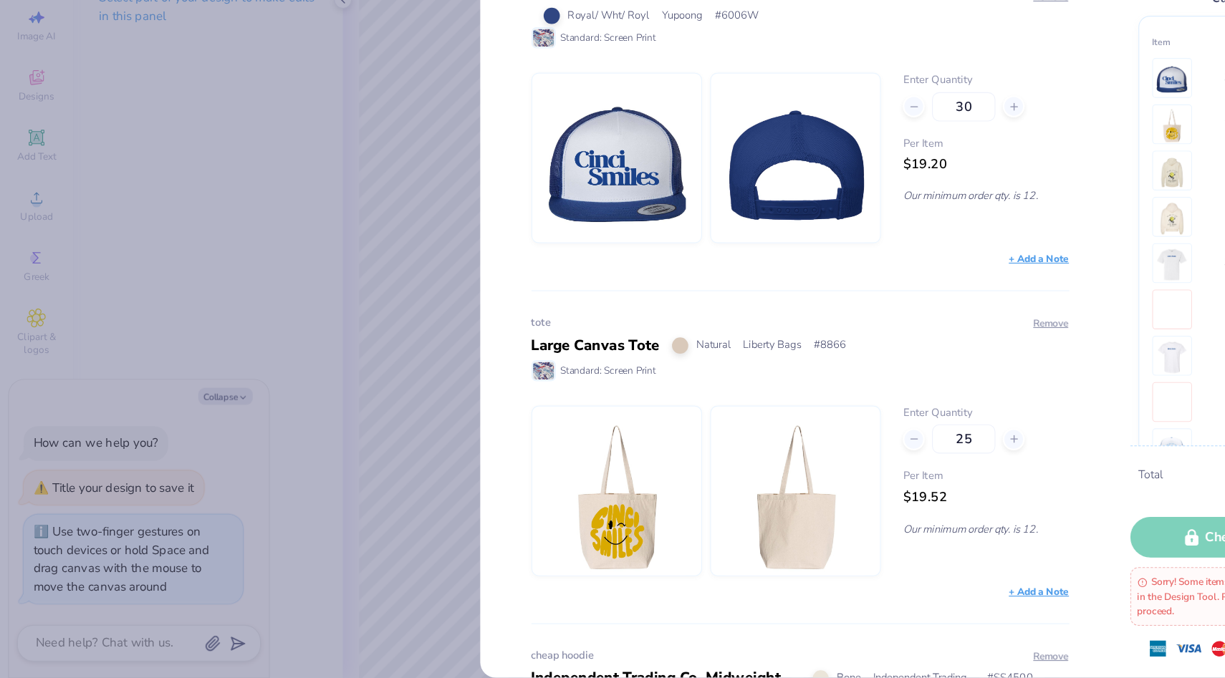
click at [595, 259] on img at bounding box center [543, 219] width 123 height 149
click at [658, 143] on div "cinci hat Royal/ Wht/ Royl Yupoong # 6006W Standard: Screen Print Remove Enter …" at bounding box center [705, 192] width 474 height 245
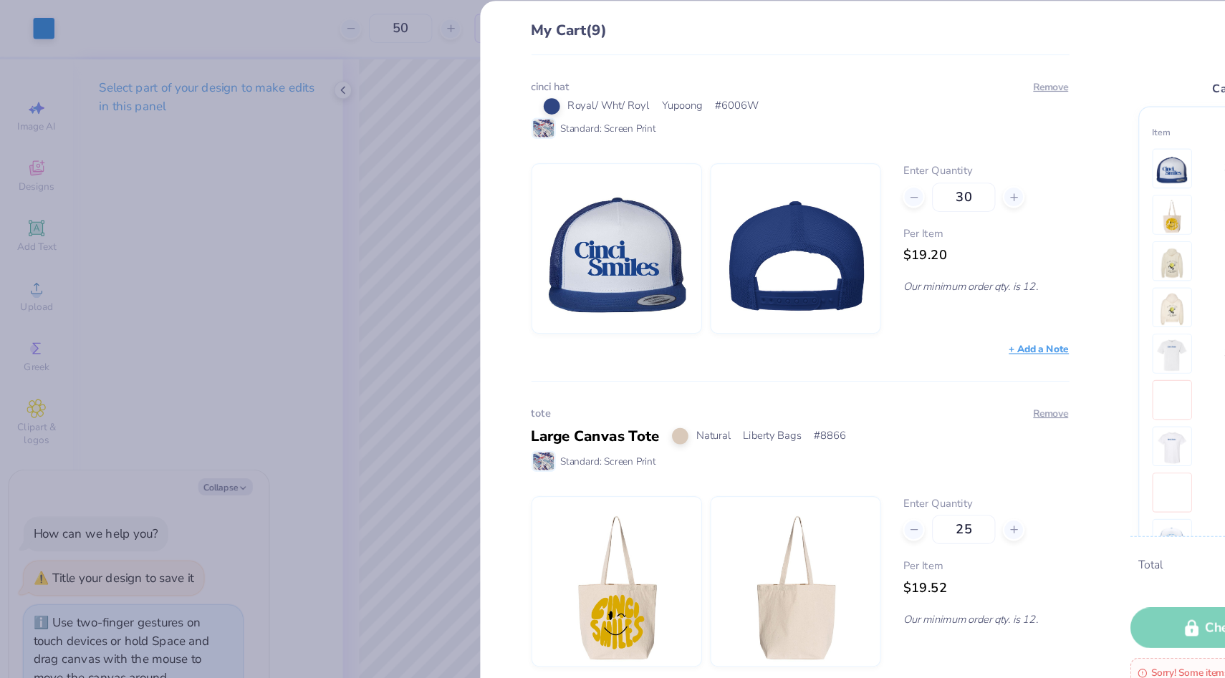
click at [575, 173] on img at bounding box center [543, 219] width 123 height 149
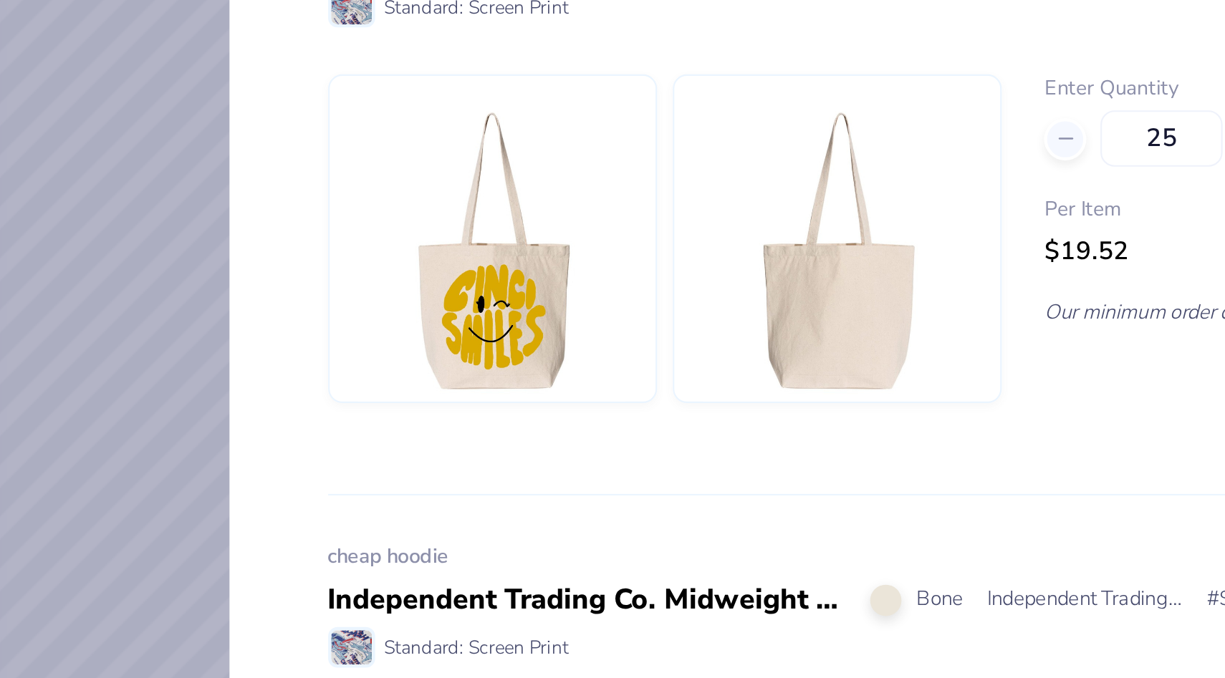
scroll to position [184, 0]
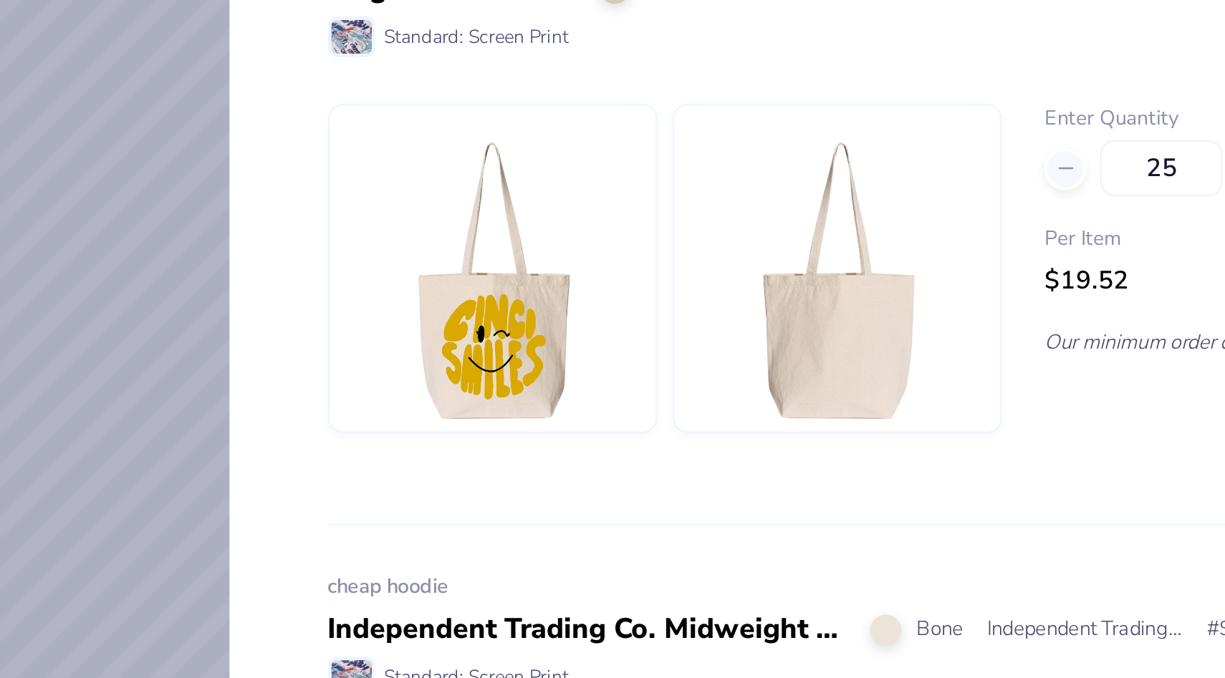
type textarea "x"
click at [846, 282] on input "25" at bounding box center [850, 283] width 56 height 26
click at [844, 284] on input "15" at bounding box center [850, 283] width 56 height 26
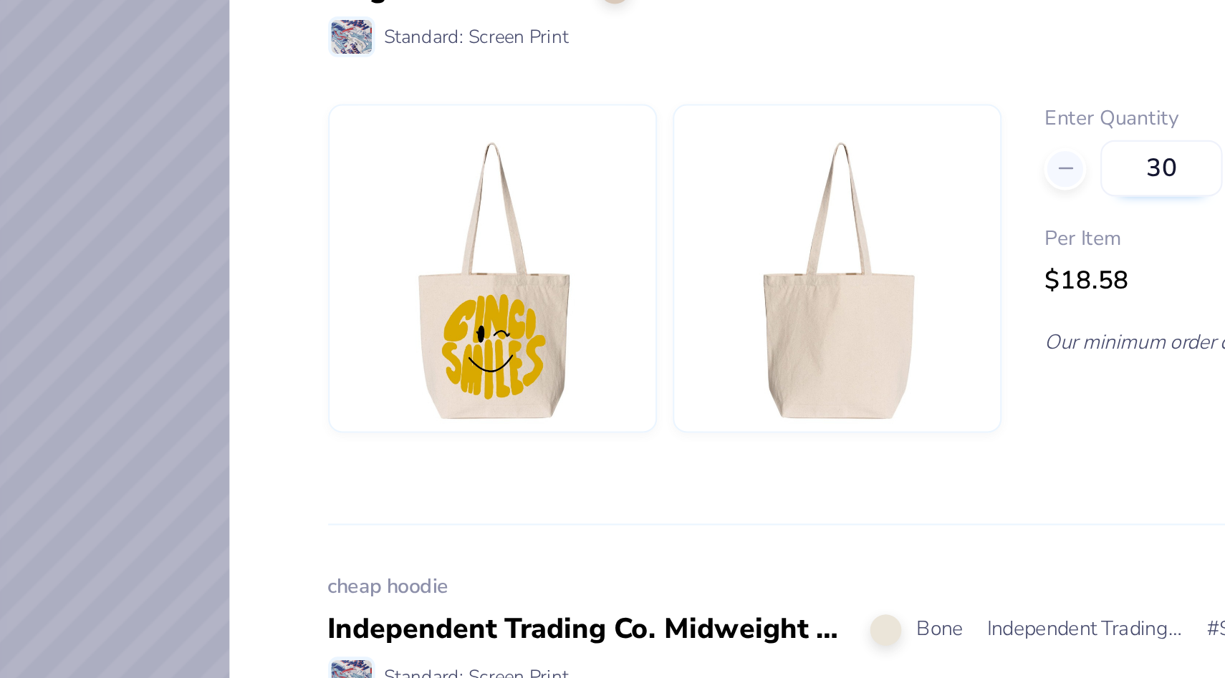
click at [850, 282] on input "30" at bounding box center [850, 283] width 56 height 26
type input "50"
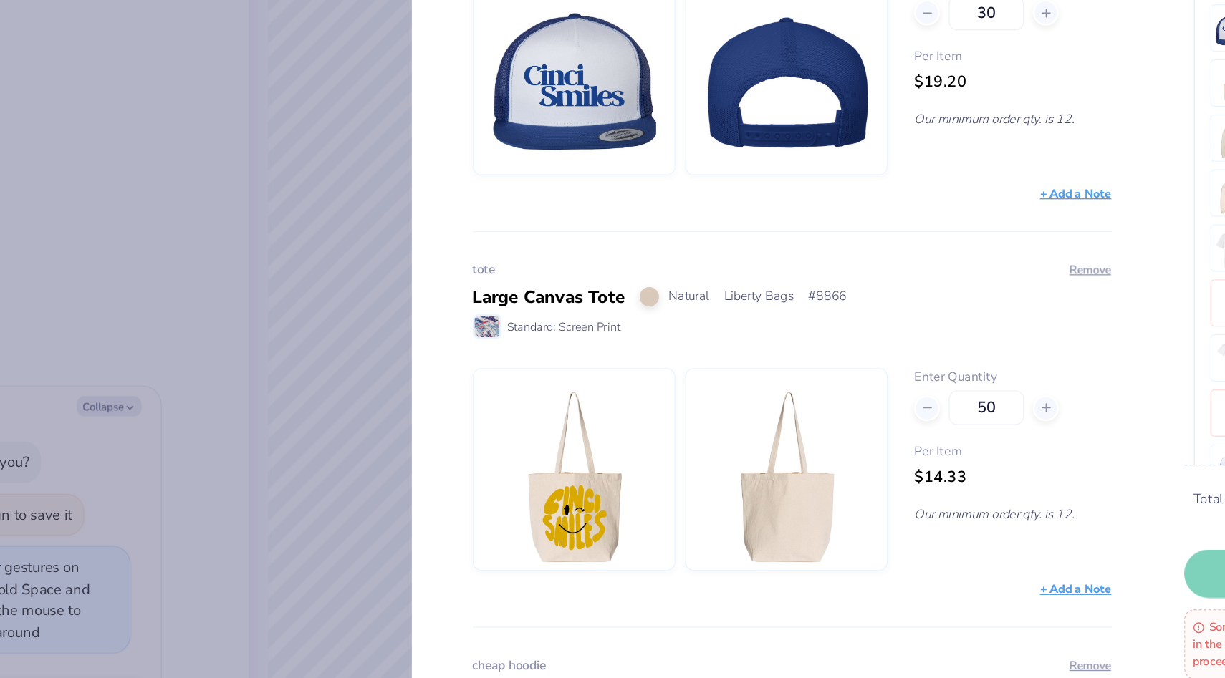
scroll to position [0, 0]
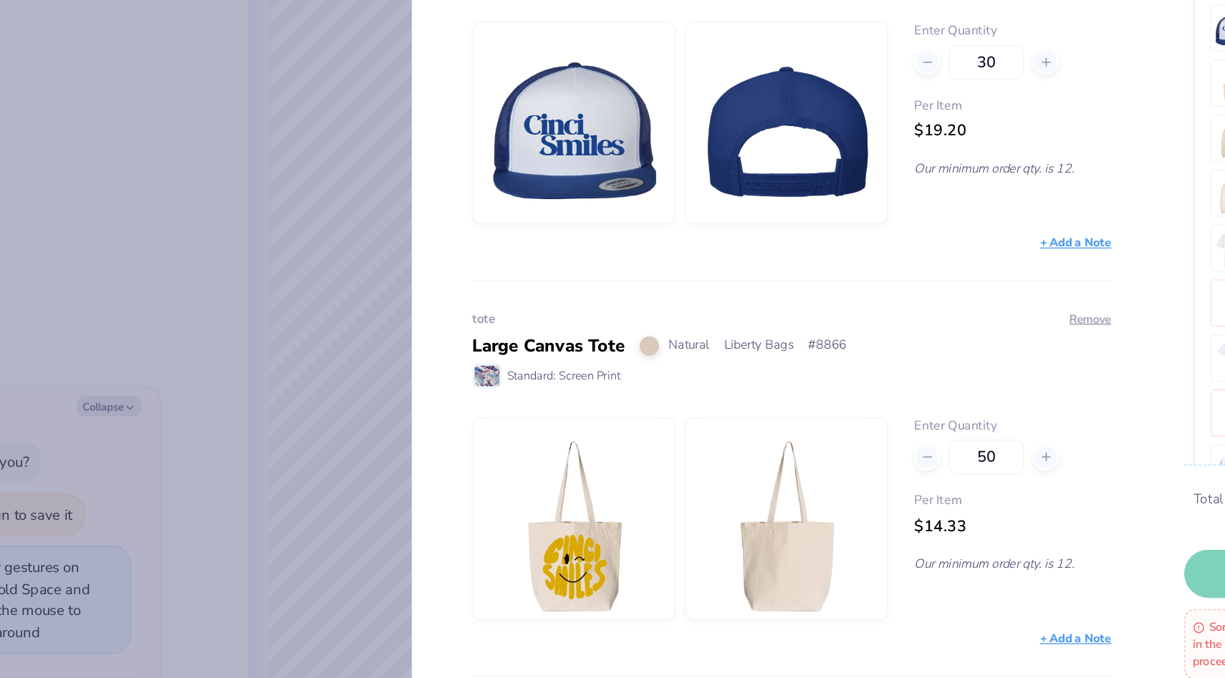
click at [663, 232] on img at bounding box center [701, 219] width 123 height 149
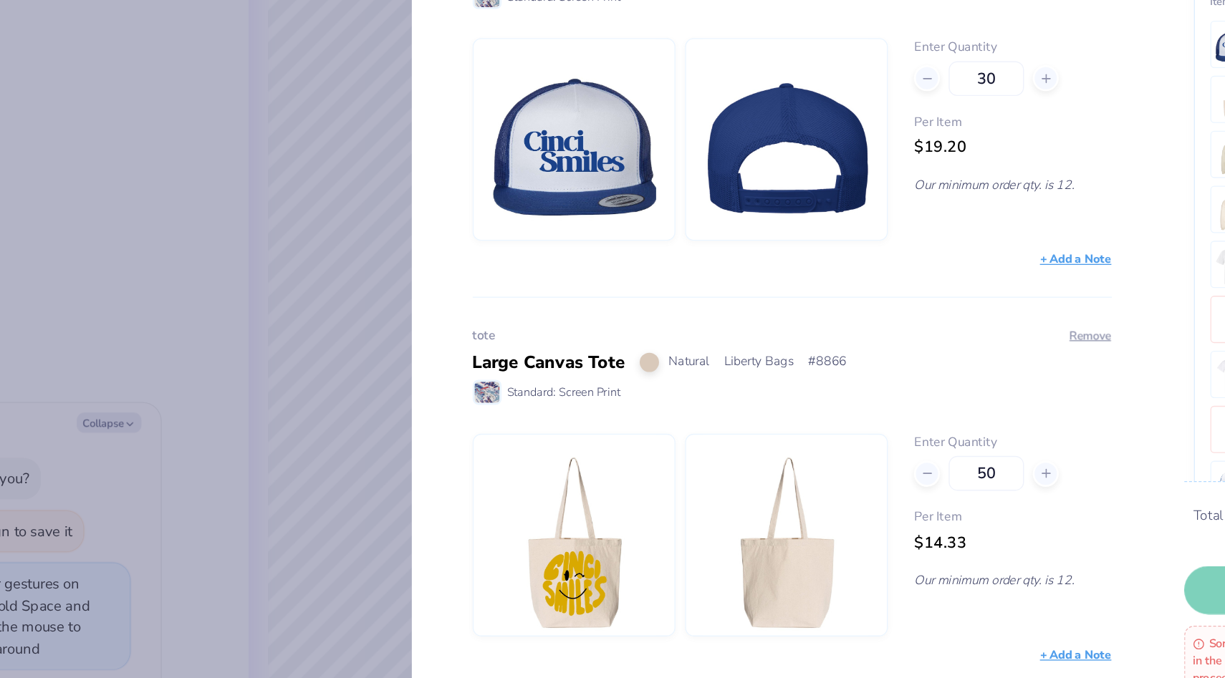
click at [441, 289] on div "cinci hat Royal/ Wht/ Royl Yupoong # 6006W Standard: Screen Print Remove Enter …" at bounding box center [700, 364] width 521 height 630
click at [389, 299] on div "My Cart (9) cinci hat Royal/ Wht/ Royl Yupoong # 6006W Standard: Screen Print R…" at bounding box center [612, 339] width 1225 height 678
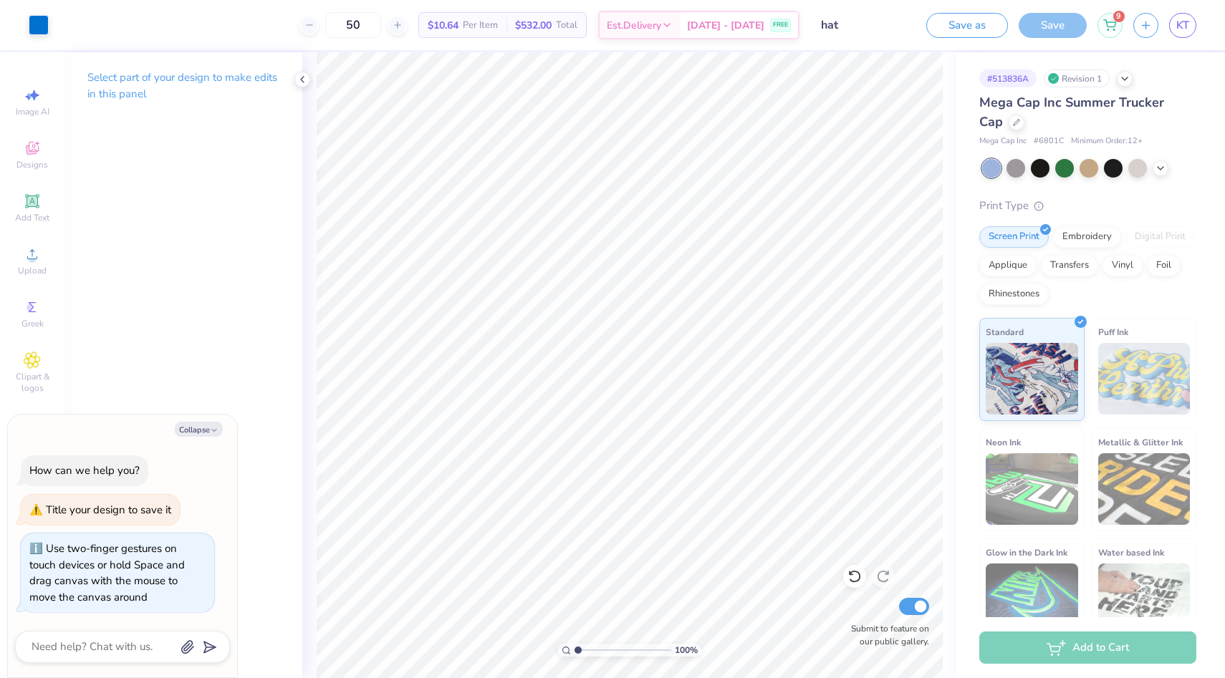
click at [1152, 168] on div at bounding box center [1089, 168] width 214 height 19
click at [1162, 168] on icon at bounding box center [1160, 166] width 11 height 11
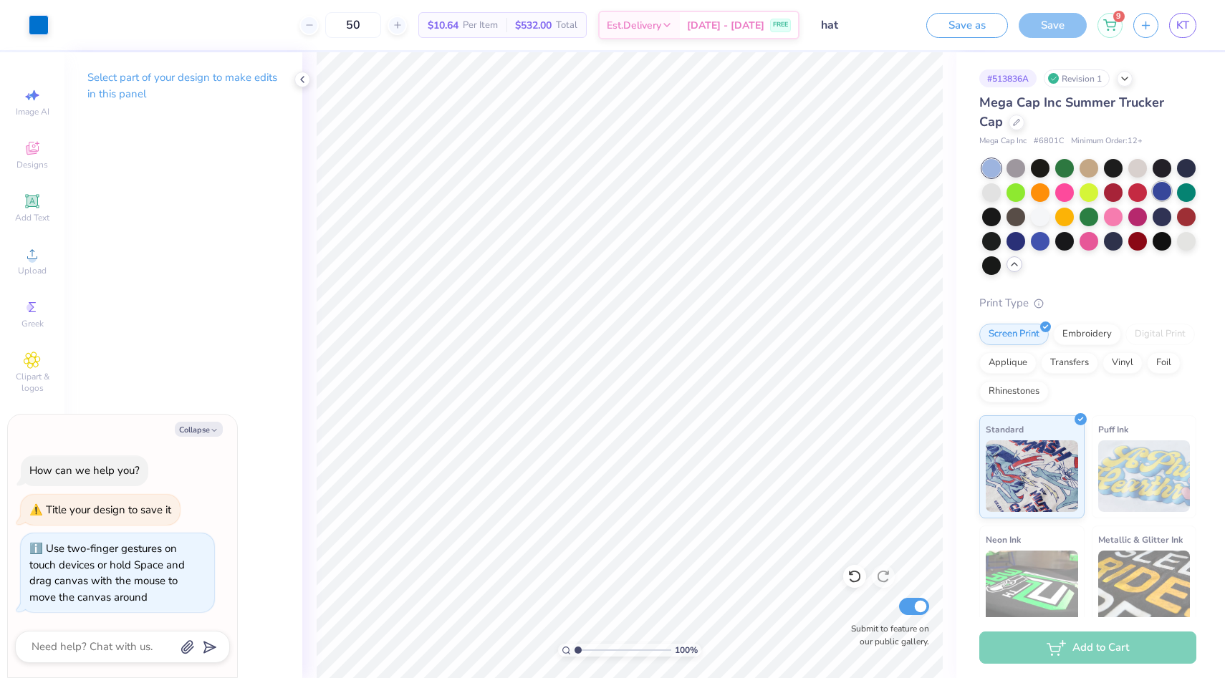
click at [1158, 199] on div at bounding box center [1162, 191] width 19 height 19
click at [1018, 241] on div at bounding box center [1015, 240] width 19 height 19
click at [991, 248] on div at bounding box center [991, 240] width 19 height 19
click at [1010, 245] on div at bounding box center [1015, 240] width 19 height 19
click at [1012, 239] on div at bounding box center [1015, 240] width 19 height 19
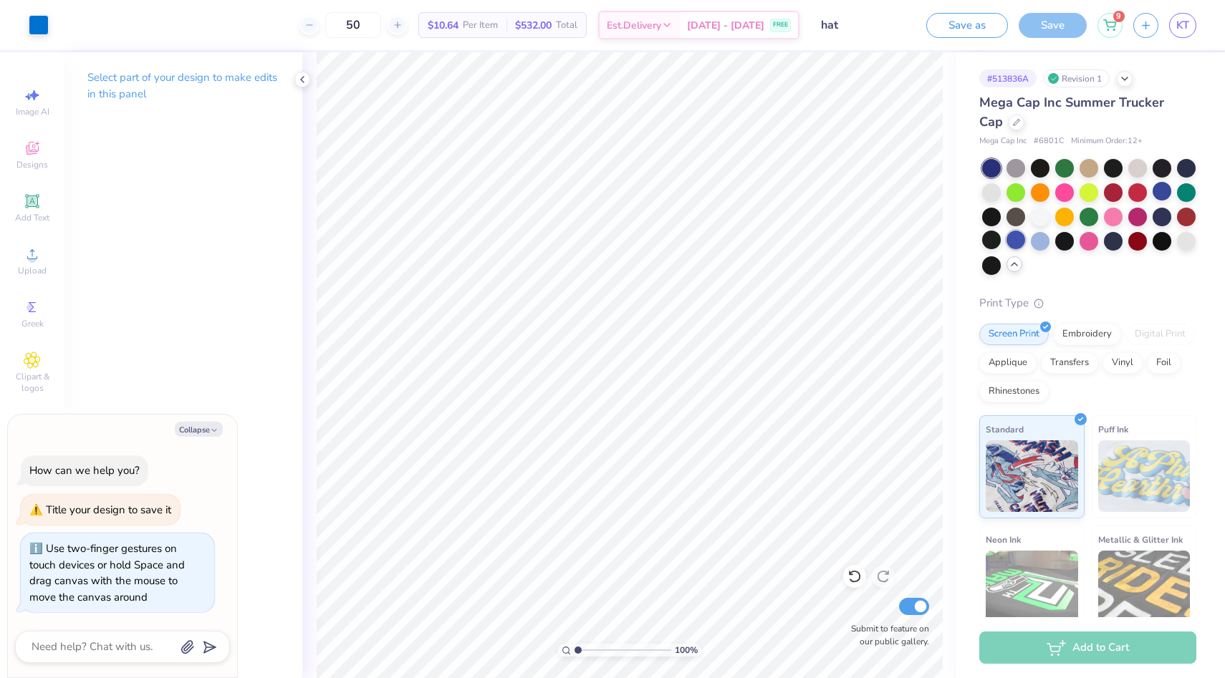
click at [1018, 235] on div at bounding box center [1015, 240] width 19 height 19
click at [1110, 15] on div "9" at bounding box center [1109, 23] width 25 height 25
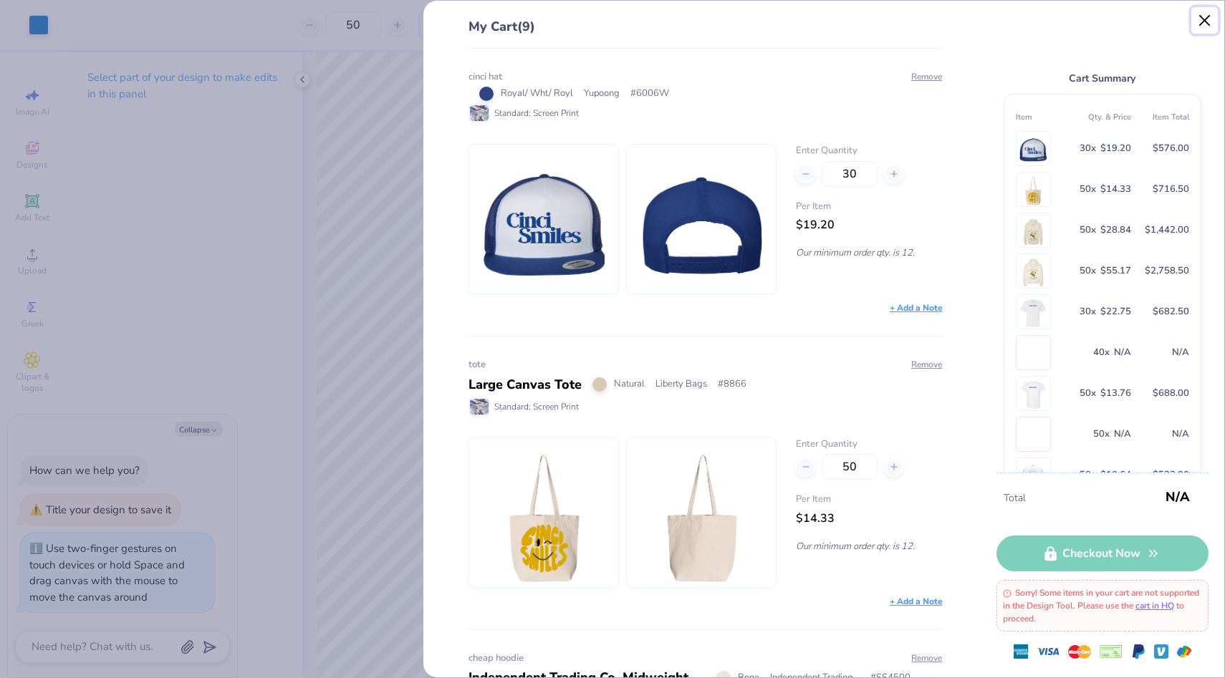
click at [1202, 16] on button "Close" at bounding box center [1204, 20] width 27 height 27
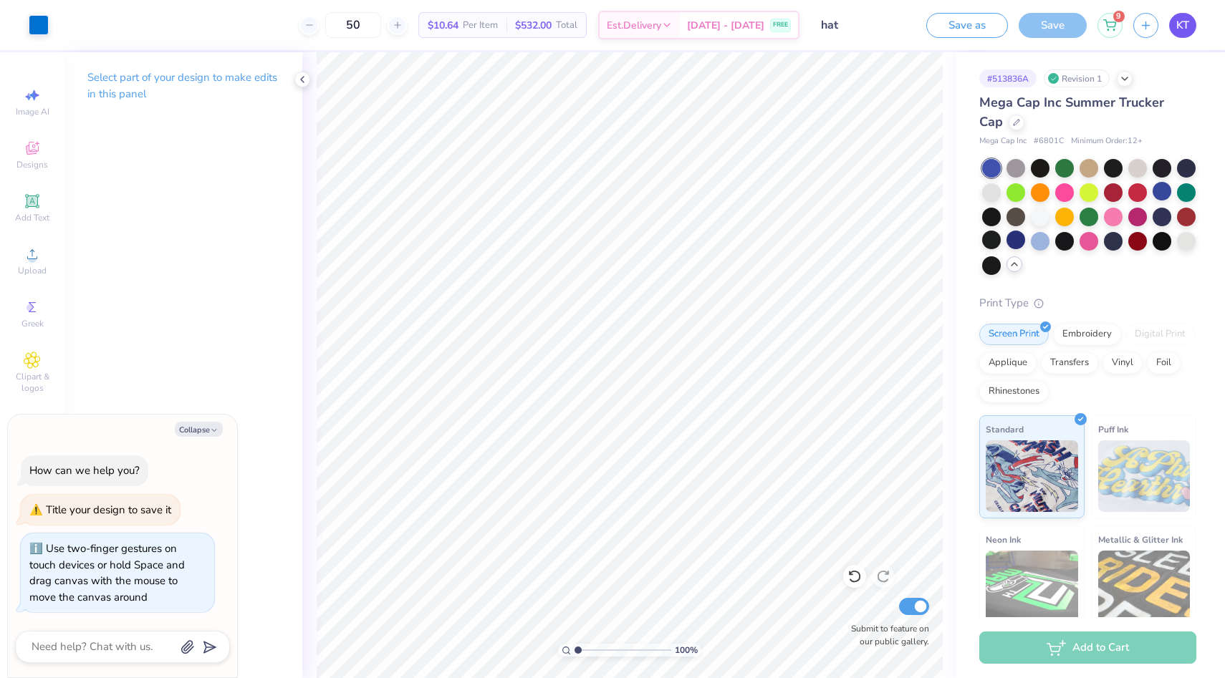
click at [1184, 31] on span "KT" at bounding box center [1182, 25] width 13 height 16
type textarea "x"
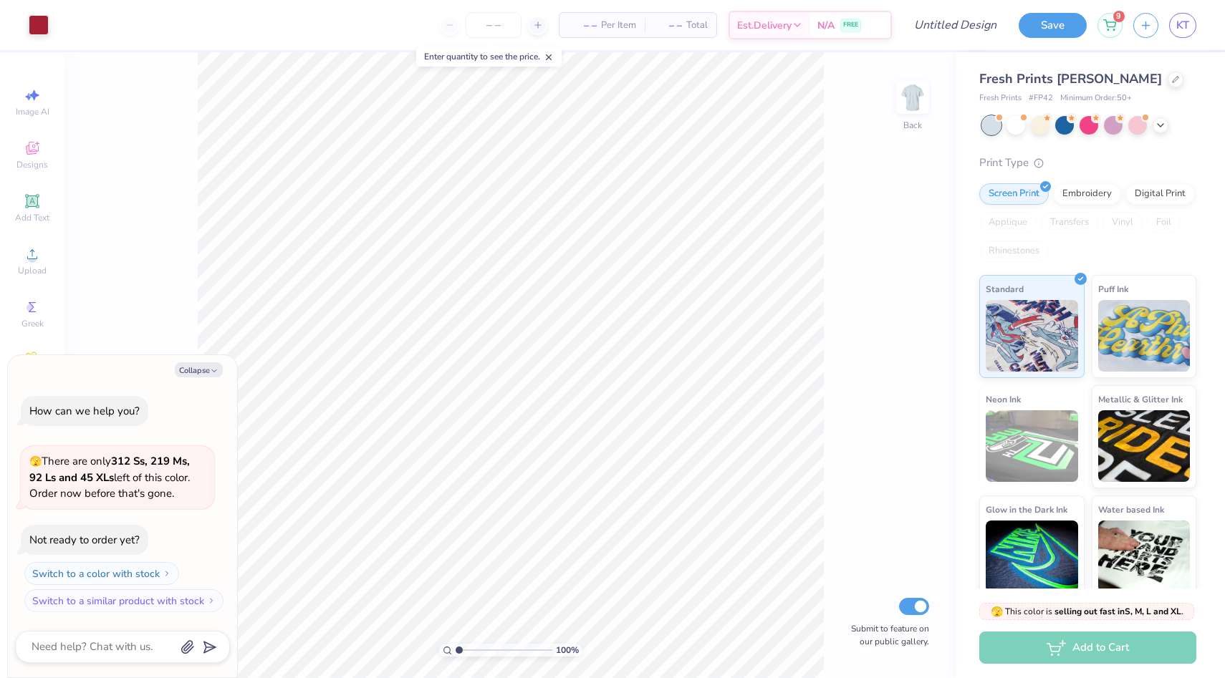
click at [1120, 79] on div "Fresh Prints [PERSON_NAME]" at bounding box center [1087, 78] width 217 height 19
click at [1173, 81] on icon at bounding box center [1176, 78] width 6 height 6
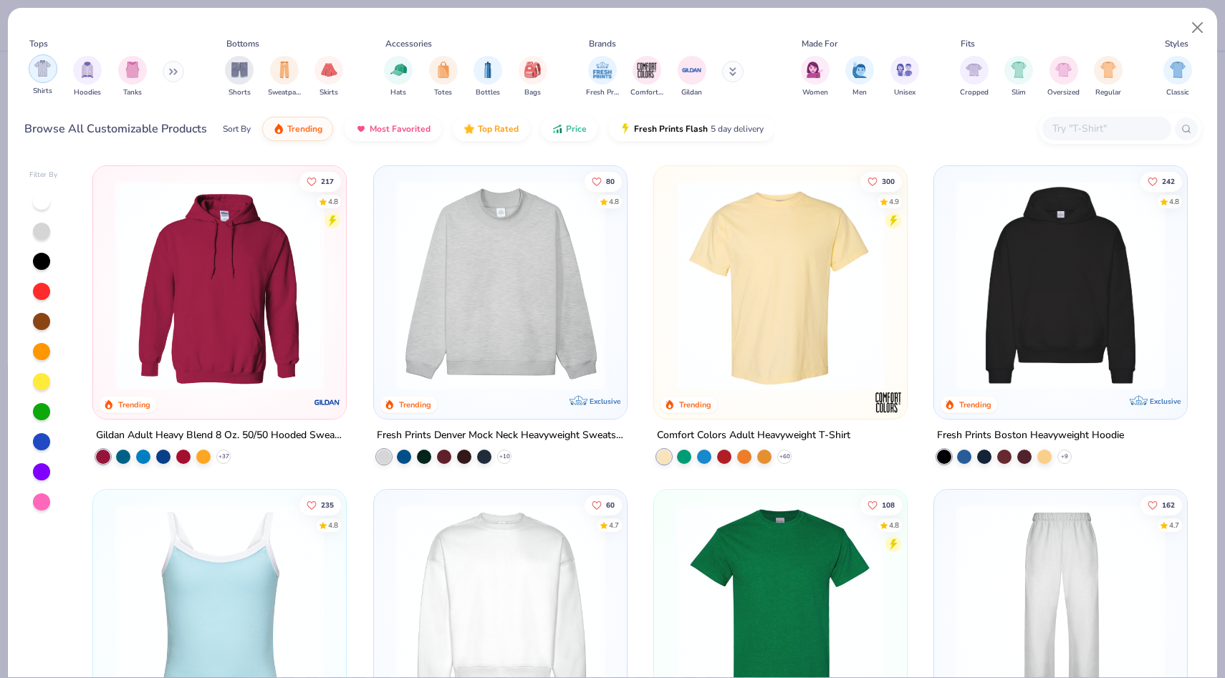
click at [47, 75] on img "filter for Shirts" at bounding box center [42, 68] width 16 height 16
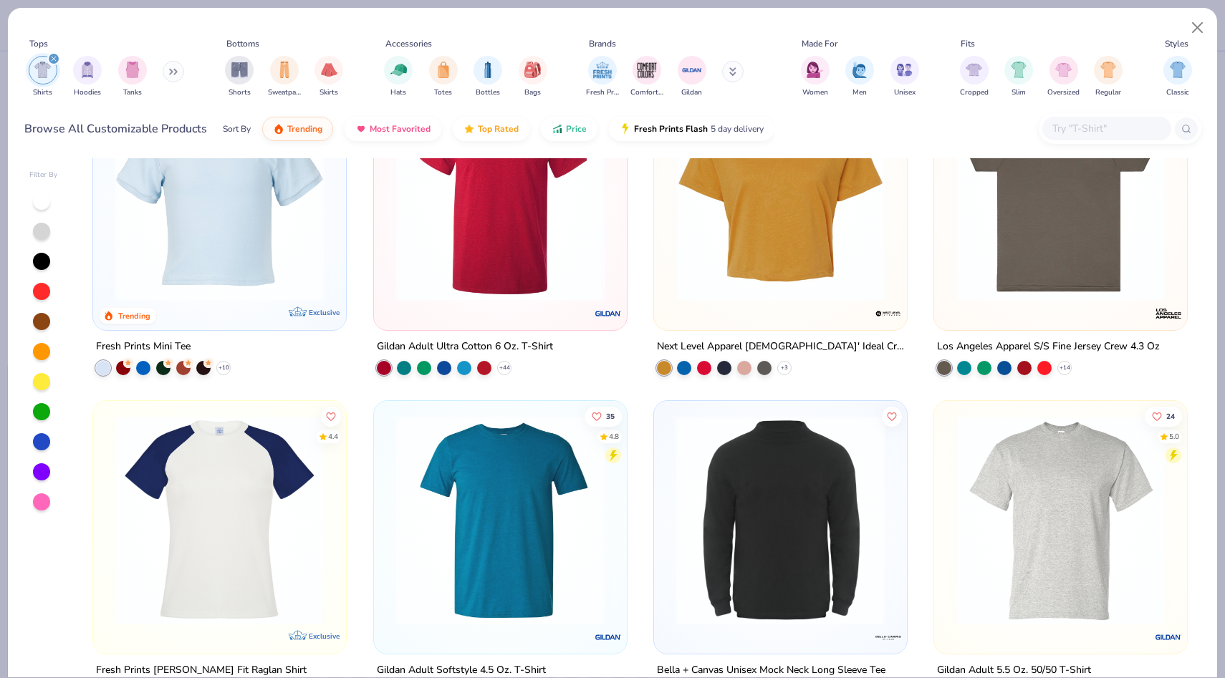
scroll to position [745, 0]
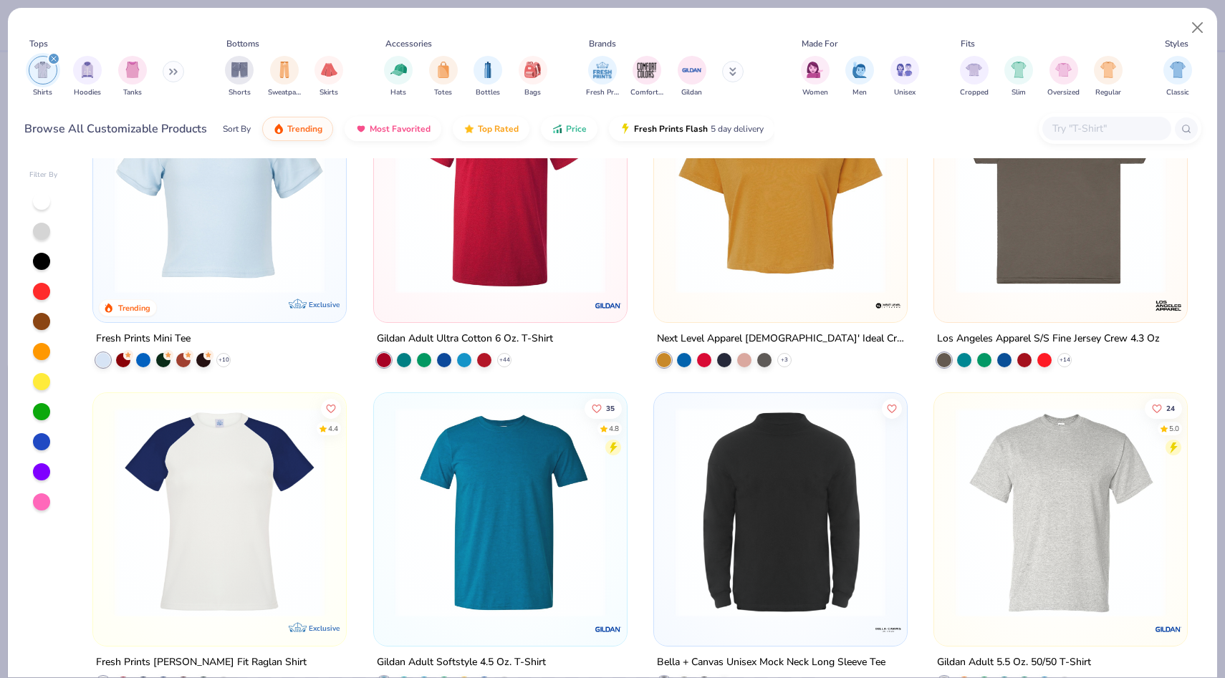
click at [446, 262] on img at bounding box center [500, 188] width 224 height 210
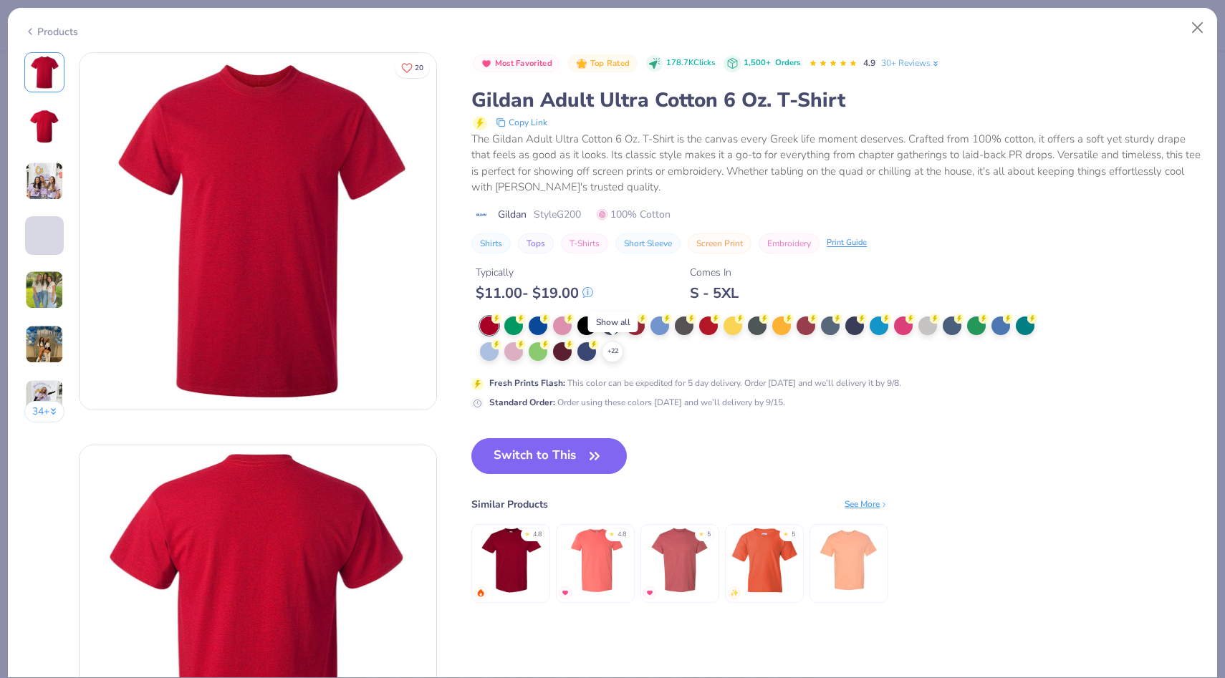
click at [0, 0] on icon at bounding box center [0, 0] width 0 height 0
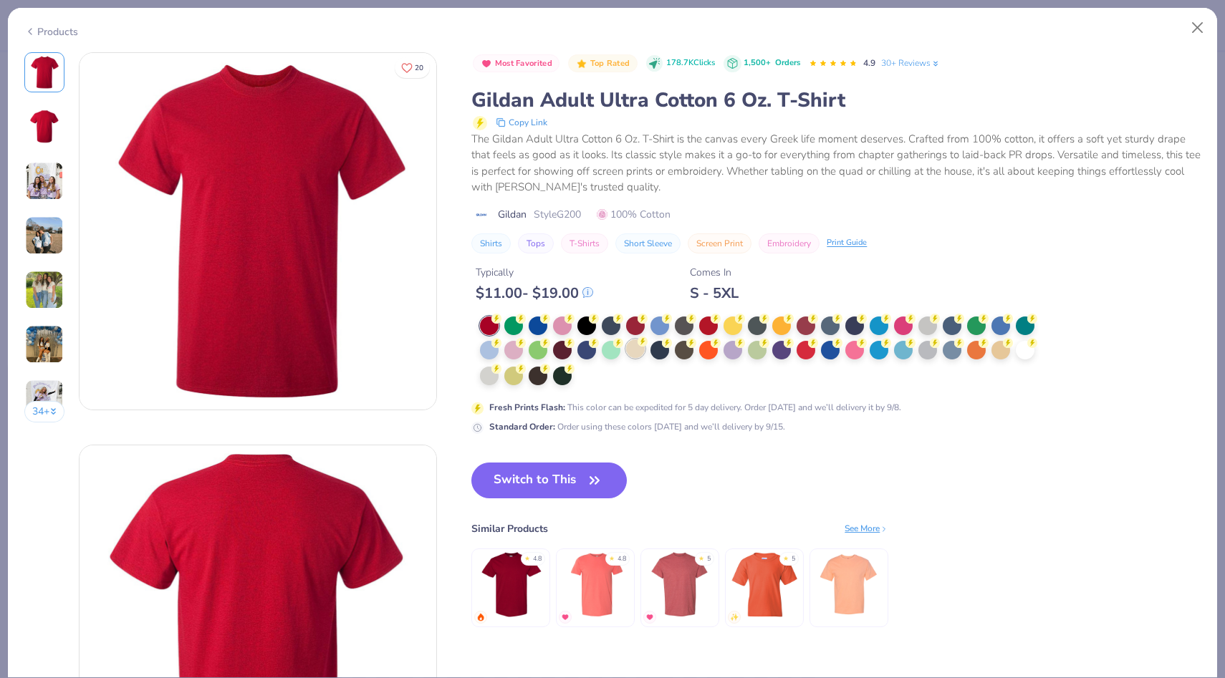
click at [633, 351] on div at bounding box center [635, 349] width 19 height 19
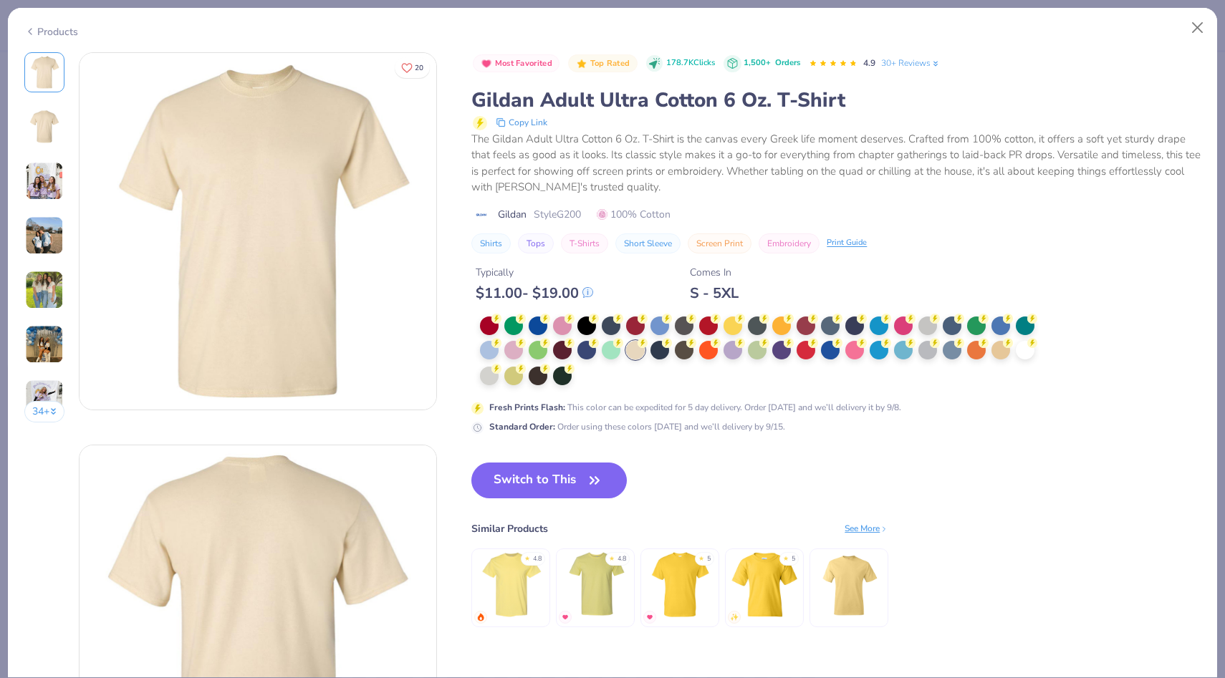
drag, startPoint x: 522, startPoint y: 476, endPoint x: 686, endPoint y: 287, distance: 249.9
click at [522, 476] on button "Switch to This" at bounding box center [548, 481] width 155 height 36
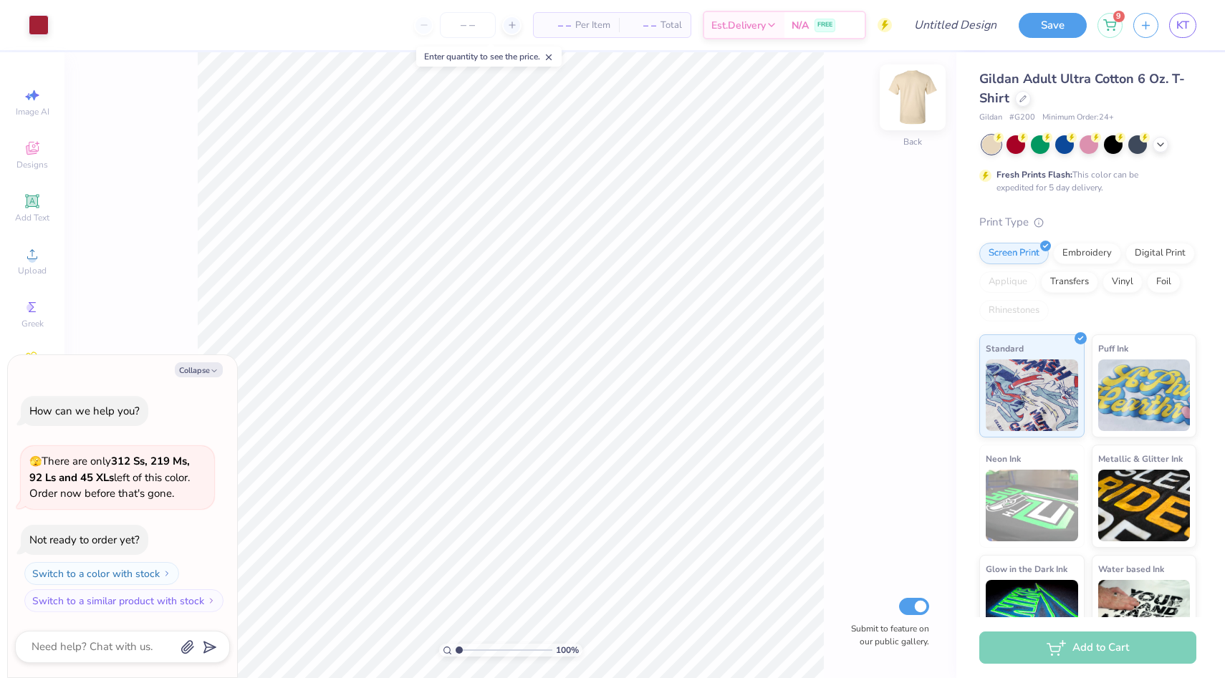
click at [910, 100] on img at bounding box center [912, 97] width 57 height 57
click at [208, 371] on button "Collapse" at bounding box center [199, 369] width 48 height 15
type textarea "x"
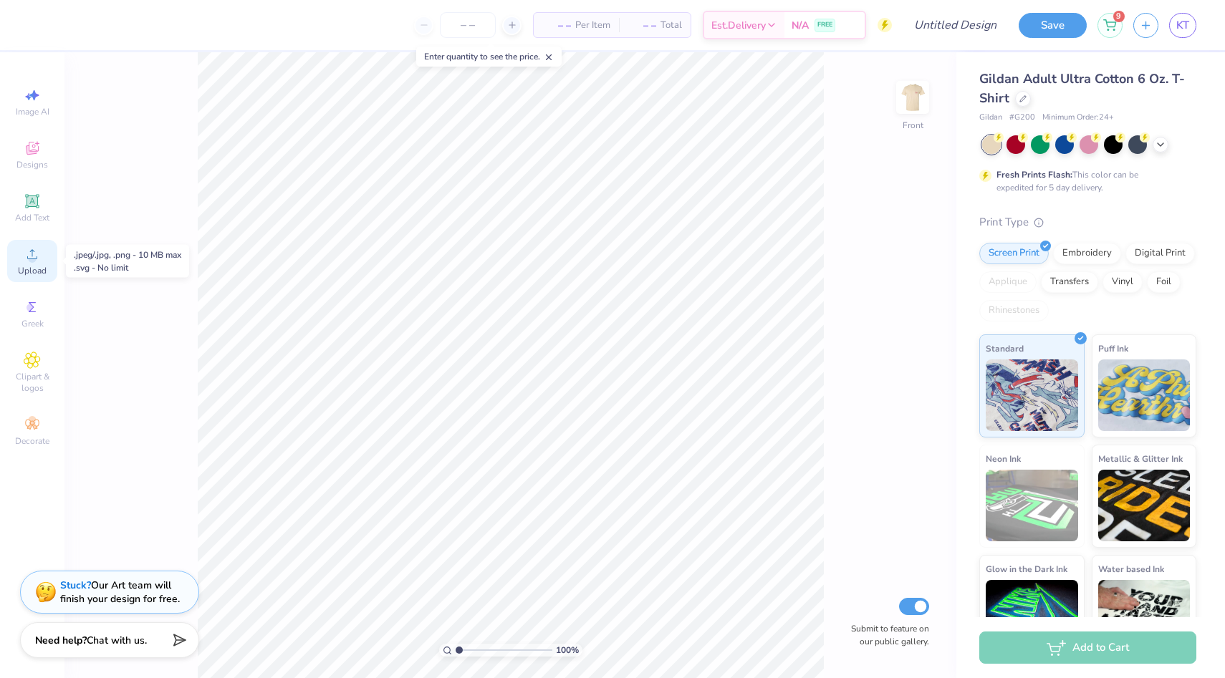
click at [39, 253] on icon at bounding box center [32, 254] width 17 height 17
click at [34, 167] on span "Designs" at bounding box center [32, 164] width 32 height 11
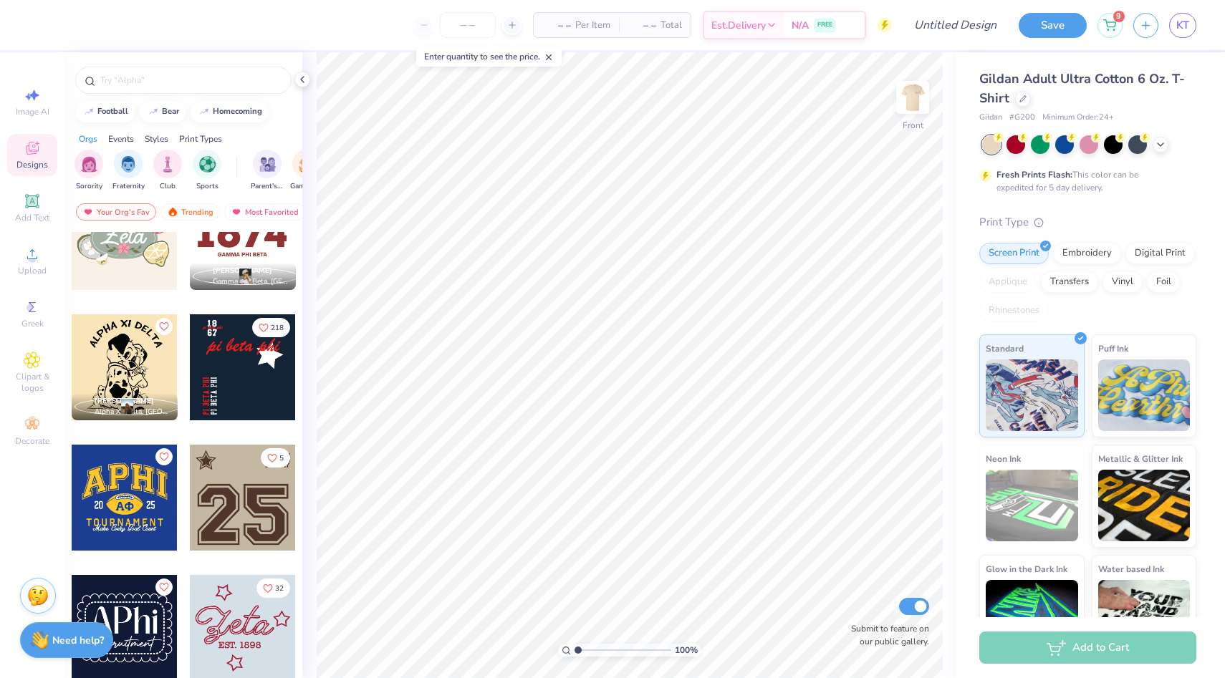
scroll to position [2272, 0]
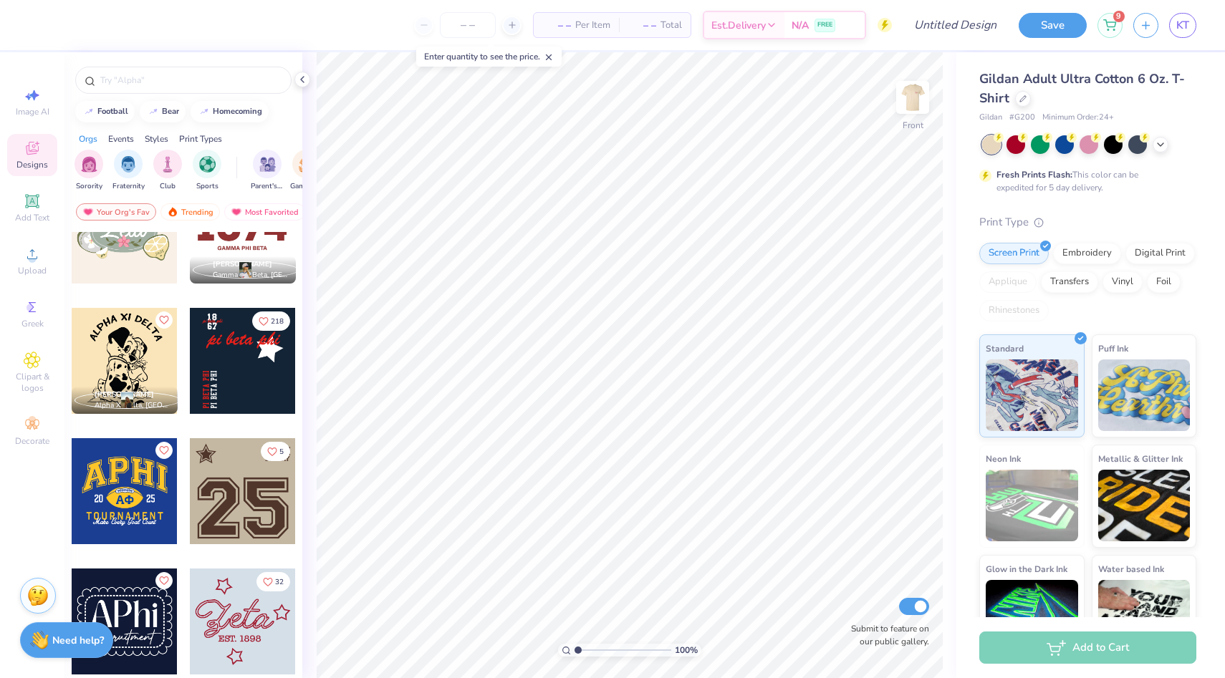
click at [231, 615] on div at bounding box center [243, 622] width 106 height 106
type input "10.61"
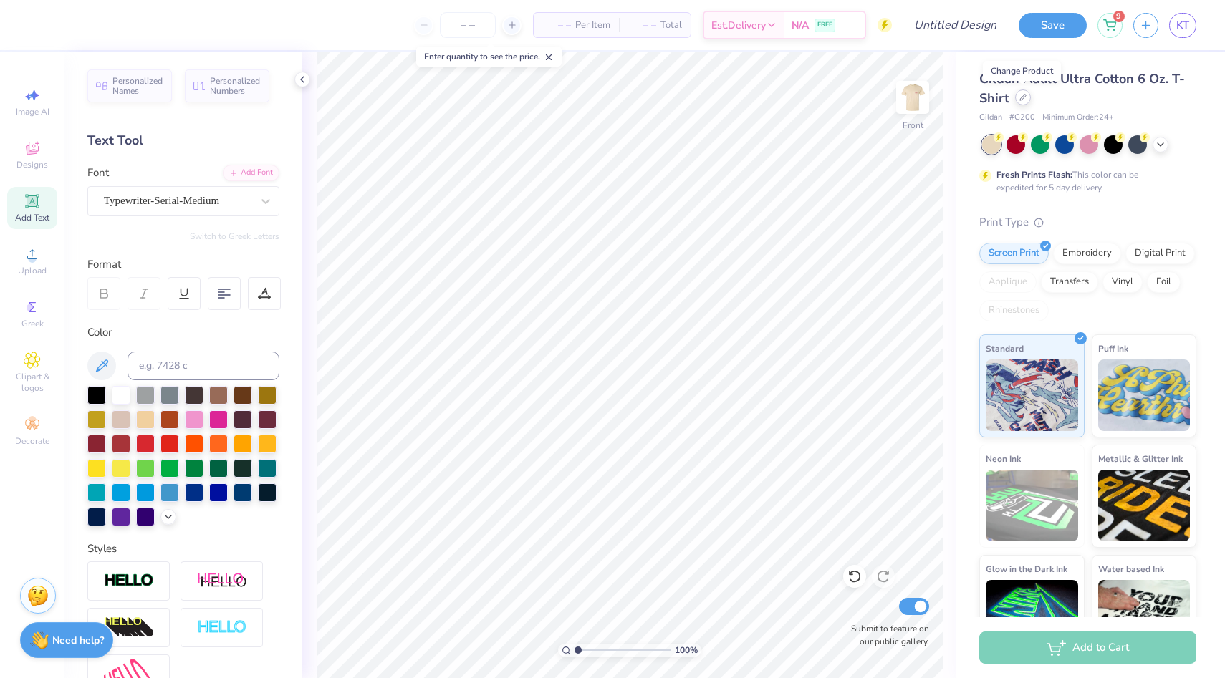
click at [1026, 100] on div at bounding box center [1023, 98] width 16 height 16
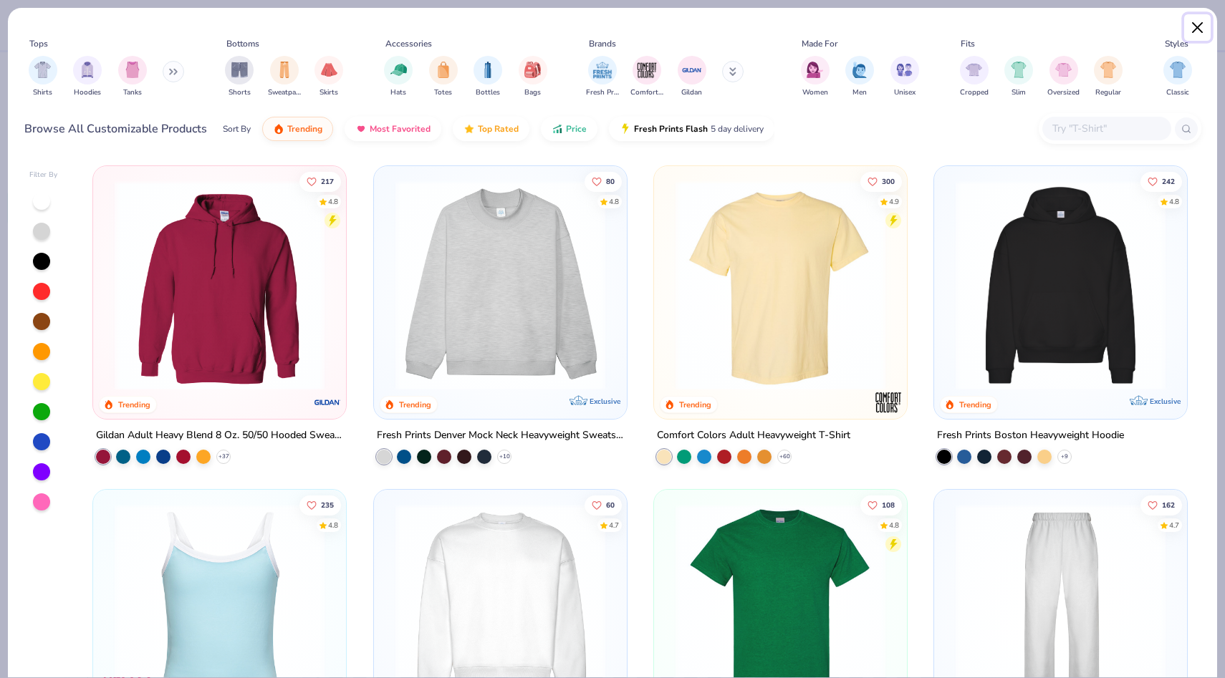
click at [1204, 31] on button "Close" at bounding box center [1197, 27] width 27 height 27
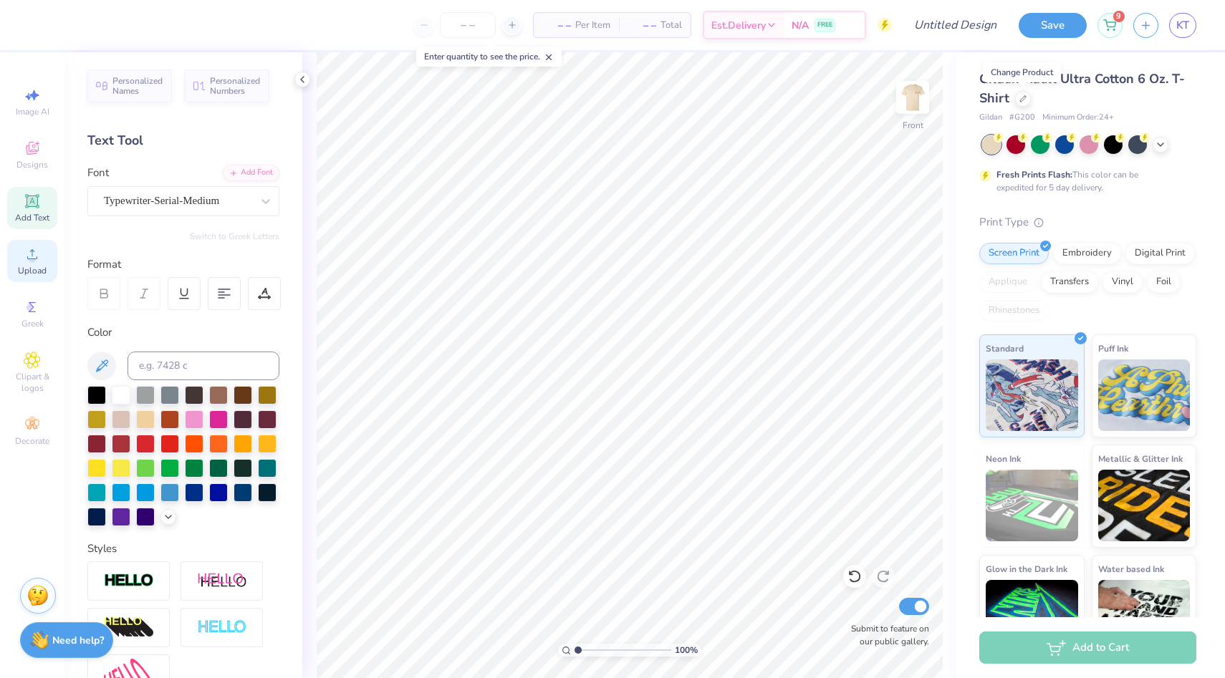
click at [29, 261] on icon at bounding box center [32, 254] width 17 height 17
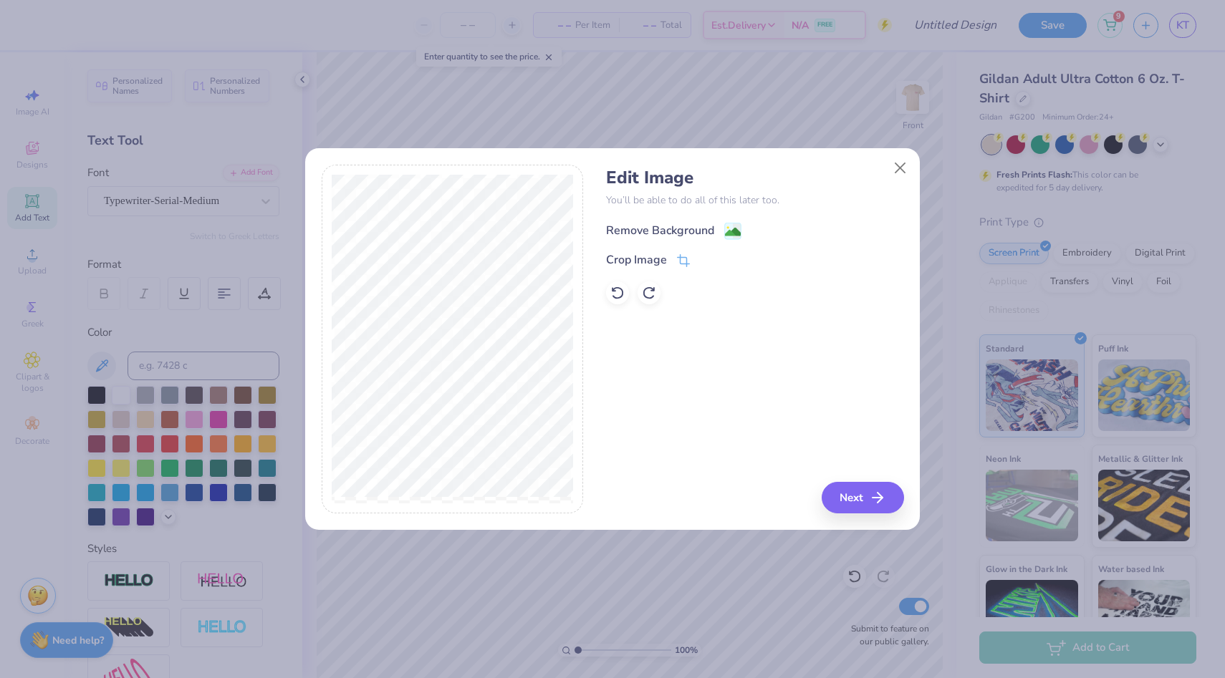
click at [726, 231] on image at bounding box center [733, 232] width 16 height 16
click at [870, 504] on button "Next" at bounding box center [865, 498] width 82 height 32
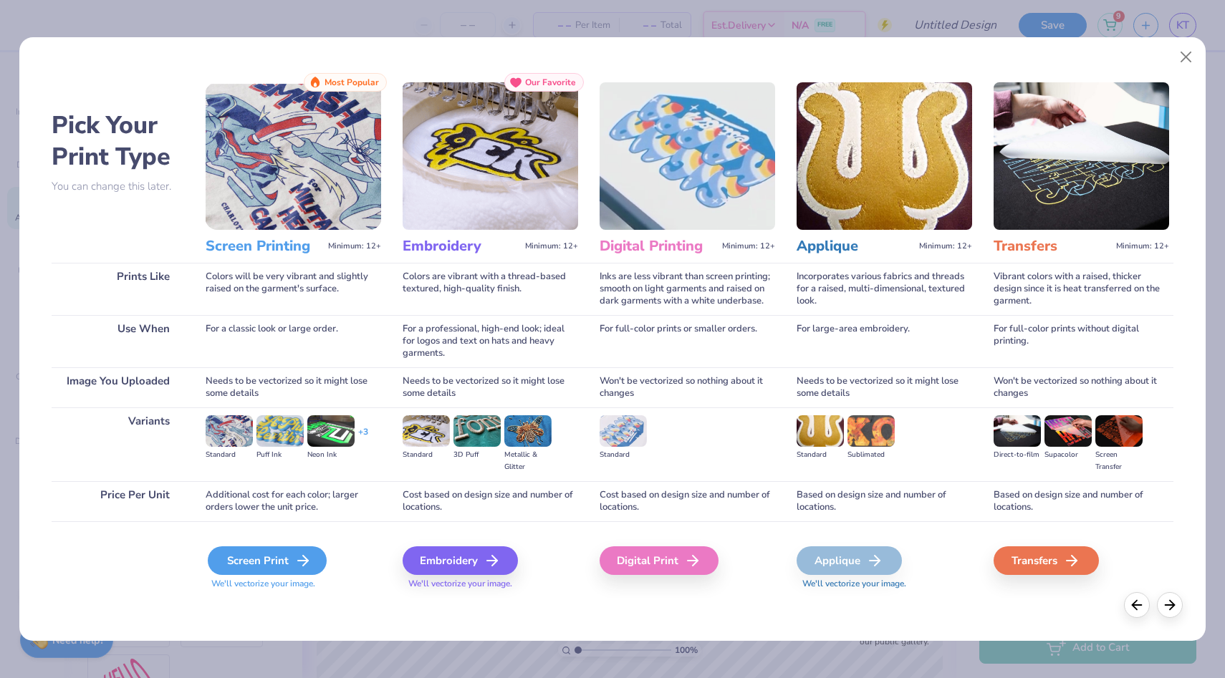
click at [243, 560] on div "Screen Print" at bounding box center [267, 561] width 119 height 29
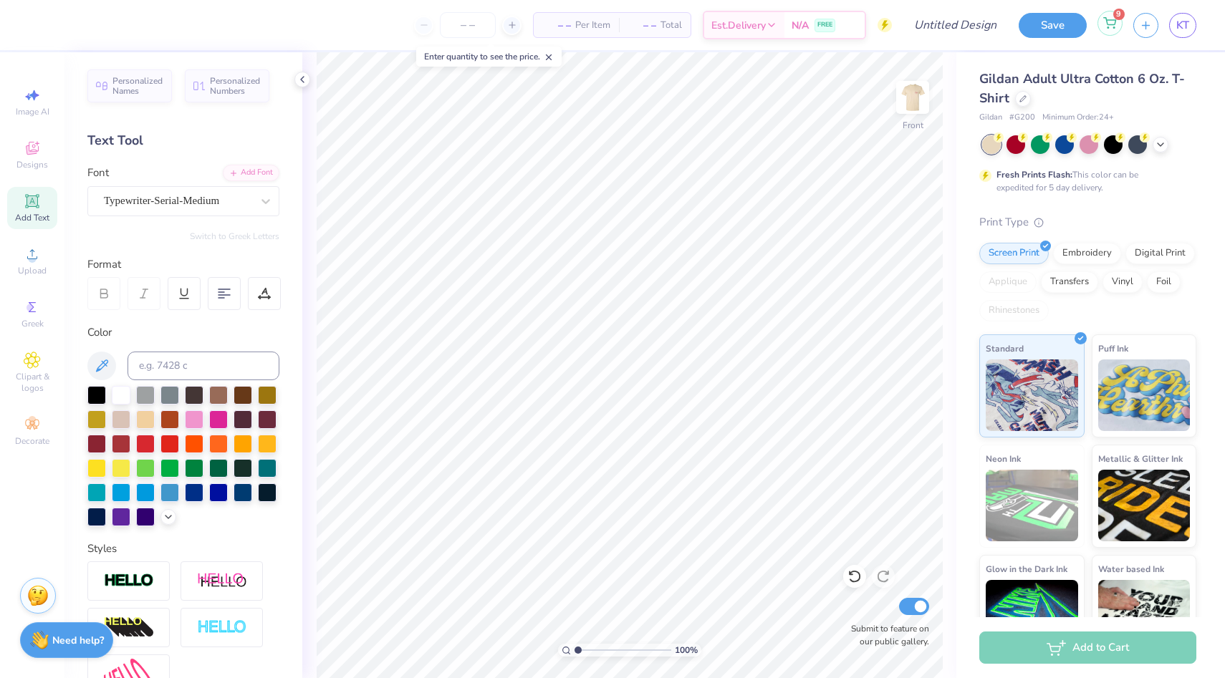
click at [1108, 31] on div "9" at bounding box center [1109, 23] width 25 height 25
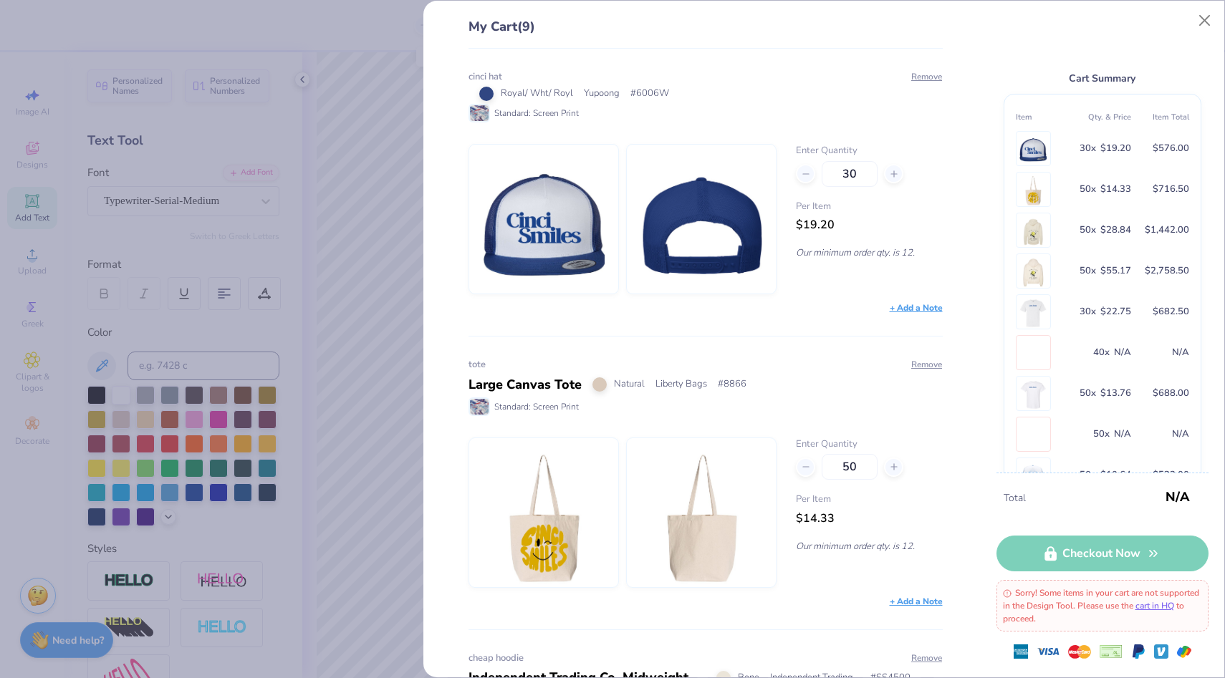
click at [709, 231] on img at bounding box center [701, 219] width 123 height 149
click at [596, 91] on span "Yupoong" at bounding box center [602, 94] width 36 height 14
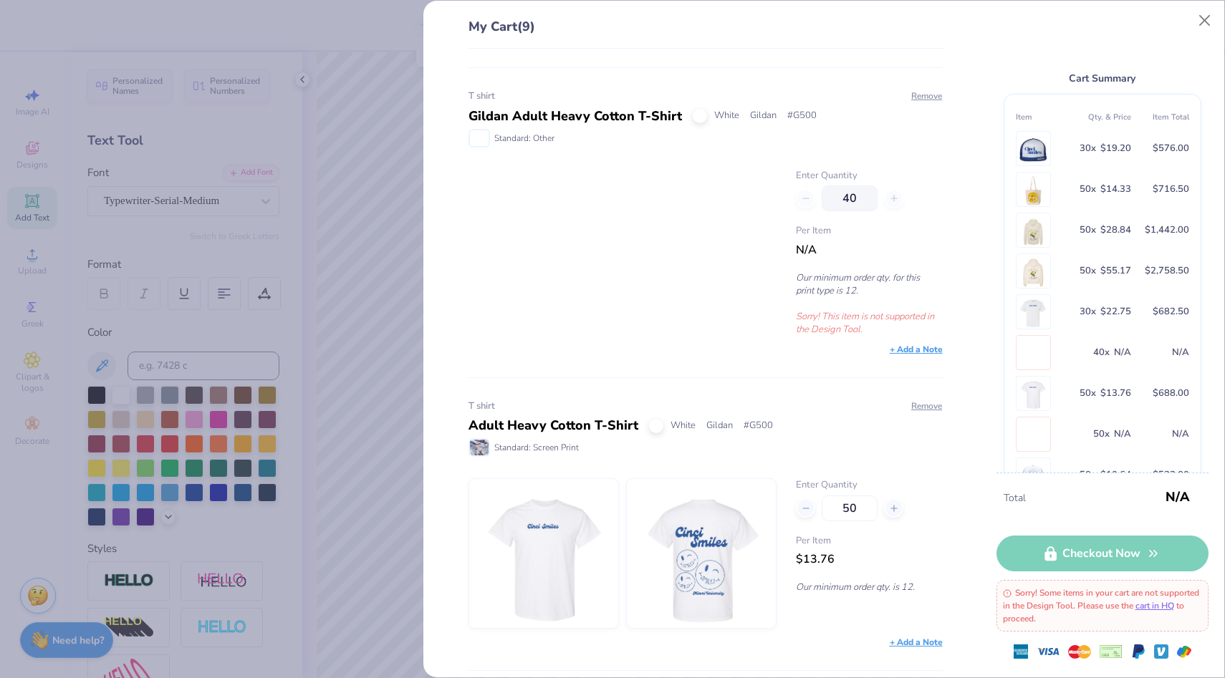
scroll to position [2031, 0]
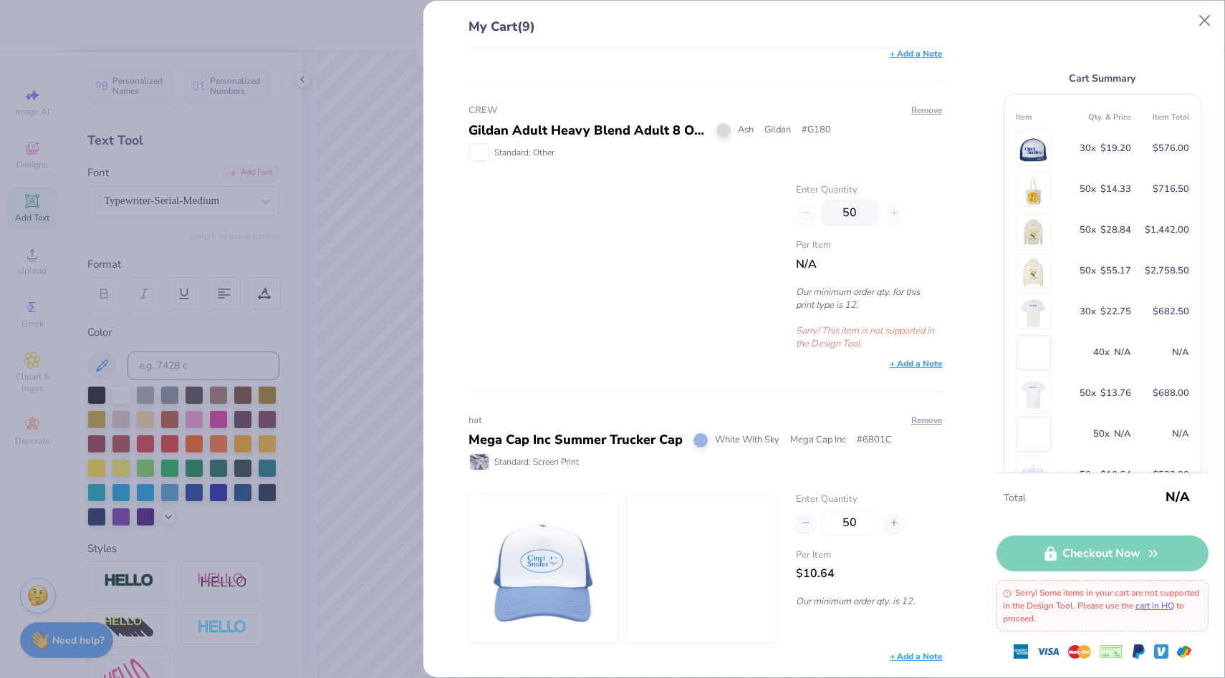
click at [575, 547] on img at bounding box center [543, 568] width 123 height 149
click at [1209, 24] on button "Close" at bounding box center [1204, 20] width 27 height 27
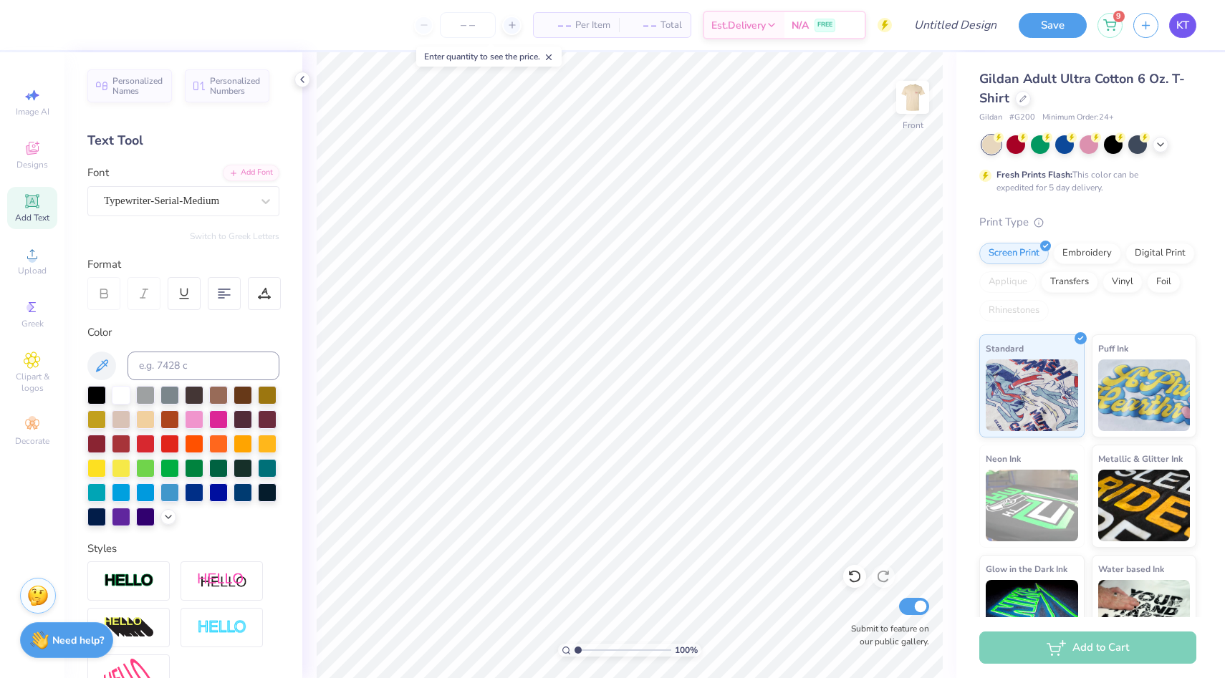
click at [1183, 24] on span "KT" at bounding box center [1182, 25] width 13 height 16
click at [37, 264] on div "Upload" at bounding box center [32, 261] width 50 height 42
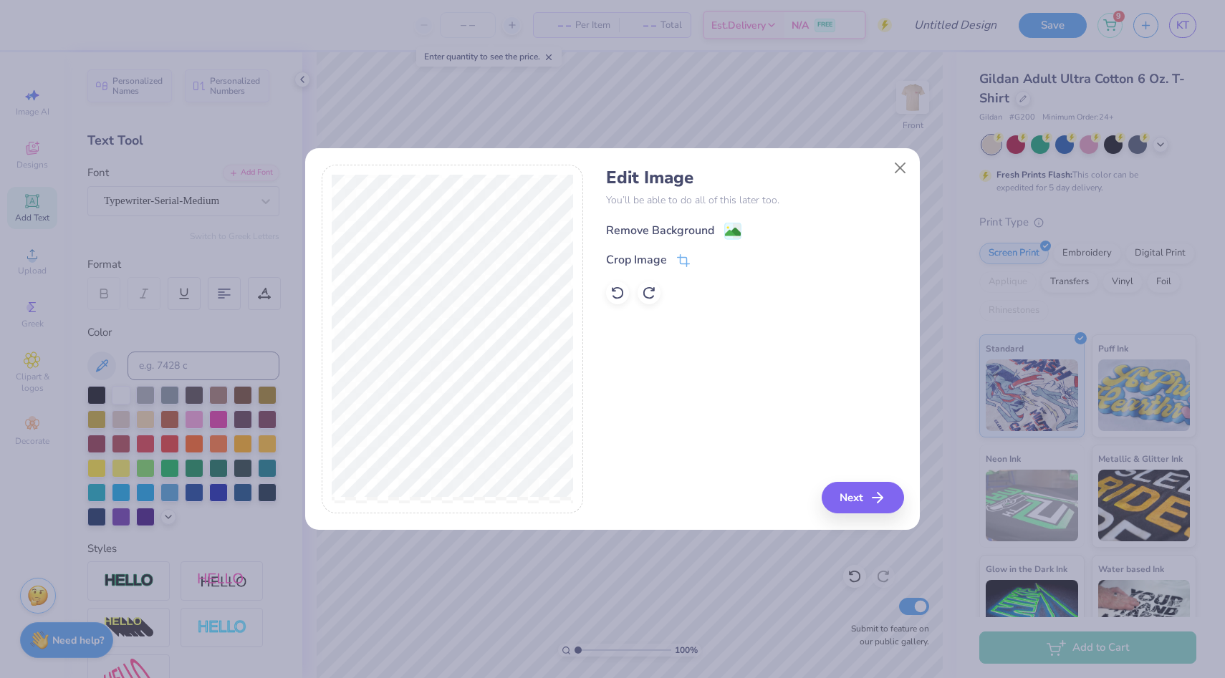
click at [723, 226] on div "Remove Background" at bounding box center [673, 231] width 135 height 18
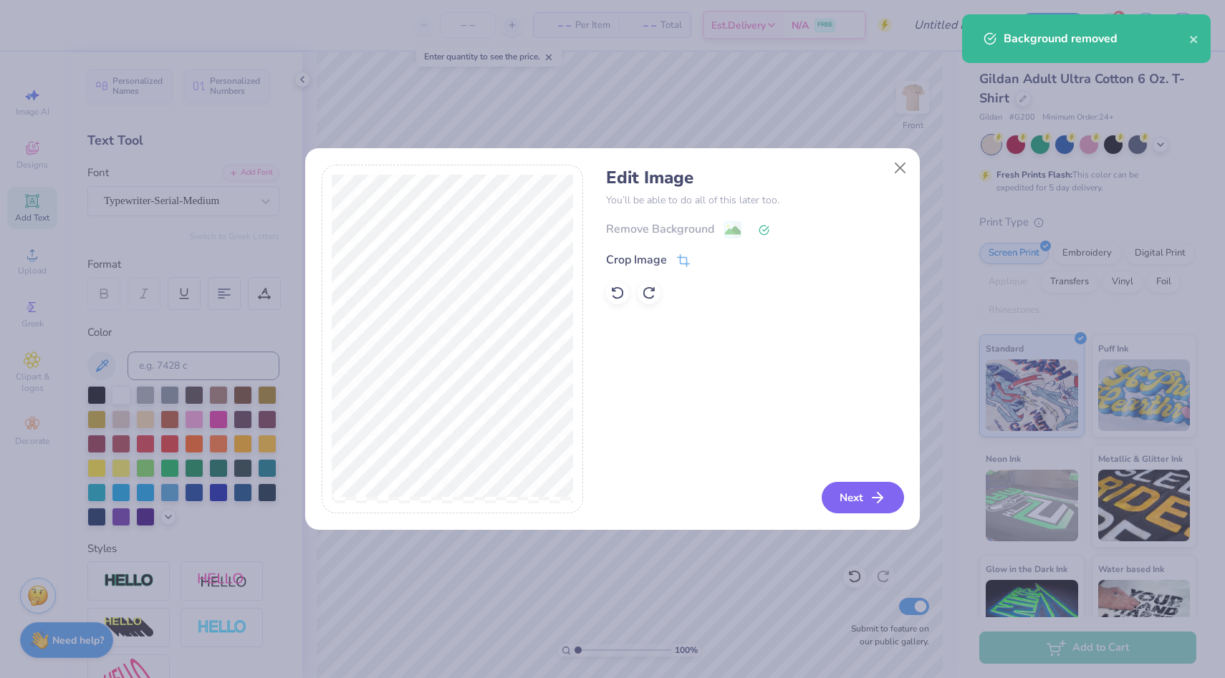
click at [872, 500] on button "Next" at bounding box center [863, 498] width 82 height 32
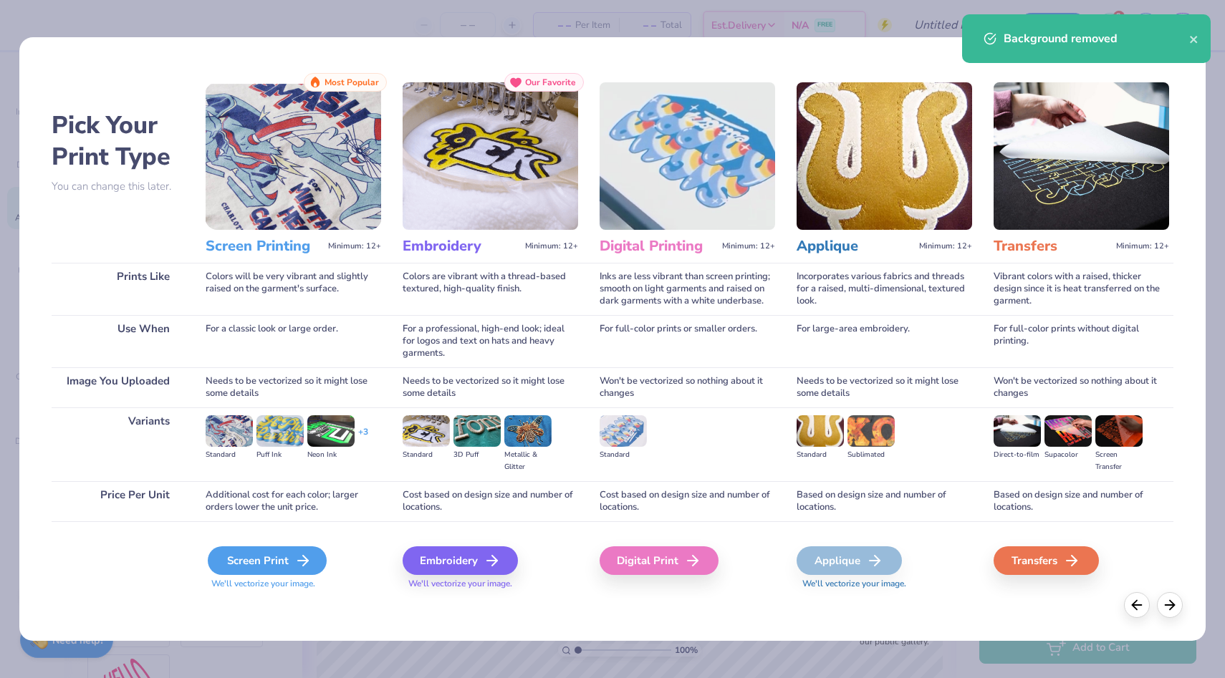
click at [267, 572] on div "Screen Print" at bounding box center [267, 561] width 119 height 29
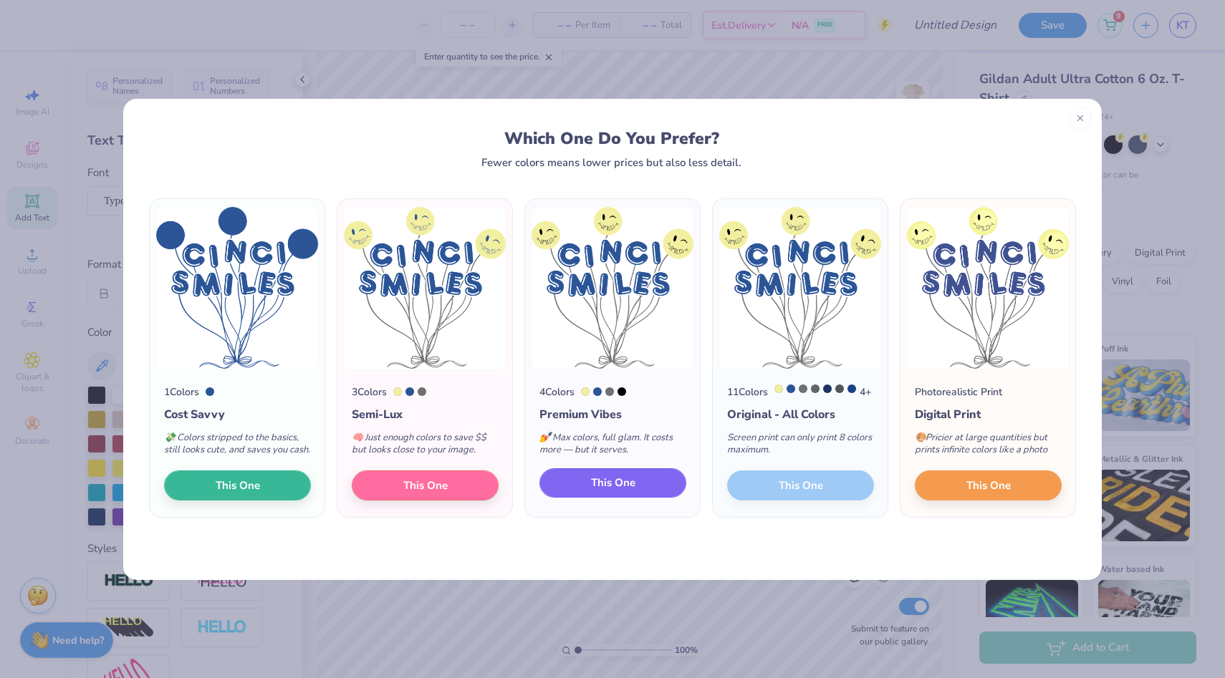
click at [570, 498] on button "This One" at bounding box center [612, 483] width 147 height 30
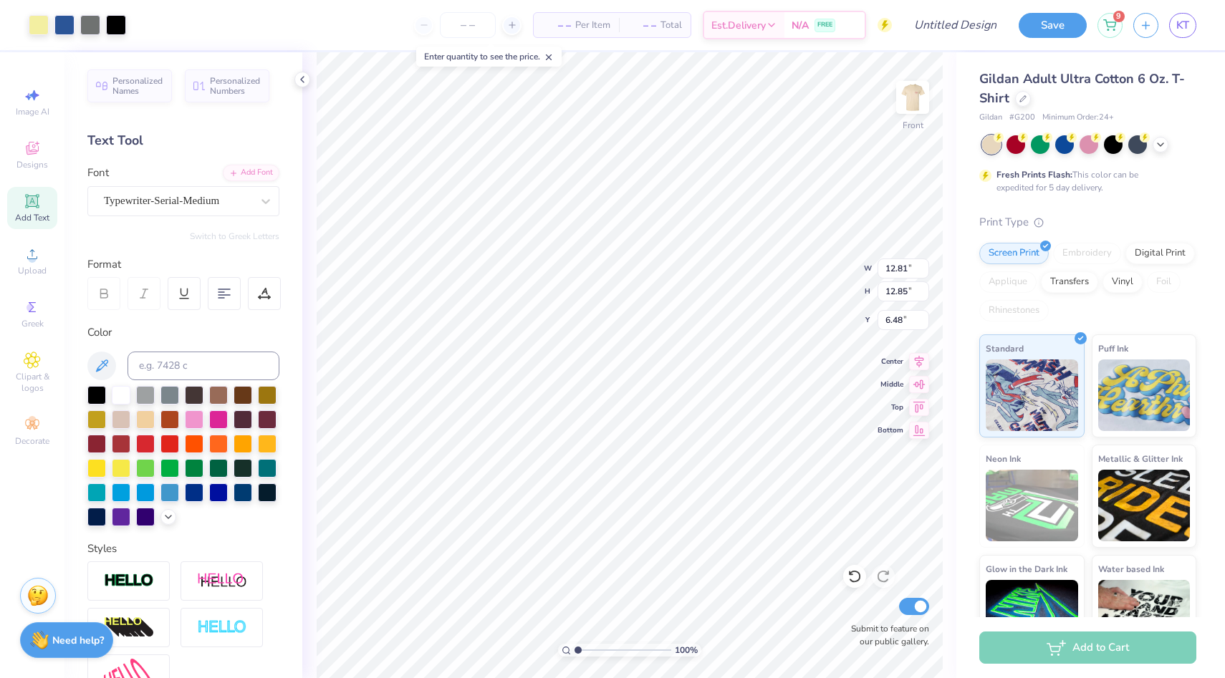
type input "12.81"
type input "12.85"
click at [1167, 147] on div at bounding box center [1161, 143] width 16 height 16
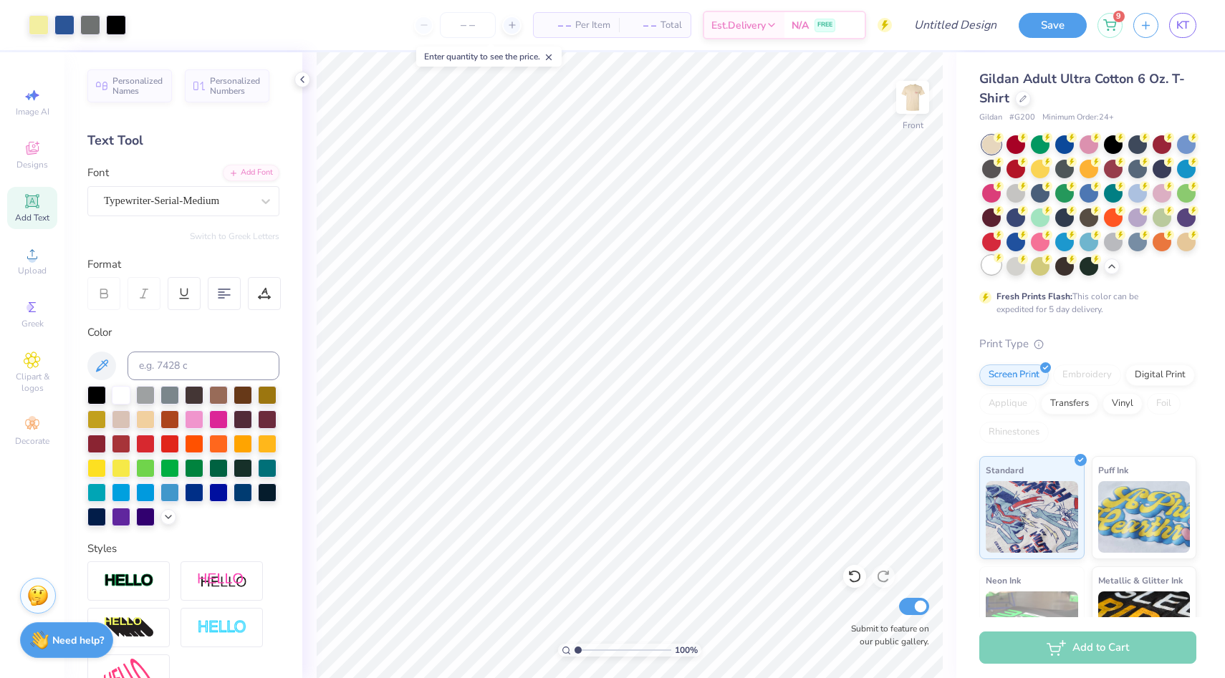
click at [994, 264] on div at bounding box center [991, 265] width 19 height 19
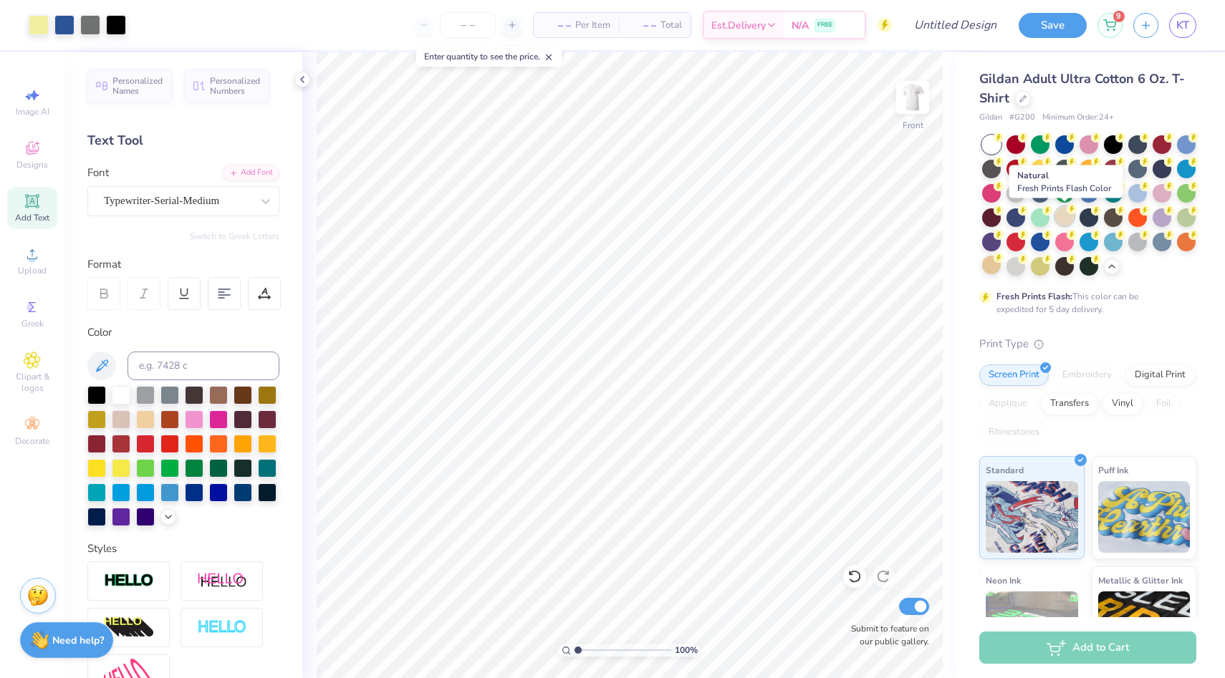
click at [1062, 221] on div at bounding box center [1064, 216] width 19 height 19
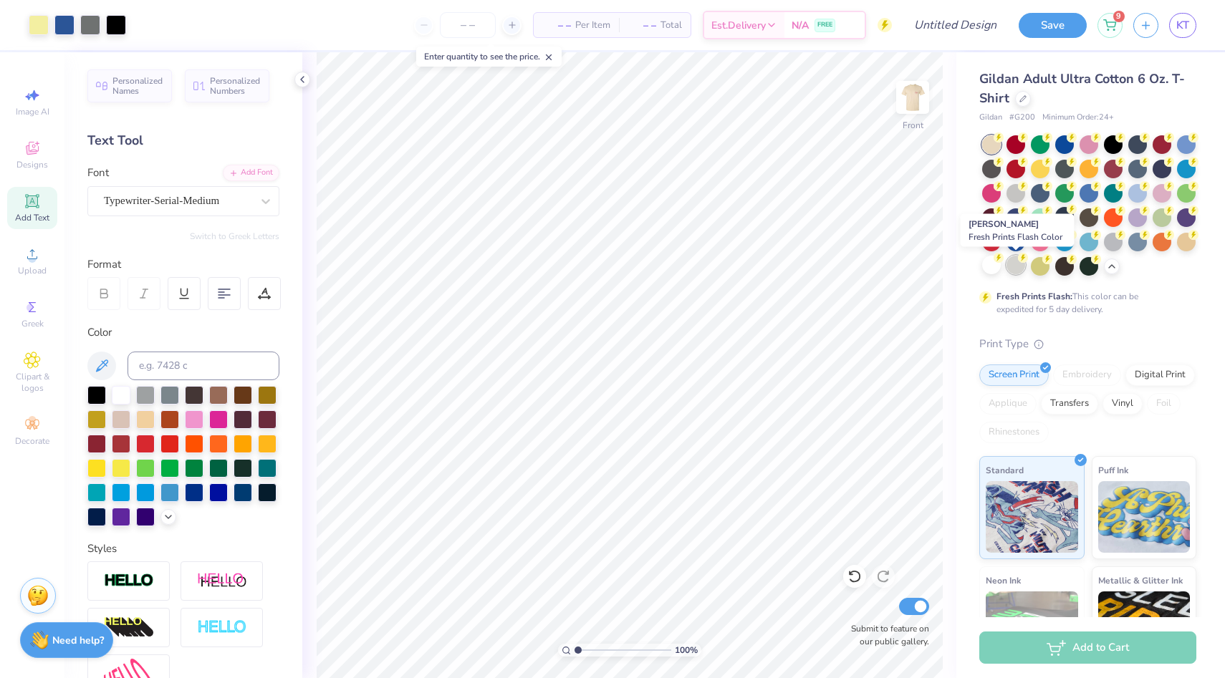
click at [1015, 266] on div at bounding box center [1015, 265] width 19 height 19
click at [990, 268] on div at bounding box center [991, 265] width 19 height 19
click at [1013, 202] on div at bounding box center [1089, 205] width 214 height 140
click at [1063, 210] on div at bounding box center [1064, 216] width 19 height 19
click at [997, 271] on div at bounding box center [991, 265] width 19 height 19
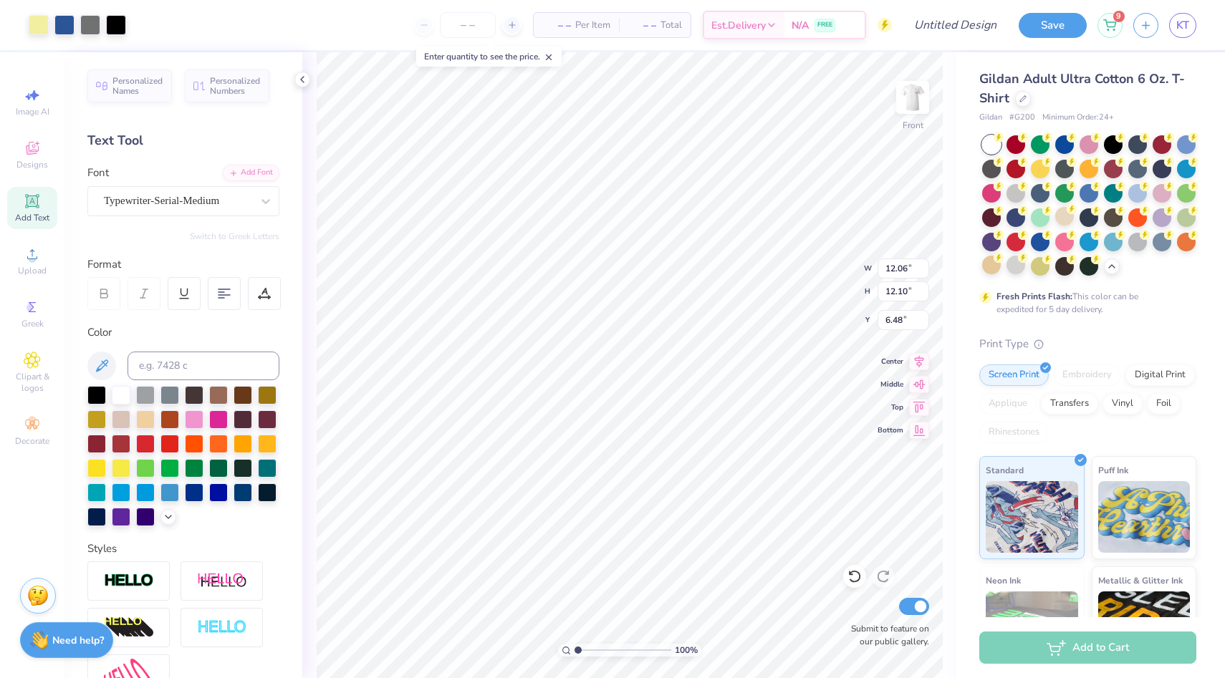
type input "12.06"
type input "12.10"
type input "6.37"
click at [47, 212] on span "Add Text" at bounding box center [32, 217] width 34 height 11
click at [1150, 27] on icon "button" at bounding box center [1146, 23] width 12 height 12
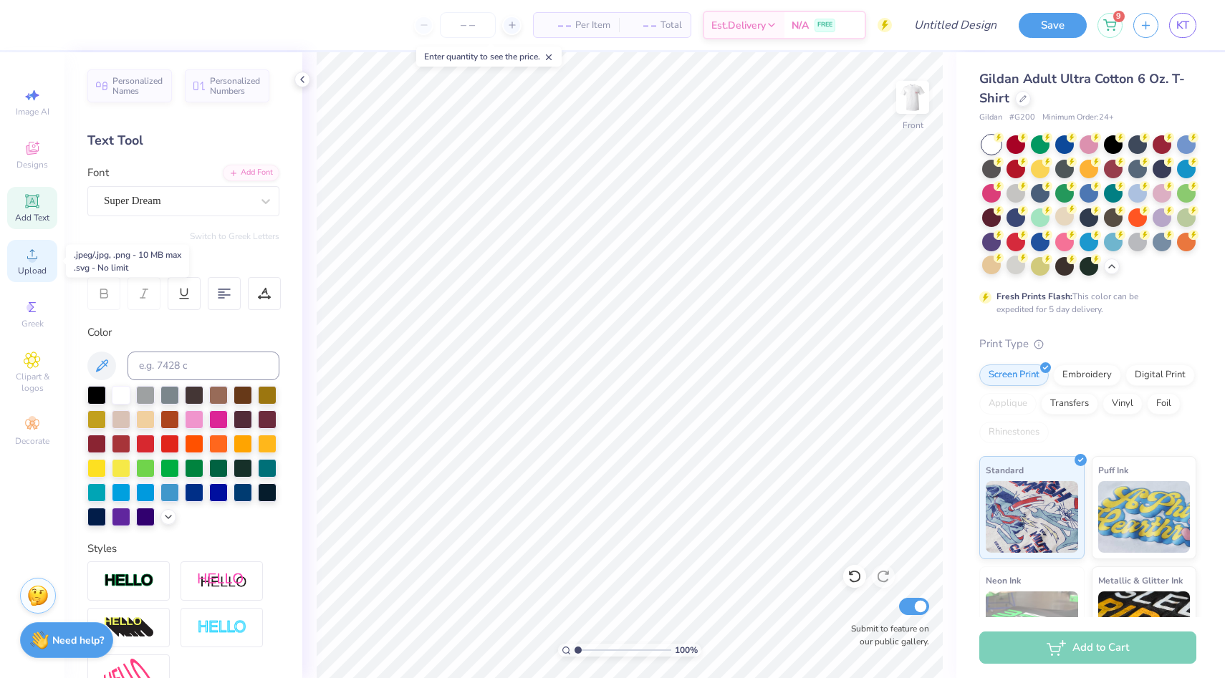
click at [27, 260] on icon at bounding box center [32, 254] width 17 height 17
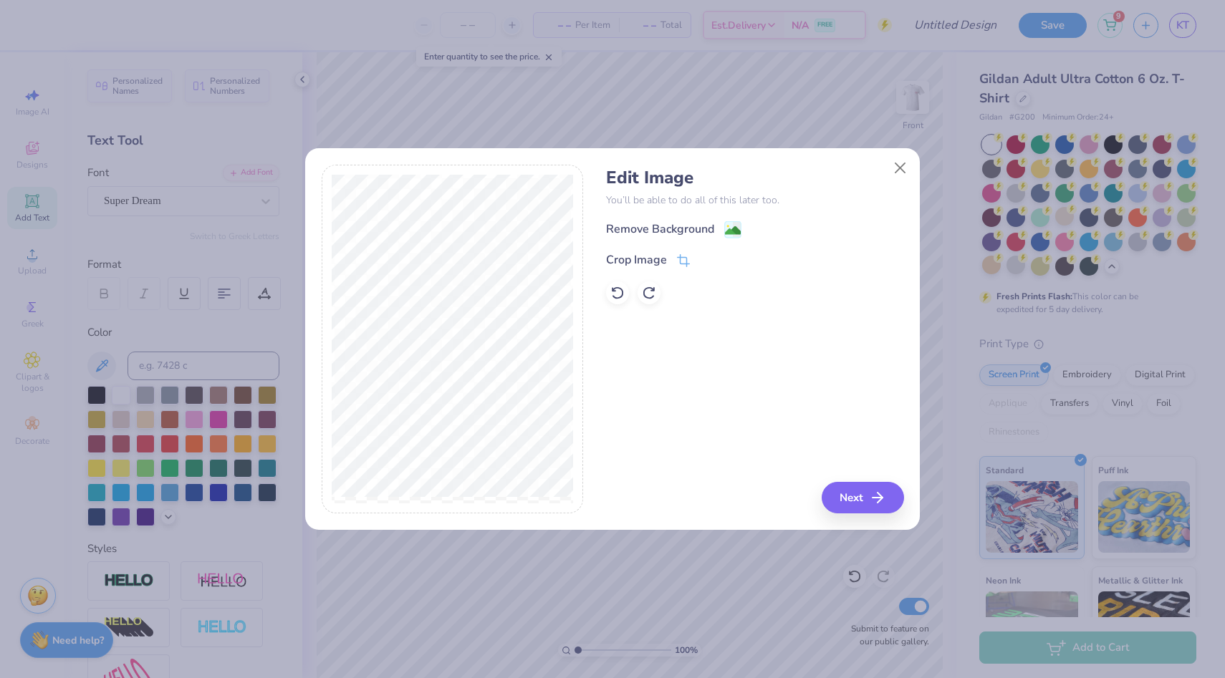
click at [688, 231] on div "Remove Background" at bounding box center [660, 229] width 108 height 17
click at [903, 171] on button "Close" at bounding box center [900, 168] width 27 height 27
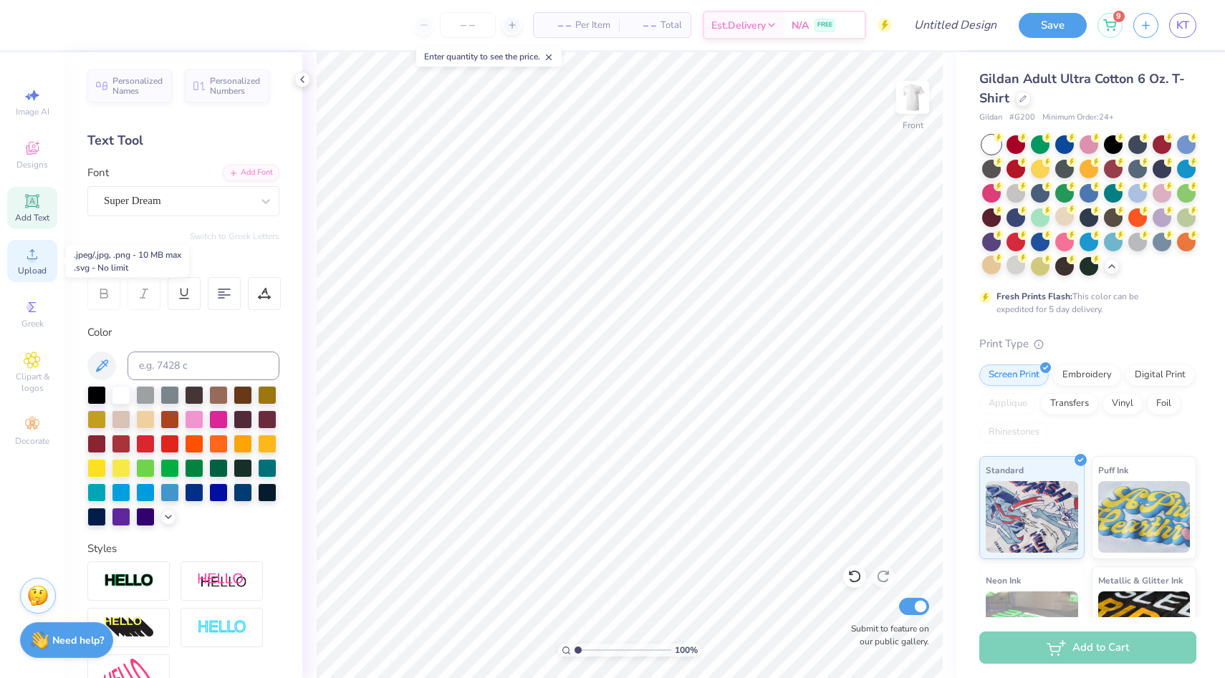
click at [29, 280] on div "Upload" at bounding box center [32, 261] width 50 height 42
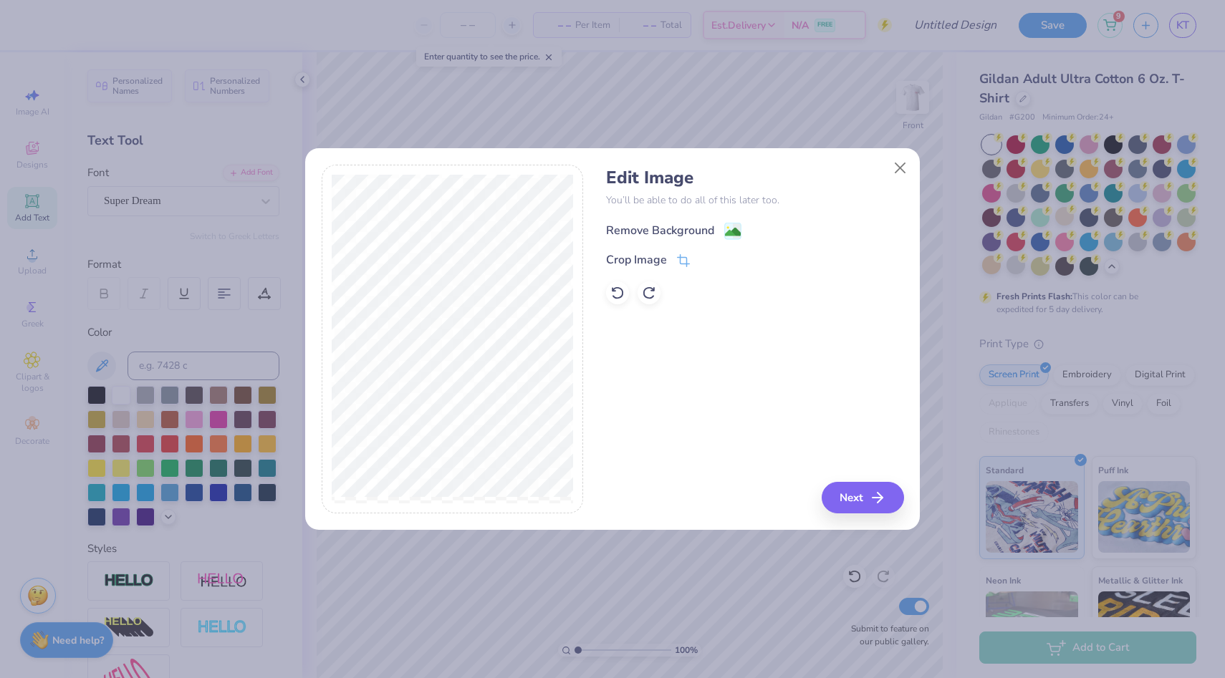
click at [733, 224] on g at bounding box center [733, 231] width 17 height 17
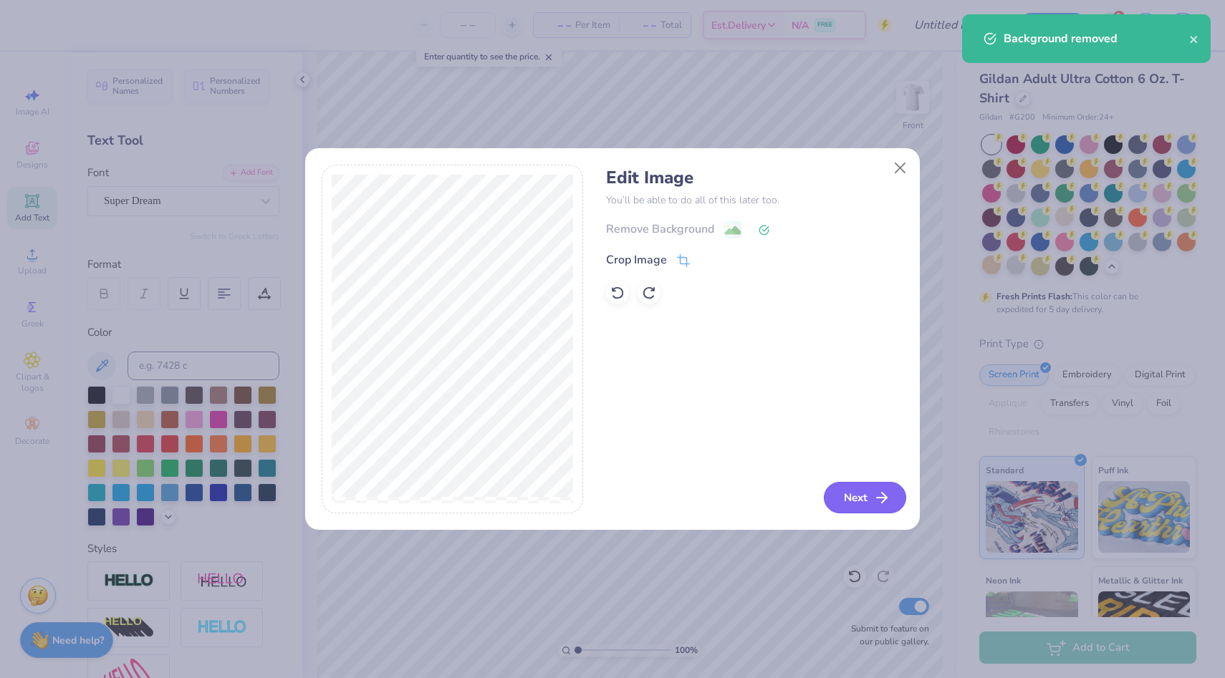
click at [846, 486] on button "Next" at bounding box center [865, 498] width 82 height 32
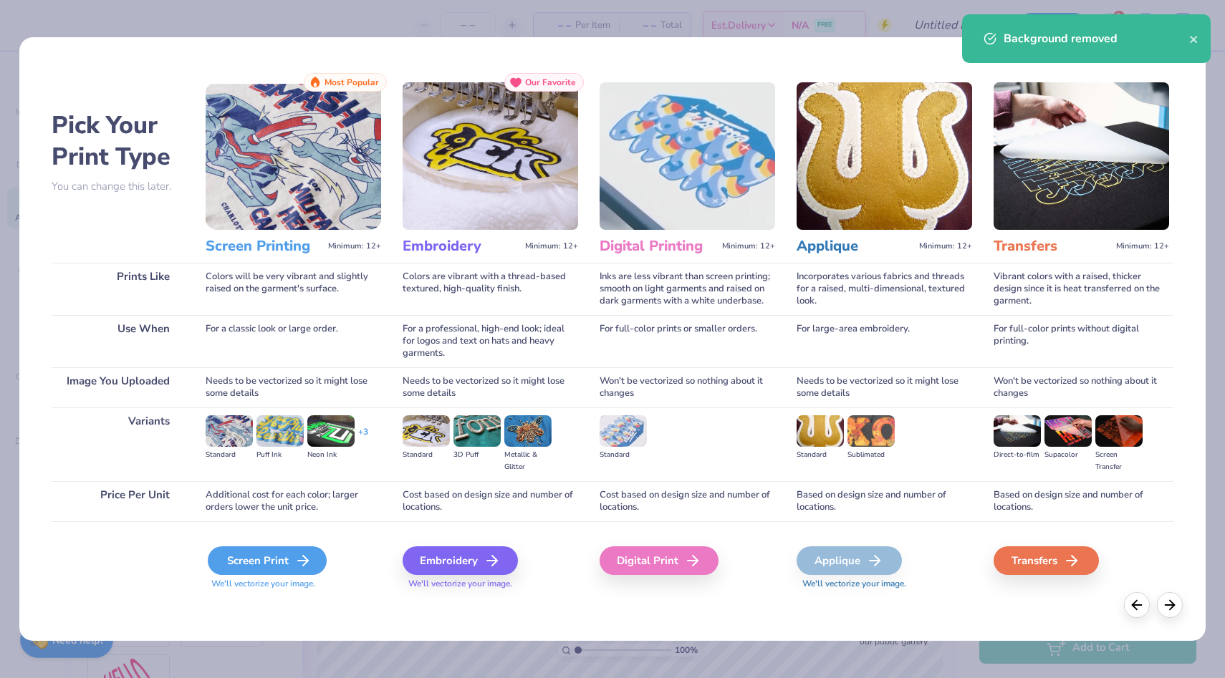
click at [211, 567] on div "Screen Print" at bounding box center [267, 561] width 119 height 29
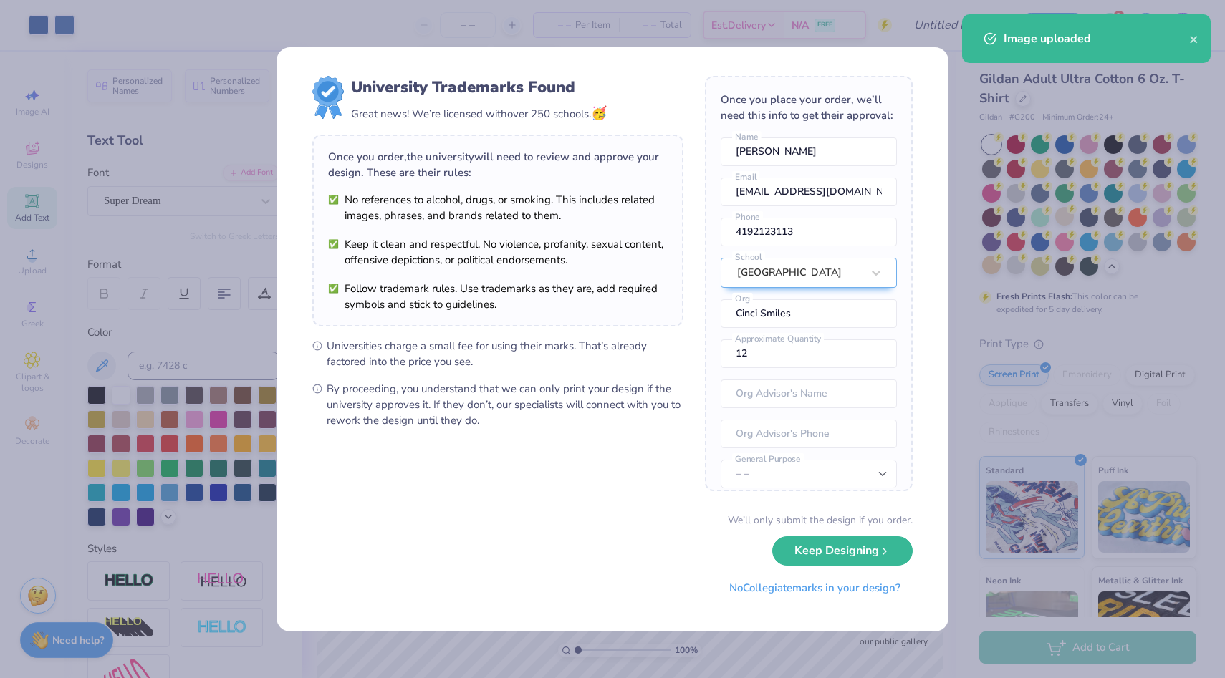
click at [724, 454] on body "Art colors – – Per Item – – Total Est. Delivery N/A FREE Design Title Save 9 KT…" at bounding box center [612, 339] width 1225 height 678
type input "10.82"
type input "10.59"
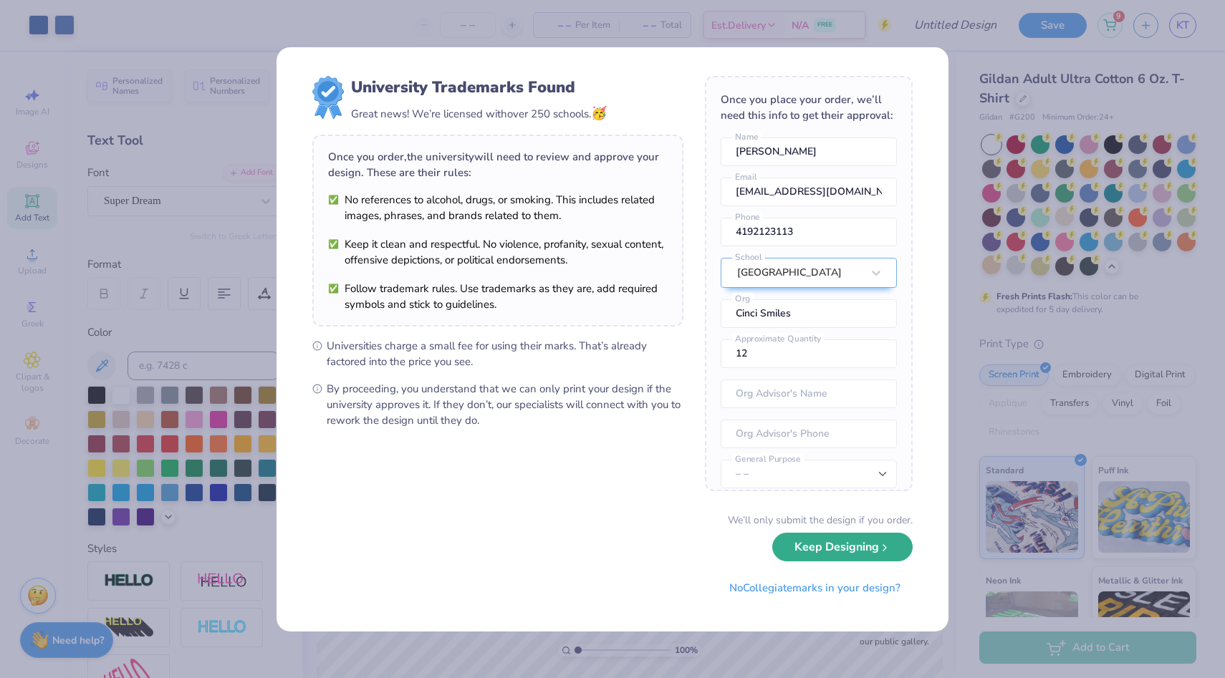
click at [845, 555] on button "Keep Designing" at bounding box center [842, 547] width 140 height 29
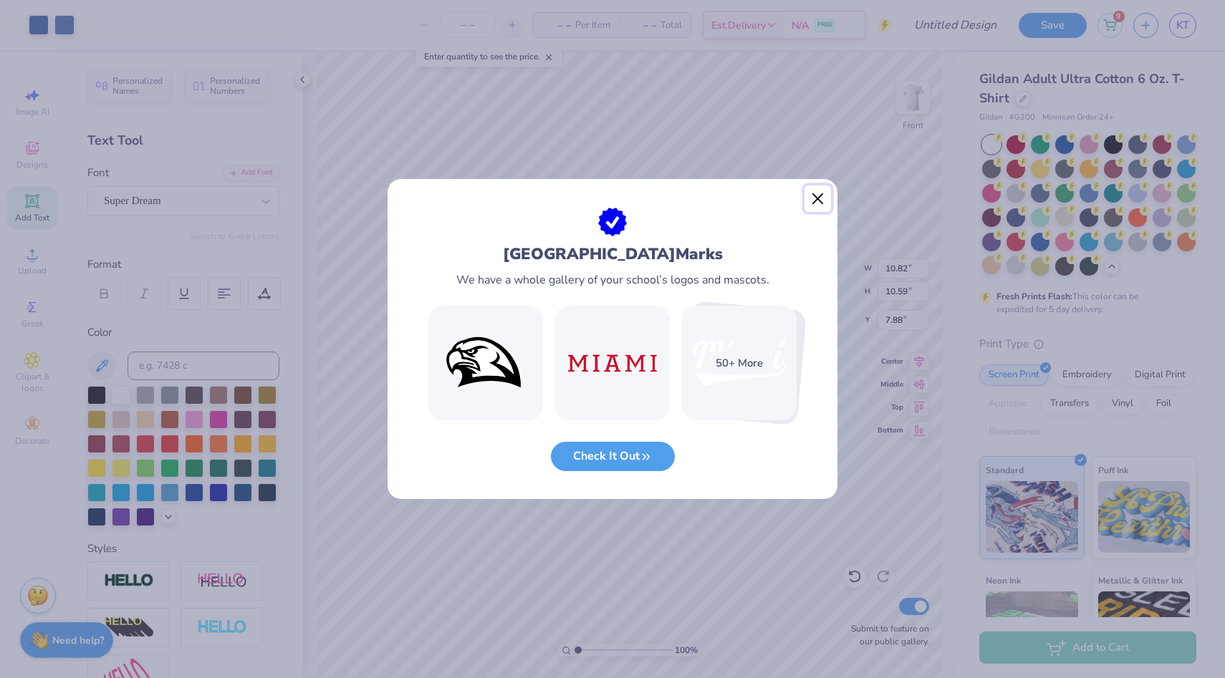
click at [822, 195] on button "Close" at bounding box center [817, 199] width 27 height 27
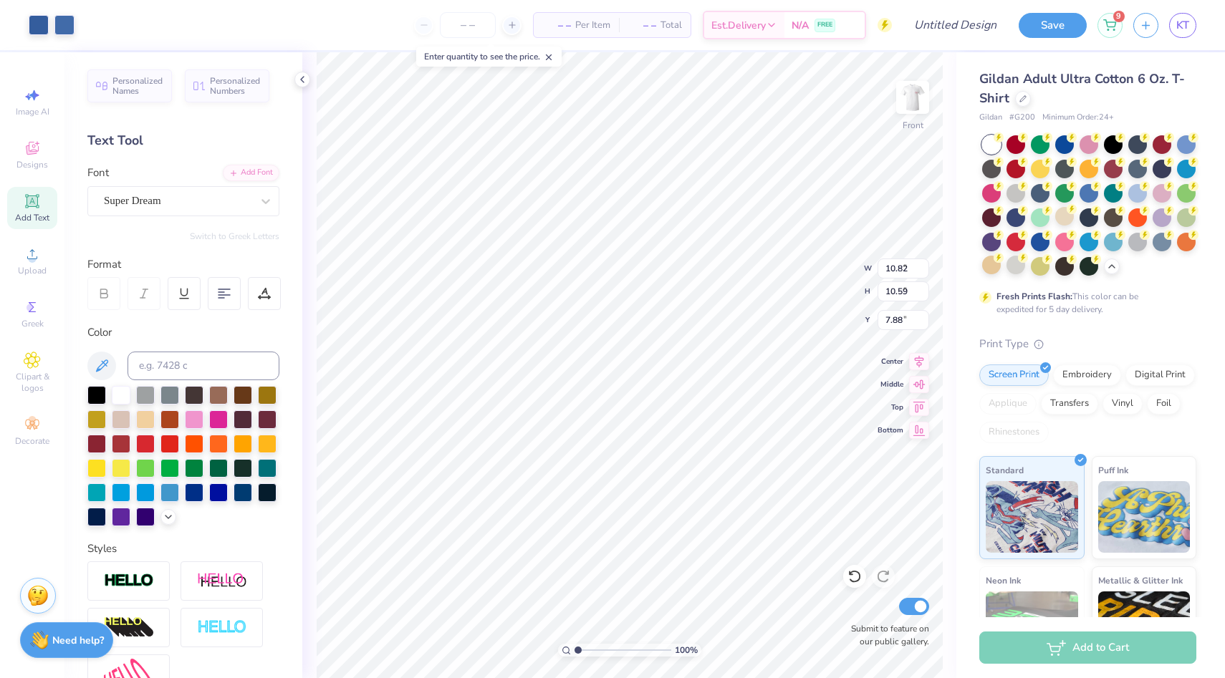
type input "8.90"
type input "8.71"
type input "7.28"
type input "7.27"
click at [1021, 100] on icon at bounding box center [1022, 97] width 7 height 7
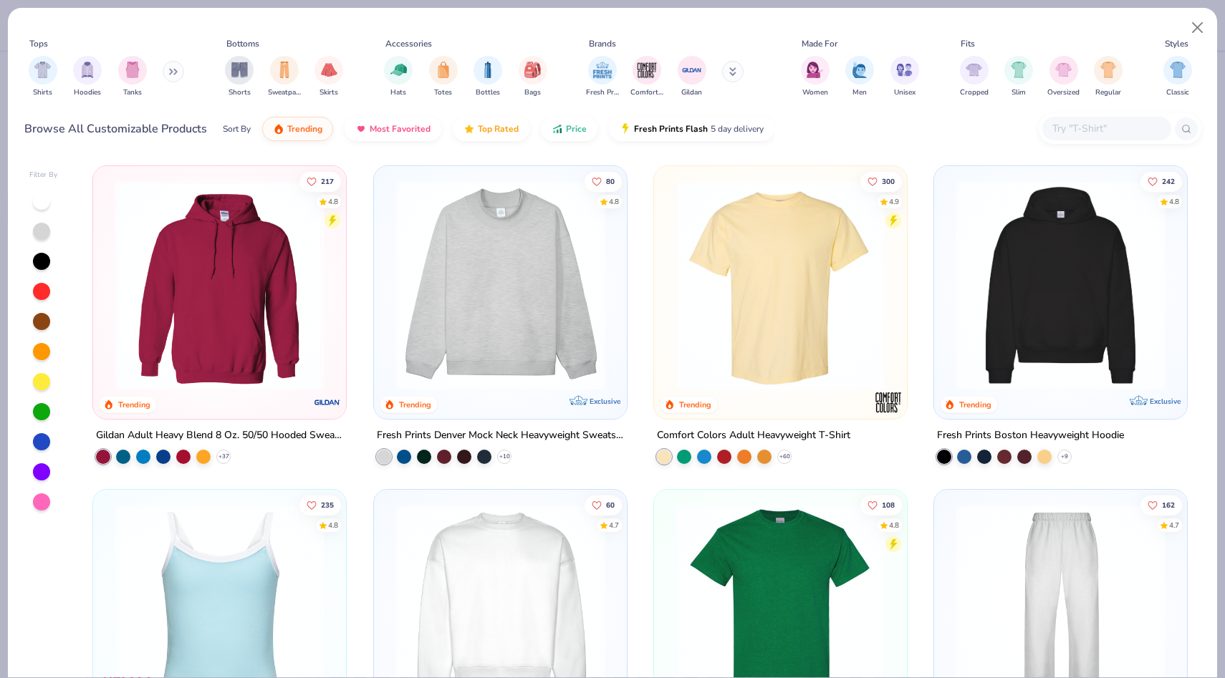
click at [172, 80] on button at bounding box center [173, 71] width 21 height 21
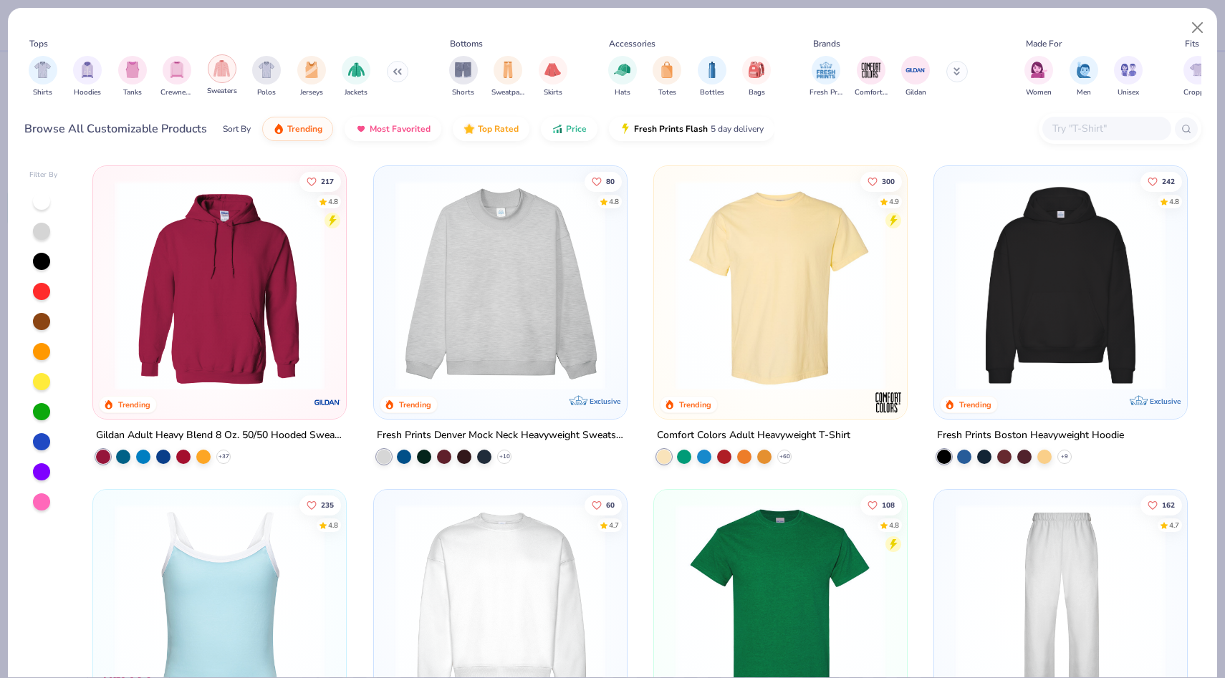
click at [224, 70] on img "filter for Sweaters" at bounding box center [221, 68] width 16 height 16
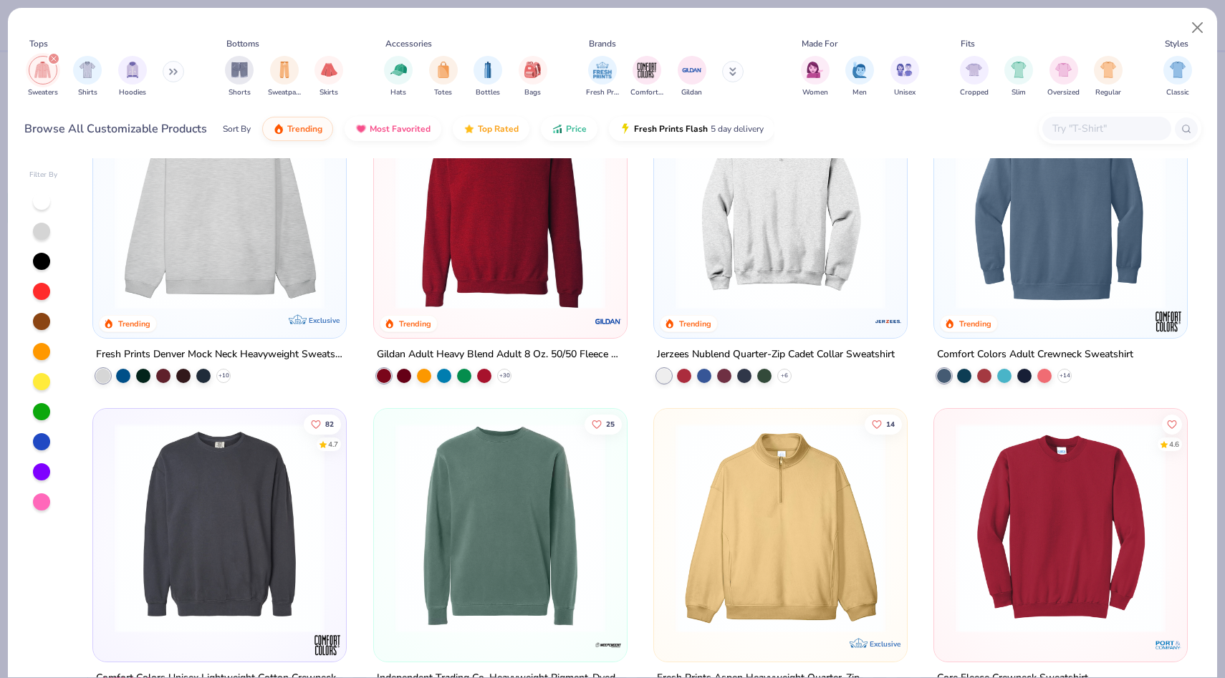
scroll to position [90, 0]
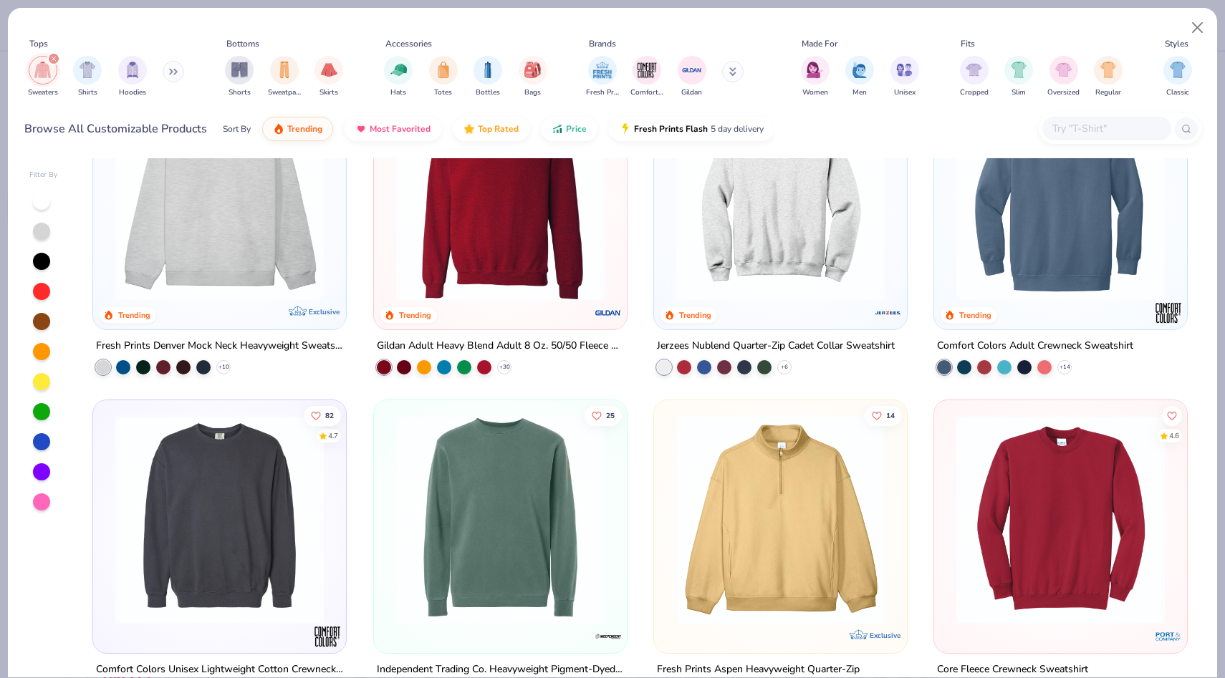
click at [686, 236] on img at bounding box center [780, 196] width 224 height 210
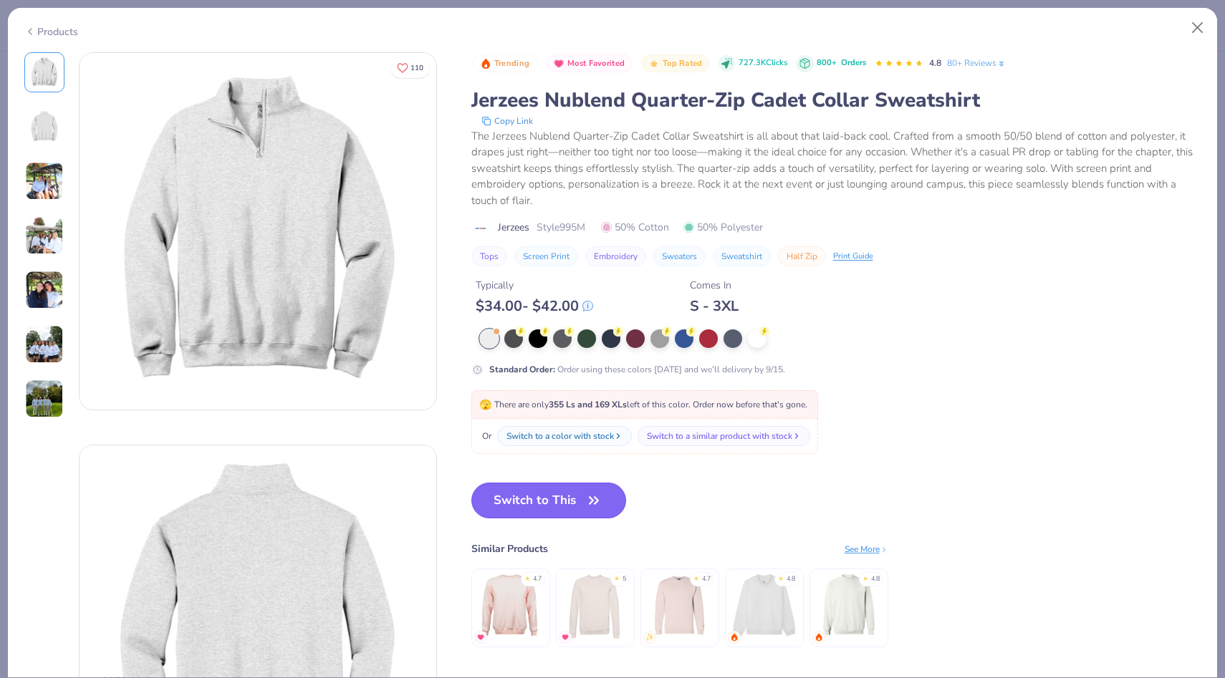
click at [596, 491] on icon "button" at bounding box center [594, 501] width 20 height 20
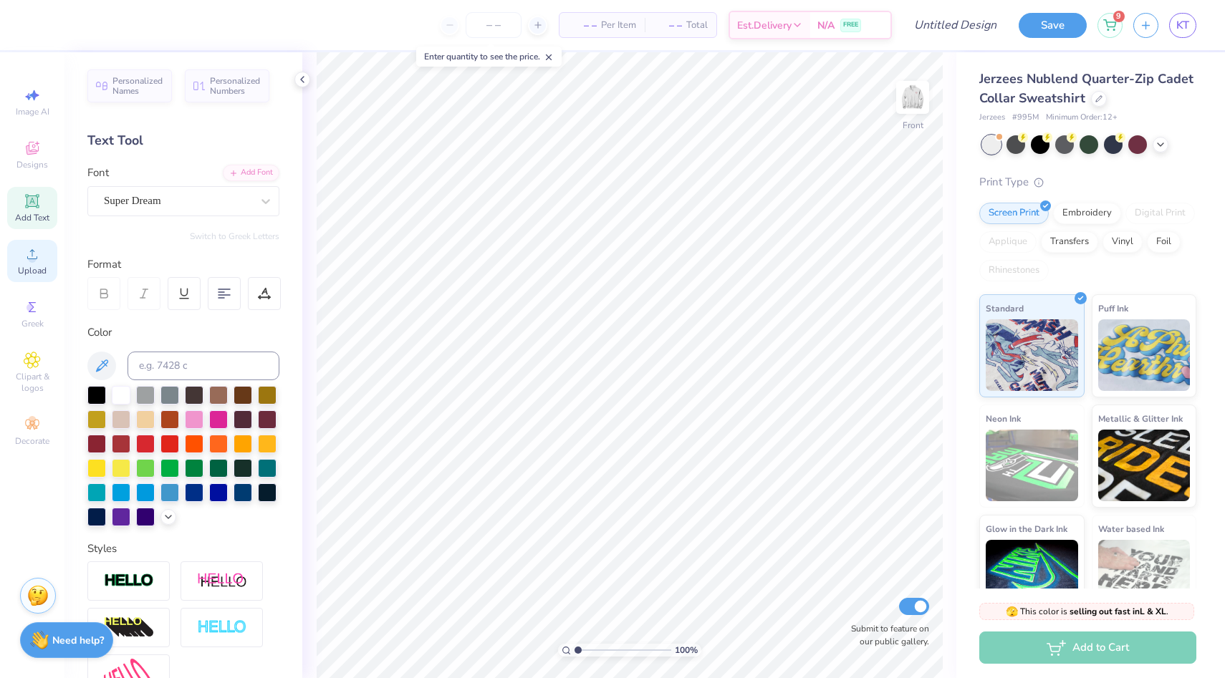
click at [41, 272] on span "Upload" at bounding box center [32, 270] width 29 height 11
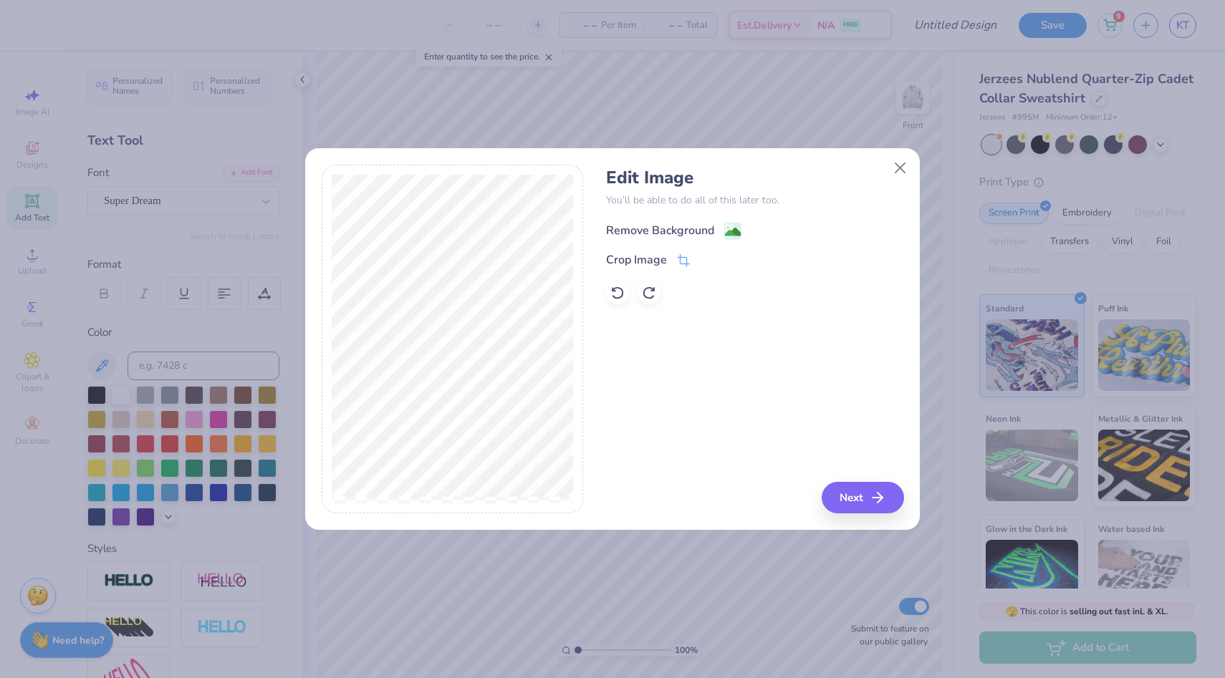
click at [717, 227] on div "Remove Background" at bounding box center [673, 231] width 135 height 18
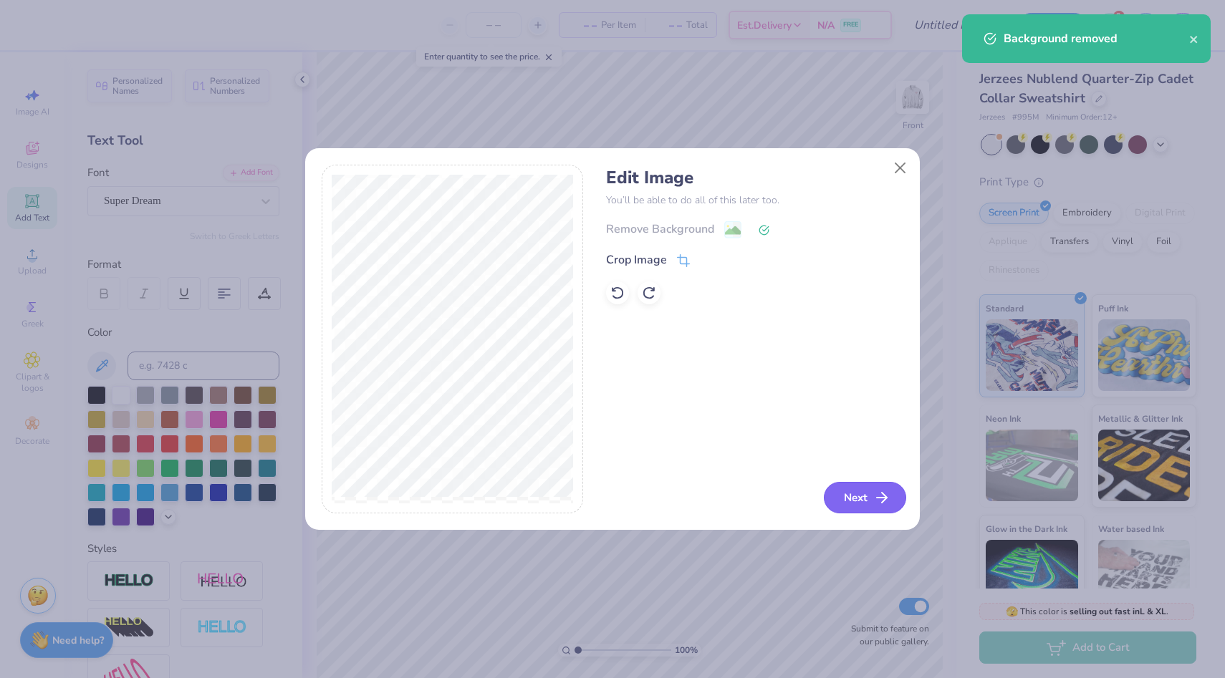
click at [856, 499] on button "Next" at bounding box center [865, 498] width 82 height 32
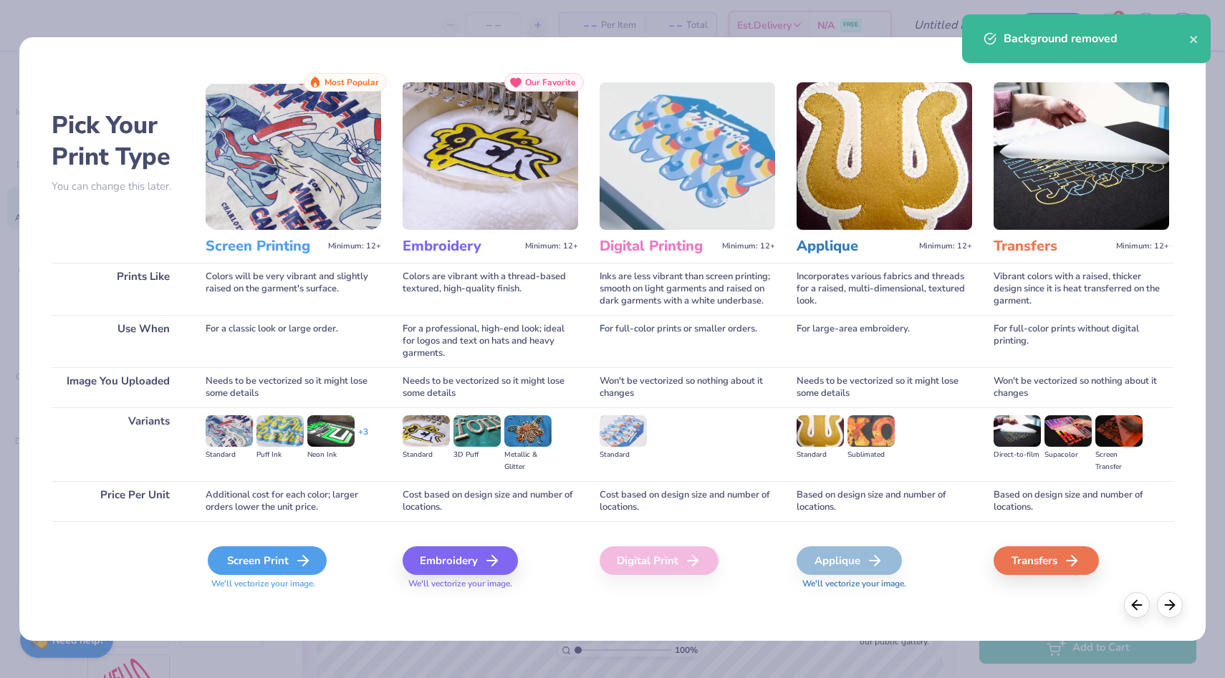
click at [301, 566] on icon at bounding box center [302, 560] width 17 height 17
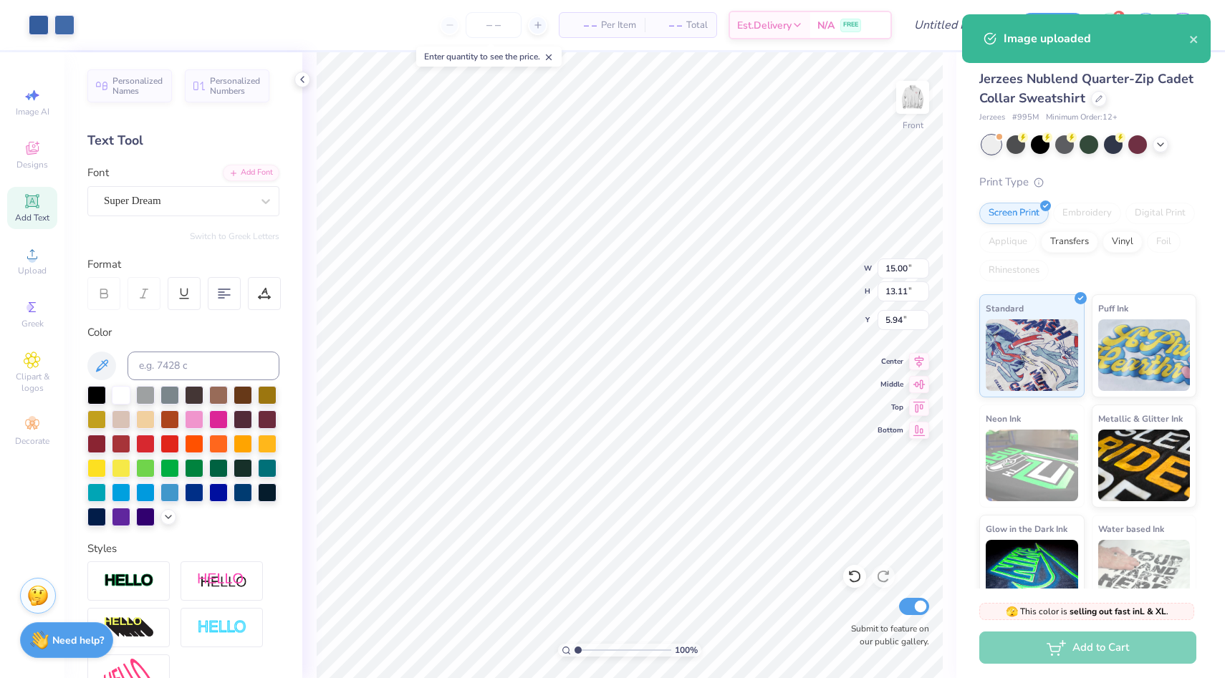
type input "13.96"
type input "12.20"
type input "5.95"
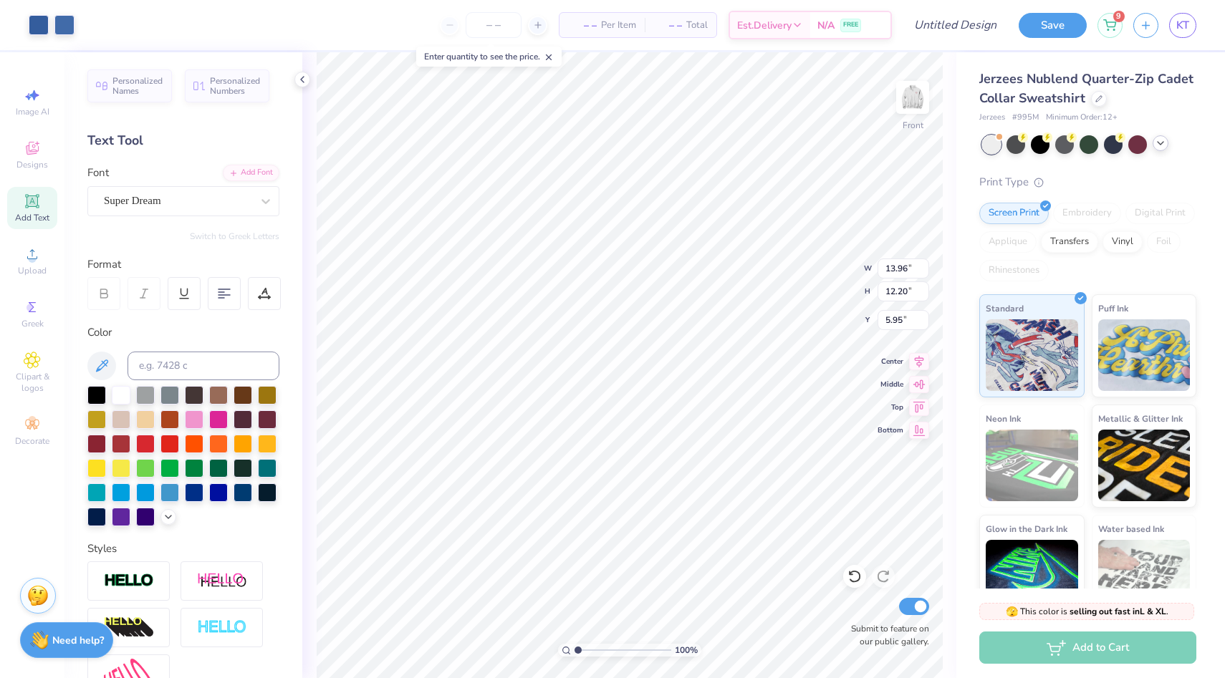
click at [1164, 144] on icon at bounding box center [1160, 143] width 11 height 11
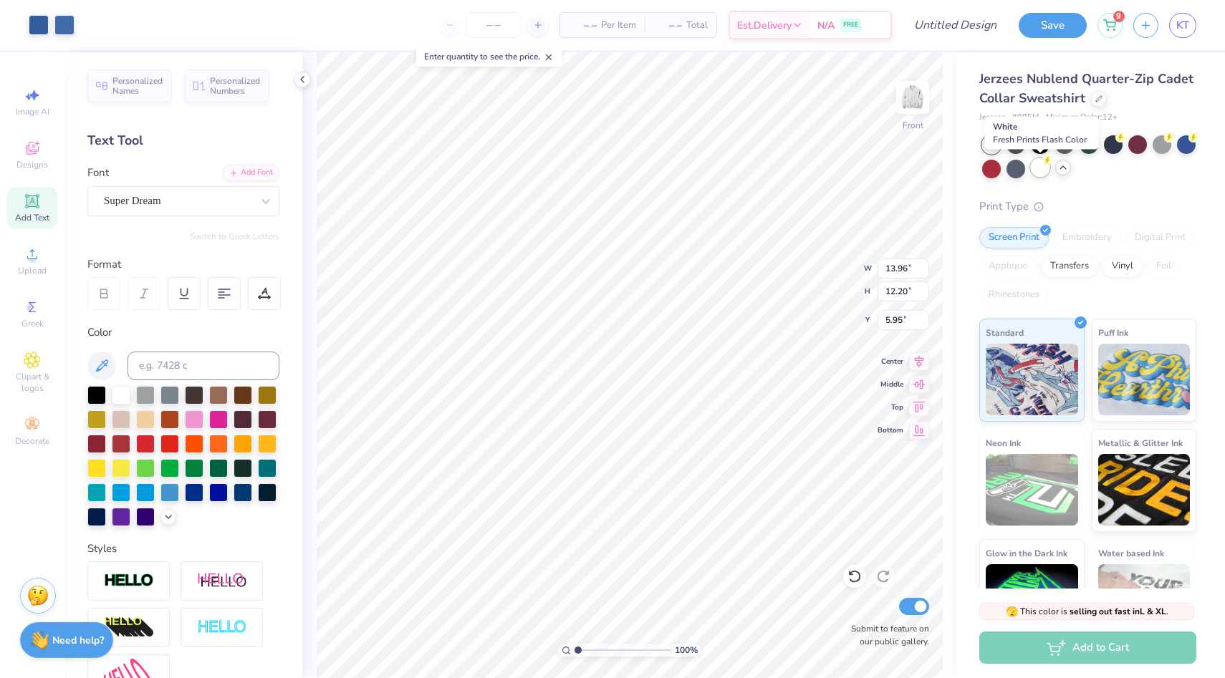
click at [1042, 173] on div at bounding box center [1040, 167] width 19 height 19
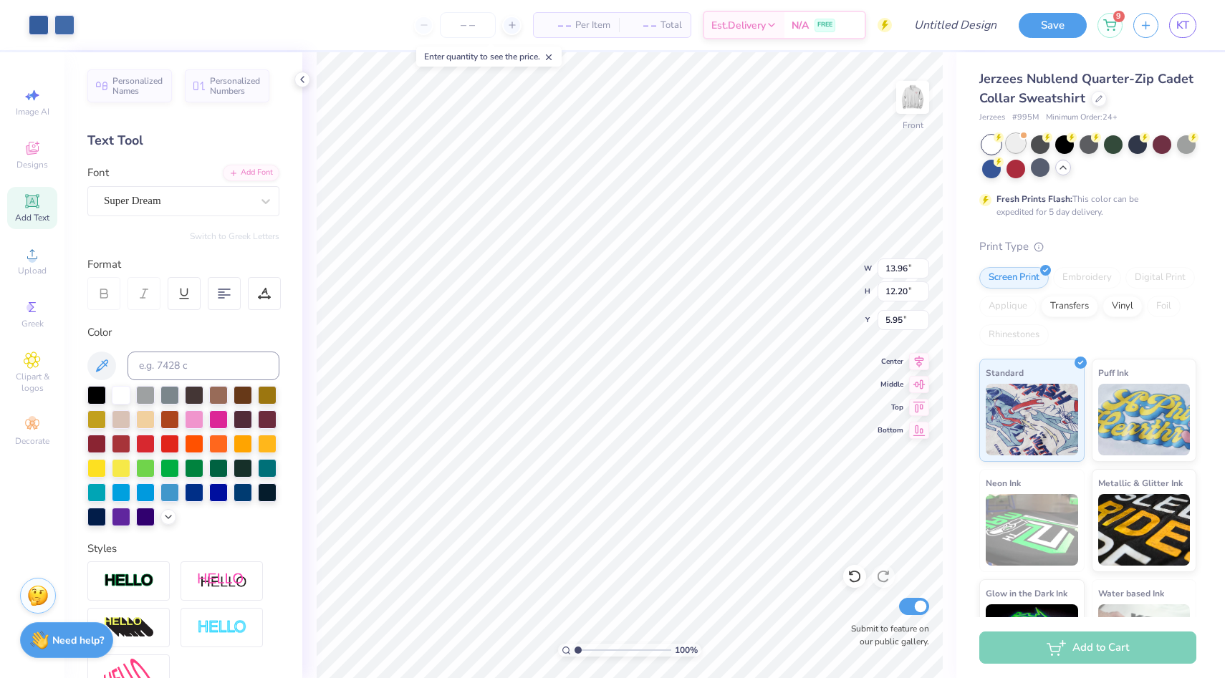
click at [1022, 145] on div at bounding box center [1015, 143] width 19 height 19
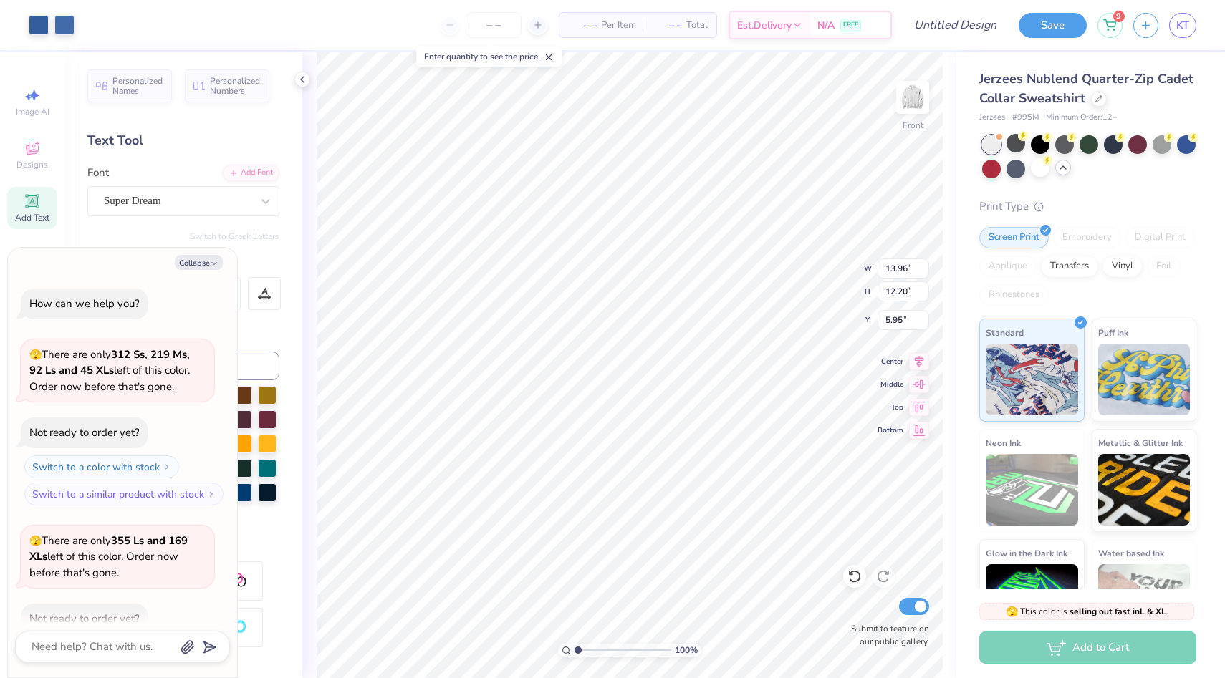
scroll to position [79, 0]
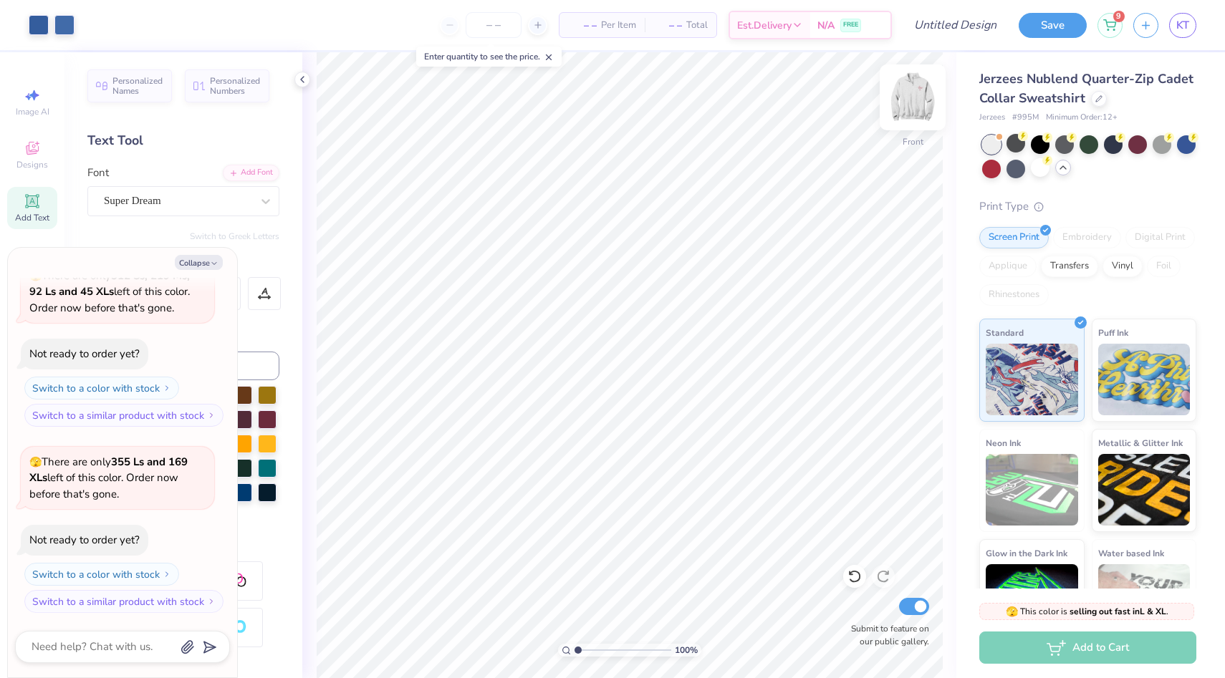
click at [920, 98] on img at bounding box center [912, 97] width 57 height 57
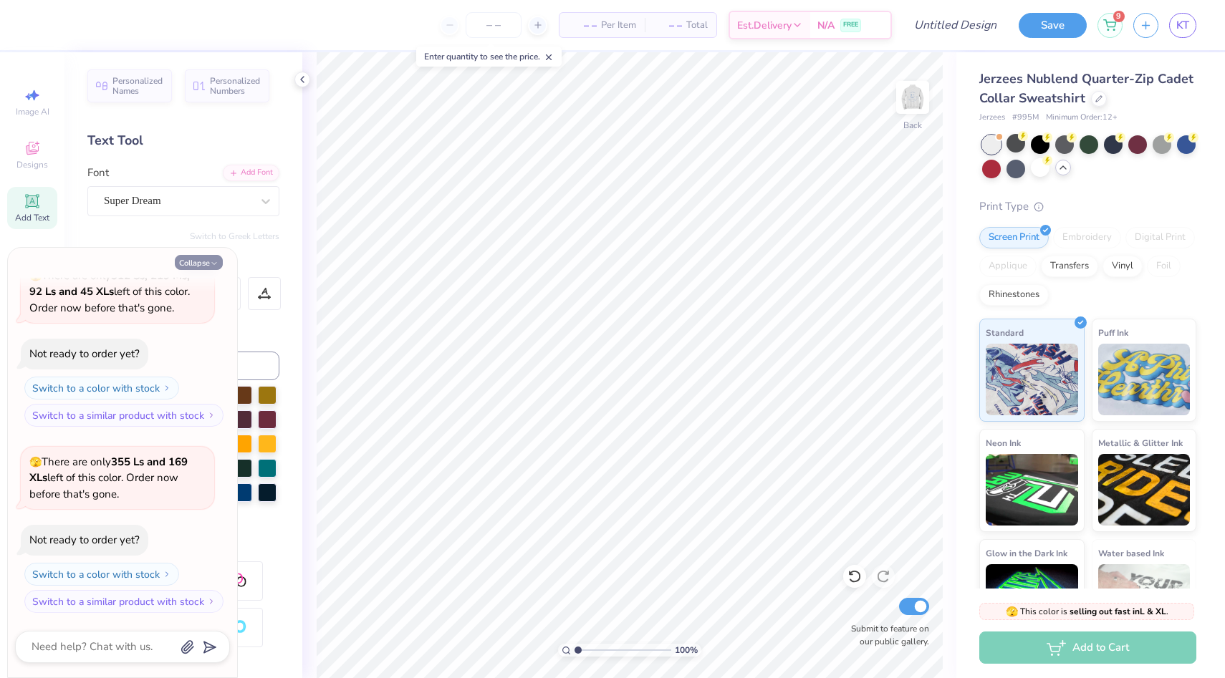
click at [209, 262] on button "Collapse" at bounding box center [199, 262] width 48 height 15
type textarea "x"
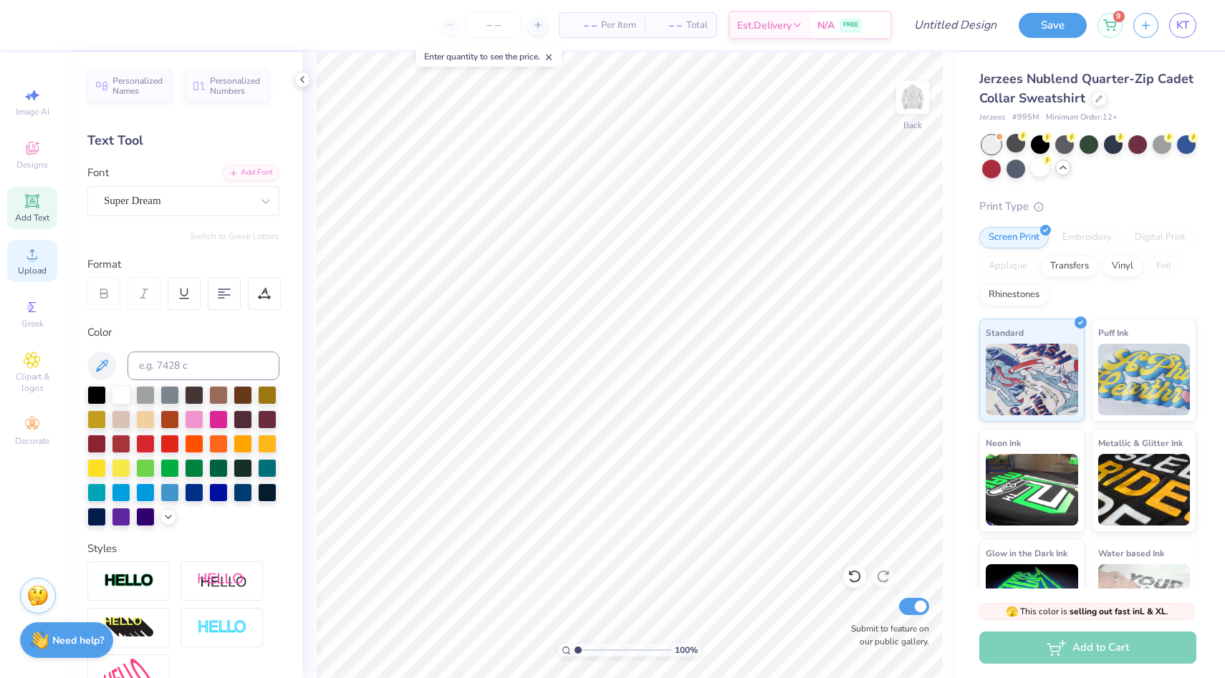
click at [29, 261] on icon at bounding box center [32, 254] width 17 height 17
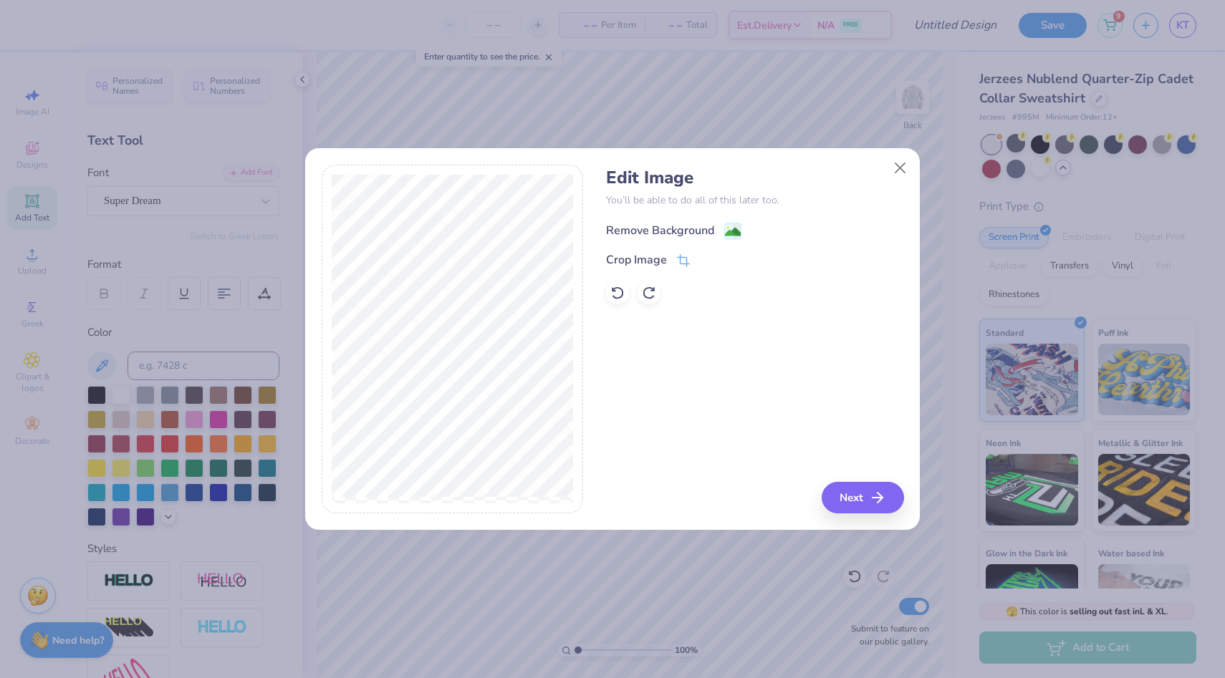
click at [671, 228] on div "Remove Background" at bounding box center [660, 230] width 108 height 17
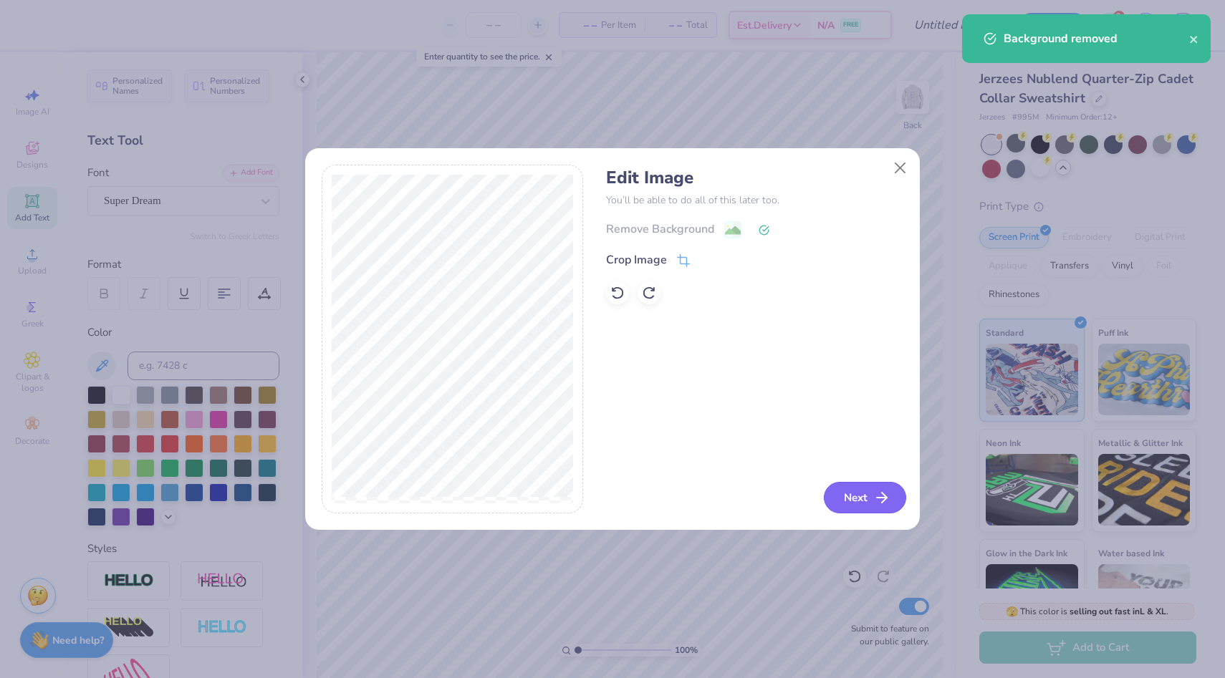
click at [832, 498] on button "Next" at bounding box center [865, 498] width 82 height 32
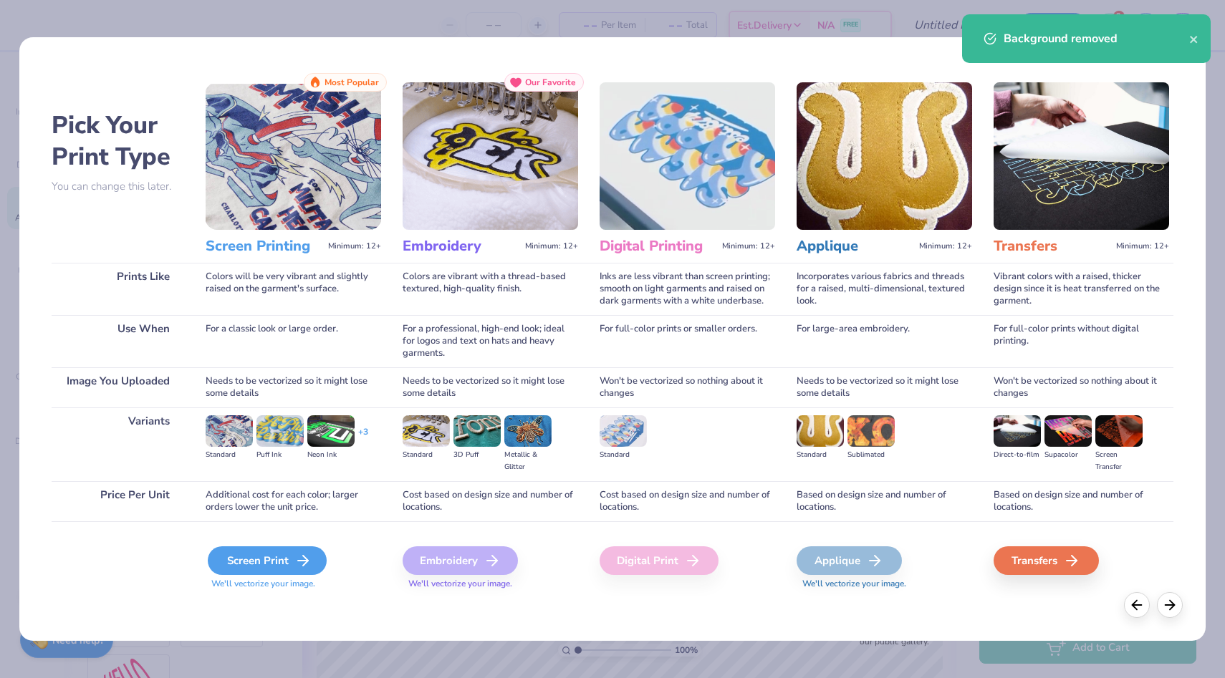
click at [297, 563] on icon at bounding box center [302, 560] width 17 height 17
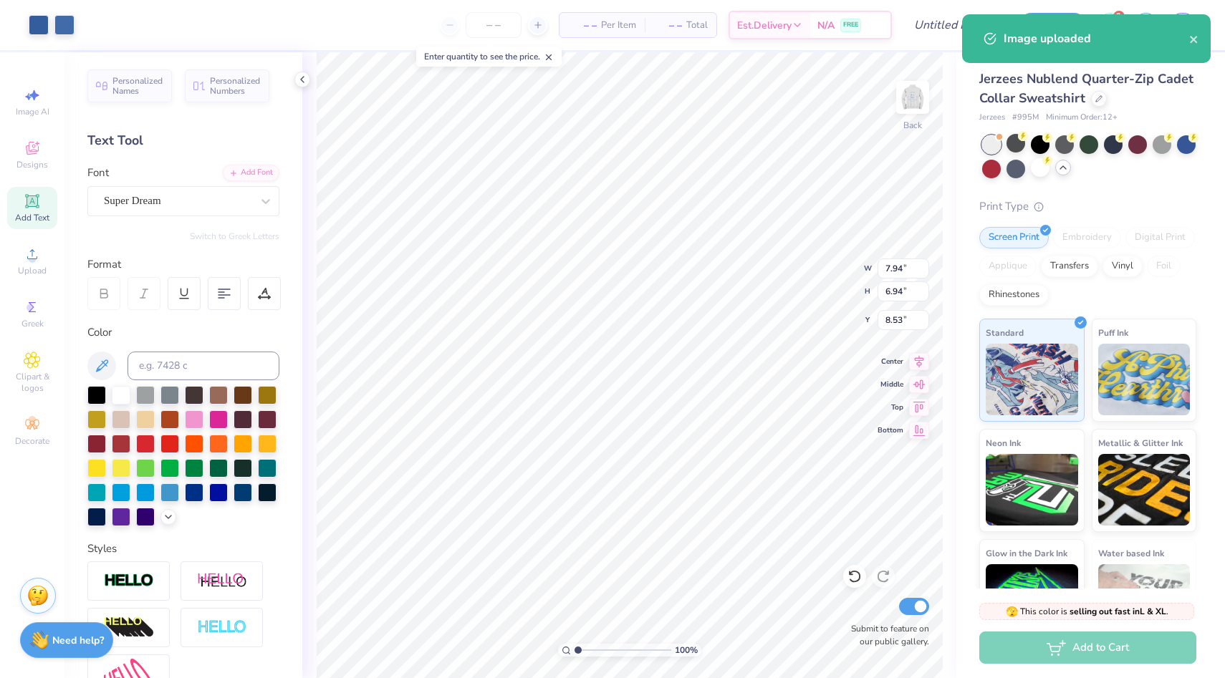
type input "5.55"
type input "4.85"
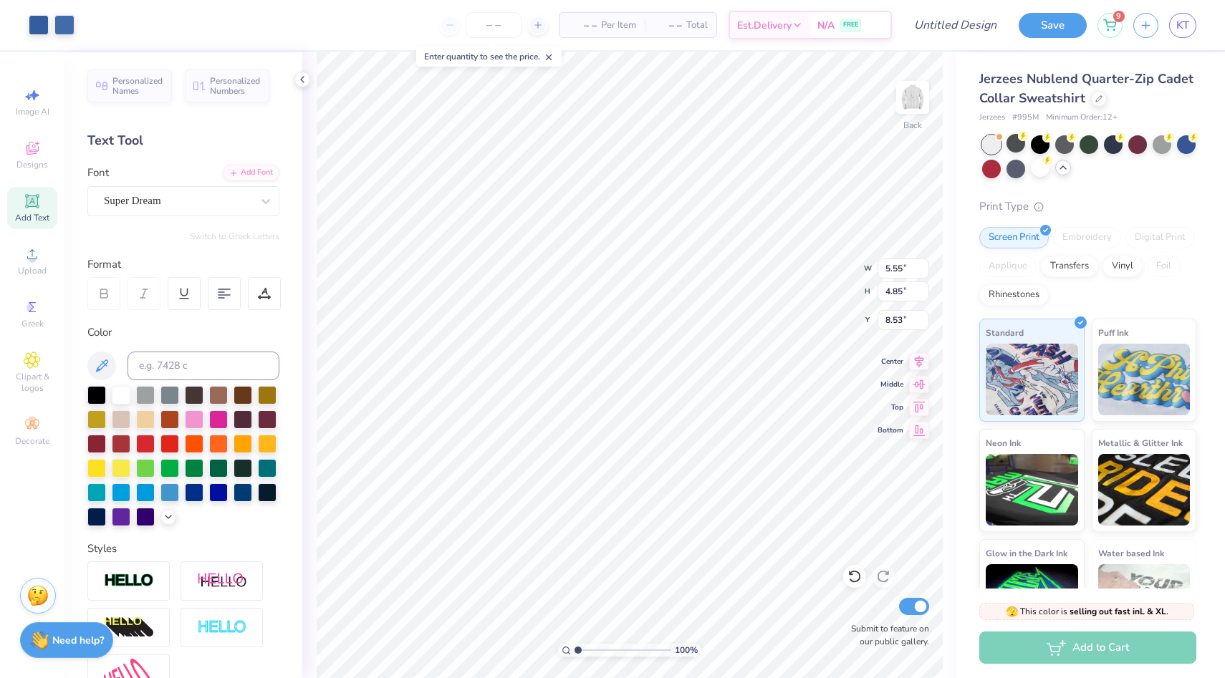
type input "3.00"
click at [912, 100] on img at bounding box center [912, 97] width 57 height 57
type input "5.91"
click at [924, 92] on img at bounding box center [912, 97] width 57 height 57
type input "4.94"
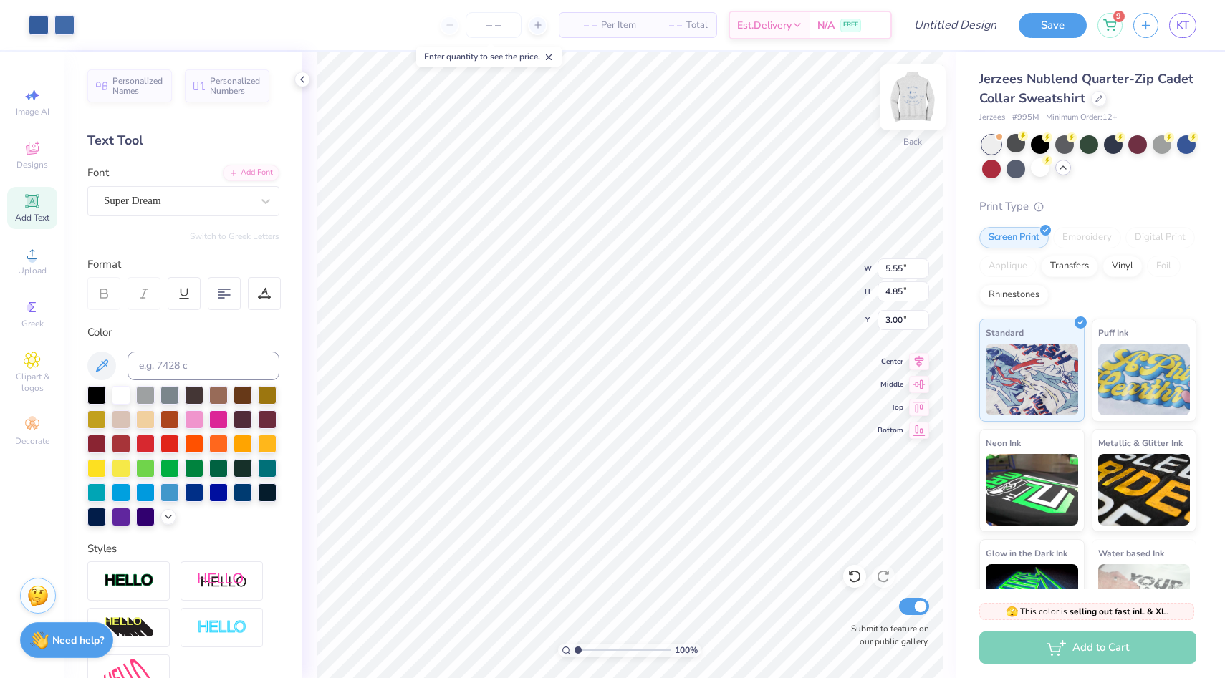
type input "4.32"
click at [484, 30] on input "number" at bounding box center [494, 25] width 56 height 26
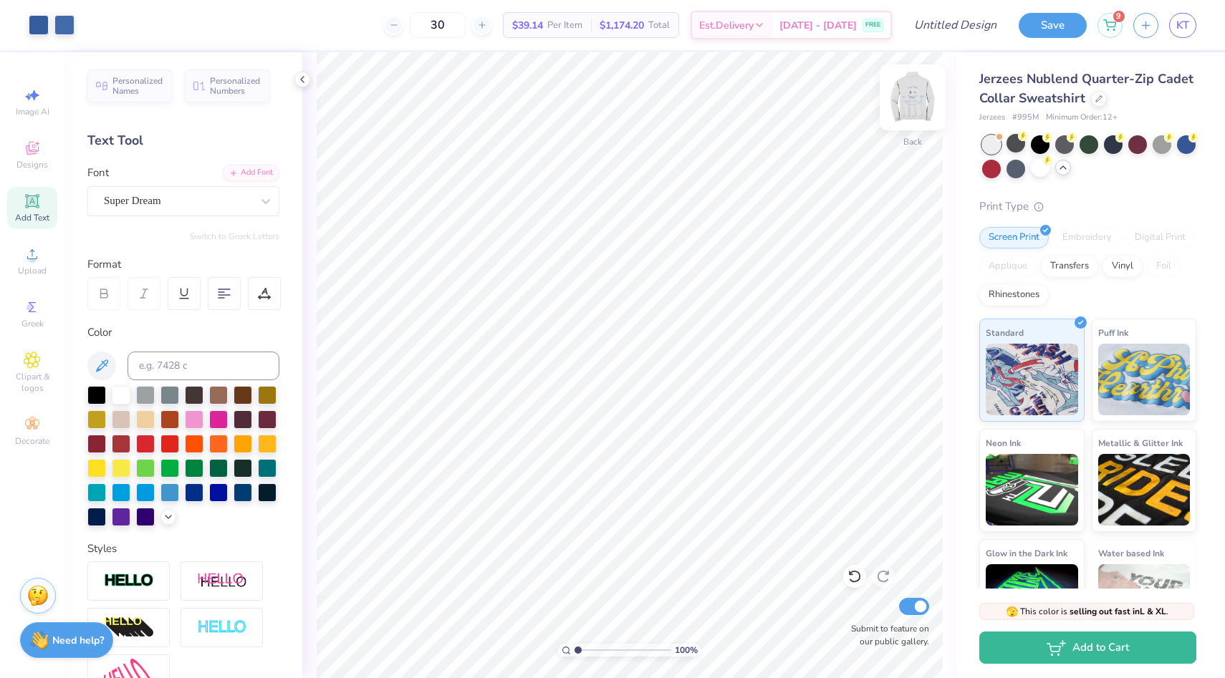
type input "30"
click at [921, 92] on img at bounding box center [912, 97] width 57 height 57
click at [971, 28] on input "Design Title" at bounding box center [938, 25] width 140 height 29
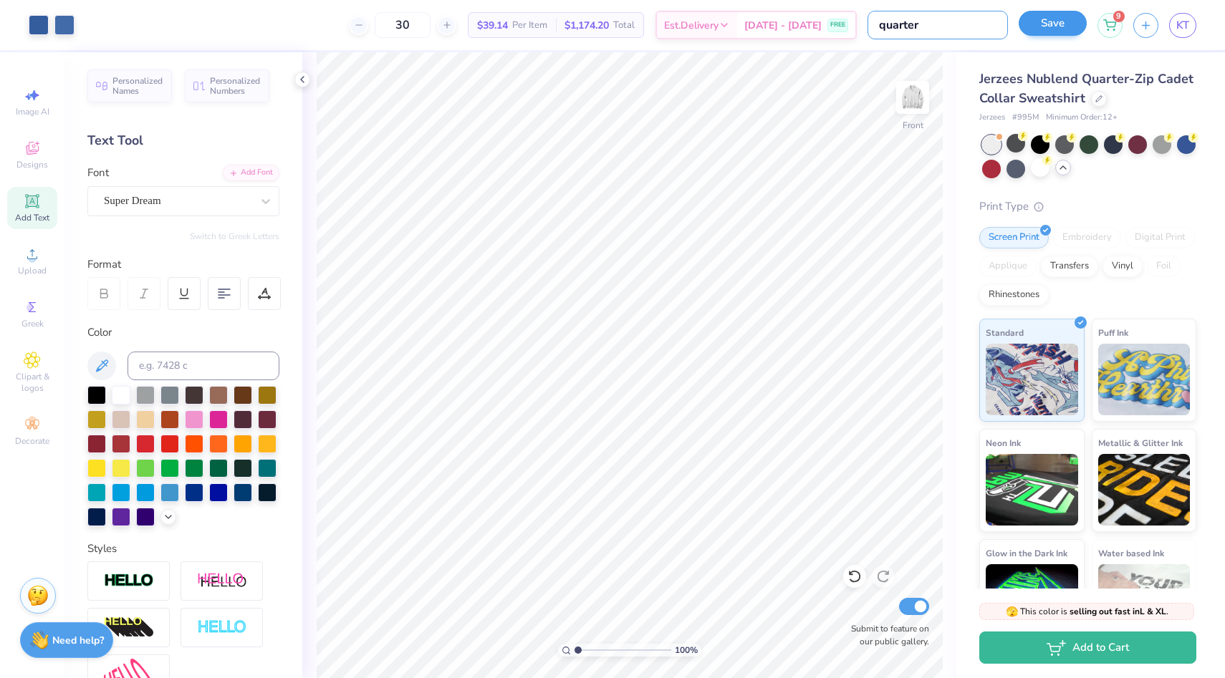
type input "quarter"
click at [1053, 19] on button "Save" at bounding box center [1053, 23] width 68 height 25
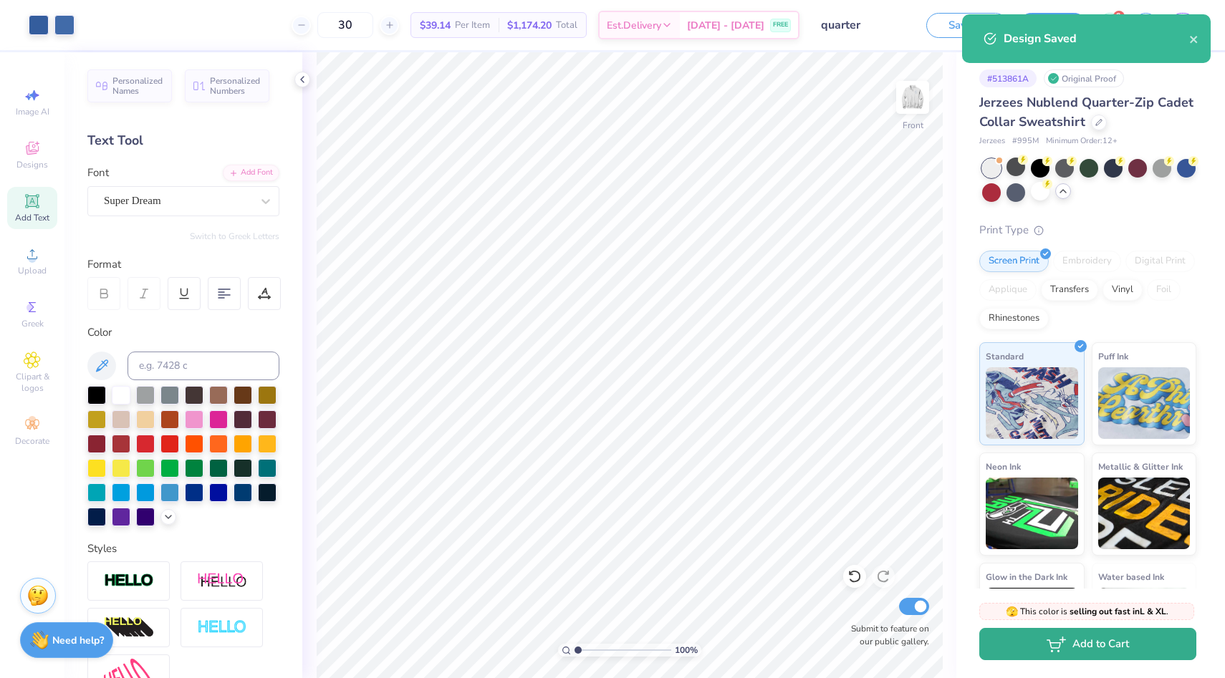
click at [1022, 644] on button "Add to Cart" at bounding box center [1087, 644] width 217 height 32
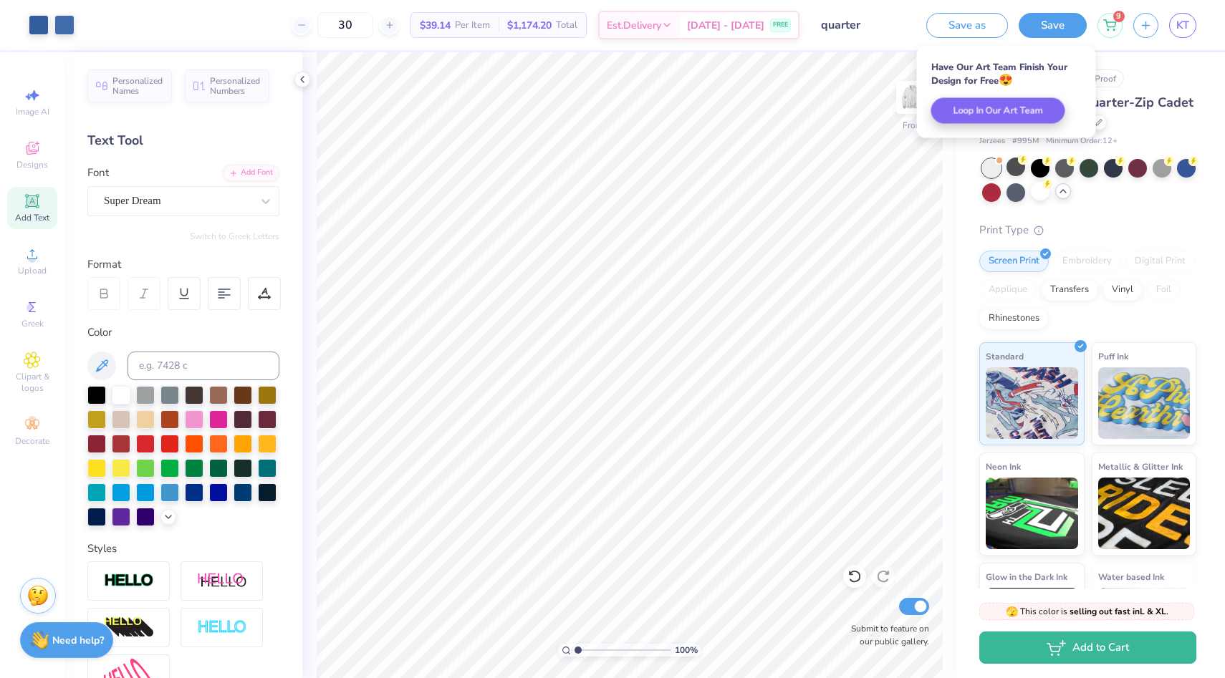
click at [1109, 42] on div "Save as Save 9 KT" at bounding box center [1075, 25] width 299 height 50
click at [1105, 30] on div "9" at bounding box center [1109, 23] width 25 height 25
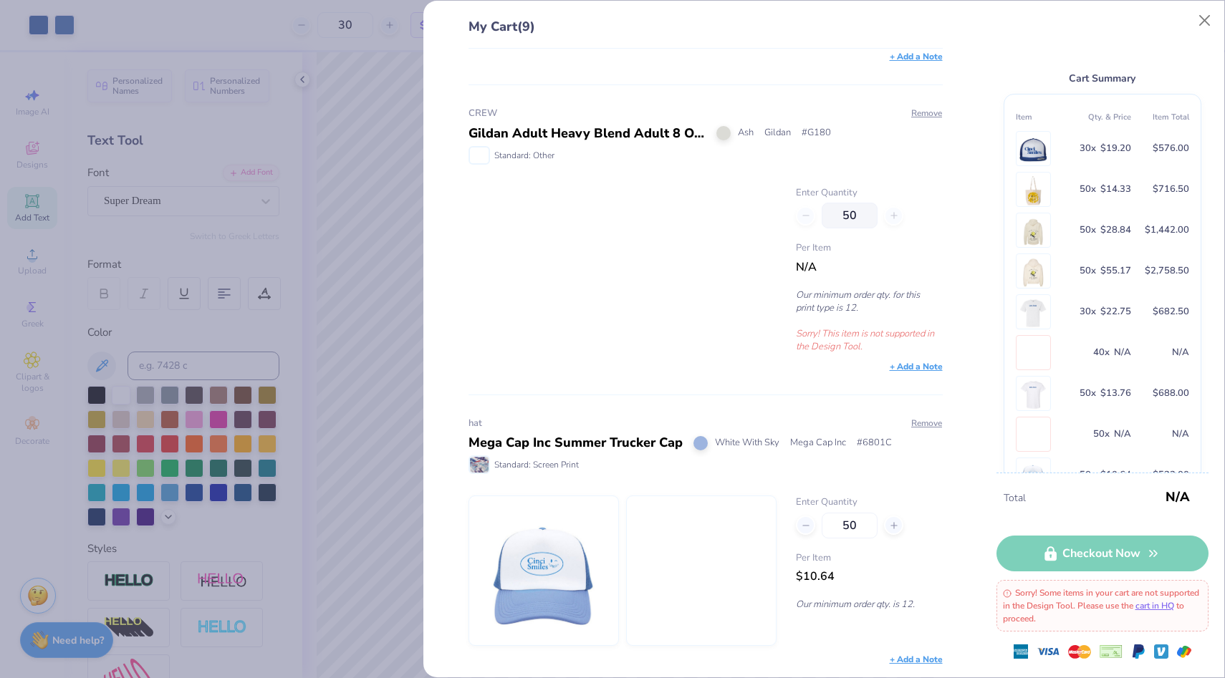
scroll to position [2031, 0]
click at [1213, 19] on button "Close" at bounding box center [1204, 20] width 27 height 27
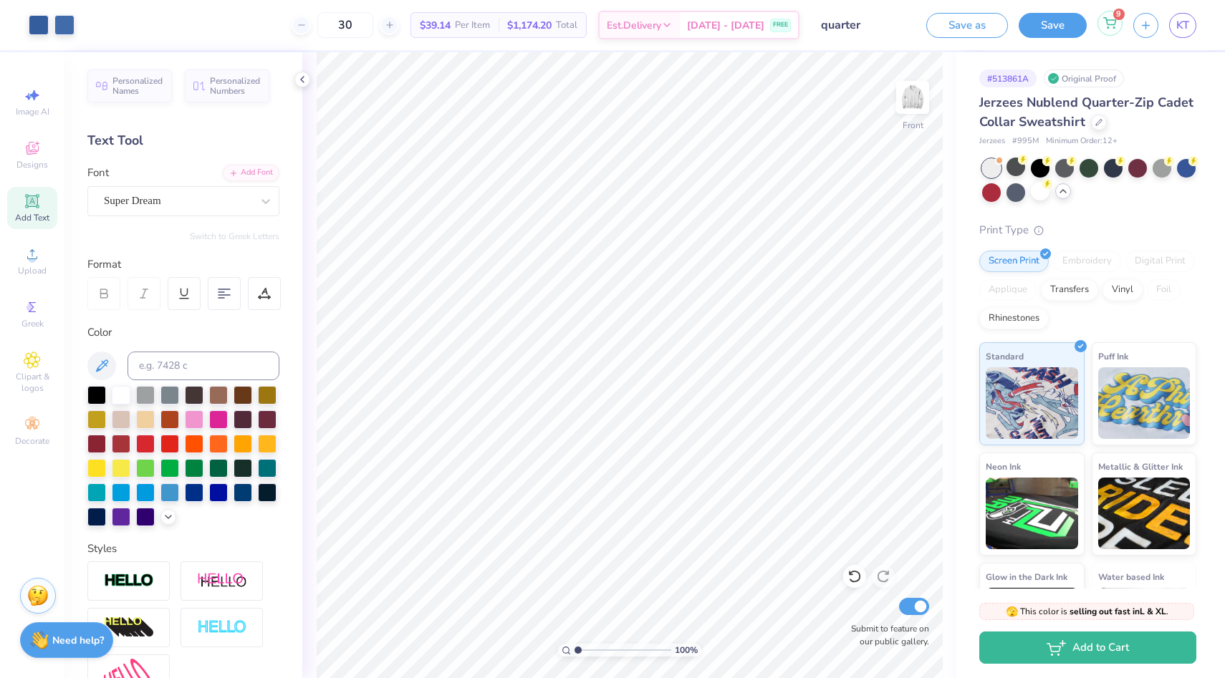
click at [1117, 17] on span "9" at bounding box center [1118, 14] width 11 height 11
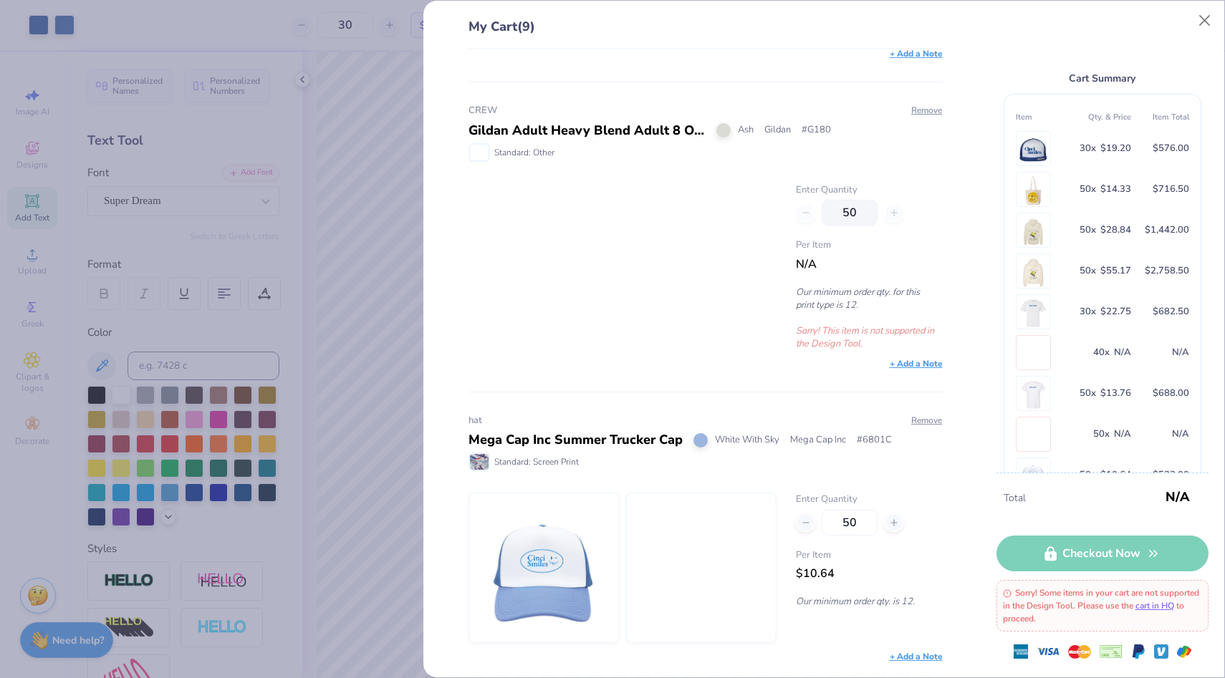
scroll to position [258, 0]
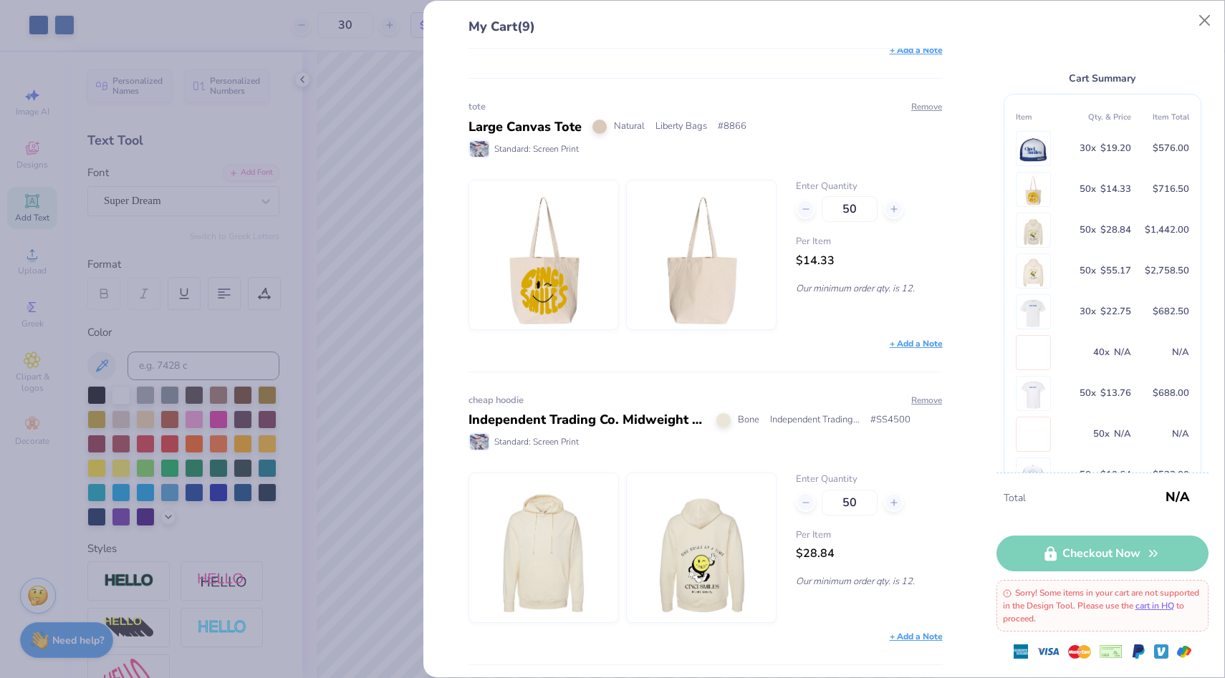
click at [1187, 26] on div "Cart Summary Item Qty. & Price Item Total 30 x $19.20 $576.00 50 x $14.33 $716.…" at bounding box center [1102, 245] width 212 height 456
click at [1206, 34] on button "Close" at bounding box center [1204, 20] width 27 height 27
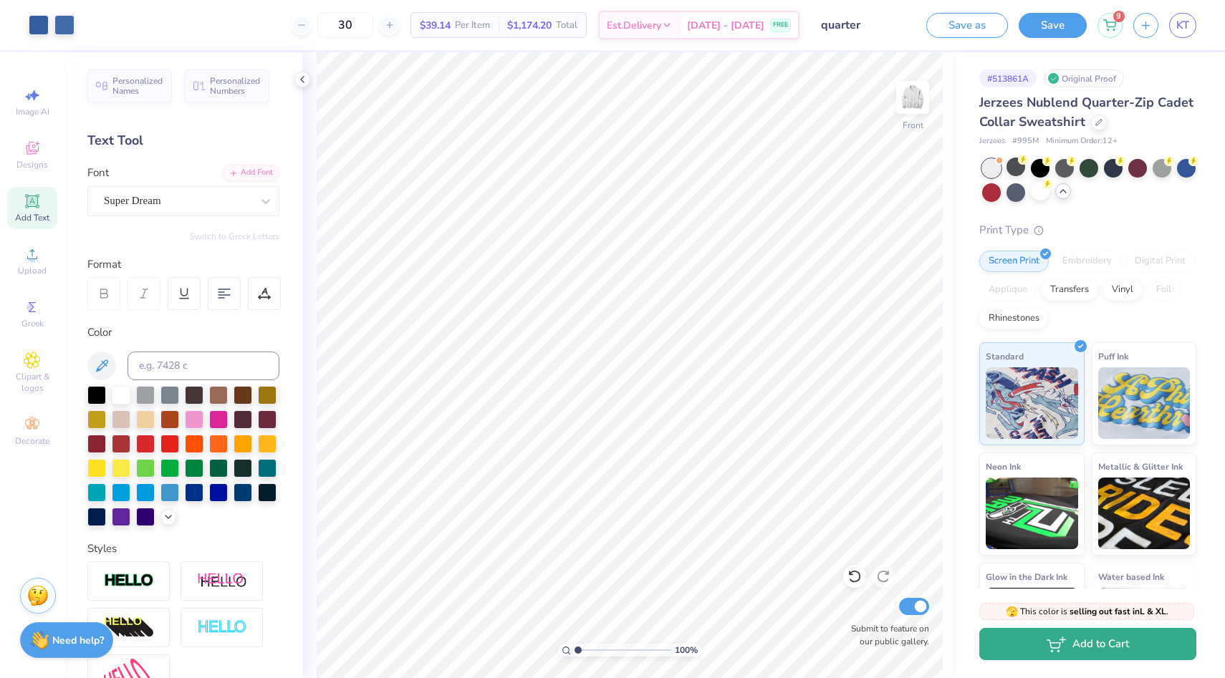
click at [1048, 635] on button "Add to Cart" at bounding box center [1087, 644] width 217 height 32
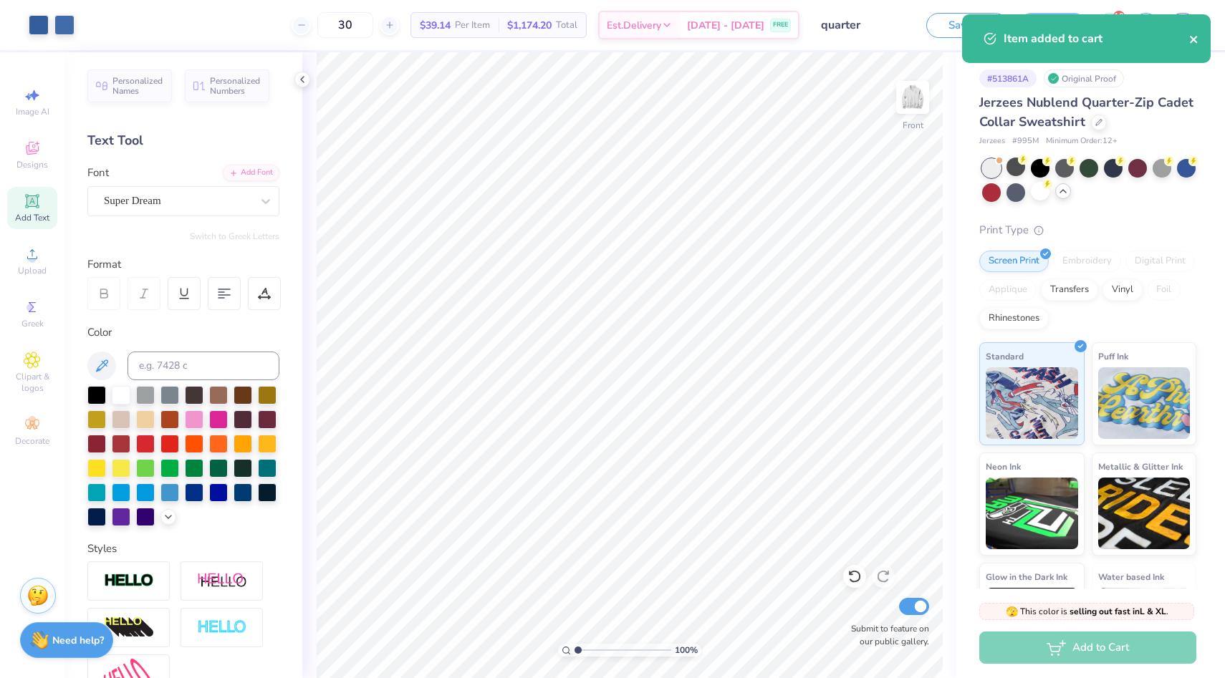
click at [1198, 38] on icon "close" at bounding box center [1194, 39] width 10 height 11
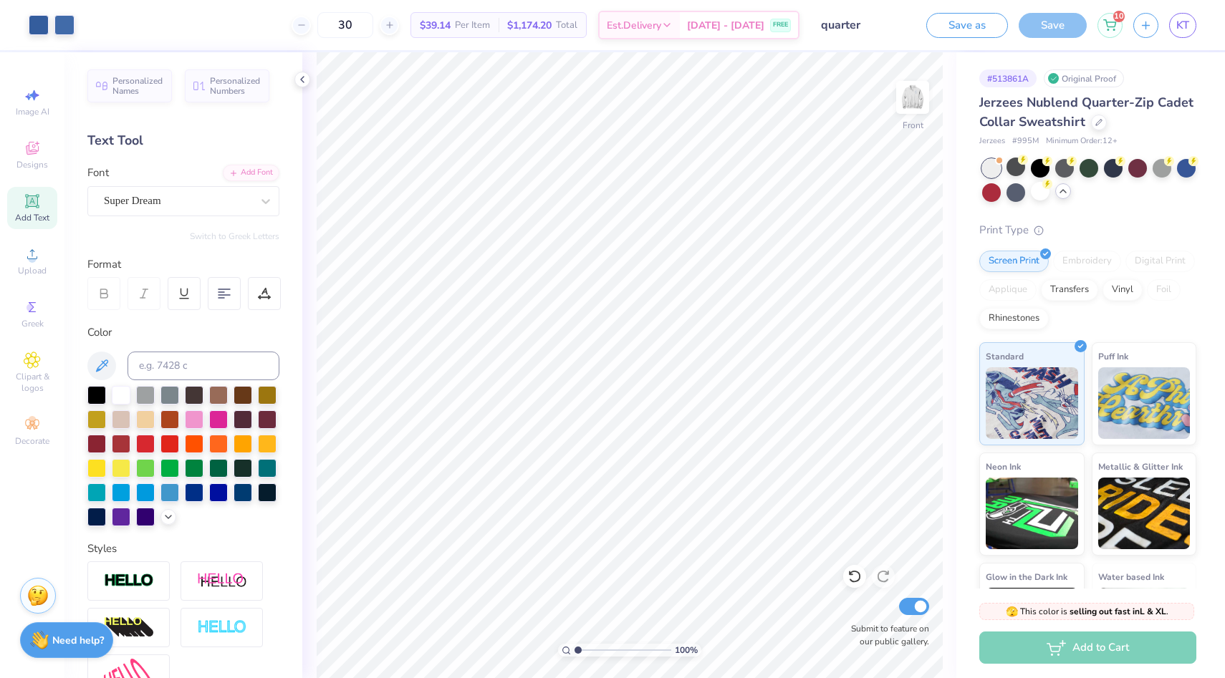
click at [1118, 17] on div "Item added to cart" at bounding box center [1086, 14] width 254 height 6
click at [1113, 22] on icon at bounding box center [1109, 22] width 13 height 11
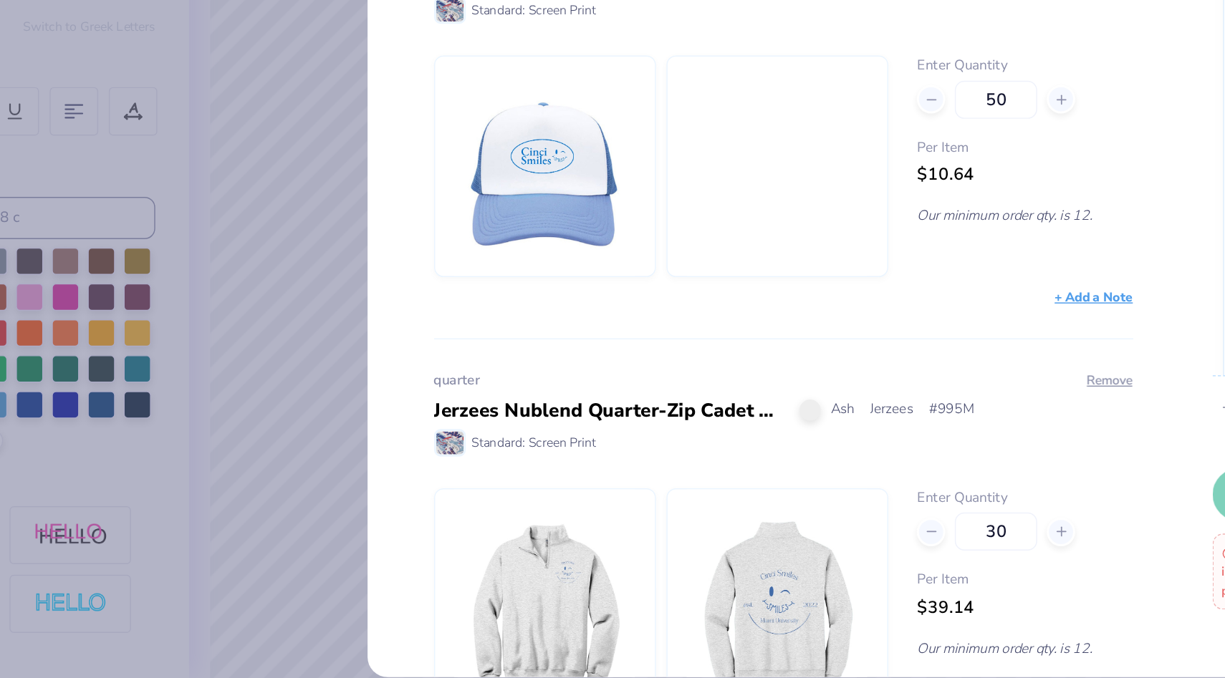
scroll to position [2324, 0]
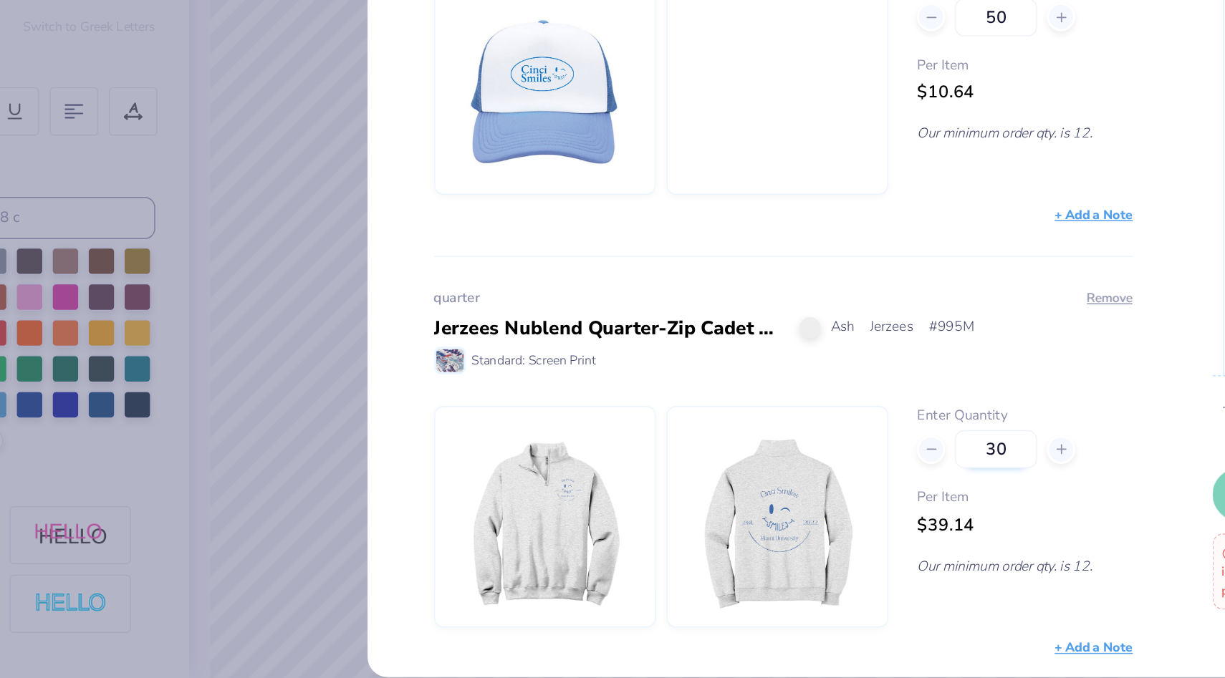
click at [850, 522] on input "30" at bounding box center [850, 523] width 56 height 26
type input "40"
type input "50"
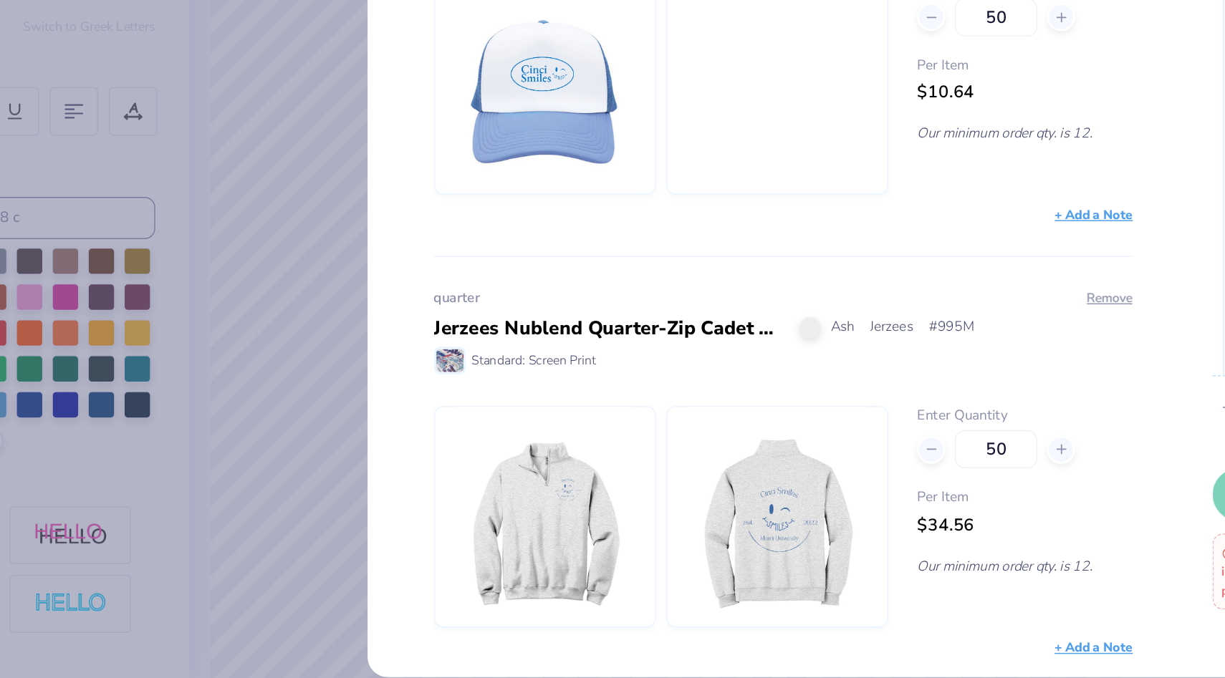
type input "50"
click at [412, 395] on div "My Cart (10) cinci hat Royal/ Wht/ Royl Yupoong # 6006W Standard: Screen Print …" at bounding box center [612, 339] width 1225 height 678
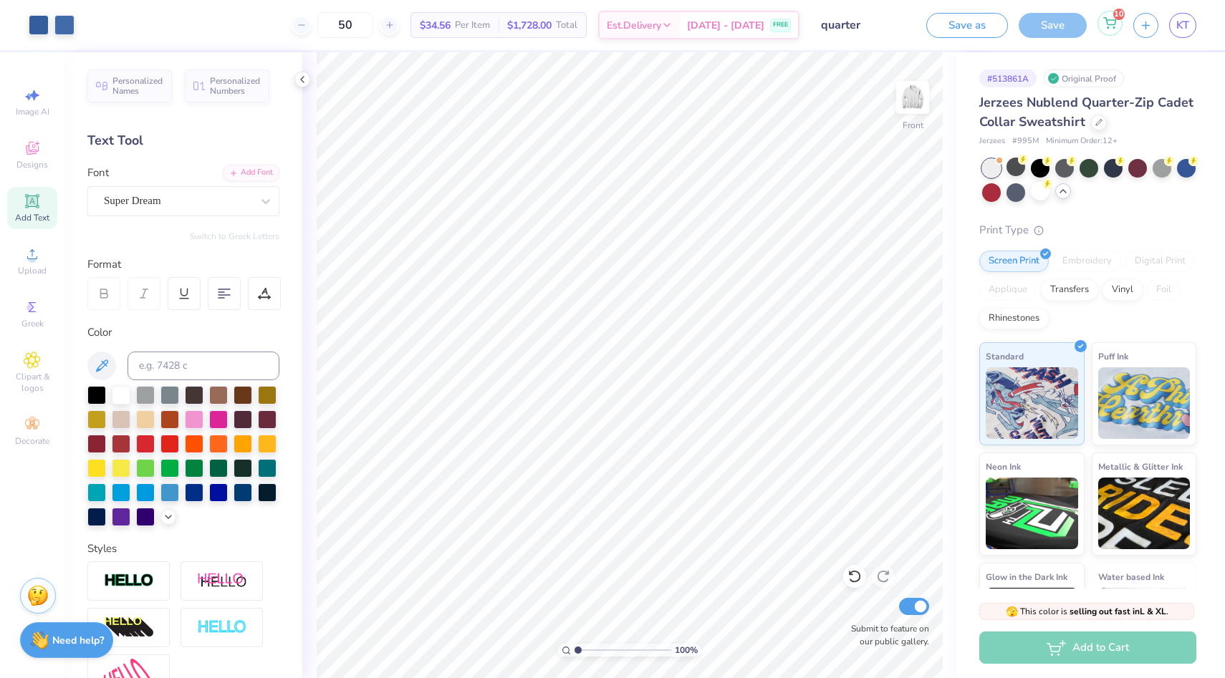
click at [1110, 27] on icon at bounding box center [1109, 22] width 13 height 11
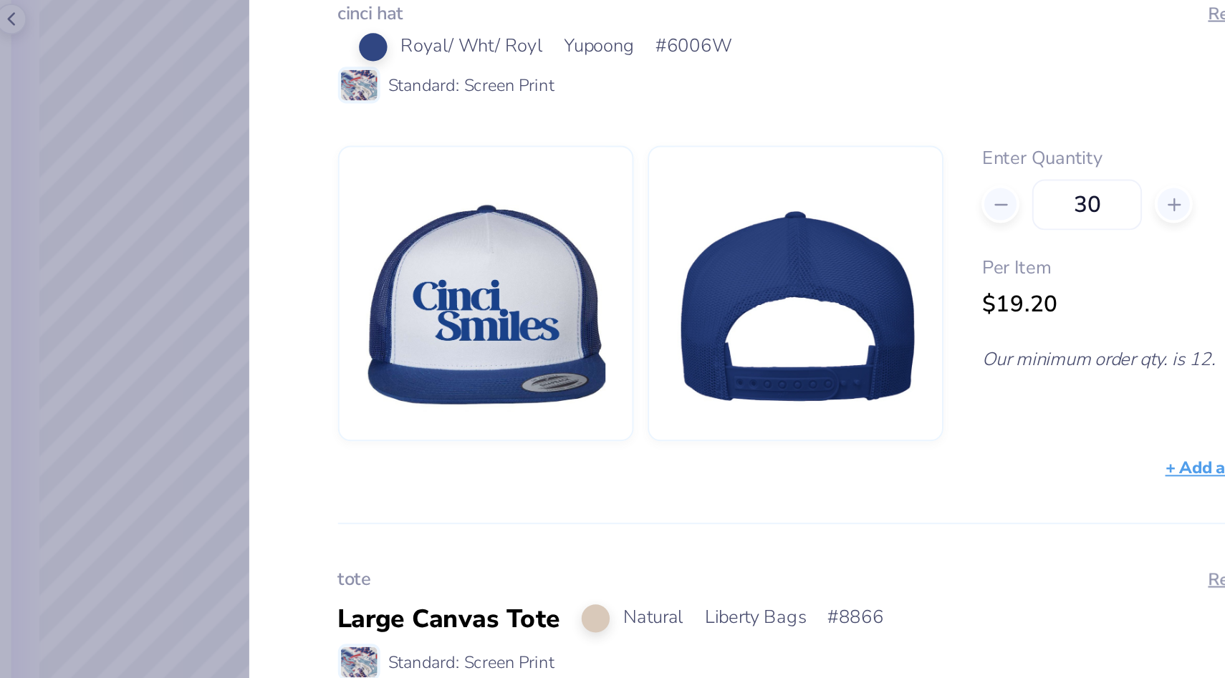
click at [664, 212] on img at bounding box center [701, 219] width 123 height 149
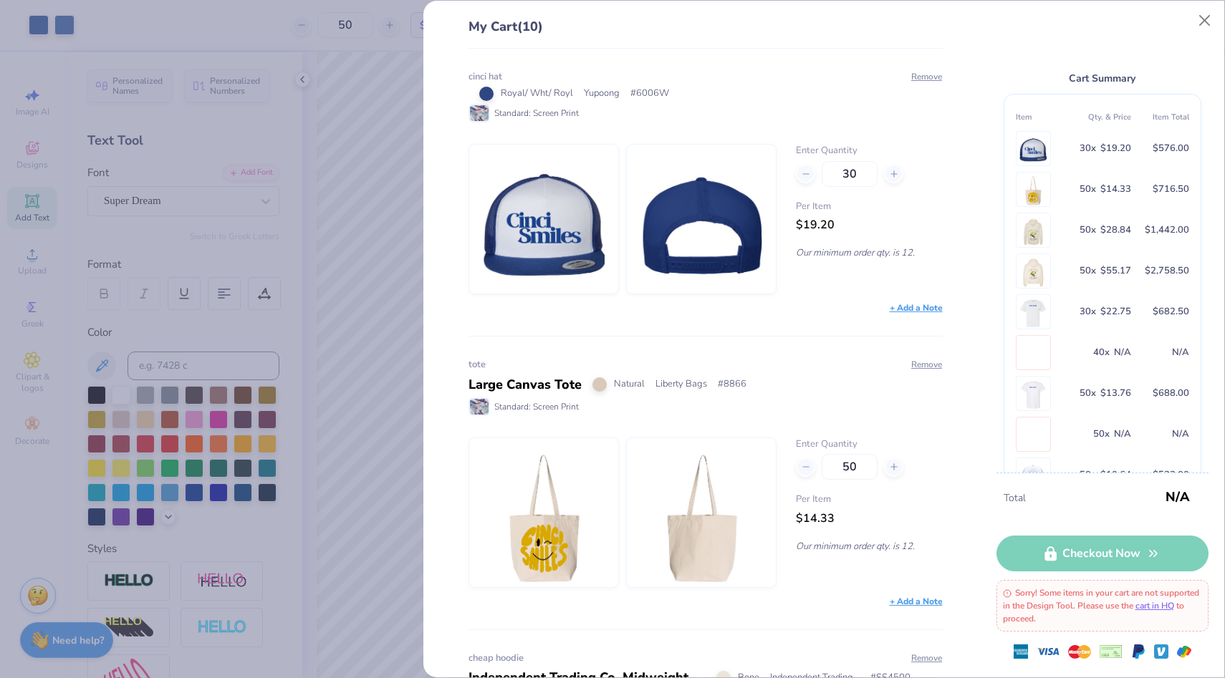
click at [531, 90] on span "Royal/ Wht/ Royl" at bounding box center [537, 94] width 72 height 14
click at [885, 266] on div "Enter Quantity 30 Per Item $19.20 Our minimum order qty. is 12." at bounding box center [869, 219] width 146 height 150
click at [871, 256] on p "Our minimum order qty. is 12." at bounding box center [869, 252] width 146 height 13
click at [827, 228] on span "$19.20" at bounding box center [815, 225] width 39 height 16
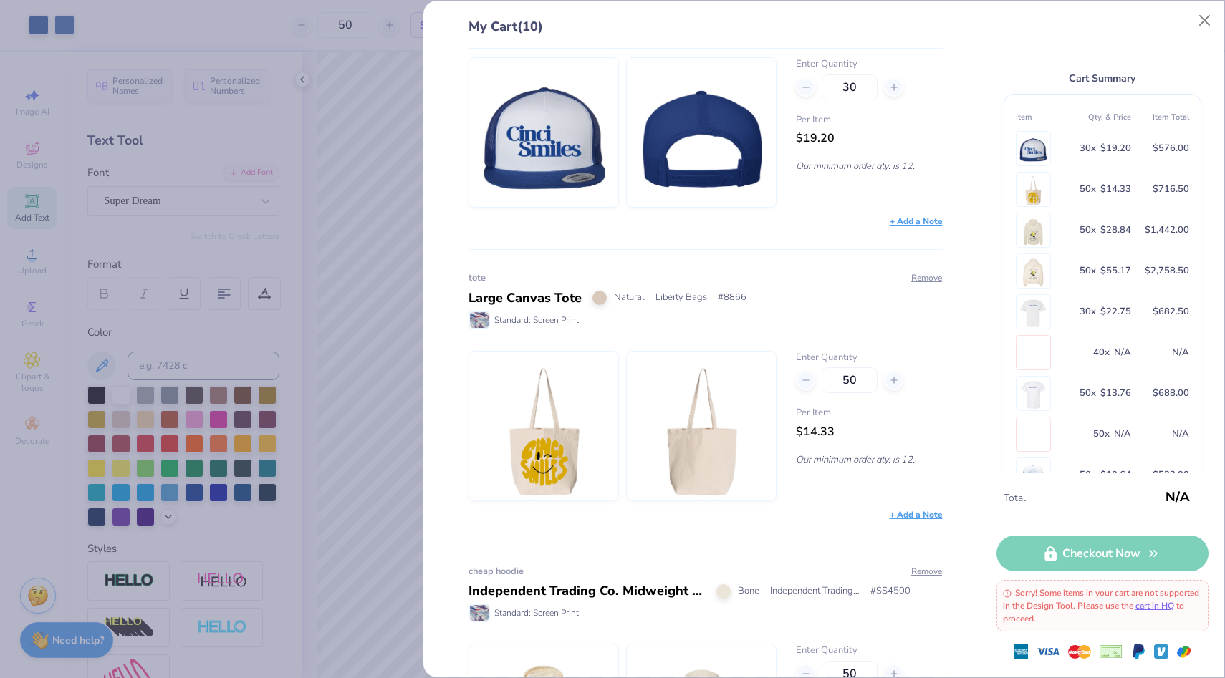
scroll to position [0, 0]
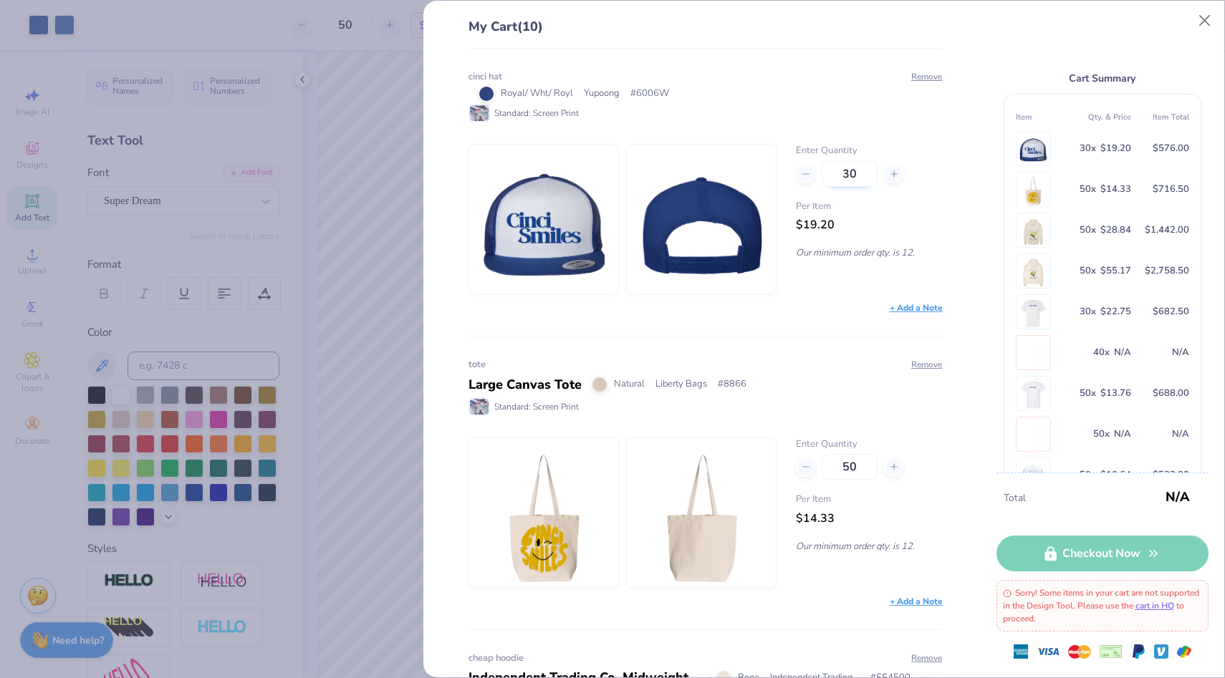
click at [855, 176] on input "30" at bounding box center [850, 174] width 56 height 26
click at [848, 176] on input "30" at bounding box center [850, 174] width 56 height 26
type input "50"
click at [299, 212] on div "My Cart (10) cinci hat Royal/ Wht/ Royl Yupoong # 6006W Standard: Screen Print …" at bounding box center [612, 339] width 1225 height 678
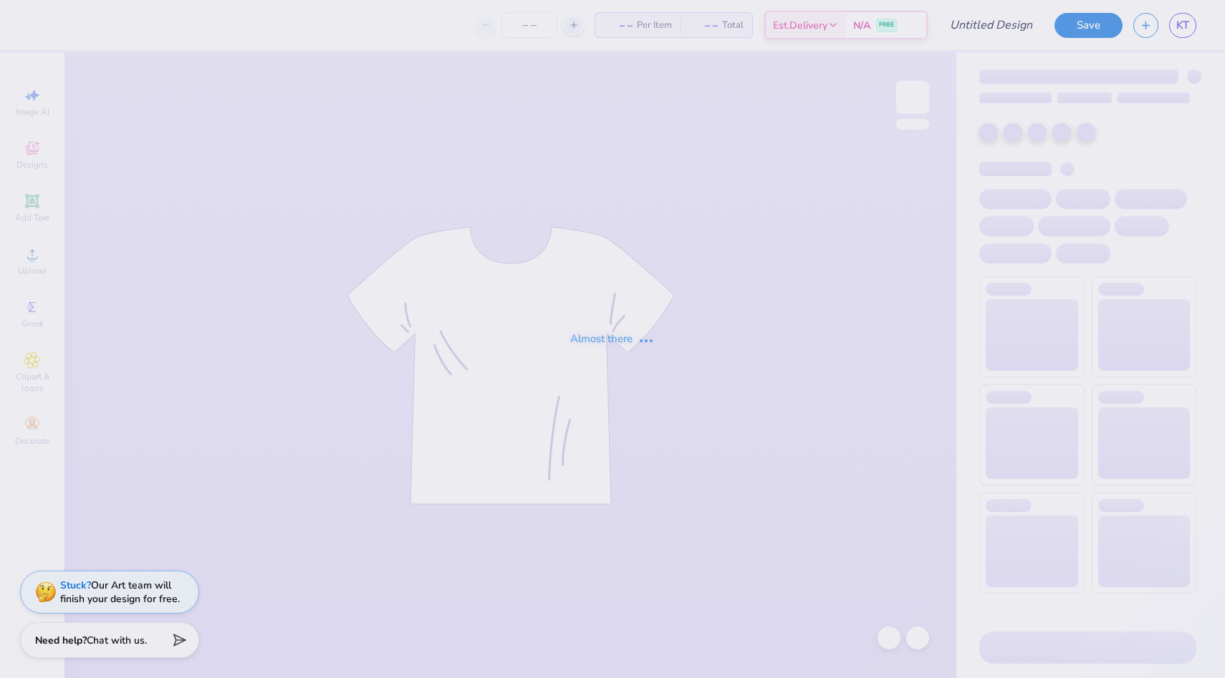
type input "hat"
type input "50"
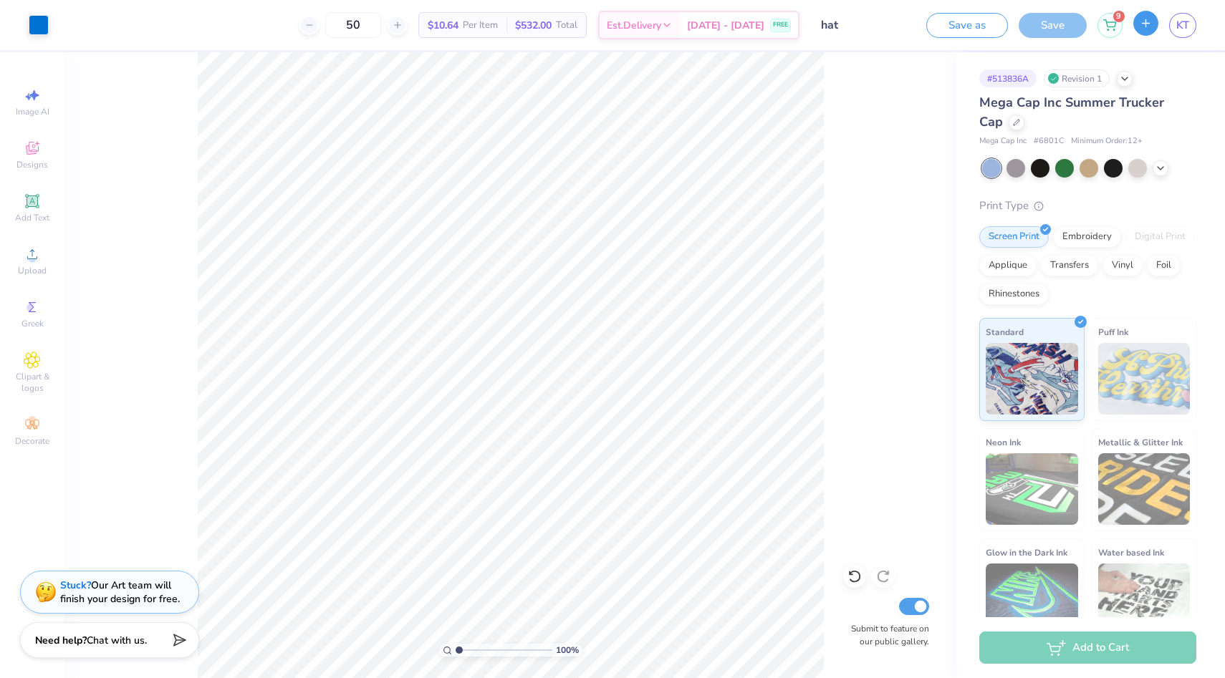
click at [1149, 27] on icon "button" at bounding box center [1146, 23] width 12 height 12
click at [1186, 21] on span "KT" at bounding box center [1182, 25] width 13 height 16
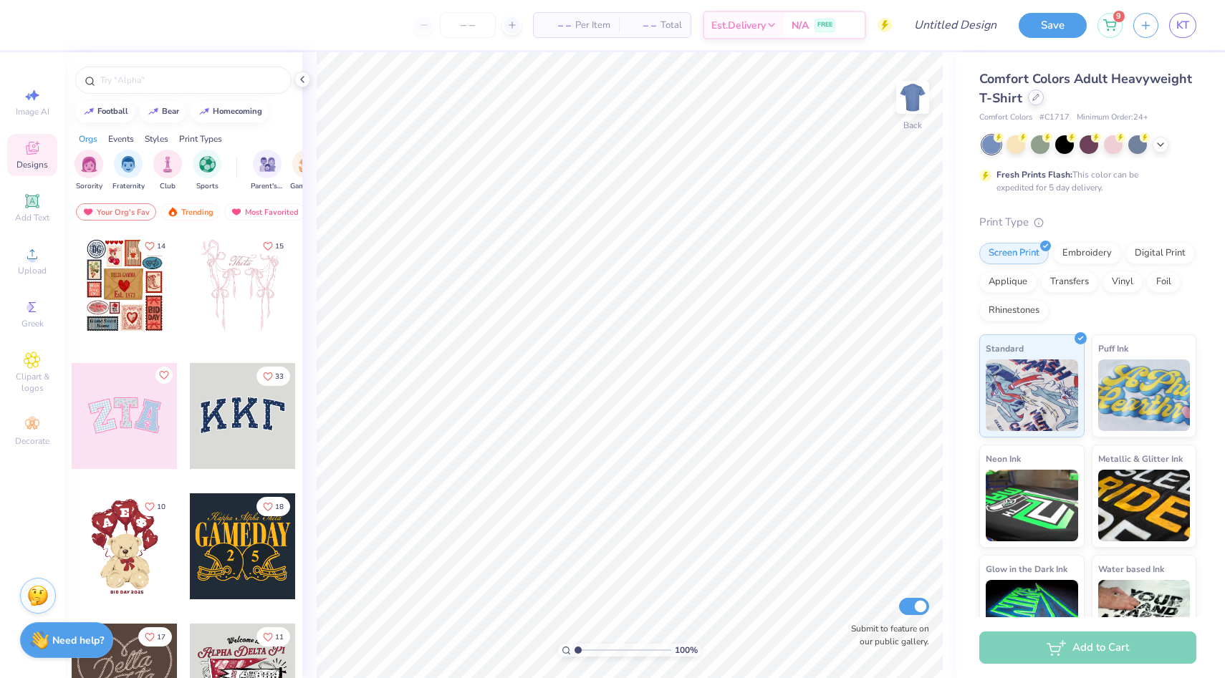
click at [1030, 103] on div at bounding box center [1036, 98] width 16 height 16
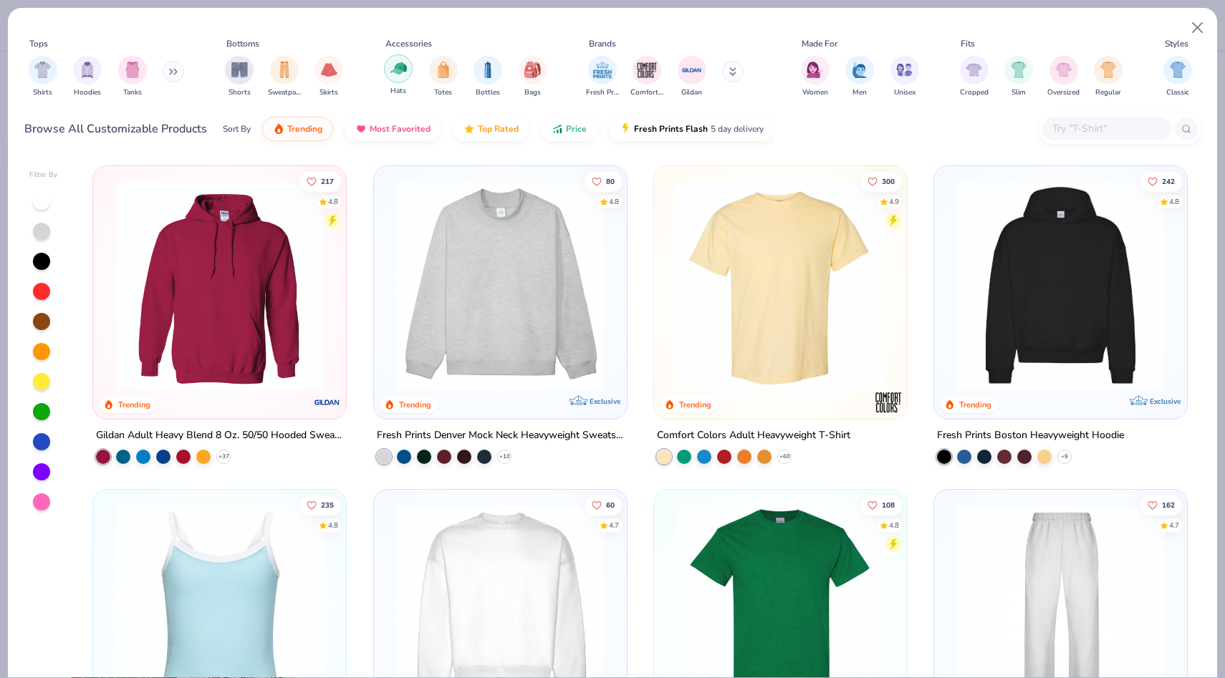
click at [384, 75] on div "Hats" at bounding box center [398, 75] width 29 height 42
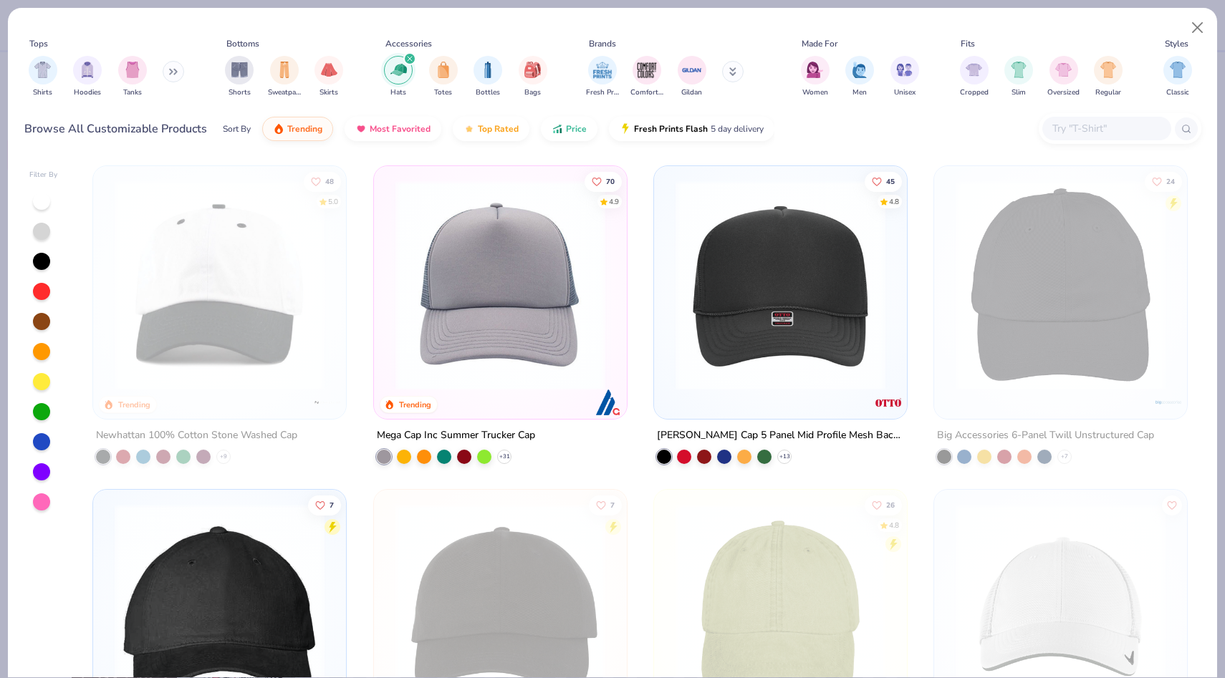
click at [474, 263] on img at bounding box center [500, 286] width 224 height 210
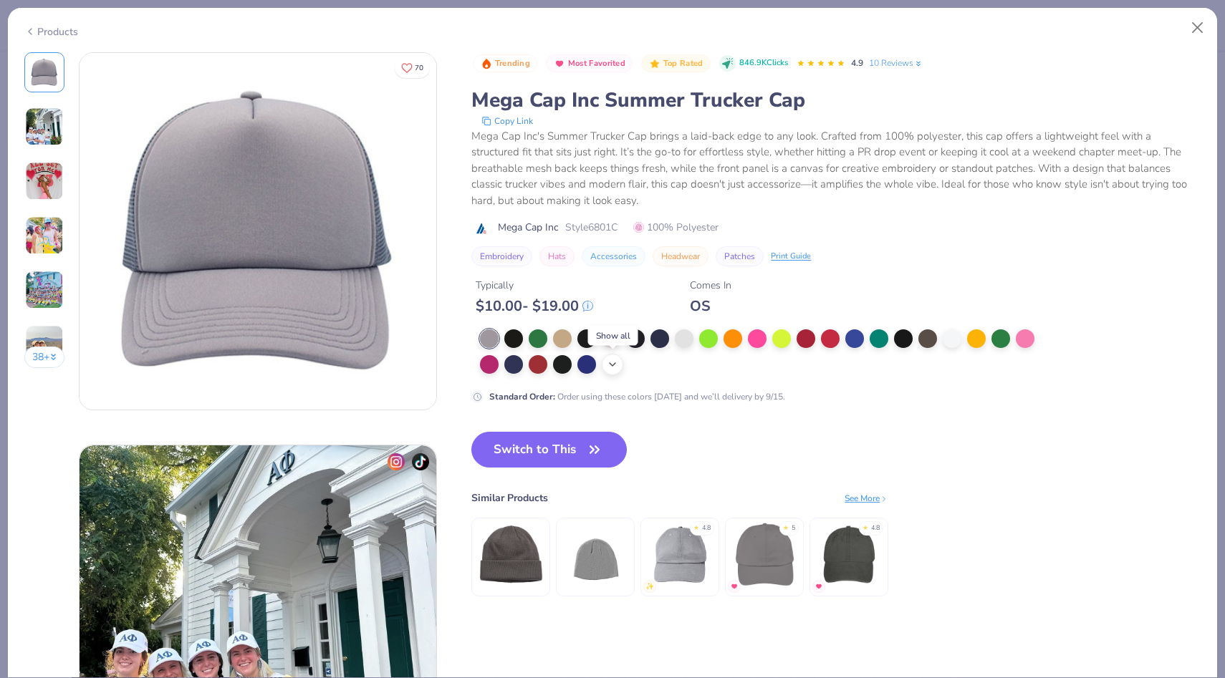
click at [614, 360] on icon at bounding box center [612, 364] width 11 height 11
click at [590, 365] on div at bounding box center [586, 363] width 19 height 19
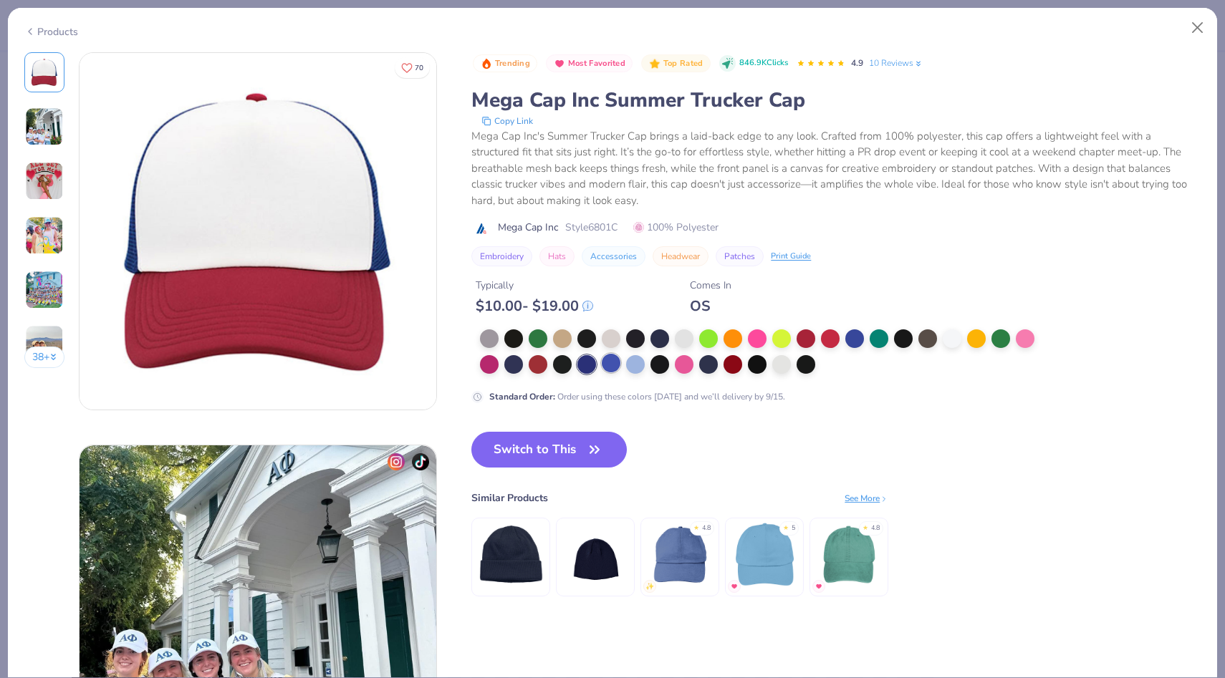
click at [605, 365] on div at bounding box center [611, 363] width 19 height 19
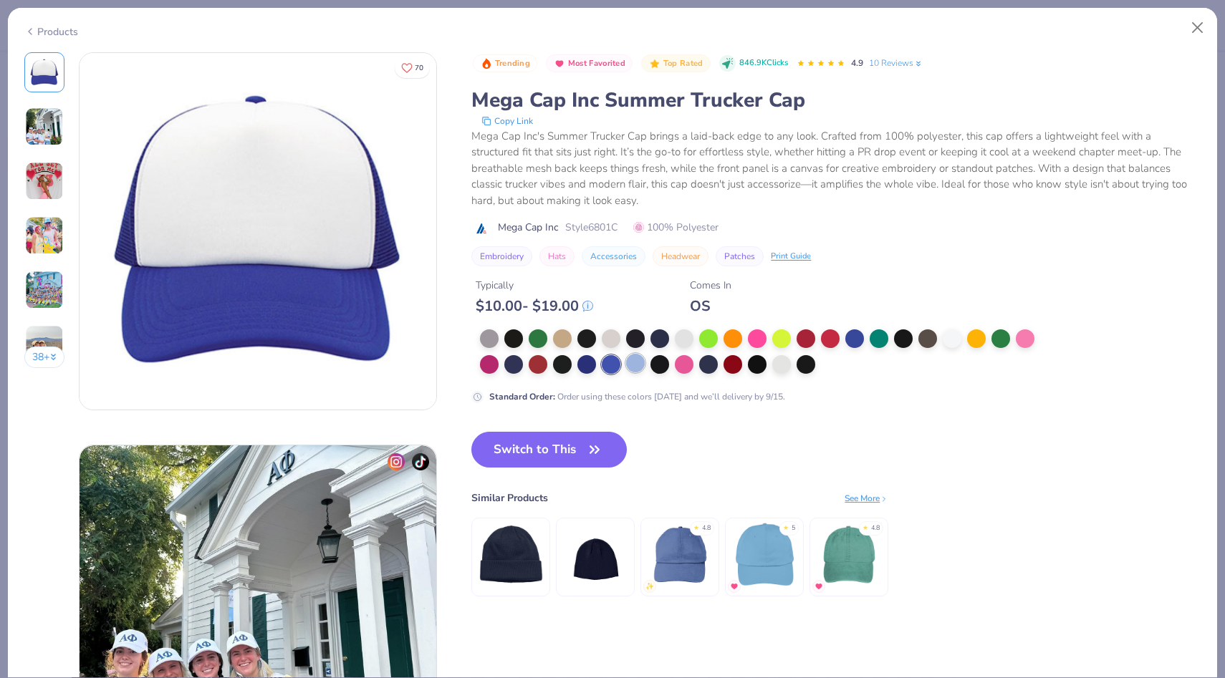
click at [636, 367] on div at bounding box center [635, 363] width 19 height 19
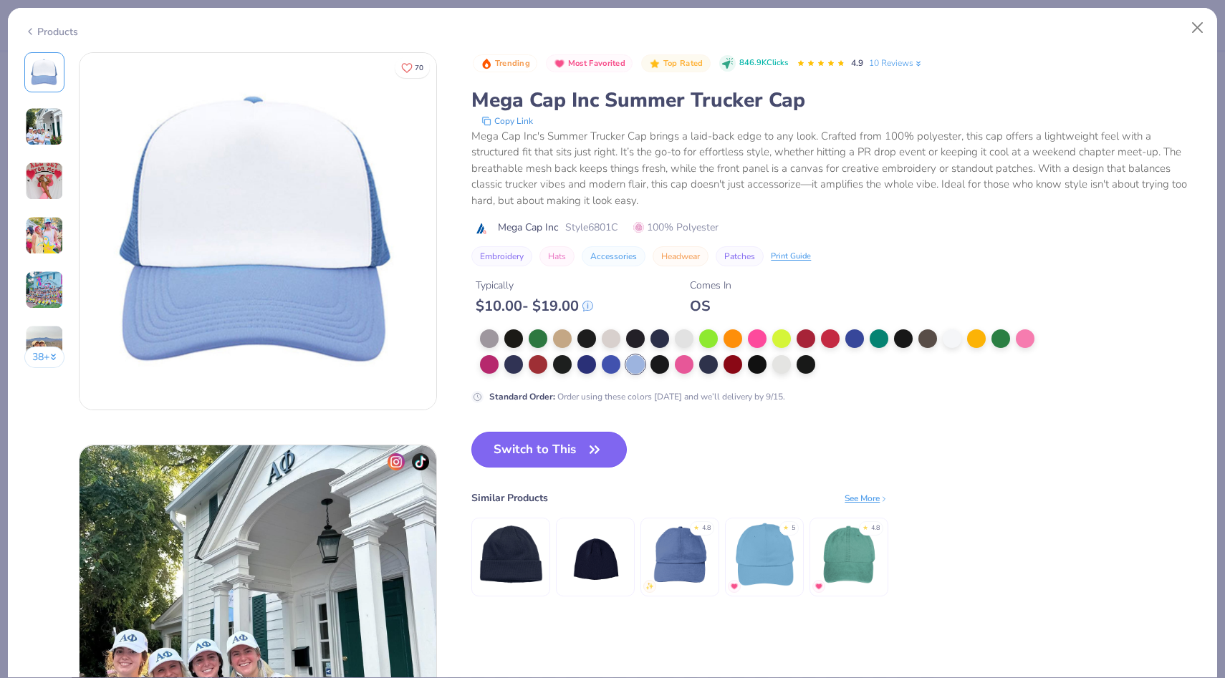
click at [596, 441] on icon "button" at bounding box center [595, 450] width 20 height 20
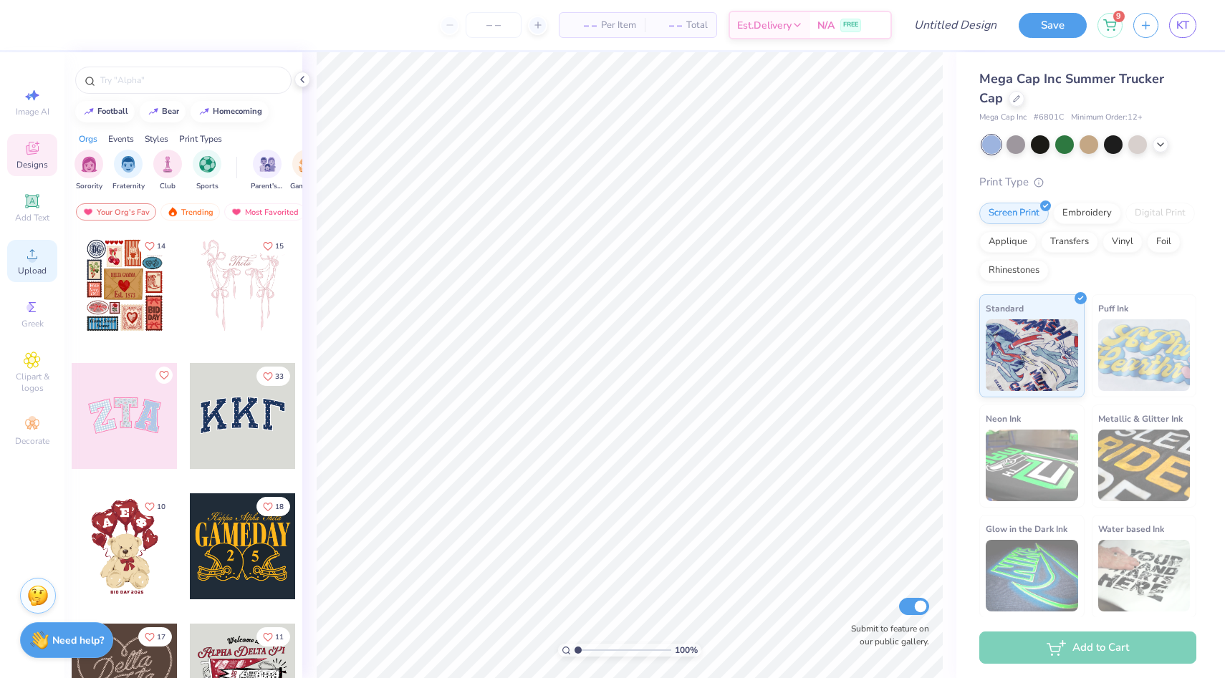
click at [31, 266] on span "Upload" at bounding box center [32, 270] width 29 height 11
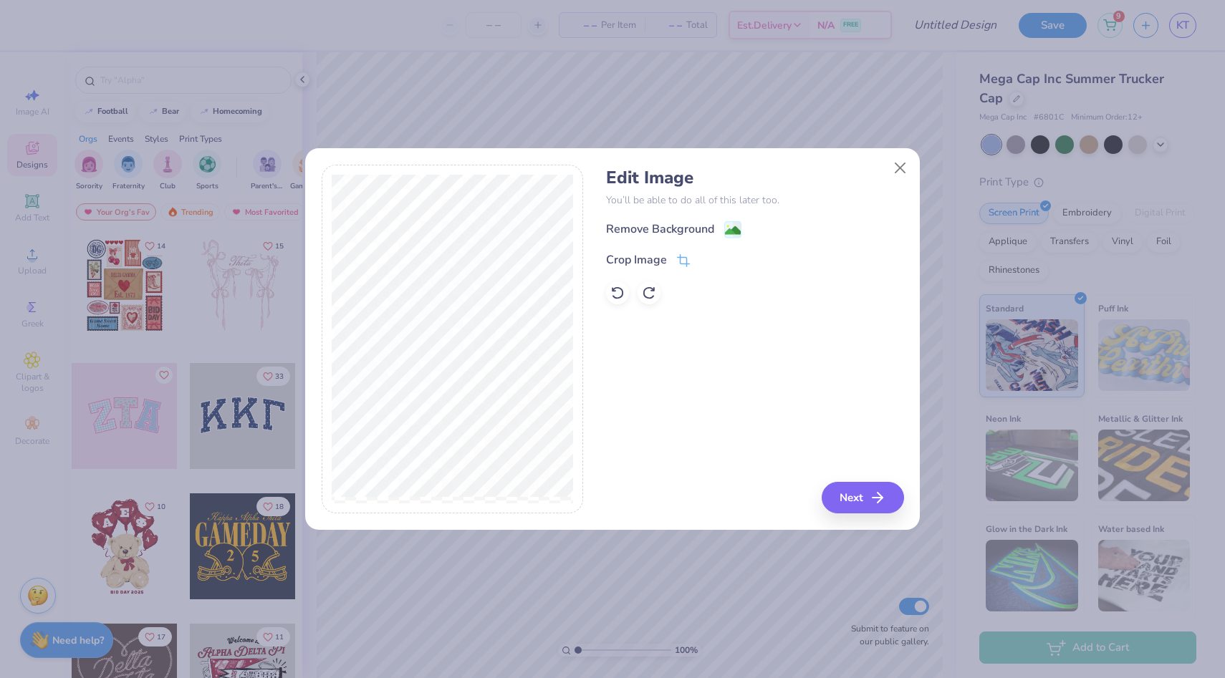
click at [708, 222] on div "Remove Background" at bounding box center [660, 229] width 108 height 17
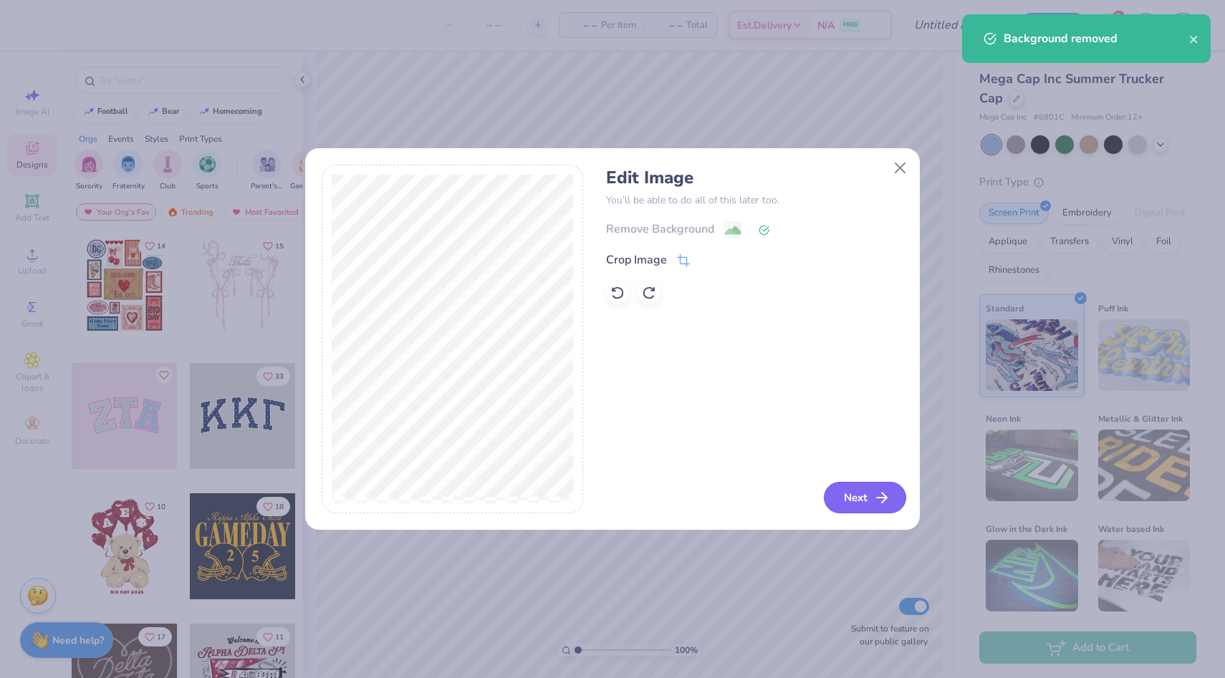
click at [860, 500] on button "Next" at bounding box center [865, 498] width 82 height 32
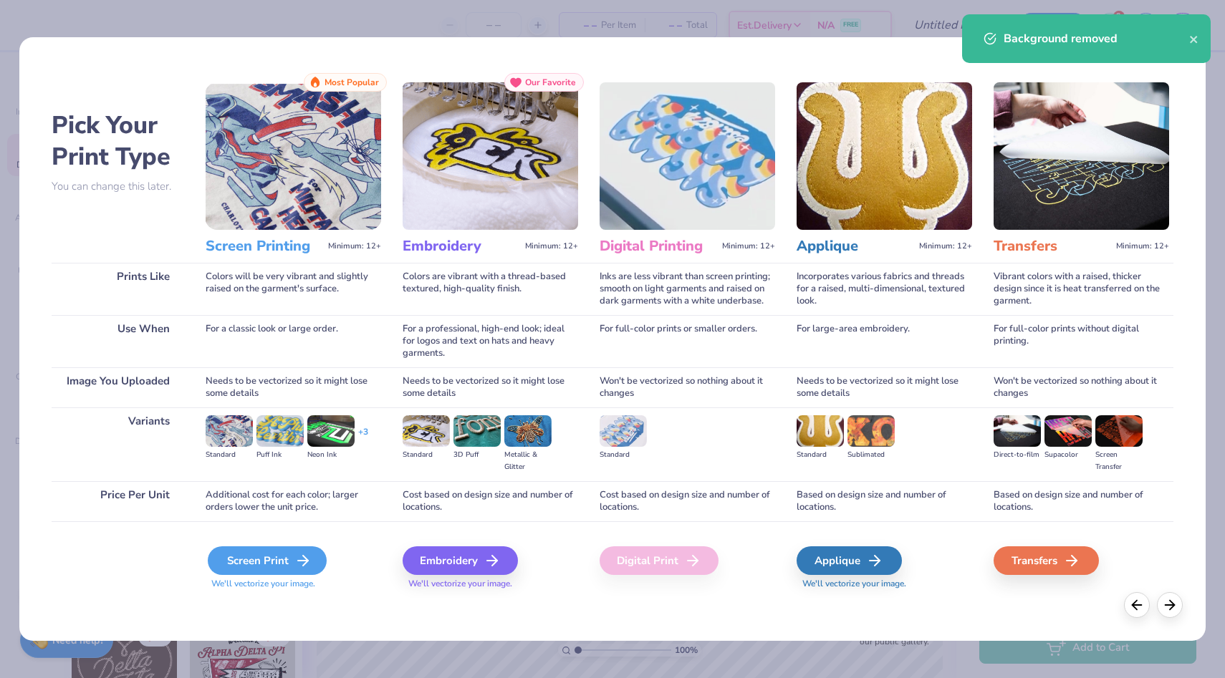
click at [294, 559] on icon at bounding box center [302, 560] width 17 height 17
